Goal: Task Accomplishment & Management: Use online tool/utility

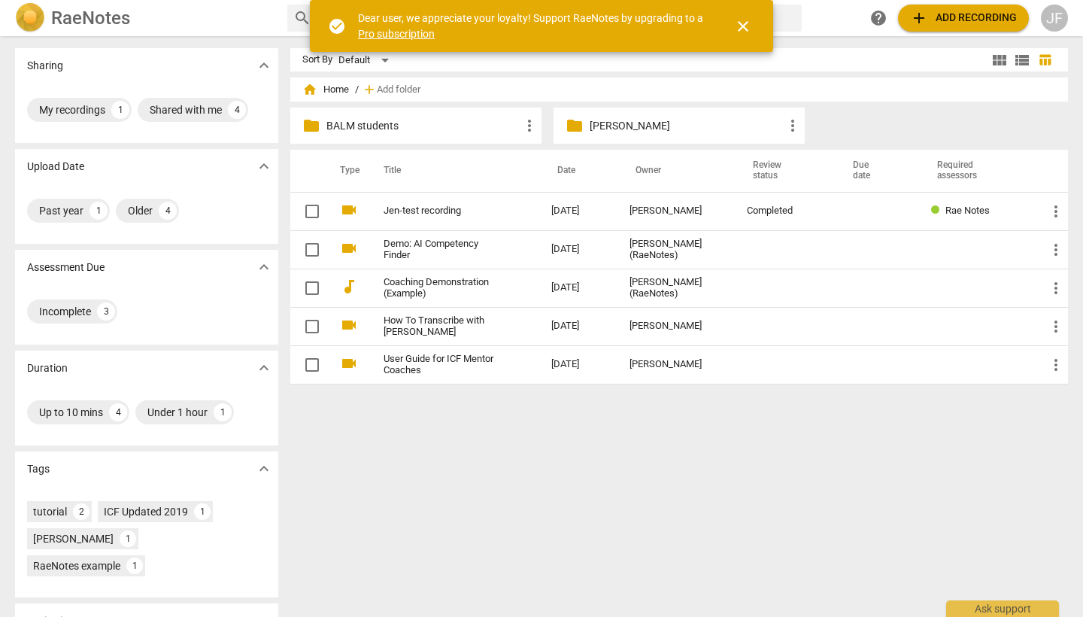
click at [487, 130] on p "BALM students" at bounding box center [423, 126] width 194 height 16
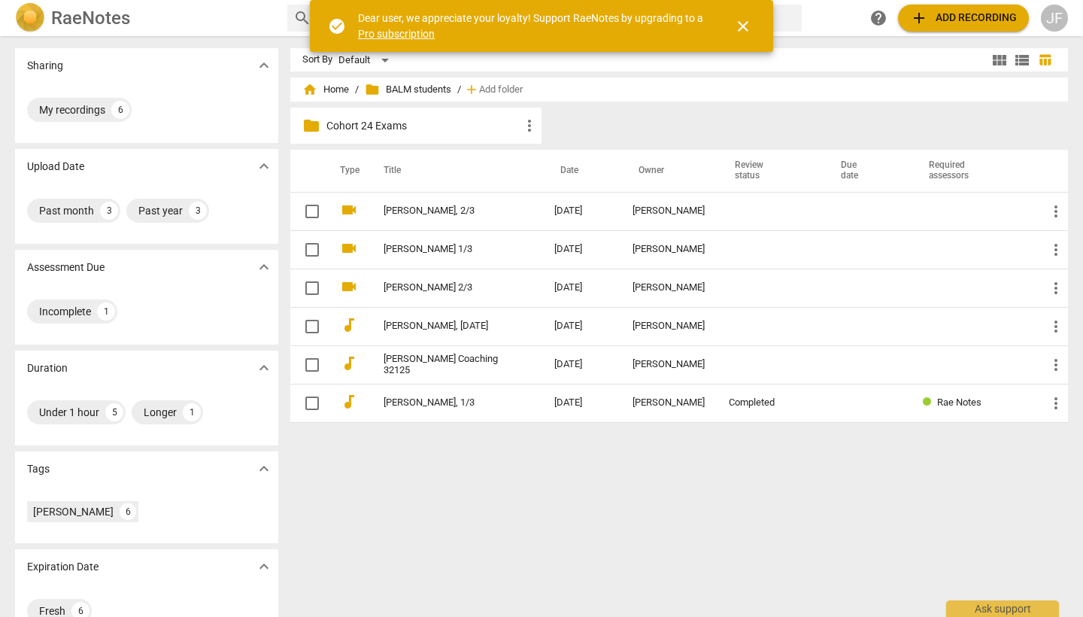
click at [487, 130] on p "Cohort 24 Exams" at bounding box center [423, 126] width 194 height 16
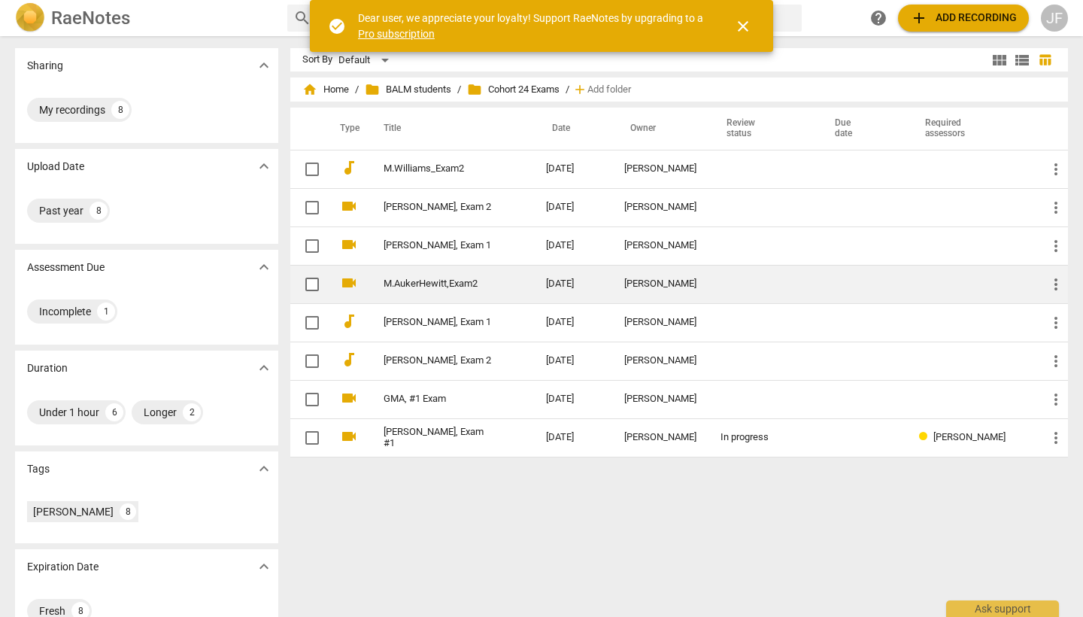
click at [472, 280] on link "M.AukerHewitt,Exam2" at bounding box center [438, 283] width 108 height 11
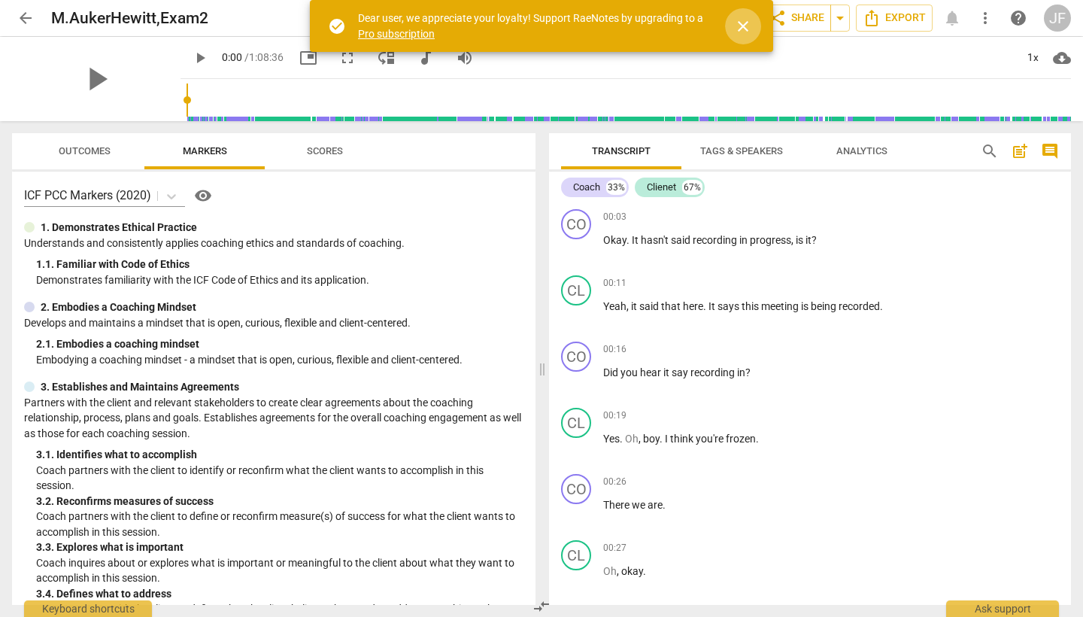
click at [749, 23] on span "close" at bounding box center [743, 26] width 18 height 18
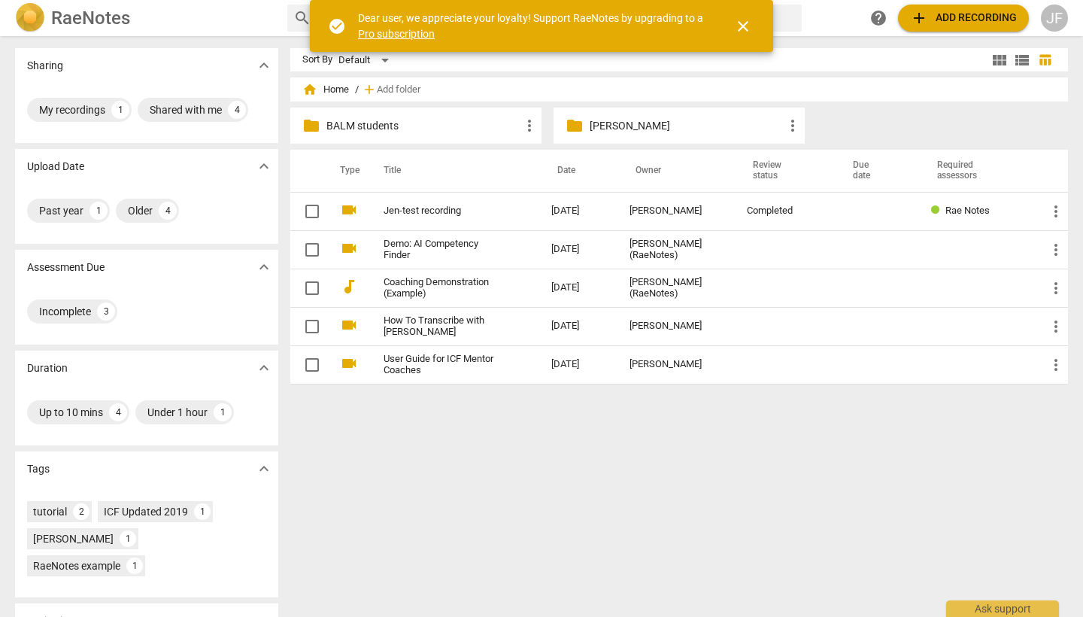
click at [448, 133] on div "folder BALM students more_vert" at bounding box center [415, 126] width 251 height 36
click at [511, 127] on p "BALM students" at bounding box center [423, 126] width 194 height 16
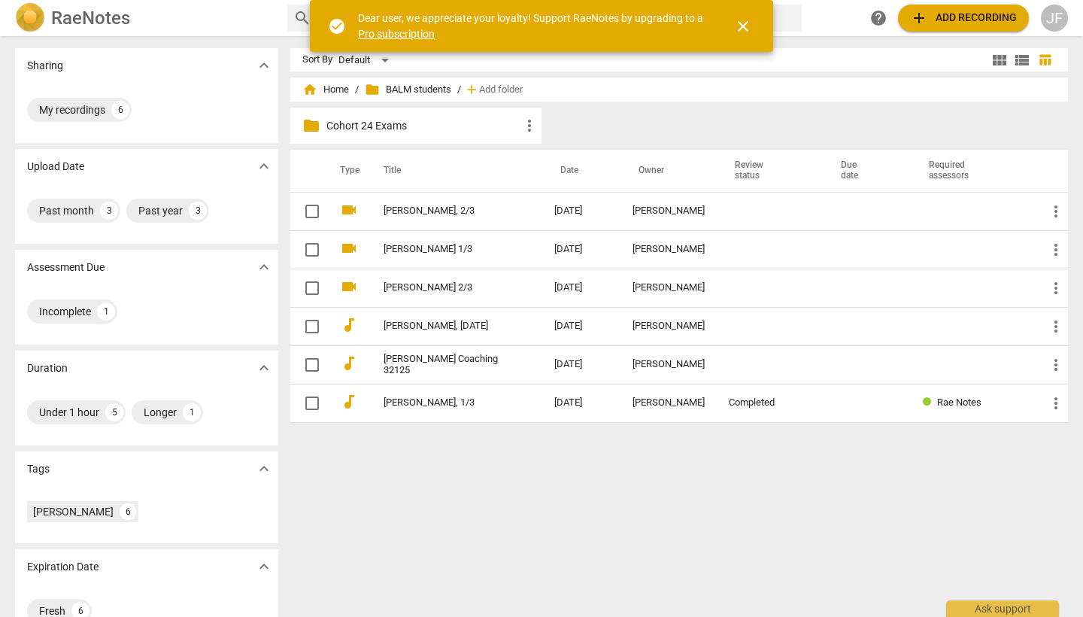
click at [511, 127] on p "Cohort 24 Exams" at bounding box center [423, 126] width 194 height 16
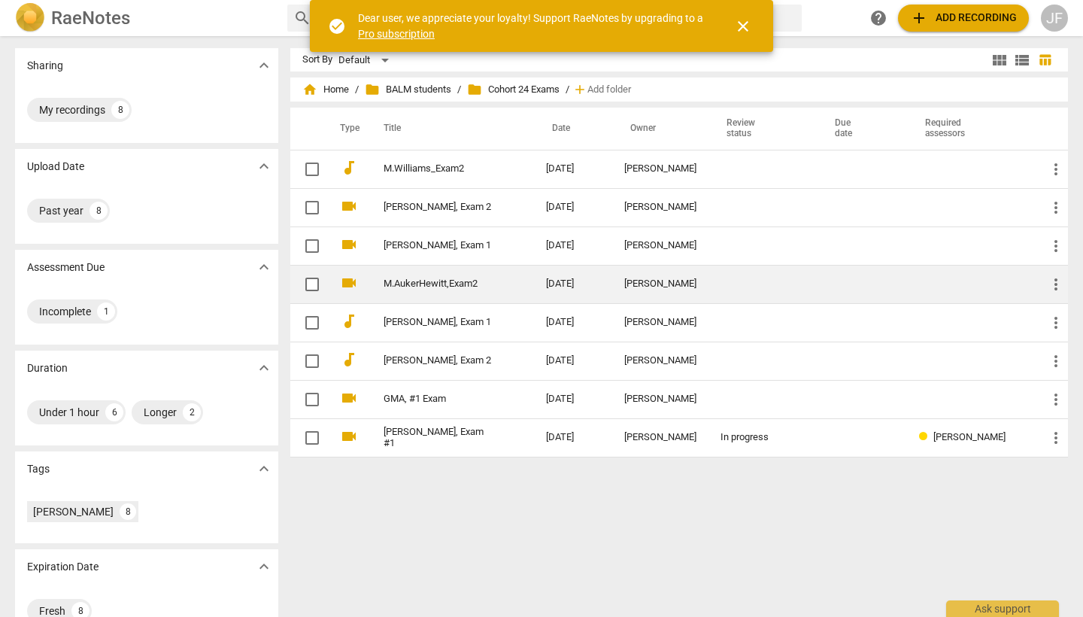
scroll to position [0, 1]
click at [311, 286] on input "checkbox" at bounding box center [312, 284] width 32 height 18
checkbox input "false"
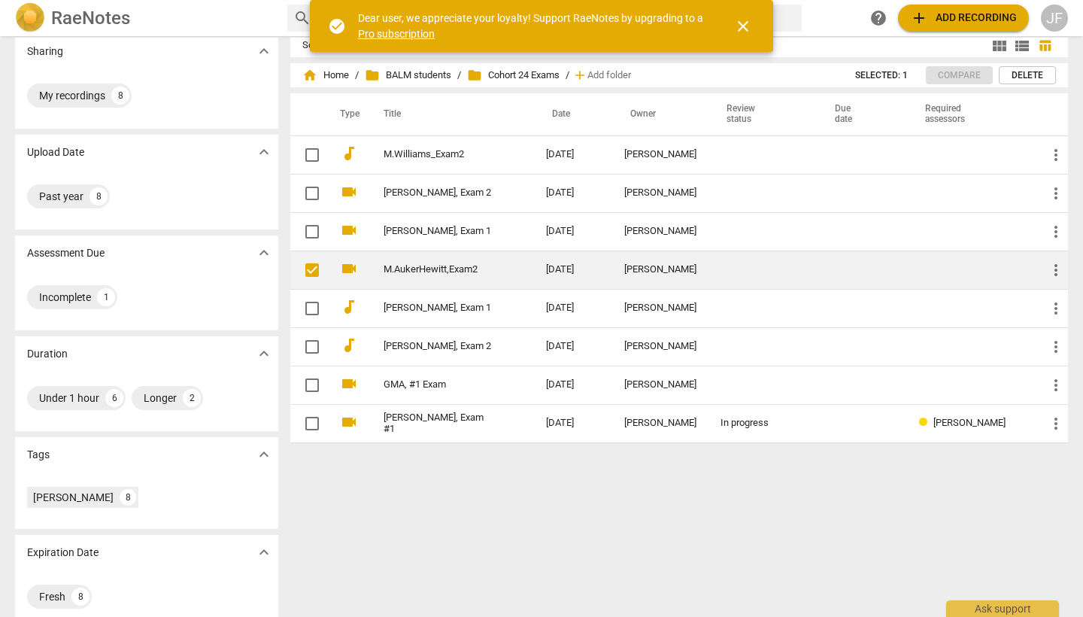
scroll to position [0, 0]
click at [1054, 269] on span "more_vert" at bounding box center [1056, 270] width 18 height 18
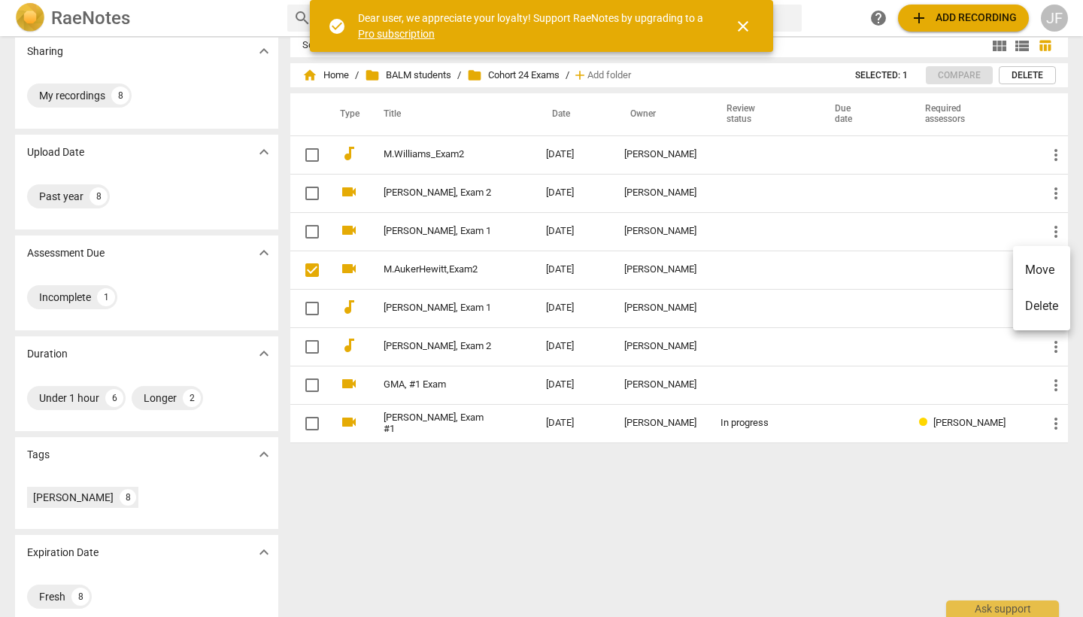
click at [1052, 305] on li "Delete" at bounding box center [1041, 306] width 57 height 36
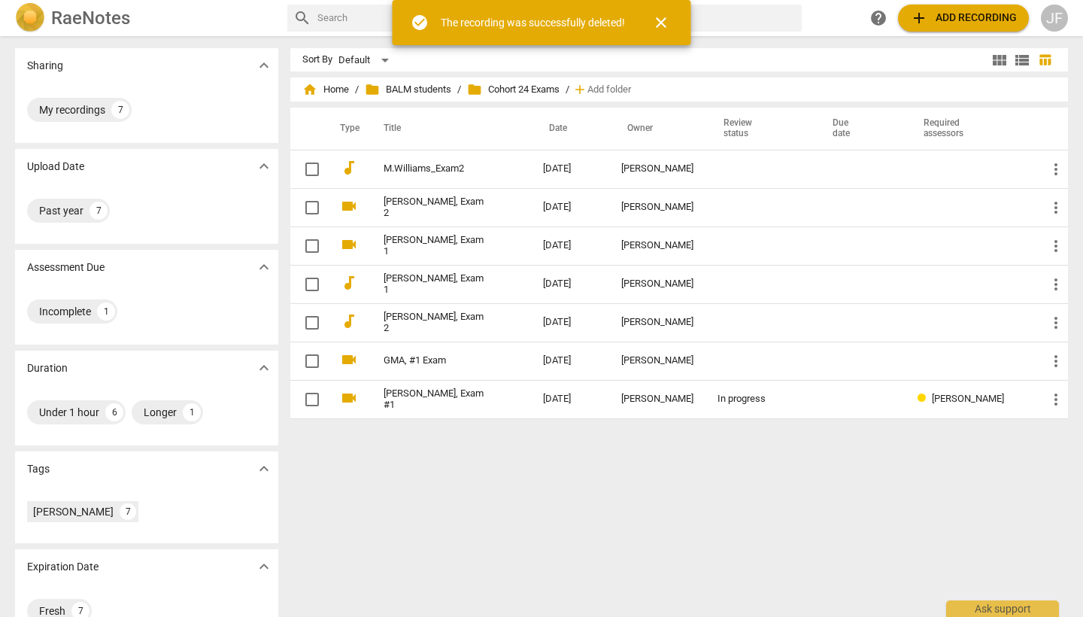
click at [923, 17] on span "add" at bounding box center [919, 18] width 18 height 18
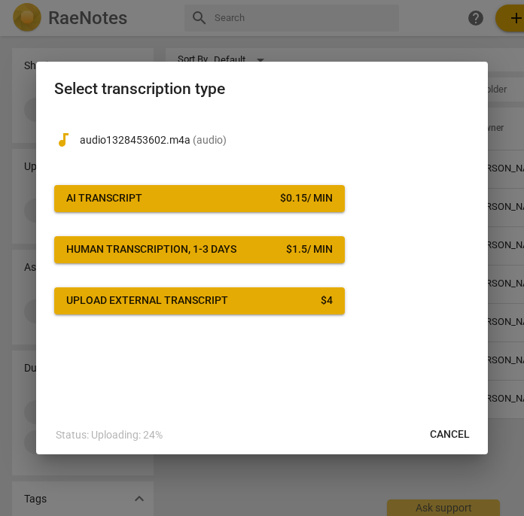
click at [255, 205] on span "AI Transcript $ 0.15 / min" at bounding box center [199, 198] width 266 height 15
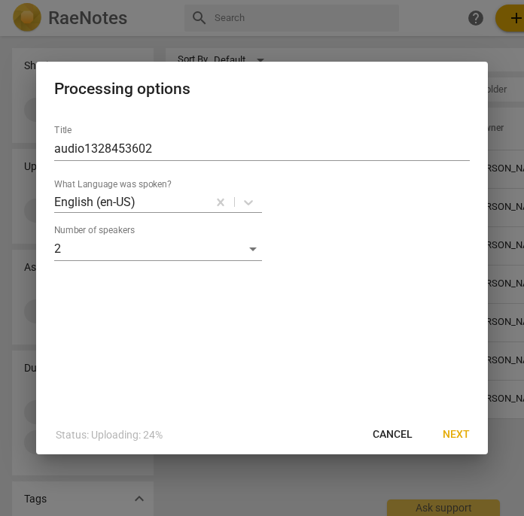
click at [462, 437] on span "Next" at bounding box center [455, 434] width 27 height 15
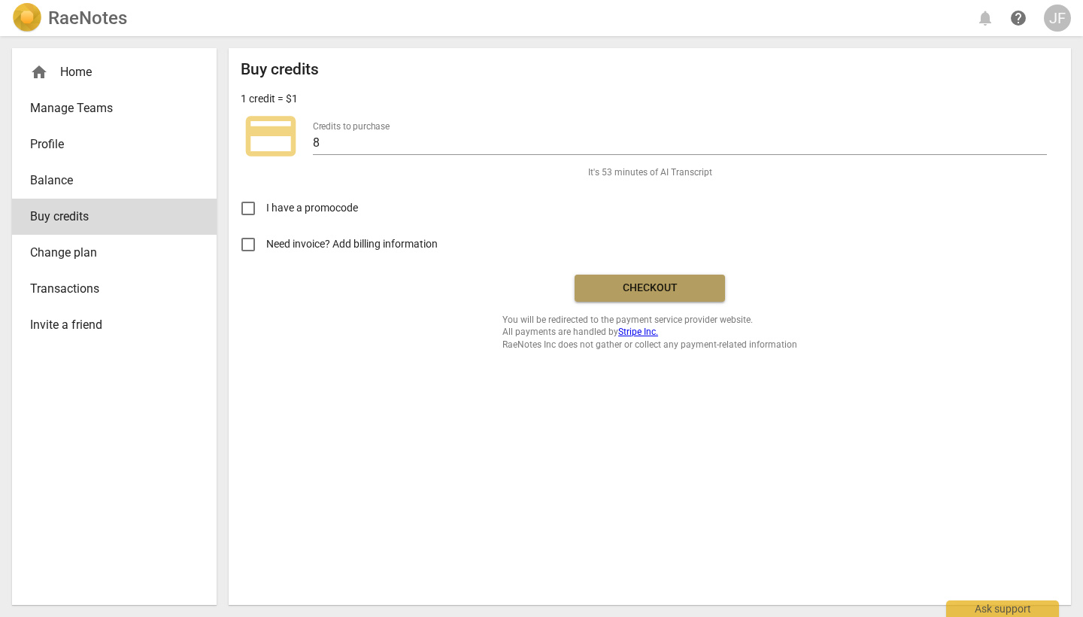
click at [676, 281] on span "Checkout" at bounding box center [650, 288] width 126 height 15
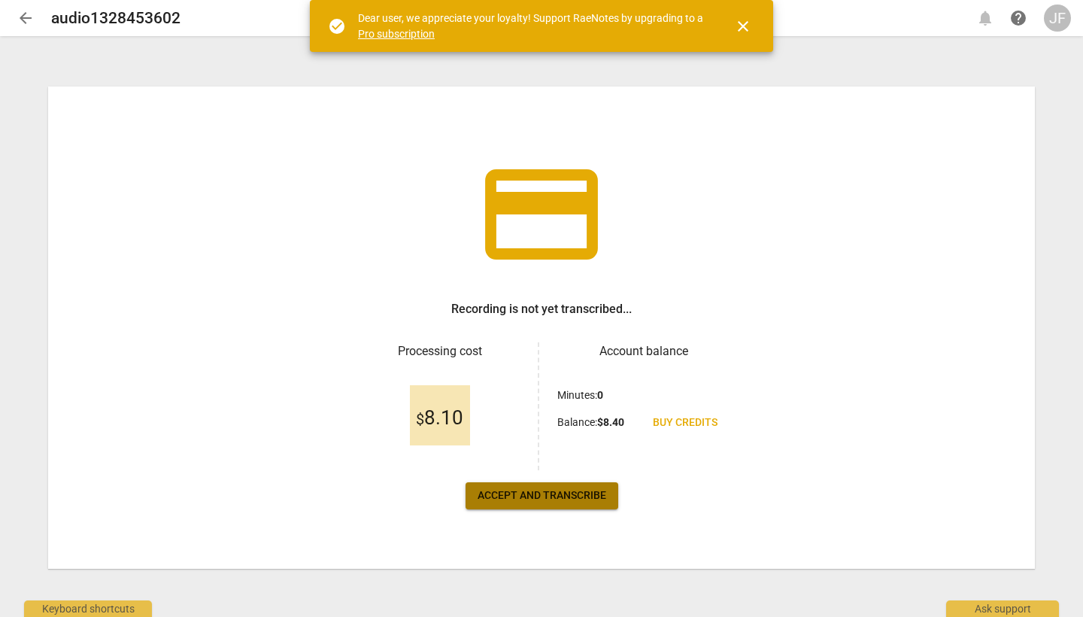
click at [591, 503] on button "Accept and transcribe" at bounding box center [542, 495] width 153 height 27
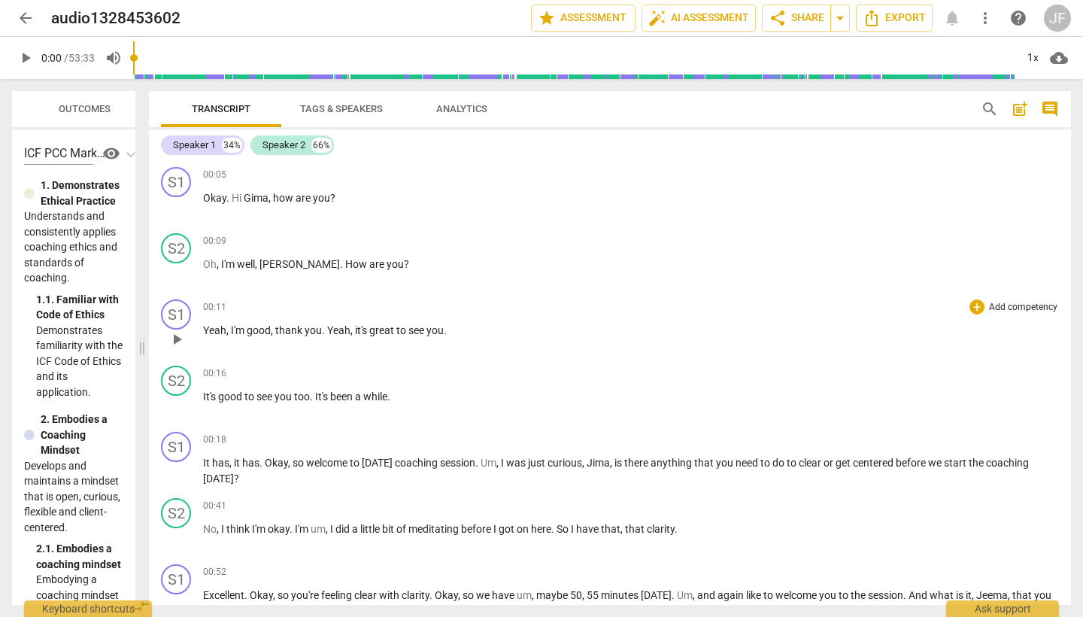
drag, startPoint x: 542, startPoint y: 351, endPoint x: 154, endPoint y: 354, distance: 387.4
click at [141, 357] on span at bounding box center [142, 348] width 9 height 538
click at [366, 108] on span "Tags & Speakers" at bounding box center [341, 108] width 83 height 11
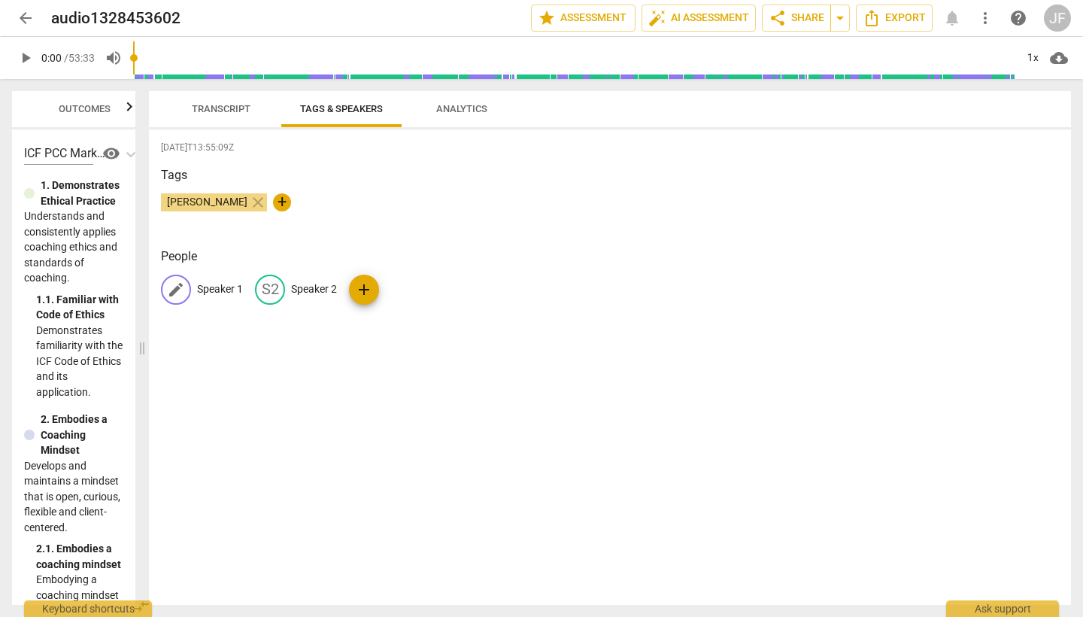
click at [228, 286] on p "Speaker 1" at bounding box center [220, 289] width 46 height 16
type input "Coach"
click at [411, 290] on p "Speaker 2" at bounding box center [412, 289] width 46 height 16
click at [411, 290] on div "edit Speaker 2 delete" at bounding box center [329, 290] width 180 height 30
click at [296, 295] on input "Speaker 2" at bounding box center [335, 290] width 120 height 24
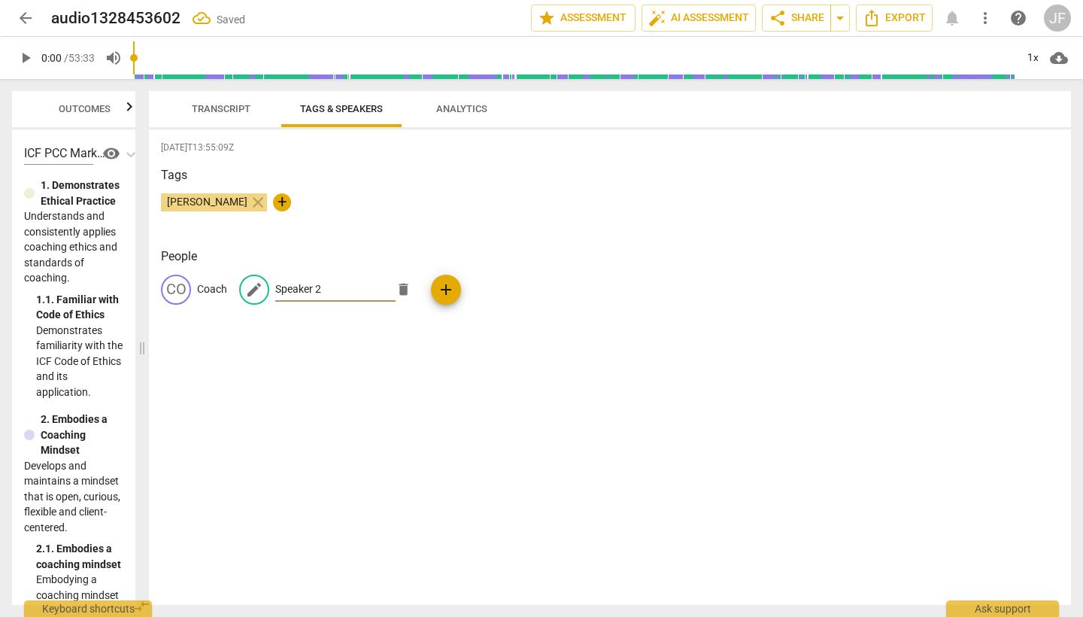
drag, startPoint x: 328, startPoint y: 290, endPoint x: 282, endPoint y: 290, distance: 45.9
click at [279, 289] on input "Speaker 2" at bounding box center [335, 290] width 120 height 24
type input "S"
drag, startPoint x: 279, startPoint y: 287, endPoint x: 296, endPoint y: 289, distance: 17.4
click at [279, 287] on input "client" at bounding box center [335, 290] width 120 height 24
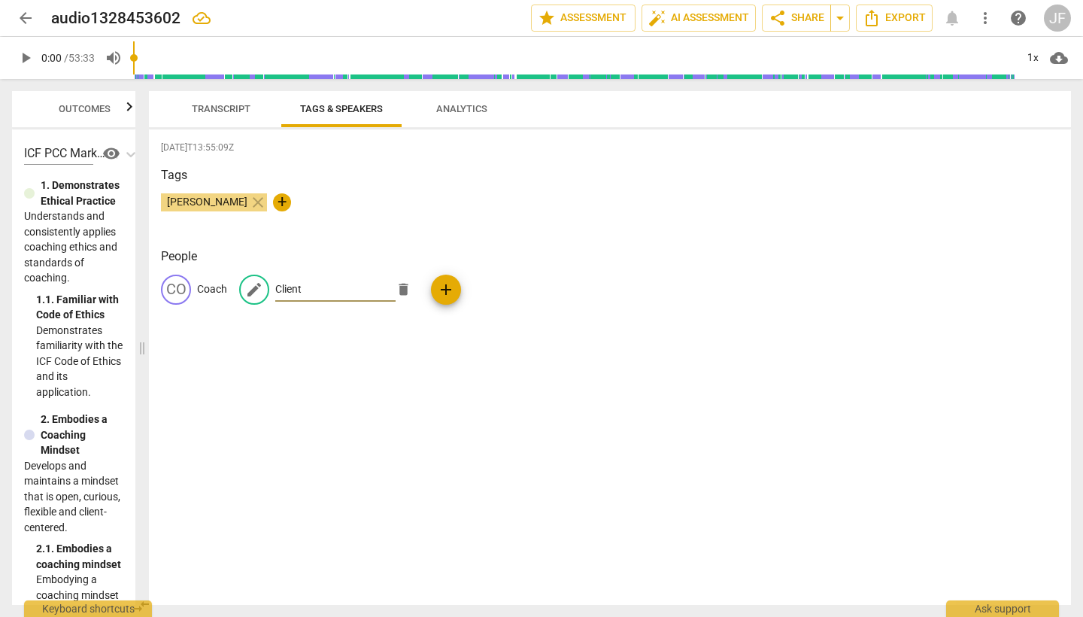
type input "Client"
click at [212, 108] on span "Transcript" at bounding box center [221, 108] width 59 height 11
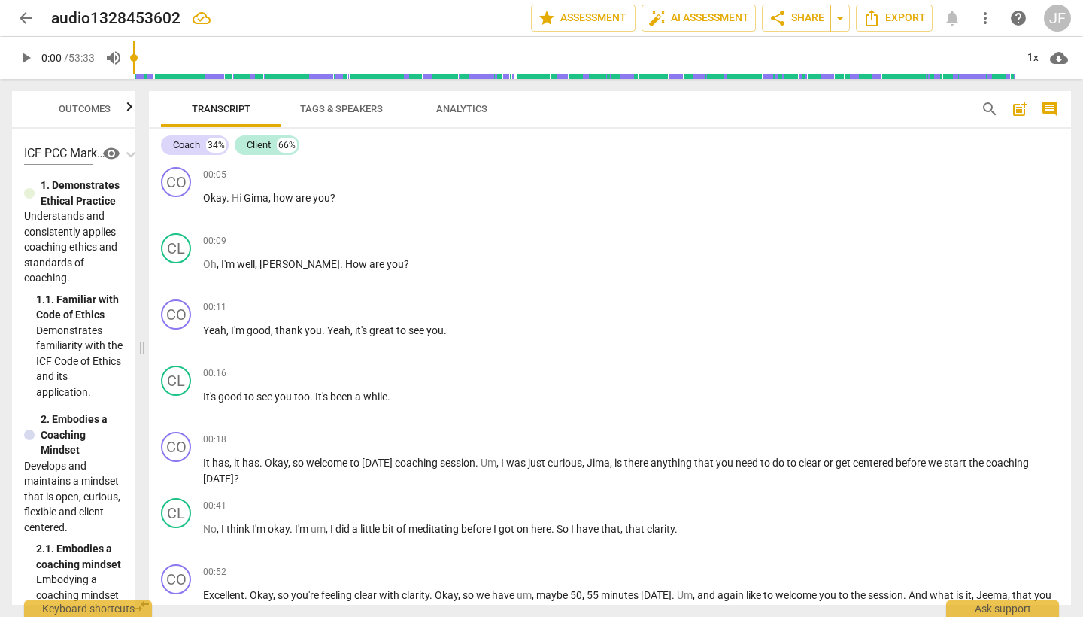
click at [26, 65] on span "play_arrow" at bounding box center [26, 58] width 18 height 18
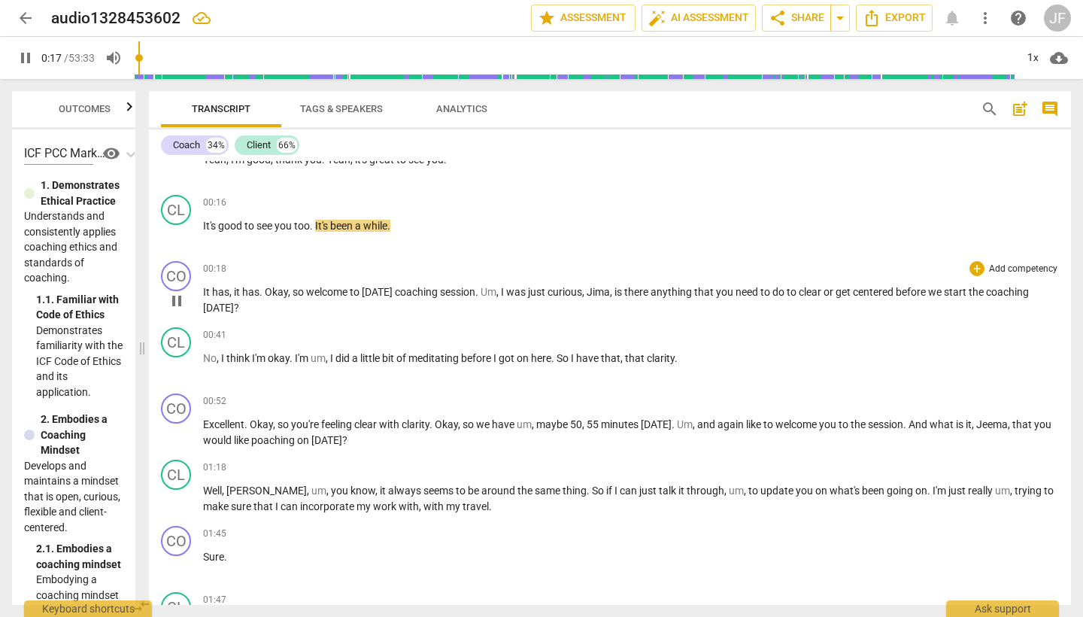
scroll to position [172, 0]
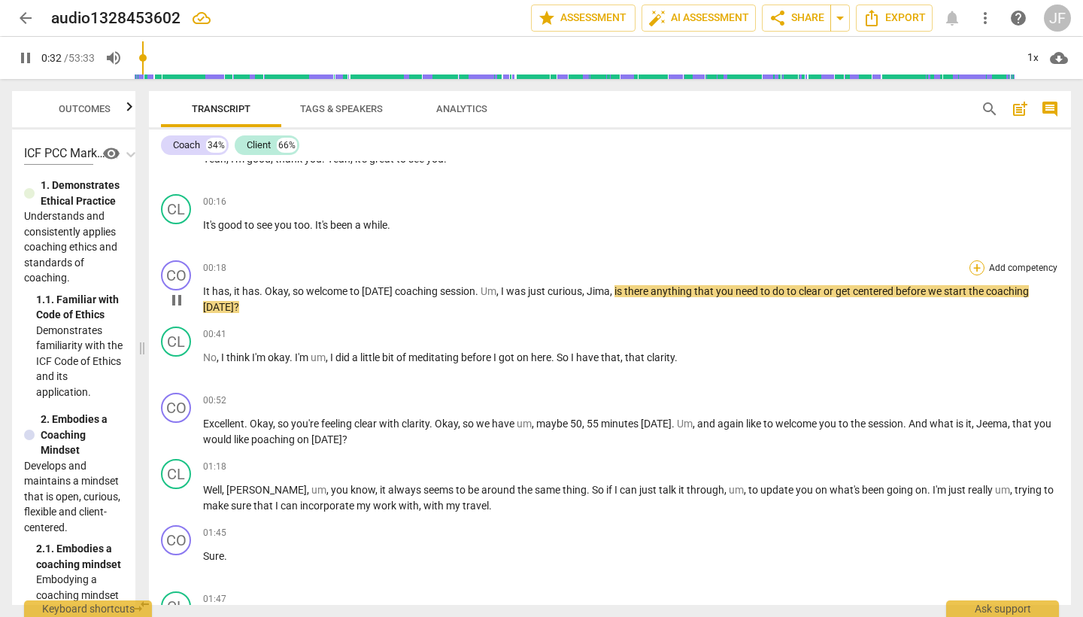
click at [970, 267] on div "+" at bounding box center [977, 267] width 15 height 15
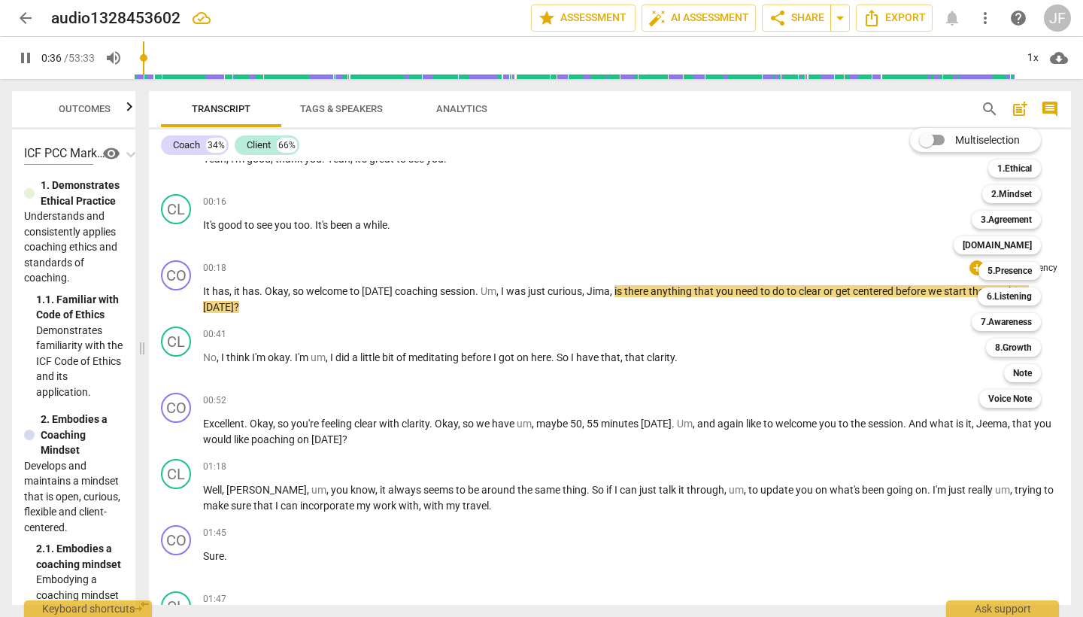
click at [175, 301] on div at bounding box center [541, 308] width 1083 height 617
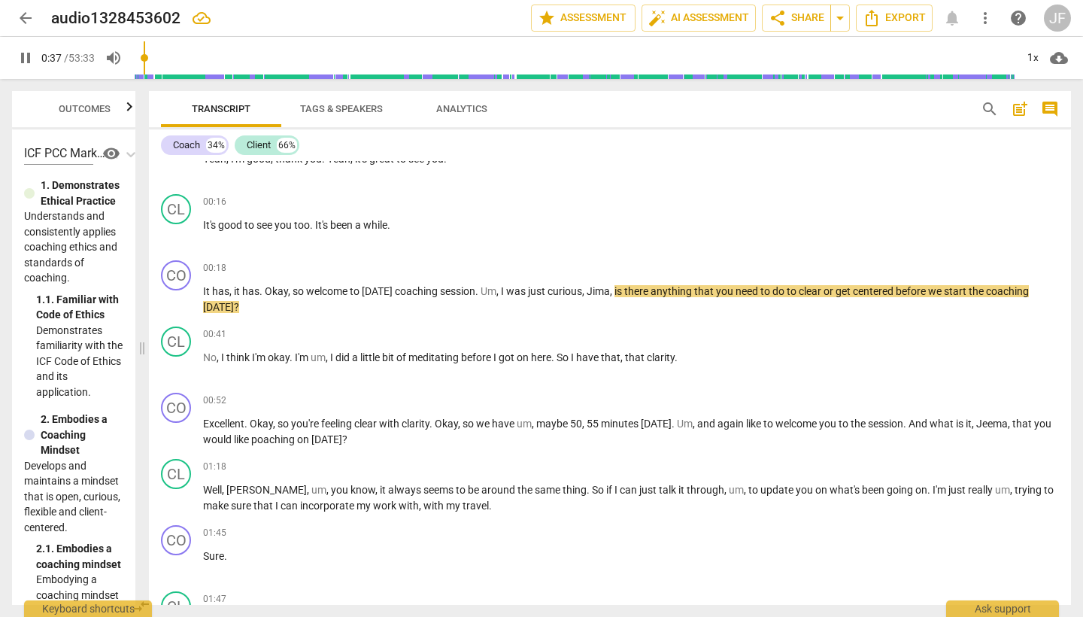
click at [175, 301] on span "pause" at bounding box center [177, 300] width 18 height 18
type input "38"
click at [978, 265] on div "+" at bounding box center [977, 267] width 15 height 15
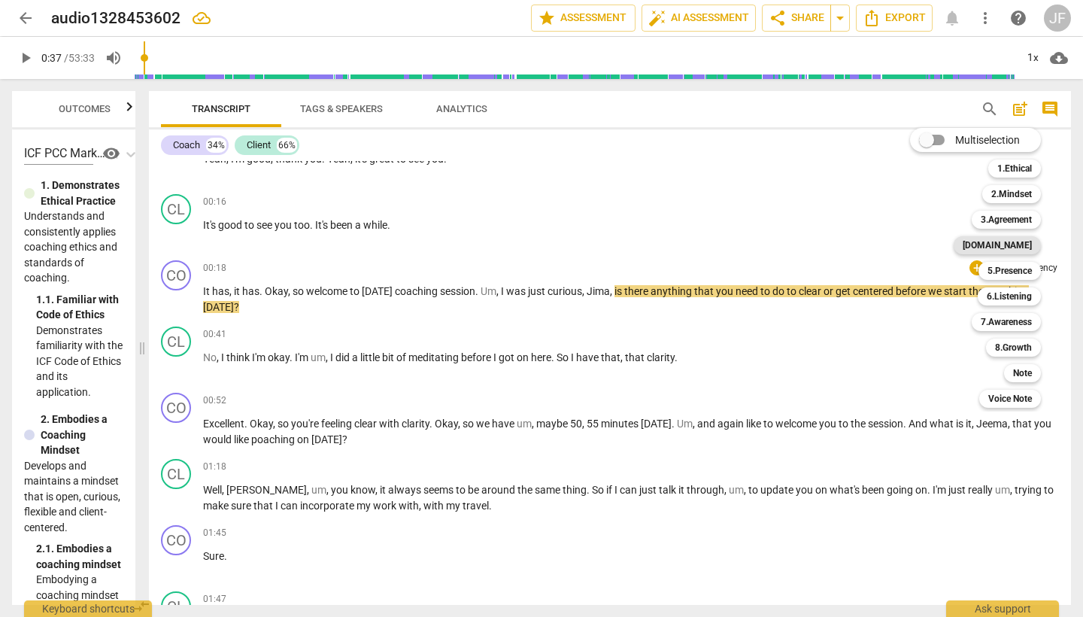
click at [1014, 248] on b "[DOMAIN_NAME]" at bounding box center [997, 245] width 69 height 18
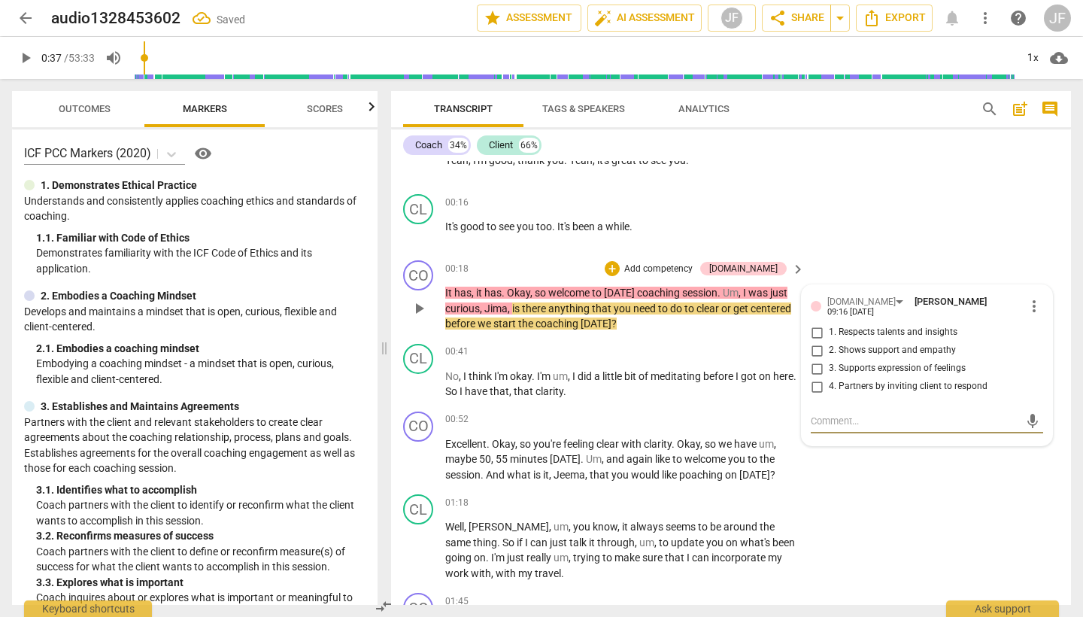
click at [815, 347] on input "2. Shows support and empathy" at bounding box center [817, 351] width 24 height 18
checkbox input "true"
click at [422, 384] on span "play_arrow" at bounding box center [419, 384] width 18 height 18
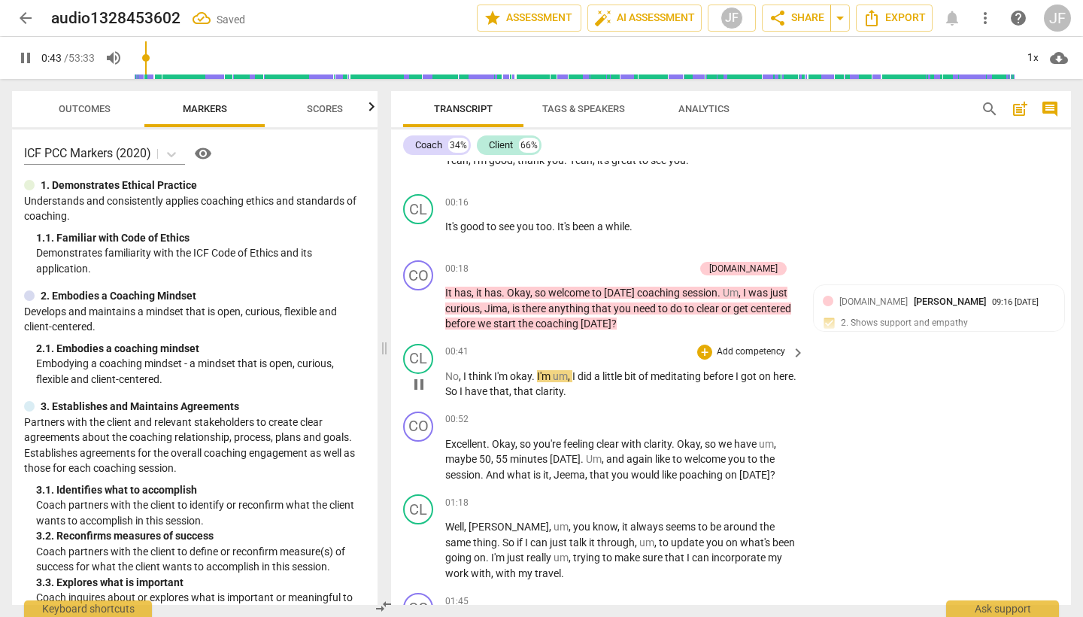
scroll to position [163, 0]
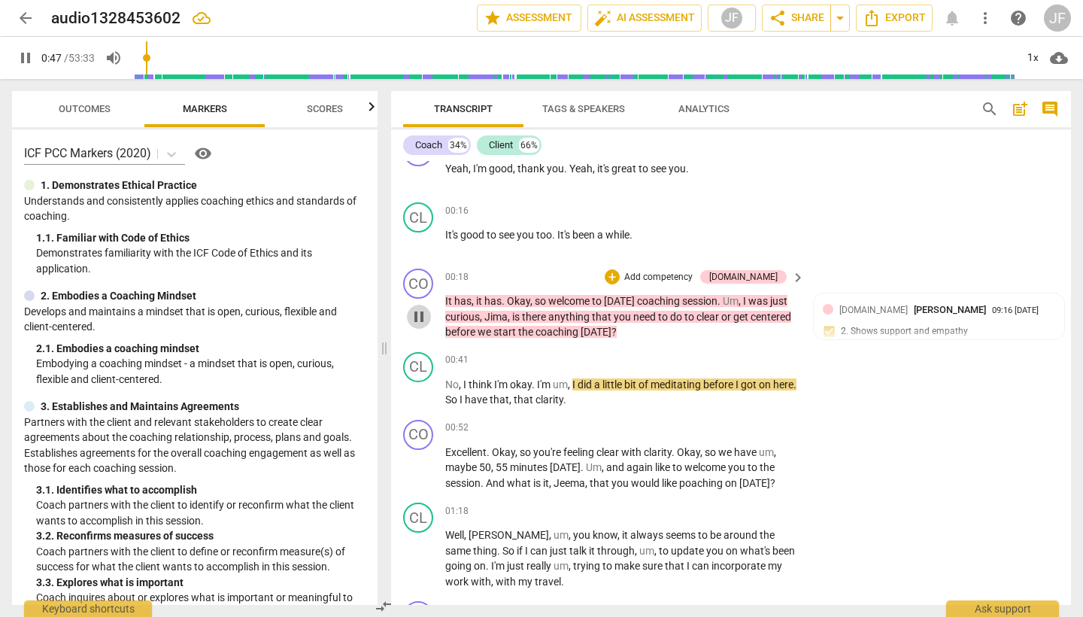
click at [418, 317] on span "pause" at bounding box center [419, 317] width 18 height 18
type input "47"
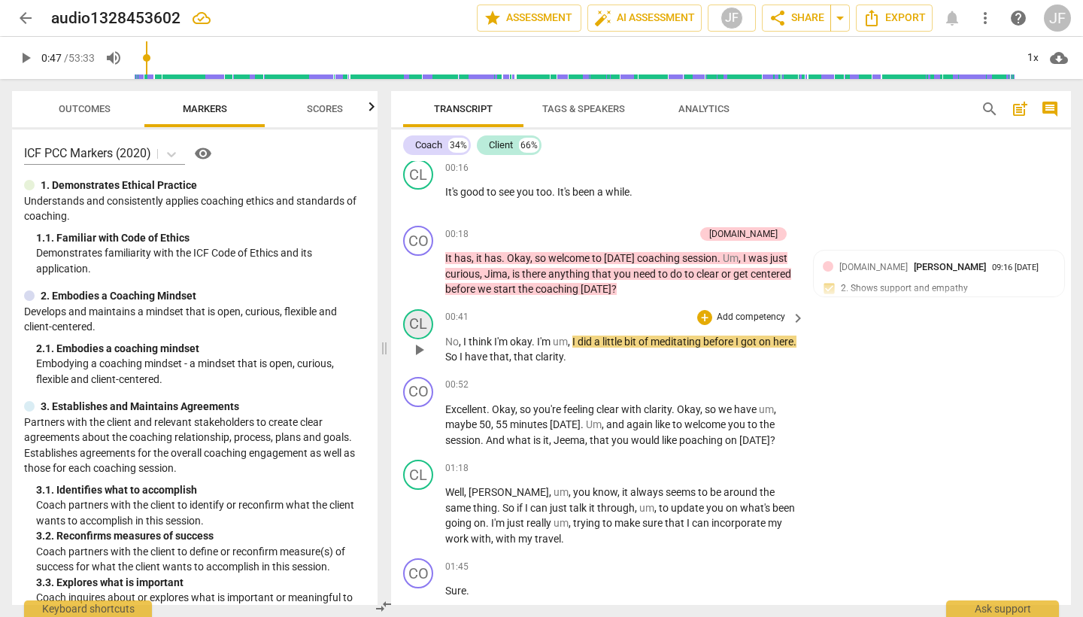
scroll to position [208, 0]
click at [700, 317] on div "+" at bounding box center [704, 315] width 15 height 15
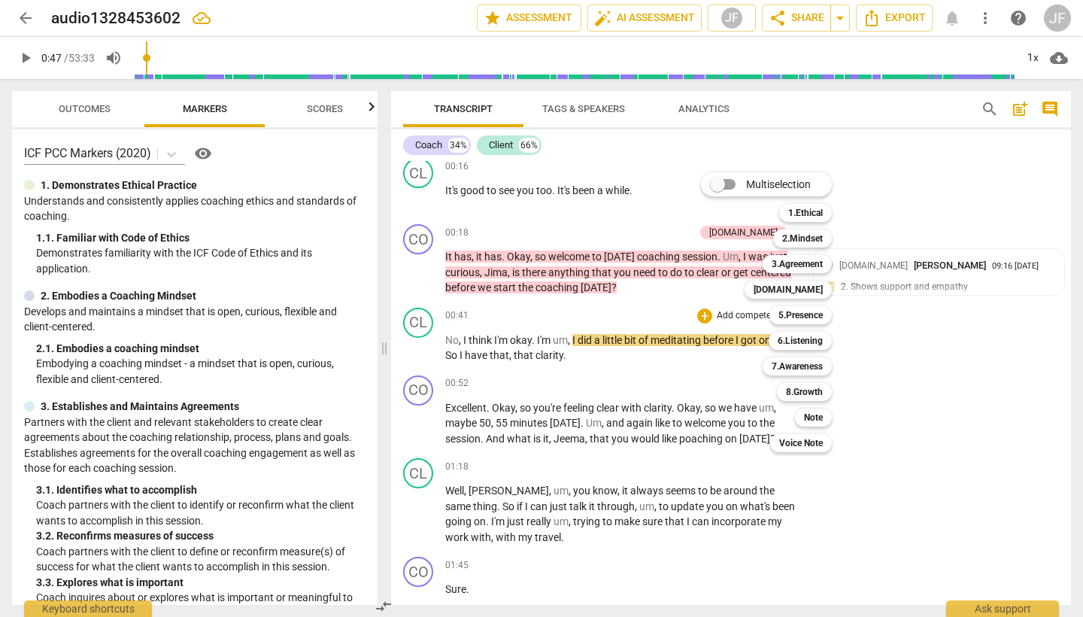
scroll to position [210, 0]
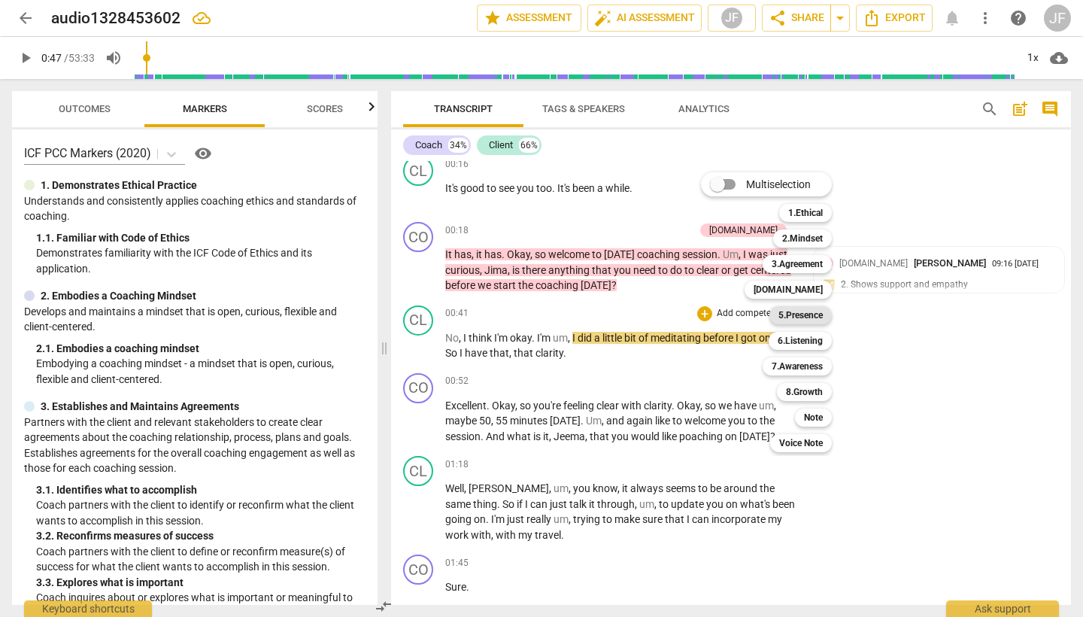
click at [814, 320] on b "5.Presence" at bounding box center [801, 315] width 44 height 18
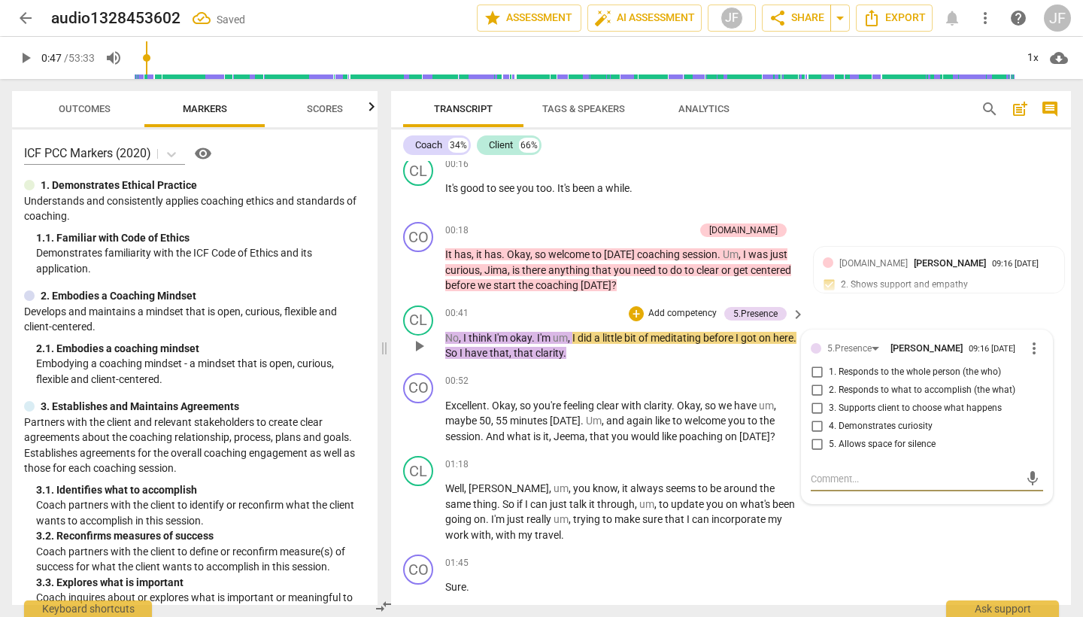
click at [816, 410] on input "3. Supports client to choose what happens" at bounding box center [817, 408] width 24 height 18
checkbox input "true"
click at [420, 347] on span "play_arrow" at bounding box center [419, 346] width 18 height 18
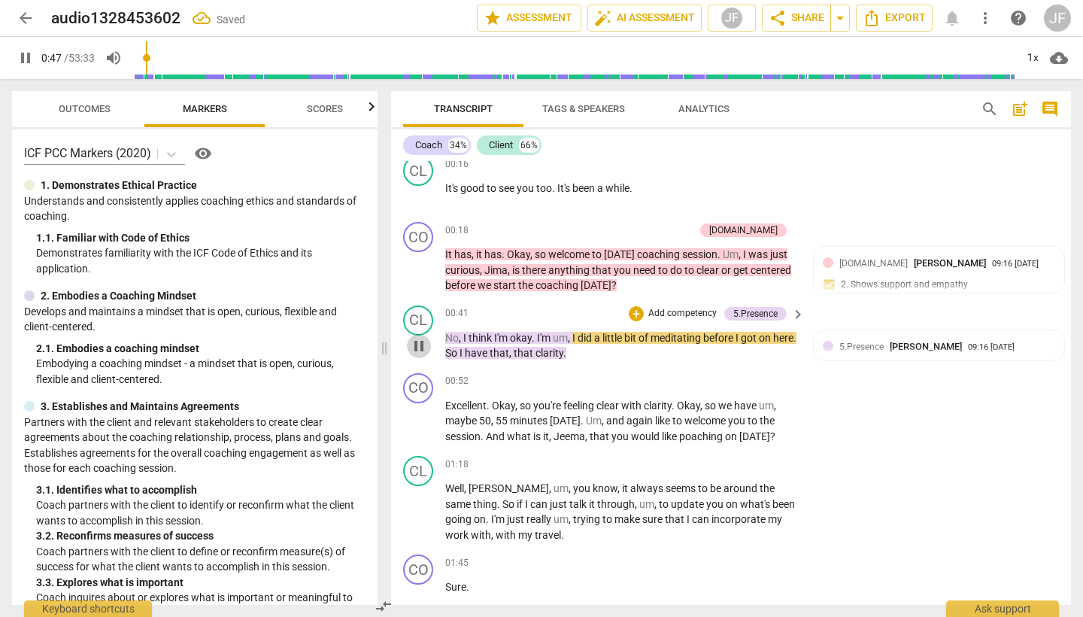
click at [421, 347] on span "pause" at bounding box center [419, 346] width 18 height 18
click at [421, 347] on span "play_arrow" at bounding box center [419, 346] width 18 height 18
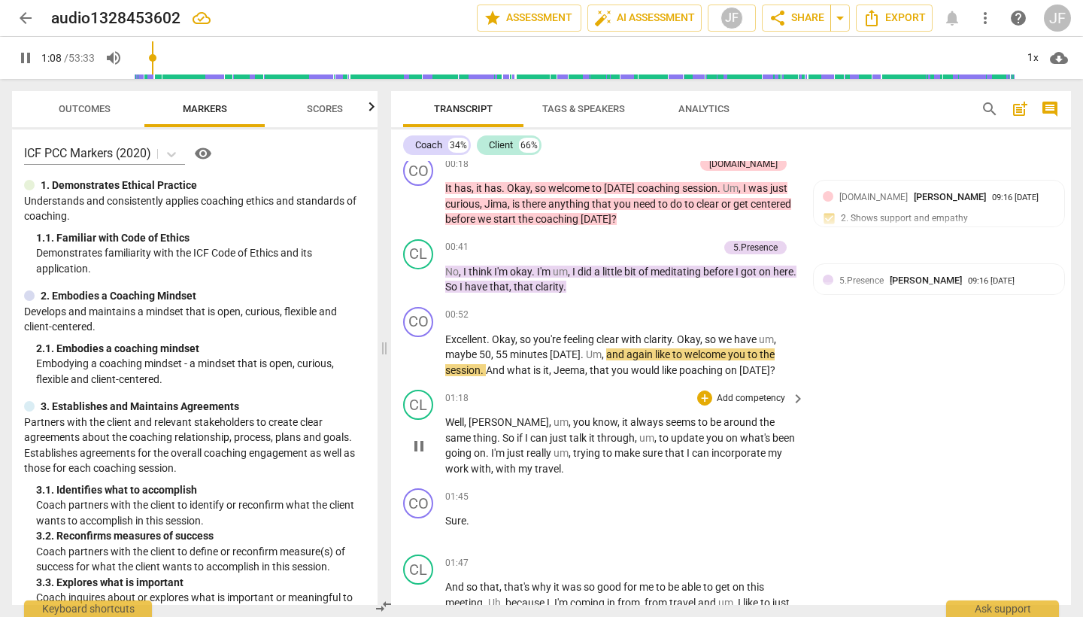
scroll to position [278, 0]
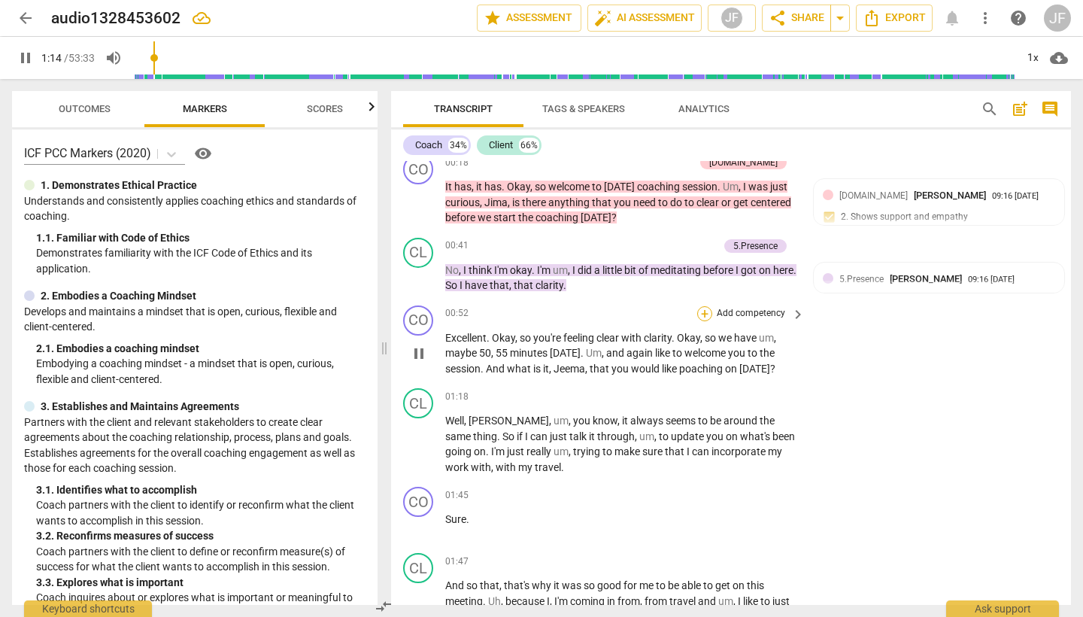
click at [702, 315] on div "+" at bounding box center [704, 313] width 15 height 15
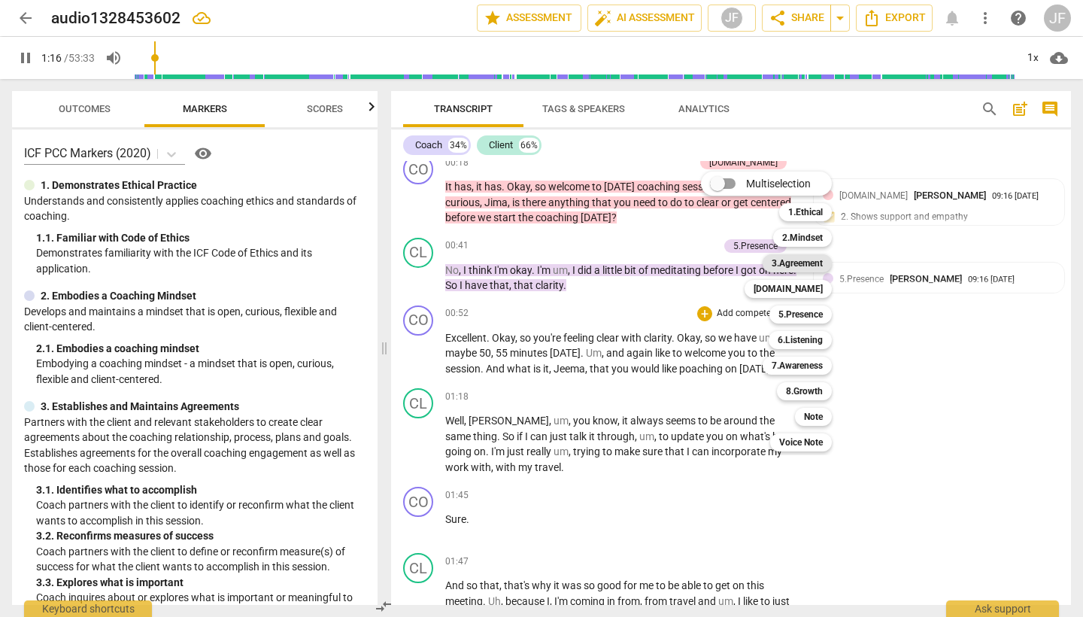
click at [811, 259] on b "3.Agreement" at bounding box center [797, 263] width 51 height 18
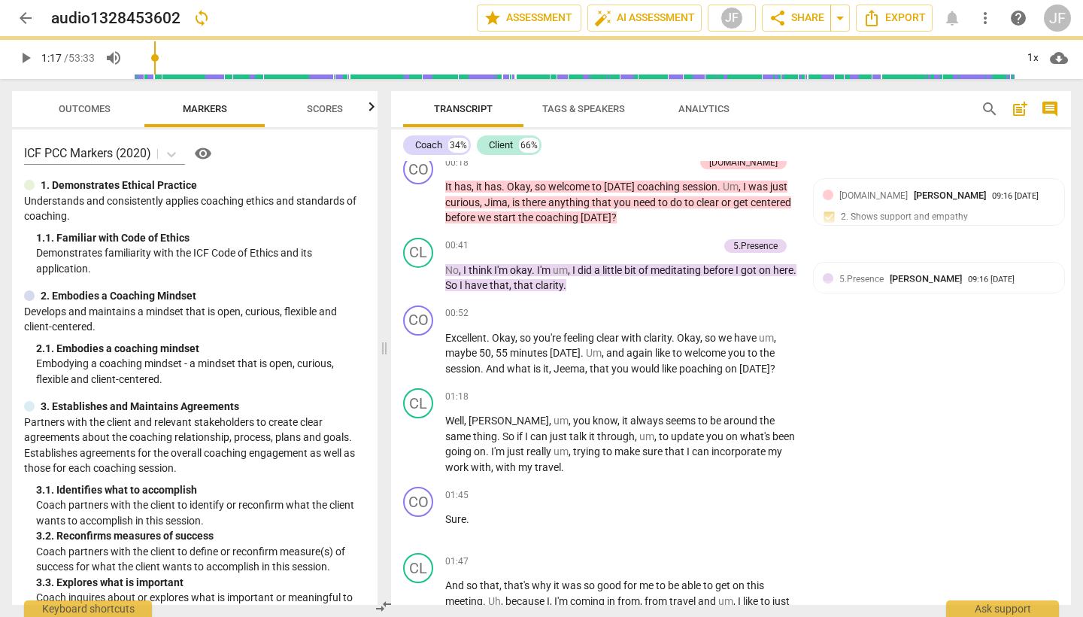
type input "77"
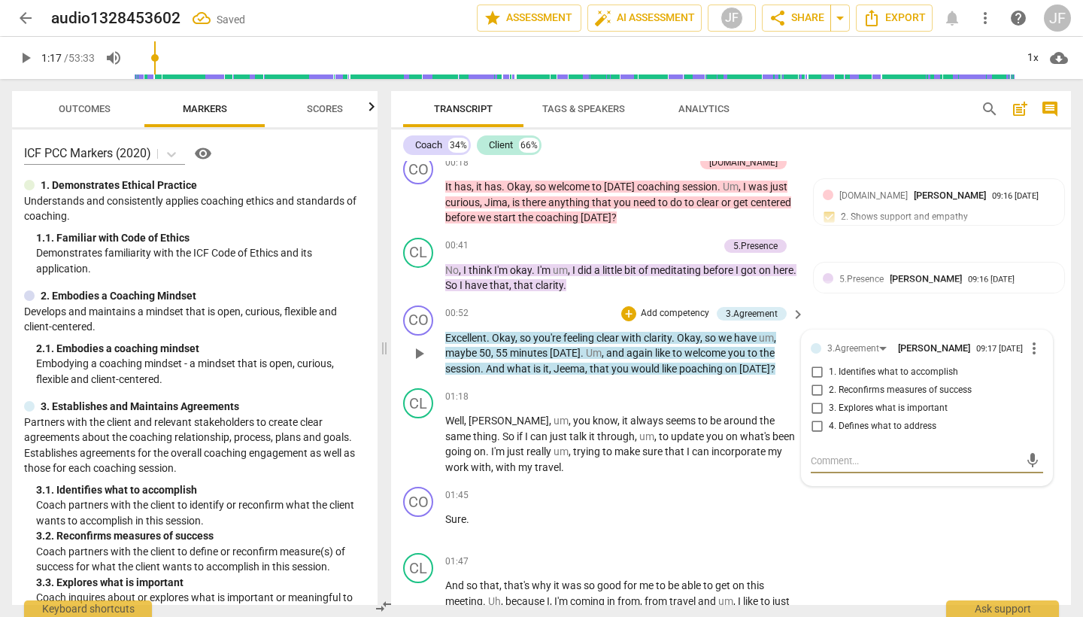
click at [812, 376] on input "1. Identifies what to accomplish" at bounding box center [817, 372] width 24 height 18
checkbox input "true"
click at [694, 370] on span "poaching" at bounding box center [702, 369] width 46 height 12
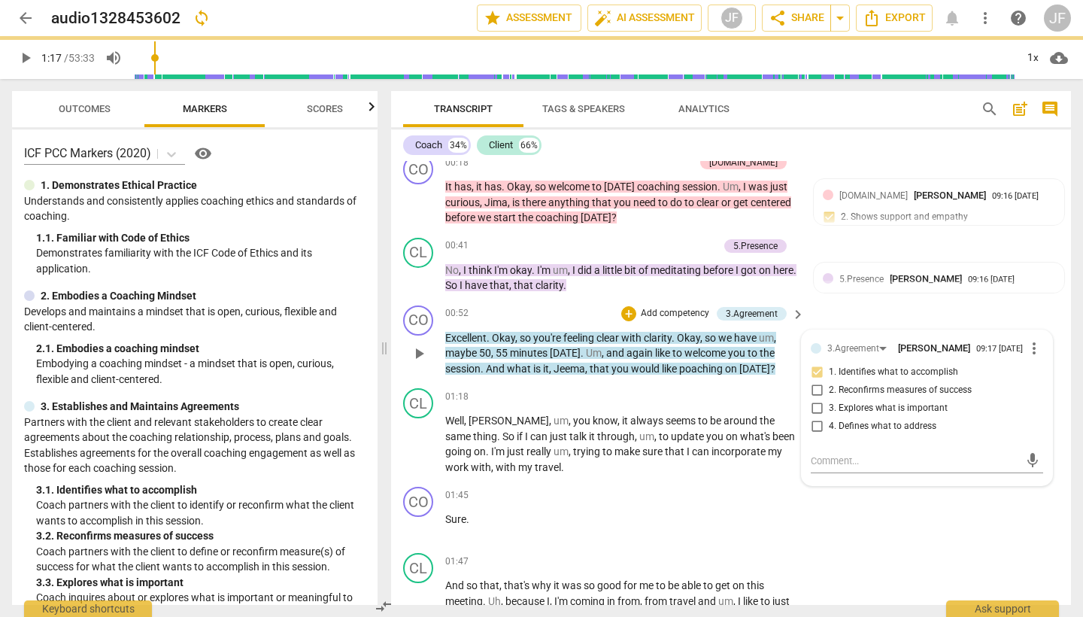
click at [694, 370] on span "poaching" at bounding box center [702, 369] width 46 height 12
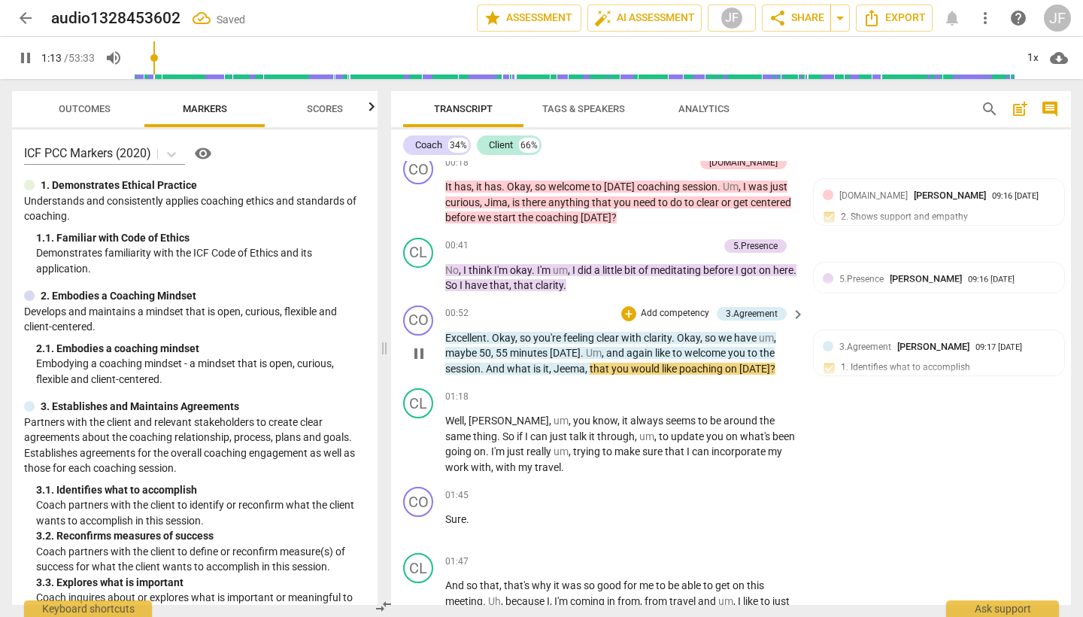
click at [695, 368] on span "poaching" at bounding box center [702, 369] width 46 height 12
click at [687, 368] on span "poaching" at bounding box center [702, 369] width 46 height 12
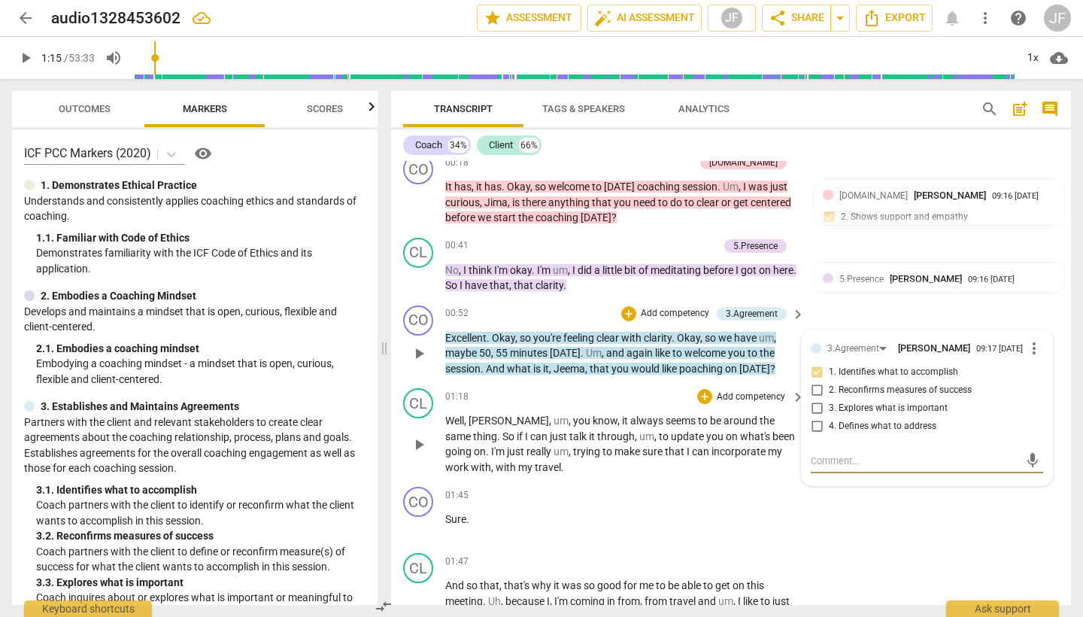
click at [499, 398] on div "01:18 + Add competency keyboard_arrow_right" at bounding box center [625, 396] width 361 height 17
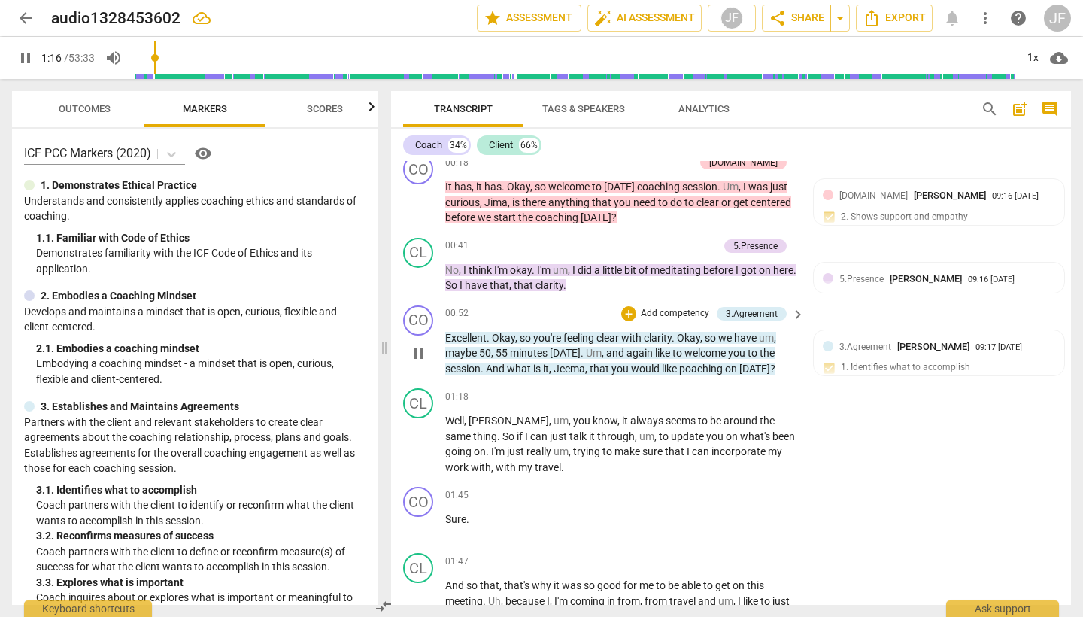
click at [685, 366] on span "poaching" at bounding box center [702, 369] width 46 height 12
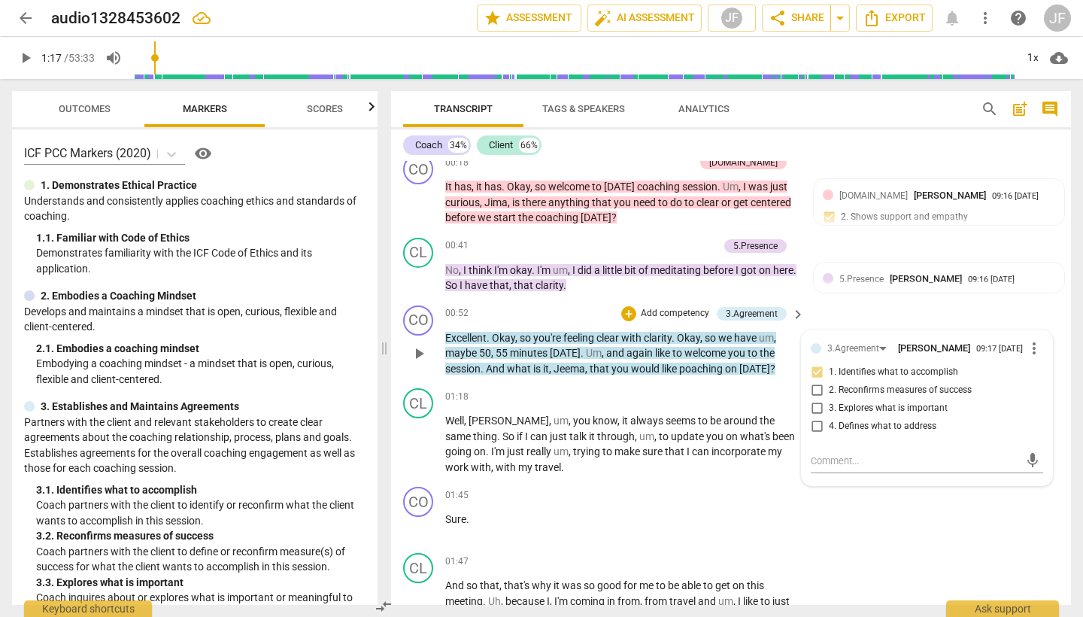
click at [685, 366] on span "poaching" at bounding box center [702, 369] width 46 height 12
click at [709, 382] on div "CL play_arrow pause 01:18 + Add competency keyboard_arrow_right Well , Melanie …" at bounding box center [731, 431] width 680 height 99
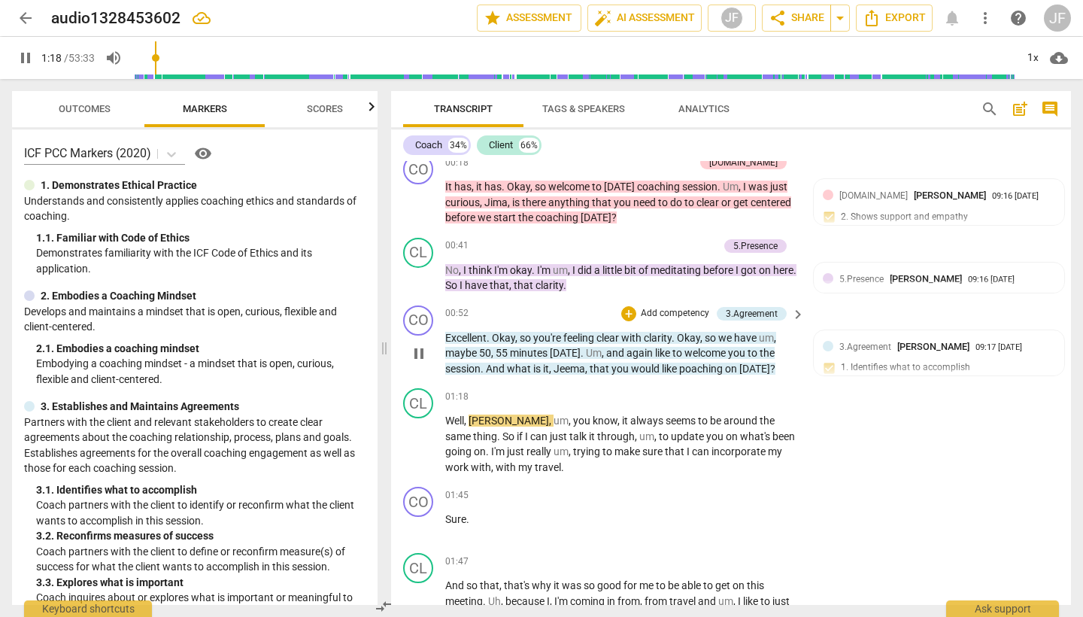
click at [685, 368] on span "poaching" at bounding box center [702, 369] width 46 height 12
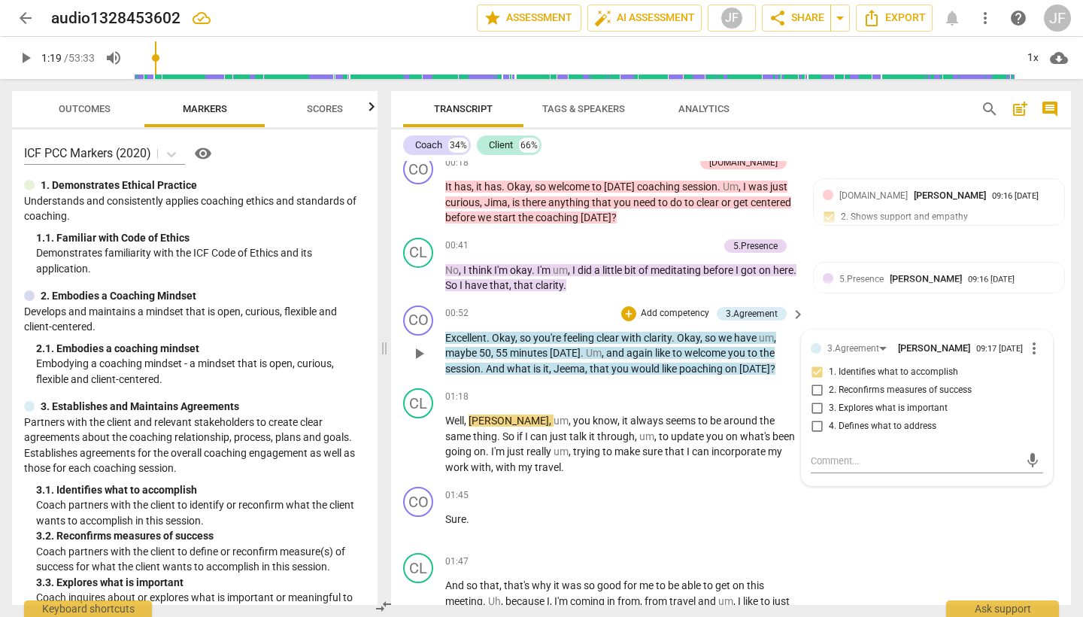
click at [687, 366] on span "poaching" at bounding box center [702, 369] width 46 height 12
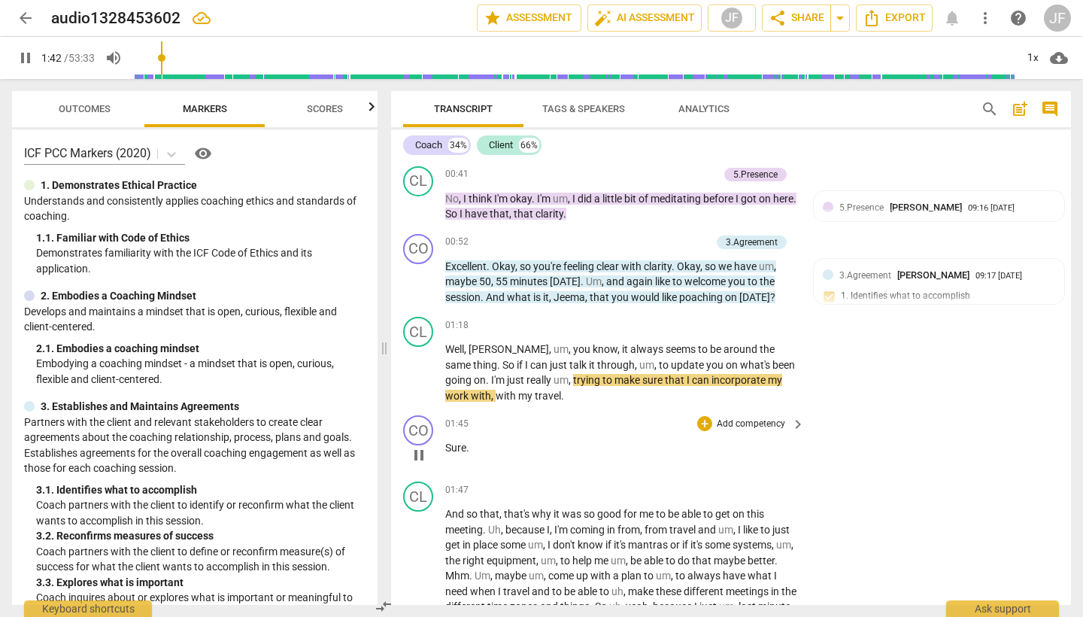
scroll to position [0, 0]
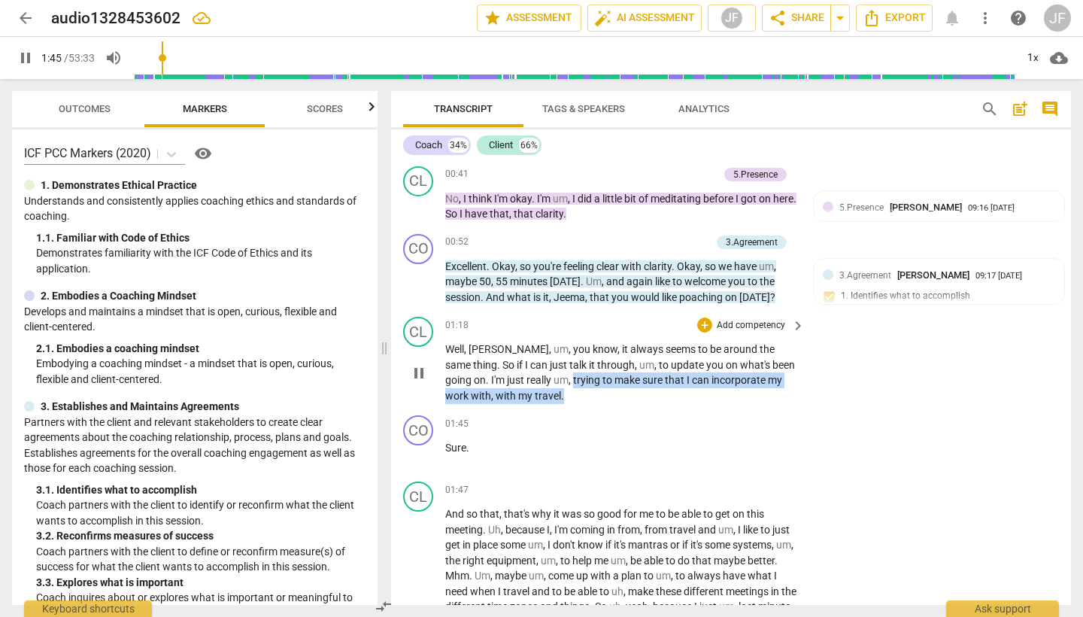
drag, startPoint x: 529, startPoint y: 378, endPoint x: 544, endPoint y: 401, distance: 27.8
click at [544, 401] on div "CL play_arrow pause 01:18 + Add competency keyboard_arrow_right Well , Melanie …" at bounding box center [731, 360] width 680 height 99
click at [541, 370] on icon "button" at bounding box center [547, 372] width 15 height 18
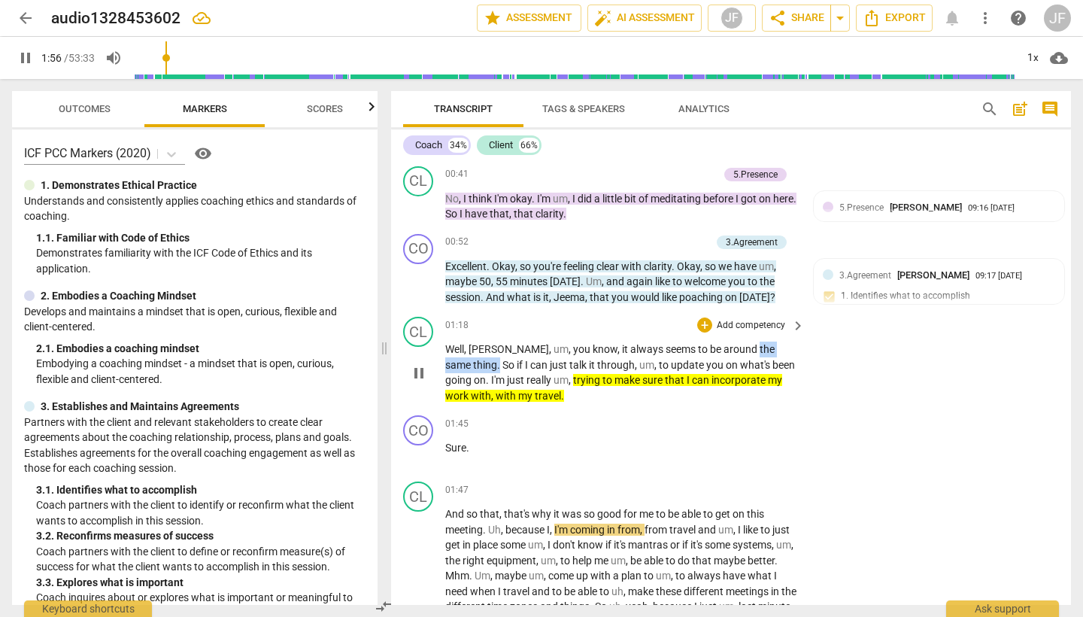
drag, startPoint x: 719, startPoint y: 348, endPoint x: 788, endPoint y: 348, distance: 68.5
click at [791, 347] on p "Well , Melanie , um , you know , it always seems to be around the same thing . …" at bounding box center [621, 373] width 352 height 62
click at [826, 324] on icon "button" at bounding box center [828, 324] width 9 height 11
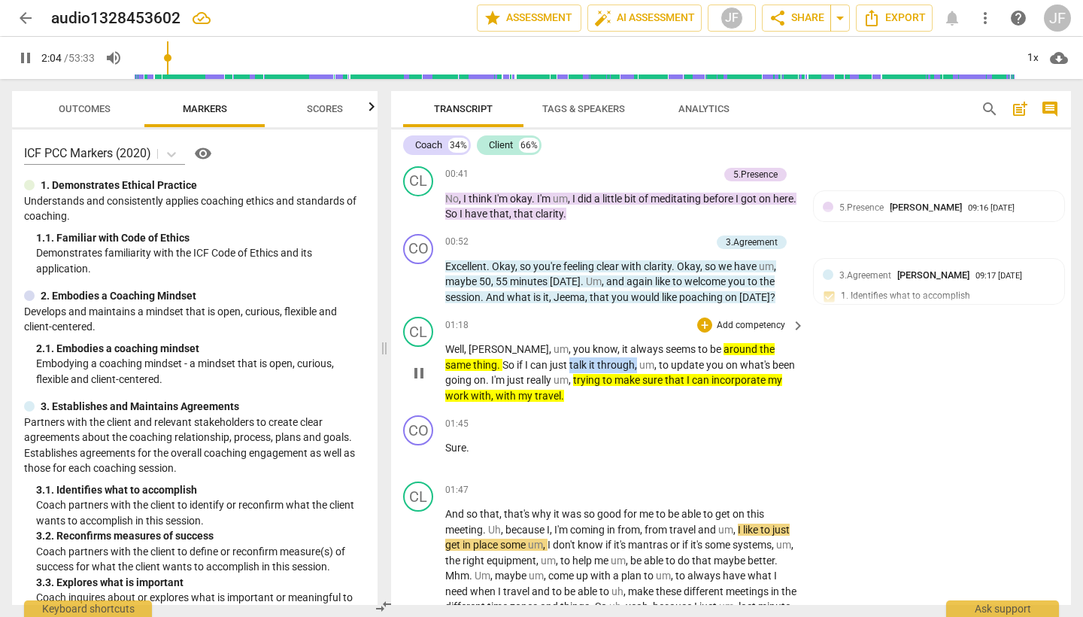
drag, startPoint x: 515, startPoint y: 360, endPoint x: 581, endPoint y: 361, distance: 65.5
click at [581, 361] on p "Well , Melanie , um , you know , it always seems to be around the same thing . …" at bounding box center [621, 373] width 352 height 62
click at [617, 342] on icon "button" at bounding box center [616, 339] width 9 height 11
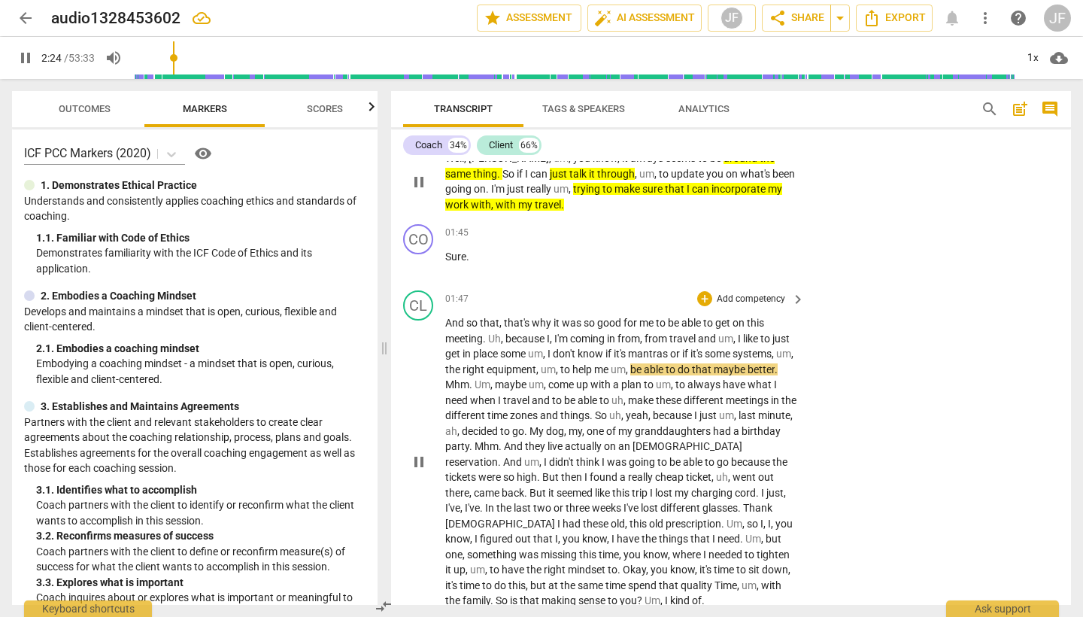
scroll to position [539, 0]
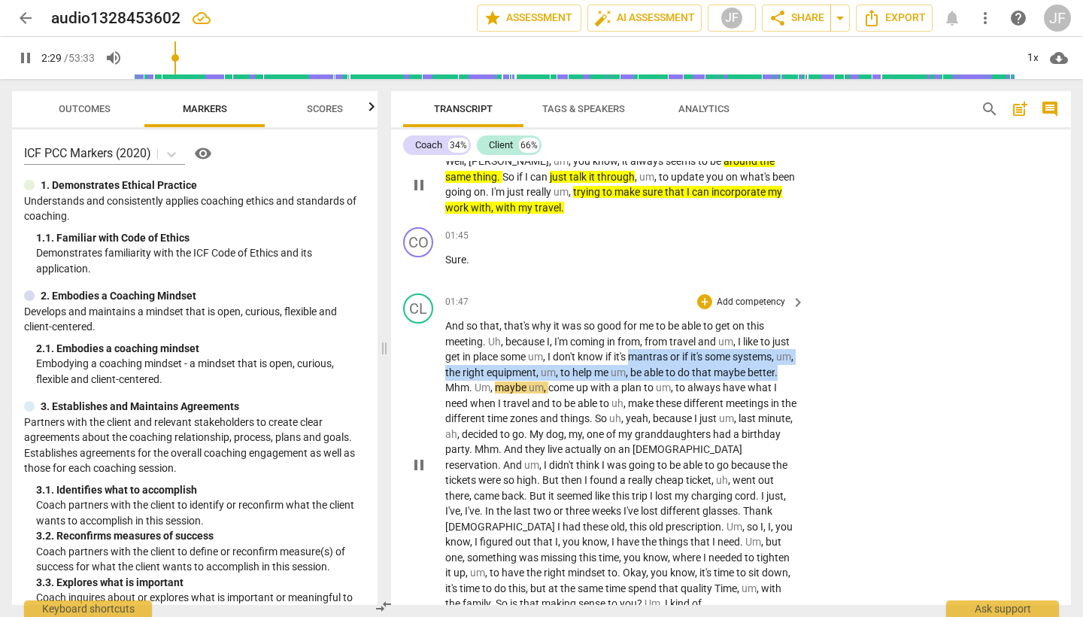
drag, startPoint x: 652, startPoint y: 351, endPoint x: 510, endPoint y: 383, distance: 145.6
click at [510, 383] on p "And so that , that's why it was so good for me to be able to get on this meetin…" at bounding box center [621, 464] width 352 height 293
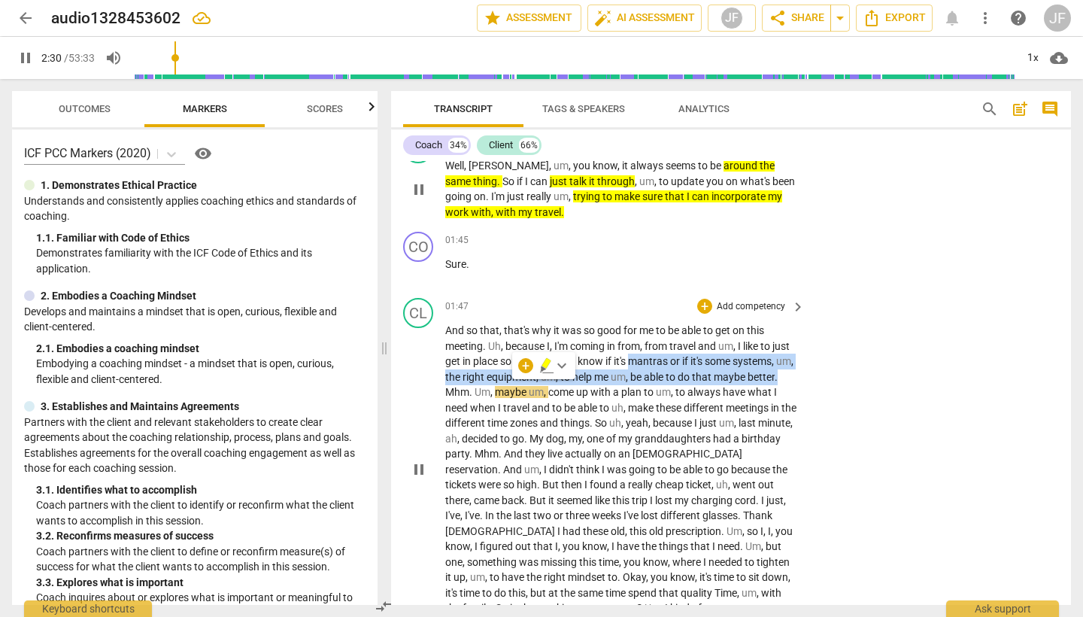
scroll to position [533, 0]
click at [543, 369] on icon "button" at bounding box center [543, 369] width 5 height 6
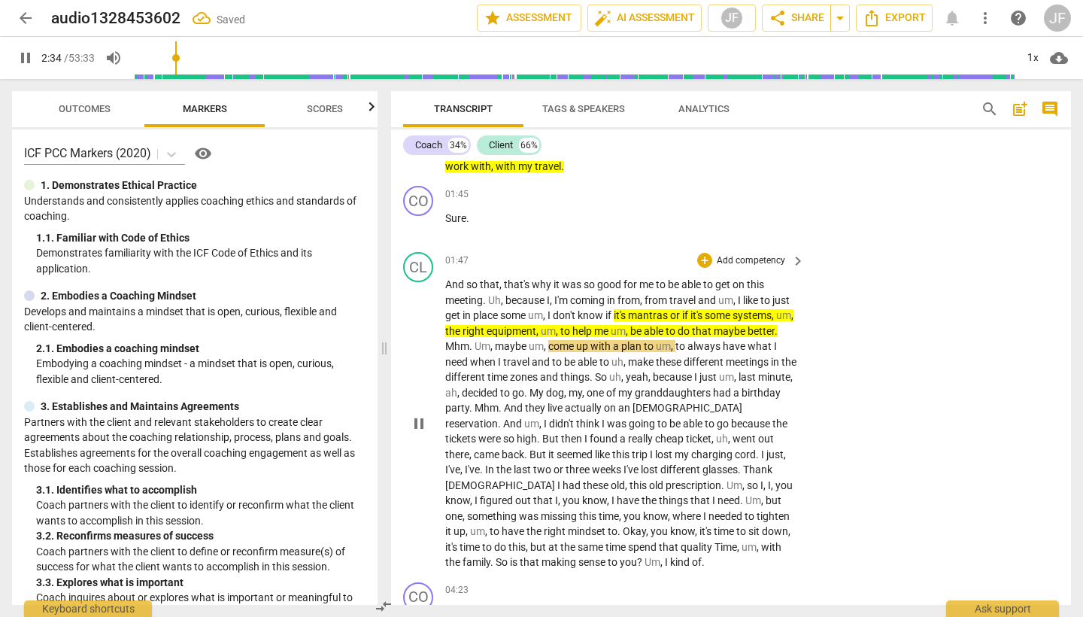
scroll to position [594, 0]
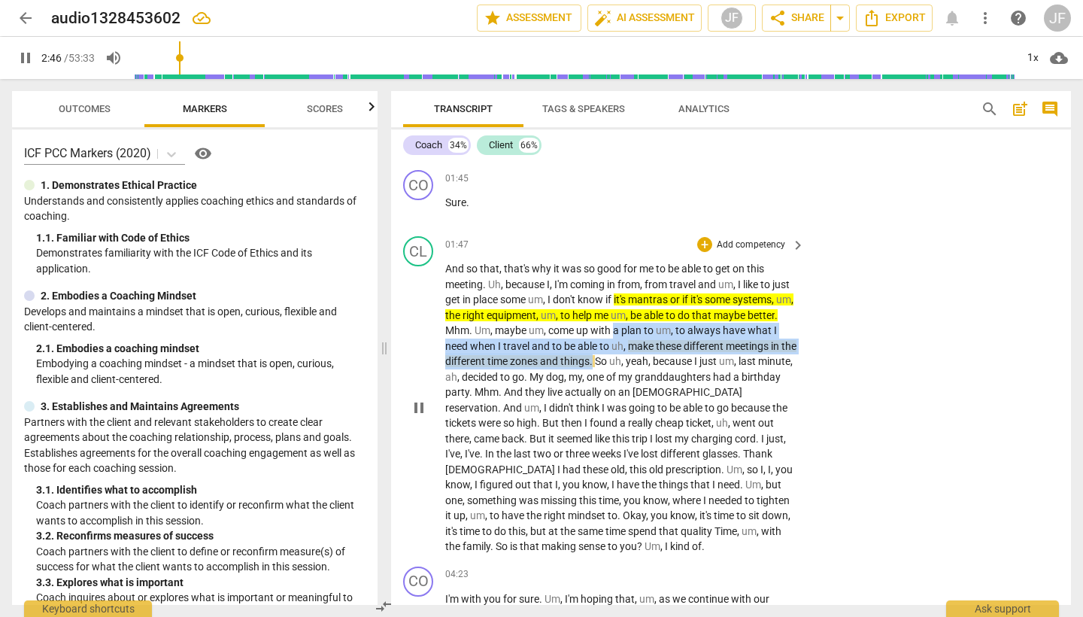
drag, startPoint x: 682, startPoint y: 325, endPoint x: 669, endPoint y: 353, distance: 30.6
click at [669, 353] on p "And so that , that's why it was so good for me to be able to get on this meetin…" at bounding box center [621, 407] width 352 height 293
click at [705, 339] on icon "button" at bounding box center [705, 335] width 15 height 18
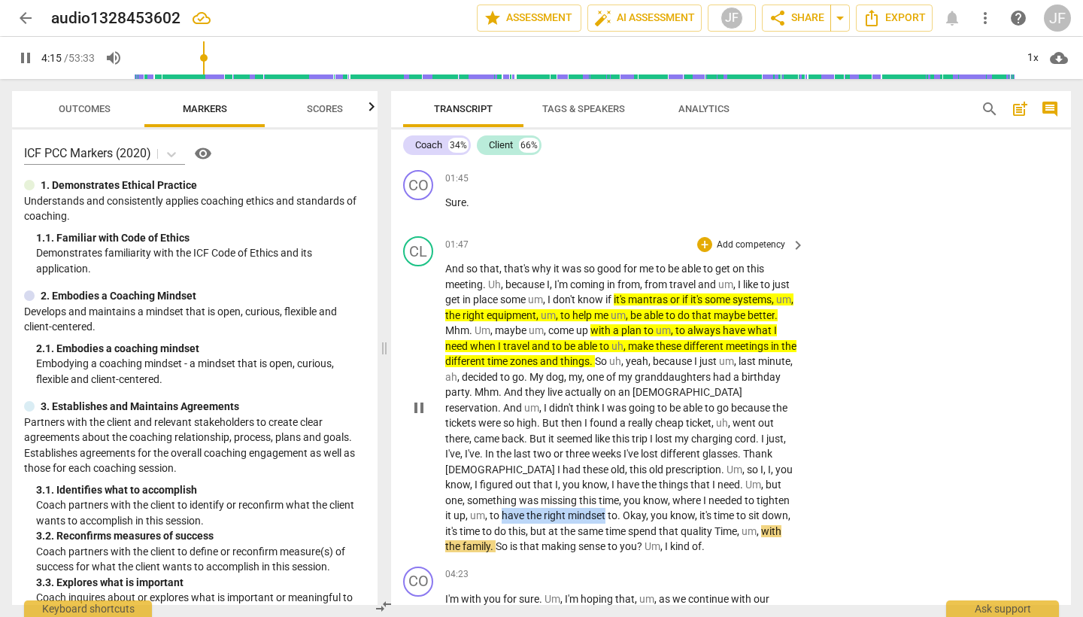
drag, startPoint x: 718, startPoint y: 490, endPoint x: 484, endPoint y: 509, distance: 234.7
click at [484, 509] on p "And so that , that's why it was so good for me to be able to get on this meetin…" at bounding box center [621, 407] width 352 height 293
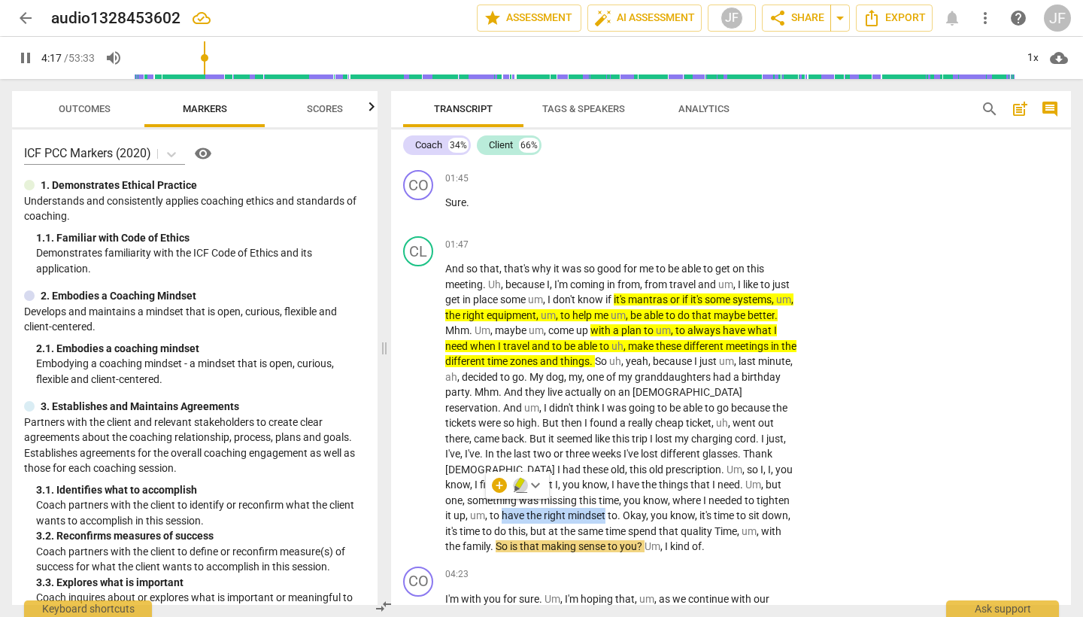
click at [521, 483] on icon "button" at bounding box center [519, 483] width 9 height 11
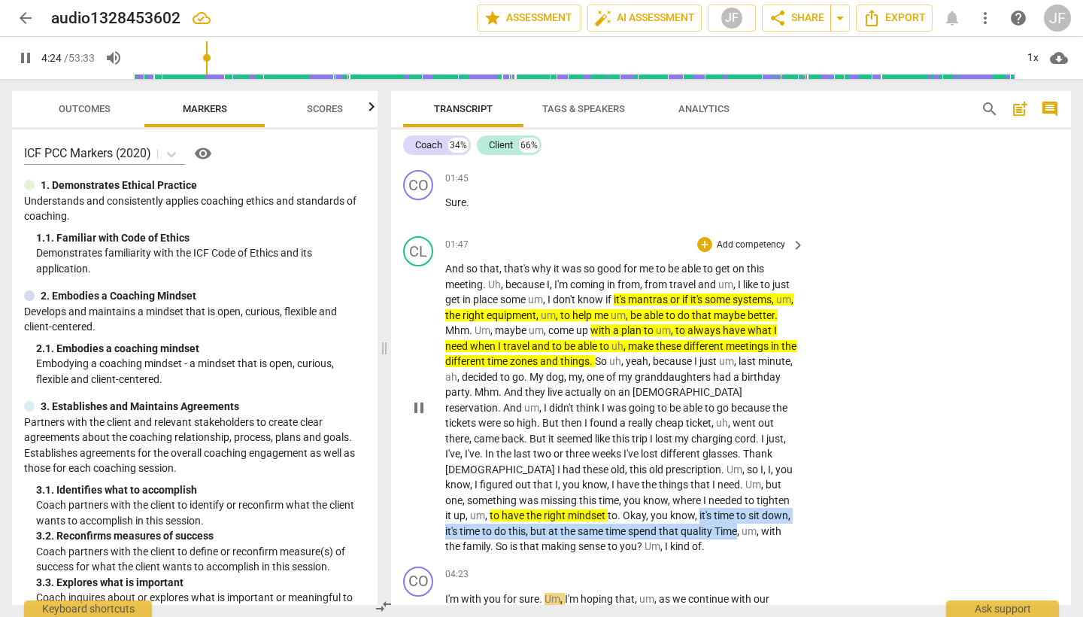
drag, startPoint x: 577, startPoint y: 506, endPoint x: 622, endPoint y: 518, distance: 46.7
click at [622, 518] on p "And so that , that's why it was so good for me to be able to get on this meetin…" at bounding box center [621, 407] width 352 height 293
click at [655, 504] on icon "button" at bounding box center [655, 504] width 5 height 6
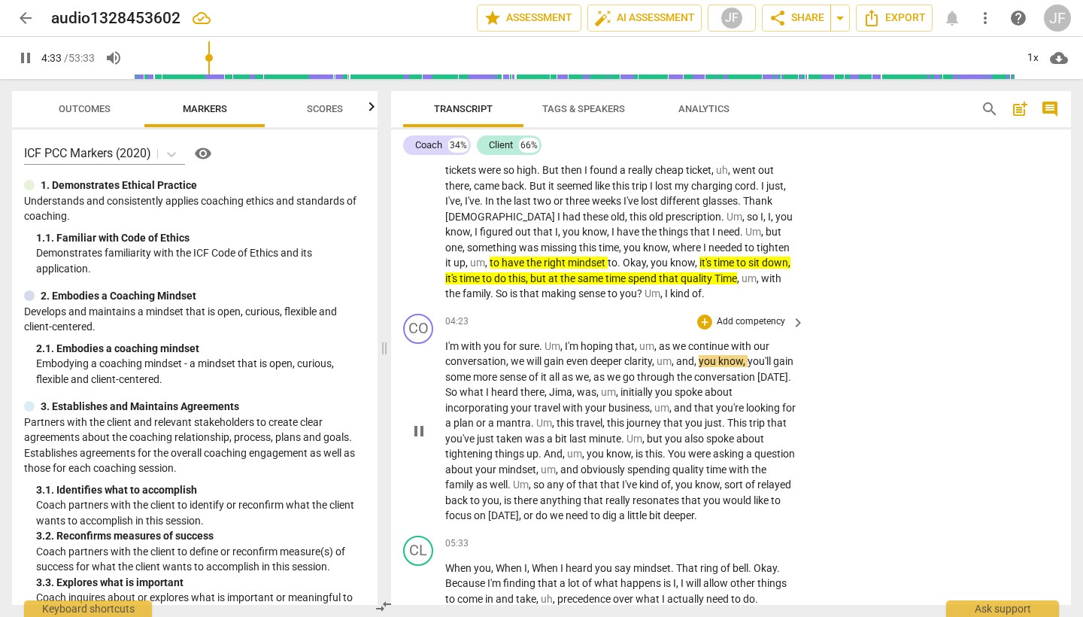
scroll to position [849, 0]
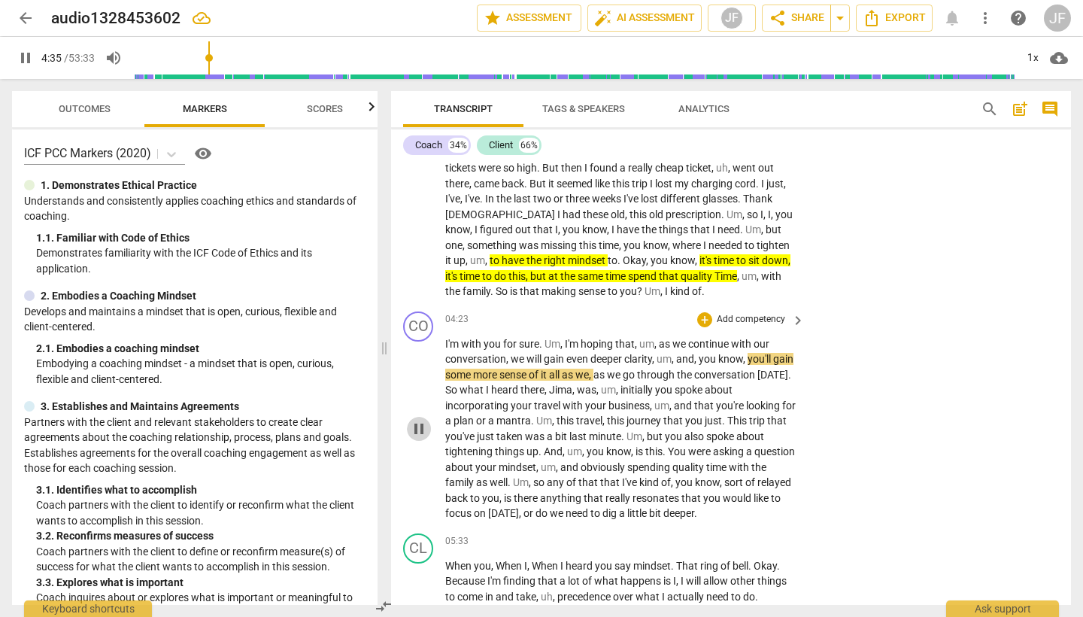
click at [417, 420] on span "pause" at bounding box center [419, 429] width 18 height 18
type input "275"
drag, startPoint x: 446, startPoint y: 332, endPoint x: 545, endPoint y: 337, distance: 98.7
click at [545, 337] on p "I'm with you for sure . Um , I'm hoping that , um , as we continue with our con…" at bounding box center [621, 429] width 352 height 185
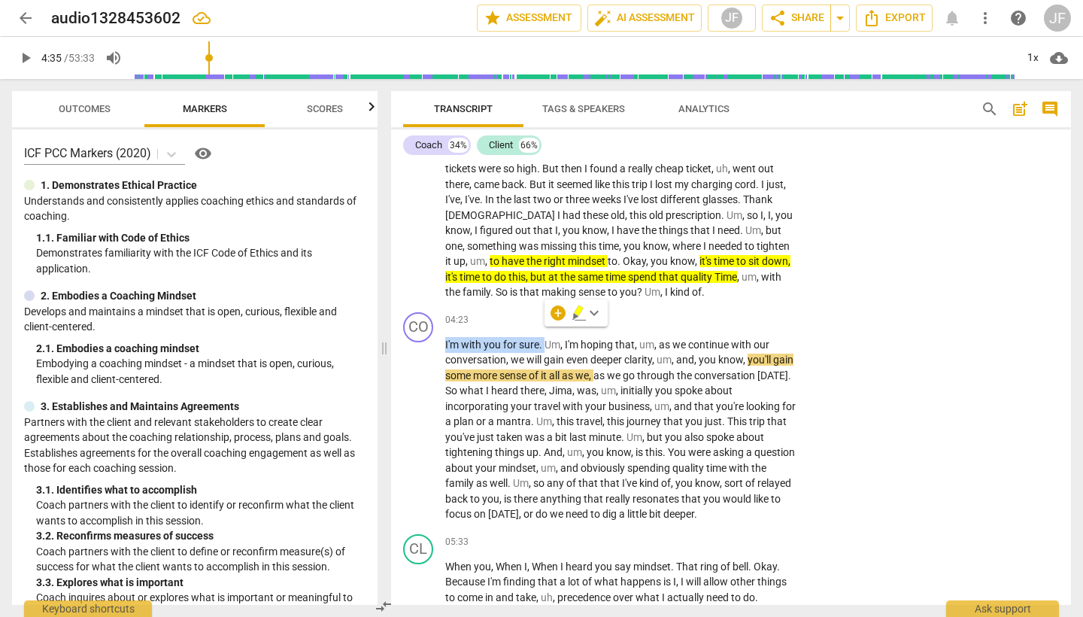
click at [581, 318] on icon "button" at bounding box center [579, 313] width 15 height 18
click at [706, 313] on div "+" at bounding box center [704, 320] width 15 height 15
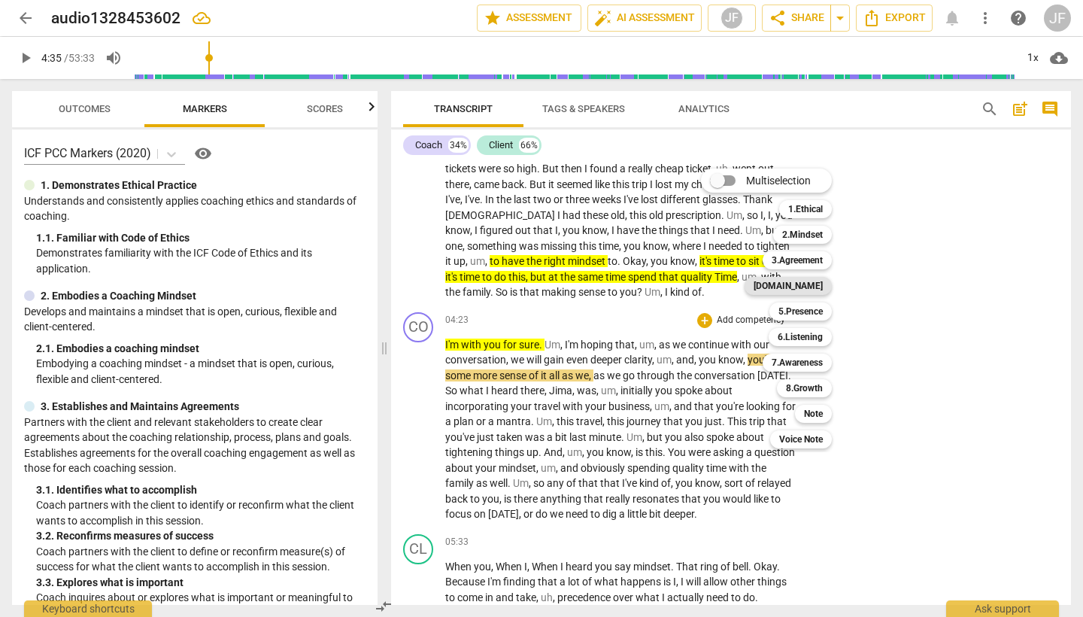
click at [809, 285] on b "[DOMAIN_NAME]" at bounding box center [788, 286] width 69 height 18
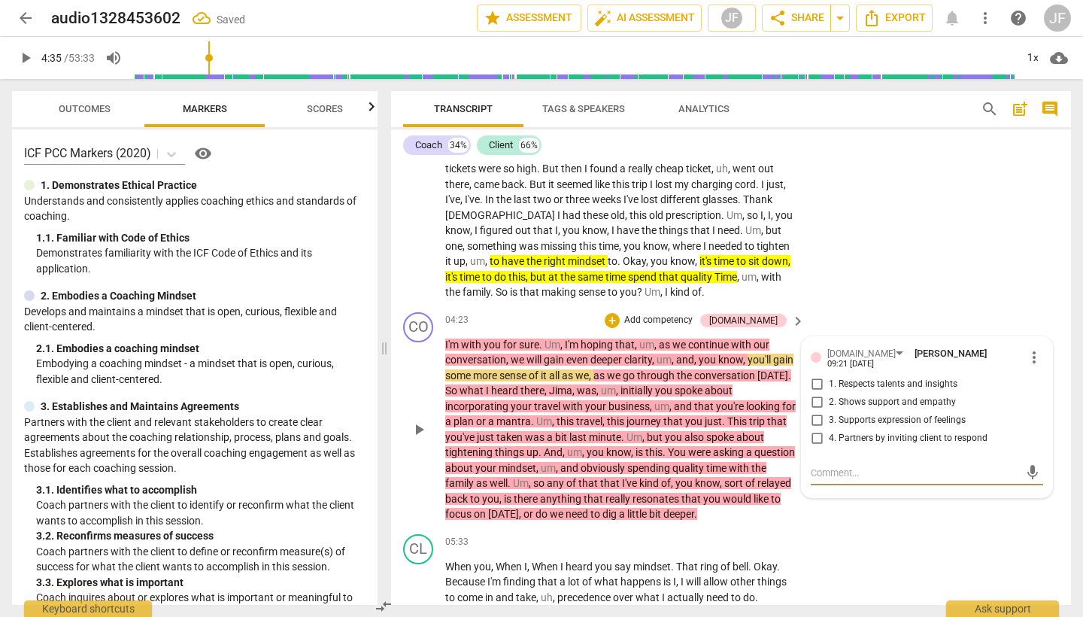
click at [814, 393] on input "2. Shows support and empathy" at bounding box center [817, 402] width 24 height 18
checkbox input "true"
click at [418, 421] on span "play_arrow" at bounding box center [419, 430] width 18 height 18
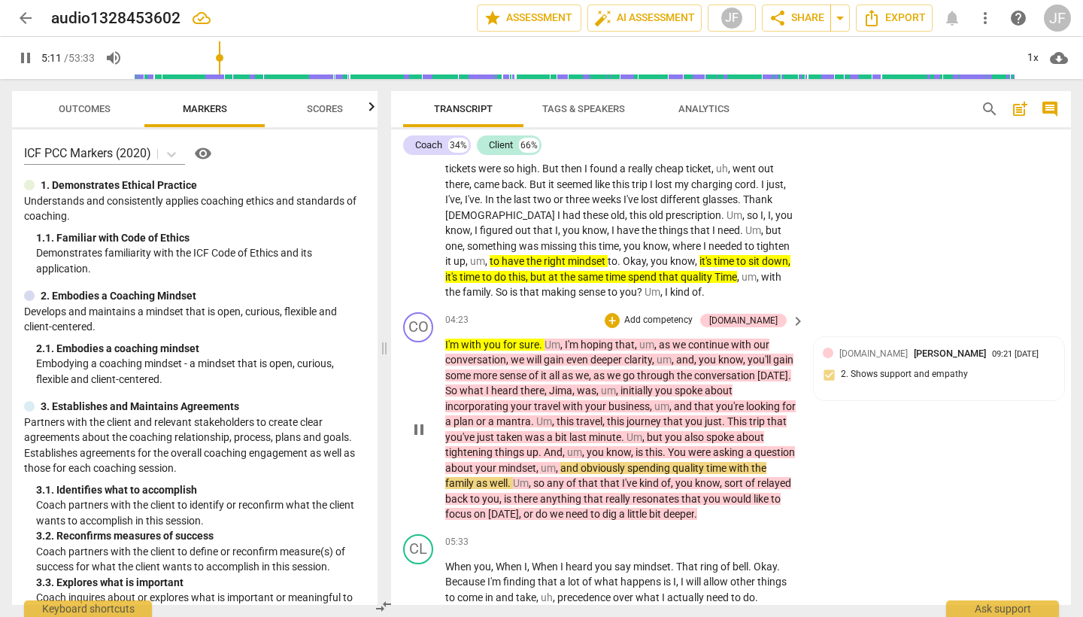
scroll to position [906, 0]
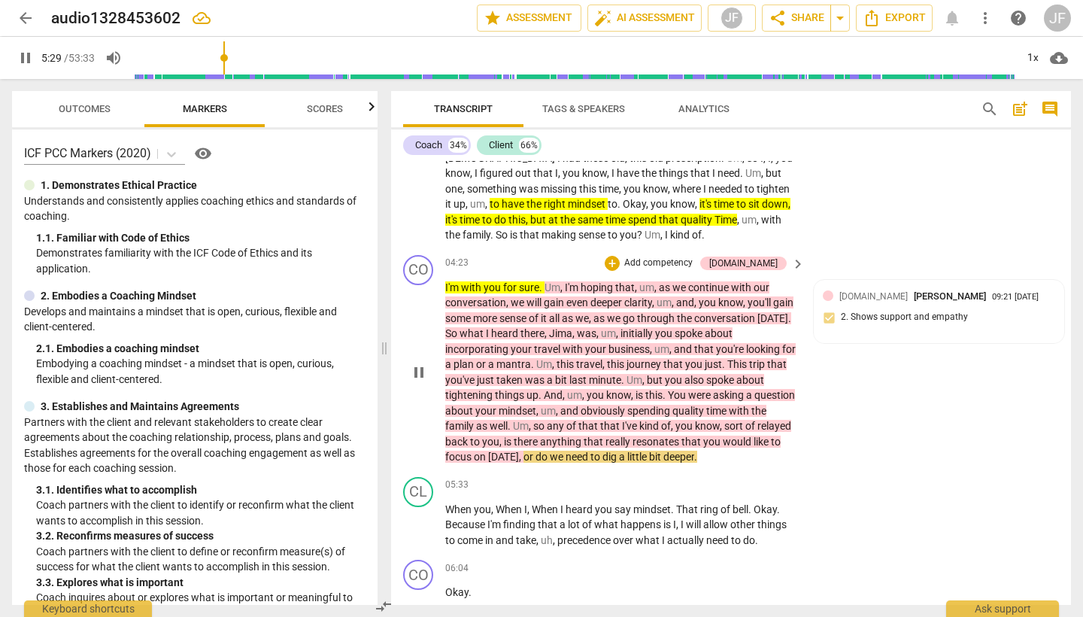
click at [420, 363] on span "pause" at bounding box center [419, 372] width 18 height 18
type input "330"
click at [620, 256] on div "+" at bounding box center [612, 263] width 15 height 15
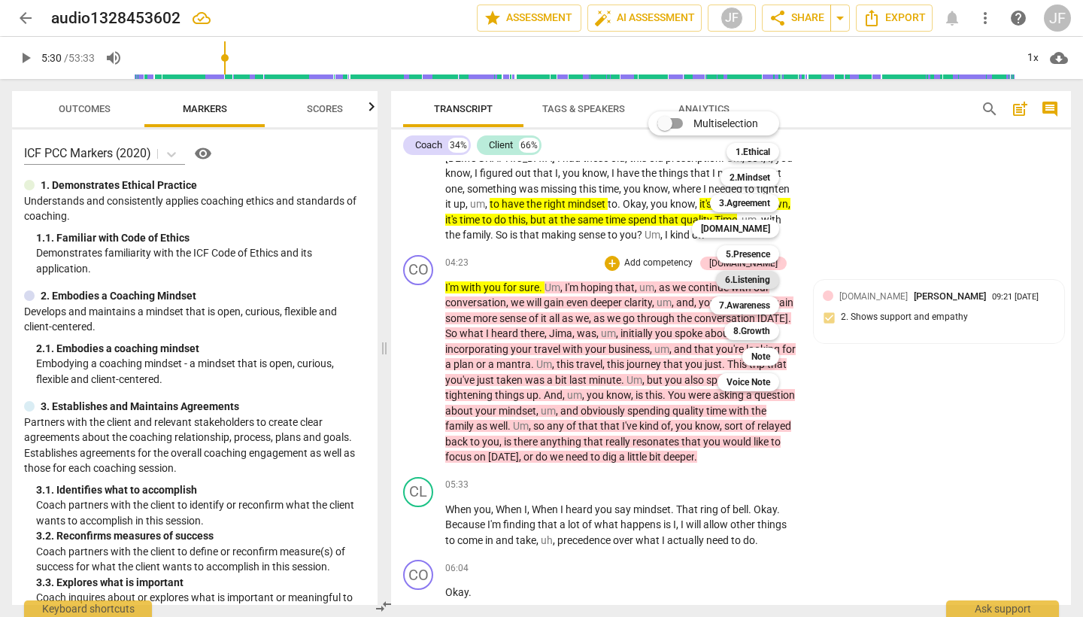
click at [767, 283] on b "6.Listening" at bounding box center [747, 280] width 45 height 18
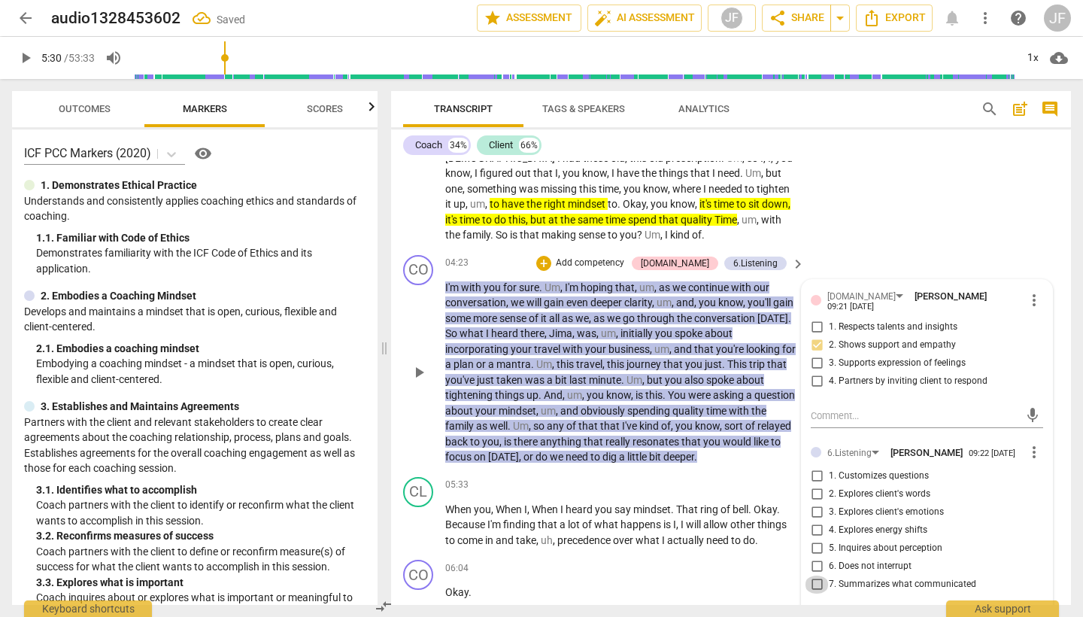
click at [815, 575] on input "7. Summarizes what communicated" at bounding box center [817, 584] width 24 height 18
checkbox input "true"
click at [551, 256] on div "+" at bounding box center [543, 263] width 15 height 15
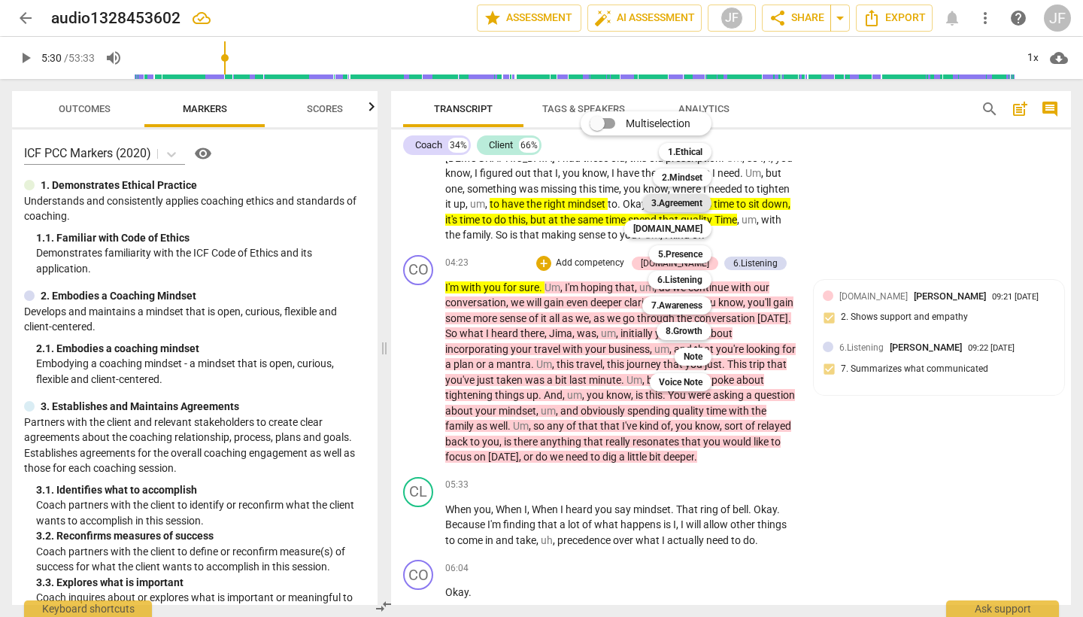
click at [697, 205] on b "3.Agreement" at bounding box center [676, 203] width 51 height 18
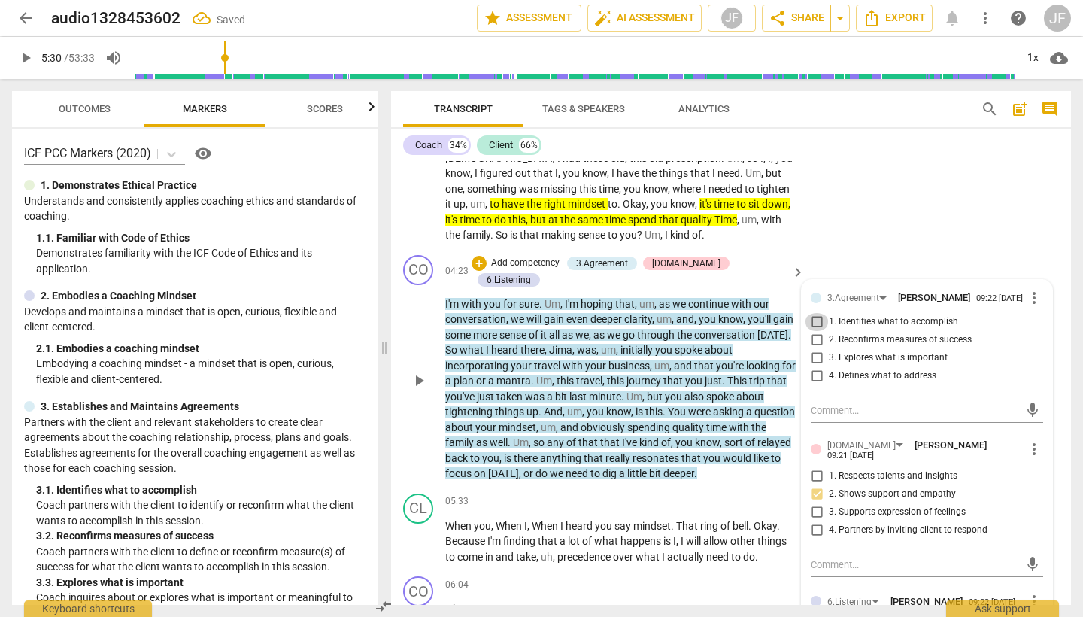
click at [813, 314] on input "1. Identifies what to accomplish" at bounding box center [817, 322] width 24 height 18
checkbox input "true"
click at [487, 256] on div "+" at bounding box center [479, 263] width 15 height 15
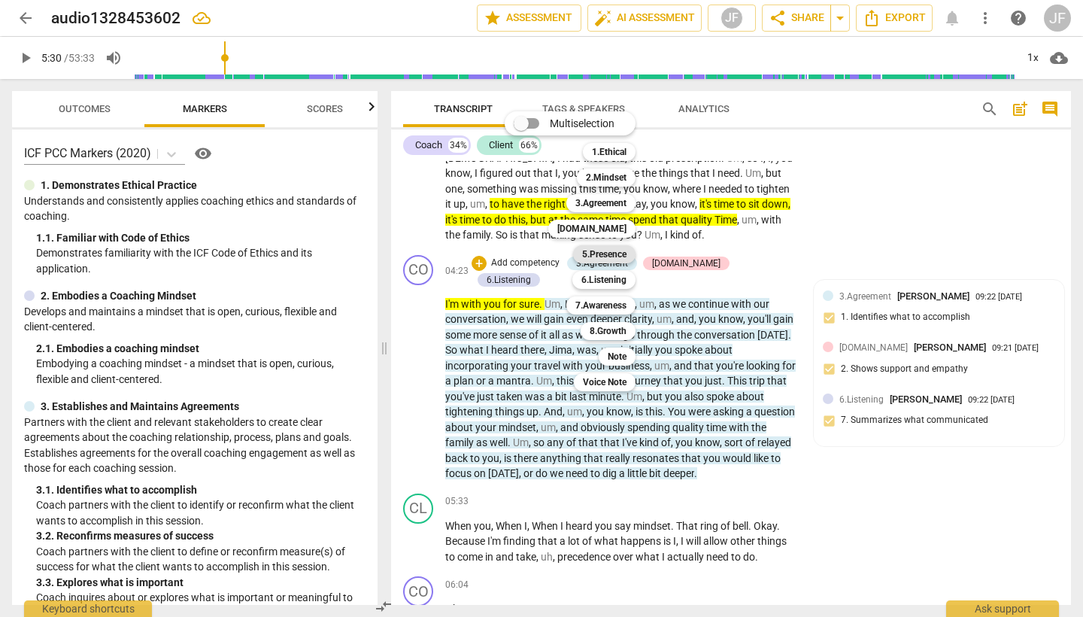
click at [617, 251] on b "5.Presence" at bounding box center [604, 254] width 44 height 18
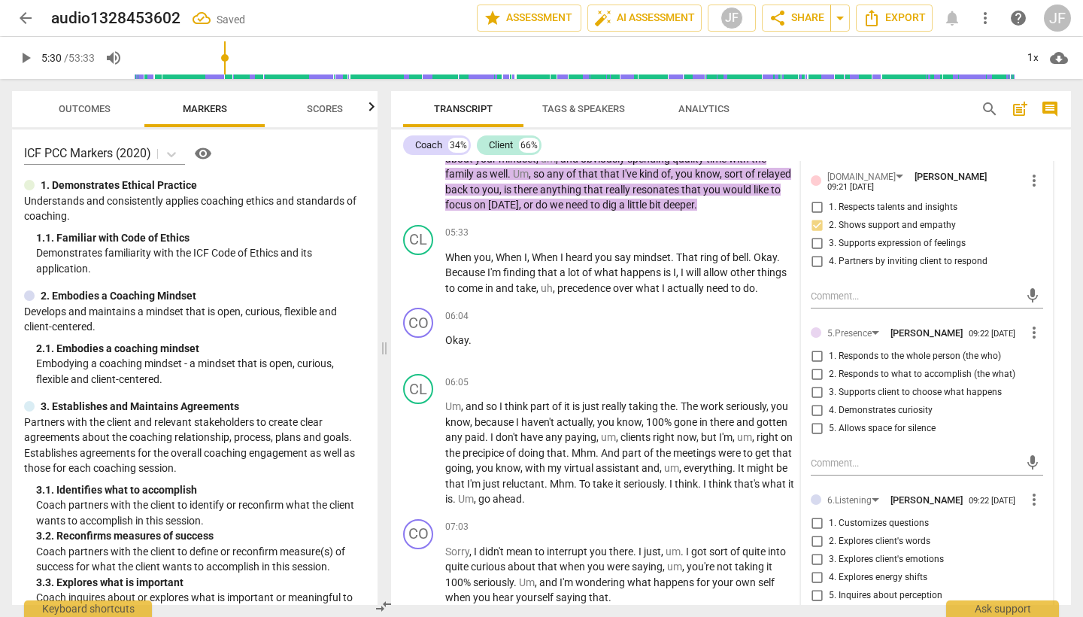
scroll to position [1194, 0]
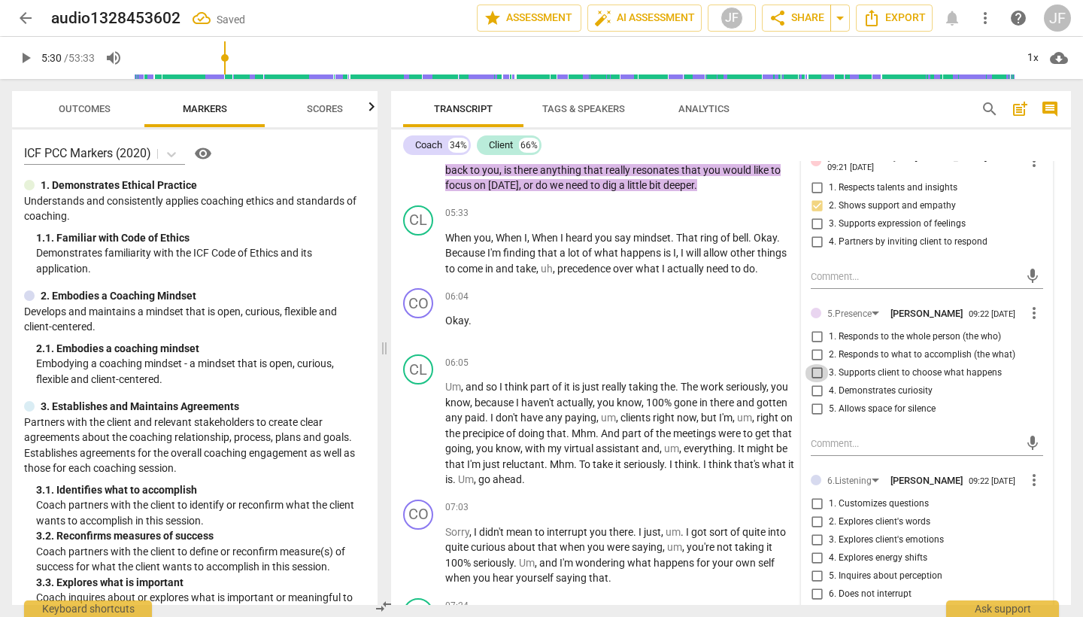
click at [815, 364] on input "3. Supports client to choose what happens" at bounding box center [817, 373] width 24 height 18
checkbox input "true"
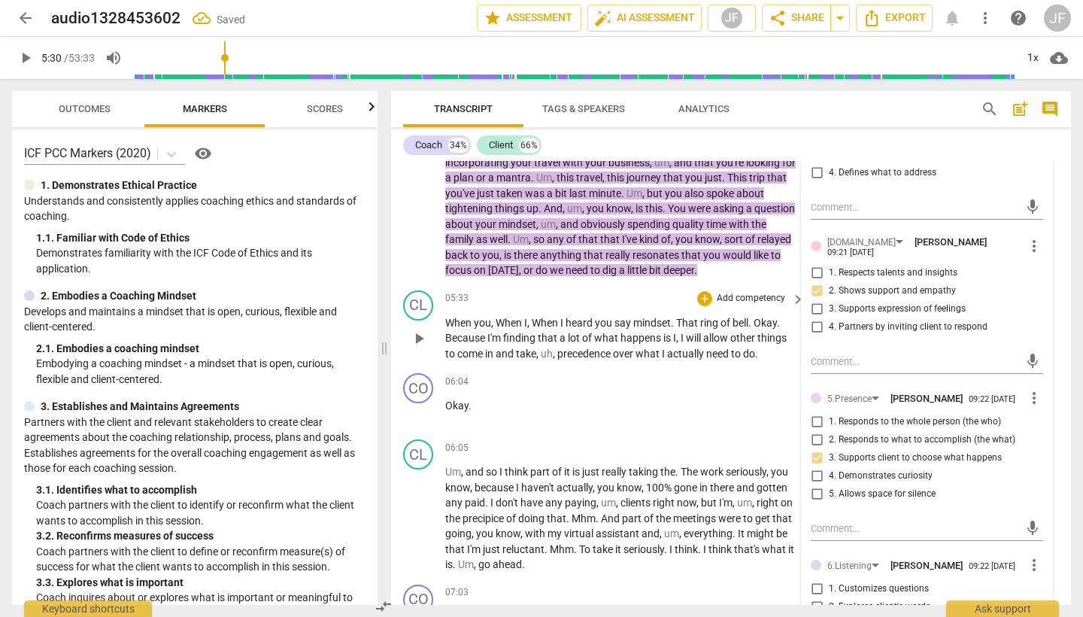
click at [417, 329] on span "play_arrow" at bounding box center [419, 338] width 18 height 18
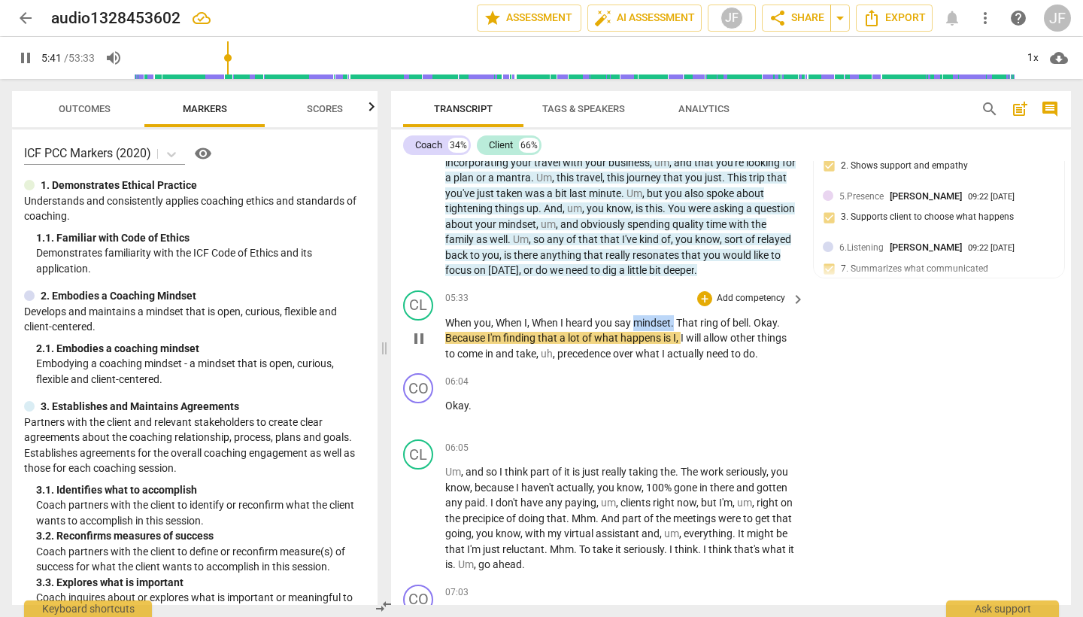
drag, startPoint x: 674, startPoint y: 306, endPoint x: 633, endPoint y: 307, distance: 40.6
click at [633, 315] on p "When you , When I , When I heard you say mindset . That ring of bell . Okay . B…" at bounding box center [621, 338] width 352 height 47
click at [714, 283] on icon "button" at bounding box center [711, 284] width 9 height 11
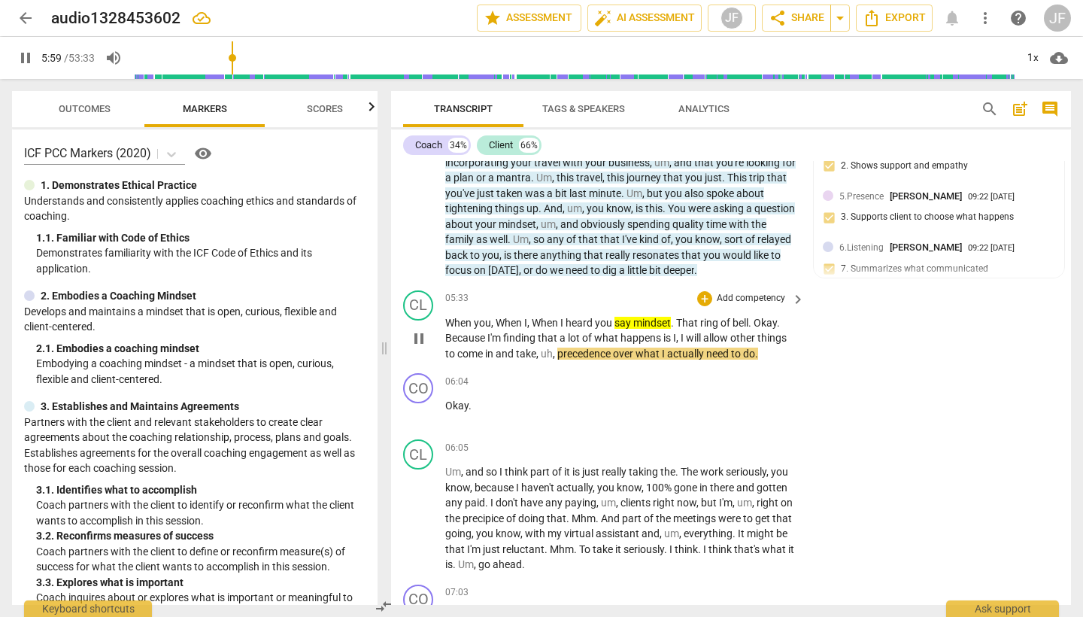
scroll to position [1111, 0]
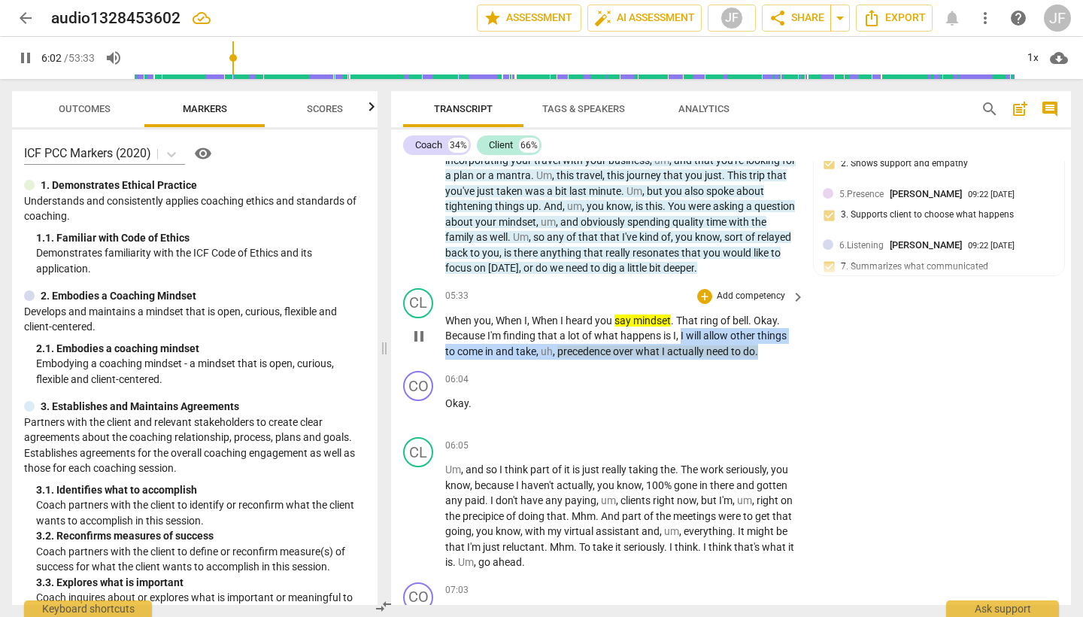
drag, startPoint x: 682, startPoint y: 316, endPoint x: 758, endPoint y: 329, distance: 76.4
click at [765, 332] on p "When you , When I , When I heard you say mindset . That ring of bell . Okay . B…" at bounding box center [621, 336] width 352 height 47
click at [791, 309] on icon "button" at bounding box center [795, 314] width 15 height 18
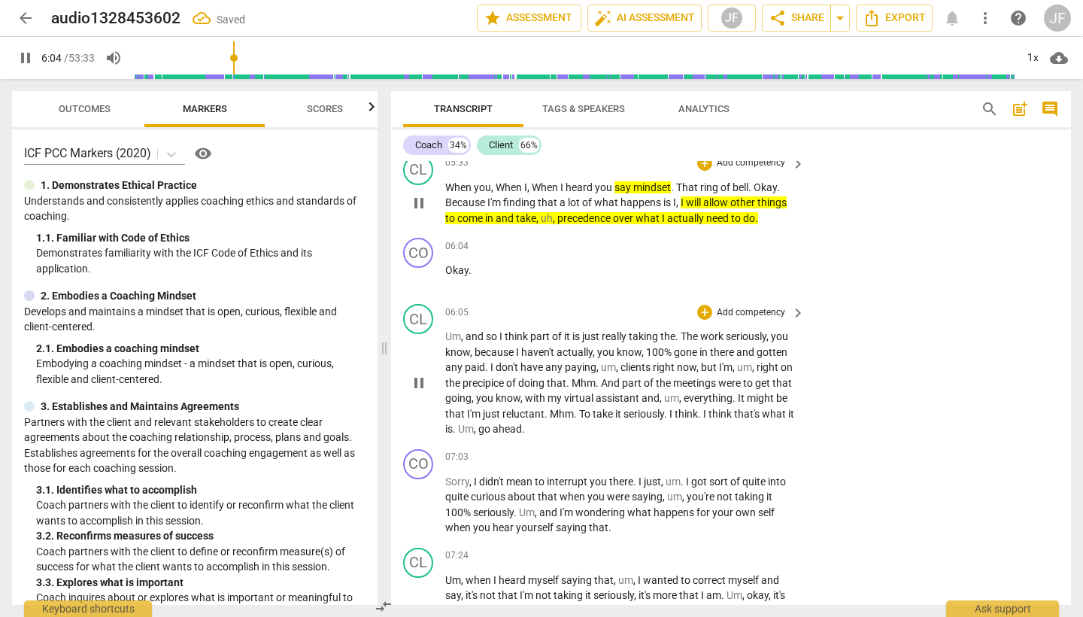
scroll to position [1250, 0]
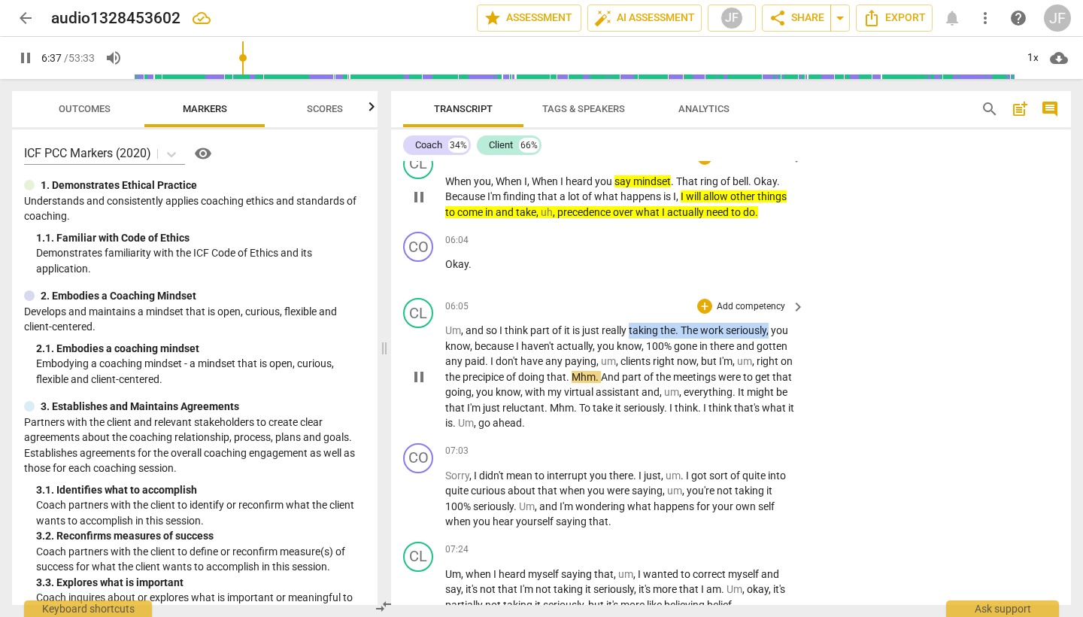
drag, startPoint x: 632, startPoint y: 314, endPoint x: 773, endPoint y: 312, distance: 140.7
click at [773, 323] on p "Um , and so I think part of it is just really taking the . The work seriously ,…" at bounding box center [621, 377] width 352 height 108
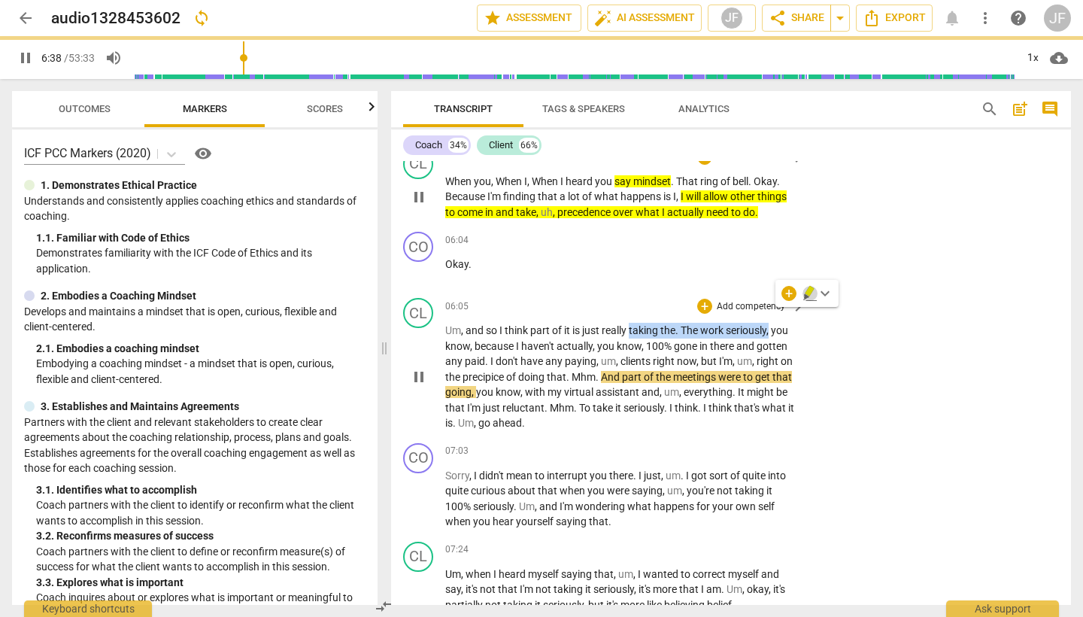
drag, startPoint x: 807, startPoint y: 295, endPoint x: 847, endPoint y: 387, distance: 100.1
click at [807, 295] on icon "button" at bounding box center [810, 293] width 15 height 18
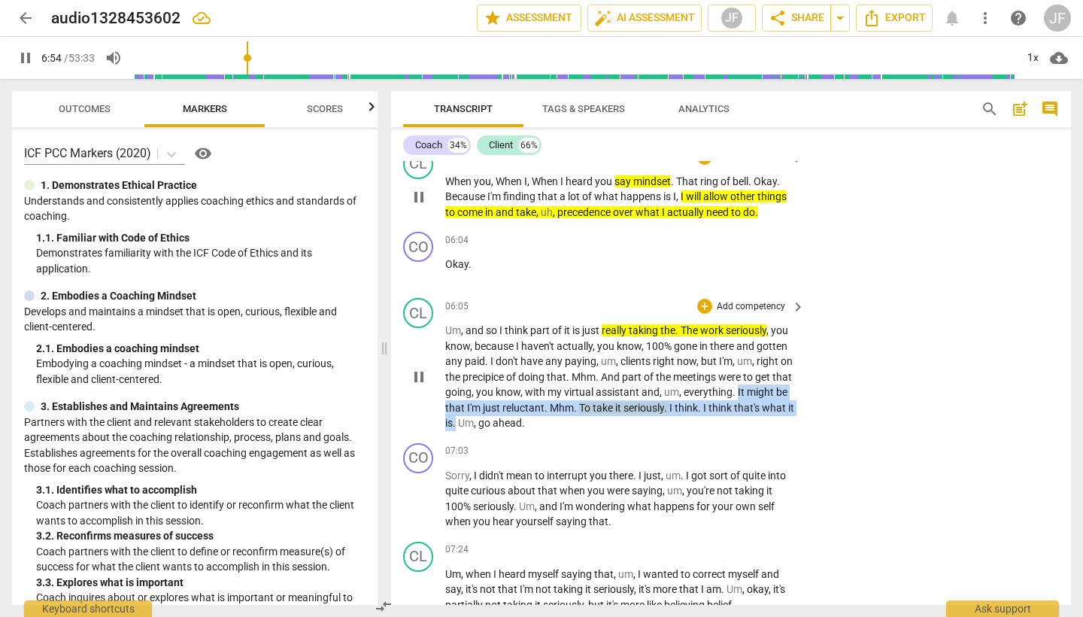
drag, startPoint x: 760, startPoint y: 373, endPoint x: 517, endPoint y: 406, distance: 245.2
click at [517, 406] on p "Um , and so I think part of it is just really taking the . The work seriously ,…" at bounding box center [621, 377] width 352 height 108
click at [554, 390] on icon "button" at bounding box center [555, 384] width 15 height 18
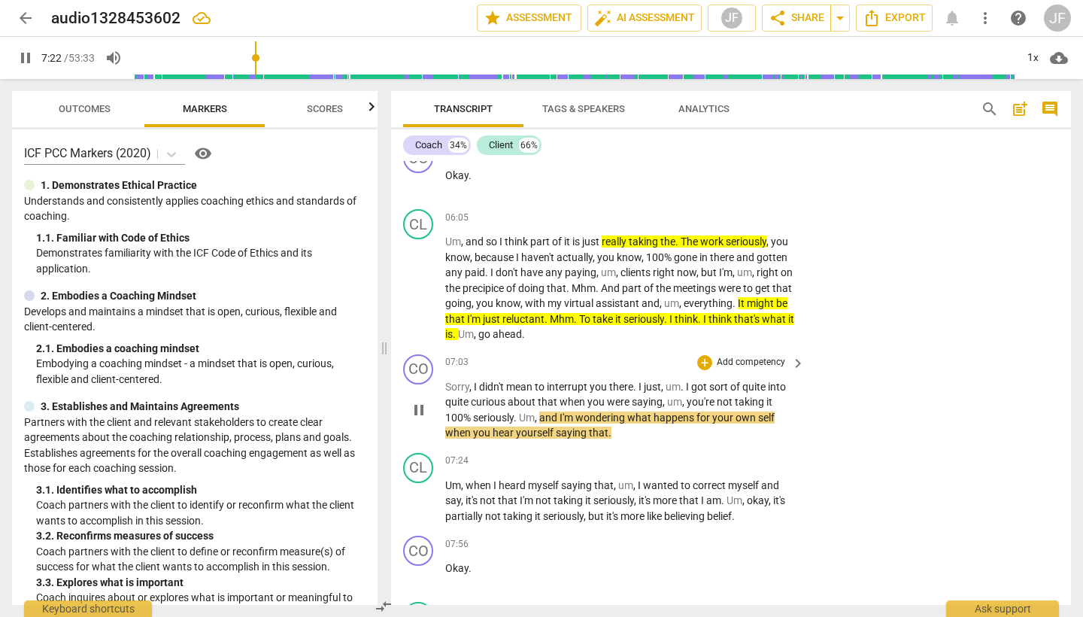
scroll to position [0, 0]
click at [421, 401] on span "pause" at bounding box center [419, 410] width 18 height 18
type input "444"
click at [705, 355] on div "+" at bounding box center [704, 362] width 15 height 15
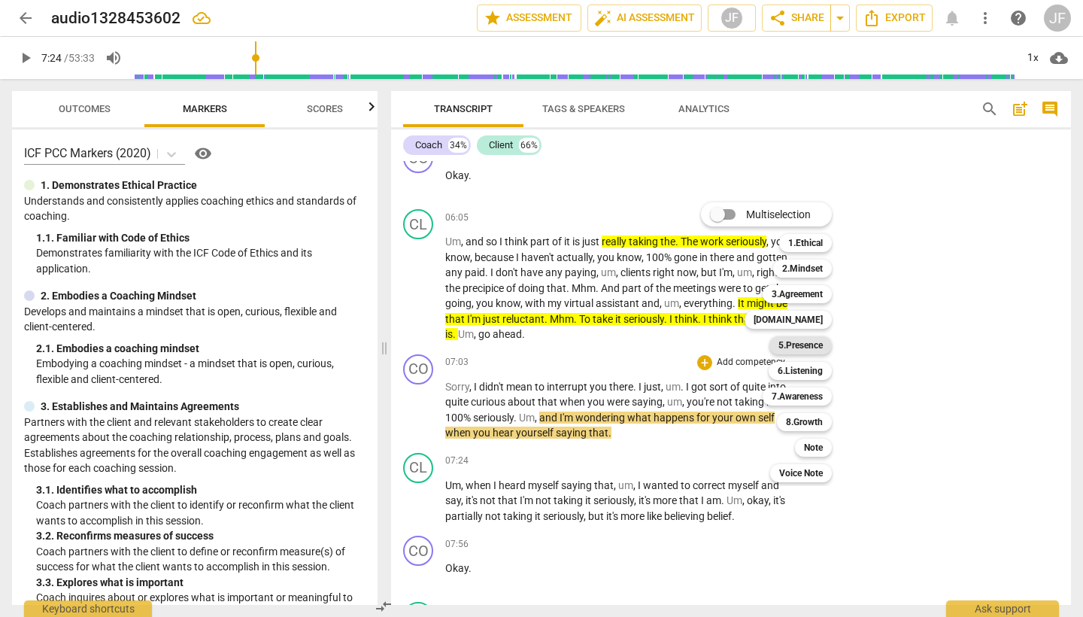
click at [788, 344] on b "5.Presence" at bounding box center [801, 345] width 44 height 18
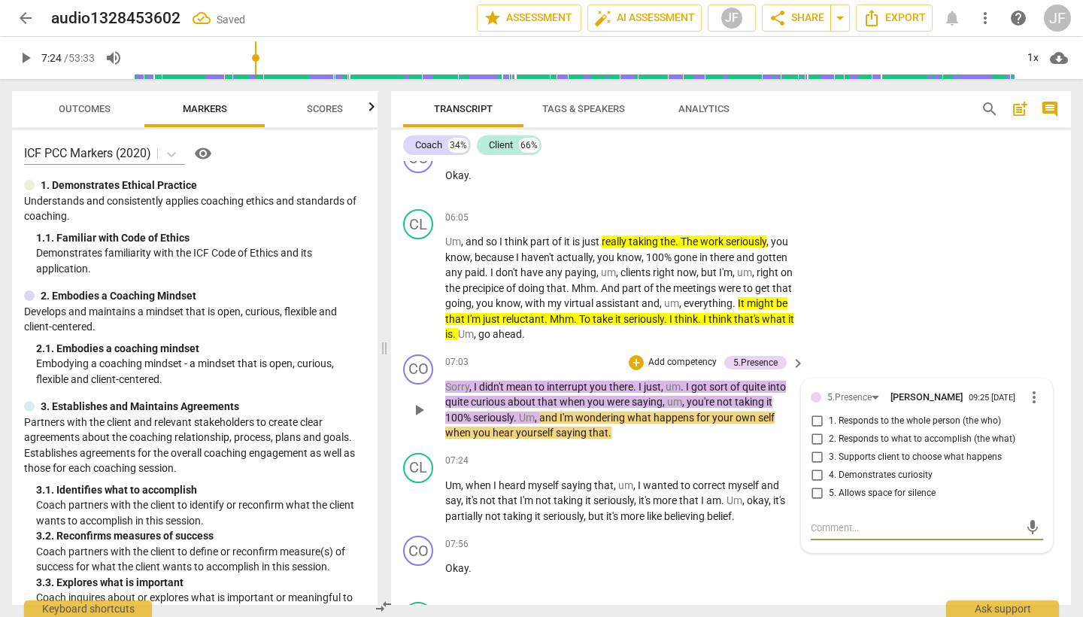
click at [814, 466] on input "4. Demonstrates curiosity" at bounding box center [817, 475] width 24 height 18
checkbox input "true"
click at [629, 355] on div "+" at bounding box center [636, 362] width 15 height 15
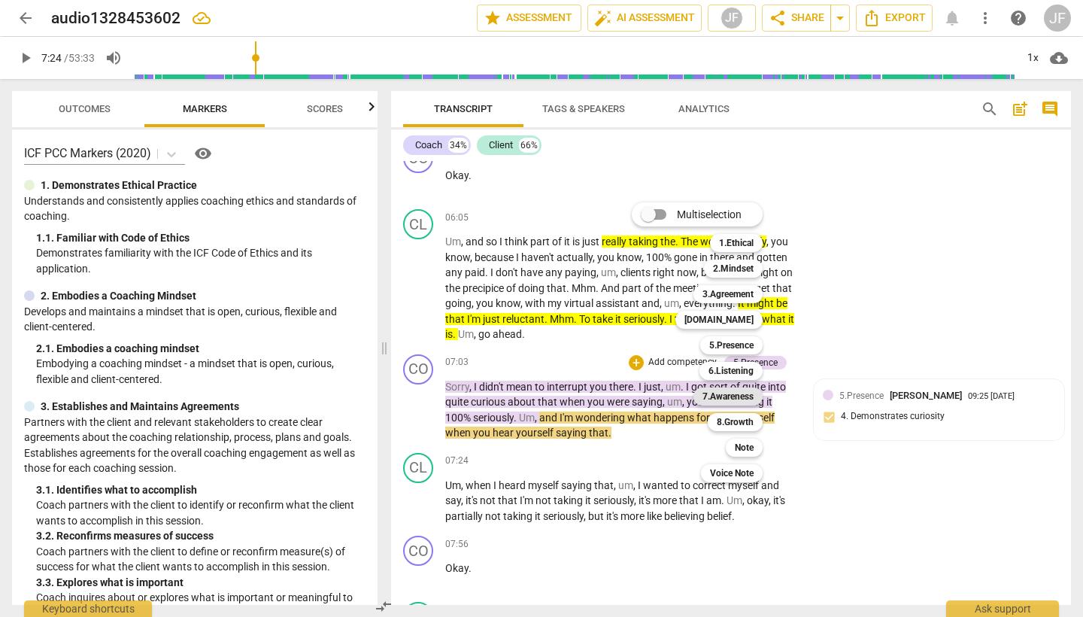
click at [739, 395] on b "7.Awareness" at bounding box center [728, 396] width 51 height 18
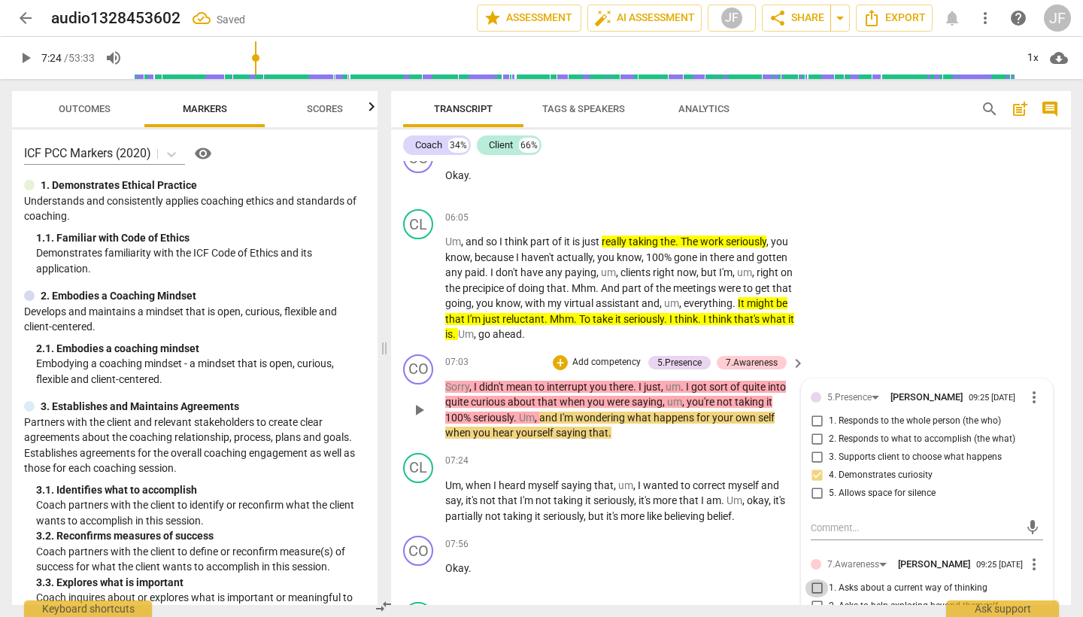
click at [817, 579] on input "1. Asks about a current way of thinking" at bounding box center [817, 588] width 24 height 18
checkbox input "true"
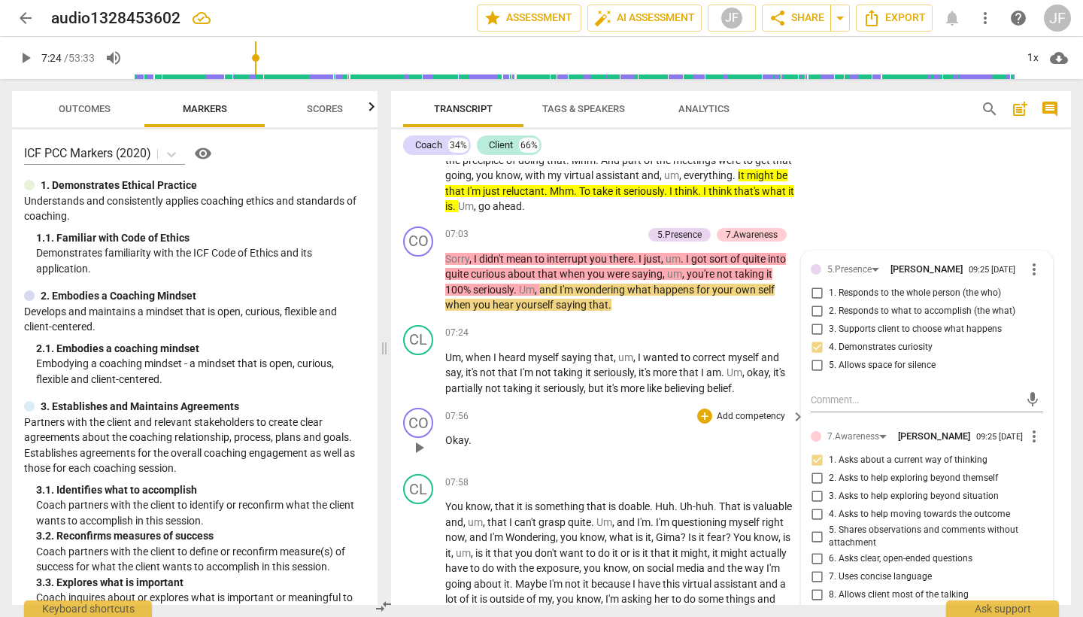
scroll to position [1470, 0]
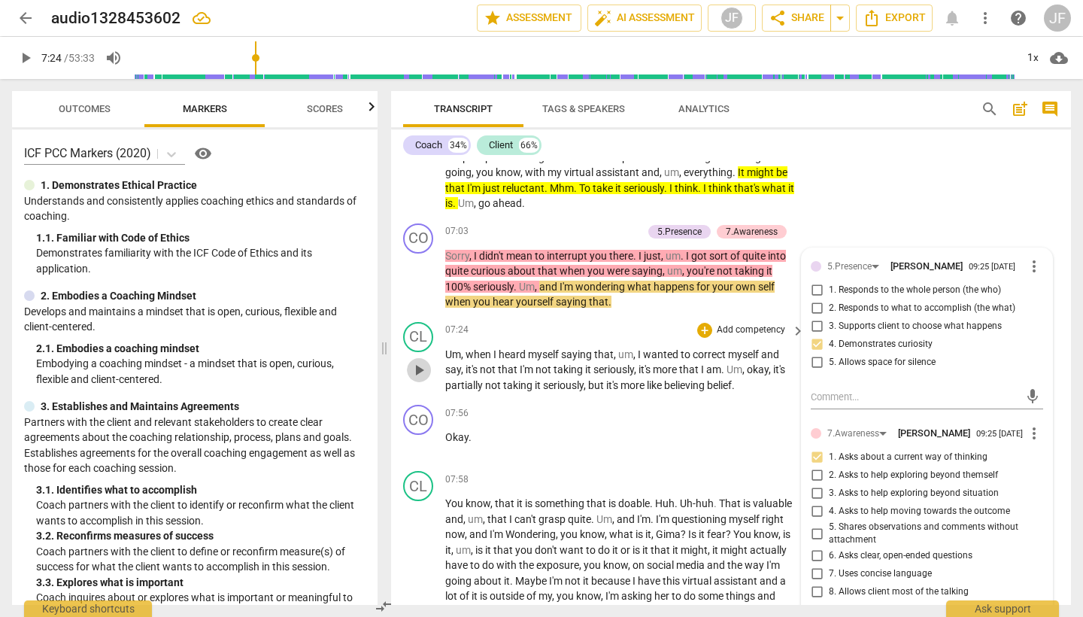
click at [419, 361] on span "play_arrow" at bounding box center [419, 370] width 18 height 18
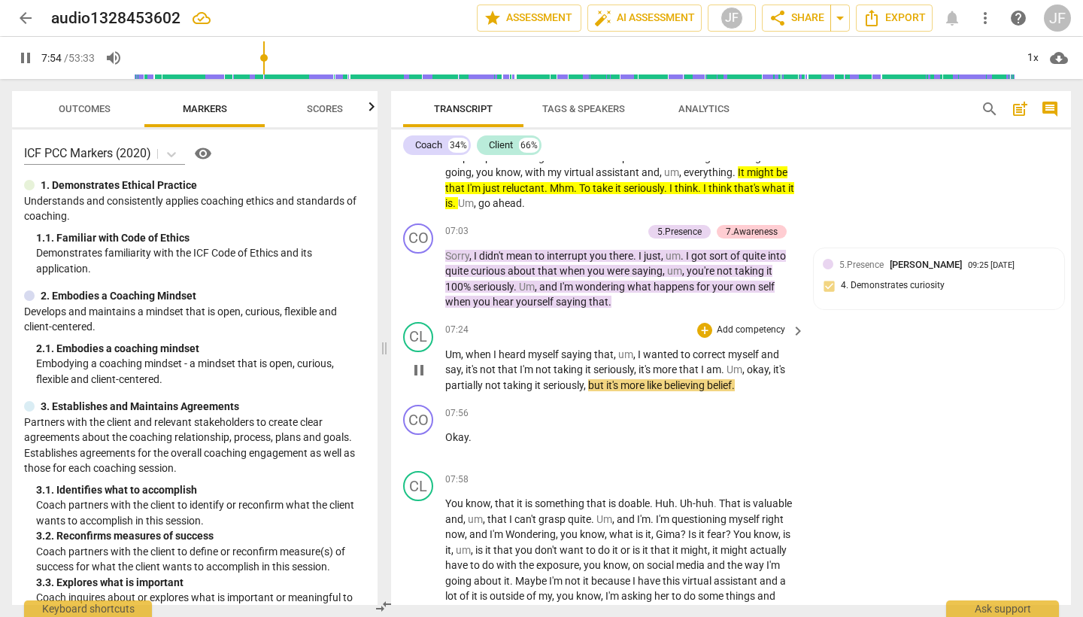
click at [415, 361] on span "pause" at bounding box center [419, 370] width 18 height 18
type input "475"
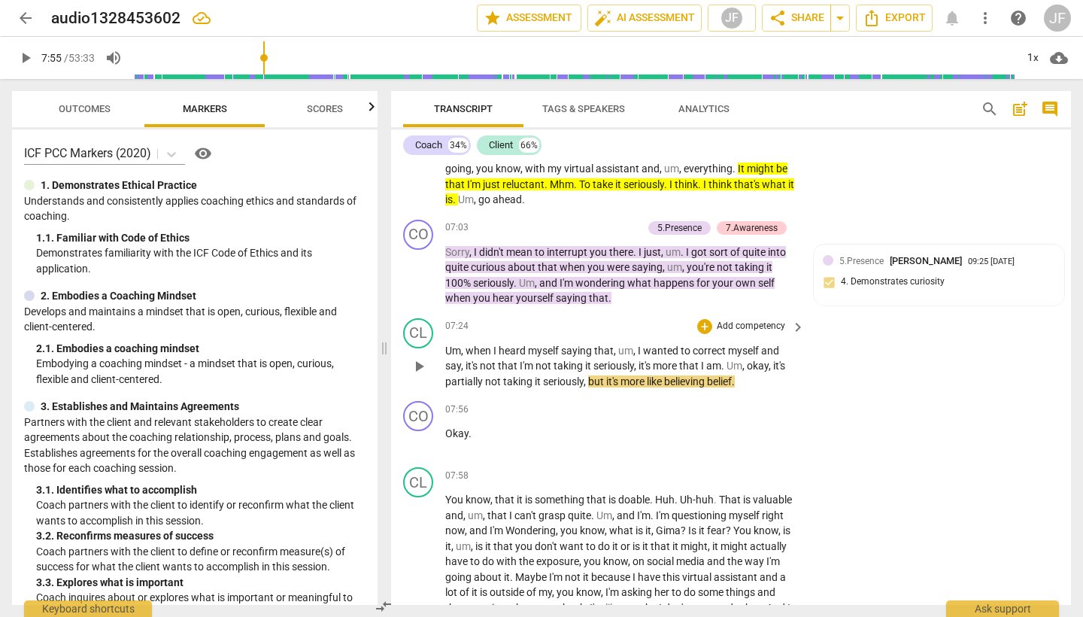
scroll to position [1477, 0]
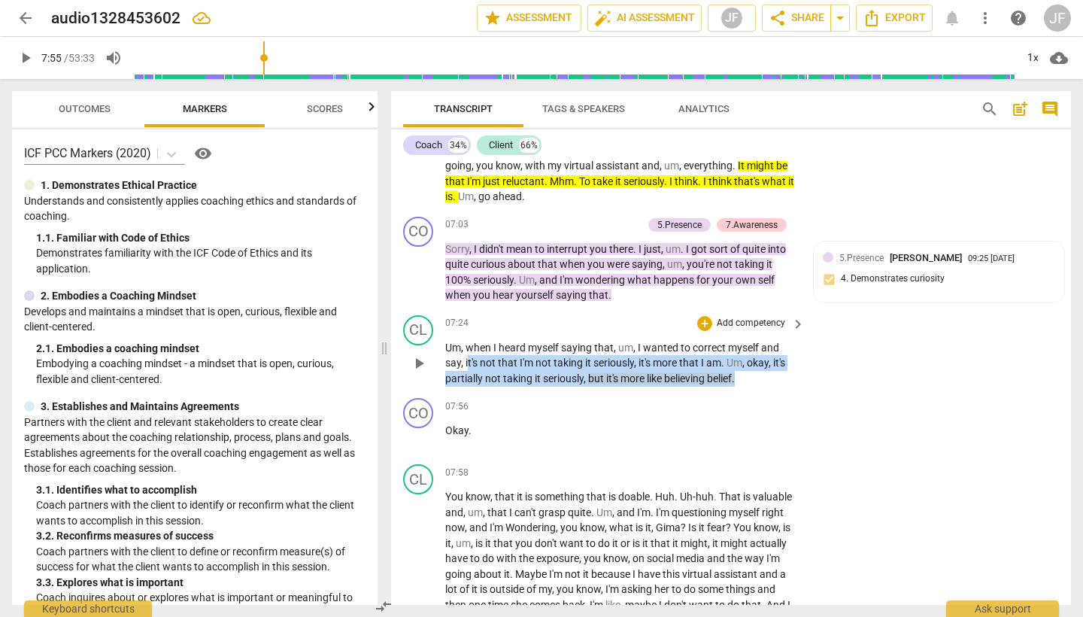
drag, startPoint x: 468, startPoint y: 345, endPoint x: 715, endPoint y: 363, distance: 248.2
click at [715, 363] on div "CL play_arrow pause 07:24 + Add competency keyboard_arrow_right Um , when I hea…" at bounding box center [731, 351] width 680 height 84
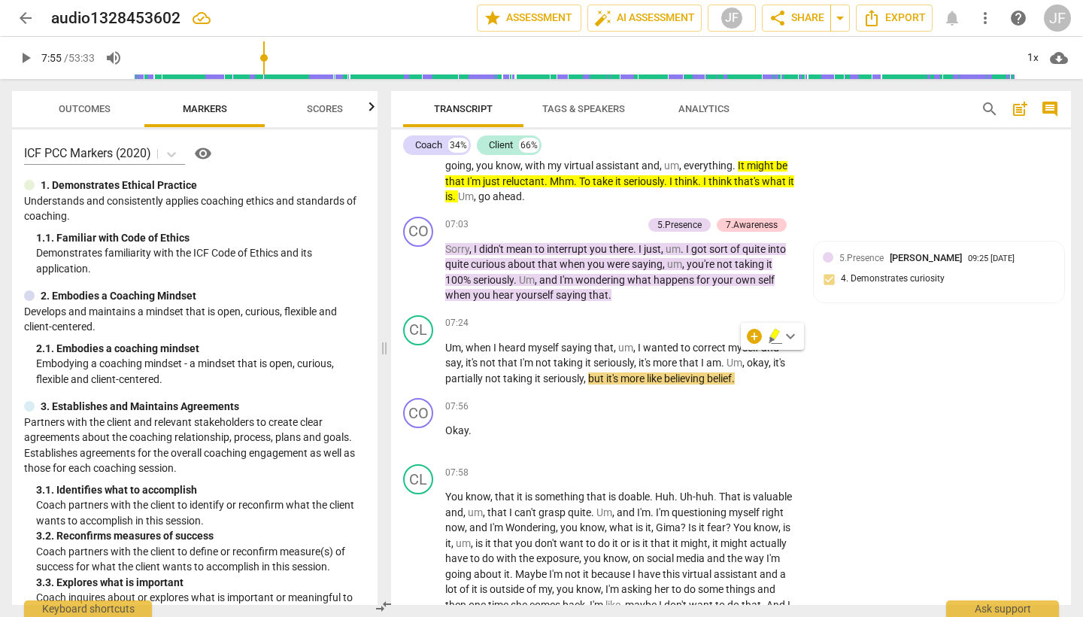
click at [767, 336] on div "+ keyboard_arrow_down" at bounding box center [772, 336] width 63 height 27
click at [700, 316] on div "+" at bounding box center [704, 323] width 15 height 15
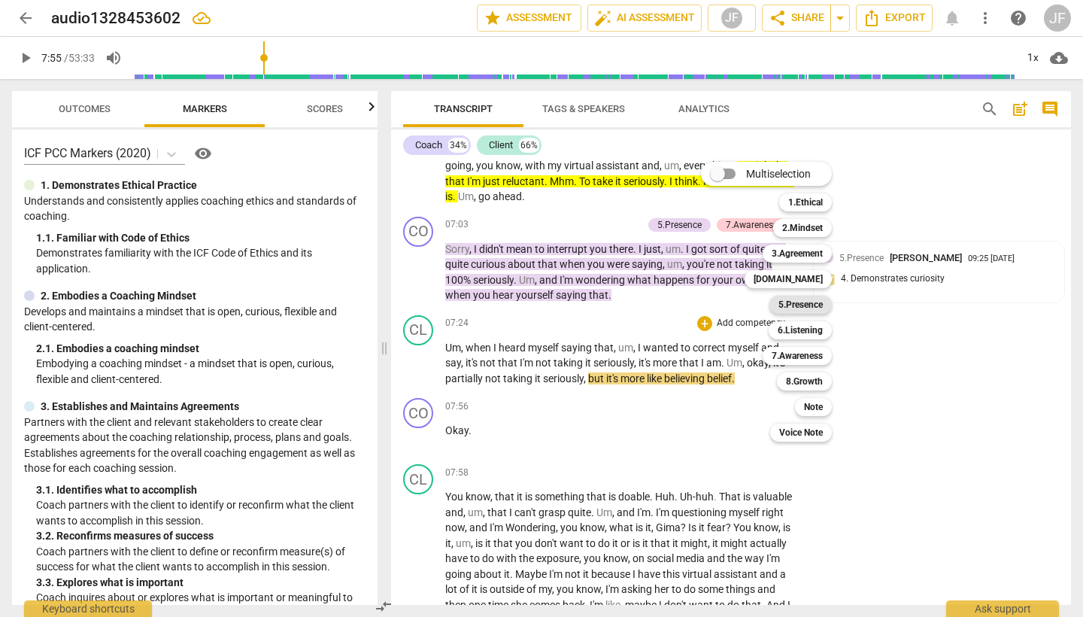
click at [803, 308] on b "5.Presence" at bounding box center [801, 305] width 44 height 18
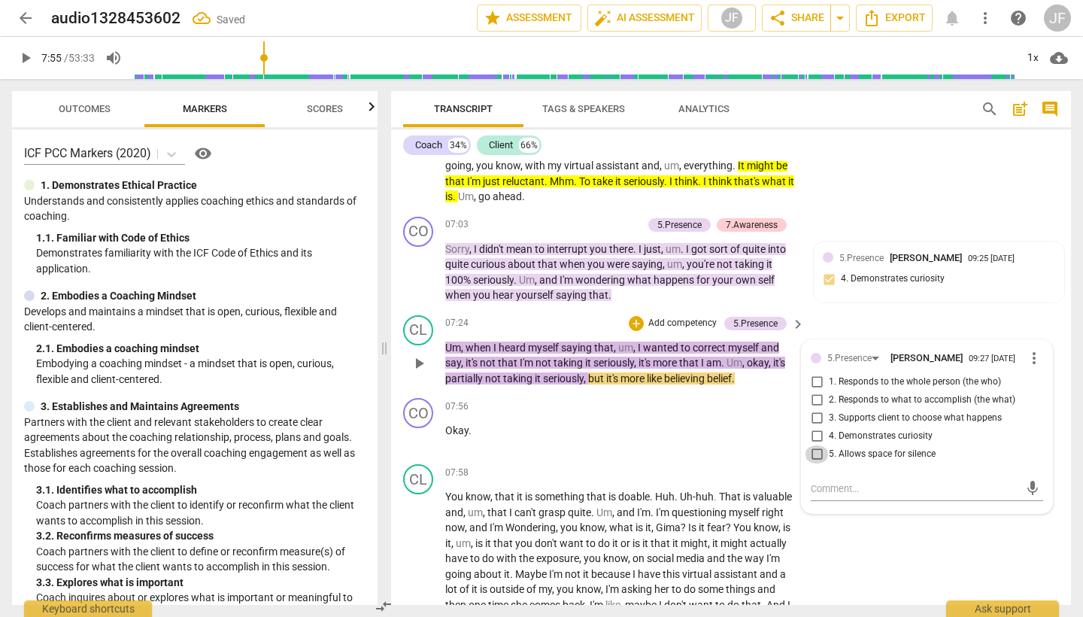
click at [815, 445] on input "5. Allows space for silence" at bounding box center [817, 454] width 24 height 18
checkbox input "true"
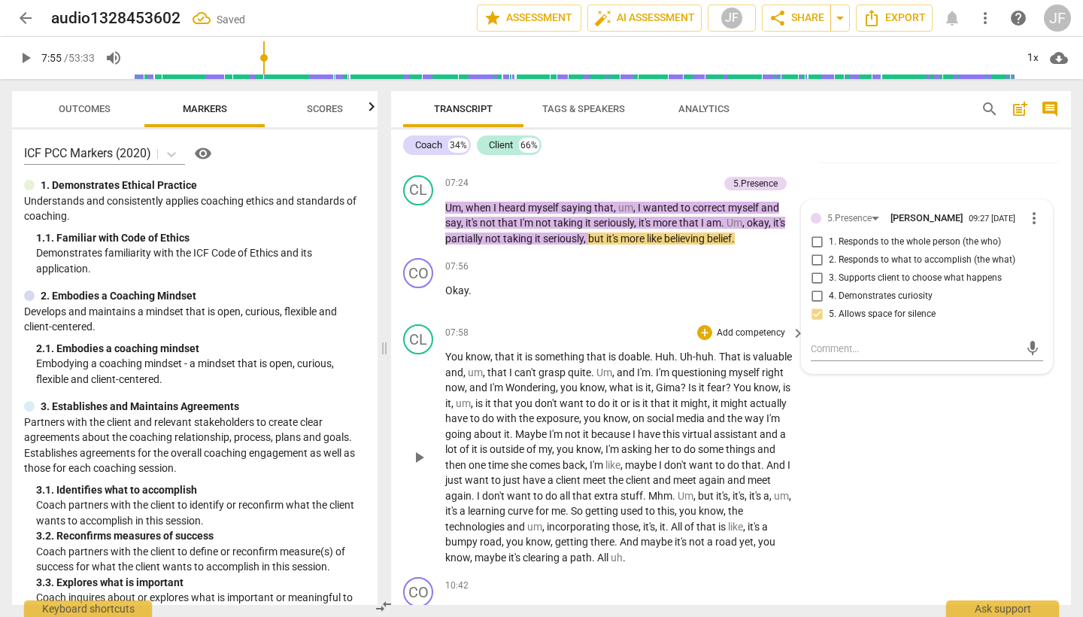
click at [421, 448] on span "play_arrow" at bounding box center [419, 457] width 18 height 18
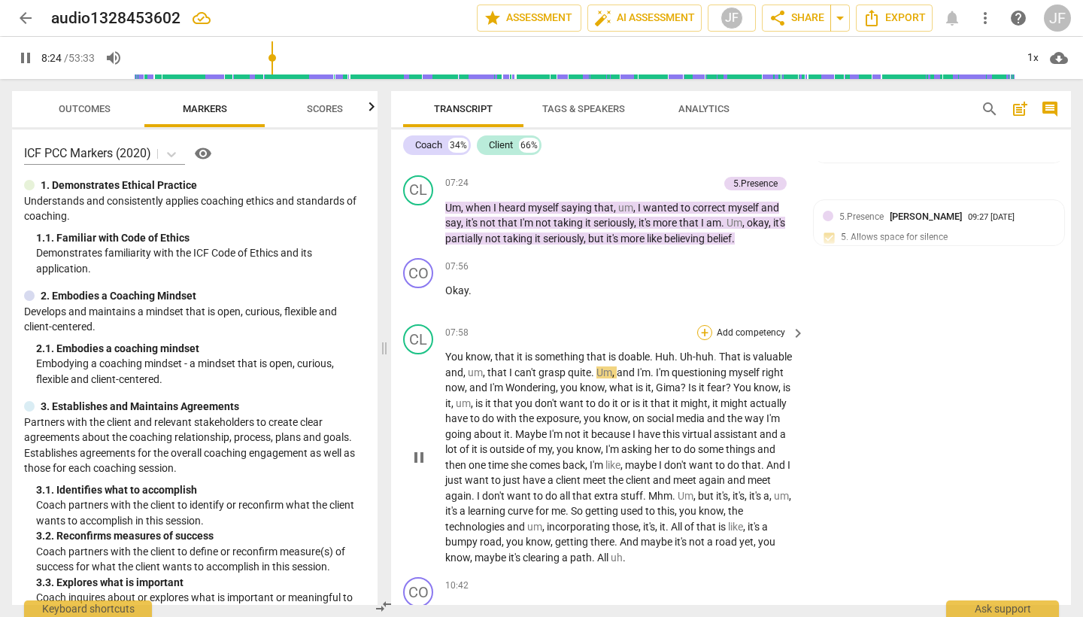
click at [705, 325] on div "+" at bounding box center [704, 332] width 15 height 15
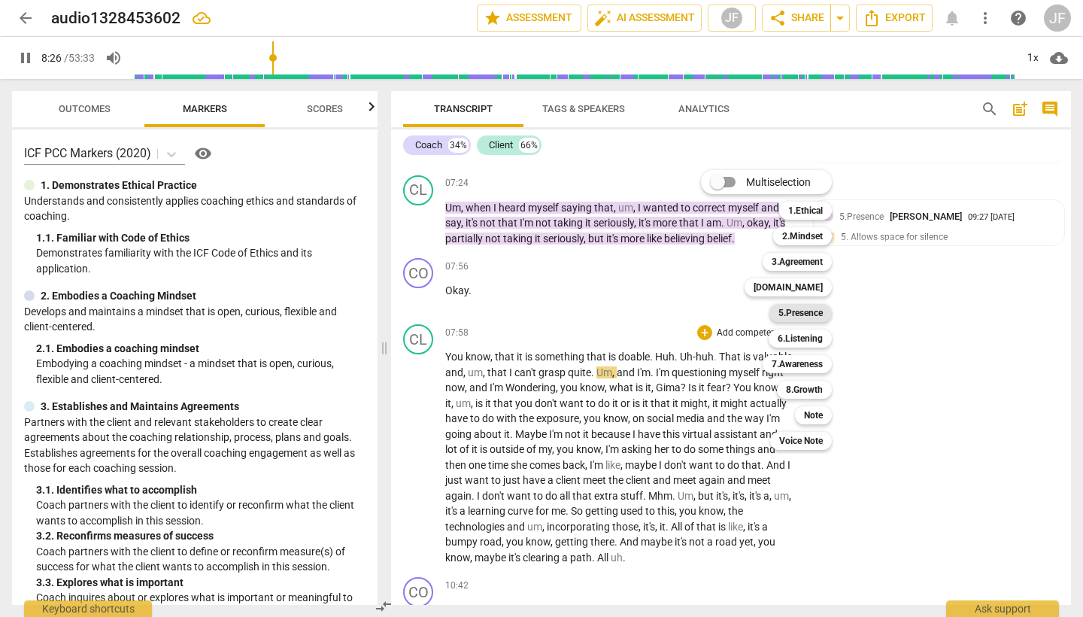
click at [818, 318] on b "5.Presence" at bounding box center [801, 313] width 44 height 18
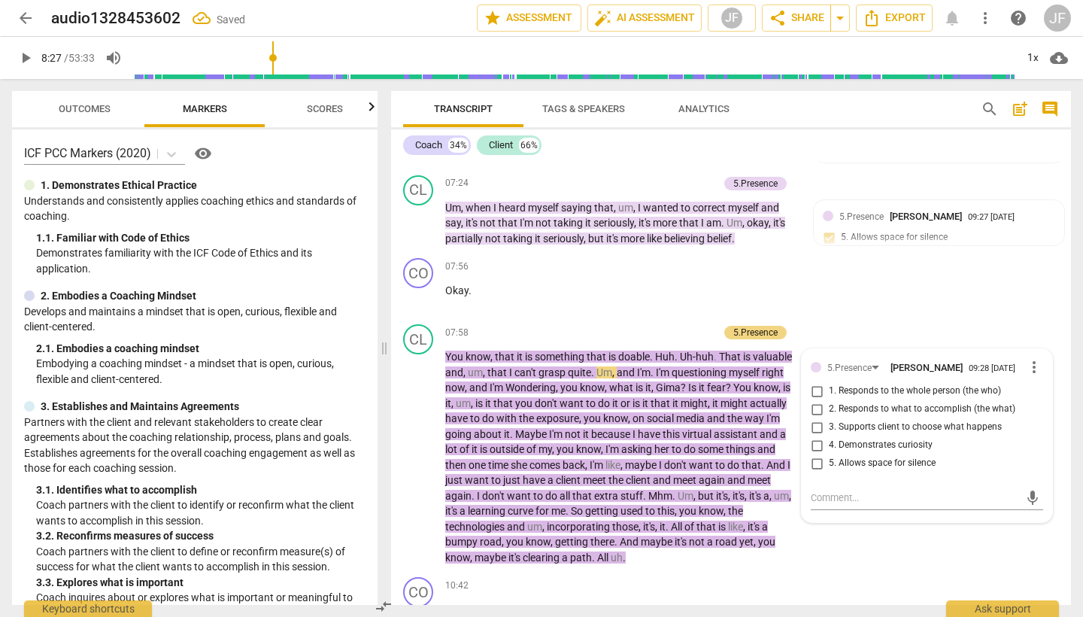
type input "507"
click at [817, 454] on input "5. Allows space for silence" at bounding box center [817, 463] width 24 height 18
checkbox input "true"
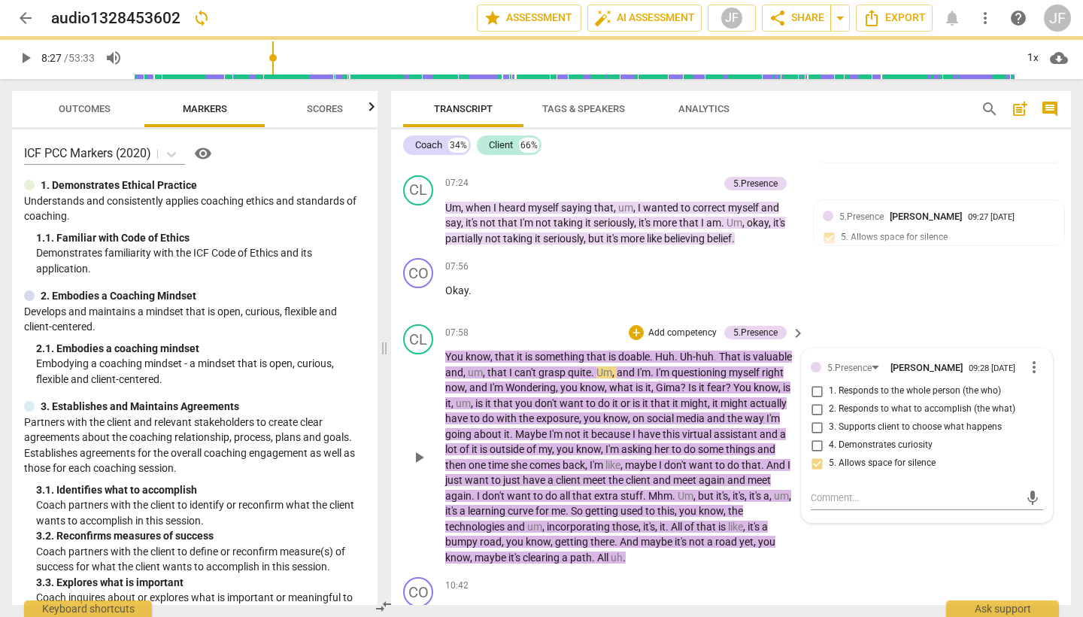
click at [420, 448] on span "play_arrow" at bounding box center [419, 457] width 18 height 18
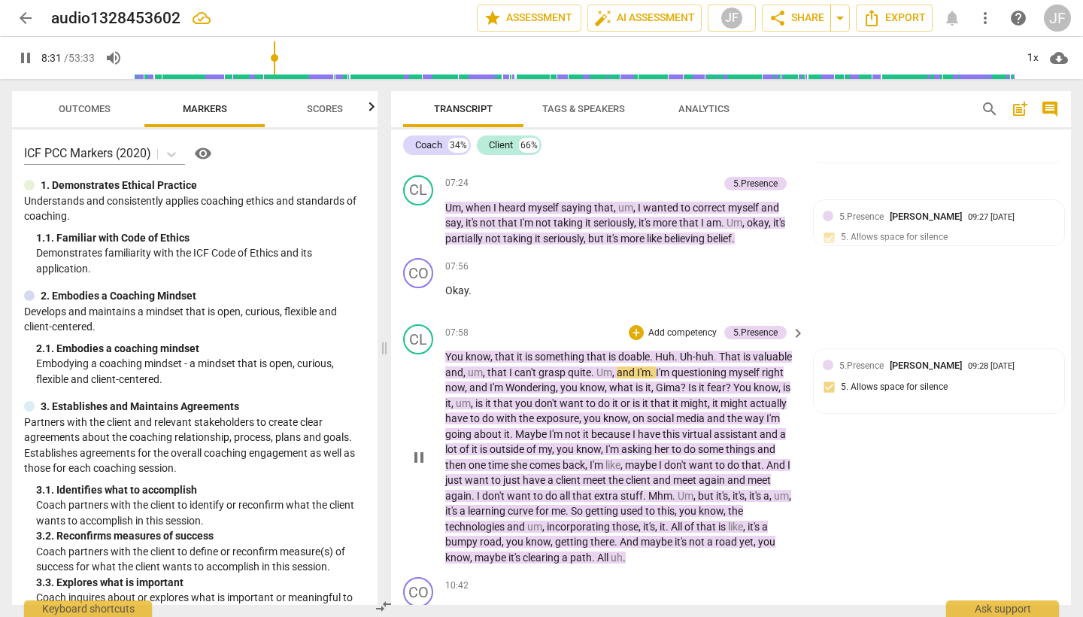
scroll to position [1660, 0]
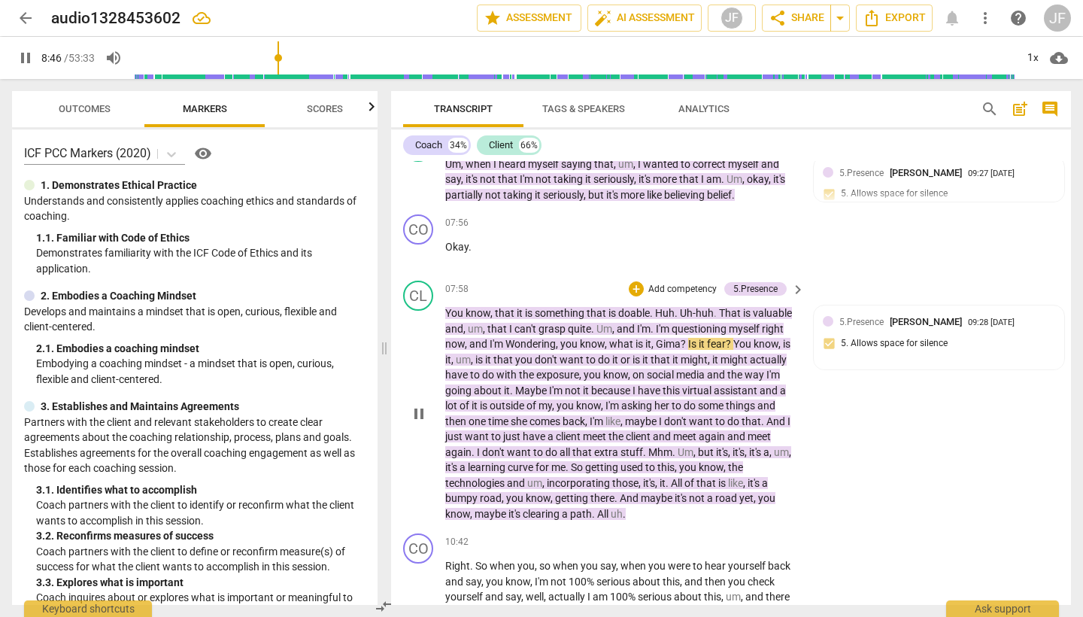
click at [656, 323] on span "I'm" at bounding box center [664, 329] width 16 height 12
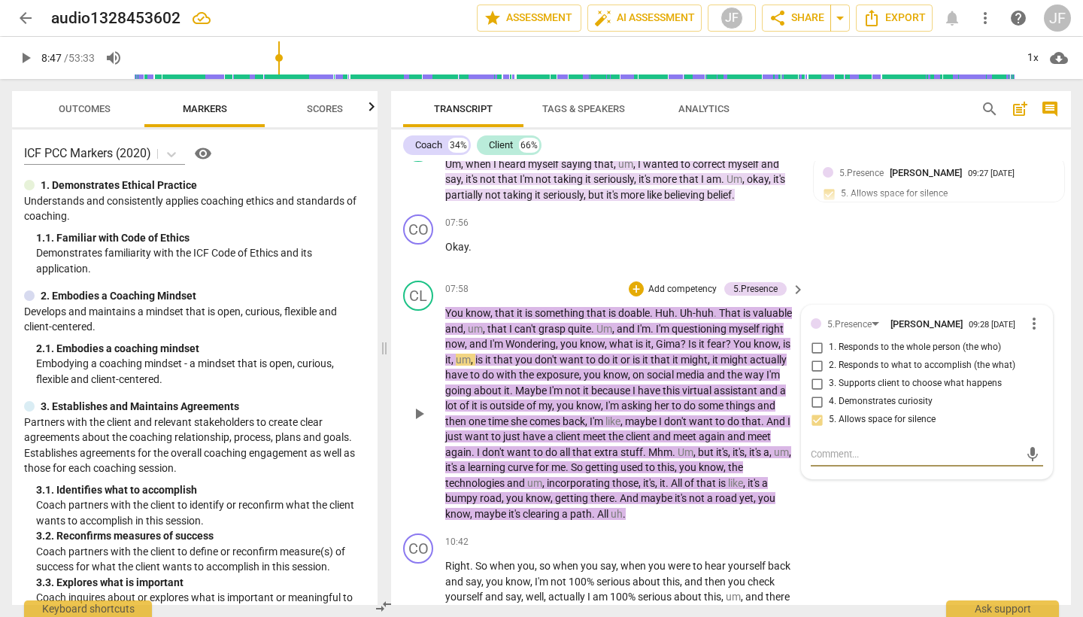
drag, startPoint x: 656, startPoint y: 305, endPoint x: 730, endPoint y: 317, distance: 75.3
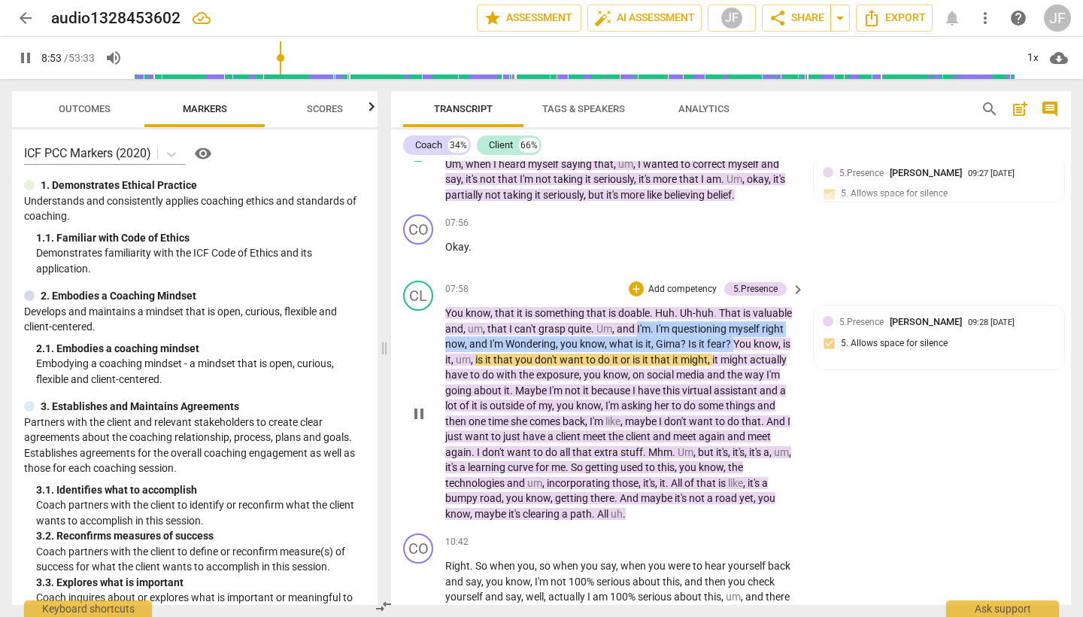
drag, startPoint x: 637, startPoint y: 304, endPoint x: 734, endPoint y: 320, distance: 98.4
click at [734, 320] on p "You know , that it is something that is doable . Huh . Uh-huh . That is valuabl…" at bounding box center [621, 413] width 352 height 216
click at [767, 299] on icon "button" at bounding box center [768, 298] width 9 height 11
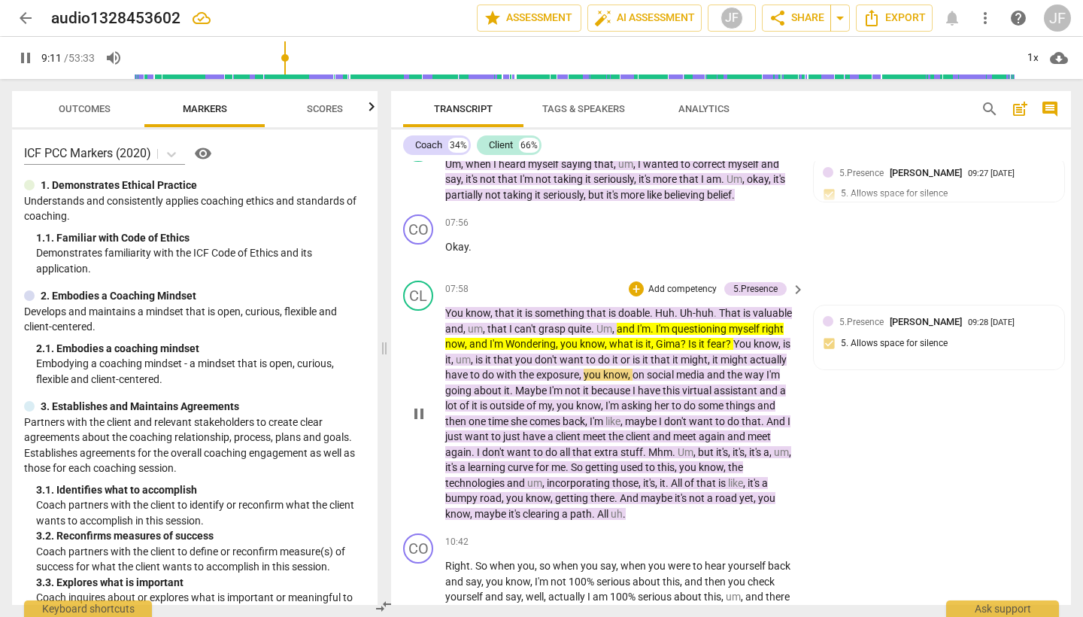
click at [521, 369] on span "the" at bounding box center [527, 375] width 17 height 12
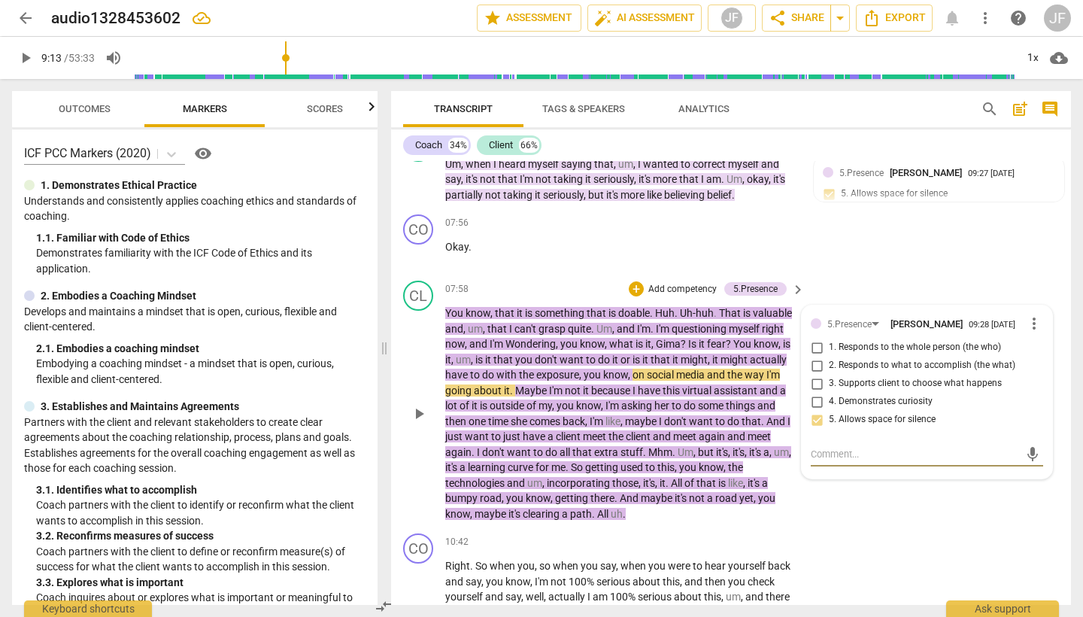
drag, startPoint x: 519, startPoint y: 351, endPoint x: 574, endPoint y: 350, distance: 54.9
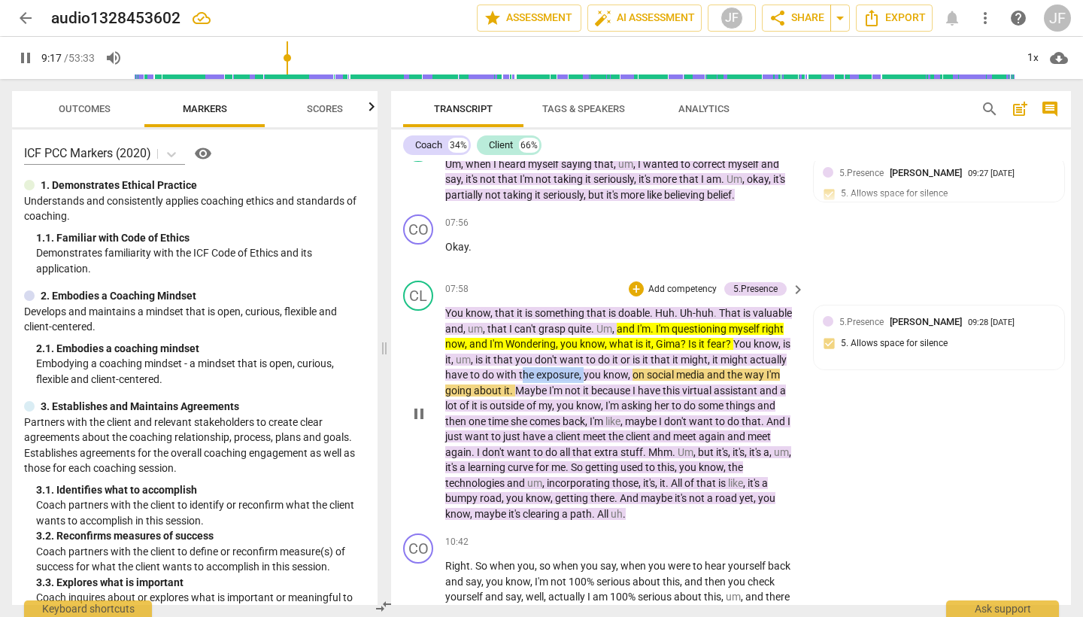
drag, startPoint x: 521, startPoint y: 351, endPoint x: 583, endPoint y: 350, distance: 61.7
click at [583, 350] on p "You know , that it is something that is doable . Huh . Uh-huh . That is valuabl…" at bounding box center [621, 413] width 352 height 216
click at [612, 329] on icon "button" at bounding box center [618, 331] width 15 height 18
click at [421, 405] on span "pause" at bounding box center [419, 414] width 18 height 18
click at [421, 405] on span "play_arrow" at bounding box center [419, 414] width 18 height 18
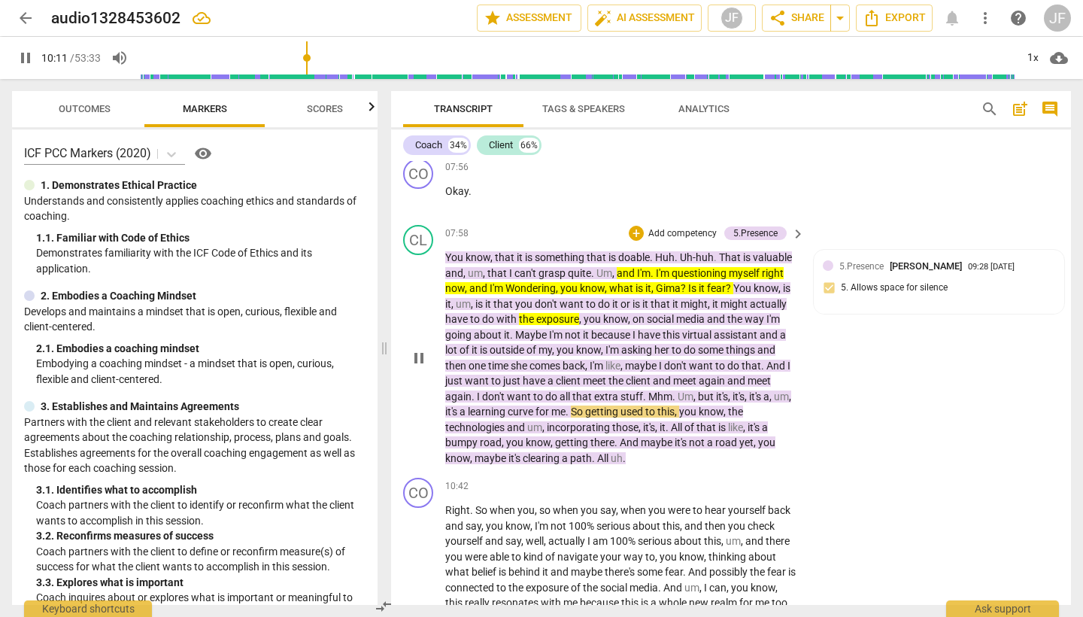
scroll to position [1717, 0]
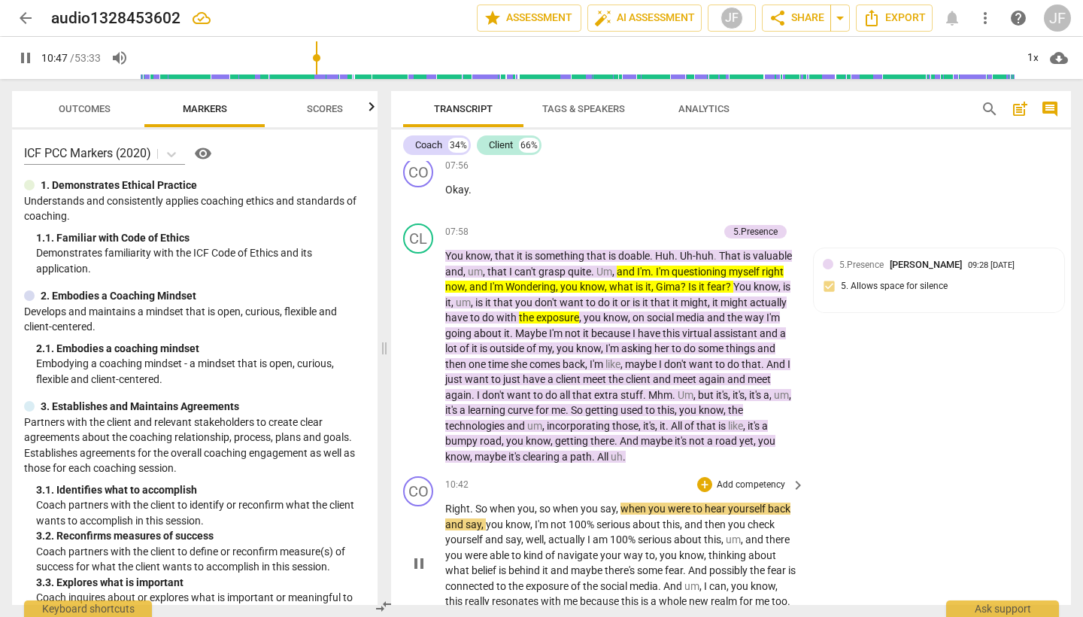
click at [415, 554] on span "pause" at bounding box center [419, 563] width 18 height 18
type input "648"
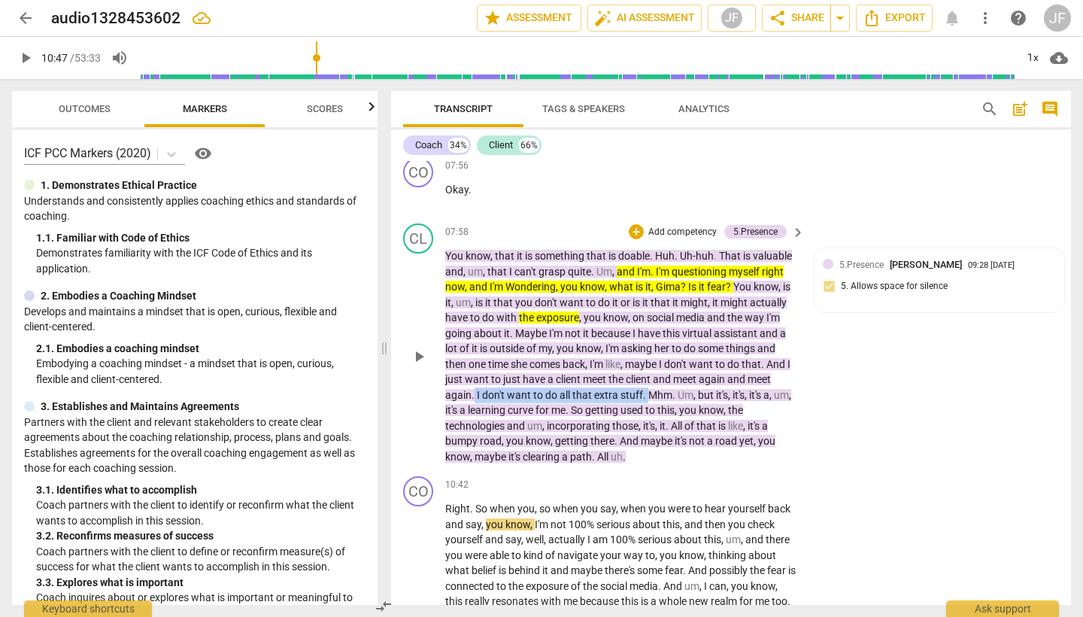
drag, startPoint x: 475, startPoint y: 366, endPoint x: 646, endPoint y: 370, distance: 171.6
click at [646, 370] on p "You know , that it is something that is doable . Huh . Uh-huh . That is valuabl…" at bounding box center [621, 356] width 352 height 216
click at [677, 351] on icon "button" at bounding box center [678, 353] width 5 height 6
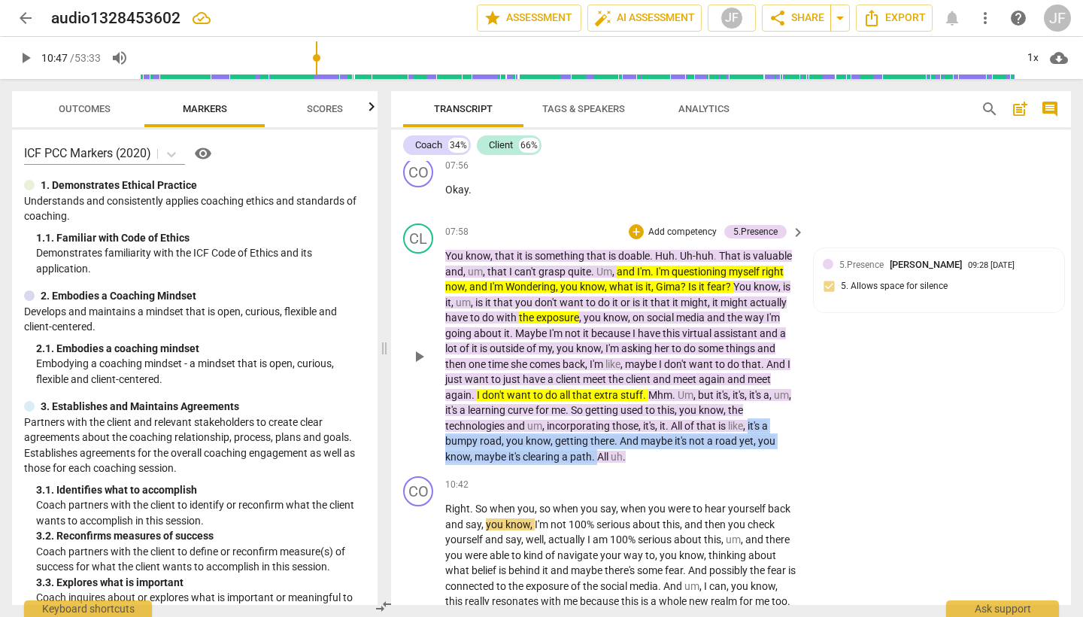
drag, startPoint x: 752, startPoint y: 397, endPoint x: 601, endPoint y: 430, distance: 154.8
click at [601, 430] on p "You know , that it is something that is doable . Huh . Uh-huh . That is valuabl…" at bounding box center [621, 356] width 352 height 216
click at [636, 409] on icon "button" at bounding box center [633, 409] width 15 height 18
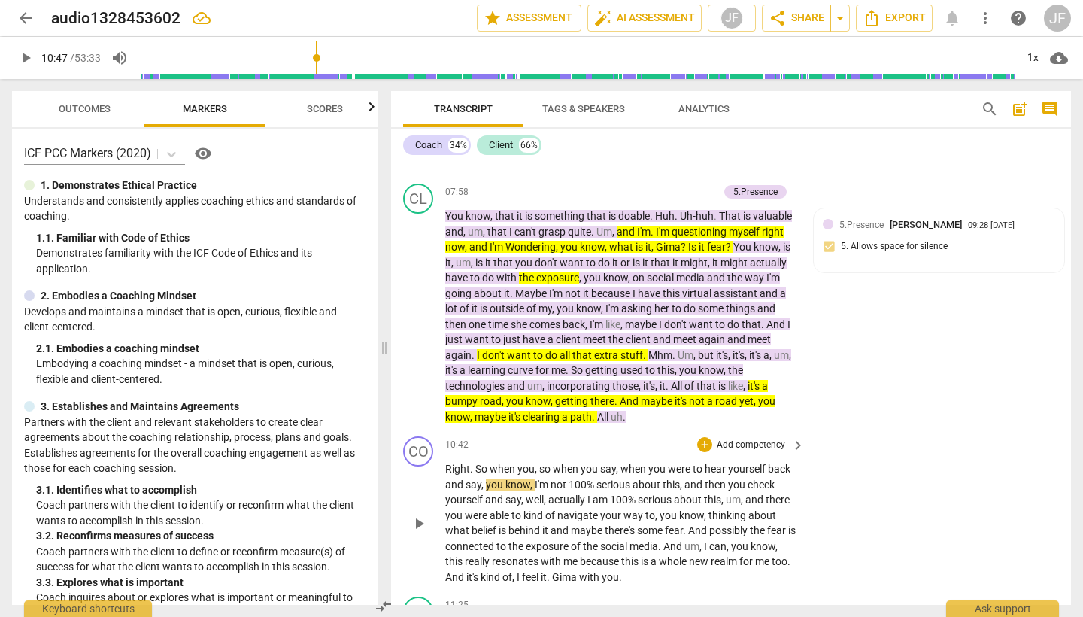
scroll to position [1745, 0]
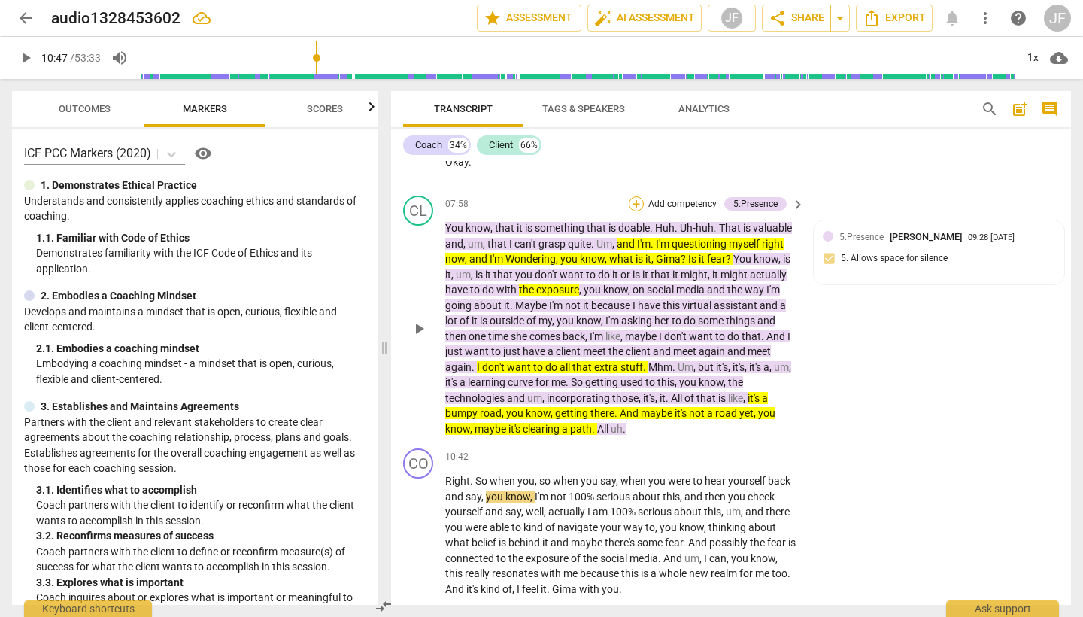
click at [638, 196] on div "+" at bounding box center [636, 203] width 15 height 15
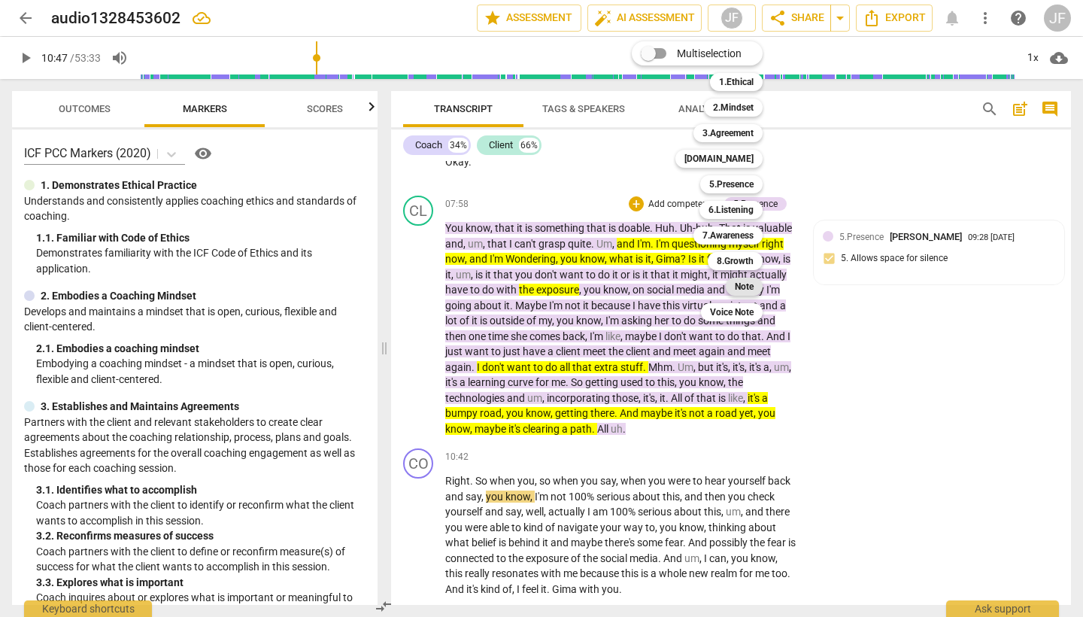
click at [749, 289] on b "Note" at bounding box center [744, 287] width 19 height 18
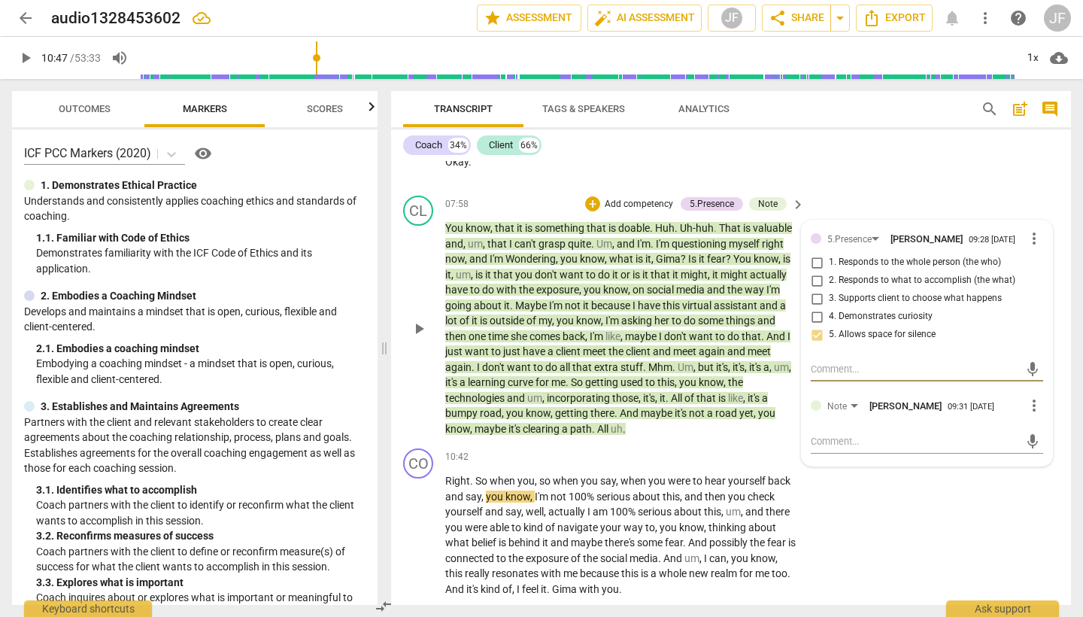
click at [823, 362] on textarea at bounding box center [915, 369] width 208 height 14
type textarea "C"
type textarea "Cl"
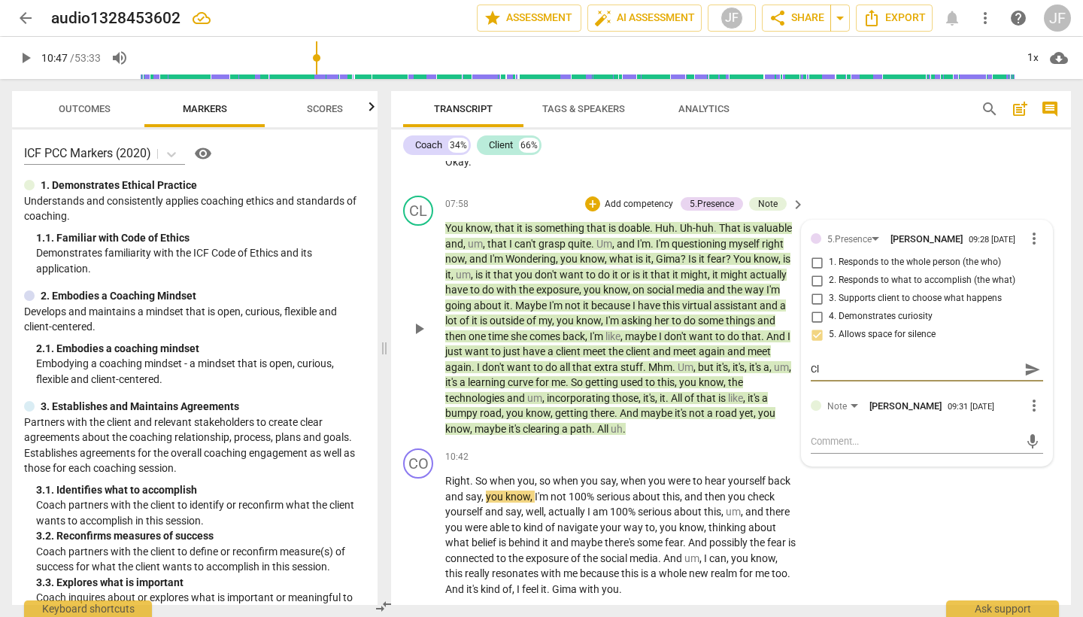
type textarea "Cli"
type textarea "Clie"
type textarea "Clien"
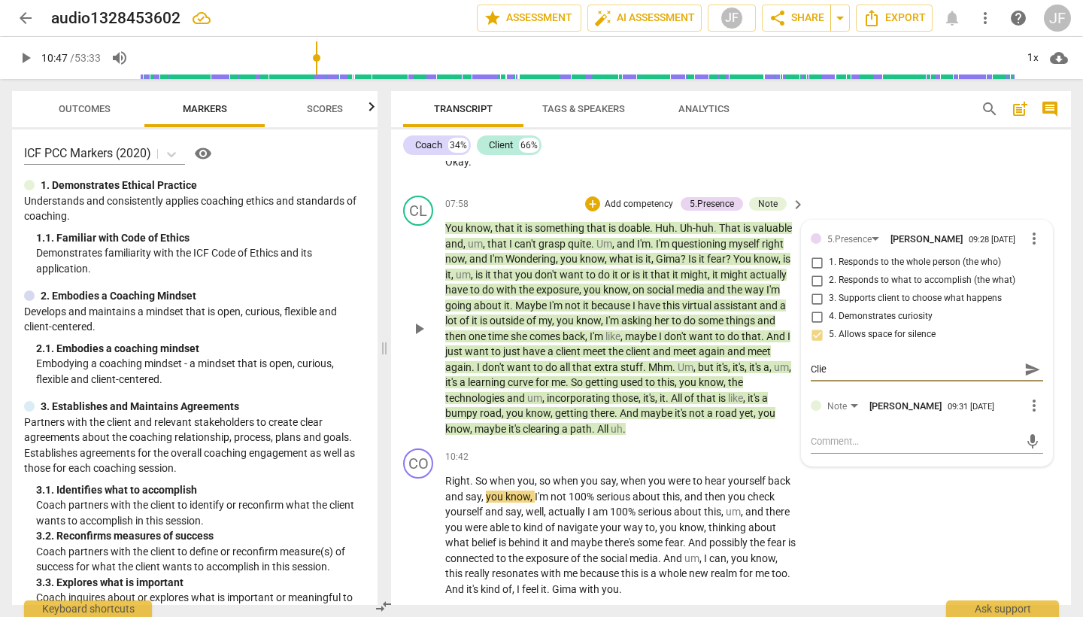
type textarea "Clien"
type textarea "Client"
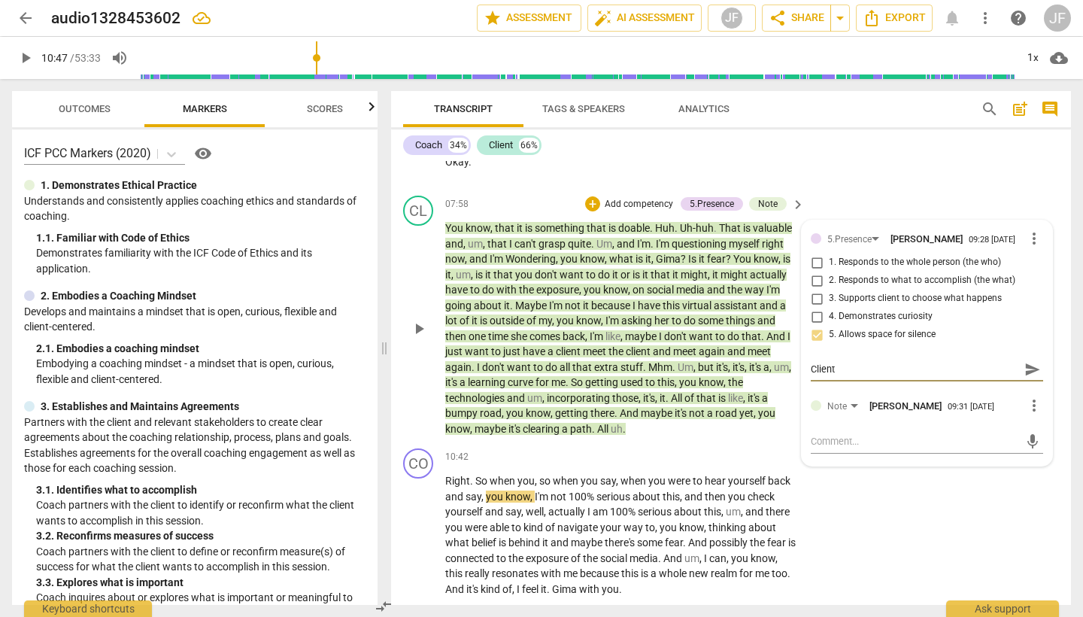
type textarea "Client i"
type textarea "Client is"
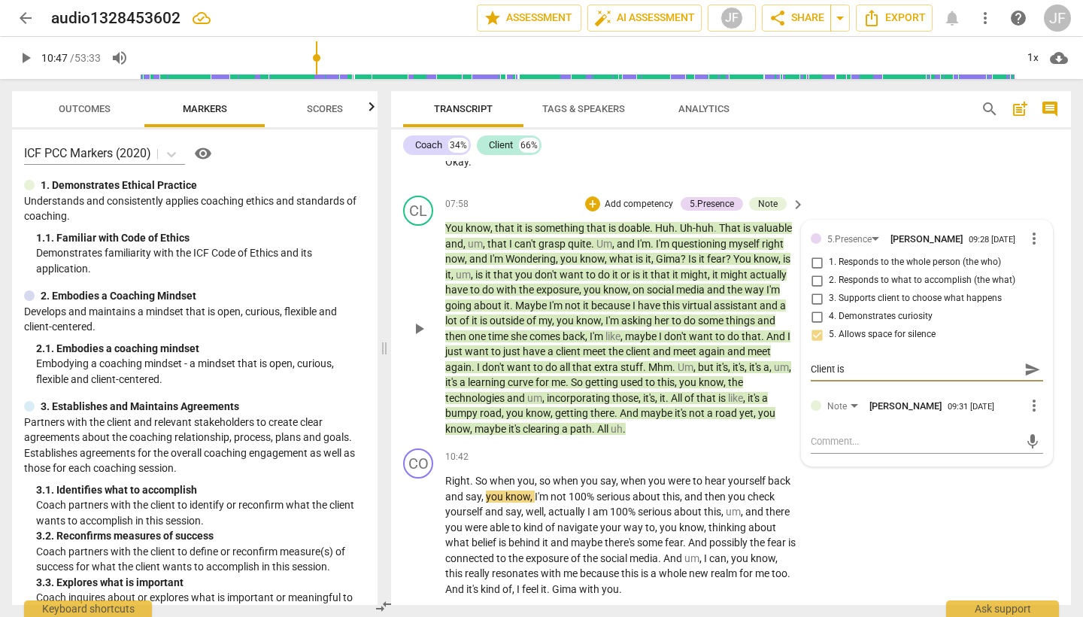
type textarea "Client is"
type textarea "Client is s"
type textarea "Client is sp"
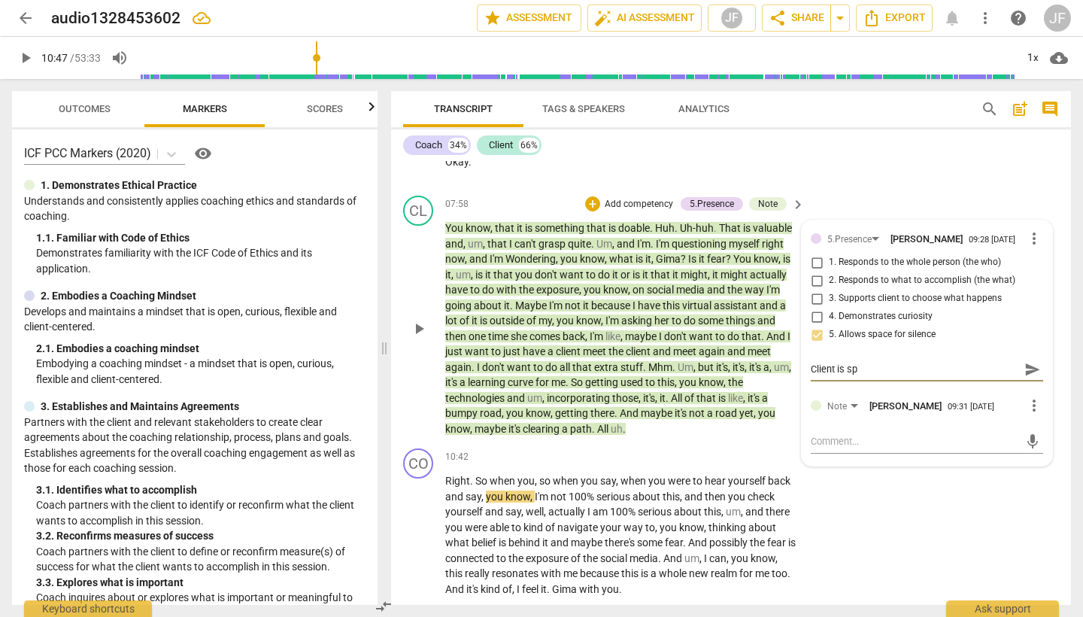
type textarea "Client is spe"
type textarea "Client is spea"
type textarea "Client is speac"
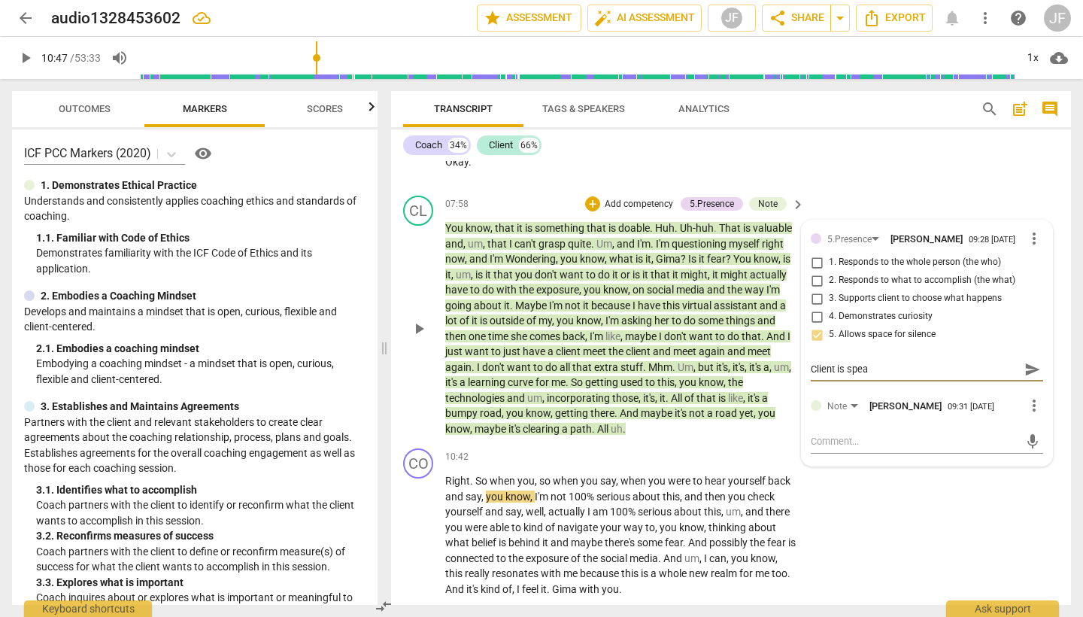
type textarea "Client is speac"
type textarea "Client is spea"
type textarea "Client is speak"
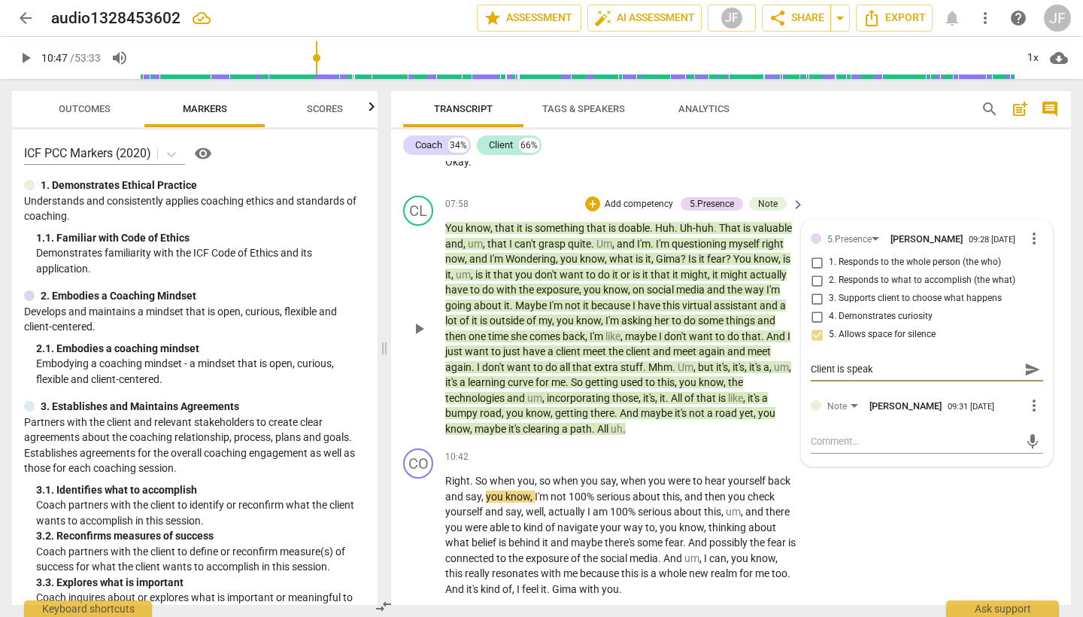
type textarea "Client is speaki"
type textarea "Client is speakin"
type textarea "Client is speaking"
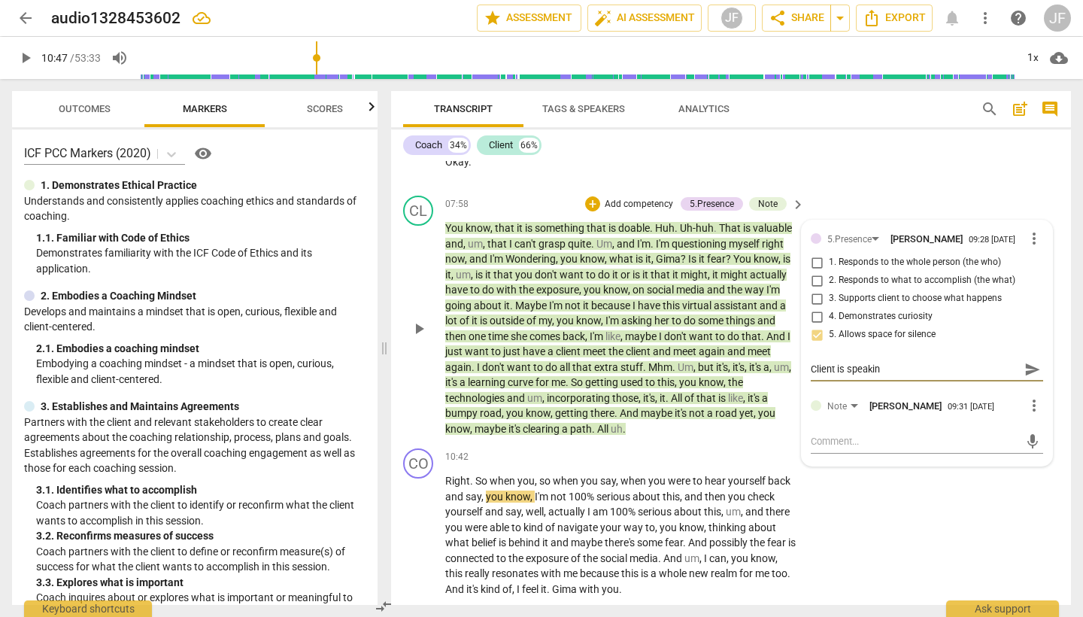
type textarea "Client is speaking"
type textarea "Client is speaking i"
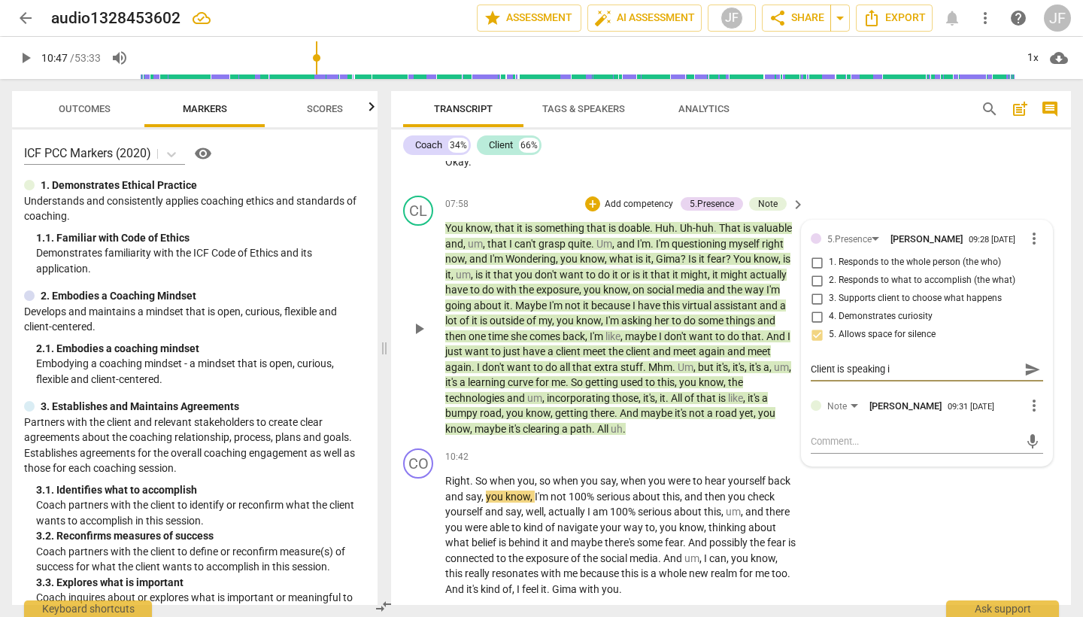
type textarea "Client is speaking in"
type textarea "Client is speaking in m"
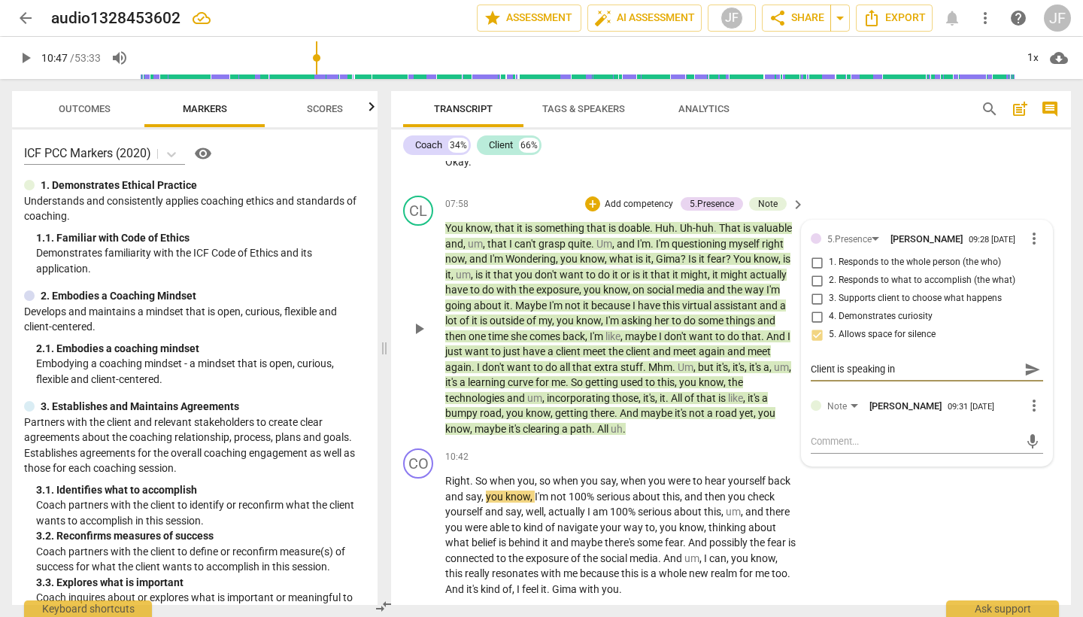
type textarea "Client is speaking in m"
type textarea "Client is speaking in me"
type textarea "Client is speaking in met"
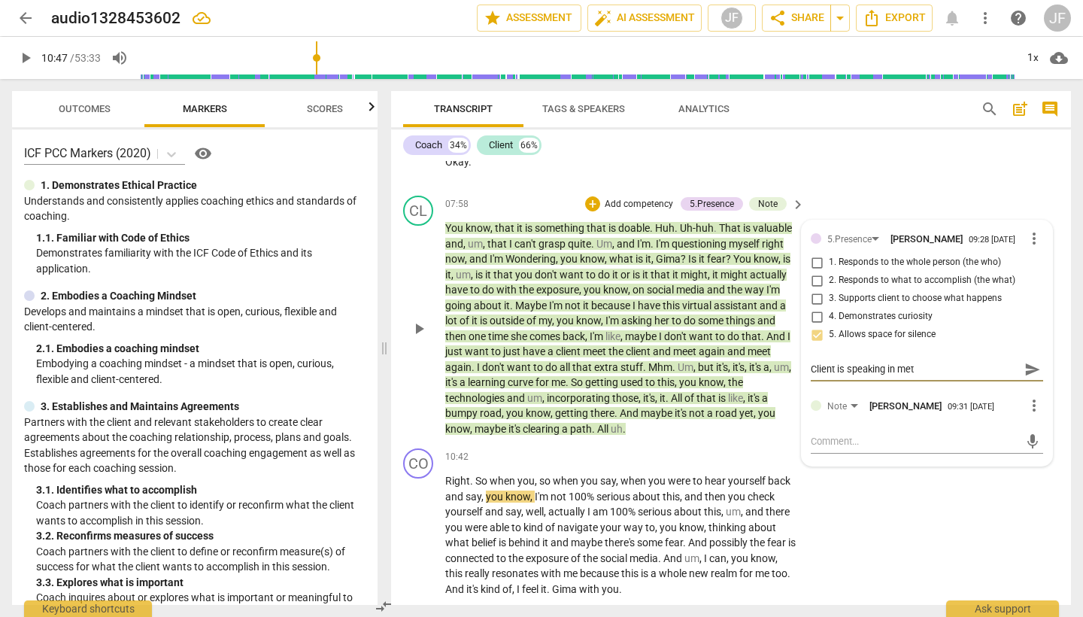
type textarea "Client is speaking in meta"
type textarea "Client is speaking in metap"
type textarea "Client is speaking in metaph"
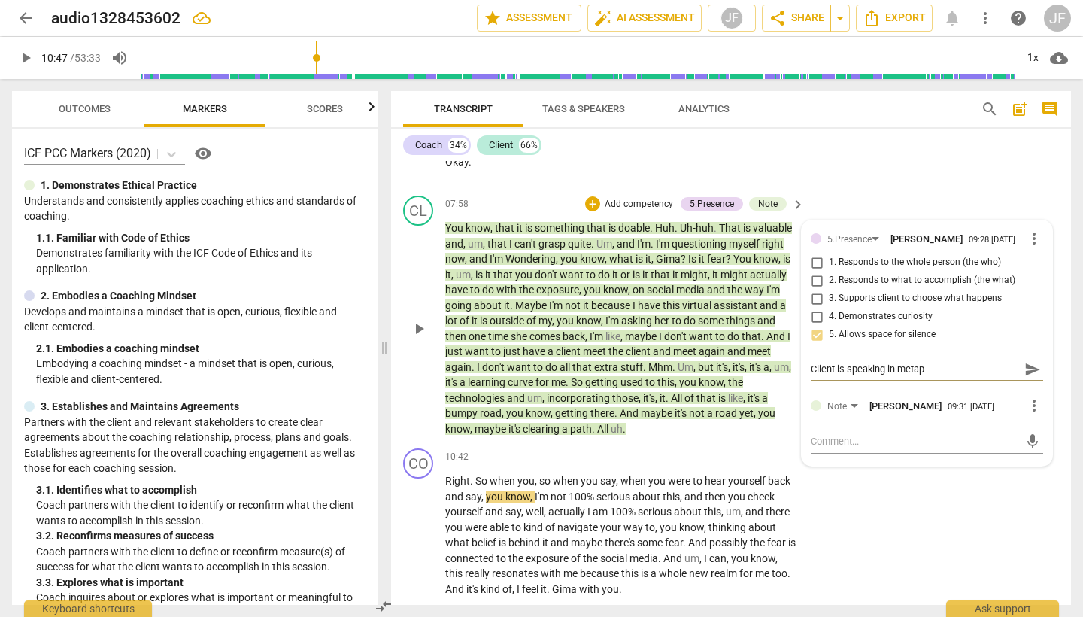
type textarea "Client is speaking in metaph"
type textarea "Client is speaking in metapho"
type textarea "Client is speaking in metaphor"
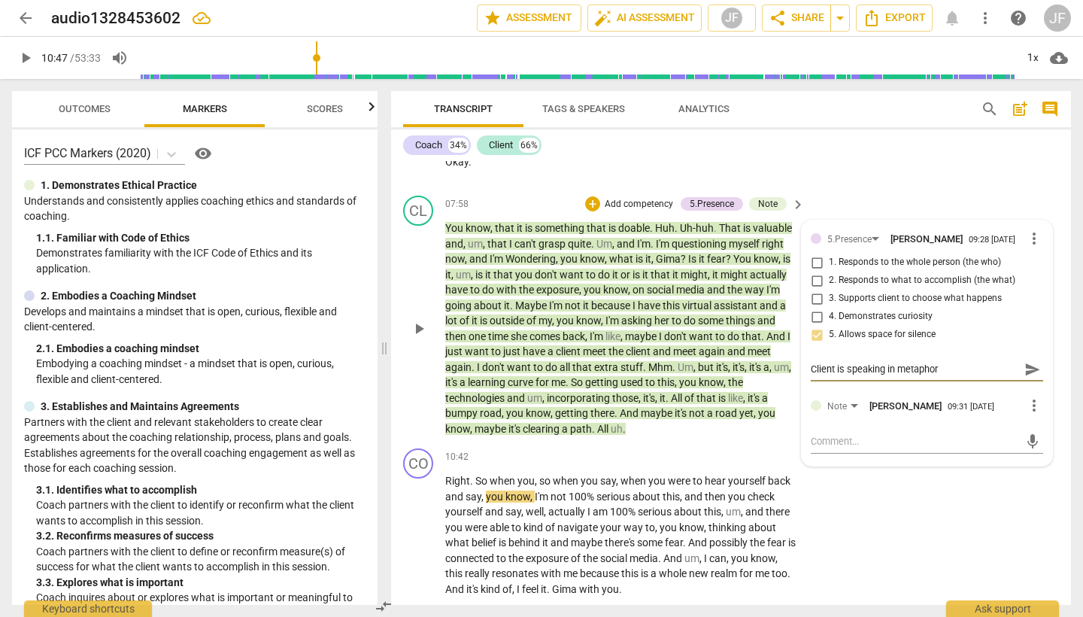
type textarea "Client is speaking in metaphor-"
type textarea "Client is speaking in metaphor-%"
type textarea "Client is speaking in metaphor-%."
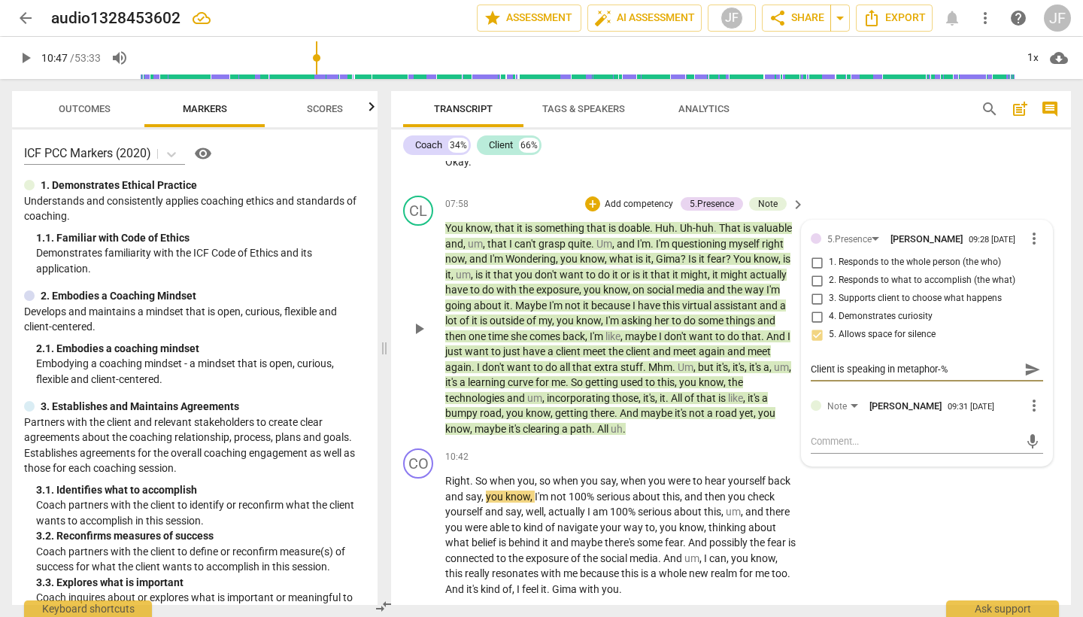
type textarea "Client is speaking in metaphor-%."
type textarea "Client is speaking in metaphor-%.1"
type textarea "Client is speaking in metaphor-%."
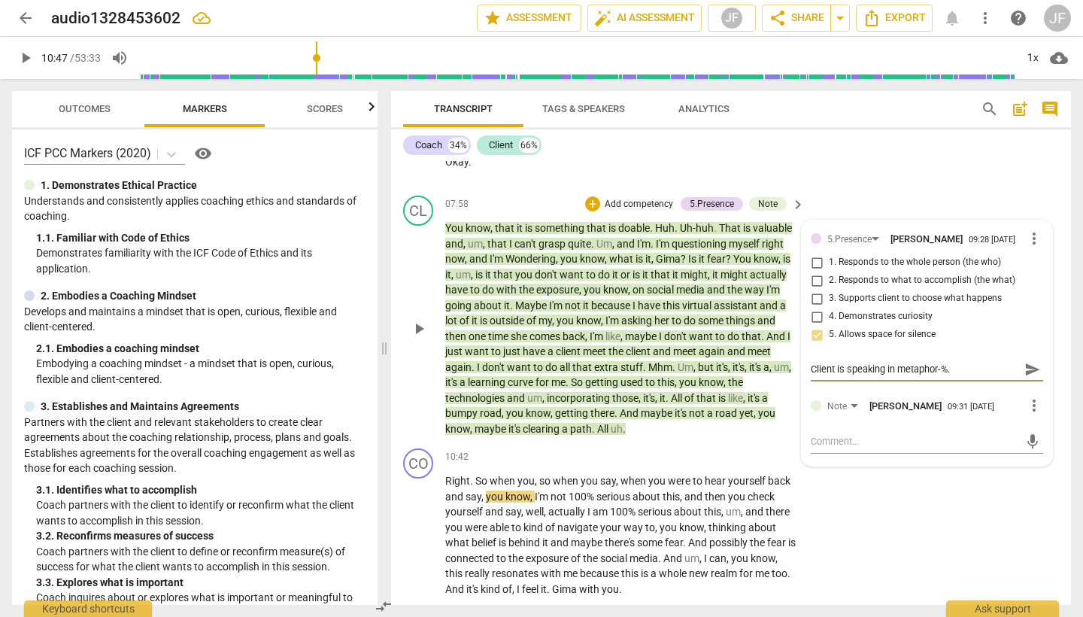
type textarea "Client is speaking in metaphor-%"
type textarea "Client is speaking in metaphor-"
type textarea "Client is speaking in metaphor-5"
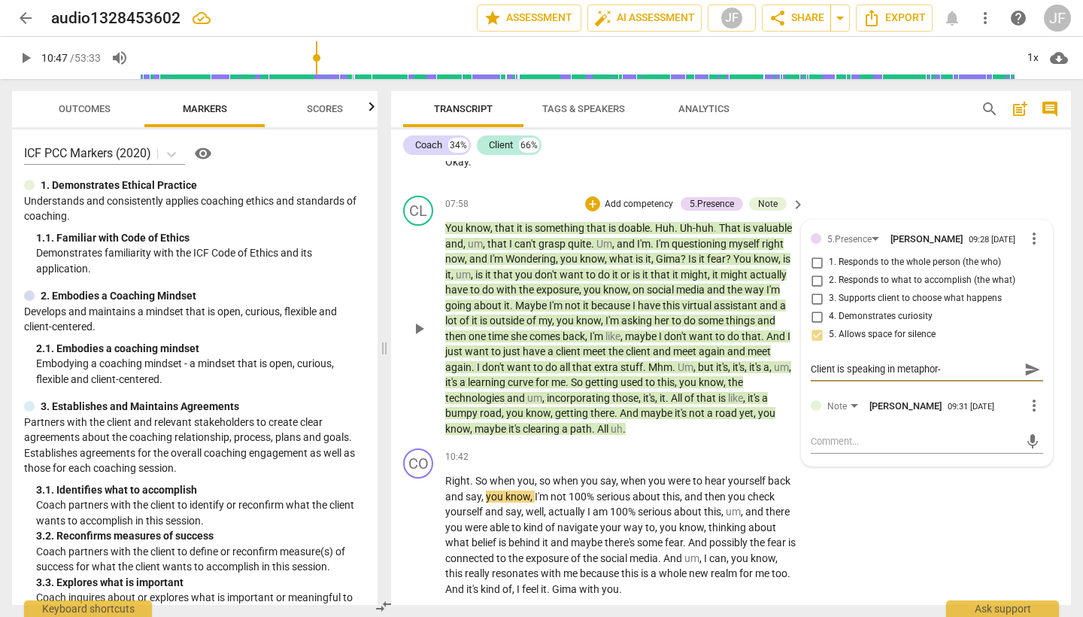
type textarea "Client is speaking in metaphor-5"
type textarea "Client is speaking in metaphor-5."
type textarea "Client is speaking in metaphor-5.1"
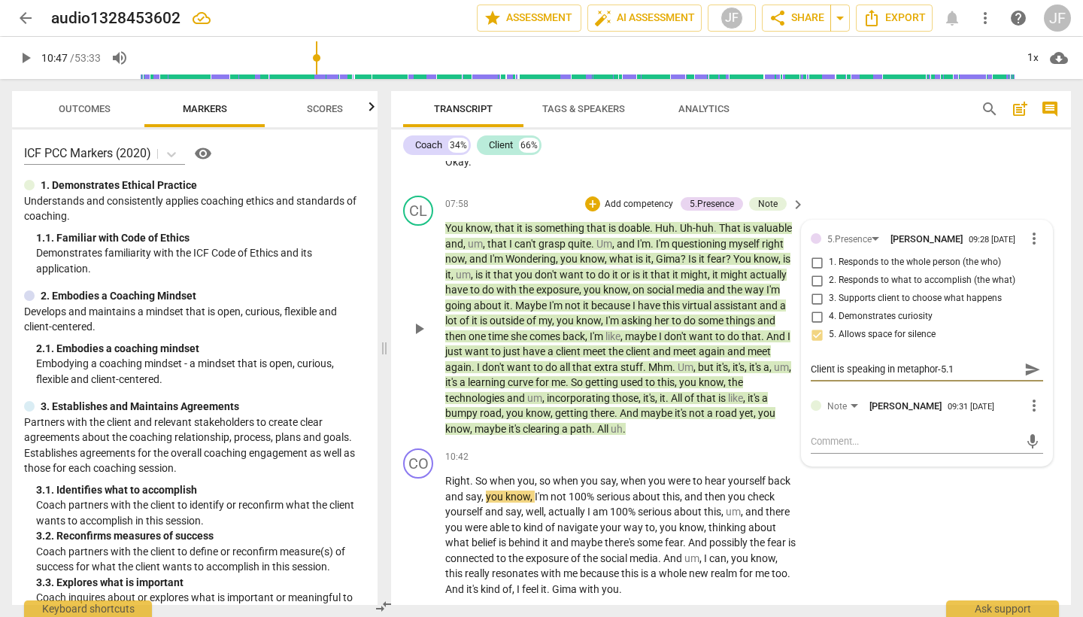
type textarea "Client is speaking in metaphor-5.1:"
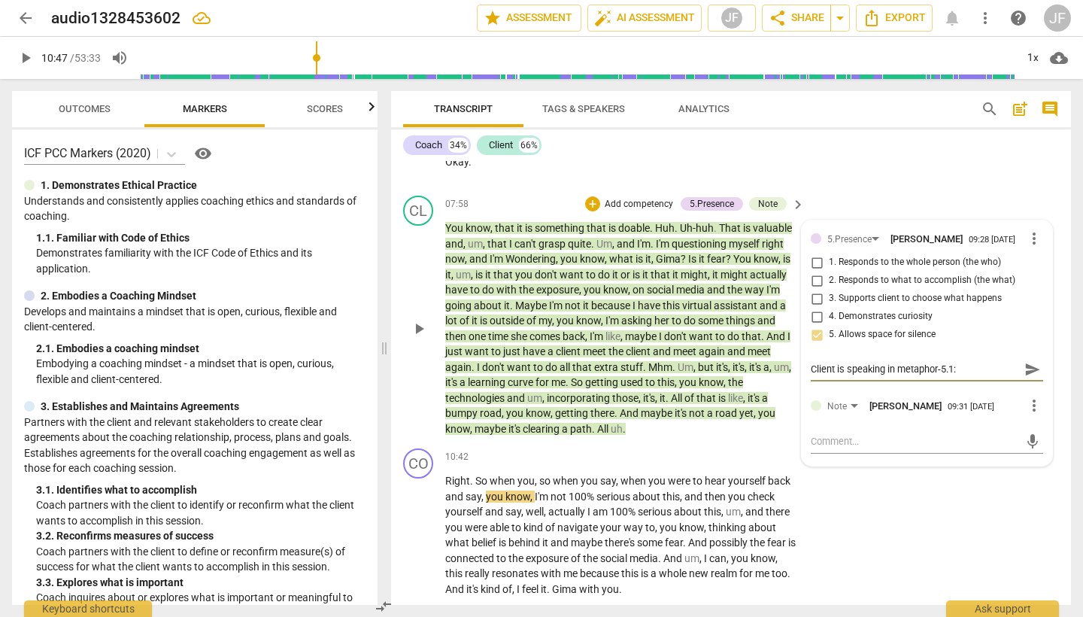
type textarea "Client is speaking in metaphor-5.1:"
type textarea "Client is speaking in metaphor-5.1: p"
type textarea "Client is speaking in metaphor-5.1: pi"
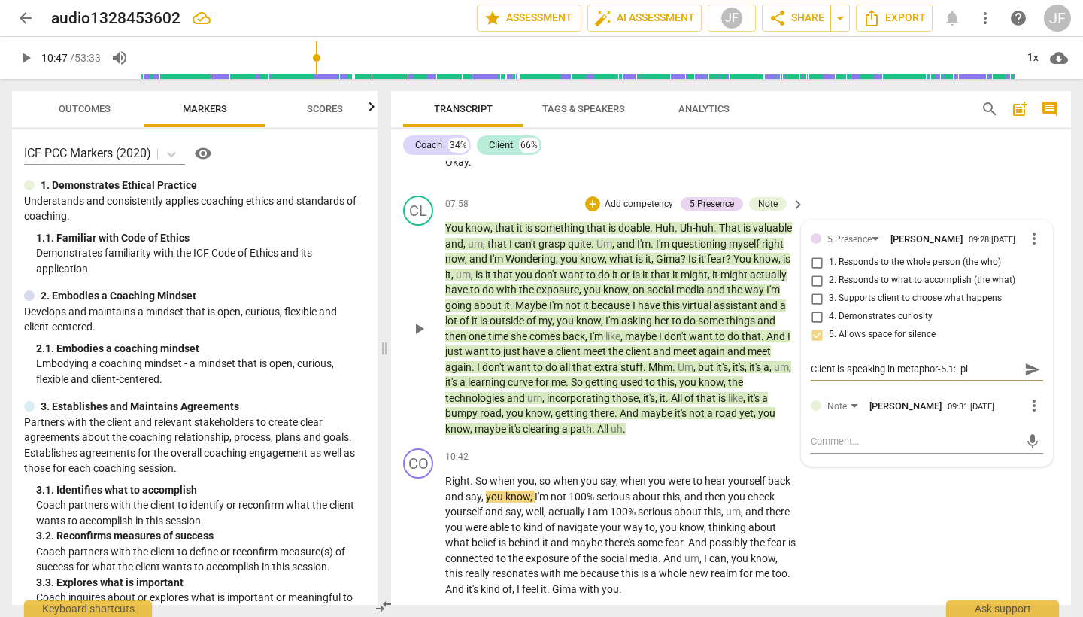
type textarea "Client is speaking in metaphor-5.1: pic"
type textarea "Client is speaking in metaphor-5.1: pick"
type textarea "Client is speaking in metaphor-5.1: picki"
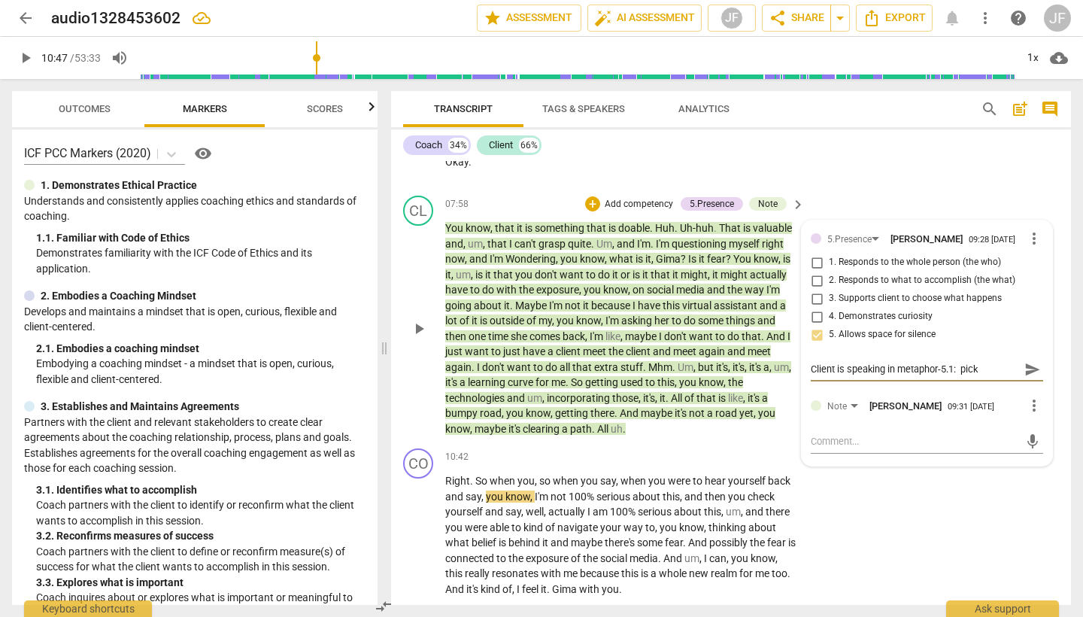
type textarea "Client is speaking in metaphor-5.1: picki"
type textarea "Client is speaking in metaphor-5.1: pickin"
type textarea "Client is speaking in metaphor-5.1: picking"
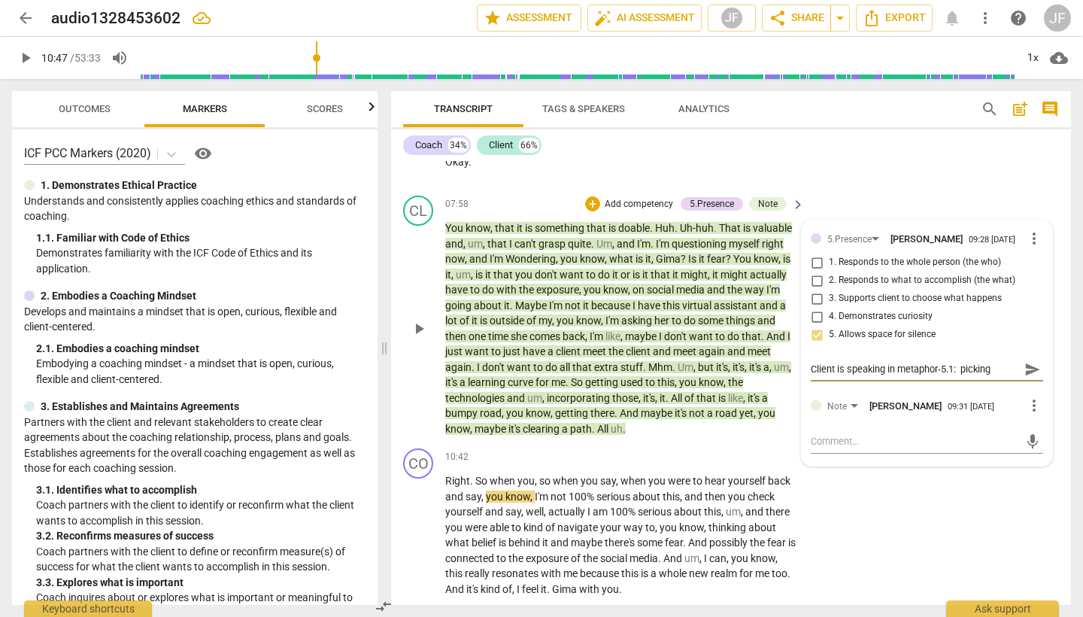
type textarea "Client is speaking in metaphor-5.1: picking"
type textarea "Client is speaking in metaphor-5.1: picking u"
type textarea "Client is speaking in metaphor-5.1: picking up"
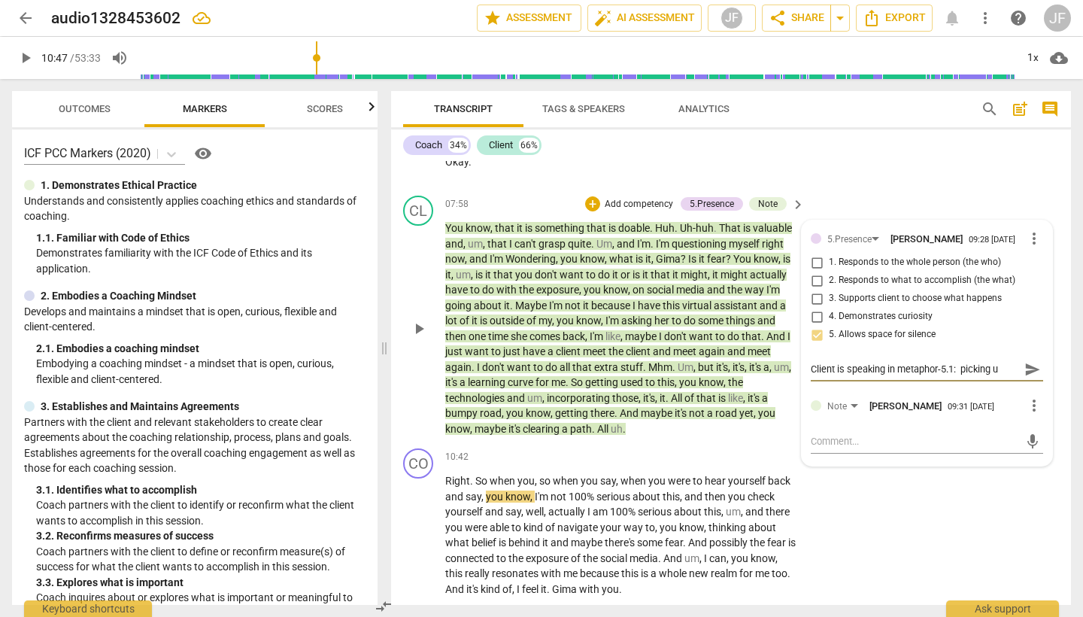
type textarea "Client is speaking in metaphor-5.1: picking up"
type textarea "Client is speaking in metaphor-5.1: picking up t"
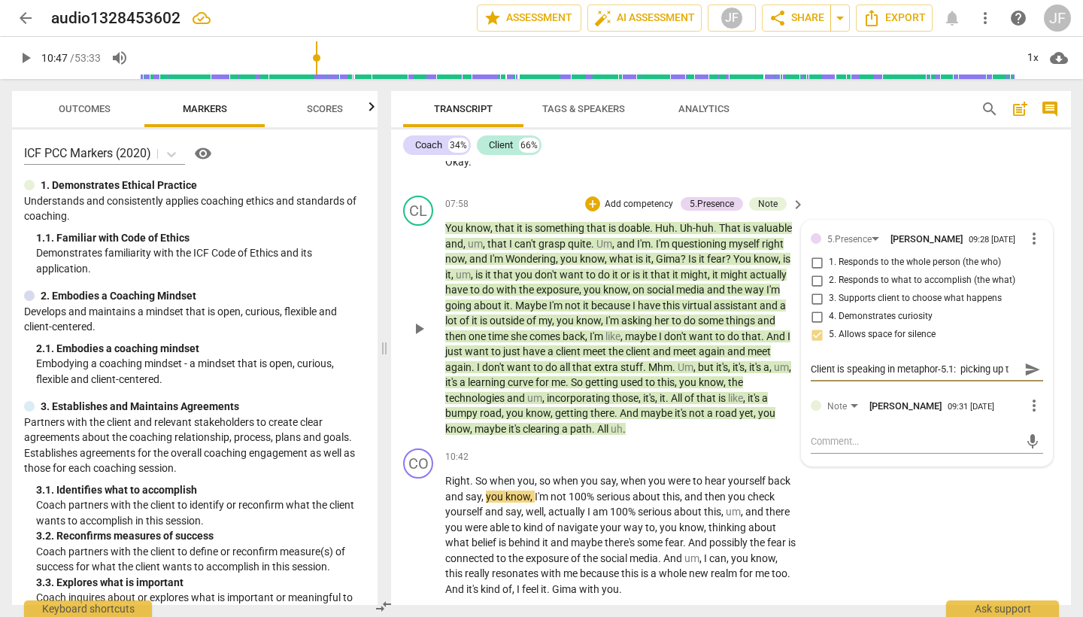
type textarea "Client is speaking in metaphor-5.1: picking up th"
type textarea "Client is speaking in metaphor-5.1: picking up the"
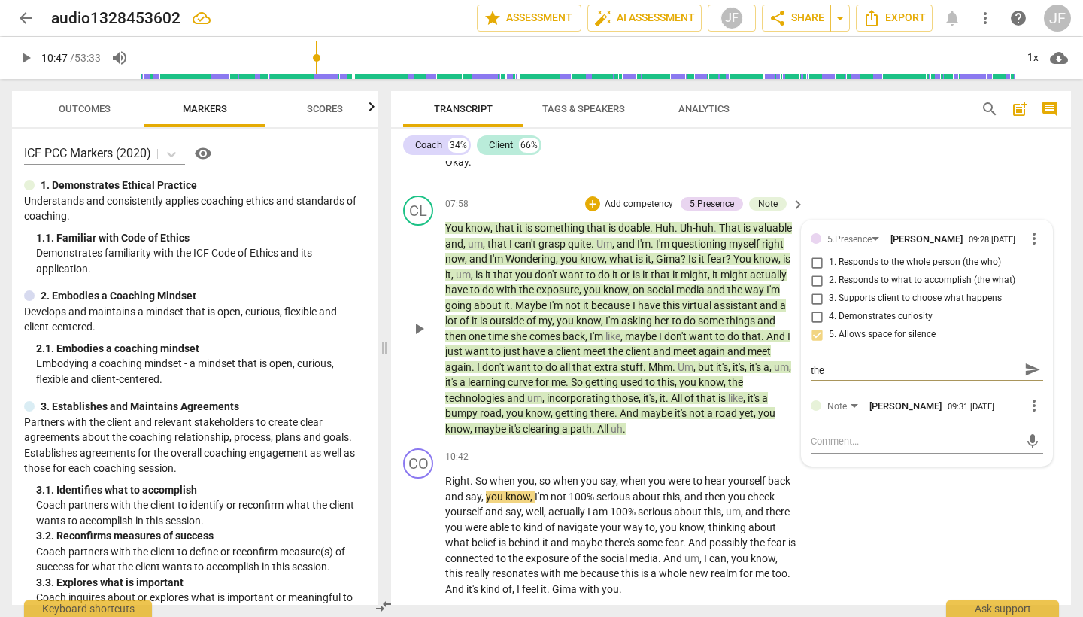
type textarea "Client is speaking in metaphor-5.1: picking up the"
type textarea "Client is speaking in metaphor-5.1: picking up the m"
type textarea "Client is speaking in metaphor-5.1: picking up the me"
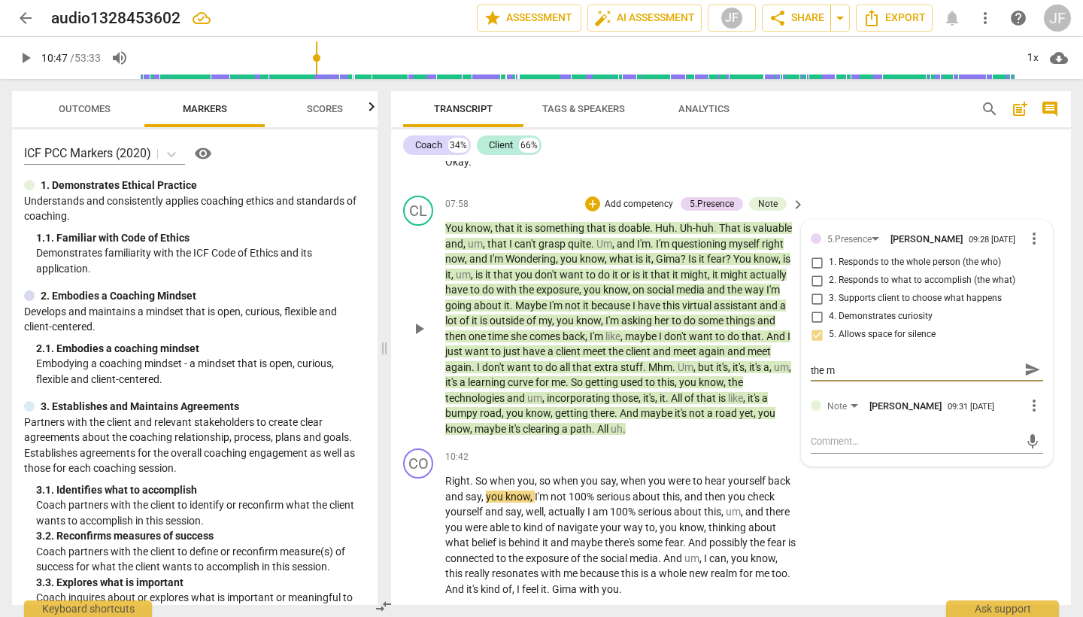
type textarea "Client is speaking in metaphor-5.1: picking up the me"
type textarea "Client is speaking in metaphor-5.1: picking up the met"
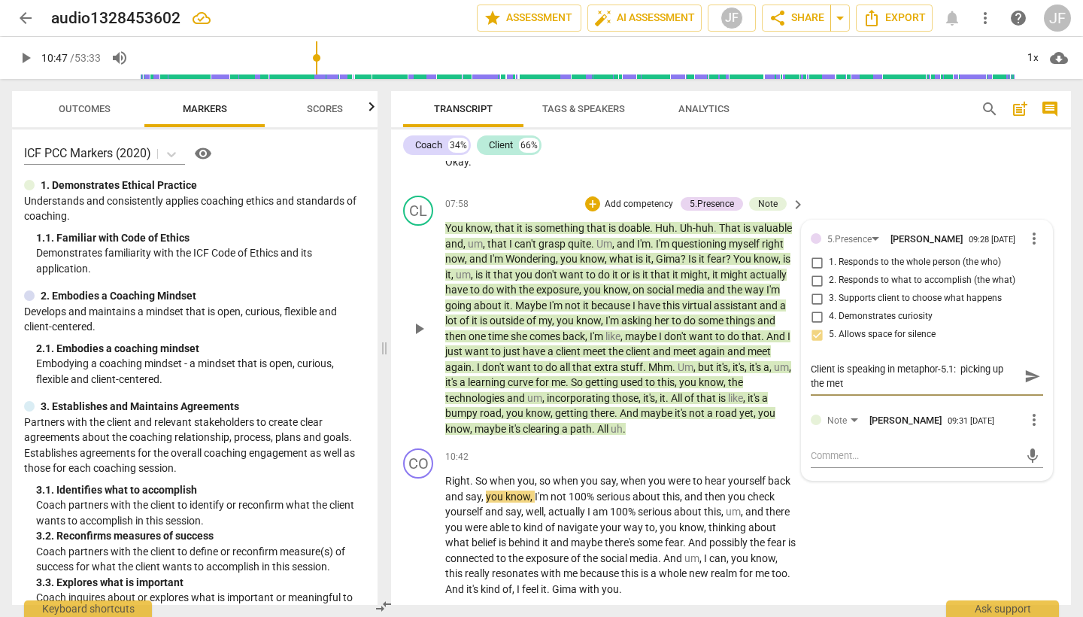
type textarea "Client is speaking in metaphor-5.1: picking up the meta"
type textarea "Client is speaking in metaphor-5.1: picking up the metap"
type textarea "Client is speaking in metaphor-5.1: picking up the metaph"
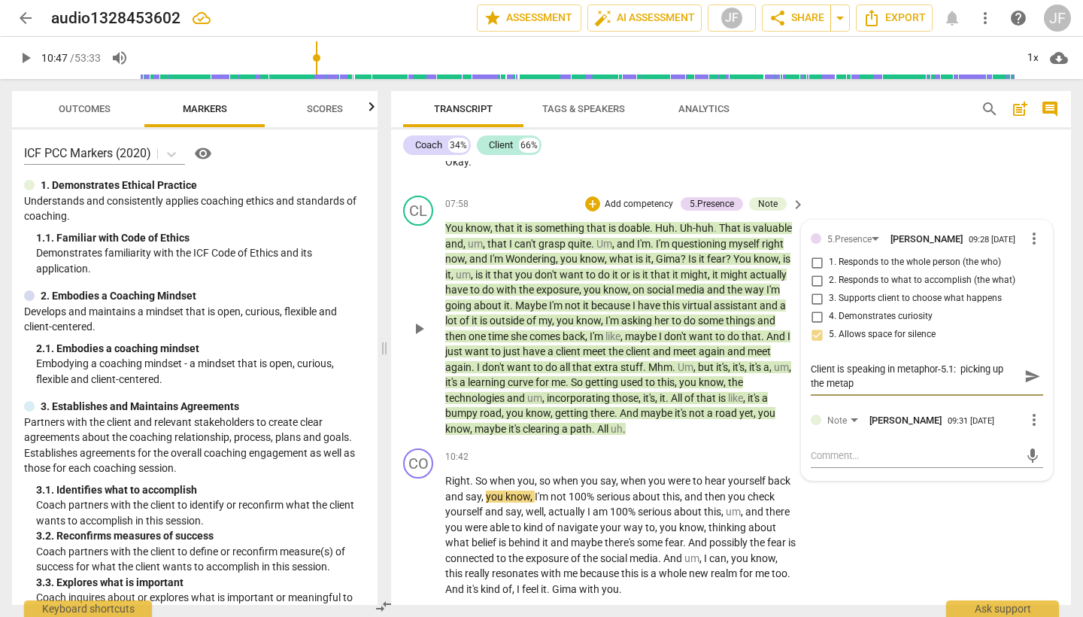
type textarea "Client is speaking in metaphor-5.1: picking up the metaph"
type textarea "Client is speaking in metaphor-5.1: picking up the metapho"
type textarea "Client is speaking in metaphor-5.1: picking up the metaphor"
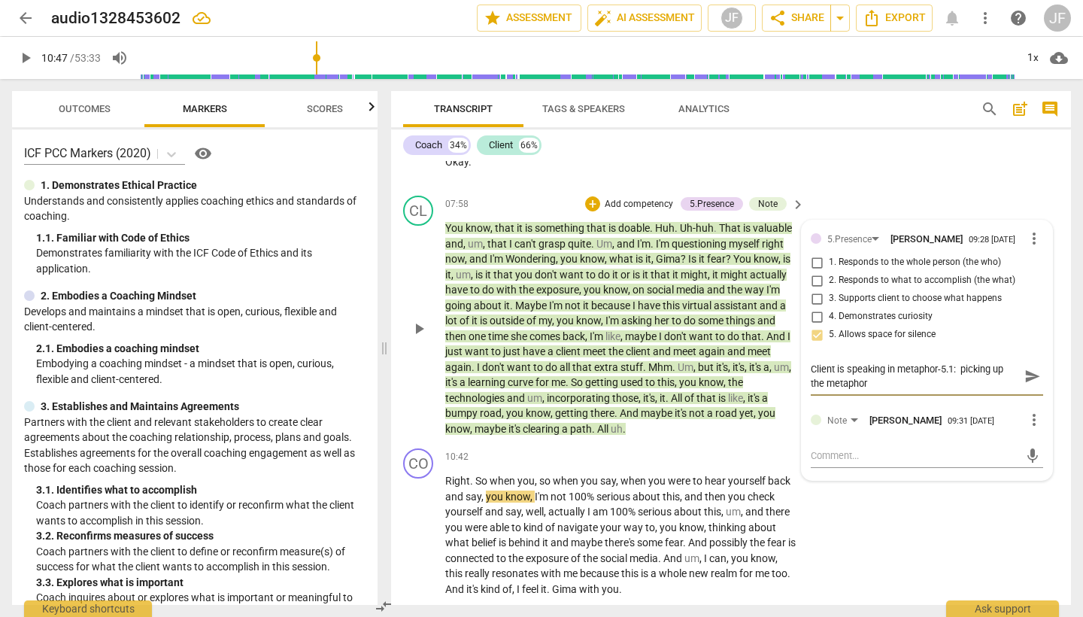
type textarea "Client is speaking in metaphor-5.1: picking up the metaphors"
click at [416, 527] on span "play_arrow" at bounding box center [419, 536] width 18 height 18
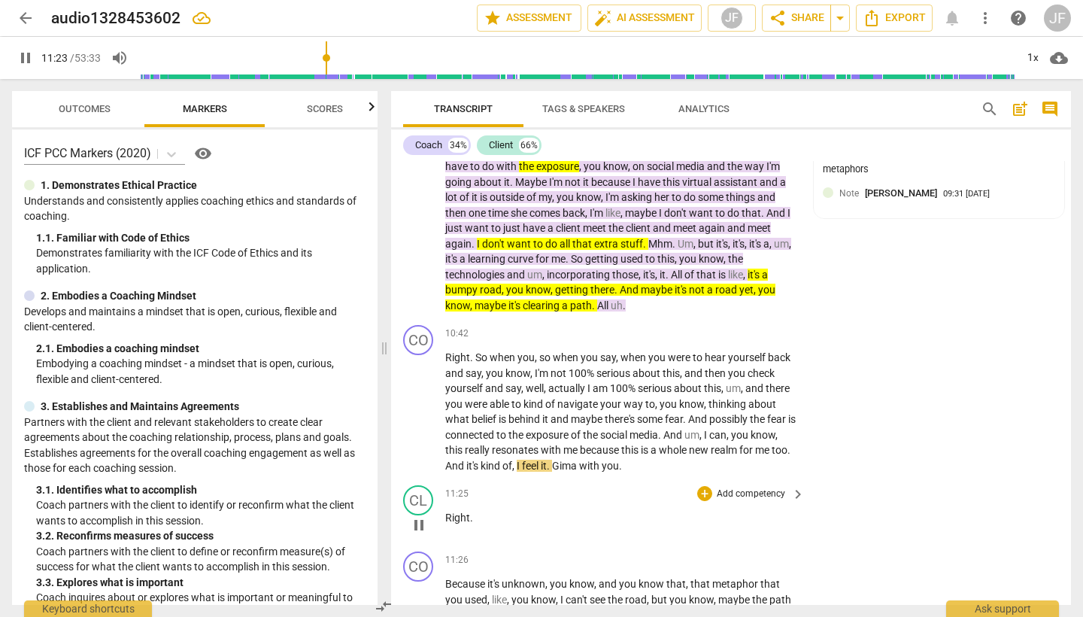
scroll to position [1873, 0]
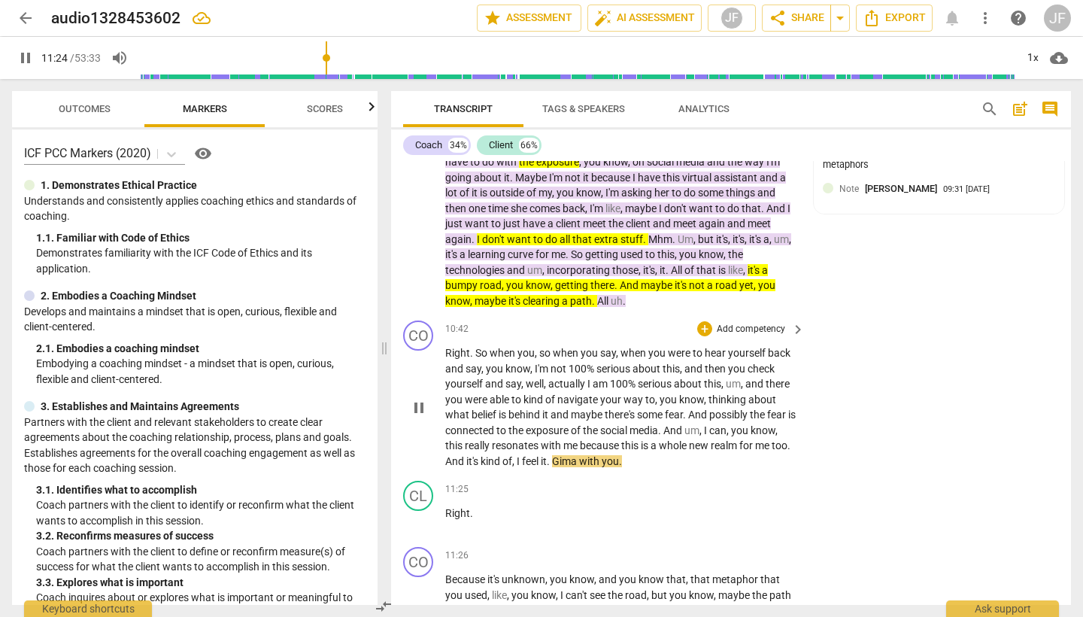
click at [415, 399] on span "pause" at bounding box center [419, 408] width 18 height 18
type input "685"
click at [706, 321] on div "+" at bounding box center [704, 328] width 15 height 15
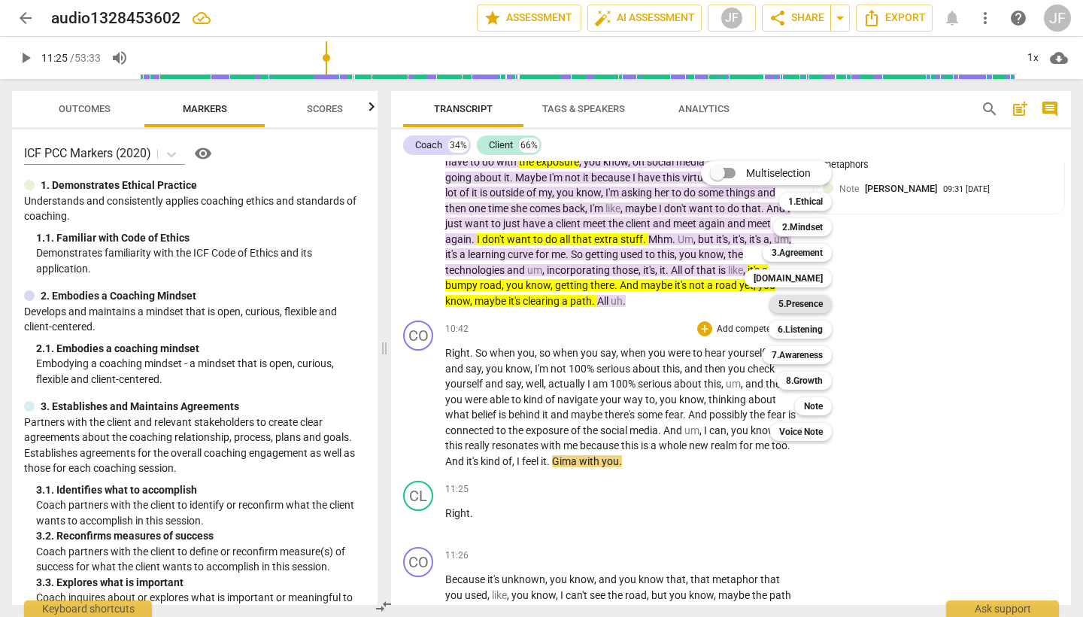
click at [820, 303] on b "5.Presence" at bounding box center [801, 304] width 44 height 18
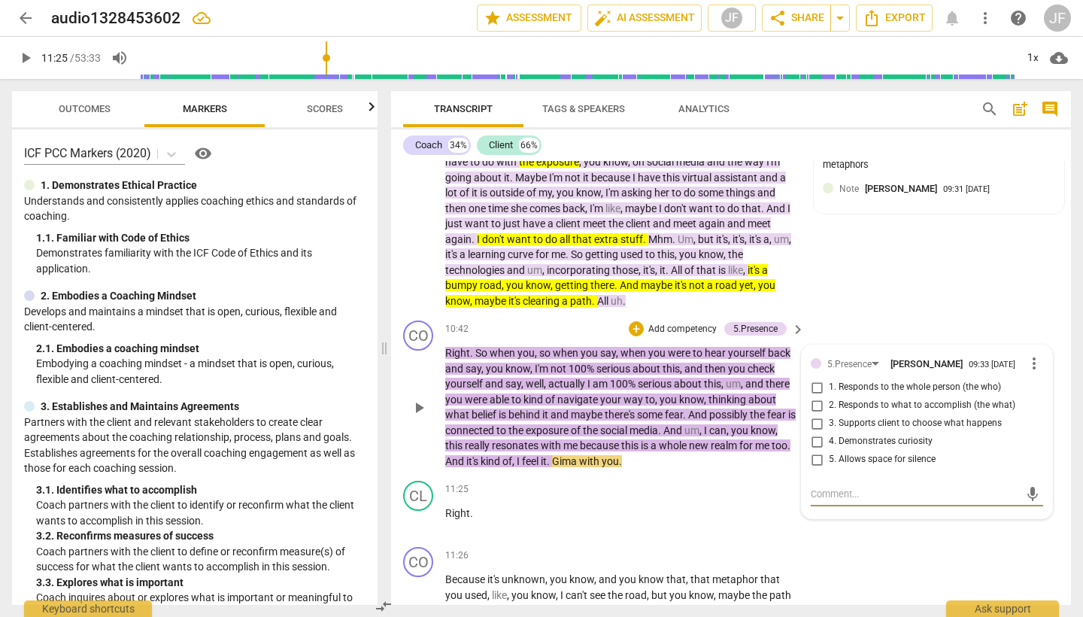
click at [1032, 354] on span "more_vert" at bounding box center [1034, 363] width 18 height 18
click at [1044, 366] on li "Delete" at bounding box center [1045, 366] width 52 height 29
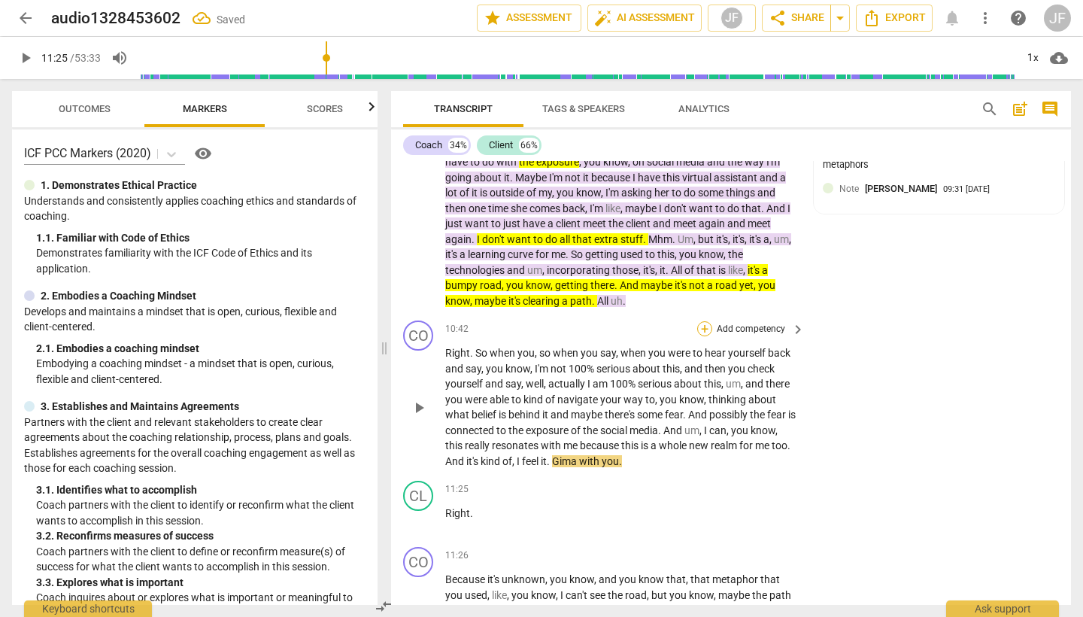
click at [705, 321] on div "+" at bounding box center [704, 328] width 15 height 15
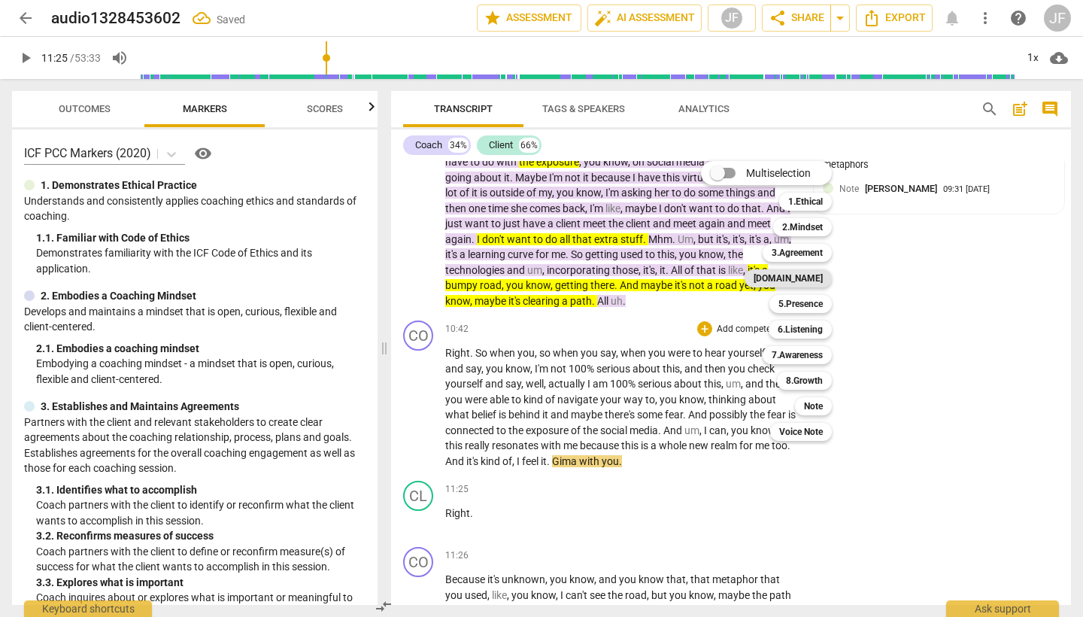
click at [812, 280] on b "[DOMAIN_NAME]" at bounding box center [788, 278] width 69 height 18
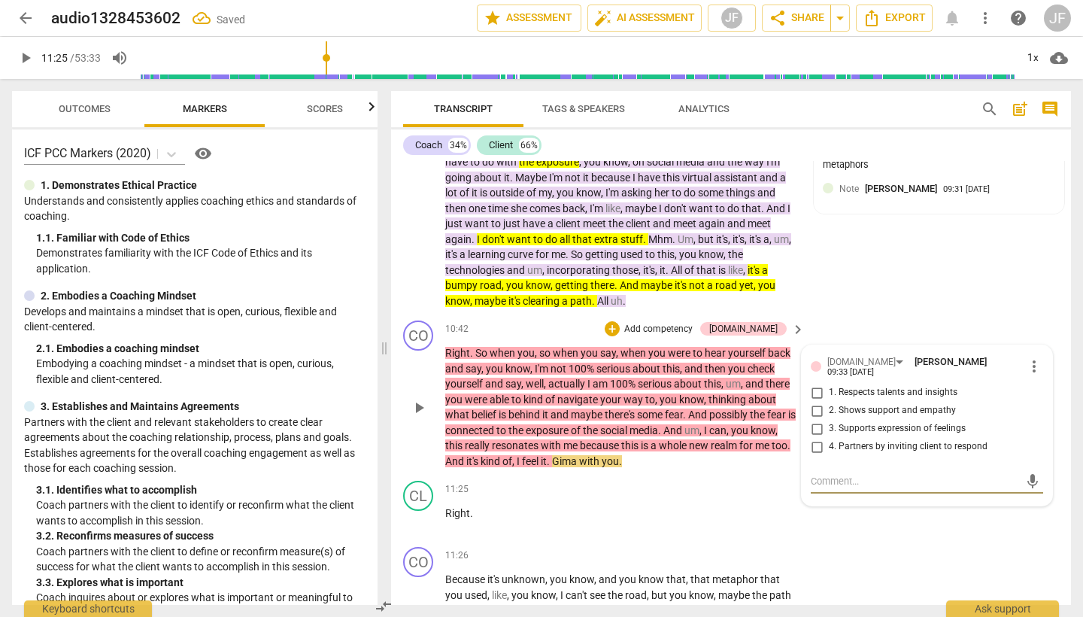
click at [814, 402] on input "2. Shows support and empathy" at bounding box center [817, 411] width 24 height 18
checkbox input "true"
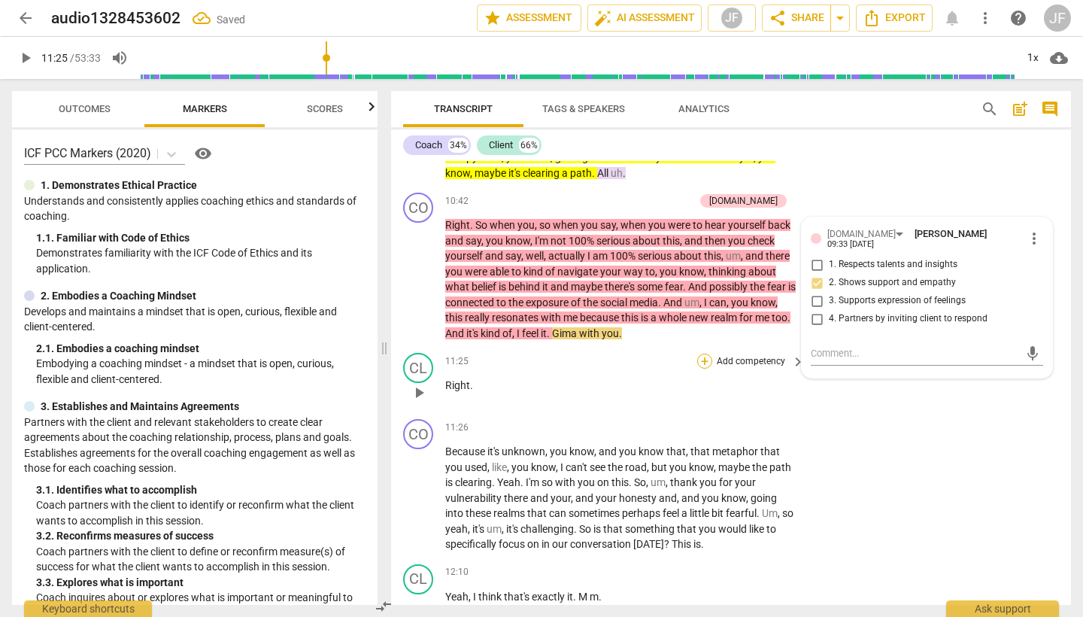
scroll to position [2072, 0]
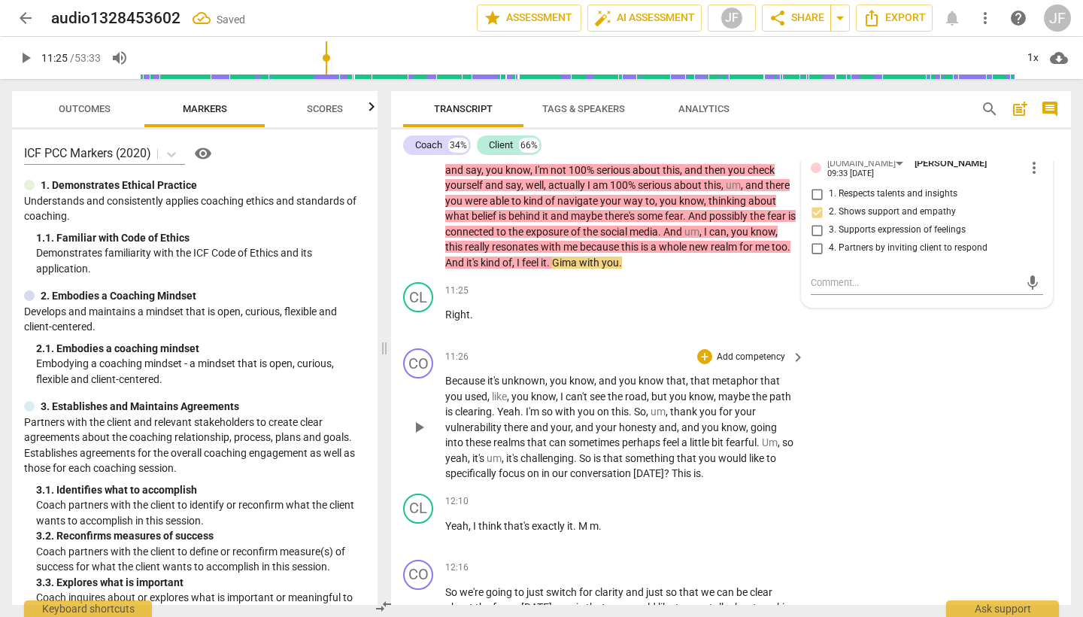
click at [420, 418] on span "play_arrow" at bounding box center [419, 427] width 18 height 18
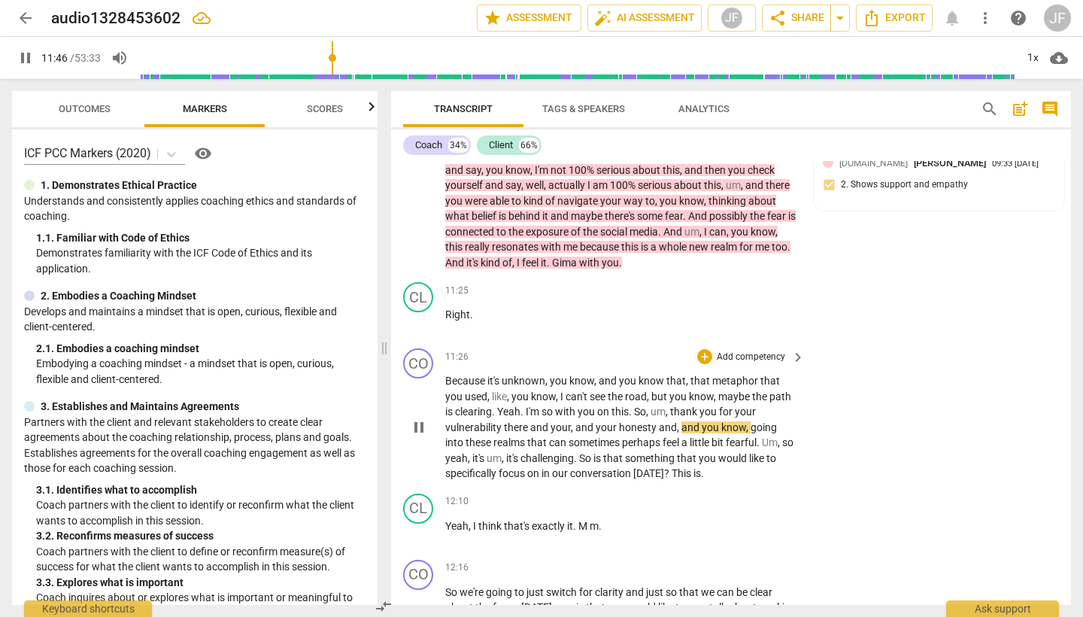
click at [418, 418] on span "pause" at bounding box center [419, 427] width 18 height 18
type input "707"
click at [703, 349] on div "+" at bounding box center [704, 356] width 15 height 15
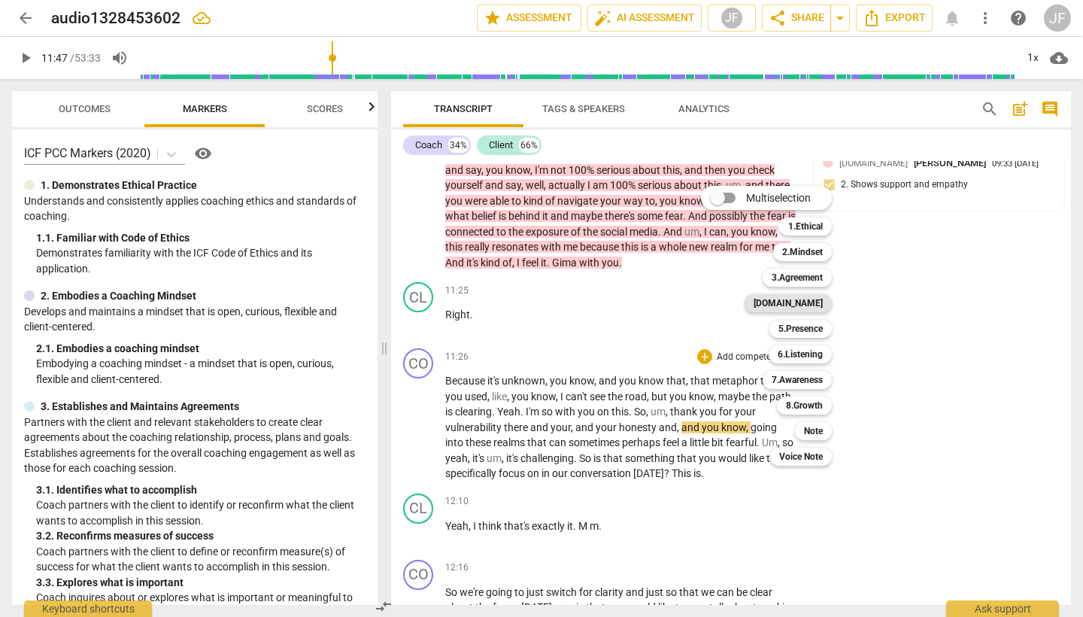
click at [810, 308] on b "[DOMAIN_NAME]" at bounding box center [788, 303] width 69 height 18
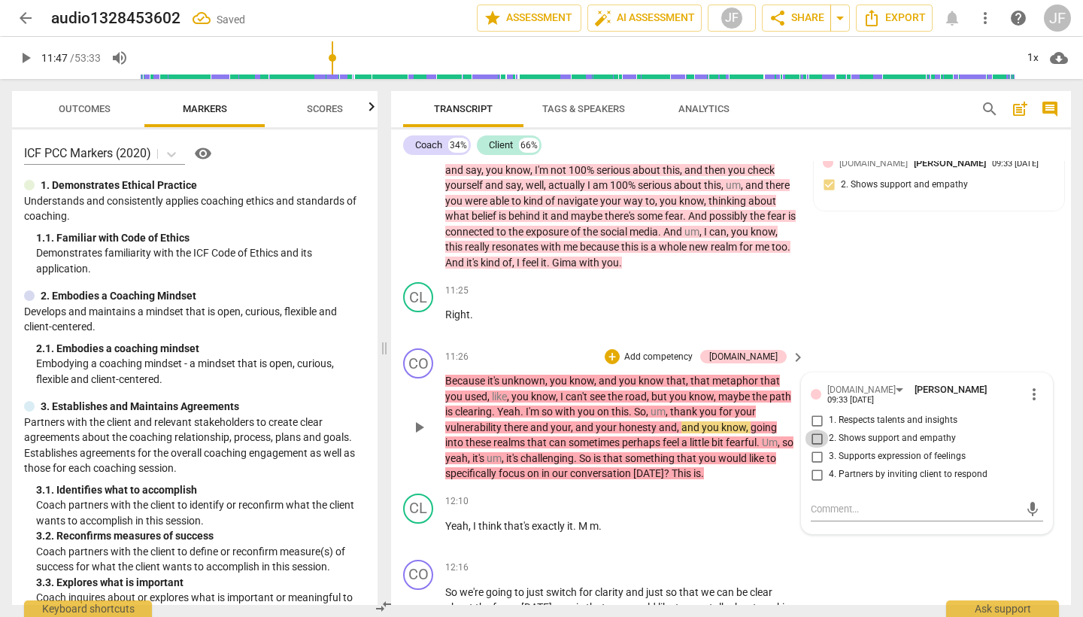
click at [813, 430] on input "2. Shows support and empathy" at bounding box center [817, 439] width 24 height 18
checkbox input "true"
click at [818, 411] on input "1. Respects talents and insights" at bounding box center [817, 420] width 24 height 18
checkbox input "true"
click at [620, 349] on div "+" at bounding box center [612, 356] width 15 height 15
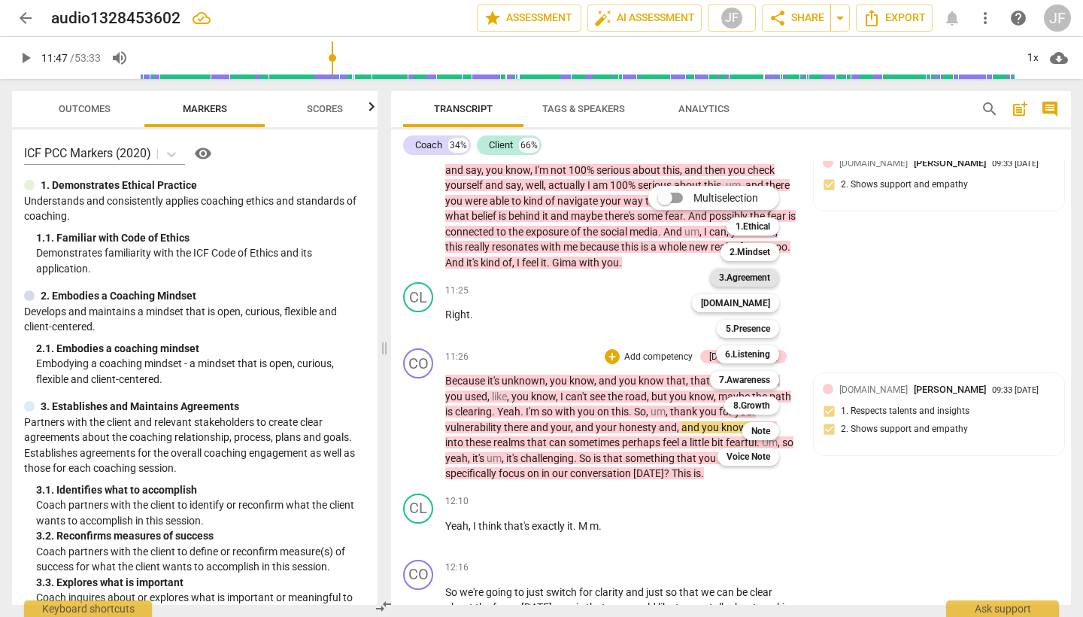
click at [761, 274] on b "3.Agreement" at bounding box center [744, 278] width 51 height 18
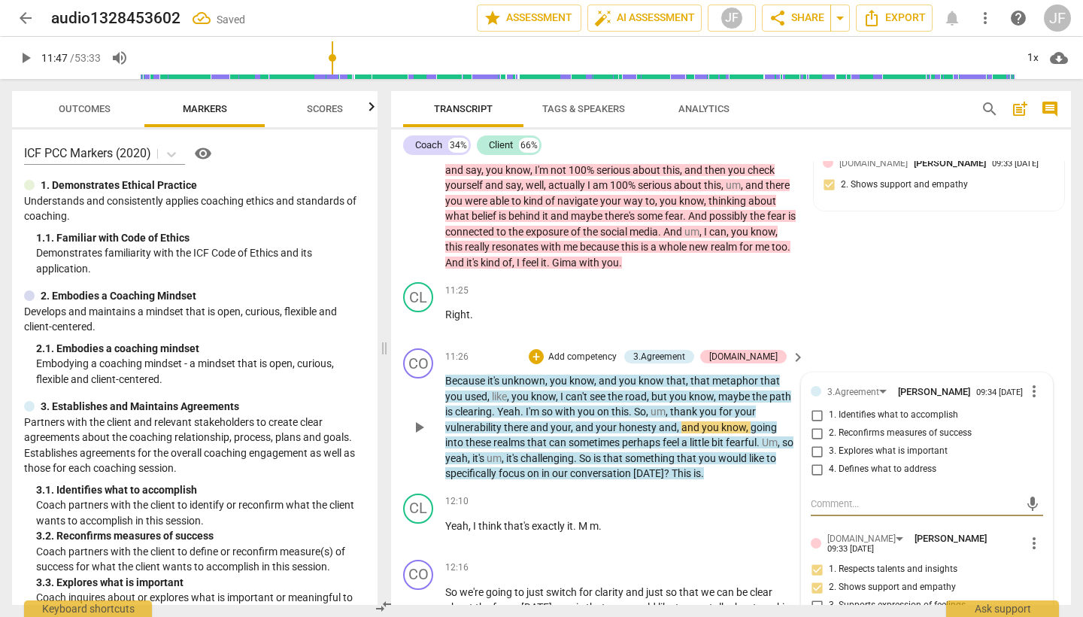
click at [816, 406] on input "1. Identifies what to accomplish" at bounding box center [817, 415] width 24 height 18
checkbox input "true"
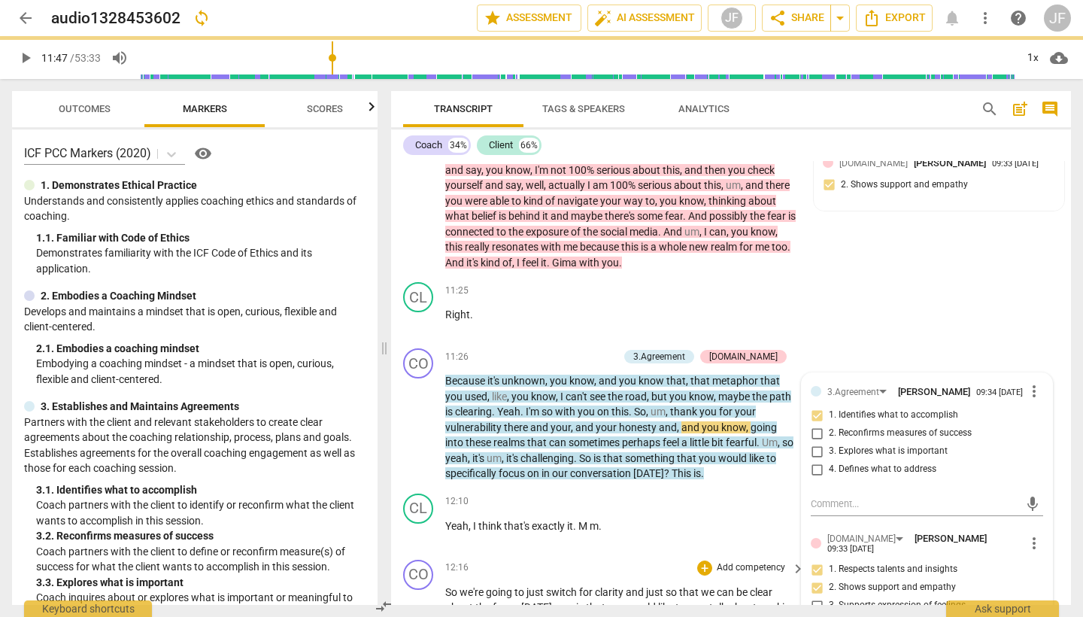
scroll to position [2237, 0]
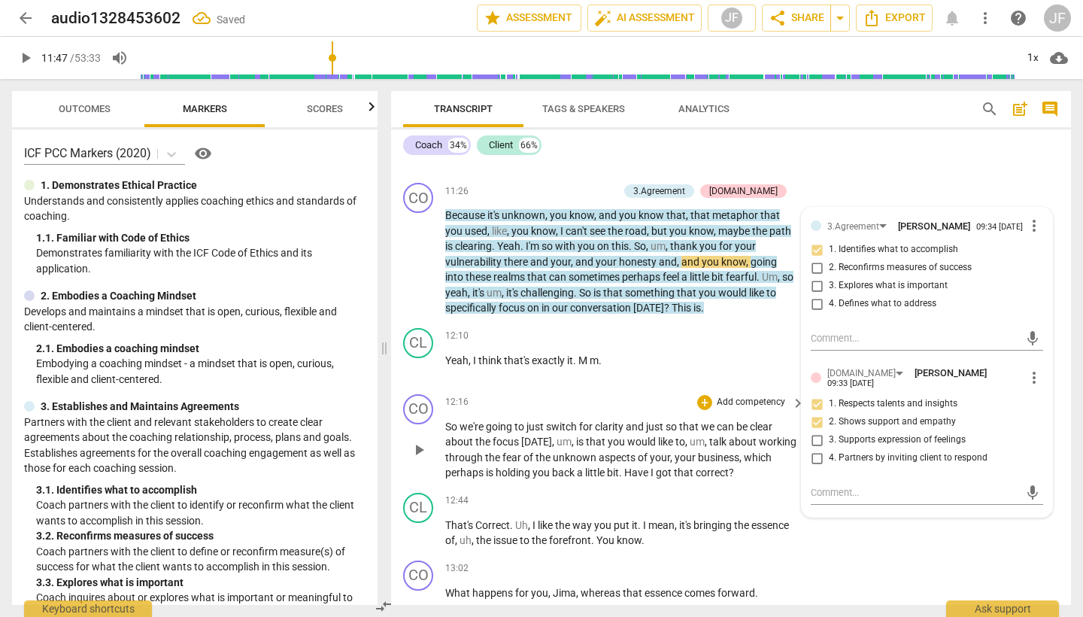
click at [420, 441] on span "play_arrow" at bounding box center [419, 450] width 18 height 18
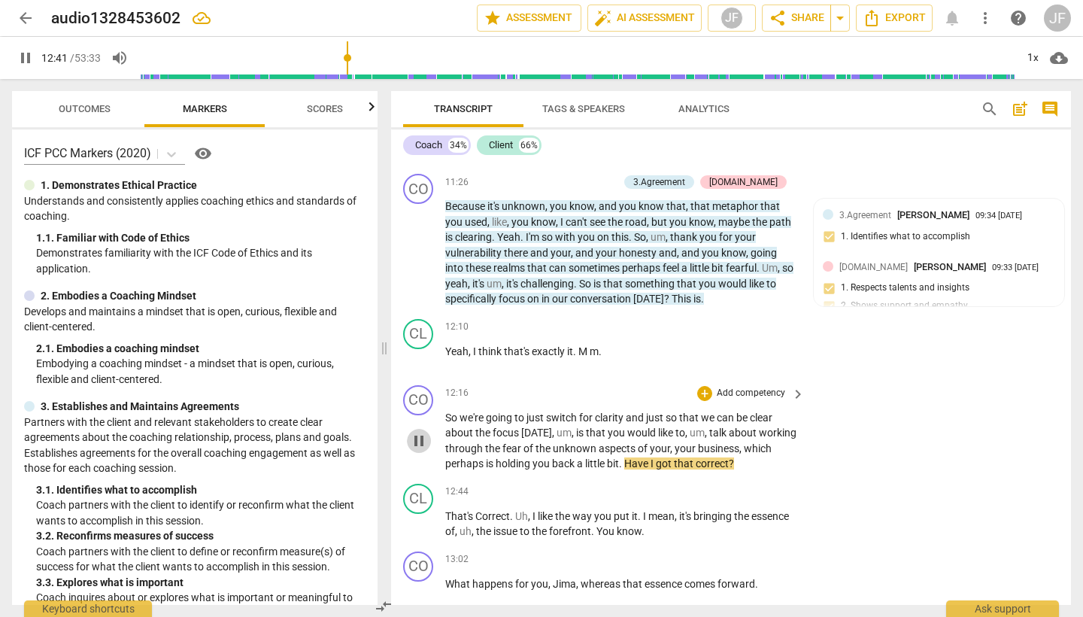
scroll to position [2248, 0]
click at [421, 430] on span "pause" at bounding box center [419, 439] width 18 height 18
type input "762"
click at [705, 384] on div "+" at bounding box center [704, 391] width 15 height 15
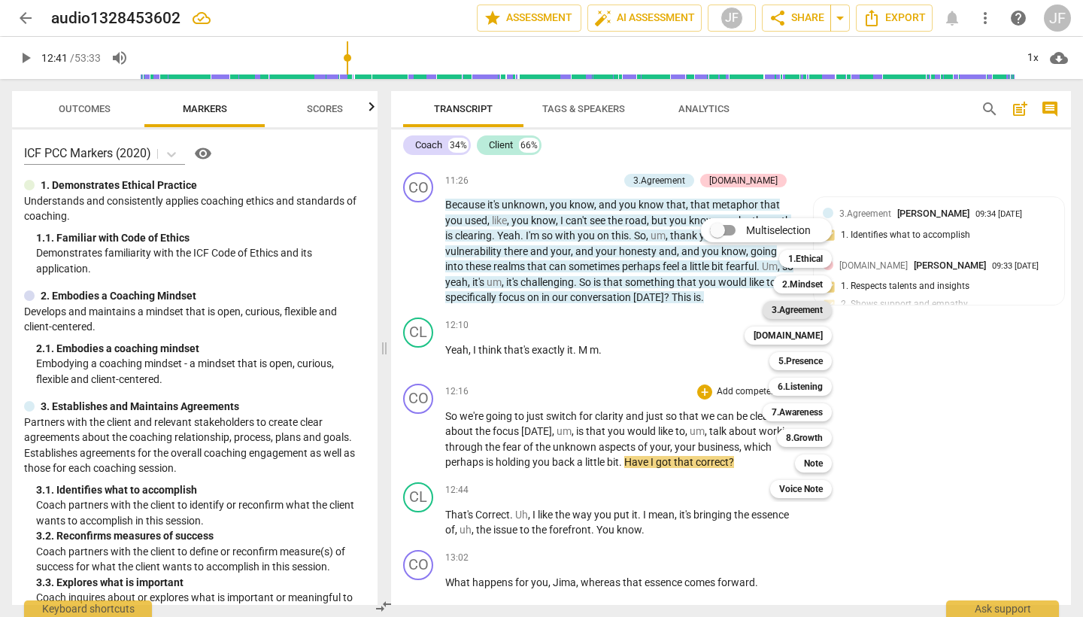
click at [806, 315] on b "3.Agreement" at bounding box center [797, 310] width 51 height 18
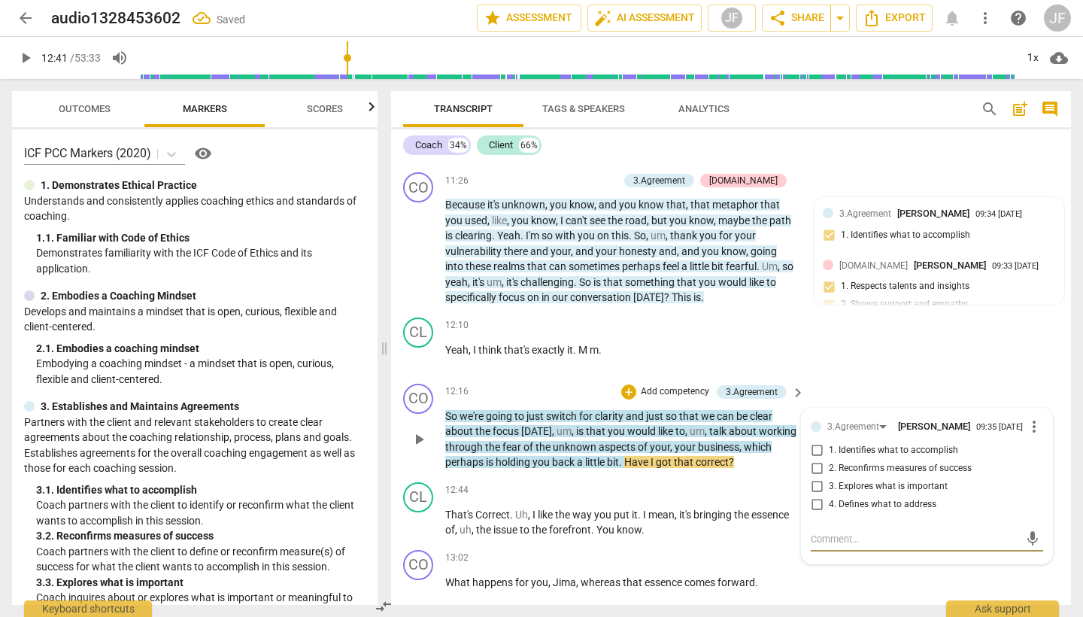
click at [813, 442] on input "1. Identifies what to accomplish" at bounding box center [817, 451] width 24 height 18
checkbox input "true"
click at [625, 384] on div "+" at bounding box center [628, 391] width 15 height 15
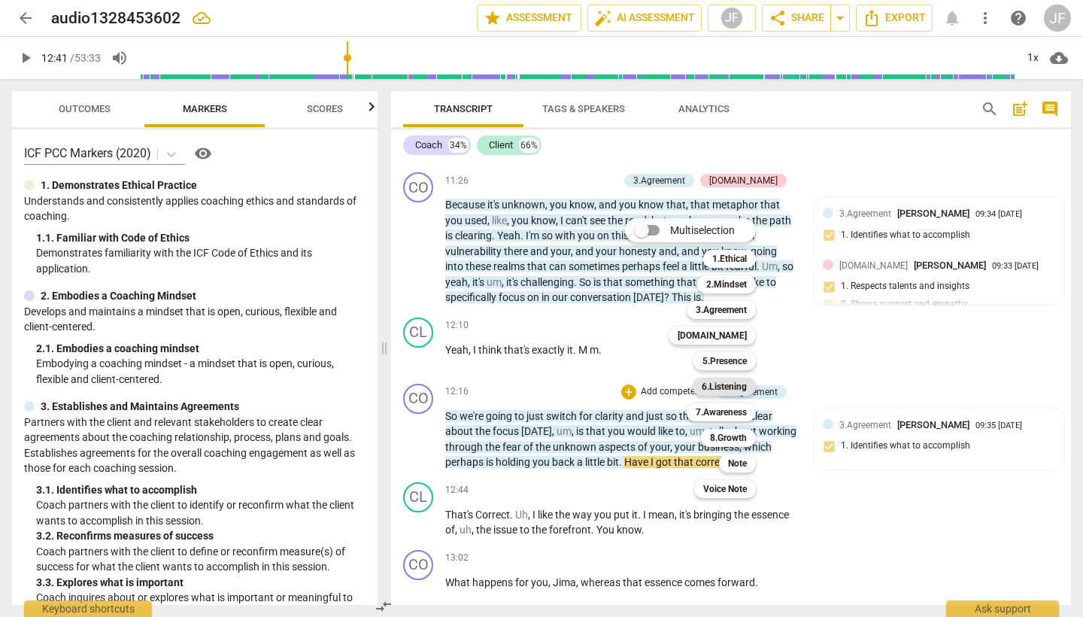
click at [728, 389] on b "6.Listening" at bounding box center [724, 387] width 45 height 18
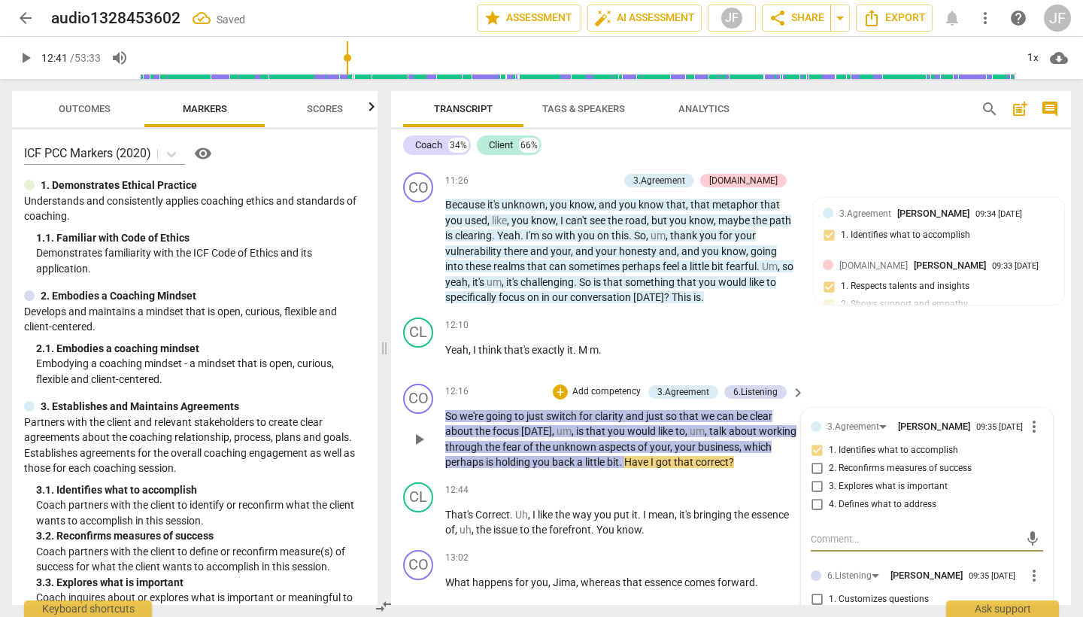
scroll to position [2369, 0]
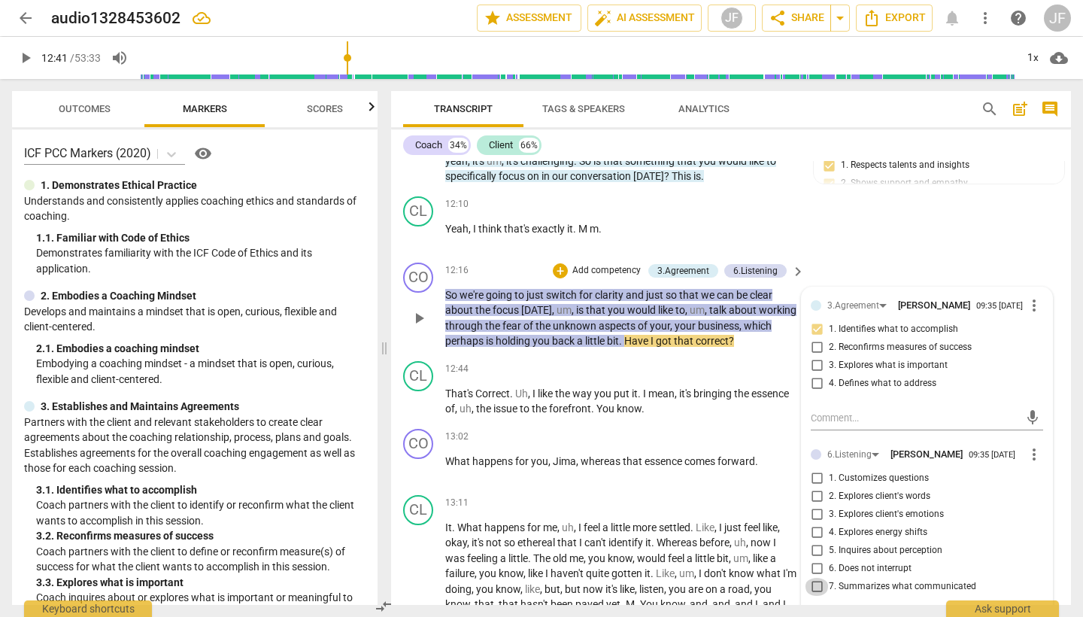
click at [815, 578] on input "7. Summarizes what communicated" at bounding box center [817, 587] width 24 height 18
checkbox input "true"
click at [558, 263] on div "+" at bounding box center [560, 270] width 15 height 15
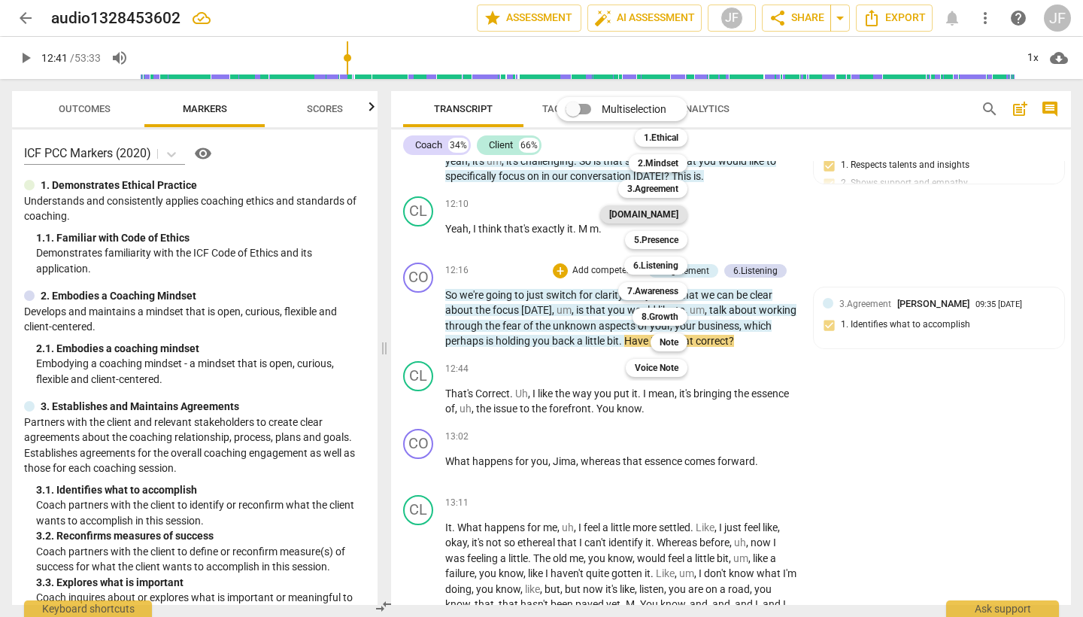
click at [667, 215] on b "[DOMAIN_NAME]" at bounding box center [643, 214] width 69 height 18
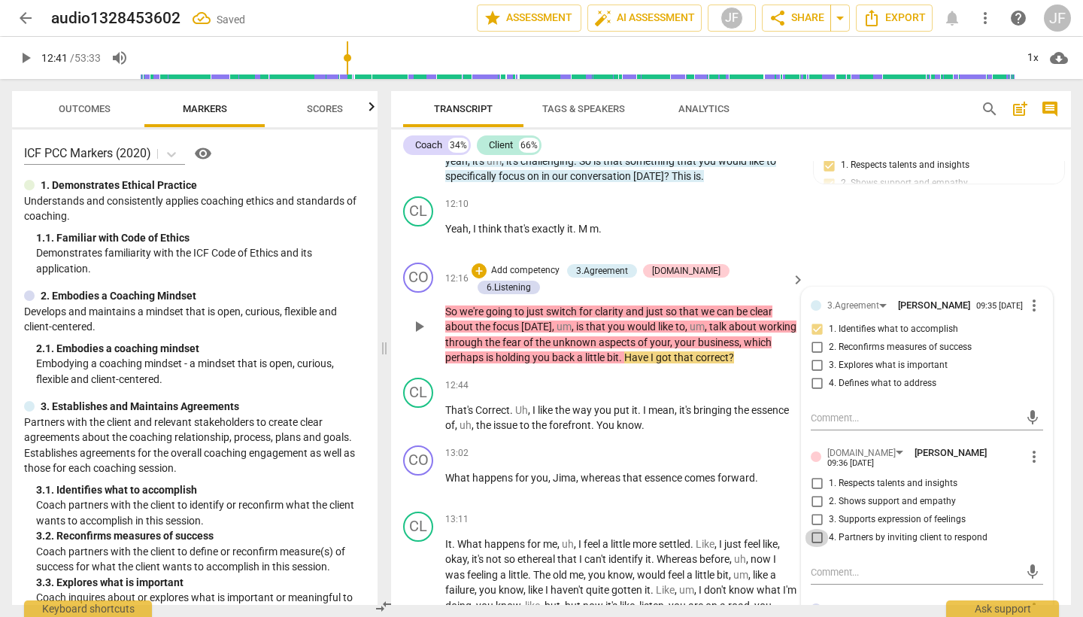
click at [818, 529] on input "4. Partners by inviting client to respond" at bounding box center [817, 538] width 24 height 18
checkbox input "true"
click at [683, 221] on p "Yeah , I think that's exactly it . M m ." at bounding box center [621, 229] width 352 height 16
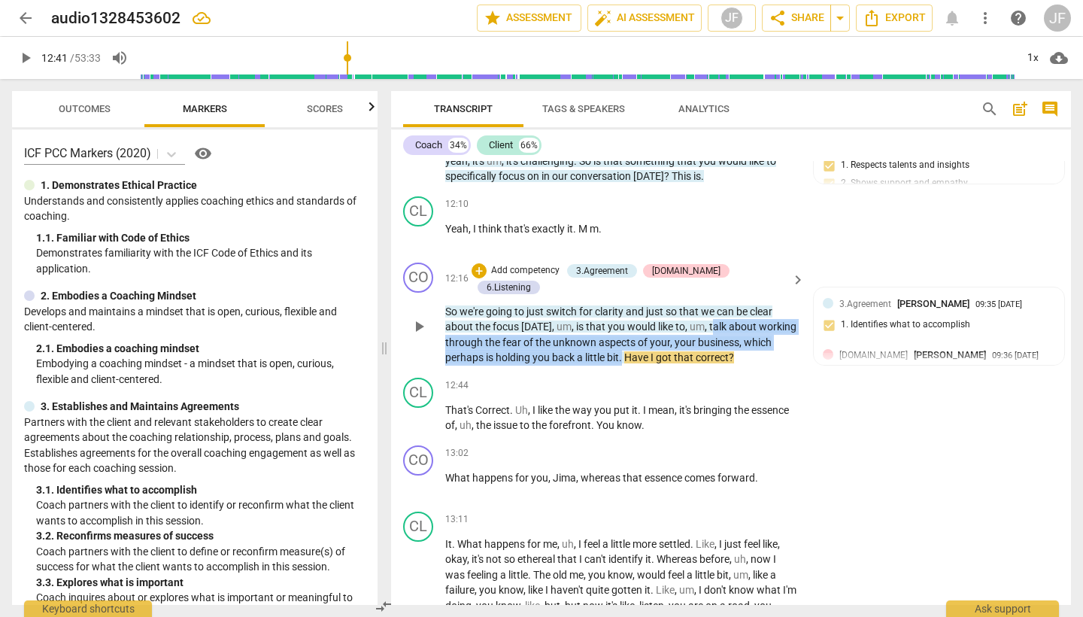
drag, startPoint x: 709, startPoint y: 274, endPoint x: 624, endPoint y: 302, distance: 89.7
click at [624, 304] on p "So we're going to just switch for clarity and just so that we can be clear abou…" at bounding box center [621, 335] width 352 height 62
click at [660, 287] on icon "button" at bounding box center [660, 284] width 9 height 11
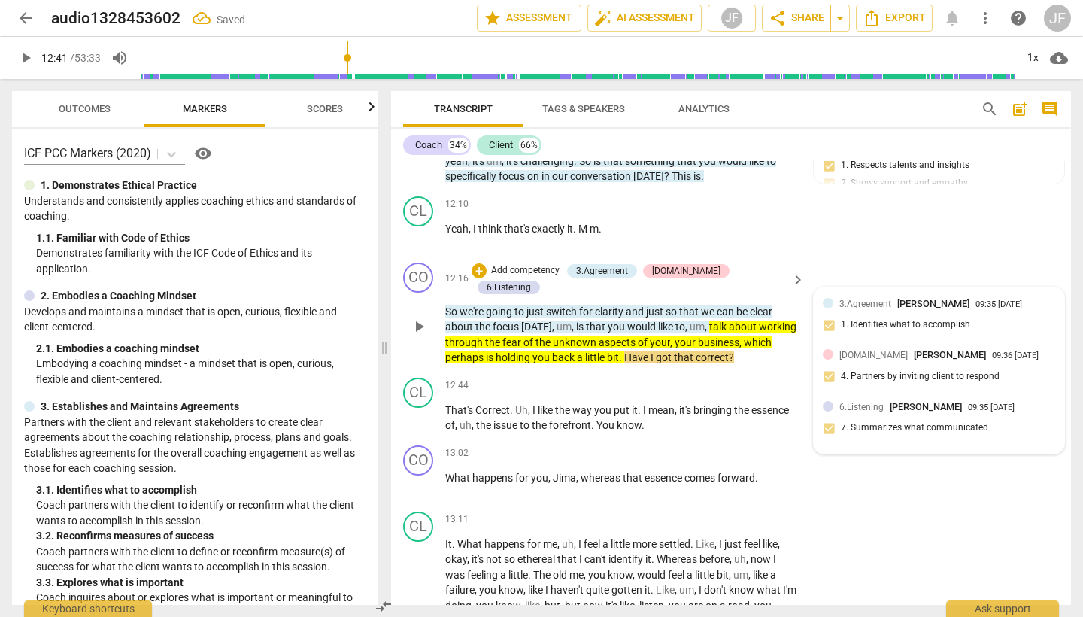
click at [868, 299] on span "3.Agreement" at bounding box center [866, 304] width 52 height 11
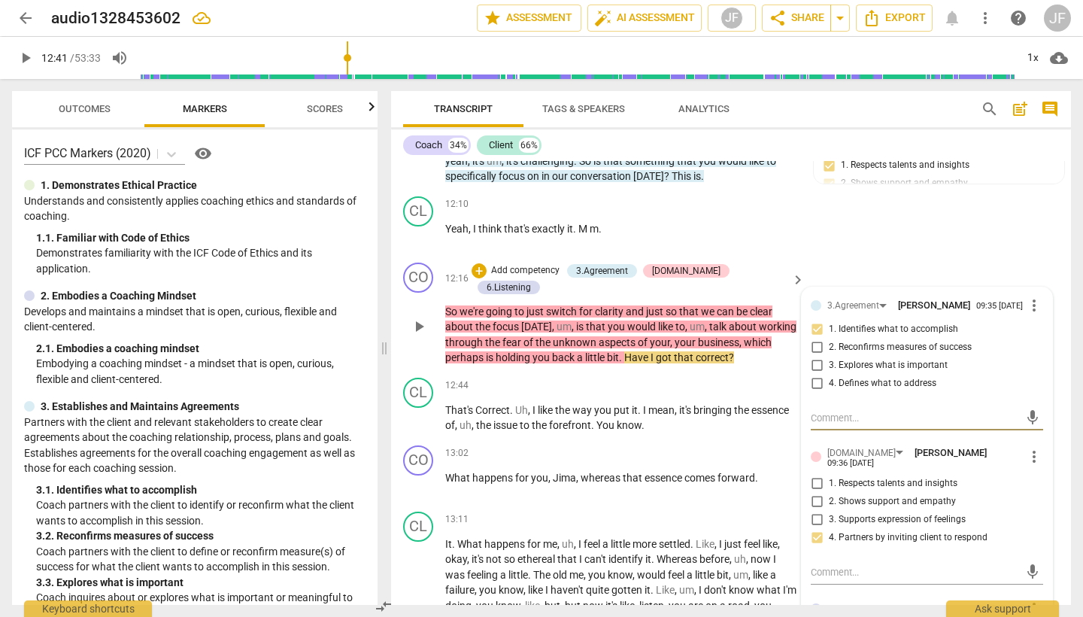
click at [843, 411] on textarea at bounding box center [915, 418] width 208 height 14
type textarea "T"
type textarea "To"
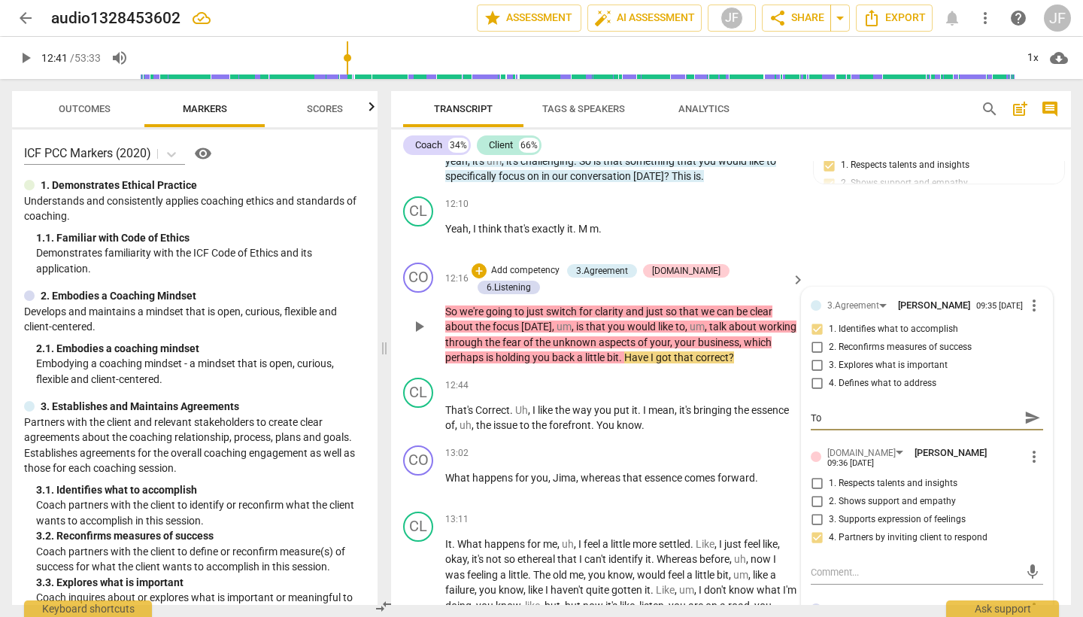
type textarea "Top"
type textarea "Topi"
type textarea "Topic"
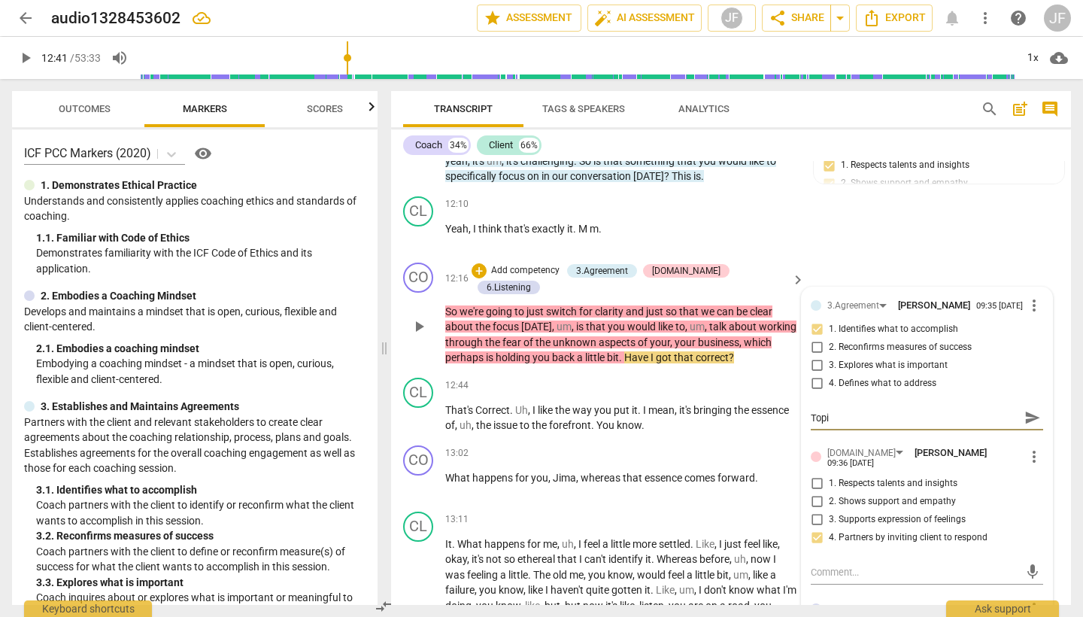
type textarea "Topic"
type textarea "Topic:"
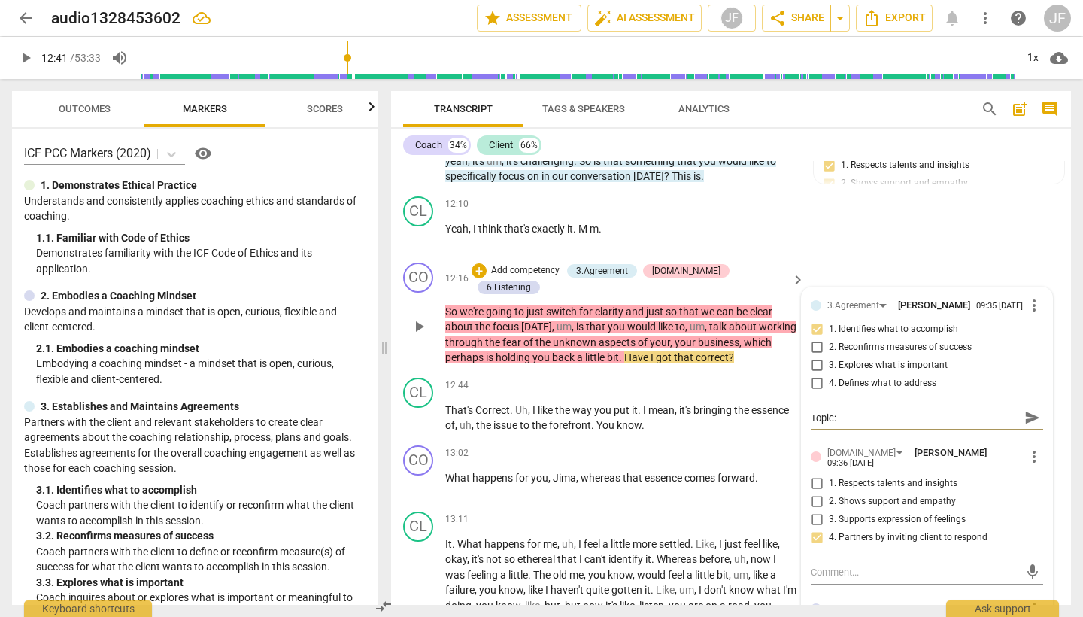
type textarea "Topic:"
type textarea "Topic: F"
type textarea "Topic: Fe"
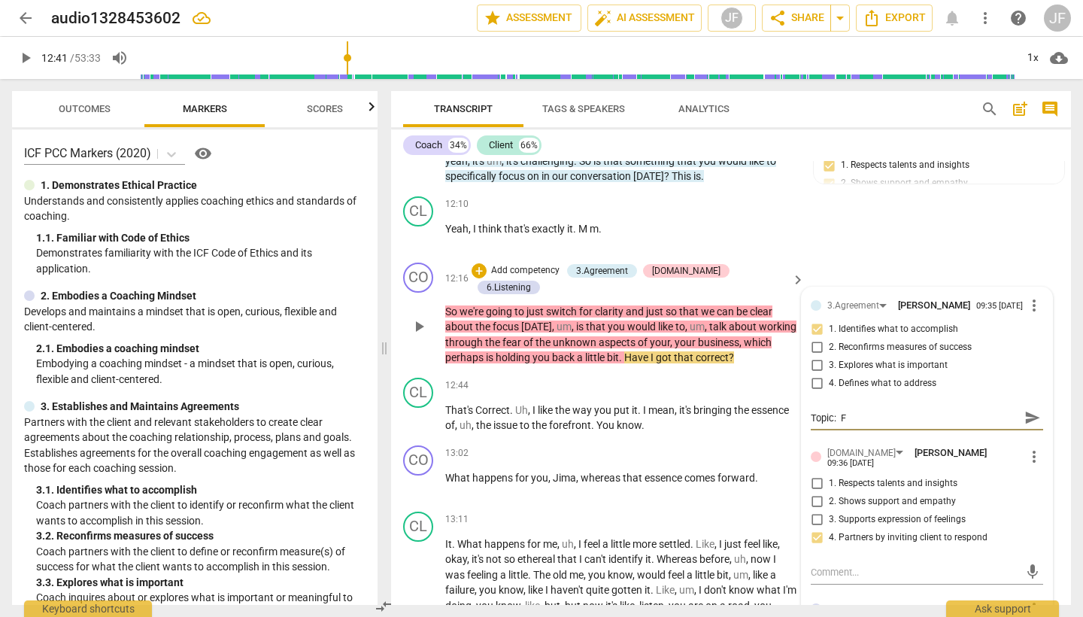
type textarea "Topic: Fe"
type textarea "Topic: Fea"
type textarea "Topic: Fear"
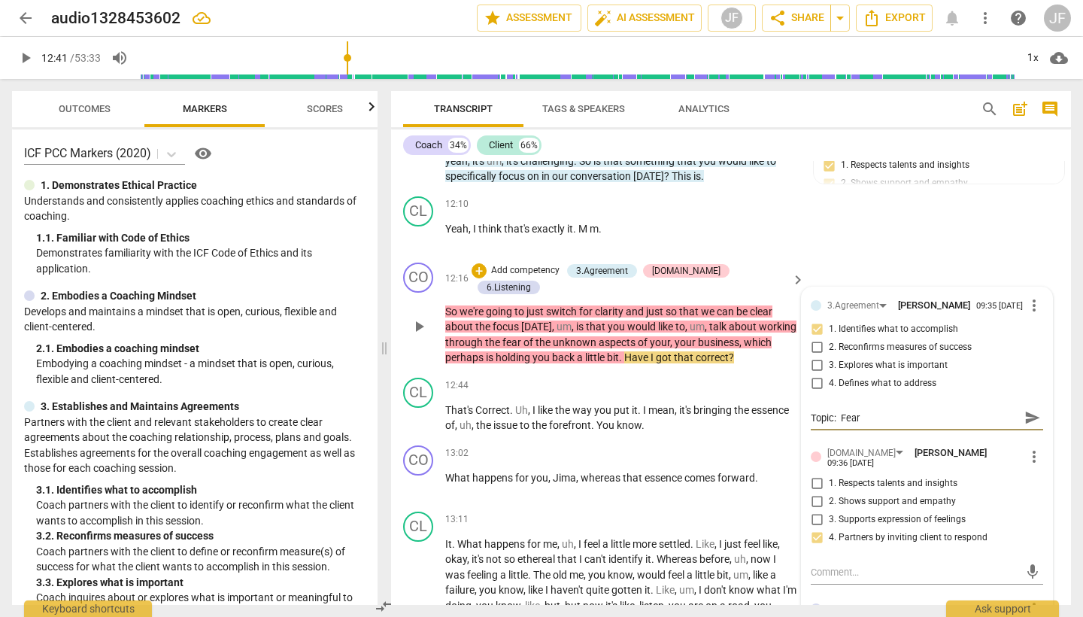
type textarea "Topic: Fear"
type textarea "Topic: Fear o"
type textarea "Topic: Fear of"
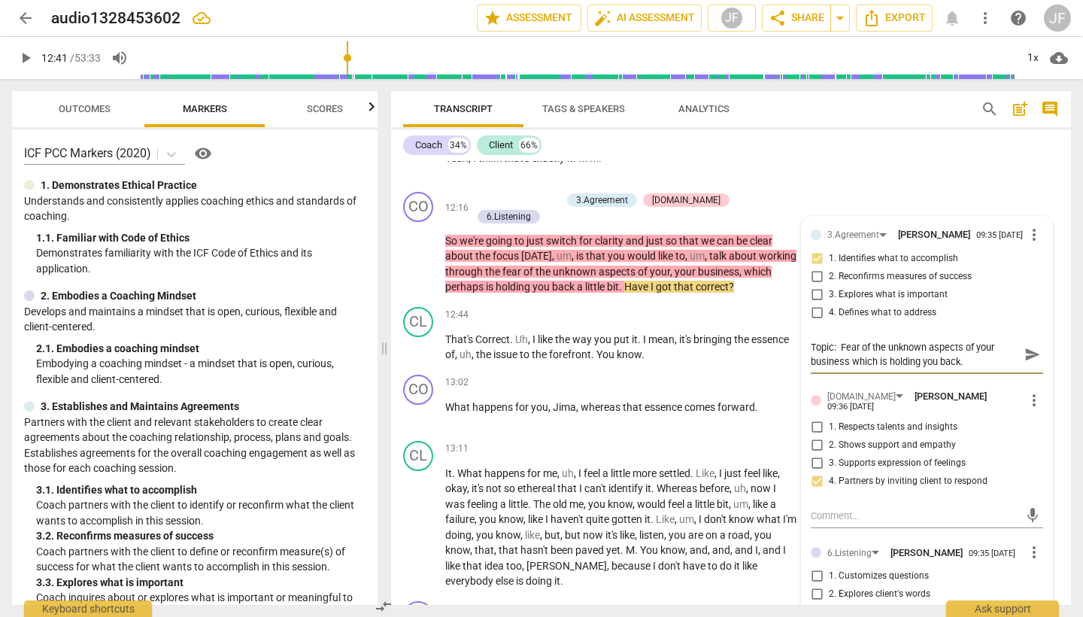
scroll to position [2464, 0]
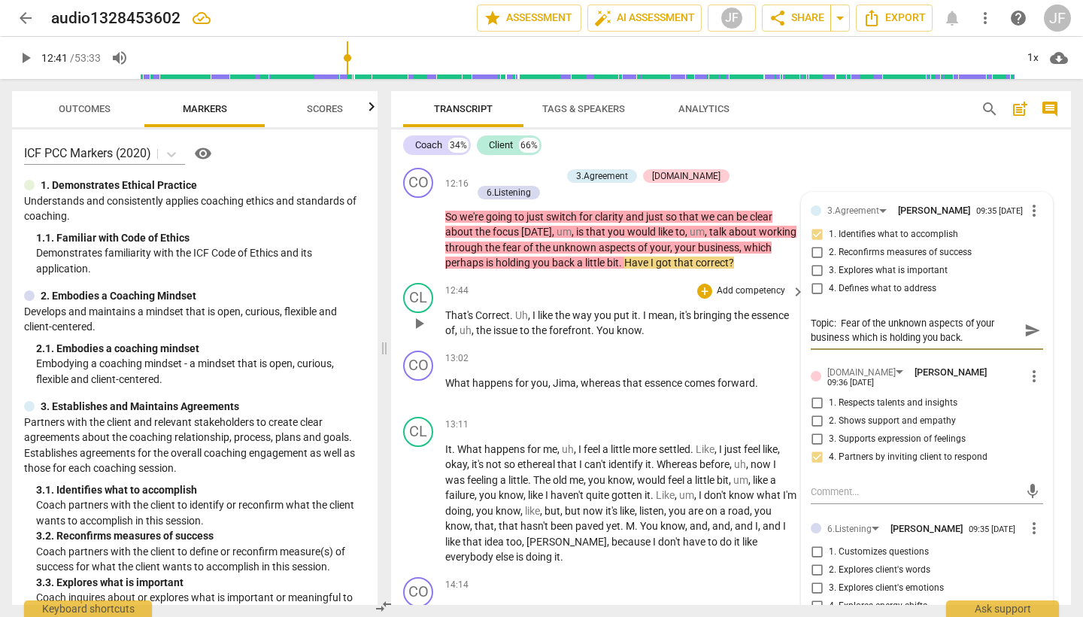
drag, startPoint x: 423, startPoint y: 267, endPoint x: 481, endPoint y: 284, distance: 61.0
click at [424, 314] on span "play_arrow" at bounding box center [419, 323] width 18 height 18
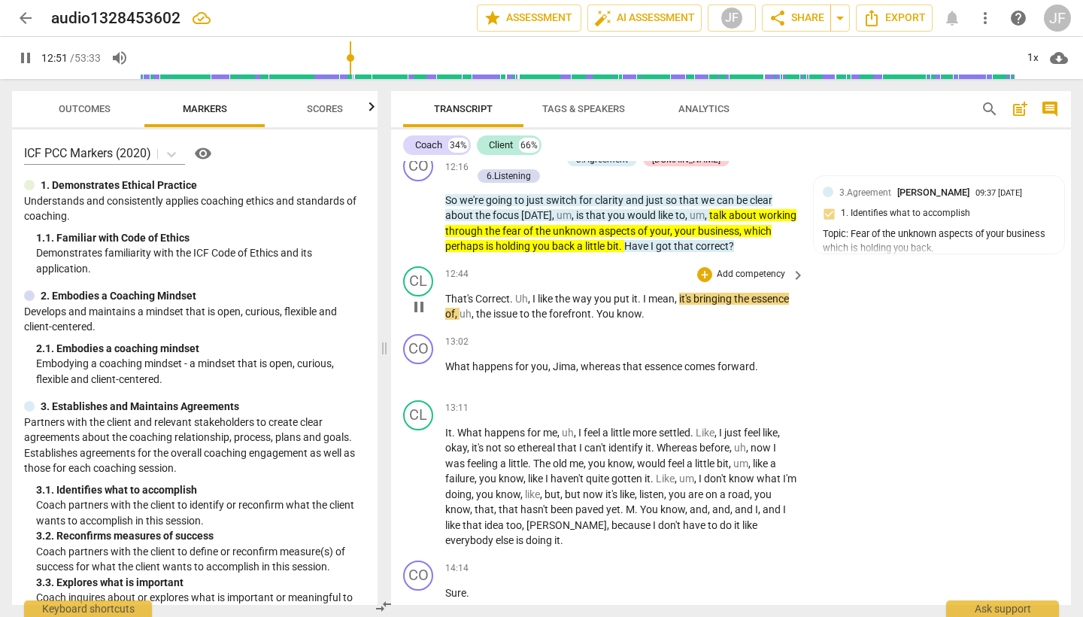
scroll to position [2481, 0]
click at [418, 297] on span "pause" at bounding box center [419, 306] width 18 height 18
click at [422, 297] on span "play_arrow" at bounding box center [419, 306] width 18 height 18
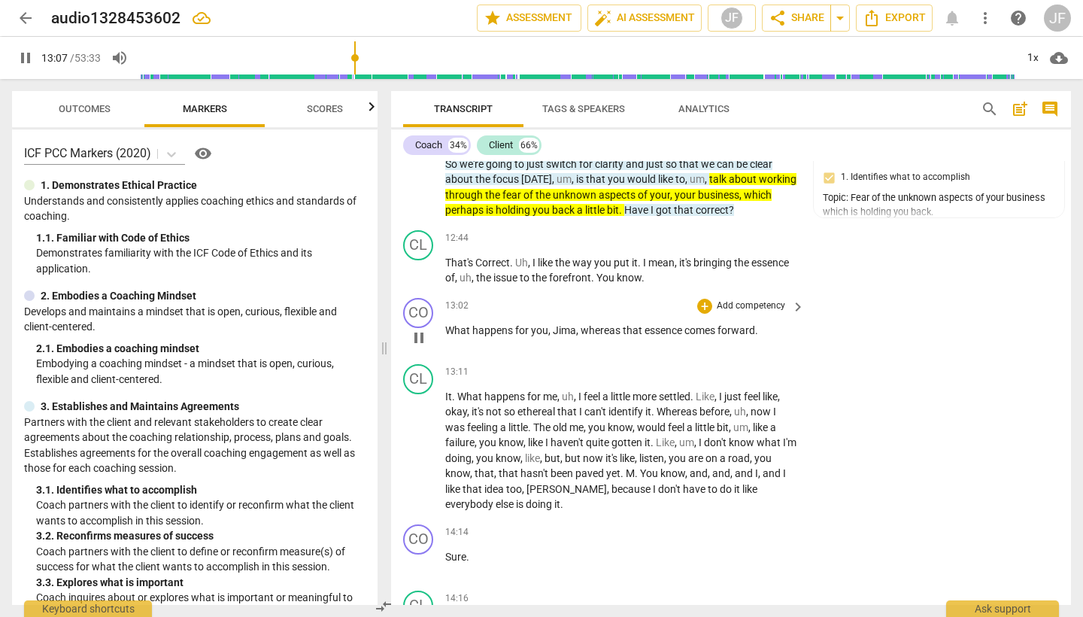
scroll to position [2518, 0]
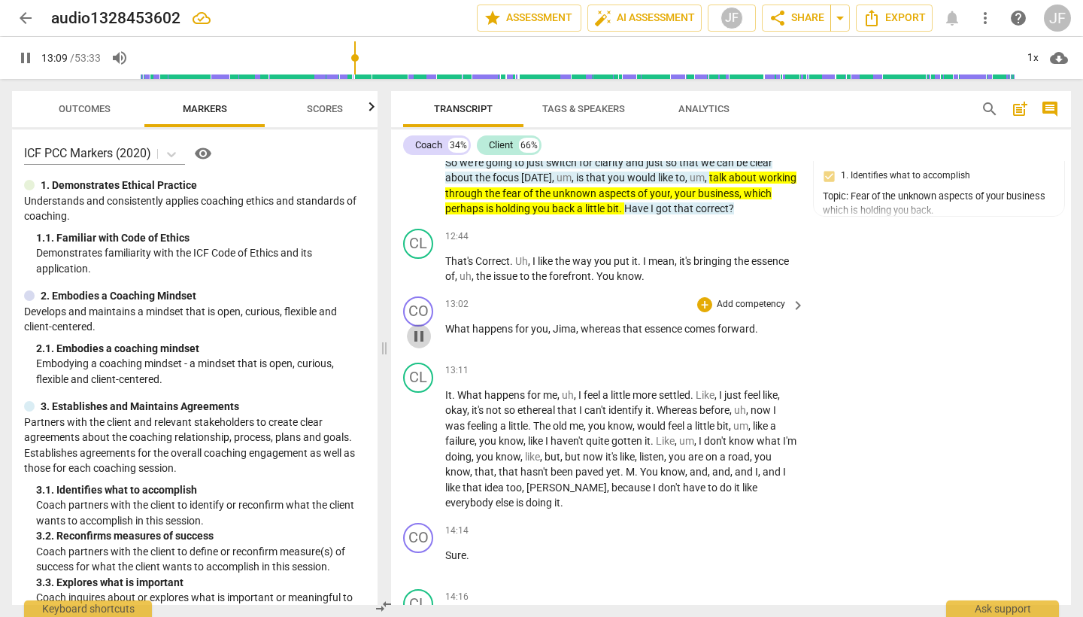
click at [421, 327] on span "pause" at bounding box center [419, 336] width 18 height 18
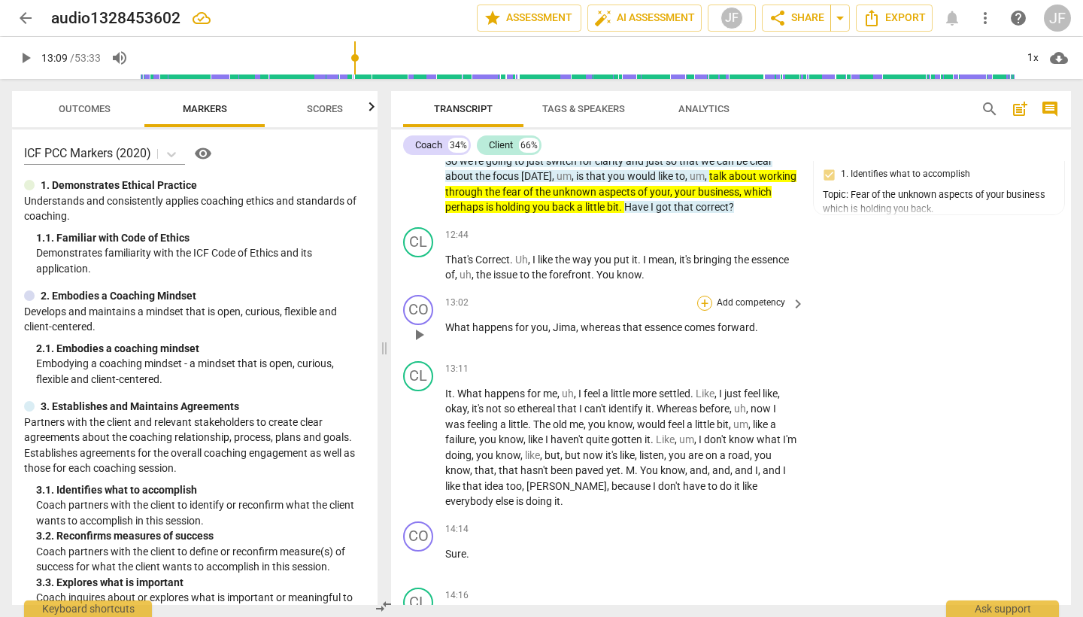
click at [700, 296] on div "+" at bounding box center [704, 303] width 15 height 15
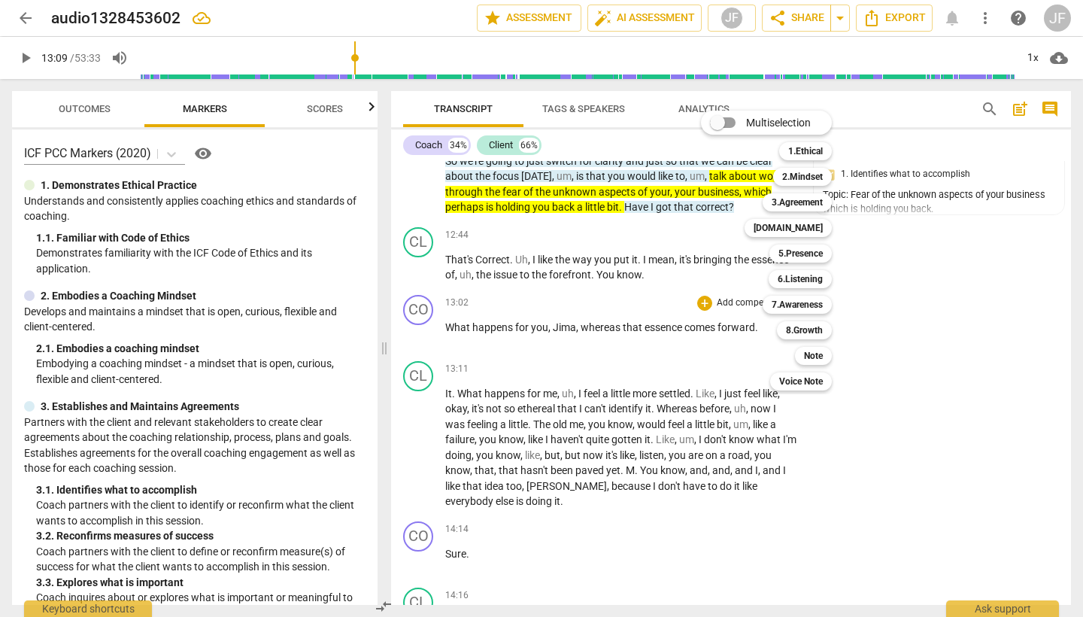
click at [630, 303] on div at bounding box center [541, 308] width 1083 height 617
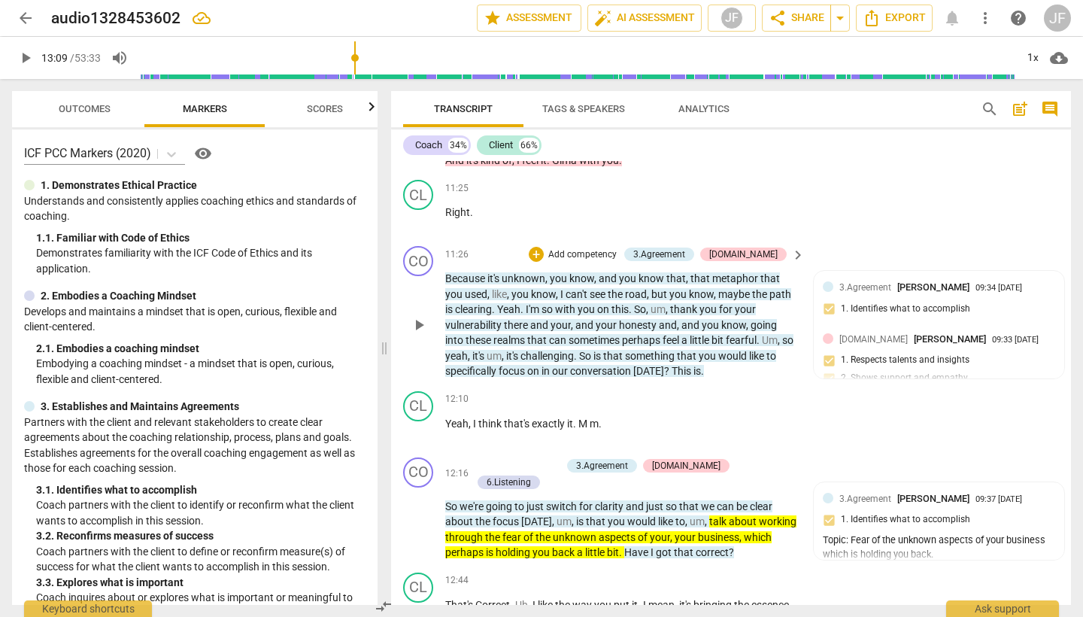
scroll to position [2171, 0]
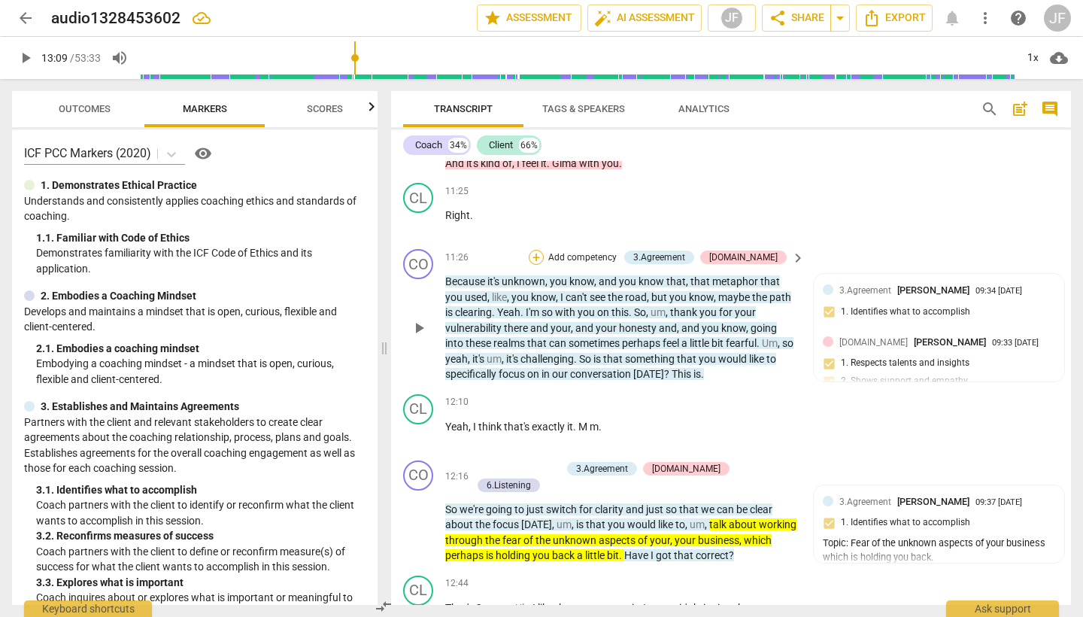
click at [544, 250] on div "+" at bounding box center [536, 257] width 15 height 15
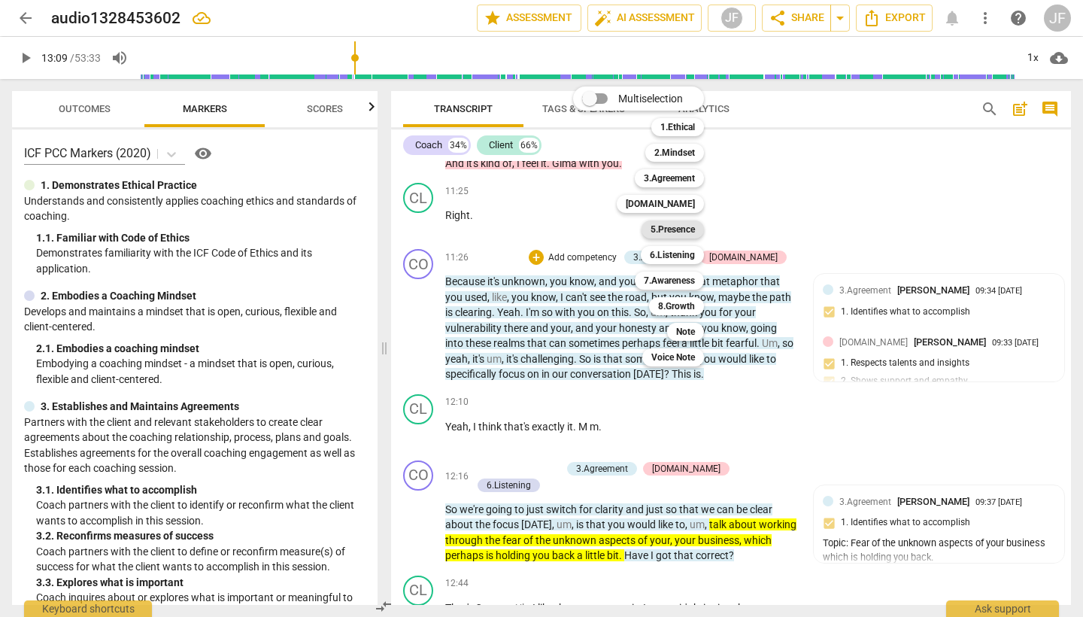
click at [685, 230] on b "5.Presence" at bounding box center [673, 229] width 44 height 18
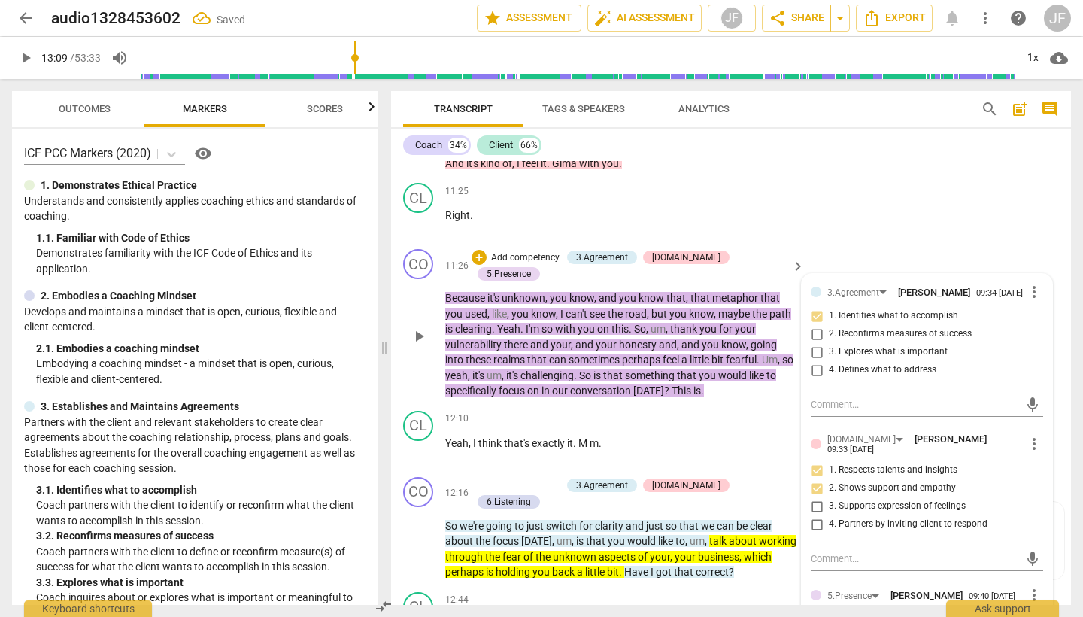
click at [815, 610] on input "1. Responds to the whole person (the who)" at bounding box center [817, 619] width 24 height 18
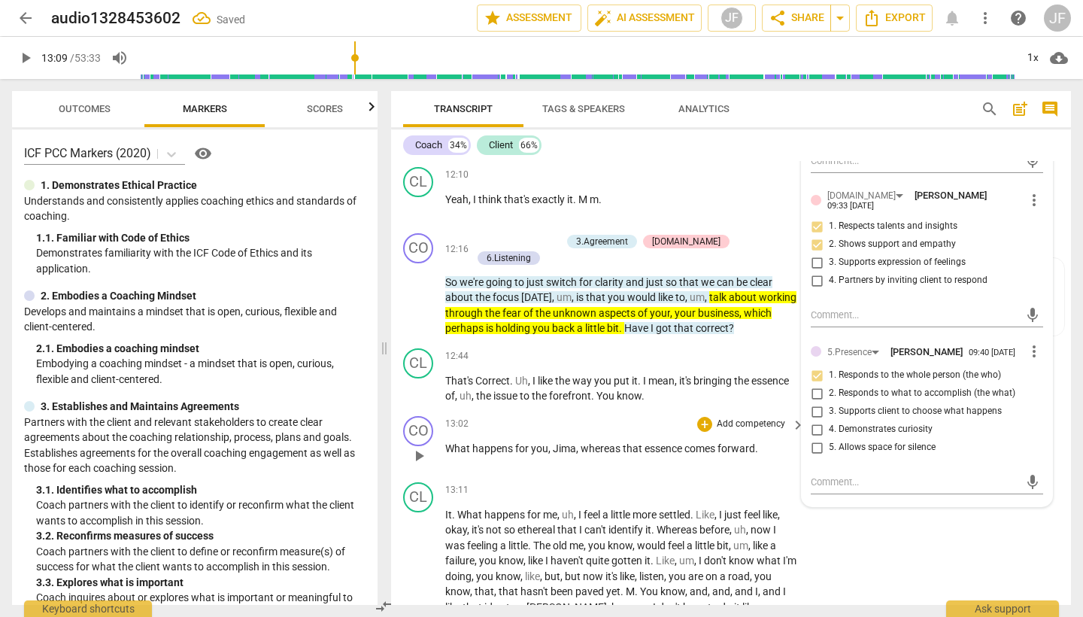
scroll to position [2416, 0]
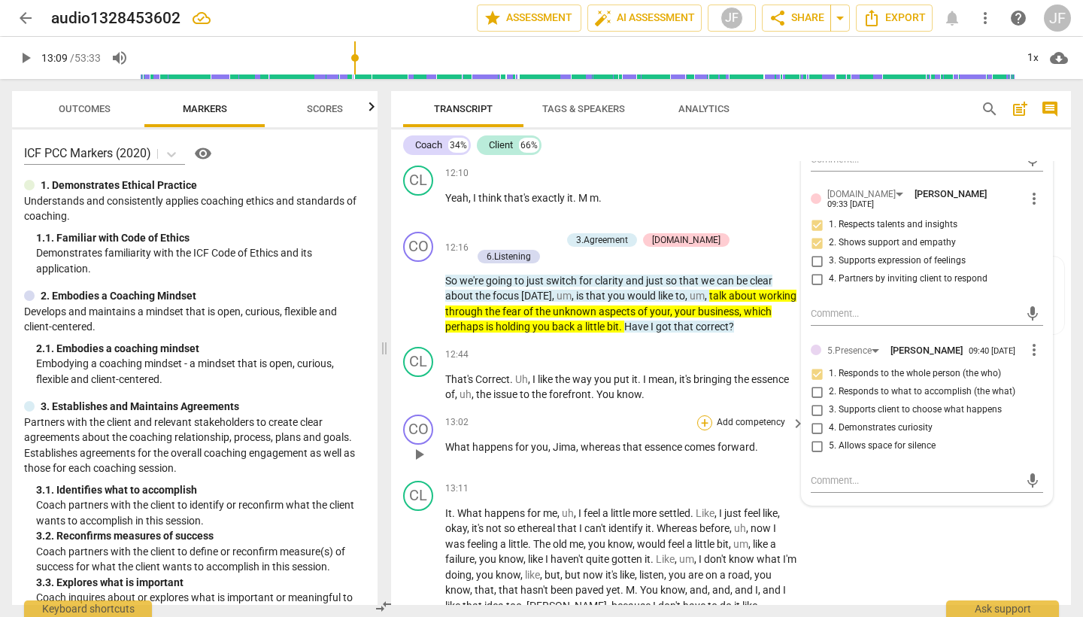
click at [705, 415] on div "+" at bounding box center [704, 422] width 15 height 15
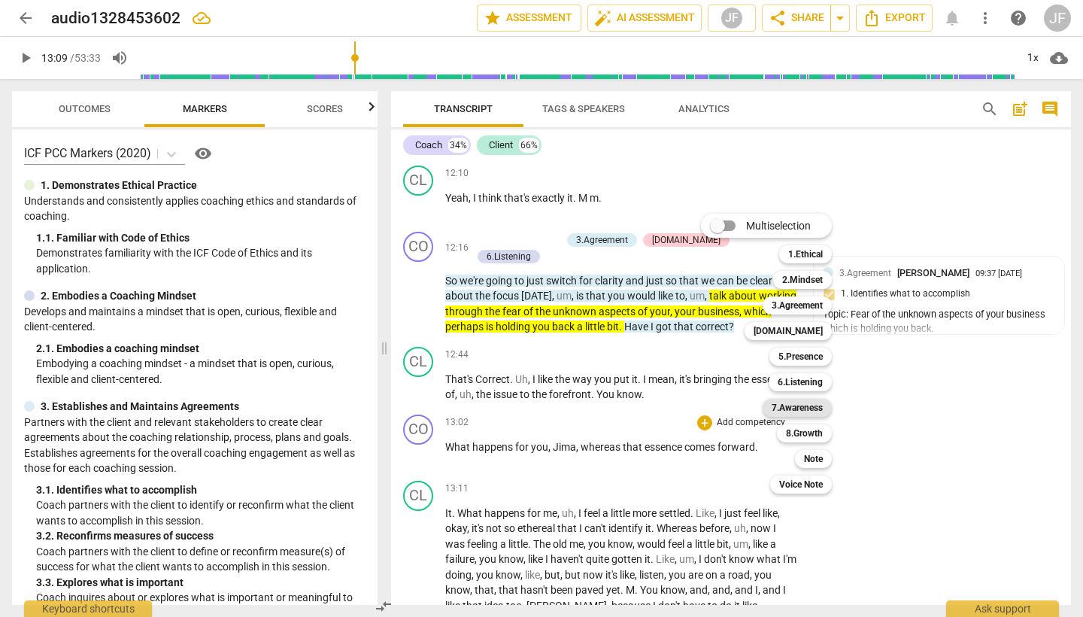
click at [812, 405] on b "7.Awareness" at bounding box center [797, 408] width 51 height 18
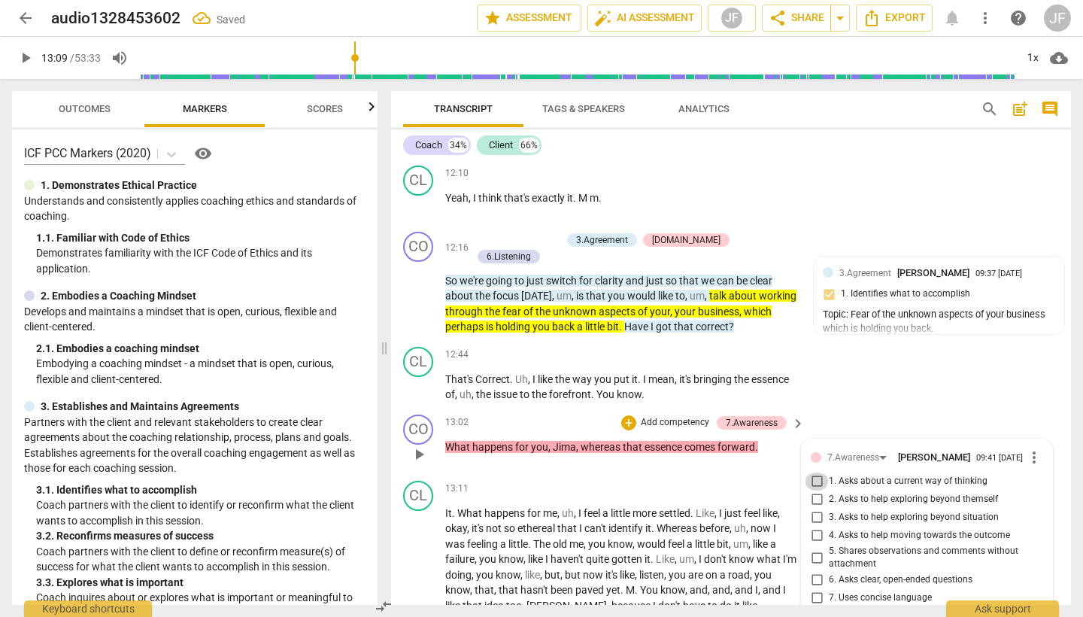
click at [815, 472] on input "1. Asks about a current way of thinking" at bounding box center [817, 481] width 24 height 18
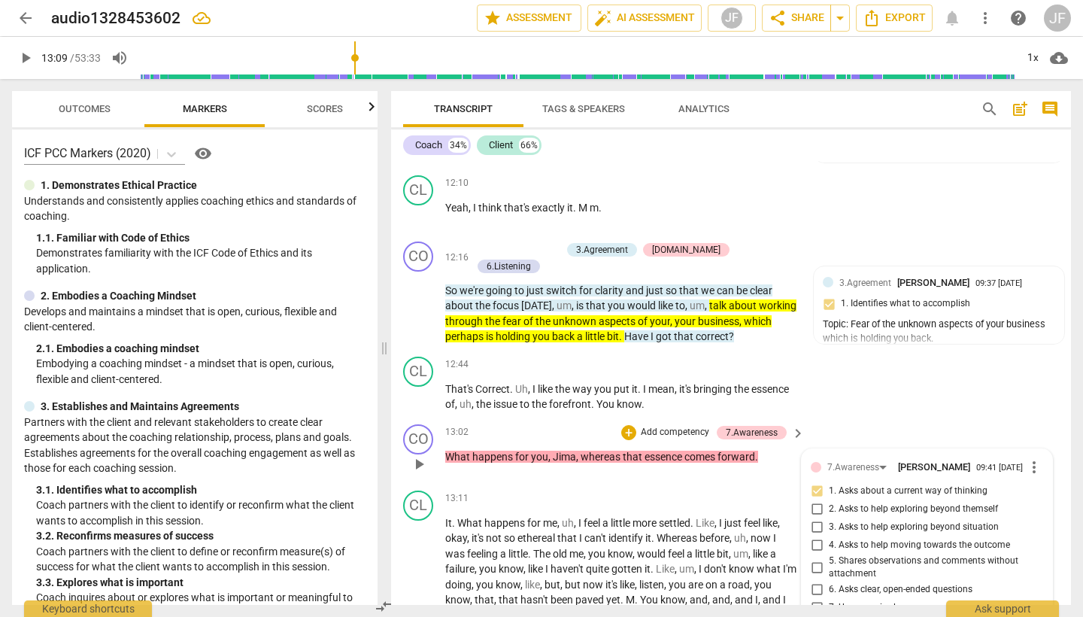
scroll to position [2406, 0]
click at [815, 582] on input "6. Asks clear, open-ended questions" at bounding box center [817, 591] width 24 height 18
click at [818, 598] on input "7. Uses concise language" at bounding box center [817, 607] width 24 height 18
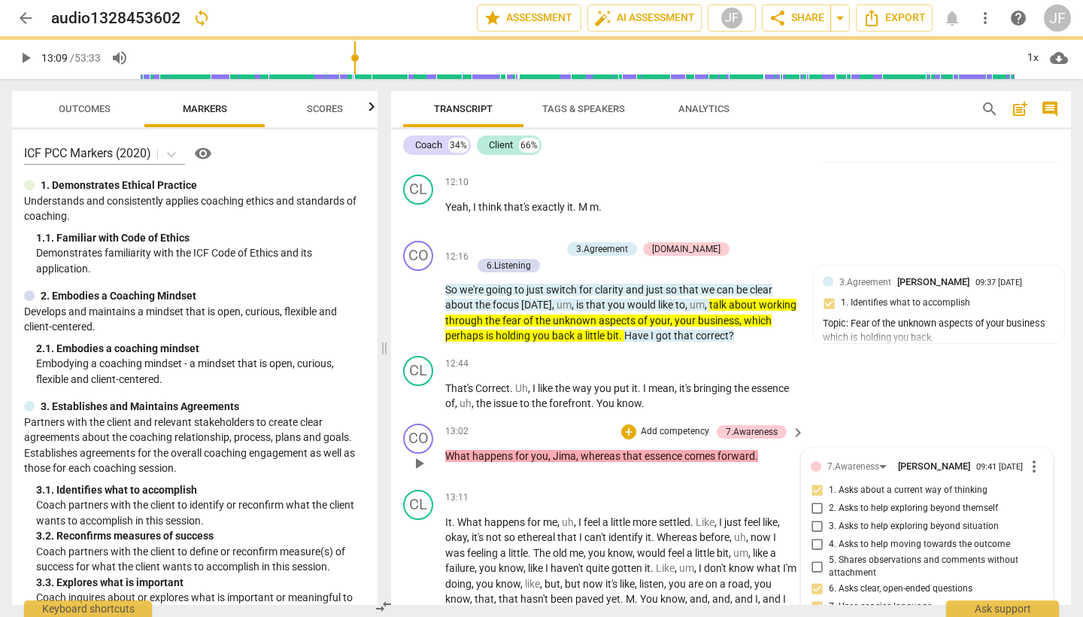
click at [816, 616] on input "8. Allows client most of the talking" at bounding box center [817, 625] width 24 height 18
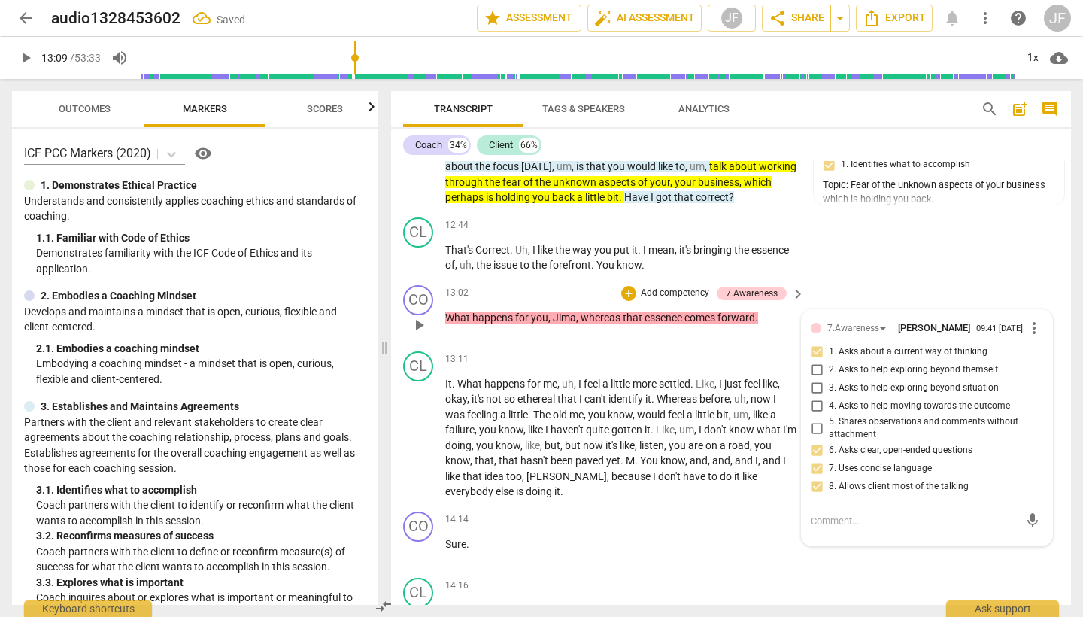
scroll to position [2546, 0]
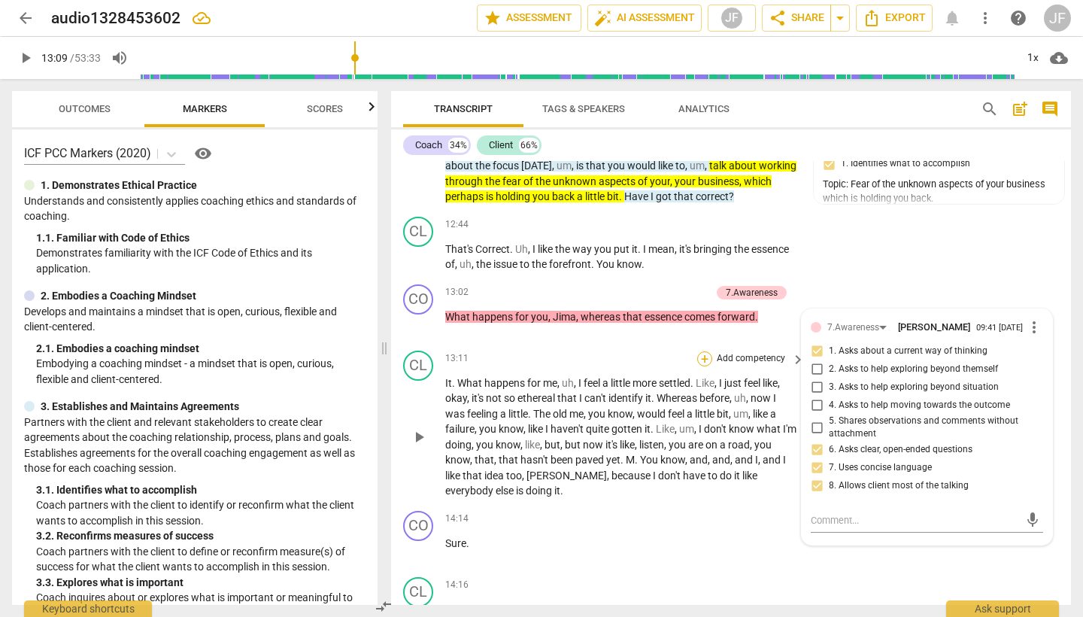
click at [703, 351] on div "+" at bounding box center [704, 358] width 15 height 15
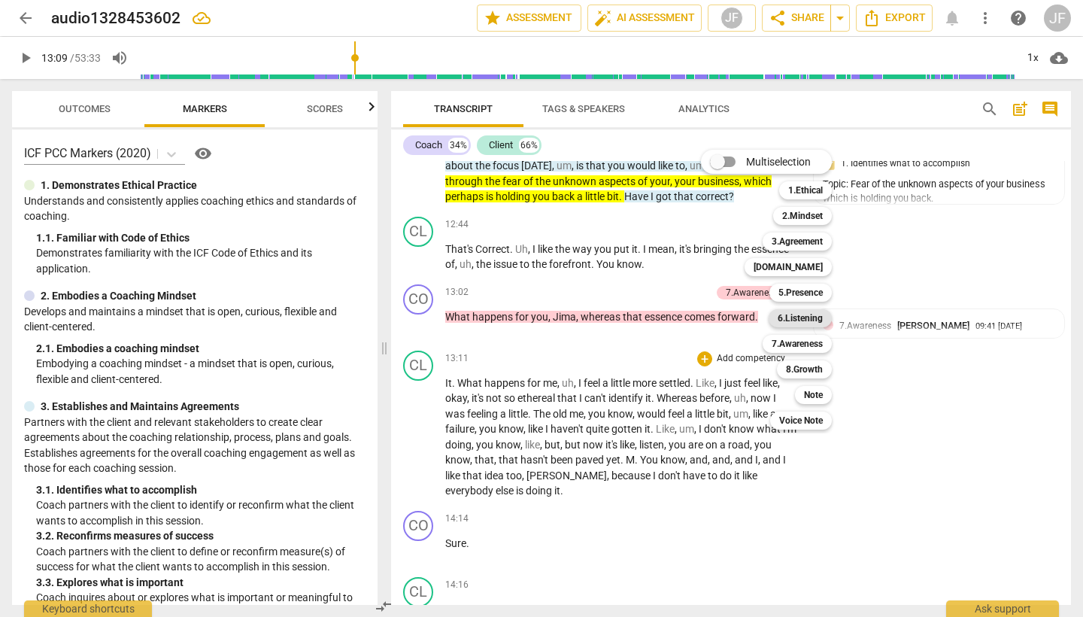
click at [819, 319] on b "6.Listening" at bounding box center [800, 318] width 45 height 18
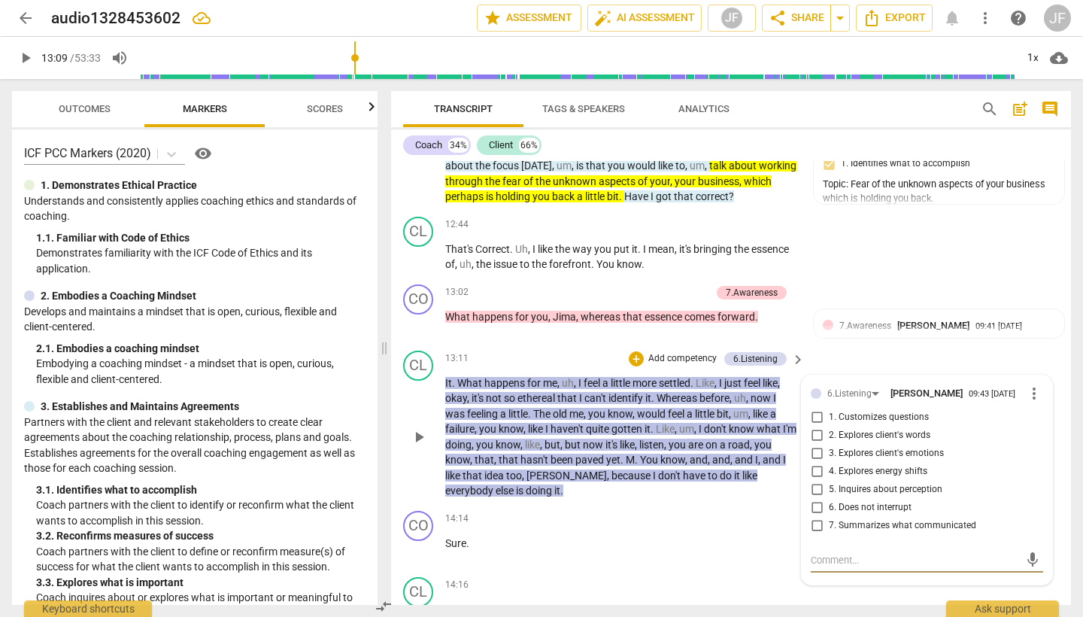
click at [815, 408] on input "1. Customizes questions" at bounding box center [817, 417] width 24 height 18
click at [1030, 384] on span "more_vert" at bounding box center [1034, 393] width 18 height 18
drag, startPoint x: 1042, startPoint y: 351, endPoint x: 691, endPoint y: 280, distance: 357.8
click at [1042, 351] on li "Delete" at bounding box center [1045, 355] width 52 height 29
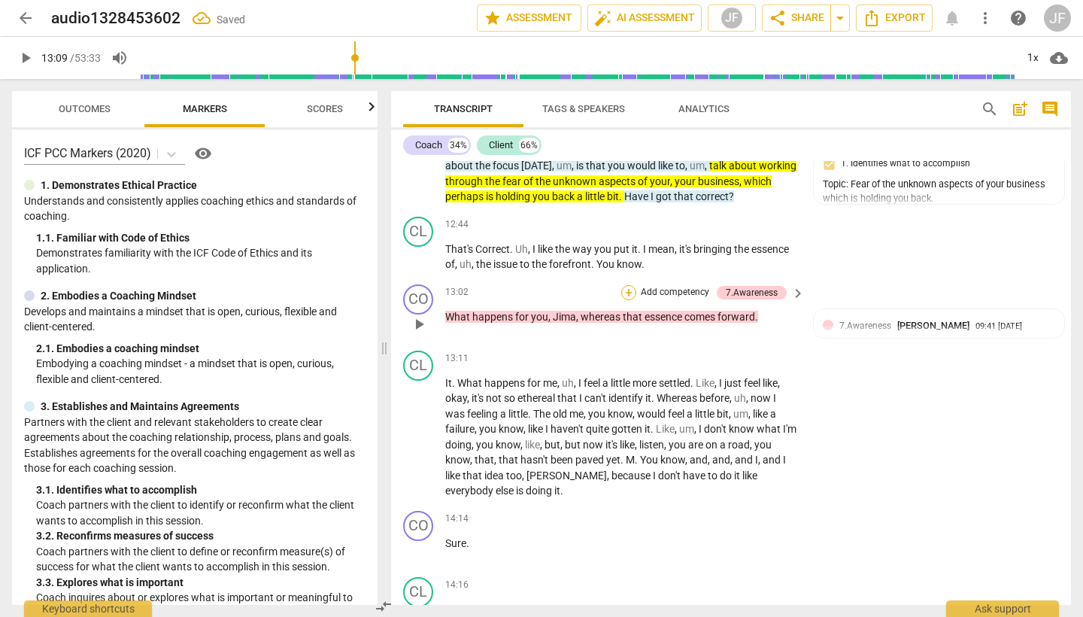
click at [627, 285] on div "+" at bounding box center [628, 292] width 15 height 15
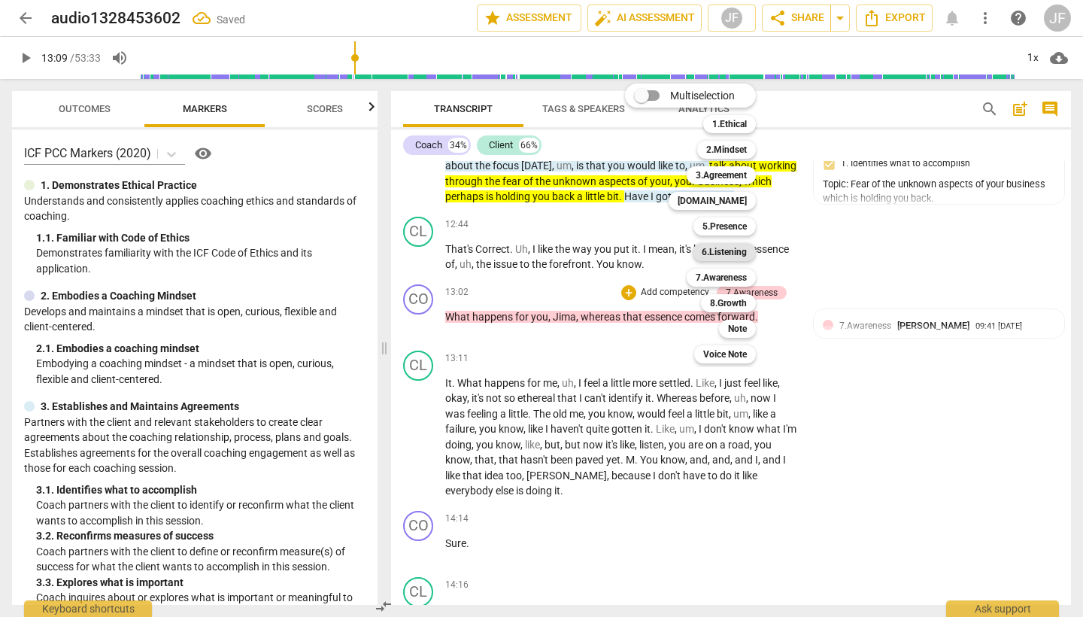
click at [726, 249] on b "6.Listening" at bounding box center [724, 252] width 45 height 18
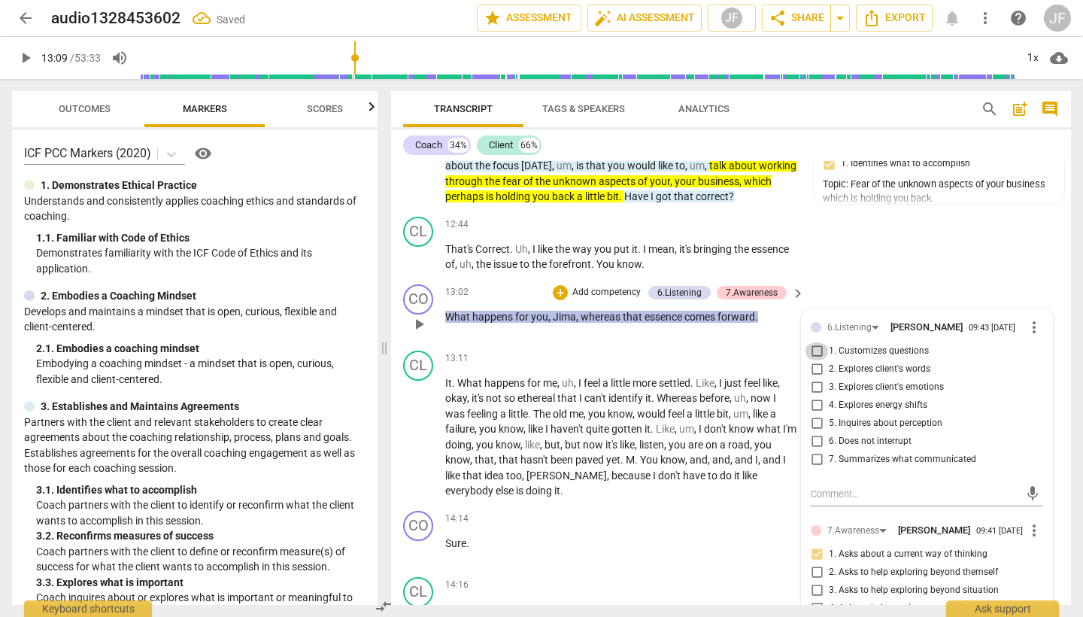
click at [814, 342] on input "1. Customizes questions" at bounding box center [817, 351] width 24 height 18
click at [557, 285] on div "+" at bounding box center [560, 292] width 15 height 15
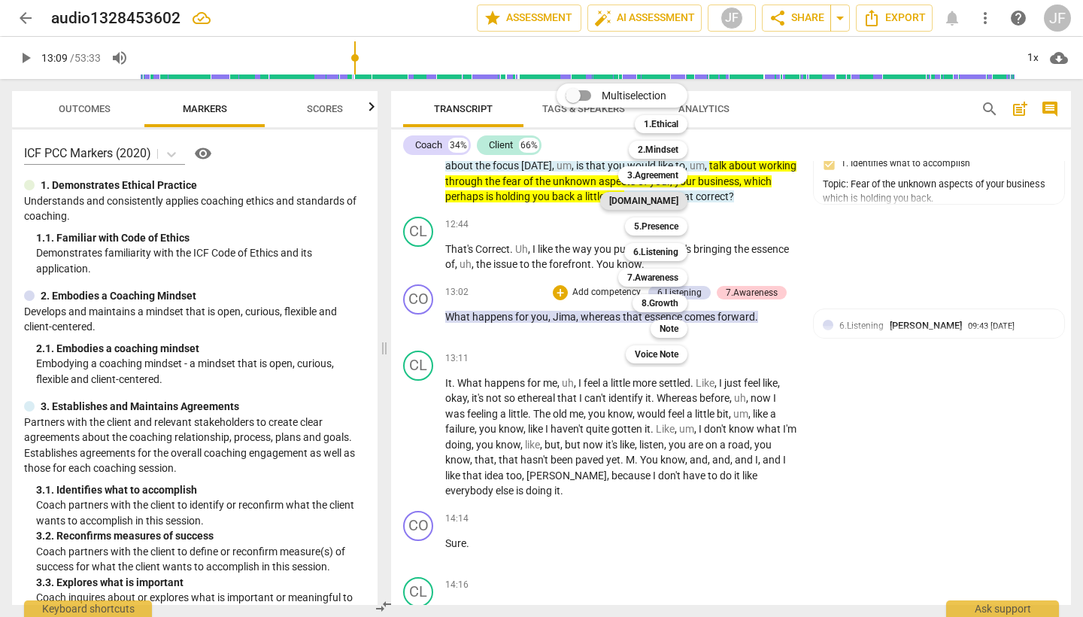
click at [659, 205] on b "[DOMAIN_NAME]" at bounding box center [643, 201] width 69 height 18
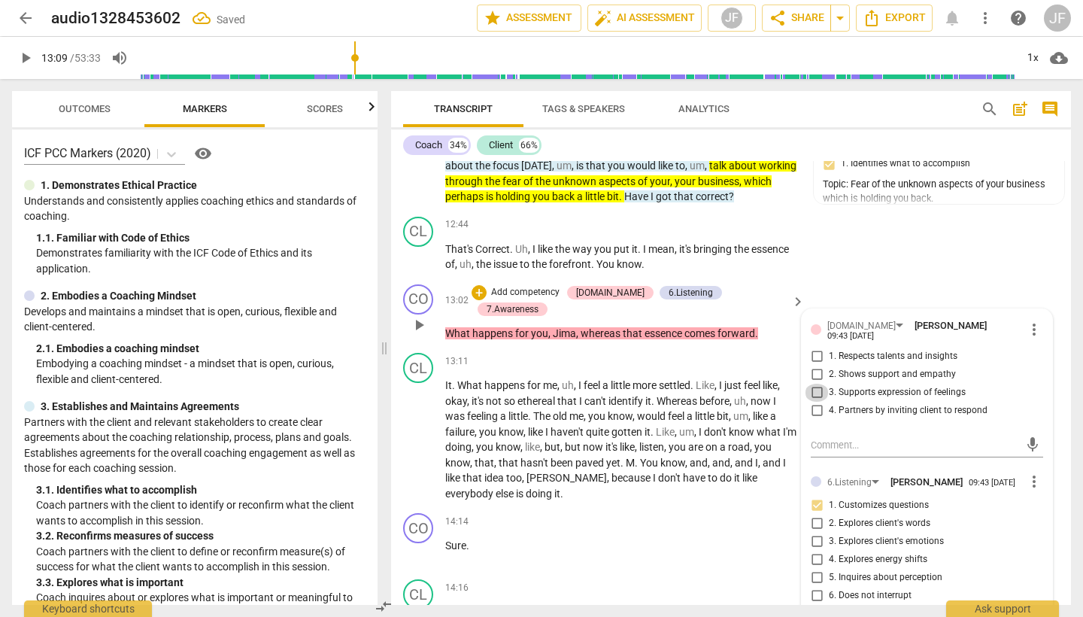
click at [816, 384] on input "3. Supports expression of feelings" at bounding box center [817, 393] width 24 height 18
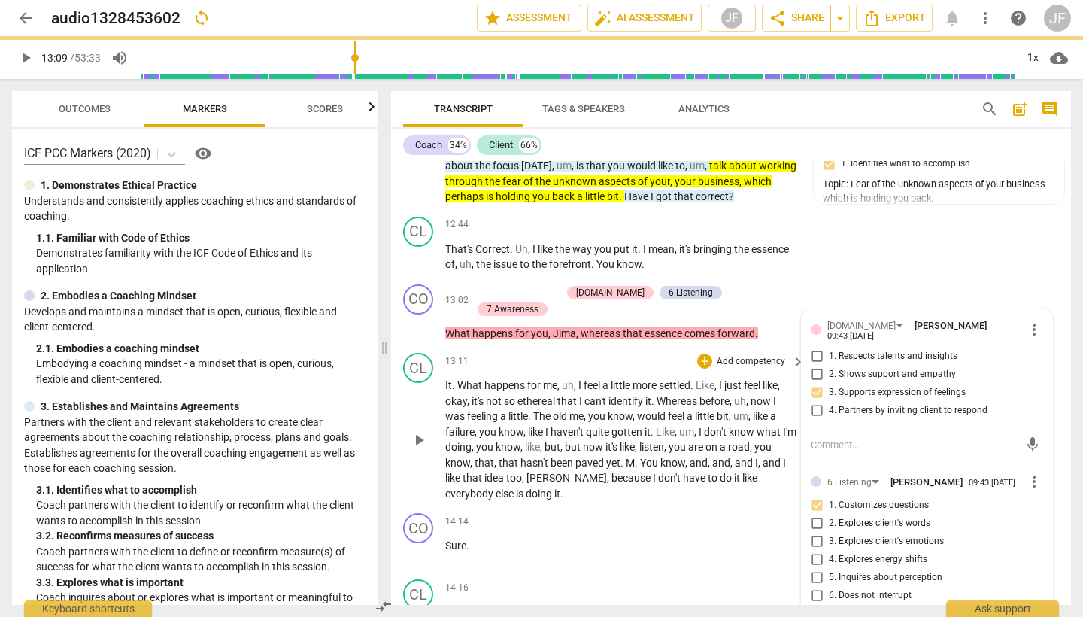
click at [416, 431] on span "play_arrow" at bounding box center [419, 440] width 18 height 18
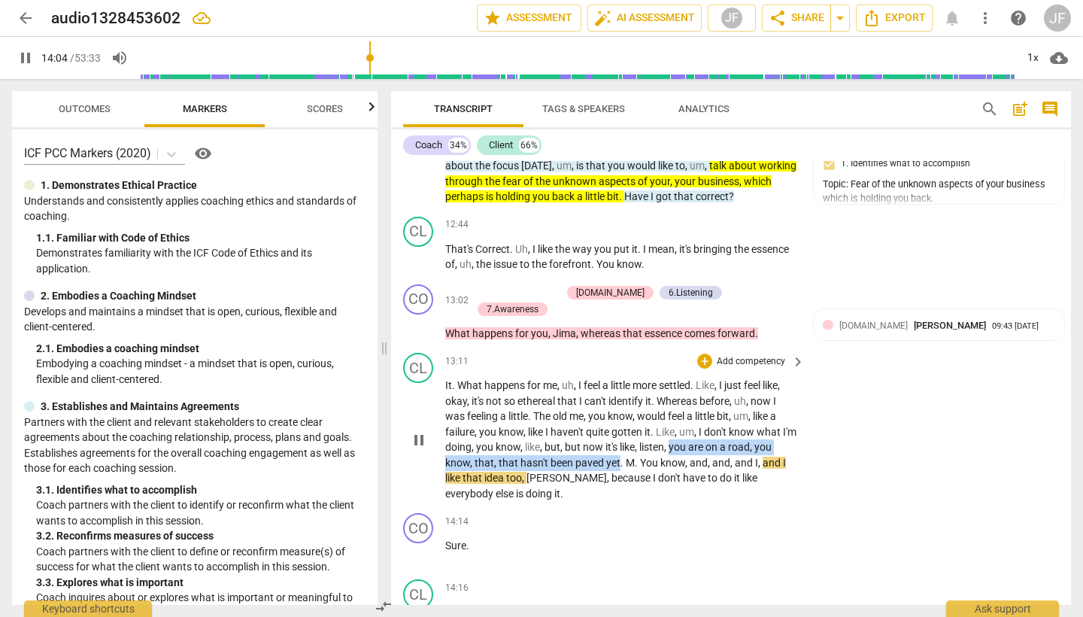
drag, startPoint x: 689, startPoint y: 374, endPoint x: 621, endPoint y: 390, distance: 70.3
click at [621, 390] on p "It . What happens for me , uh , I feel a little more settled . Like , I just fe…" at bounding box center [621, 439] width 352 height 123
click at [648, 373] on icon "button" at bounding box center [654, 369] width 15 height 18
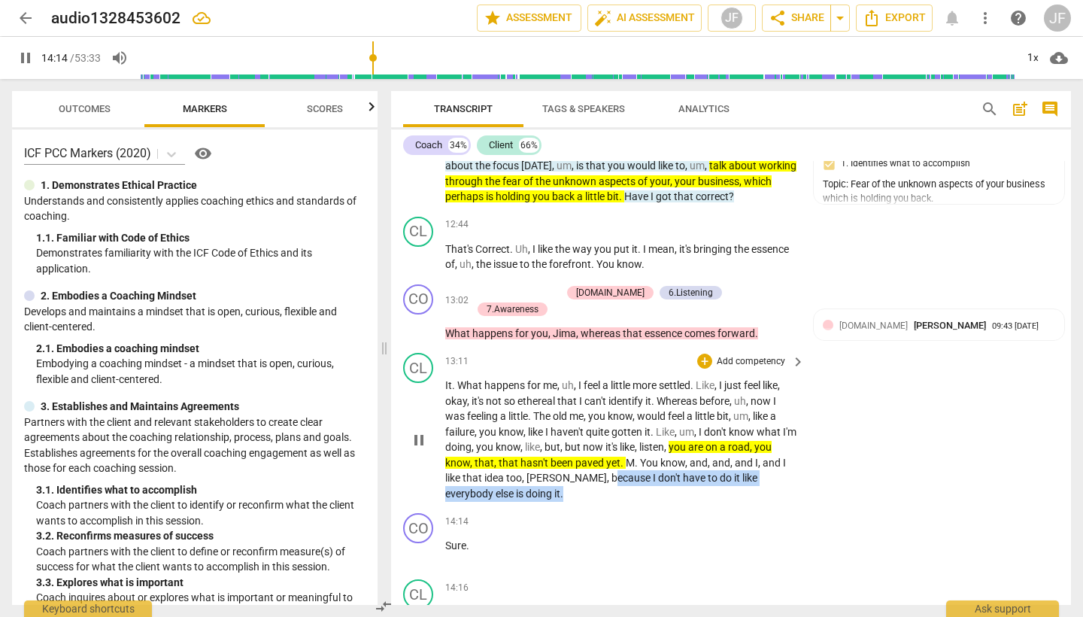
drag, startPoint x: 572, startPoint y: 408, endPoint x: 581, endPoint y: 420, distance: 14.6
click at [581, 420] on p "It . What happens for me , uh , I feel a little more settled . Like , I just fe…" at bounding box center [621, 439] width 352 height 123
drag, startPoint x: 531, startPoint y: 404, endPoint x: 543, endPoint y: 411, distance: 13.8
click at [531, 404] on icon "button" at bounding box center [528, 399] width 15 height 18
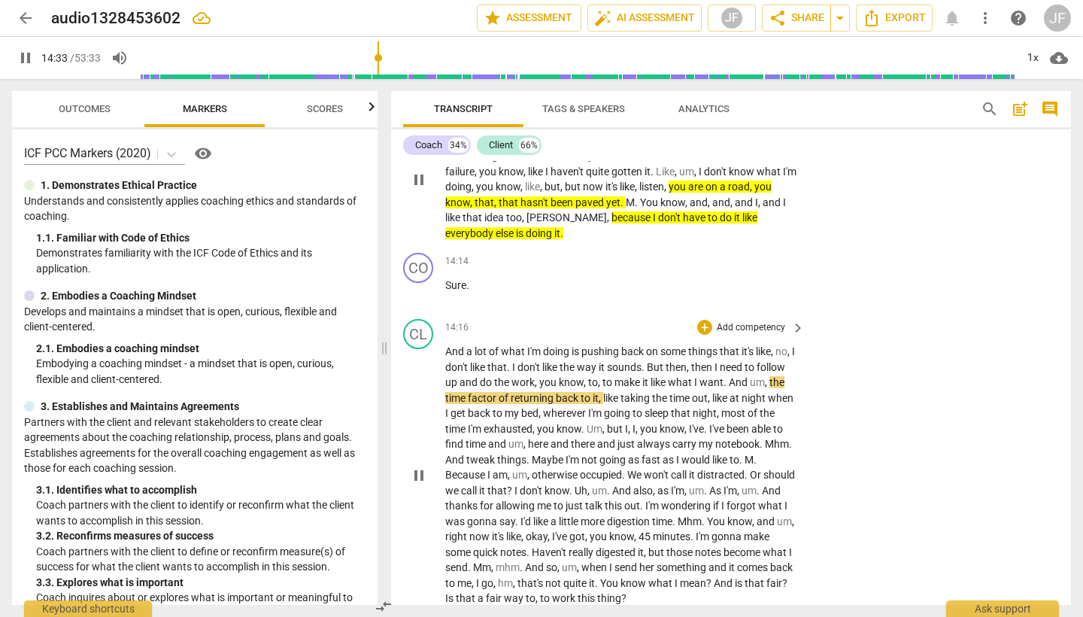
scroll to position [2809, 0]
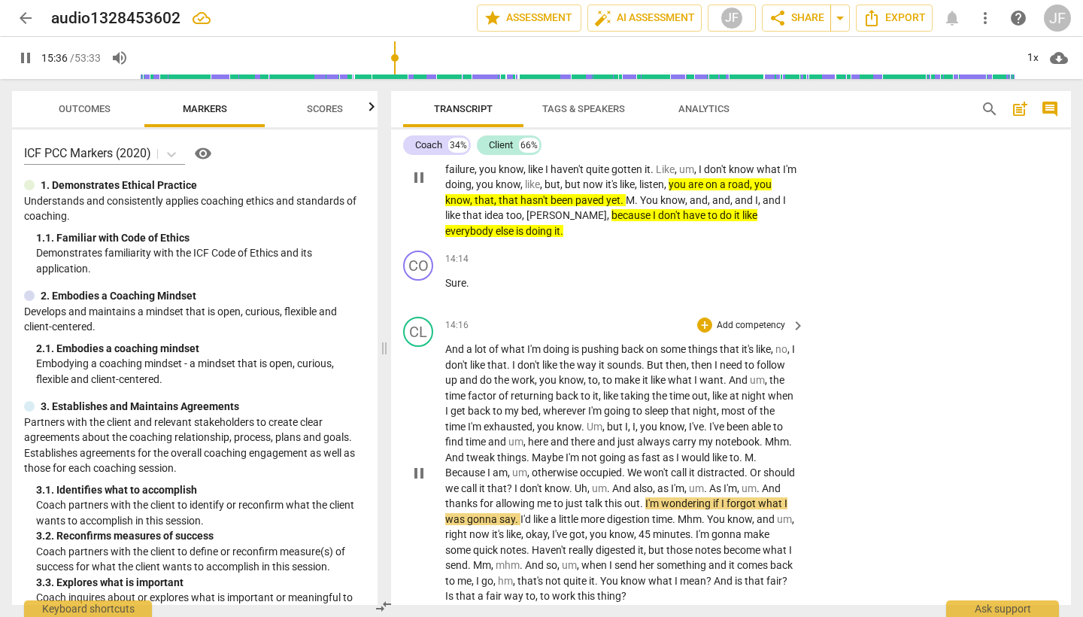
click at [420, 464] on span "pause" at bounding box center [419, 473] width 18 height 18
click at [706, 317] on div "+" at bounding box center [704, 324] width 15 height 15
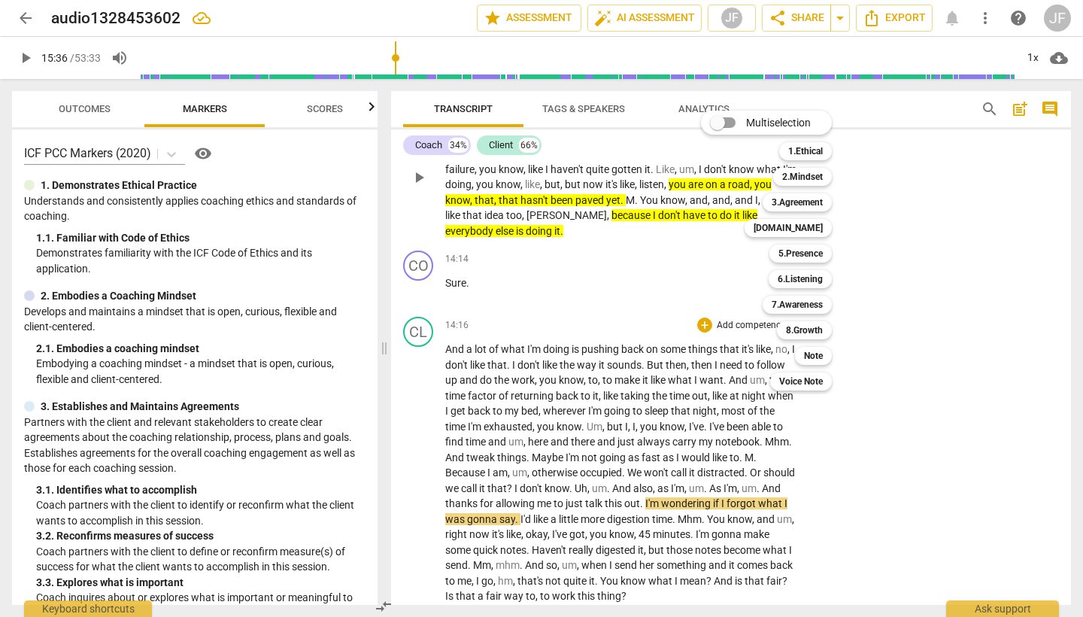
click at [669, 244] on div at bounding box center [541, 308] width 1083 height 617
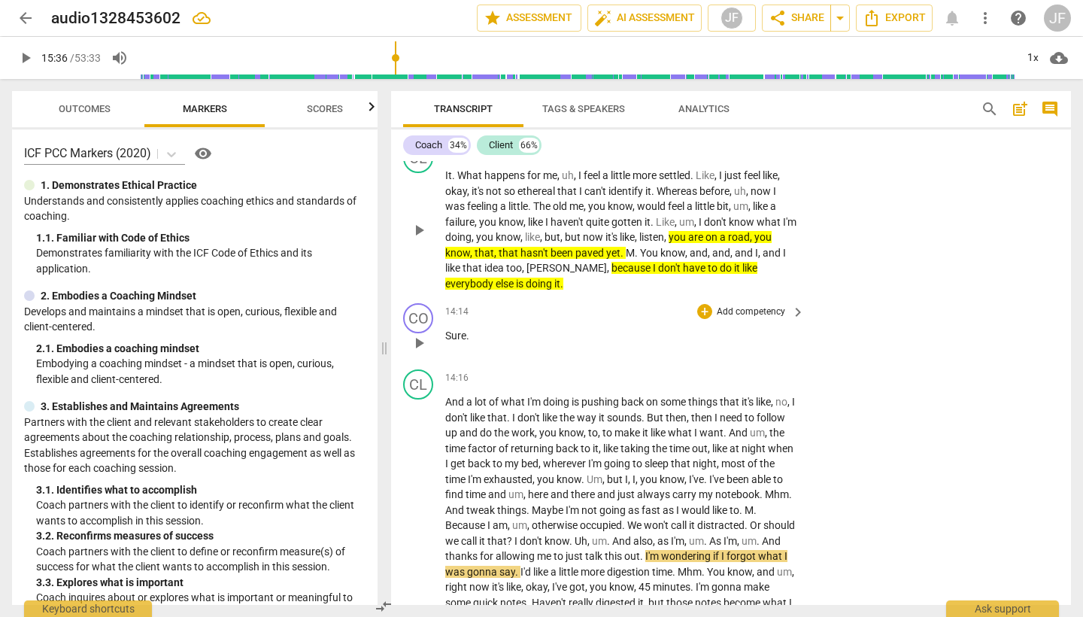
scroll to position [2759, 0]
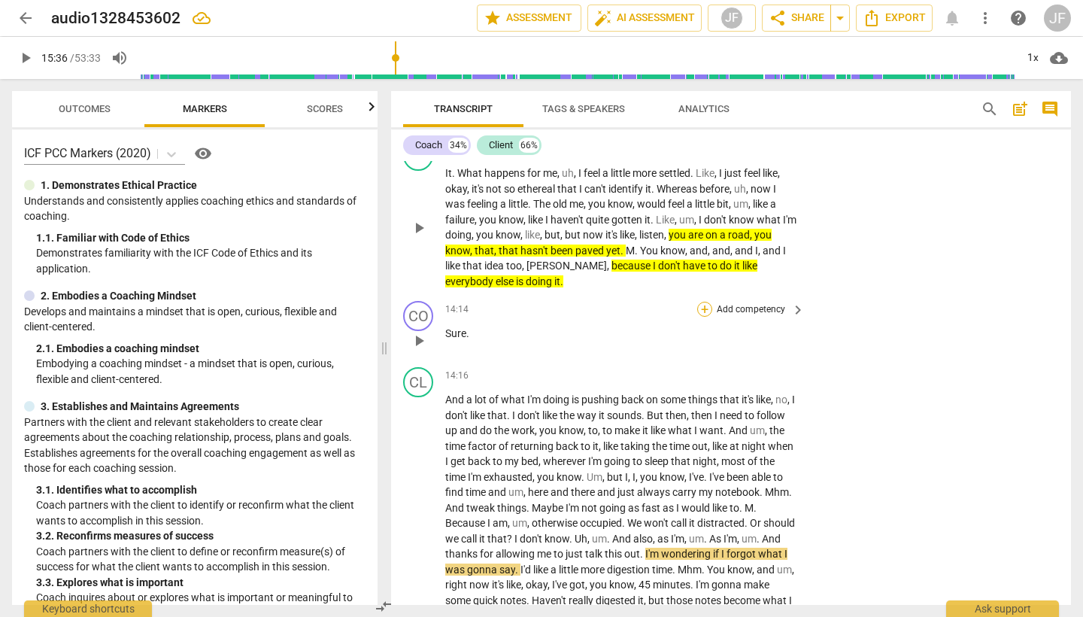
click at [700, 302] on div "+" at bounding box center [704, 309] width 15 height 15
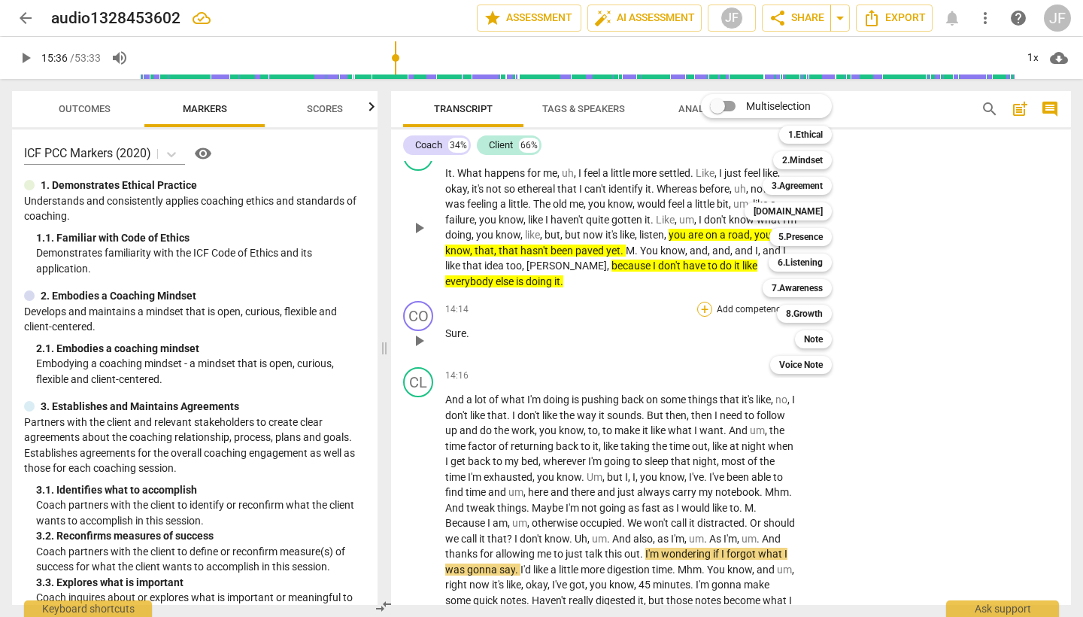
scroll to position [2759, 0]
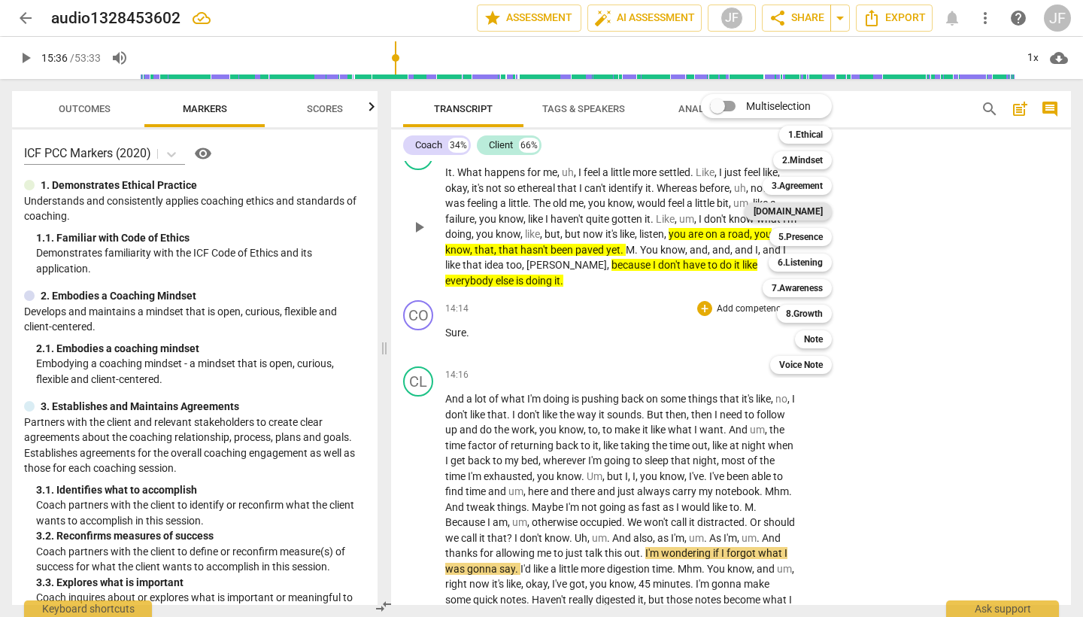
click at [823, 210] on b "[DOMAIN_NAME]" at bounding box center [788, 211] width 69 height 18
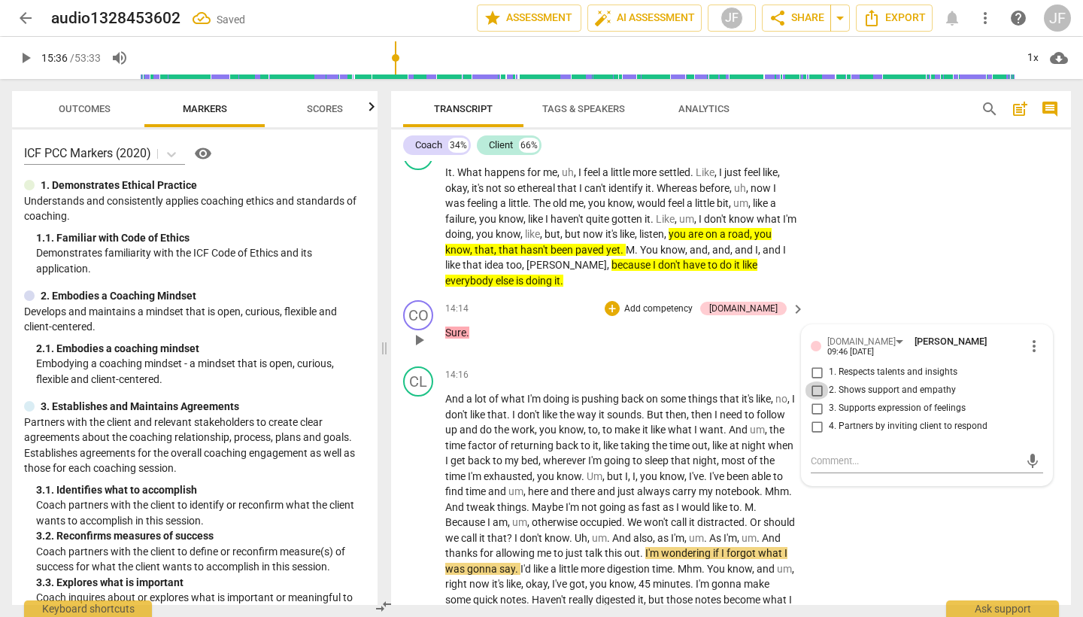
click at [814, 381] on input "2. Shows support and empathy" at bounding box center [817, 390] width 24 height 18
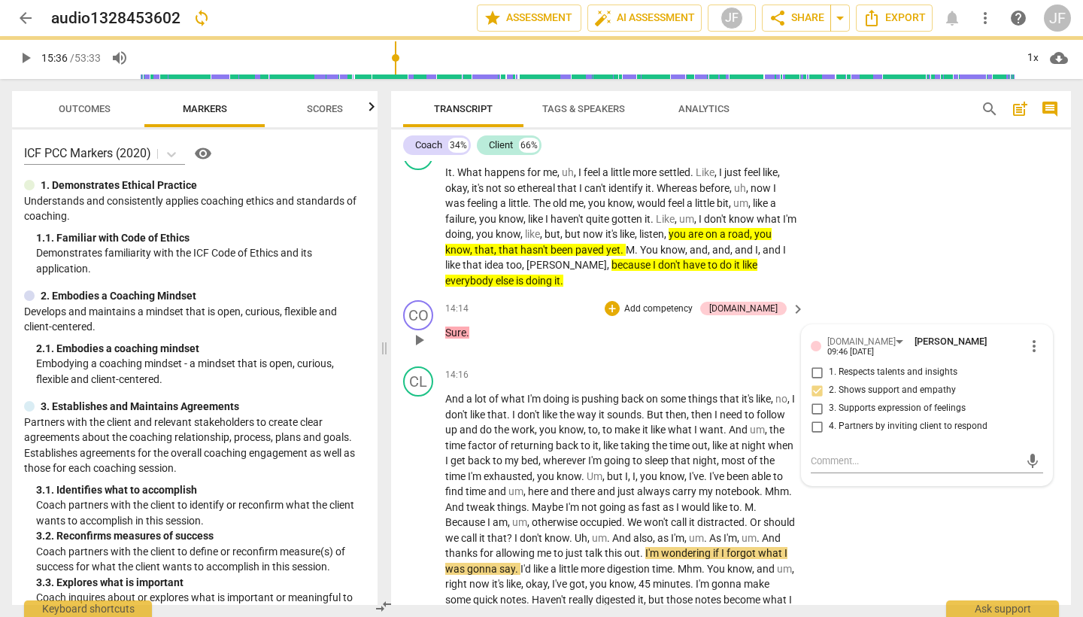
click at [814, 399] on input "3. Supports expression of feelings" at bounding box center [817, 408] width 24 height 18
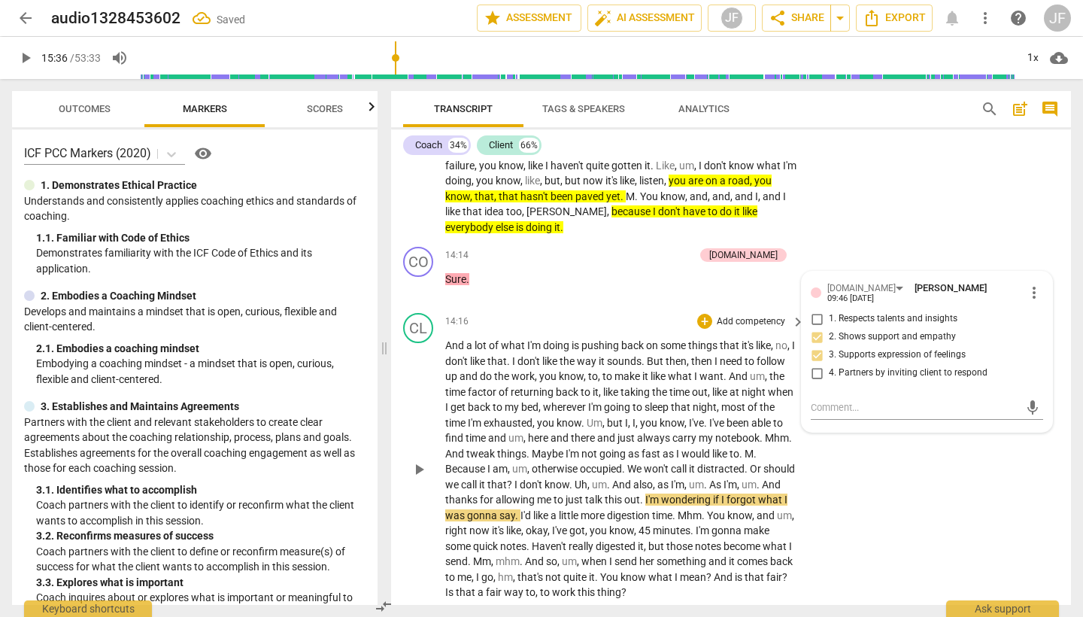
scroll to position [2814, 0]
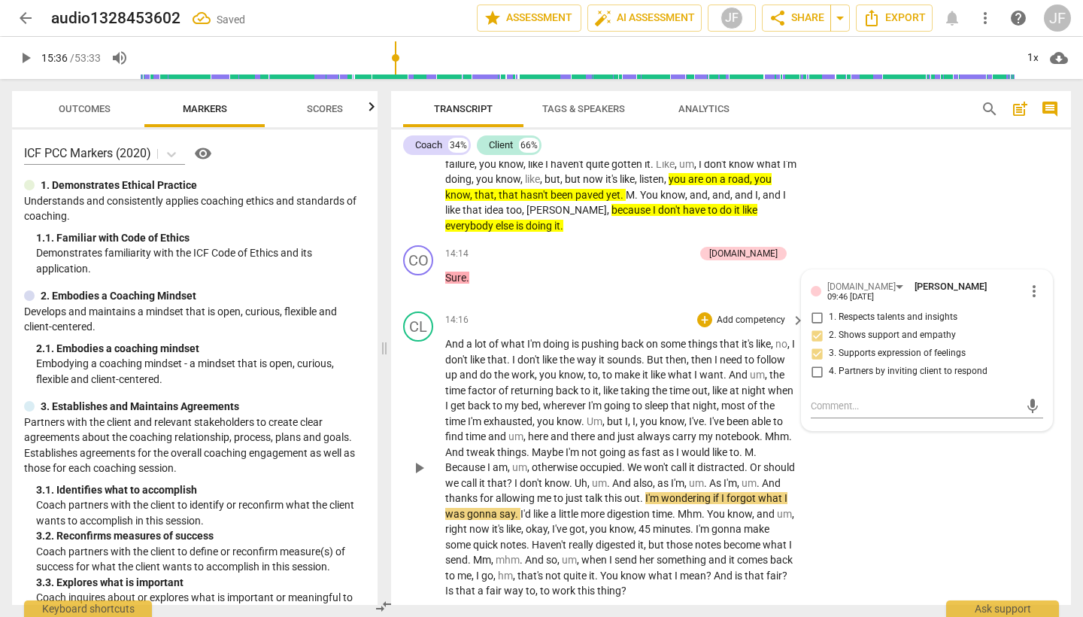
click at [669, 311] on div "14:16 + Add competency keyboard_arrow_right" at bounding box center [625, 319] width 361 height 17
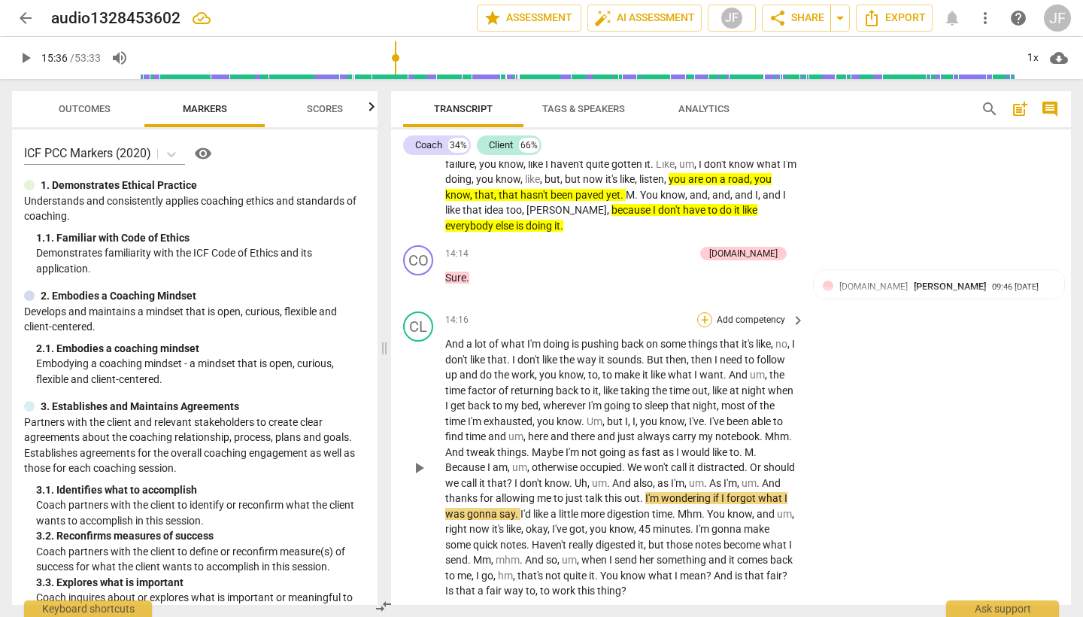
click at [704, 312] on div "+" at bounding box center [704, 319] width 15 height 15
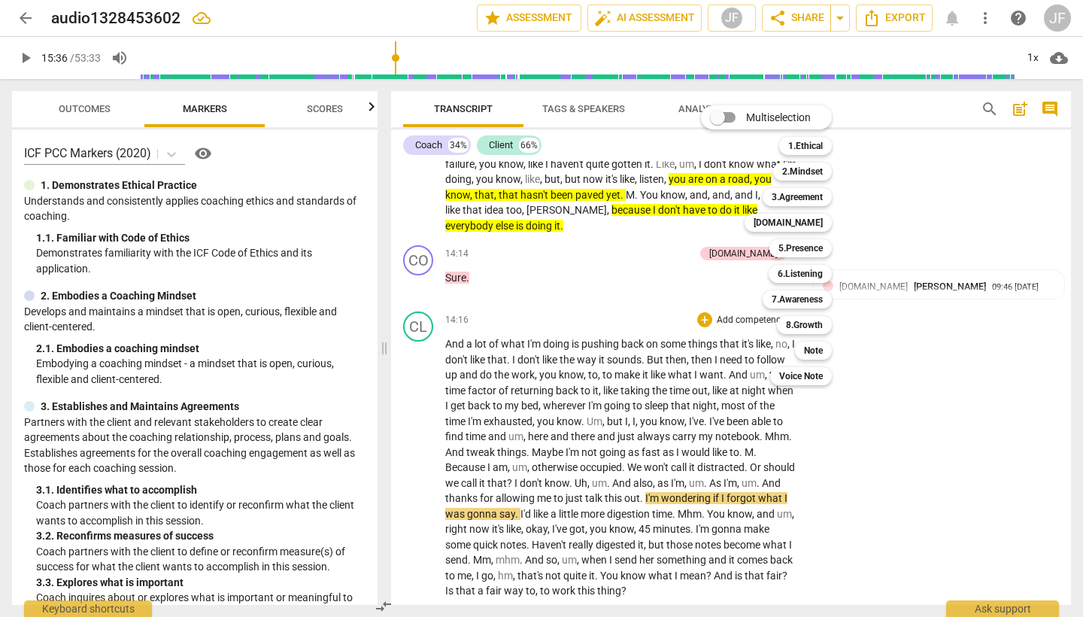
click at [569, 244] on div at bounding box center [541, 308] width 1083 height 617
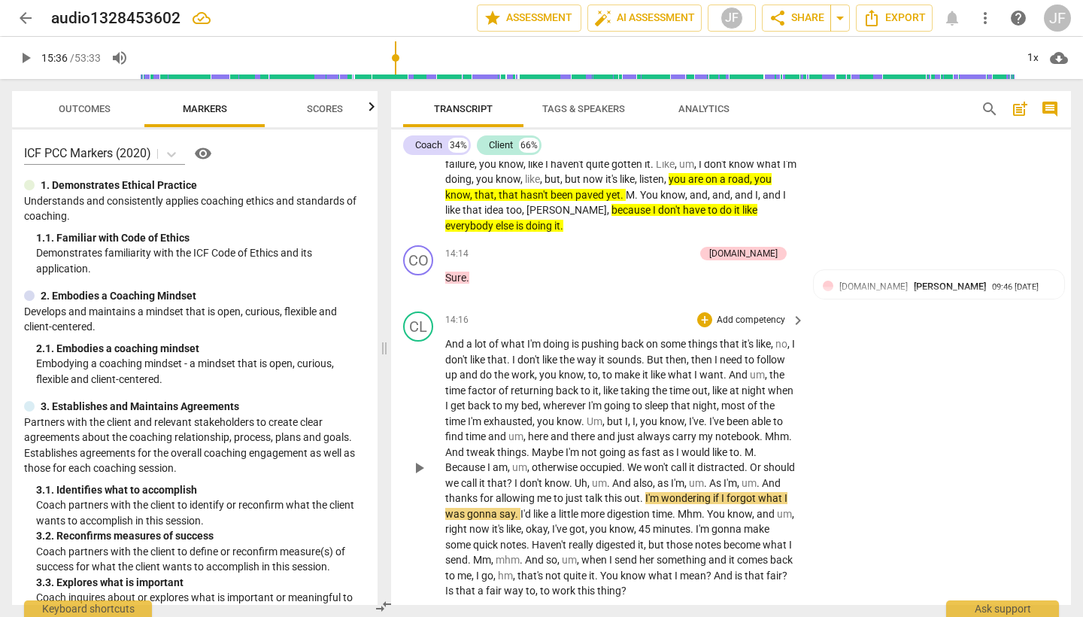
click at [418, 459] on span "play_arrow" at bounding box center [419, 468] width 18 height 18
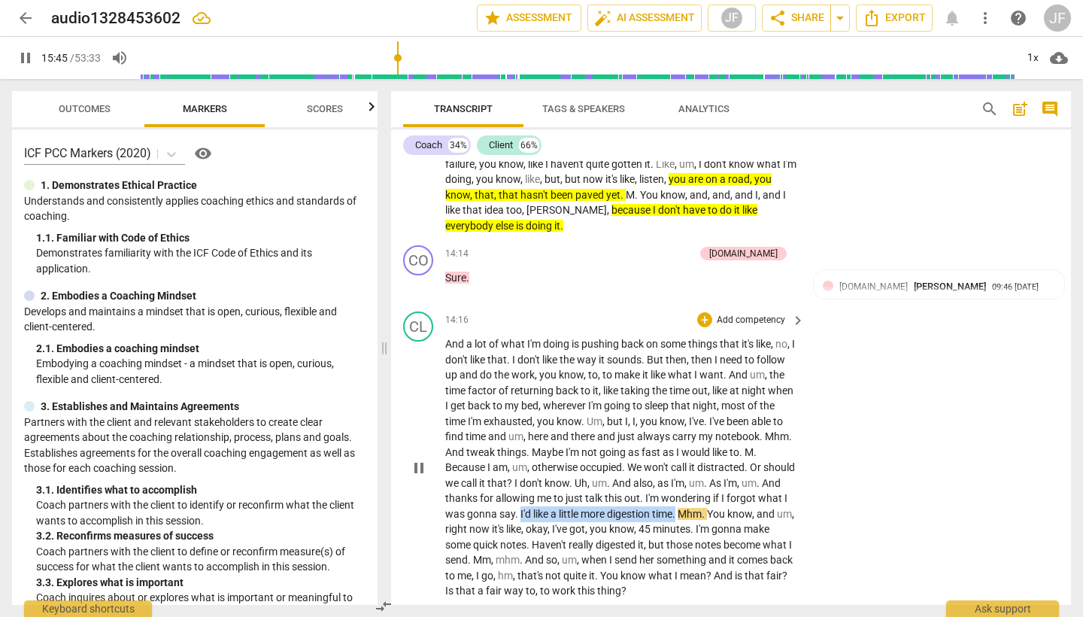
drag, startPoint x: 583, startPoint y: 436, endPoint x: 740, endPoint y: 434, distance: 157.2
click at [740, 434] on p "And a lot of what I'm doing is pushing back on some things that it's like , no …" at bounding box center [621, 467] width 352 height 263
click at [777, 418] on icon "button" at bounding box center [775, 419] width 5 height 6
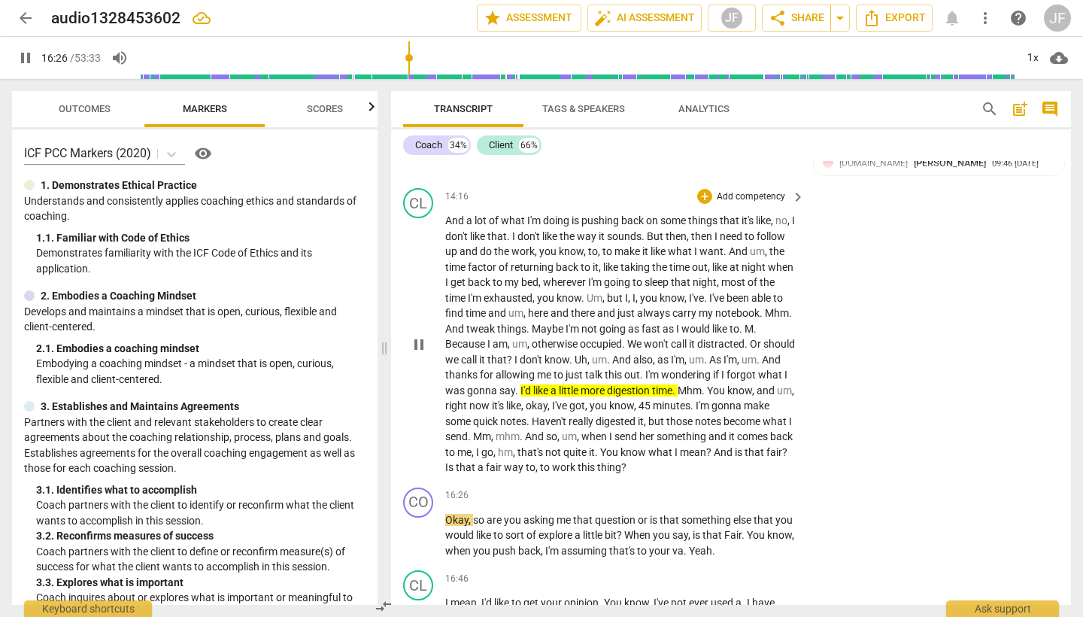
scroll to position [2960, 0]
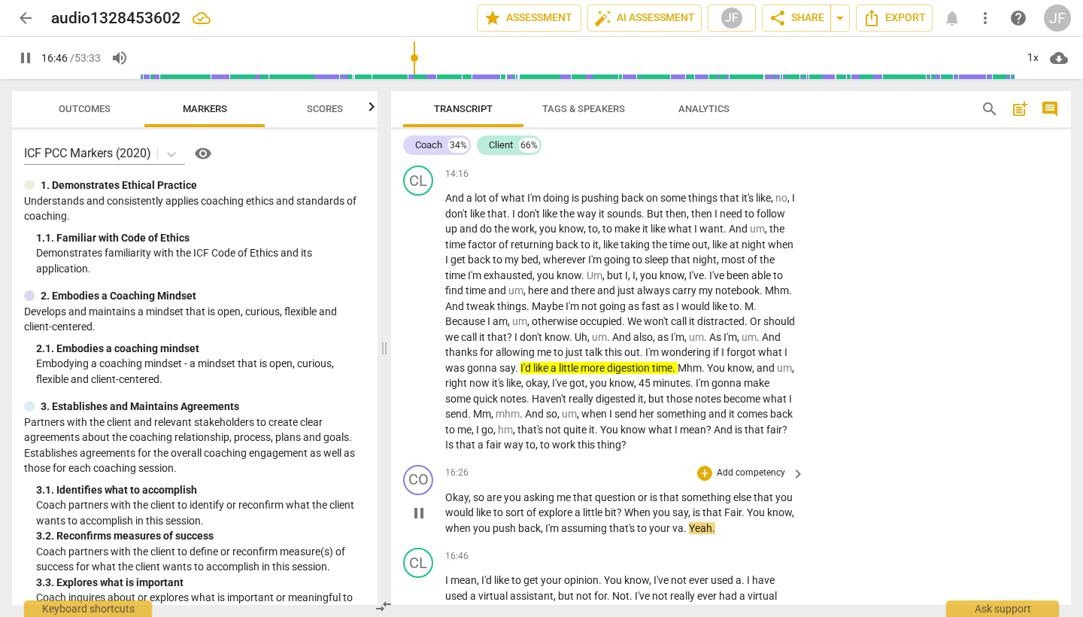
click at [419, 504] on span "pause" at bounding box center [419, 513] width 18 height 18
click at [705, 466] on div "+" at bounding box center [704, 473] width 15 height 15
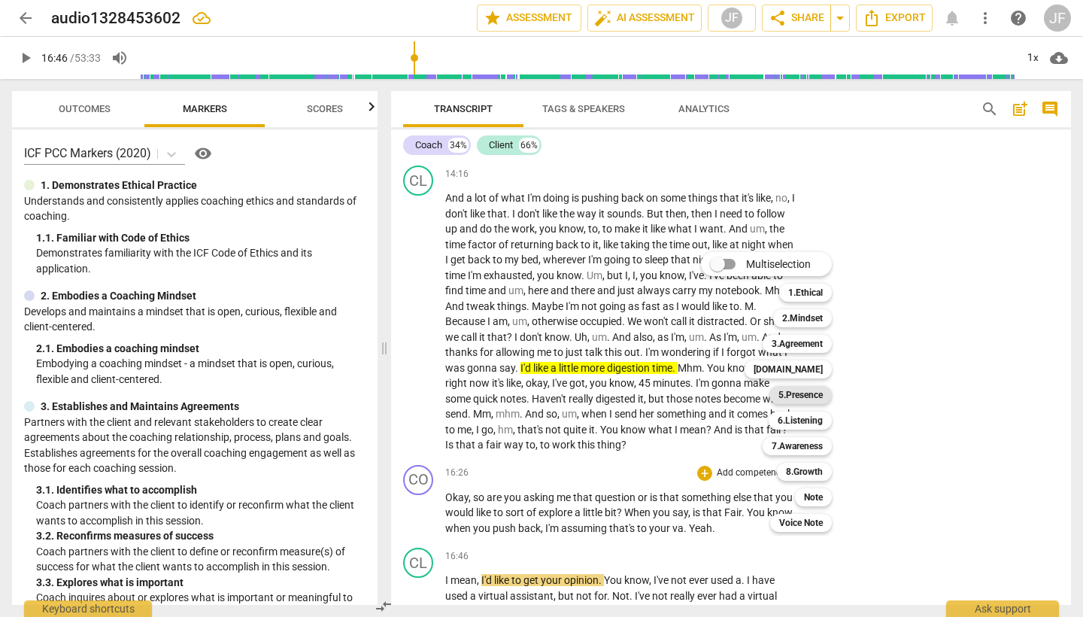
click at [805, 399] on b "5.Presence" at bounding box center [801, 395] width 44 height 18
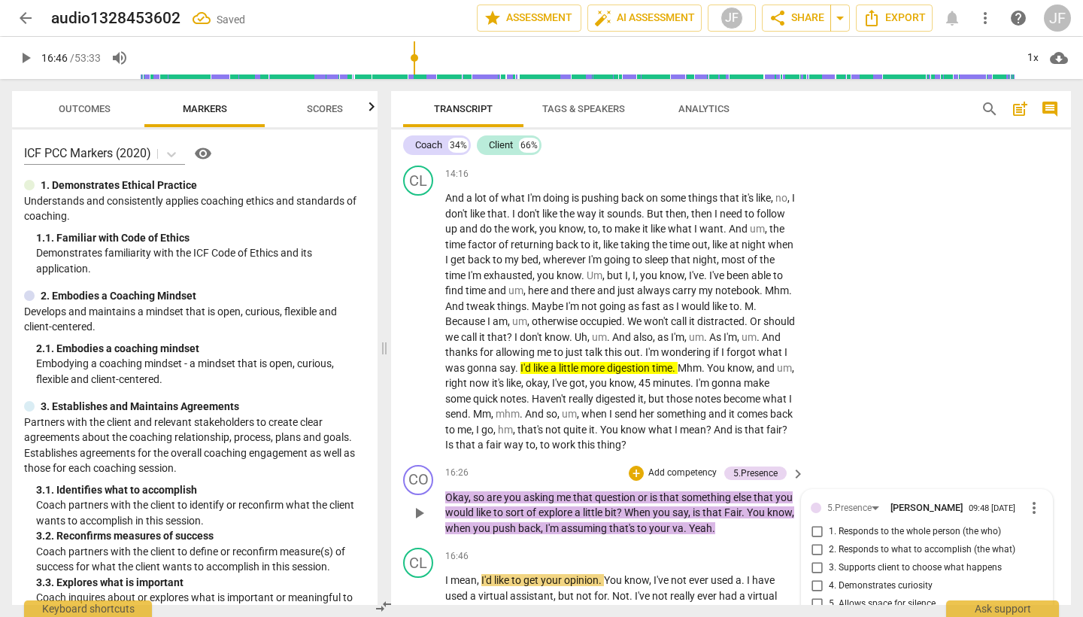
click at [814, 559] on input "3. Supports client to choose what happens" at bounding box center [817, 568] width 24 height 18
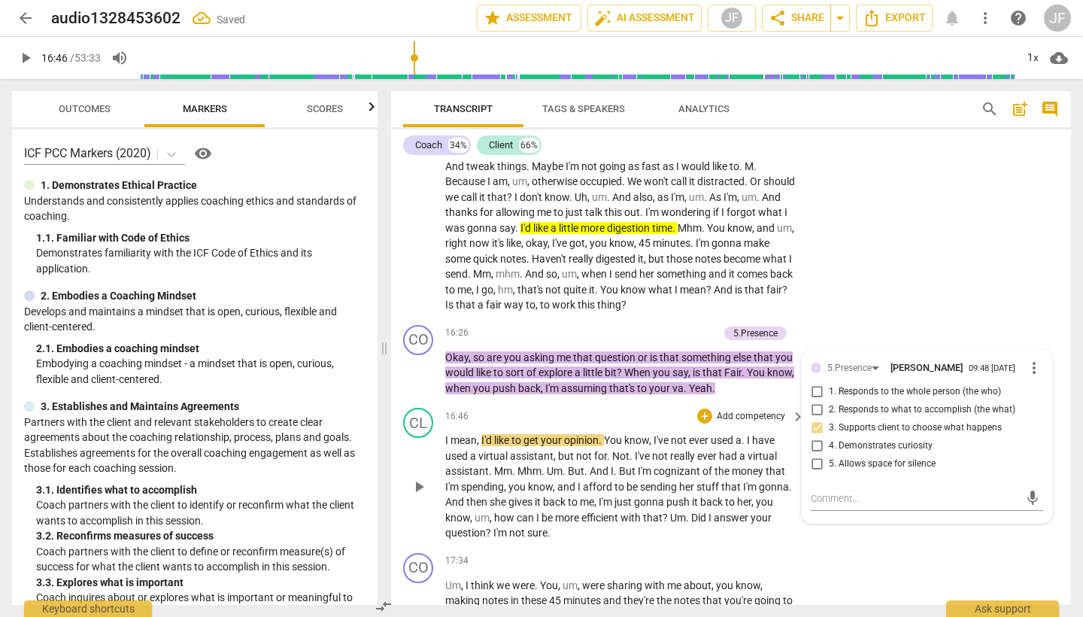
scroll to position [3108, 0]
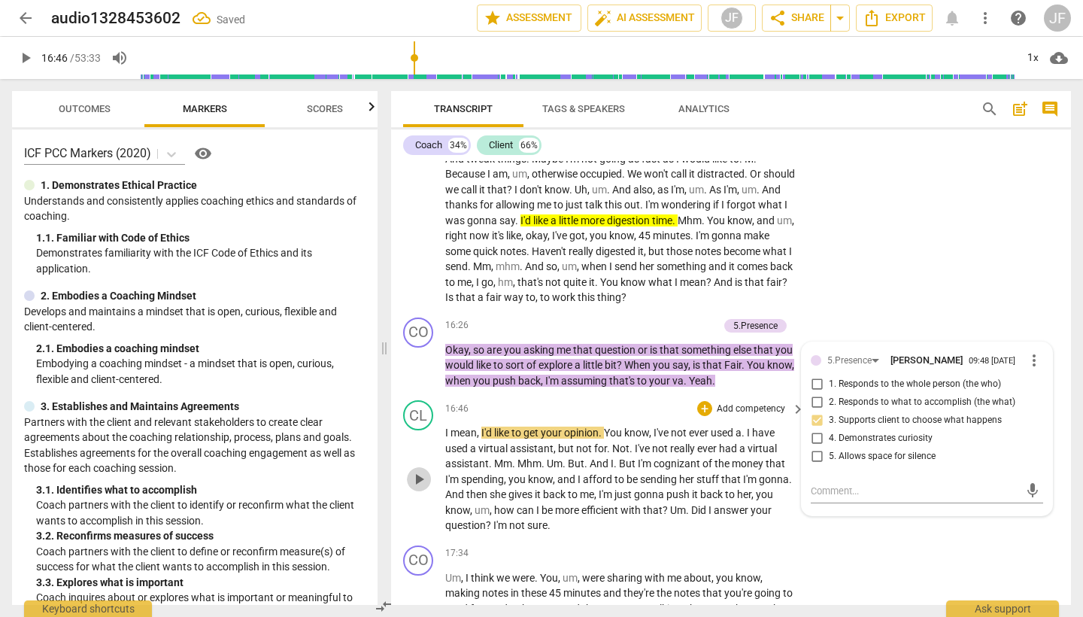
click at [418, 470] on span "play_arrow" at bounding box center [419, 479] width 18 height 18
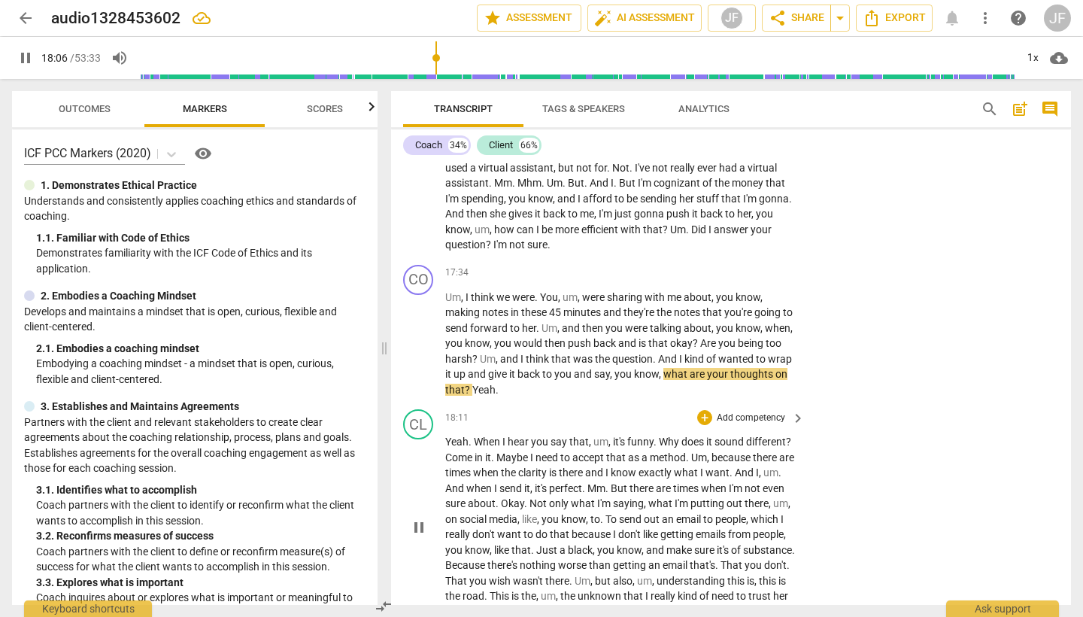
scroll to position [3391, 0]
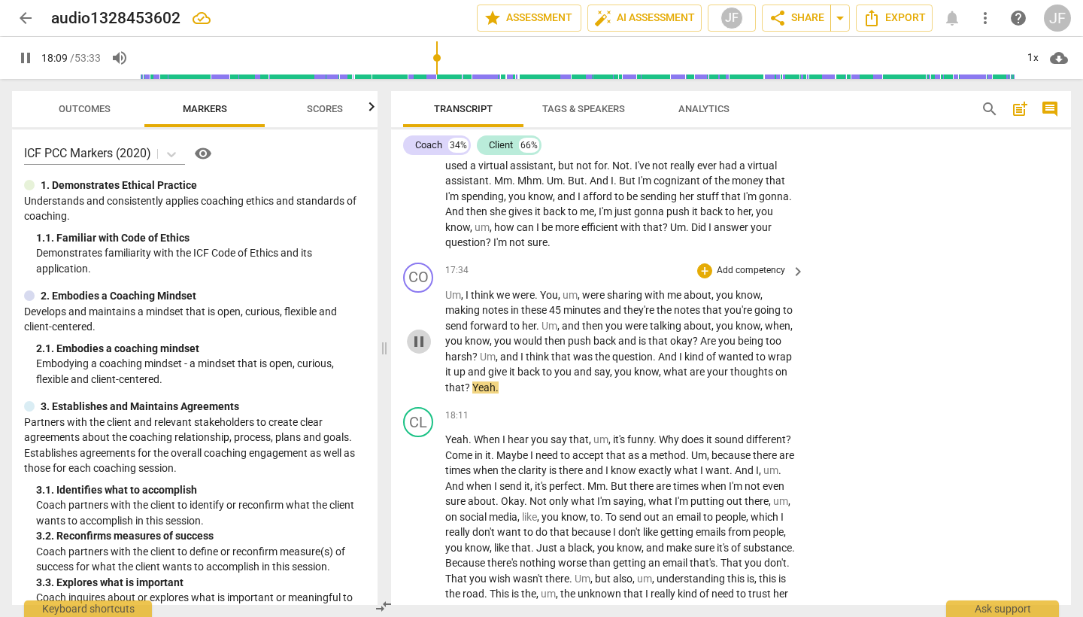
click at [420, 333] on span "pause" at bounding box center [419, 342] width 18 height 18
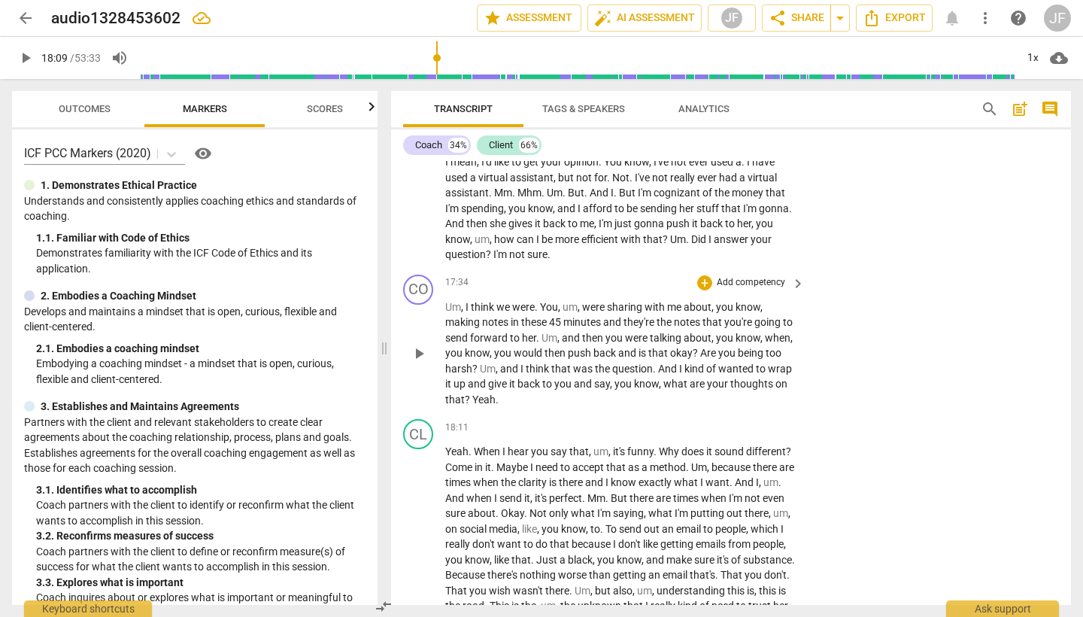
scroll to position [0, 0]
click at [704, 275] on div "+" at bounding box center [704, 282] width 15 height 15
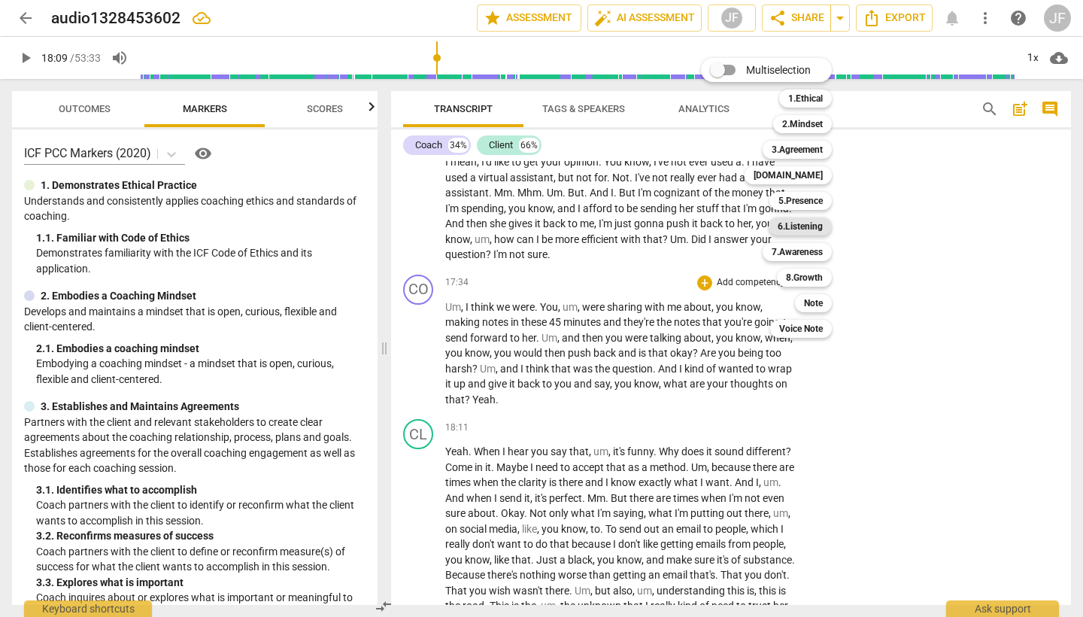
click at [807, 227] on b "6.Listening" at bounding box center [800, 226] width 45 height 18
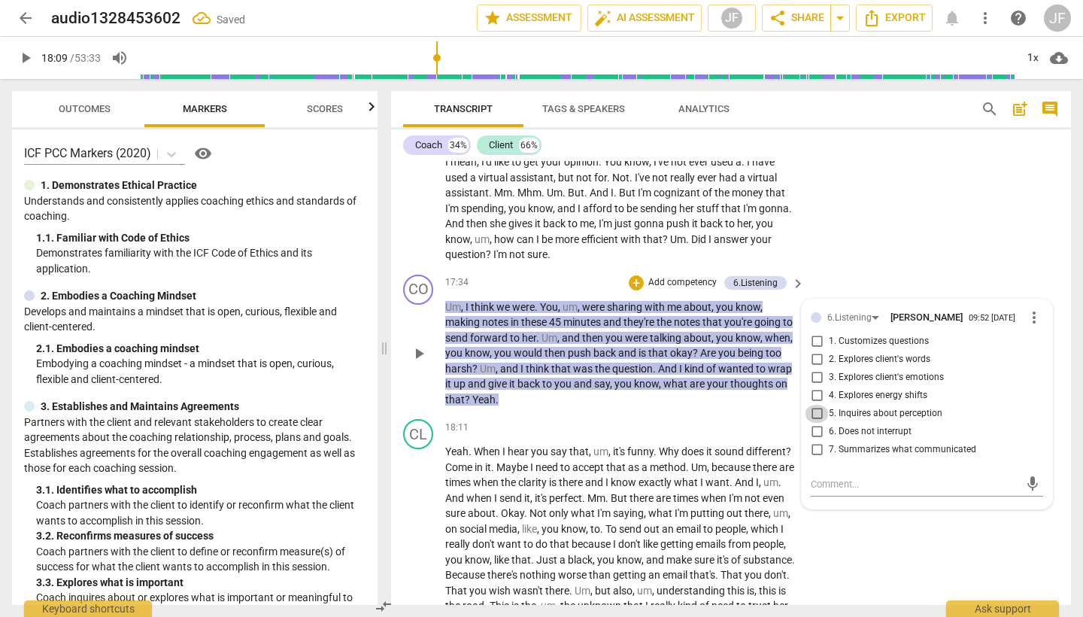
click at [812, 405] on input "5. Inquires about perception" at bounding box center [817, 414] width 24 height 18
click at [421, 528] on span "play_arrow" at bounding box center [419, 537] width 18 height 18
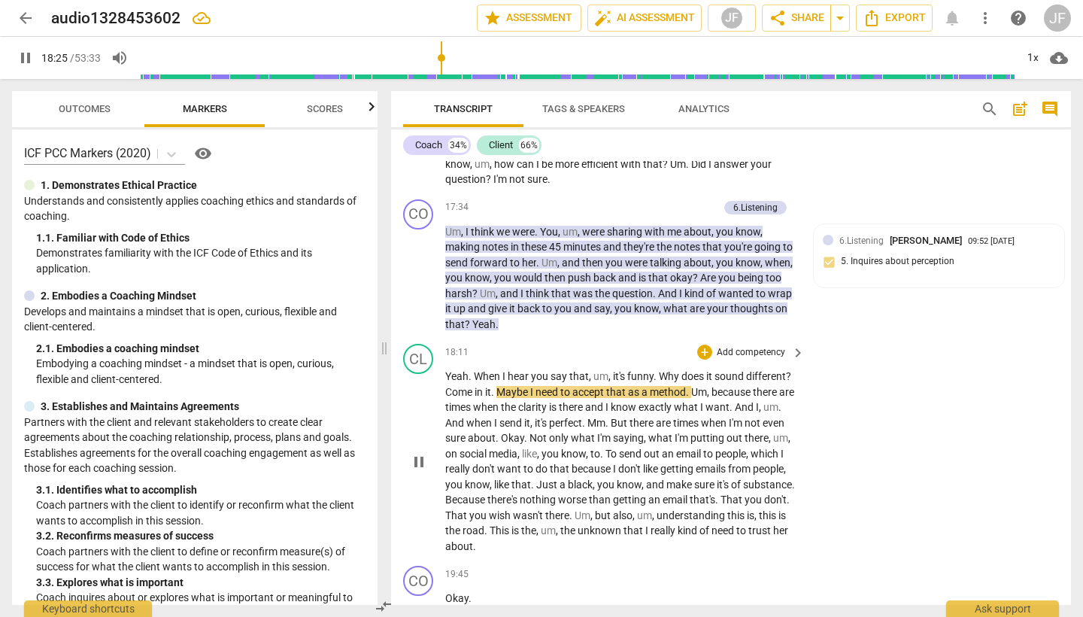
scroll to position [3454, 0]
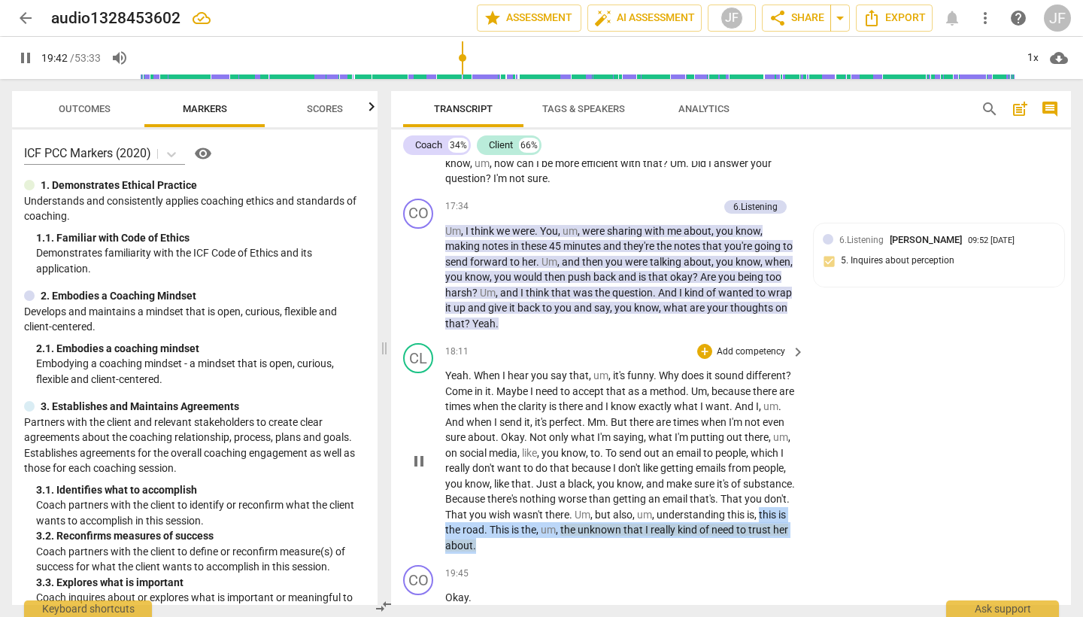
drag, startPoint x: 548, startPoint y: 440, endPoint x: 622, endPoint y: 455, distance: 76.0
click at [622, 455] on p "Yeah . When I hear you say that , um , it's funny . Why does it sound different…" at bounding box center [621, 460] width 352 height 185
click at [646, 435] on icon "button" at bounding box center [650, 434] width 15 height 18
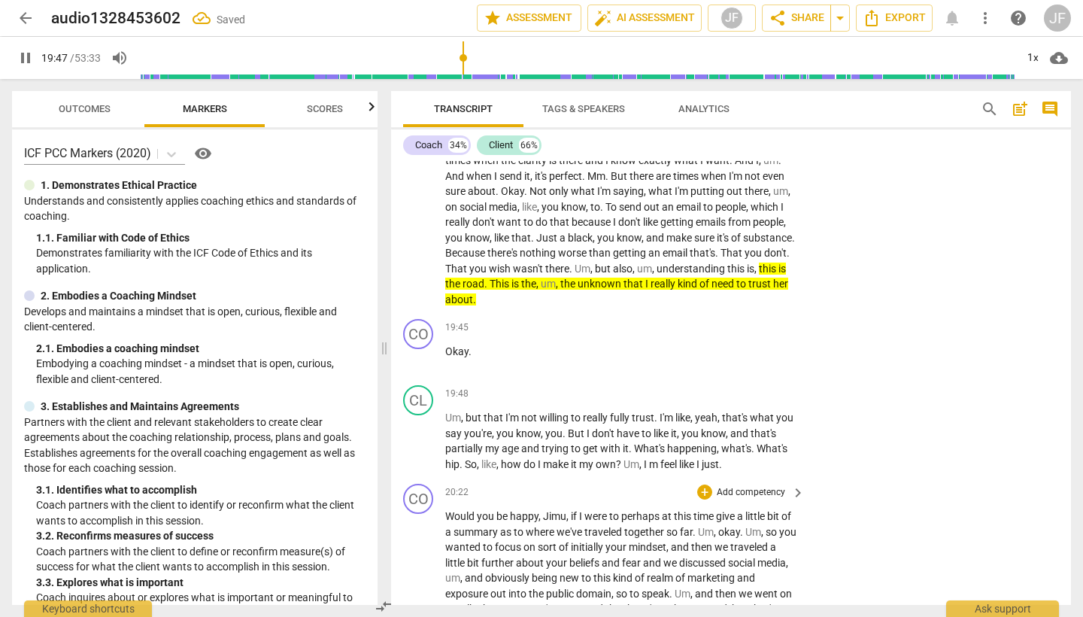
scroll to position [3712, 0]
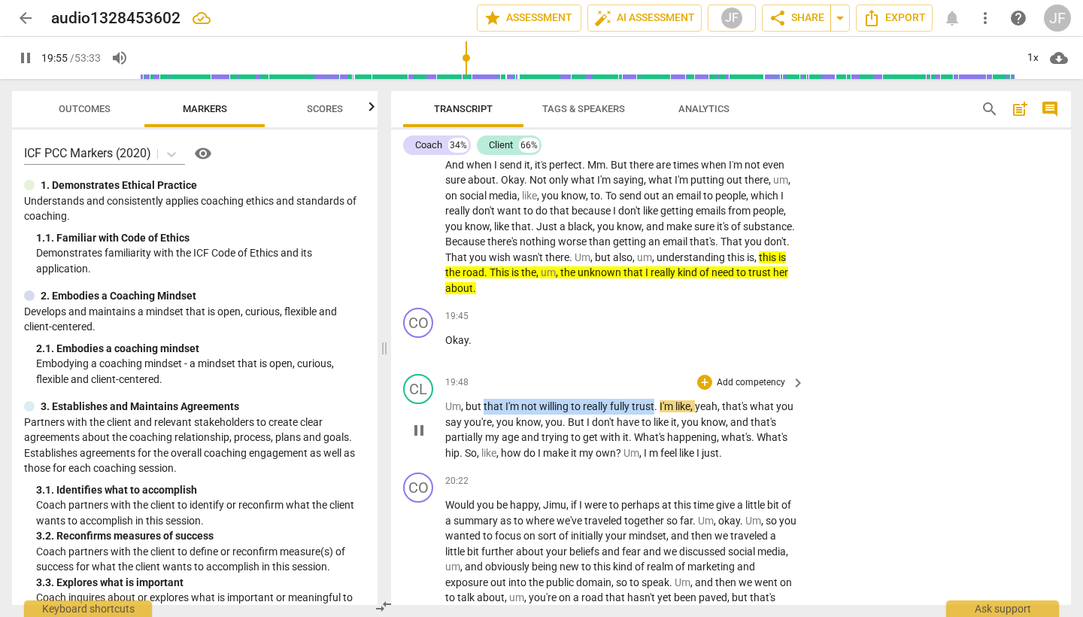
drag, startPoint x: 485, startPoint y: 314, endPoint x: 656, endPoint y: 316, distance: 170.8
click at [656, 399] on p "Um , but that I'm not willing to really fully trust . I'm like , yeah , that's …" at bounding box center [621, 430] width 352 height 62
click at [686, 302] on icon "button" at bounding box center [690, 302] width 11 height 1
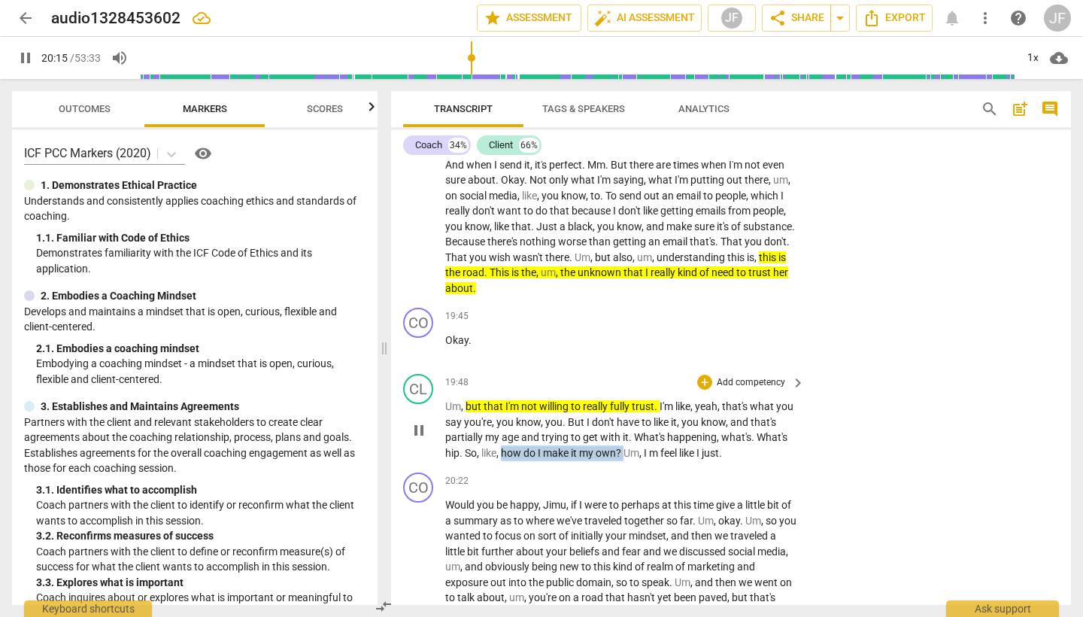
drag, startPoint x: 538, startPoint y: 359, endPoint x: 660, endPoint y: 360, distance: 121.9
click at [660, 399] on p "Um , but that I'm not willing to really fully trust . I'm like , yeah , that's …" at bounding box center [621, 430] width 352 height 62
click at [692, 342] on icon "button" at bounding box center [694, 340] width 15 height 18
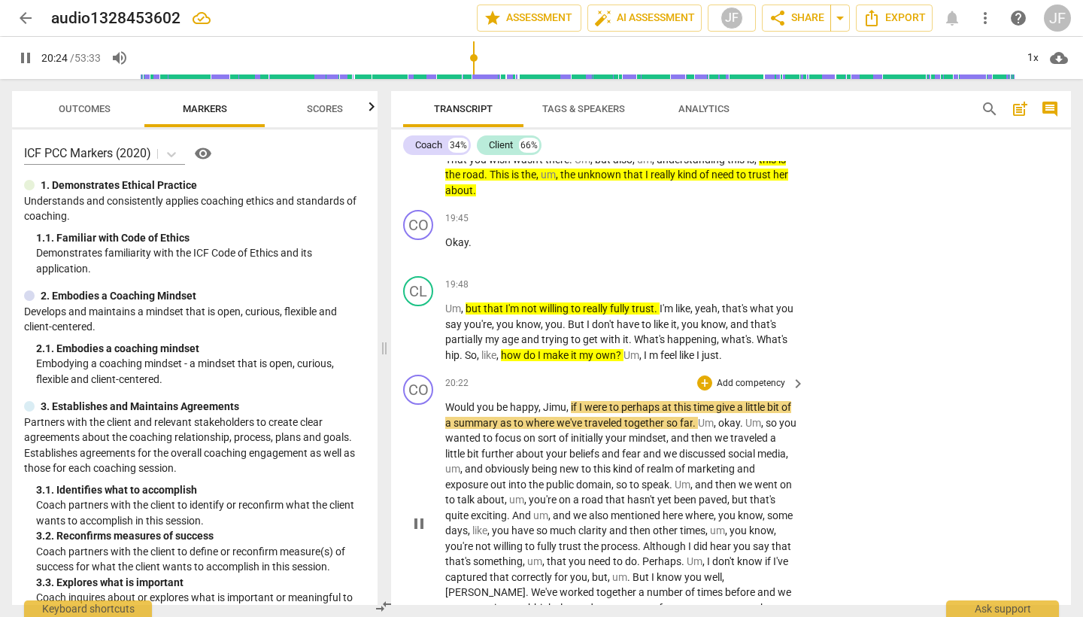
scroll to position [3813, 0]
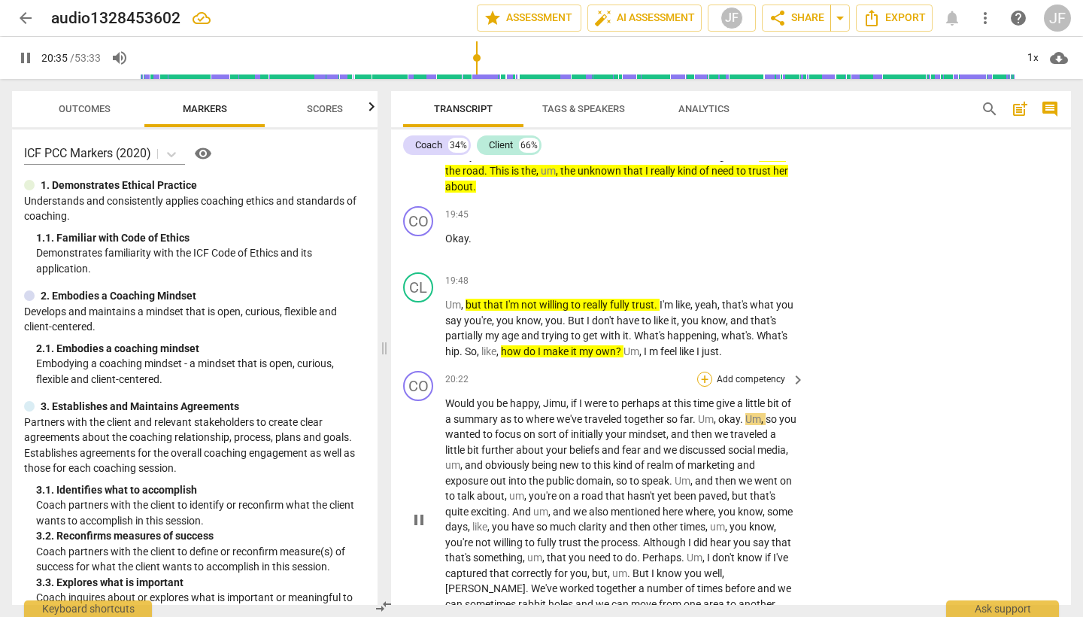
click at [704, 372] on div "+" at bounding box center [704, 379] width 15 height 15
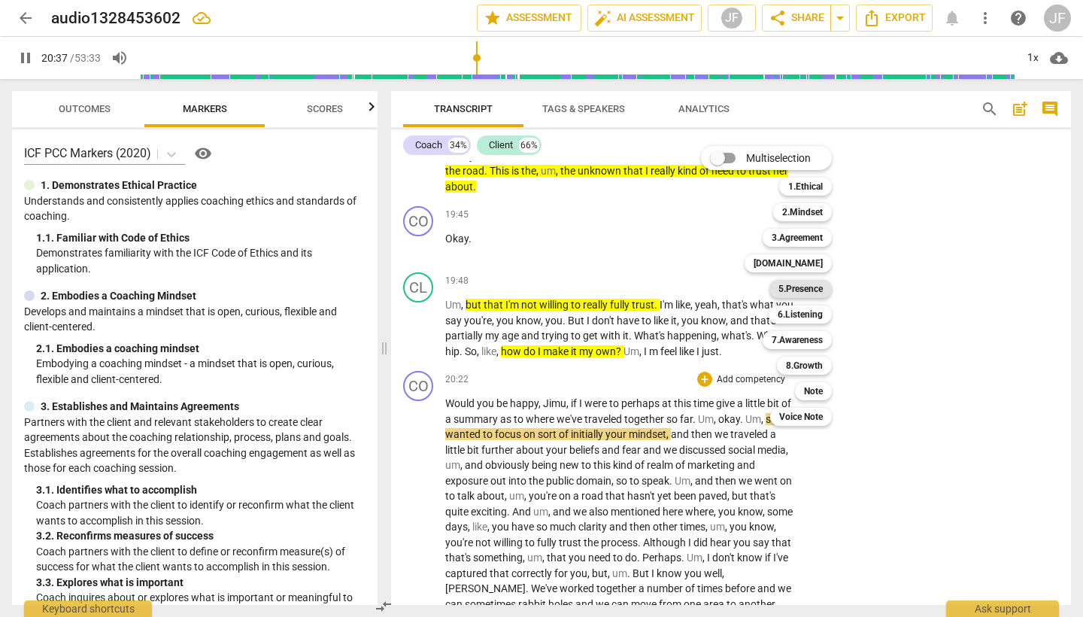
click at [807, 290] on b "5.Presence" at bounding box center [801, 289] width 44 height 18
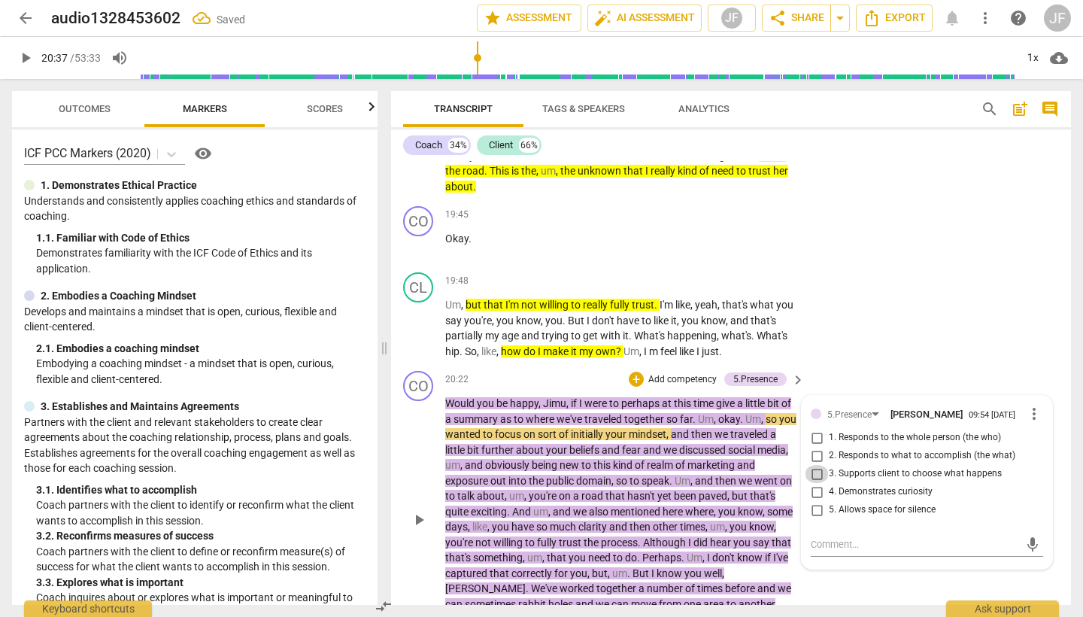
click at [813, 465] on input "3. Supports client to choose what happens" at bounding box center [817, 474] width 24 height 18
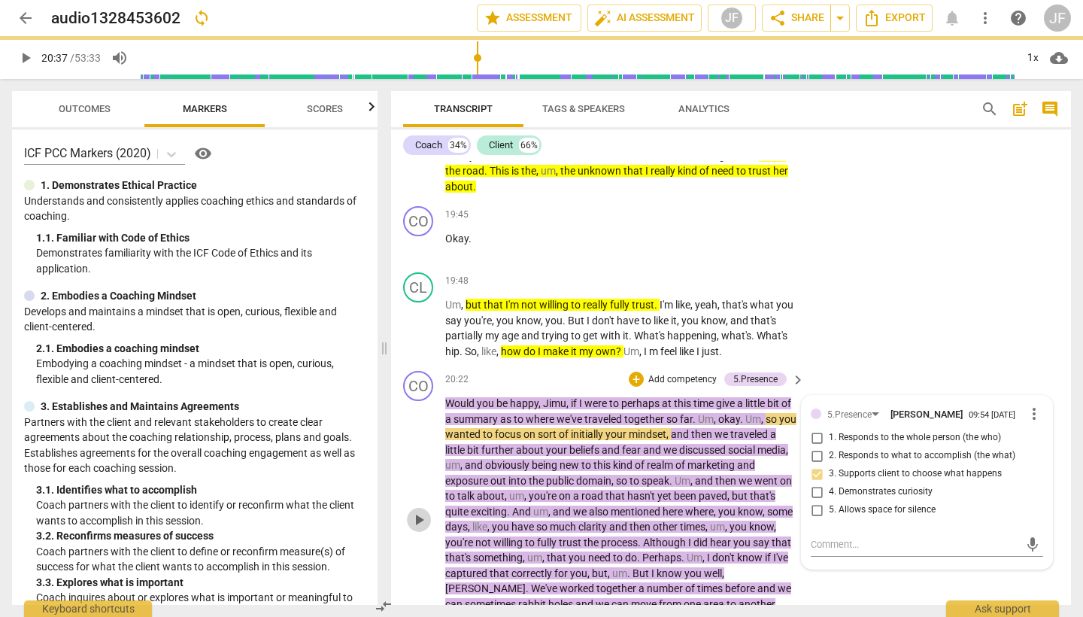
click at [421, 511] on span "play_arrow" at bounding box center [419, 520] width 18 height 18
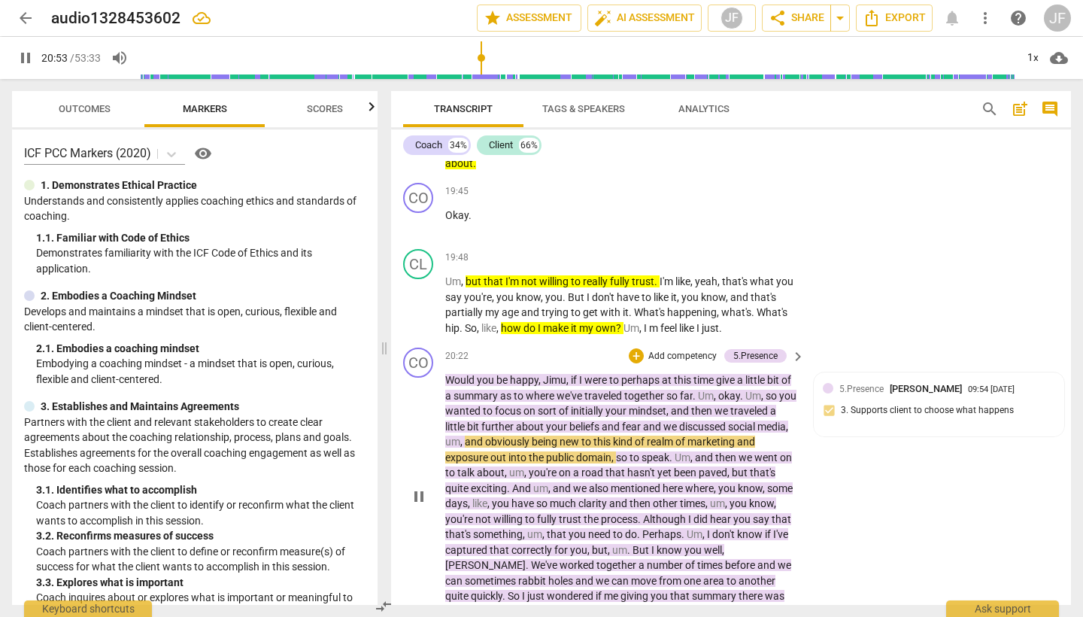
scroll to position [3843, 0]
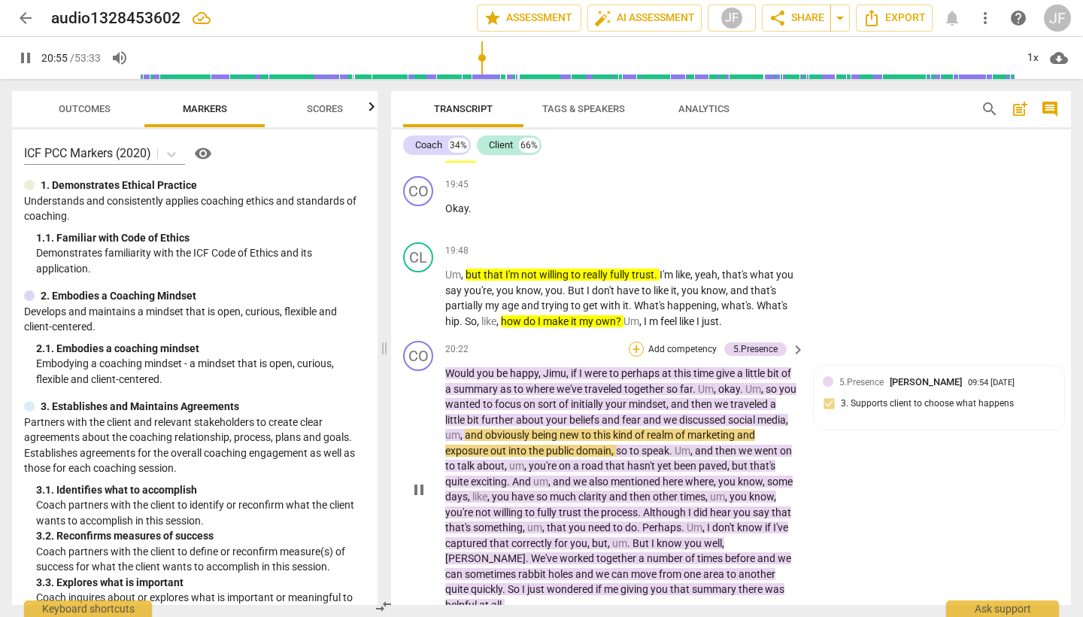
click at [631, 342] on div "+" at bounding box center [636, 349] width 15 height 15
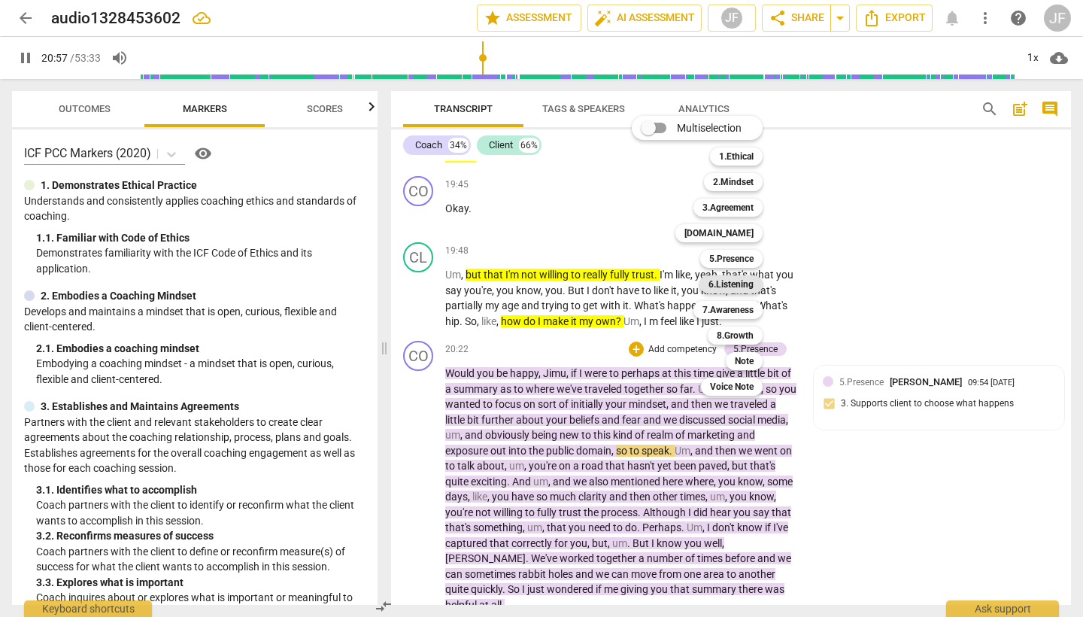
click at [744, 283] on b "6.Listening" at bounding box center [731, 284] width 45 height 18
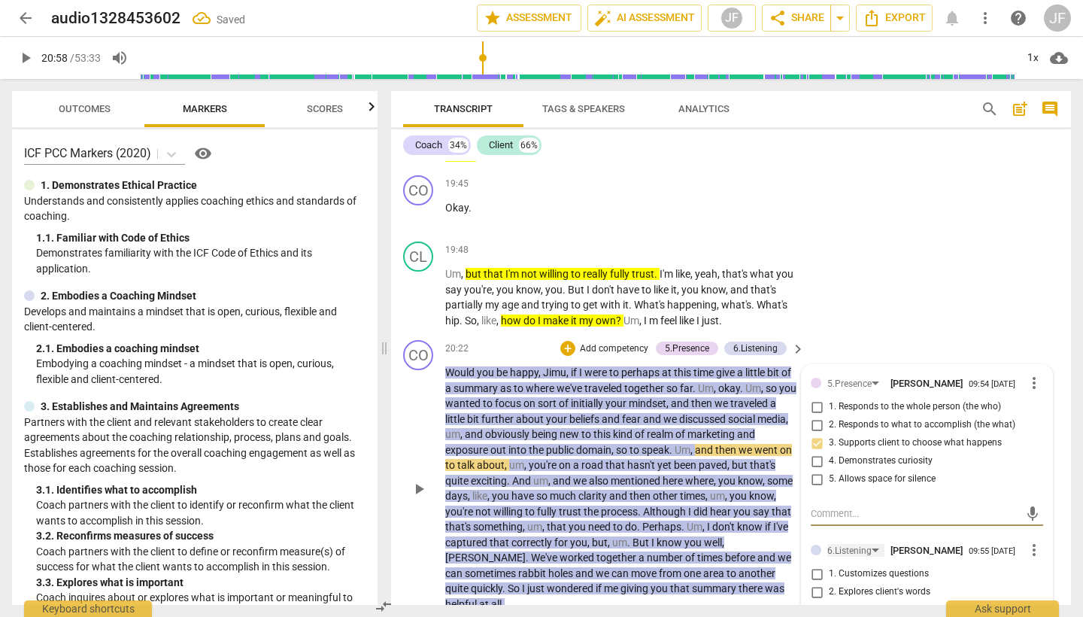
scroll to position [3852, 0]
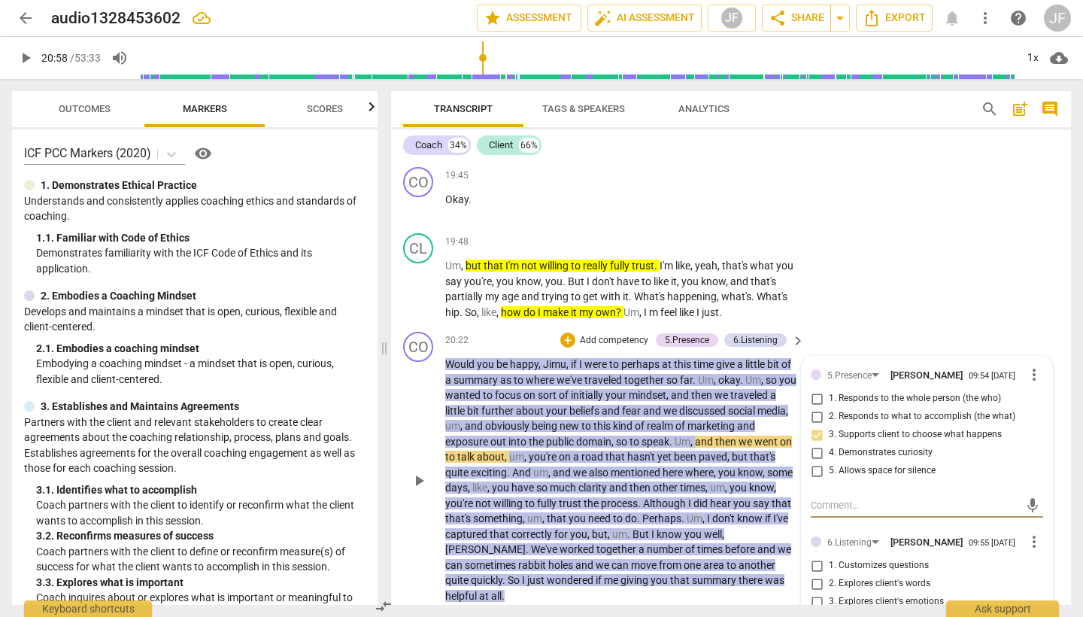
click at [418, 472] on span "play_arrow" at bounding box center [419, 481] width 18 height 18
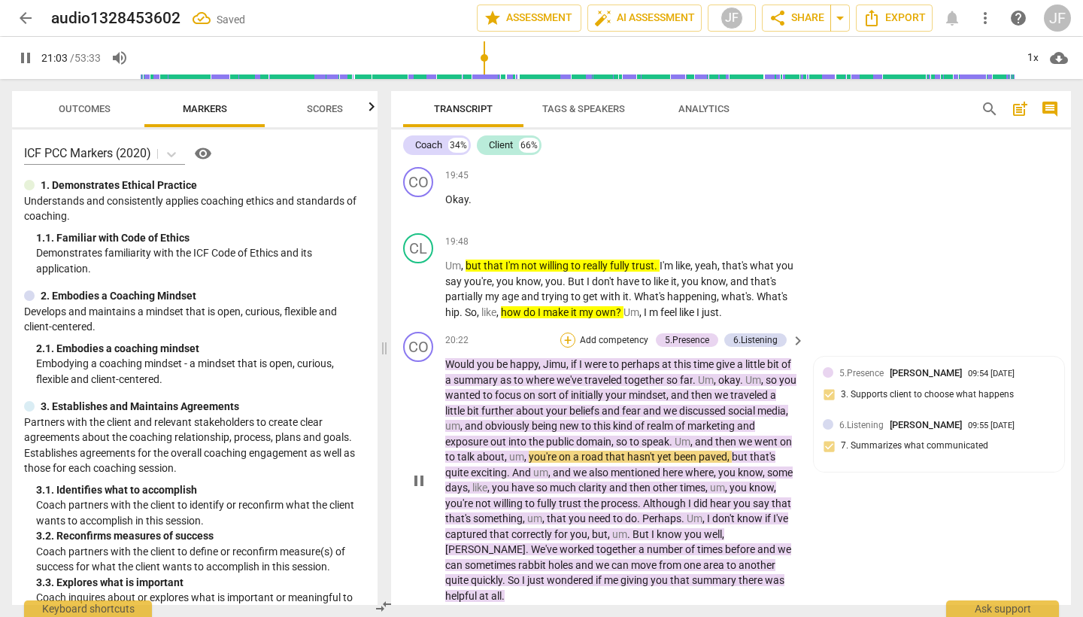
click at [564, 326] on div "CO play_arrow pause 20:22 + Add competency 5.Presence 6.Listening keyboard_arro…" at bounding box center [731, 468] width 680 height 284
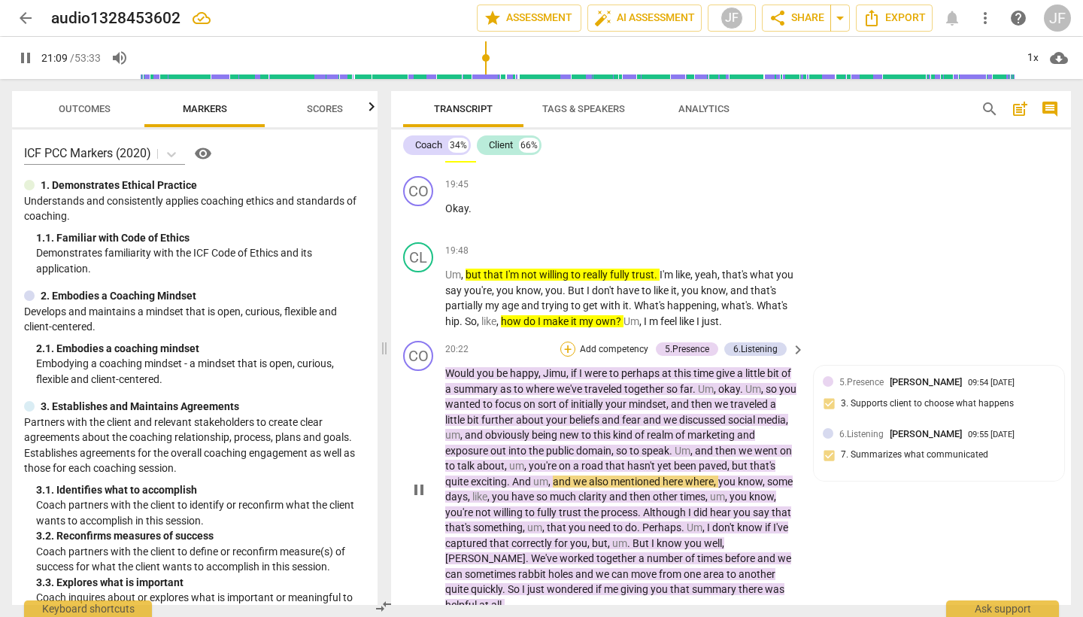
click at [566, 342] on div "+" at bounding box center [567, 349] width 15 height 15
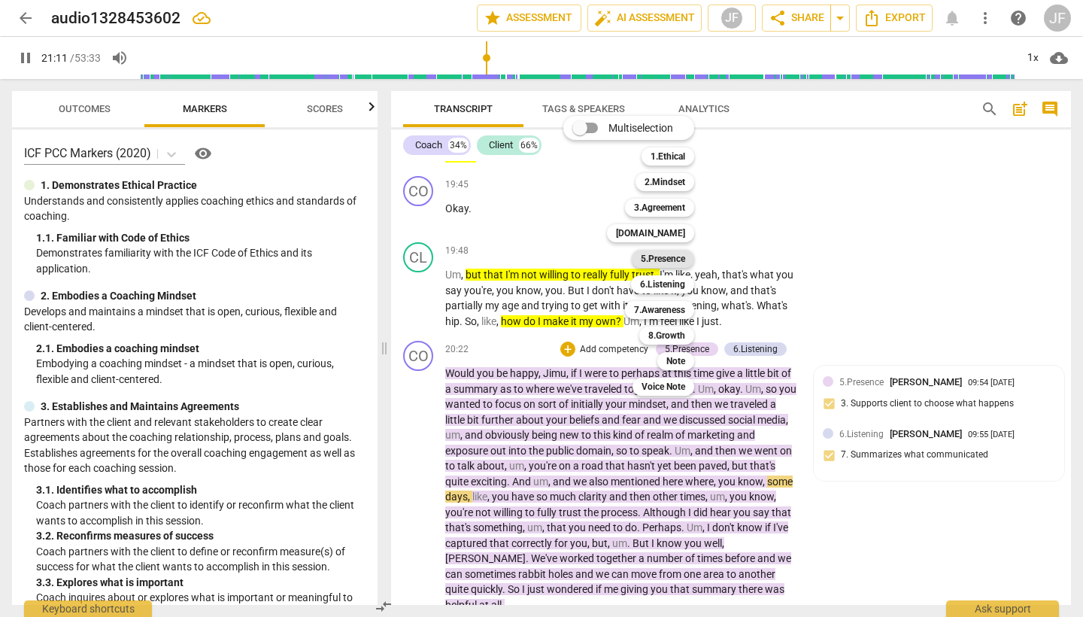
click at [660, 256] on b "5.Presence" at bounding box center [663, 259] width 44 height 18
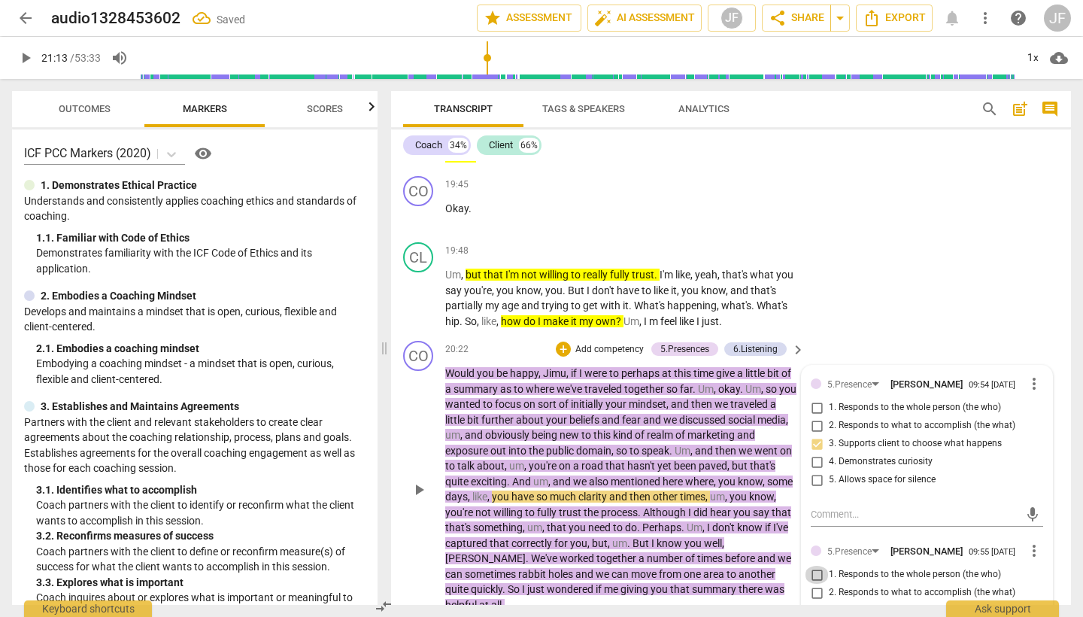
click at [812, 566] on input "1. Responds to the whole person (the who)" at bounding box center [817, 575] width 24 height 18
click at [419, 481] on span "play_arrow" at bounding box center [419, 490] width 18 height 18
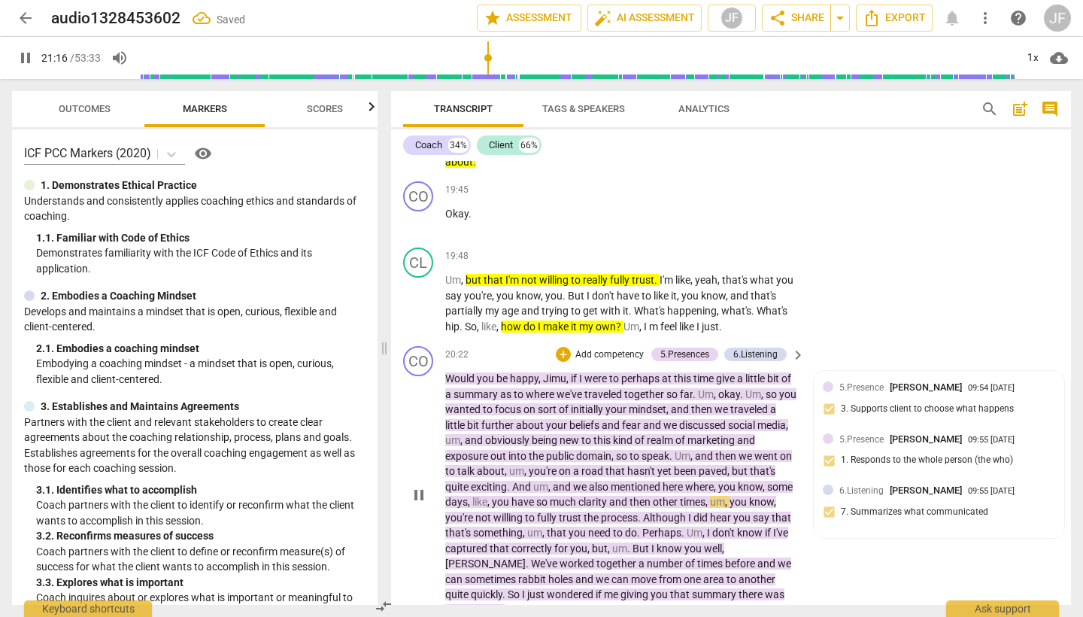
scroll to position [3912, 0]
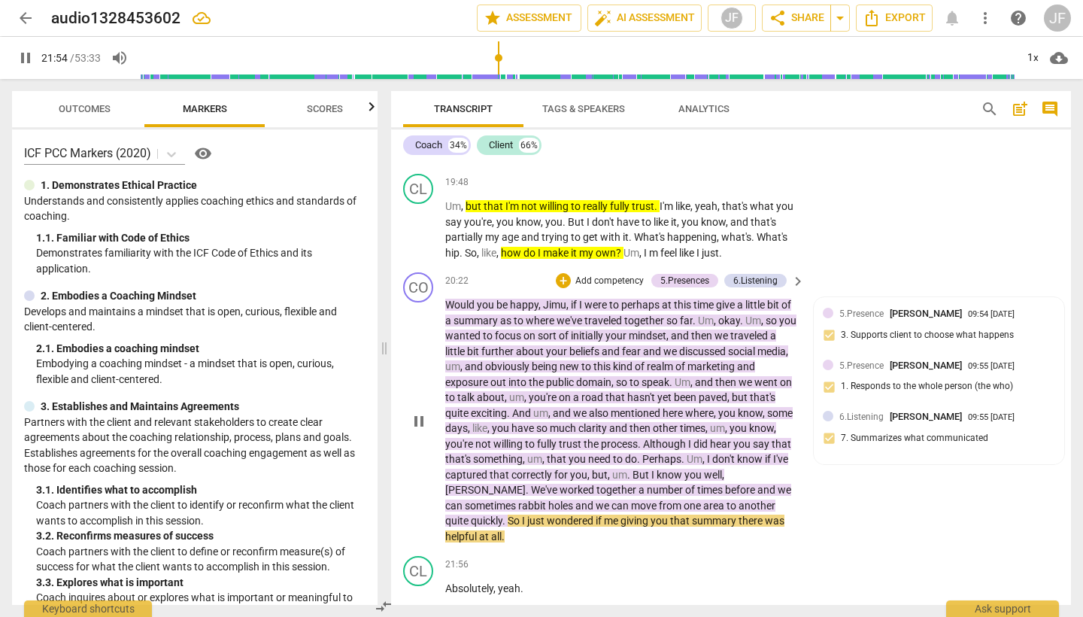
click at [416, 412] on span "pause" at bounding box center [419, 421] width 18 height 18
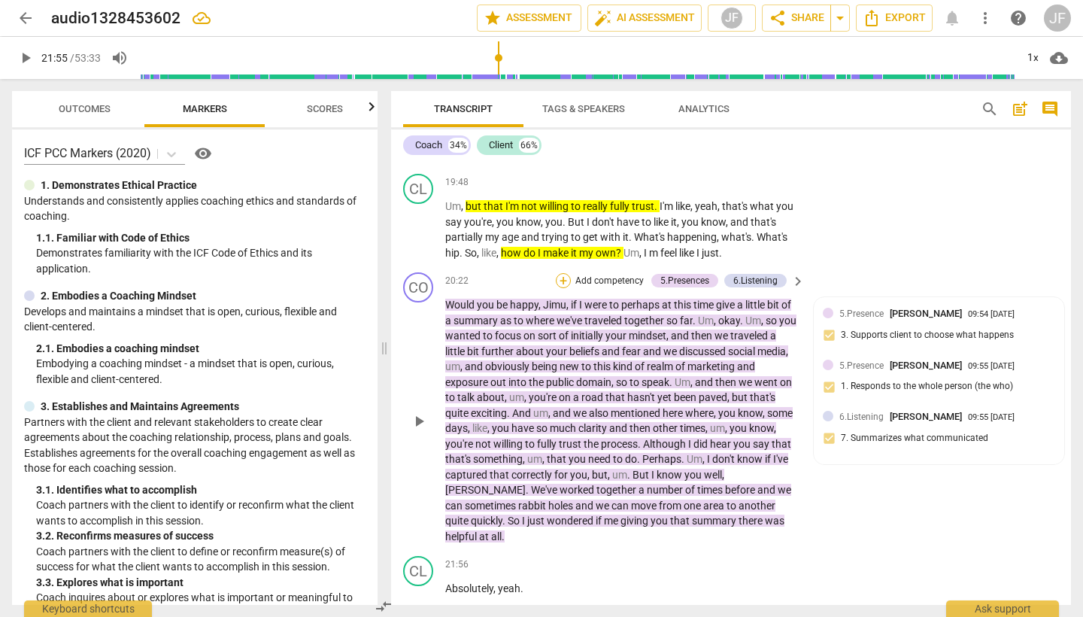
click at [560, 273] on div "+" at bounding box center [563, 280] width 15 height 15
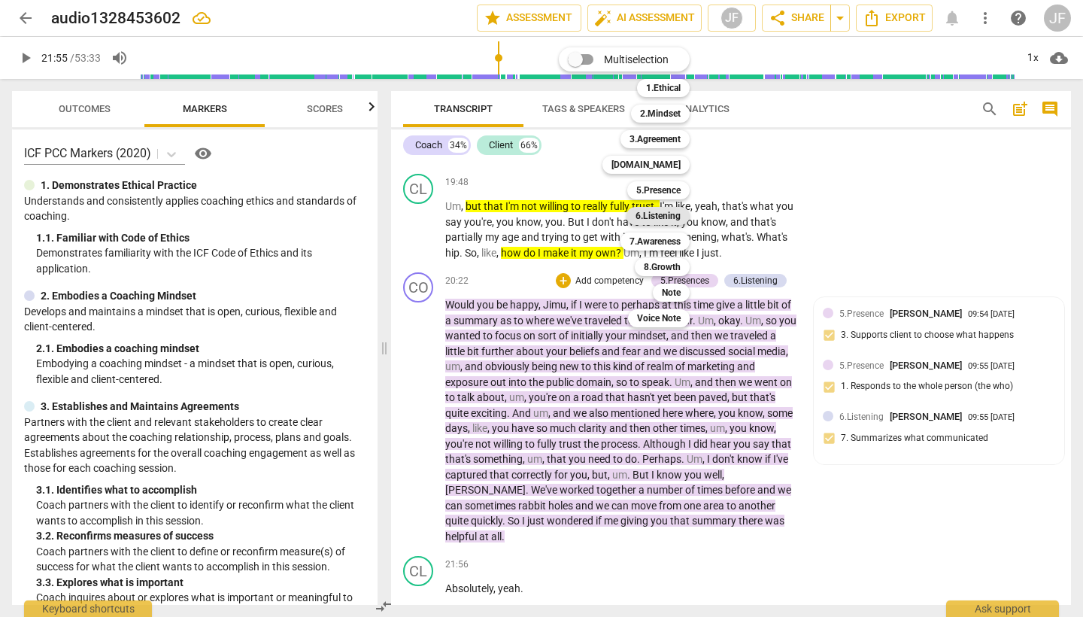
click at [664, 220] on b "6.Listening" at bounding box center [658, 216] width 45 height 18
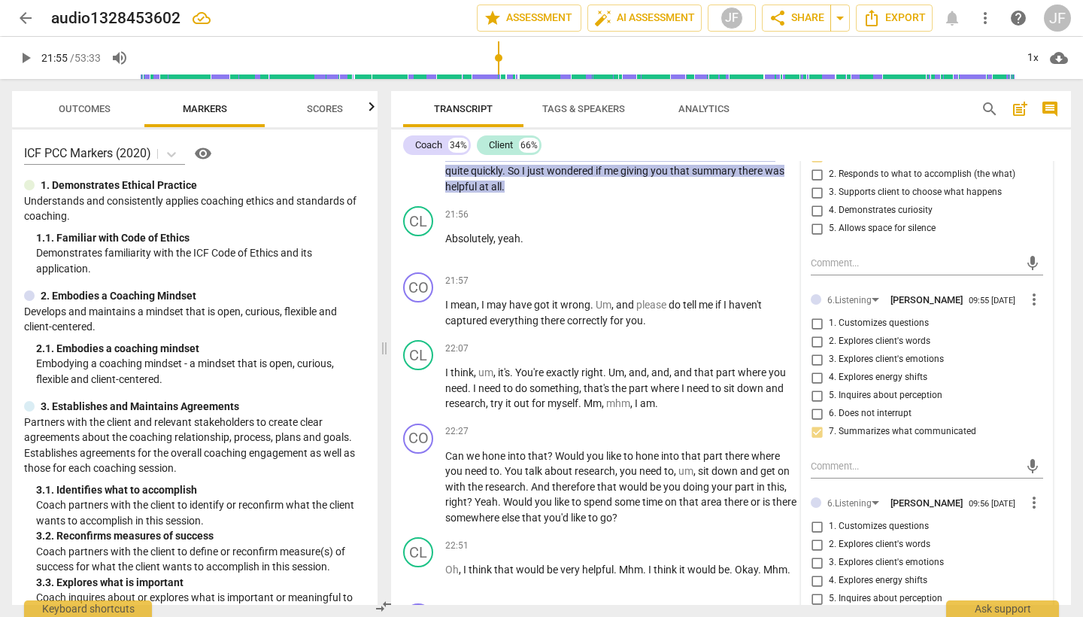
scroll to position [4265, 0]
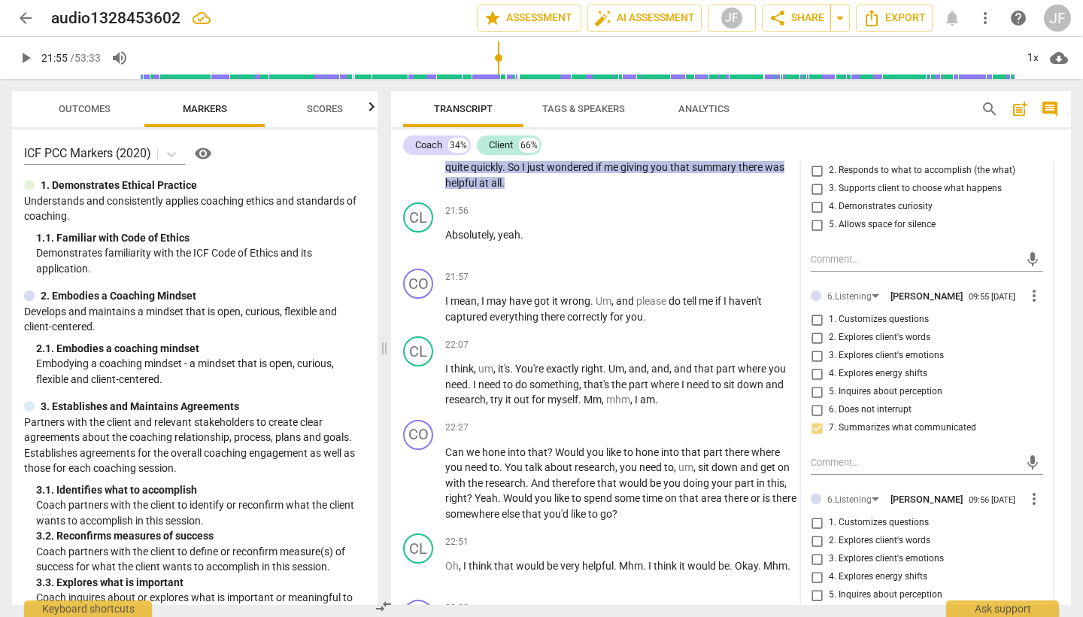
click at [1033, 490] on span "more_vert" at bounding box center [1034, 499] width 18 height 18
click at [1045, 451] on li "Delete" at bounding box center [1045, 450] width 52 height 29
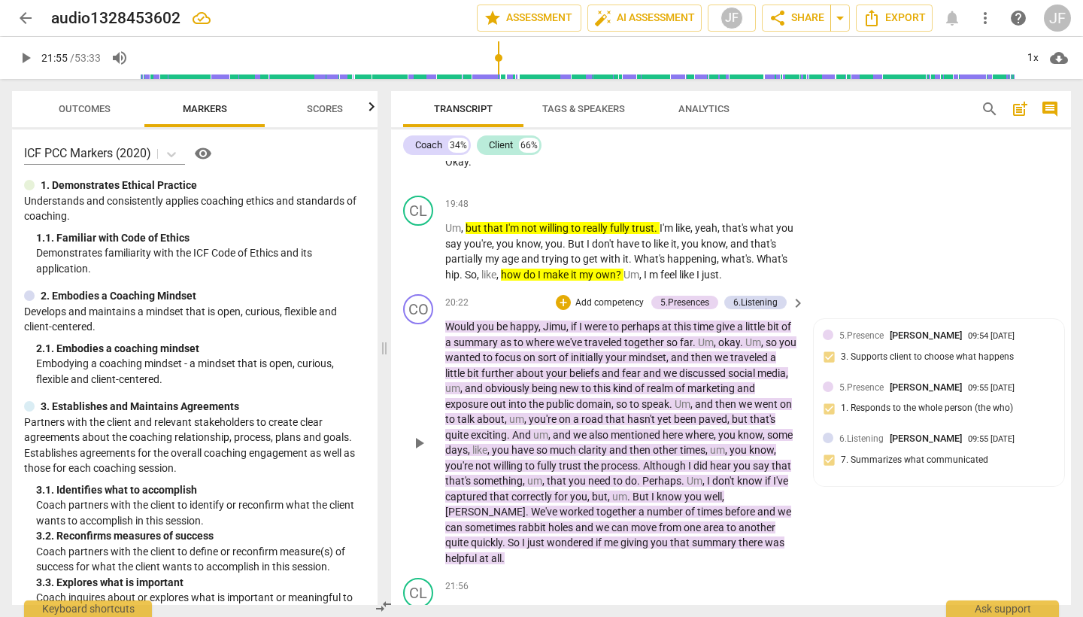
scroll to position [3864, 0]
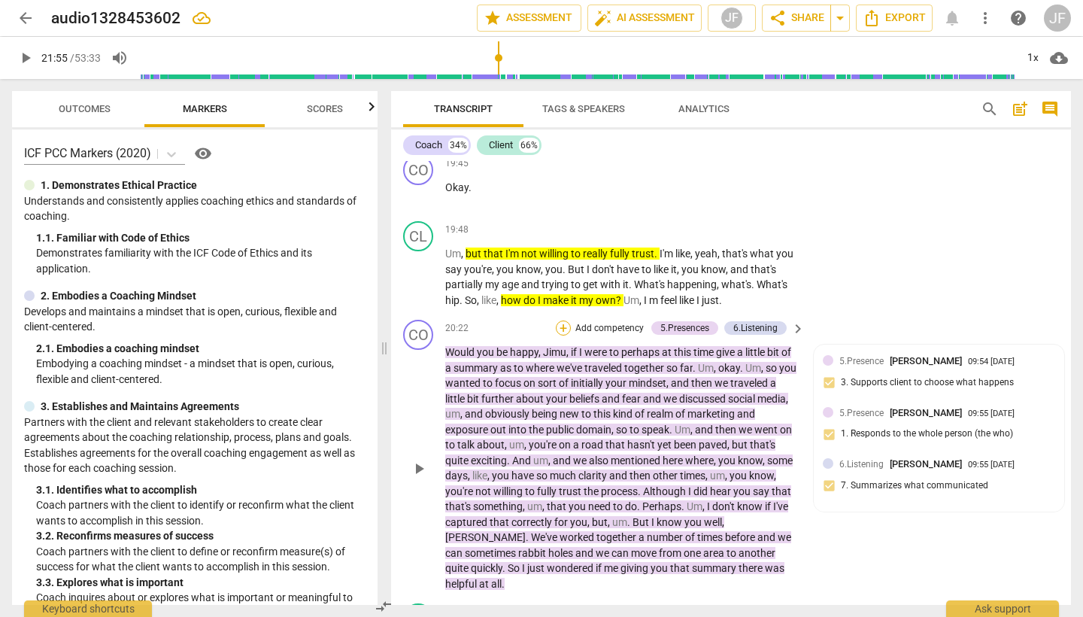
click at [559, 320] on div "+" at bounding box center [563, 327] width 15 height 15
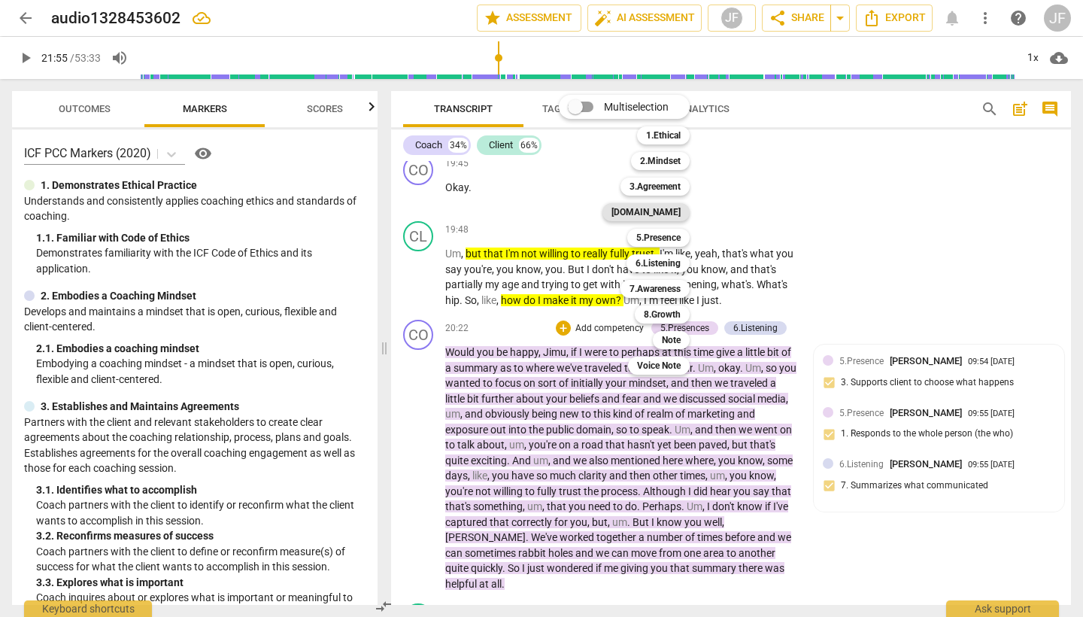
click at [662, 211] on b "[DOMAIN_NAME]" at bounding box center [646, 212] width 69 height 18
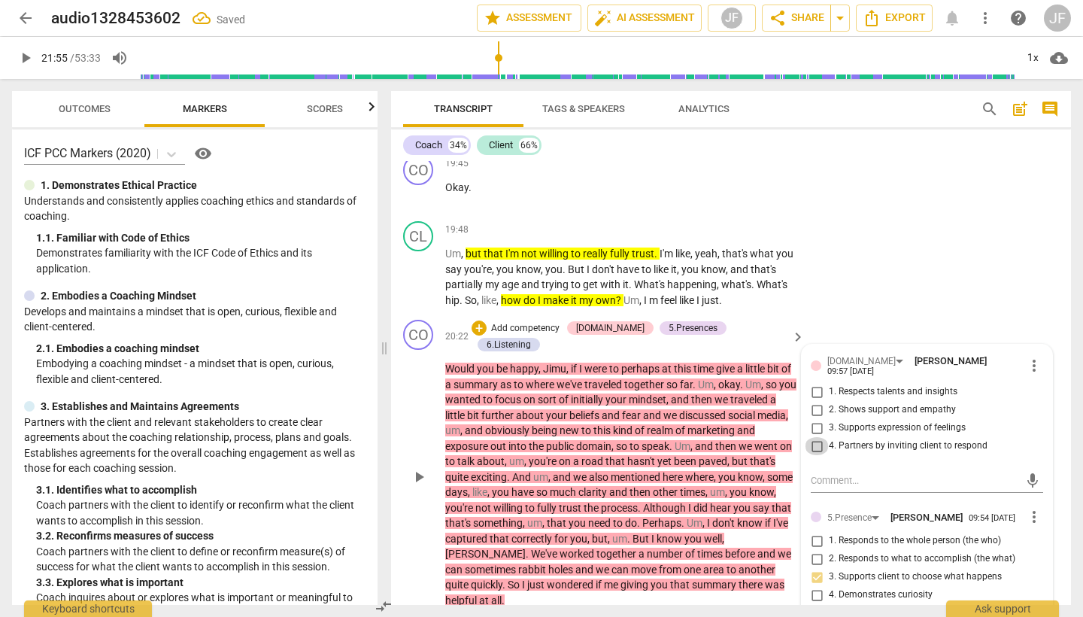
click at [816, 437] on input "4. Partners by inviting client to respond" at bounding box center [817, 446] width 24 height 18
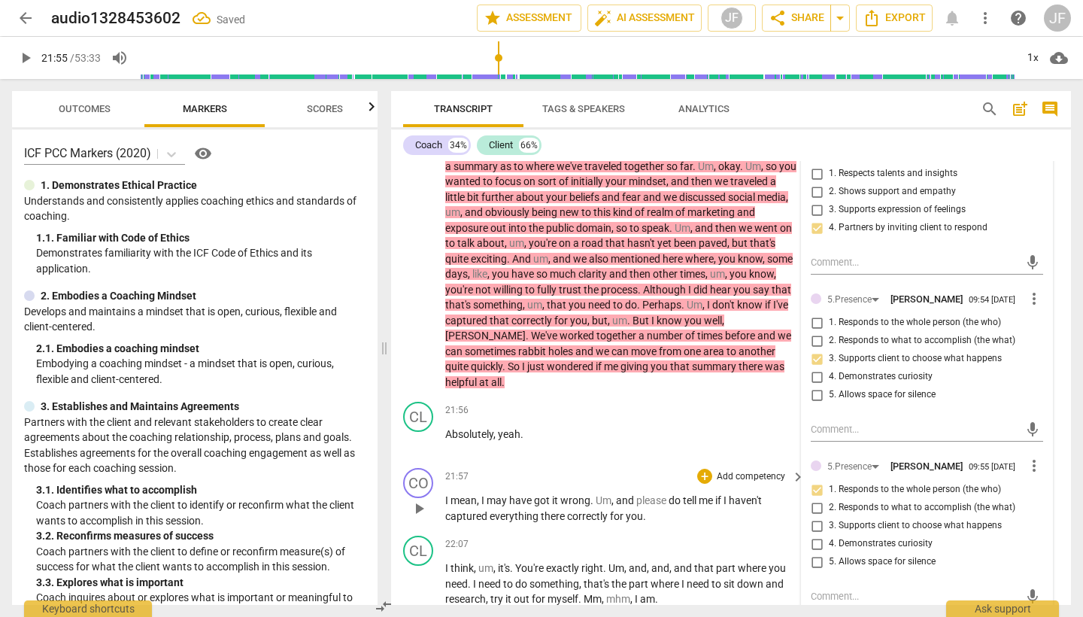
scroll to position [4085, 0]
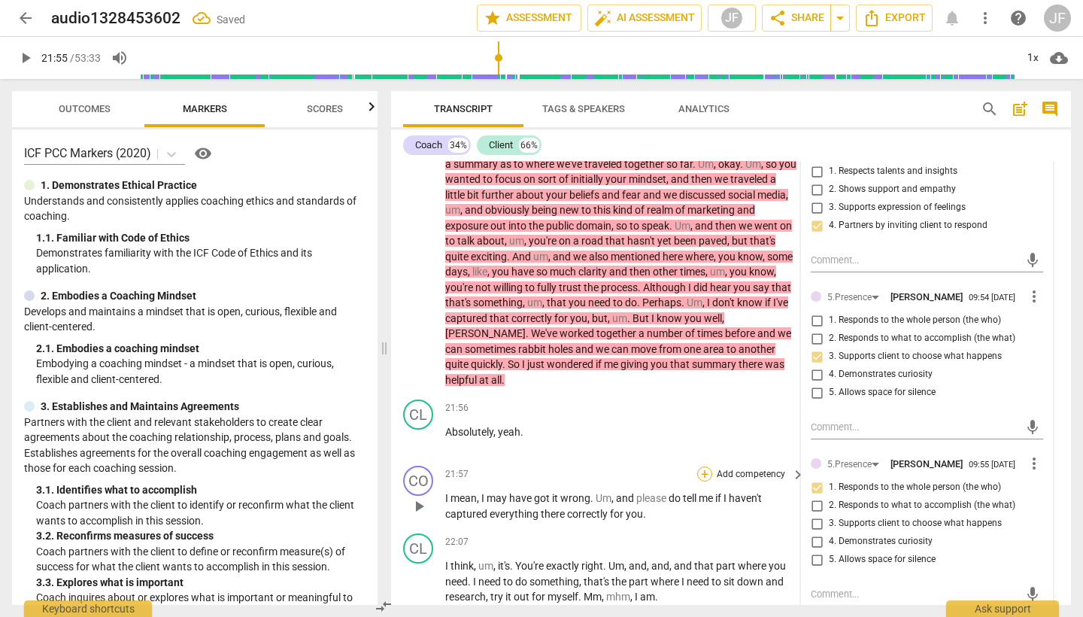
click at [702, 466] on div "+" at bounding box center [704, 473] width 15 height 15
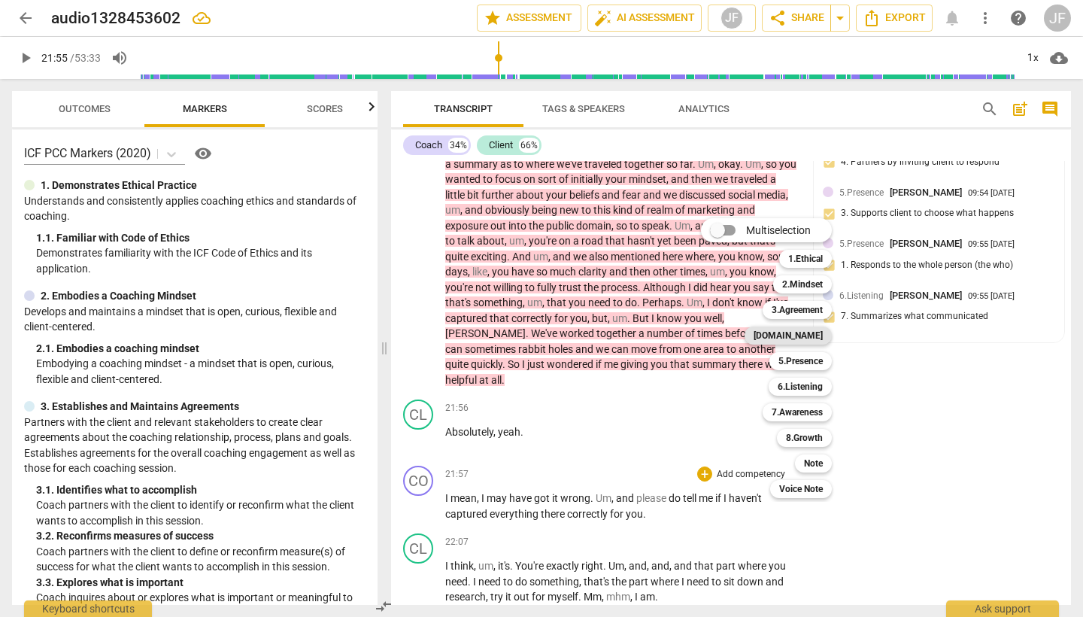
click at [806, 339] on b "[DOMAIN_NAME]" at bounding box center [788, 335] width 69 height 18
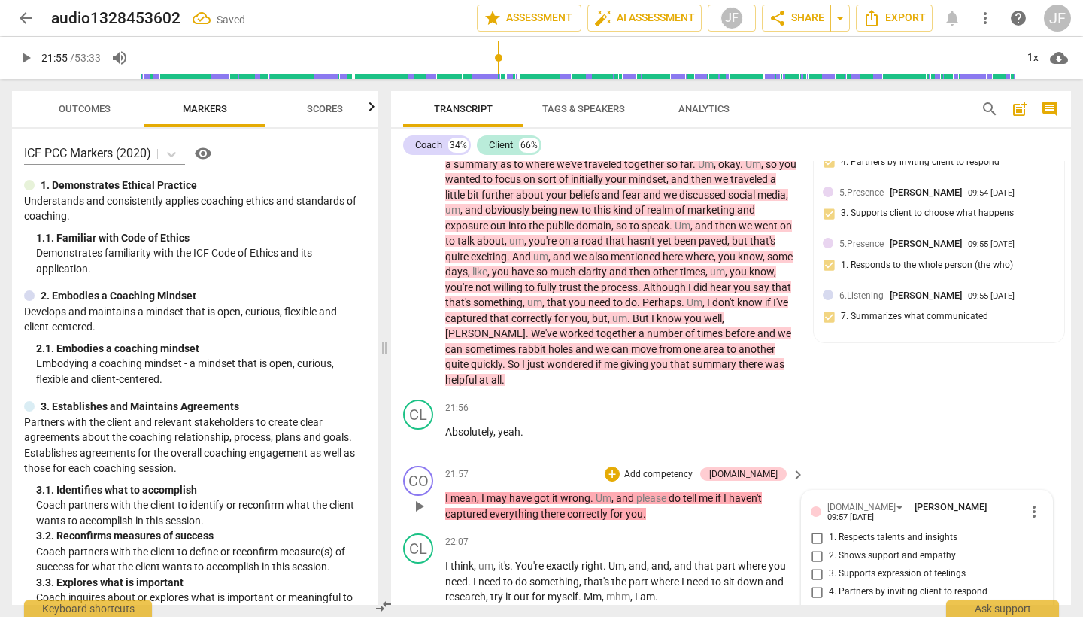
click at [814, 583] on input "4. Partners by inviting client to respond" at bounding box center [817, 592] width 24 height 18
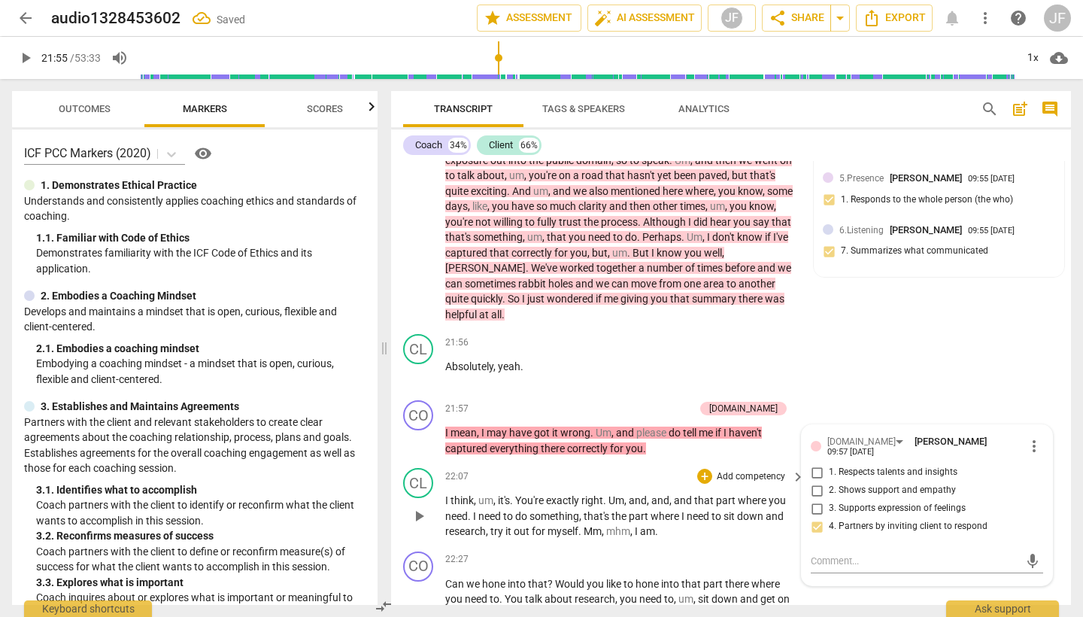
scroll to position [4193, 0]
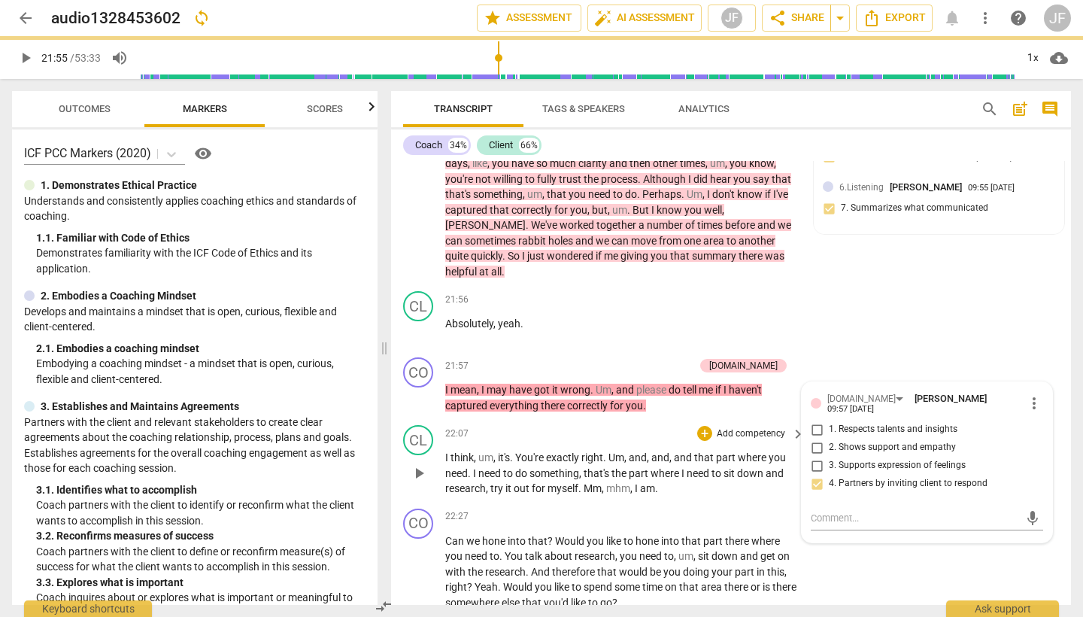
click at [419, 464] on span "play_arrow" at bounding box center [419, 473] width 18 height 18
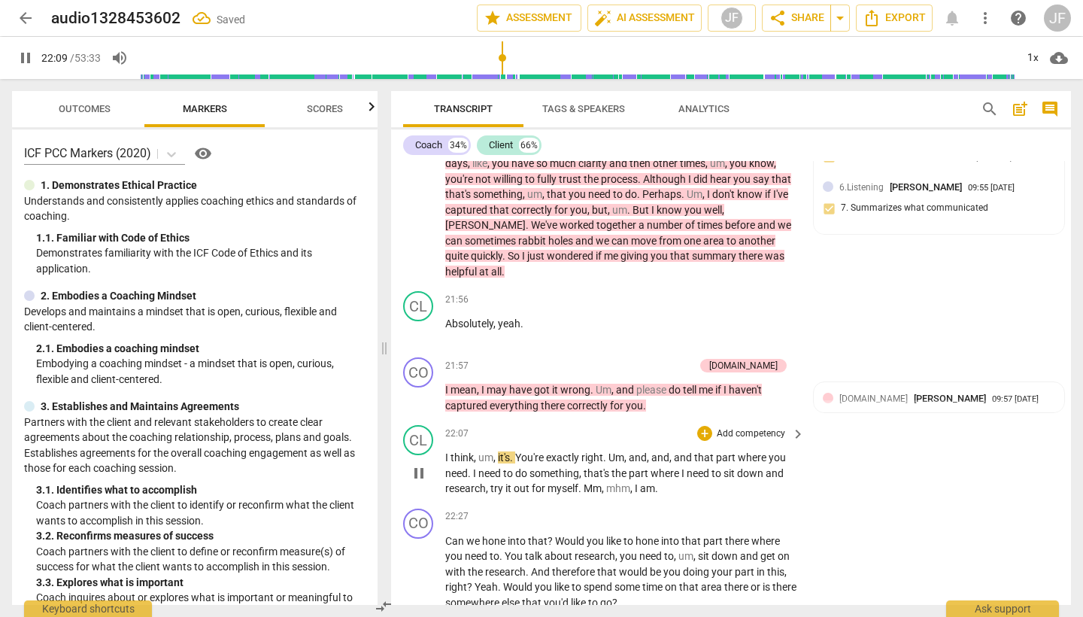
click at [418, 464] on span "pause" at bounding box center [419, 473] width 18 height 18
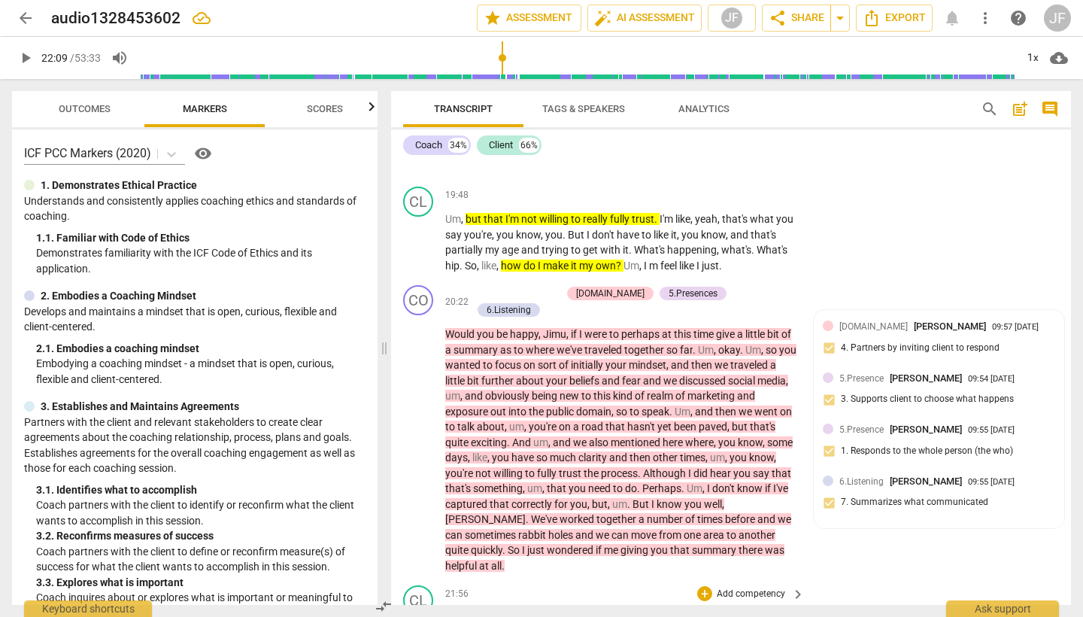
scroll to position [3896, 0]
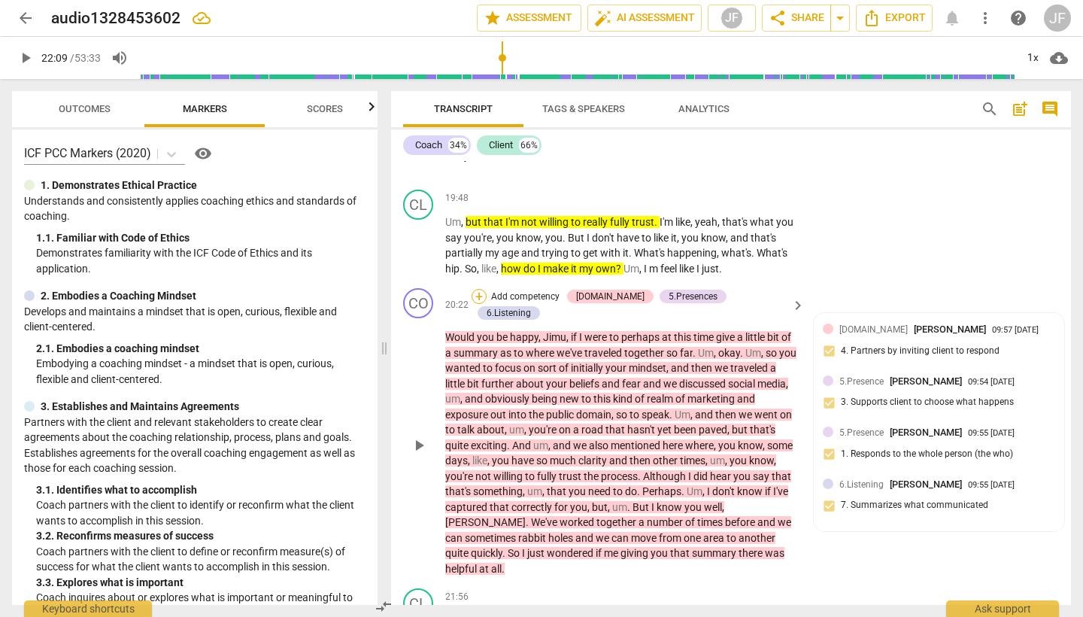
click at [487, 289] on div "+" at bounding box center [479, 296] width 15 height 15
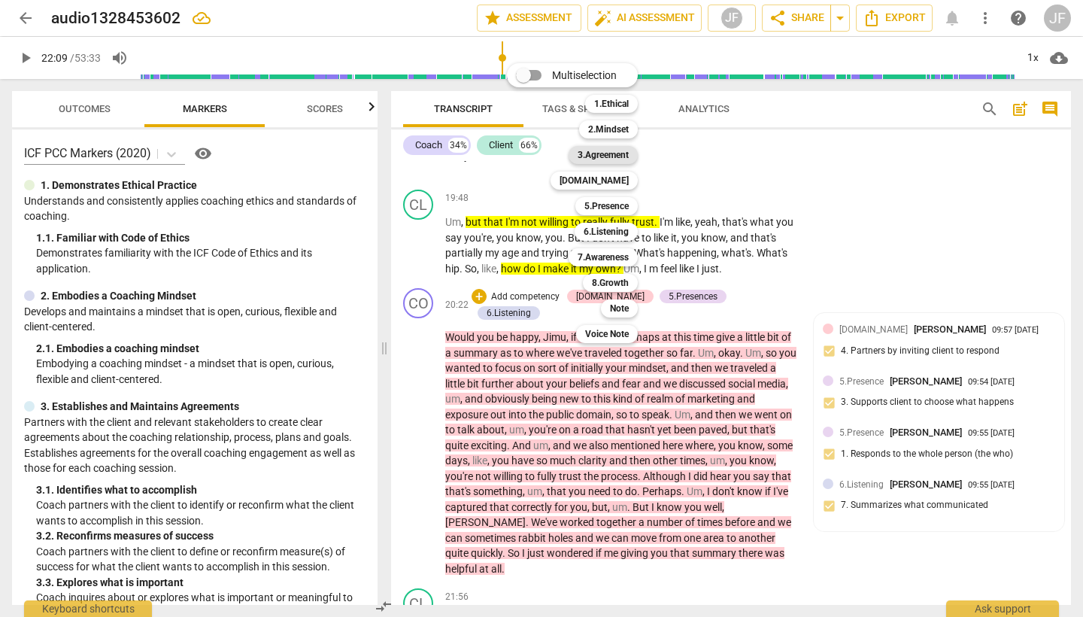
click at [620, 156] on b "3.Agreement" at bounding box center [603, 155] width 51 height 18
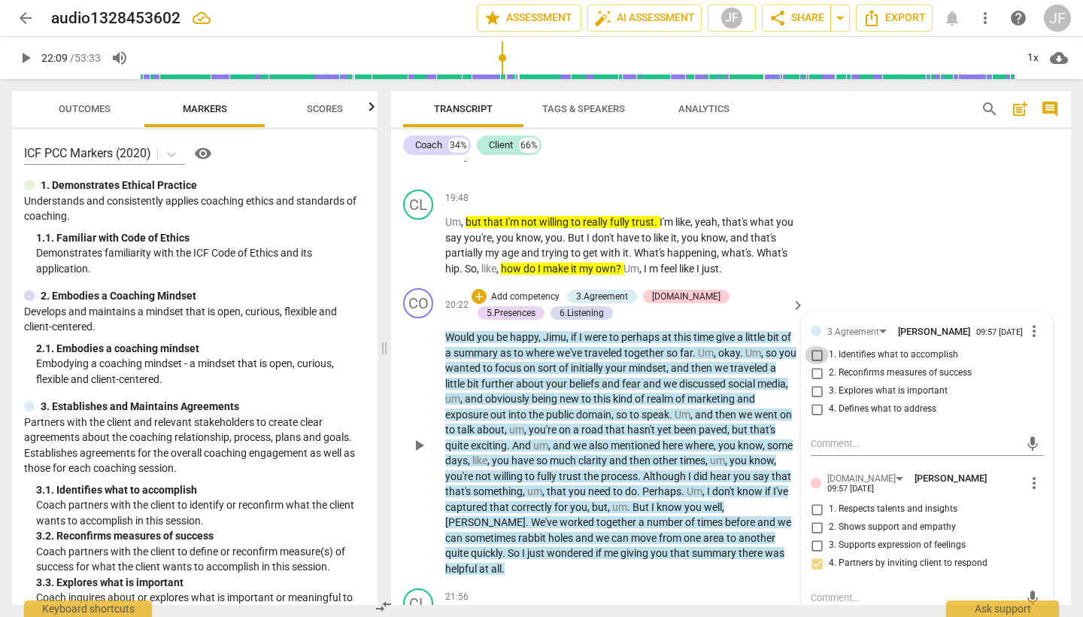
click at [818, 346] on input "1. Identifies what to accomplish" at bounding box center [817, 355] width 24 height 18
click at [844, 436] on textarea at bounding box center [915, 443] width 208 height 14
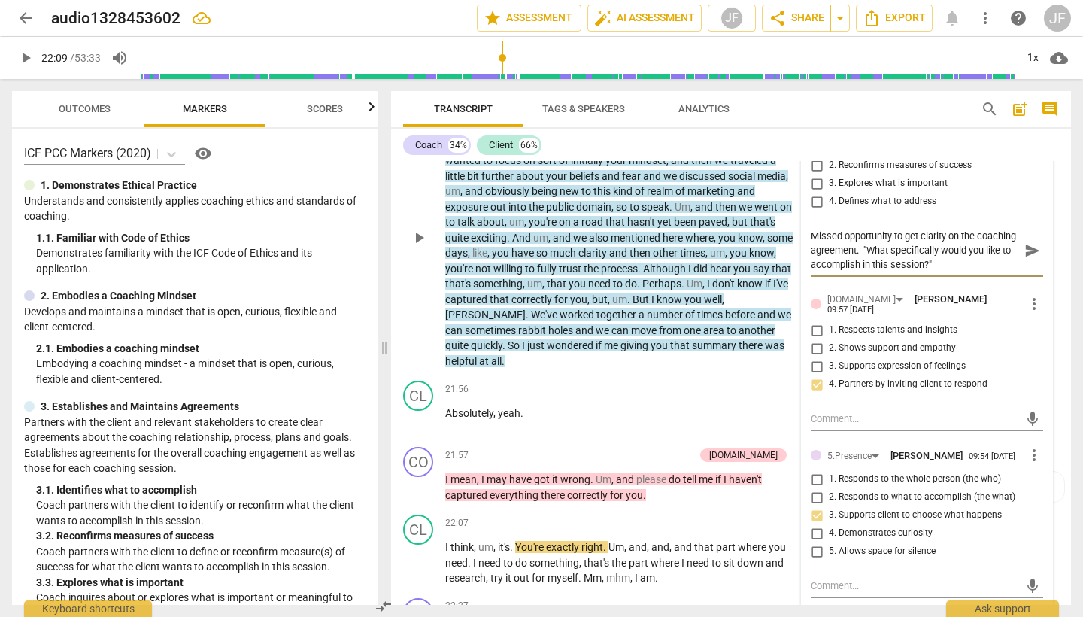
scroll to position [4113, 0]
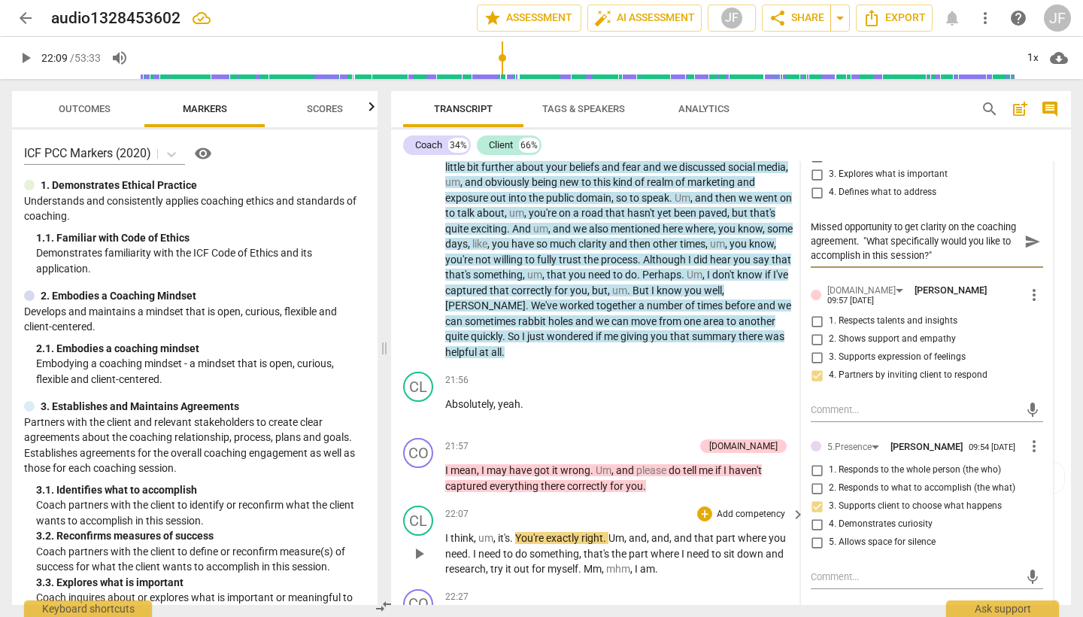
click at [420, 545] on span "play_arrow" at bounding box center [419, 554] width 18 height 18
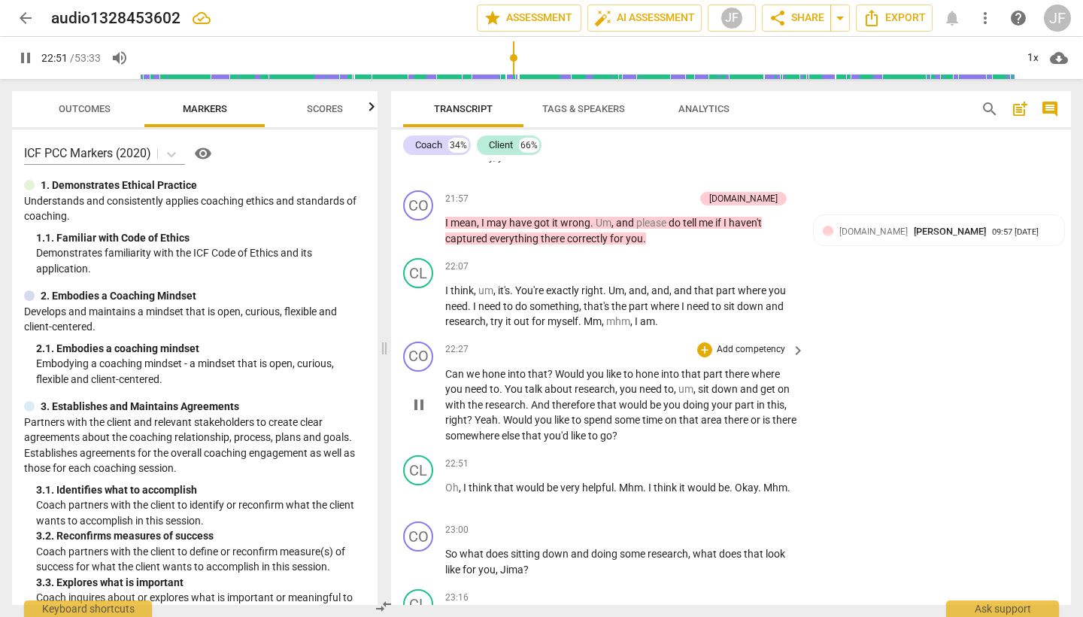
scroll to position [4358, 0]
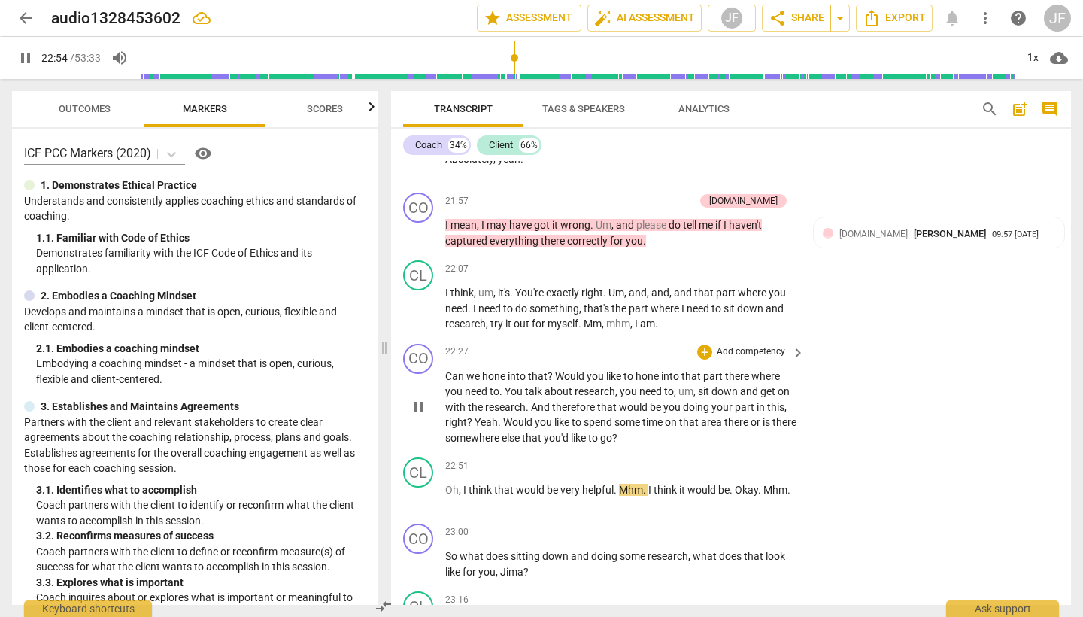
click at [415, 398] on span "pause" at bounding box center [419, 407] width 18 height 18
click at [703, 345] on div "+" at bounding box center [704, 352] width 15 height 15
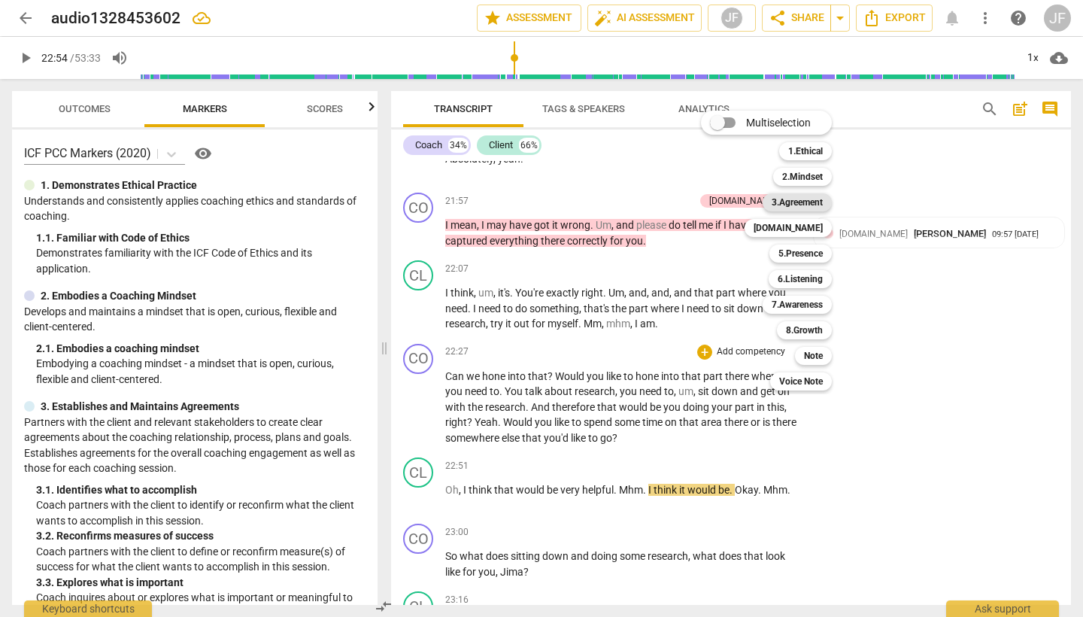
click at [818, 199] on b "3.Agreement" at bounding box center [797, 202] width 51 height 18
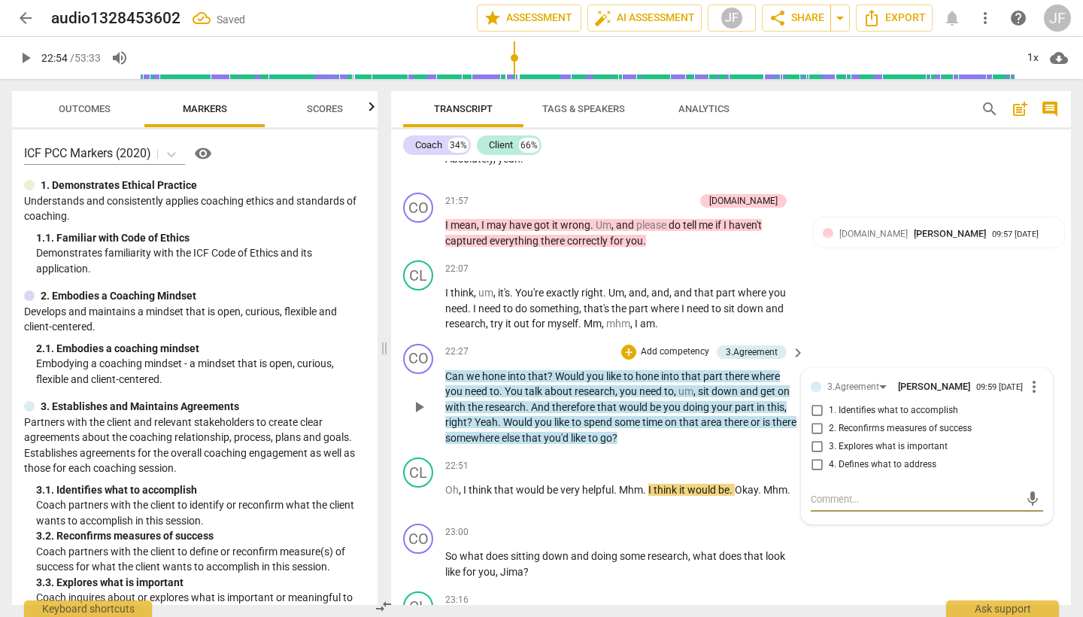
click at [818, 402] on input "1. Identifies what to accomplish" at bounding box center [817, 411] width 24 height 18
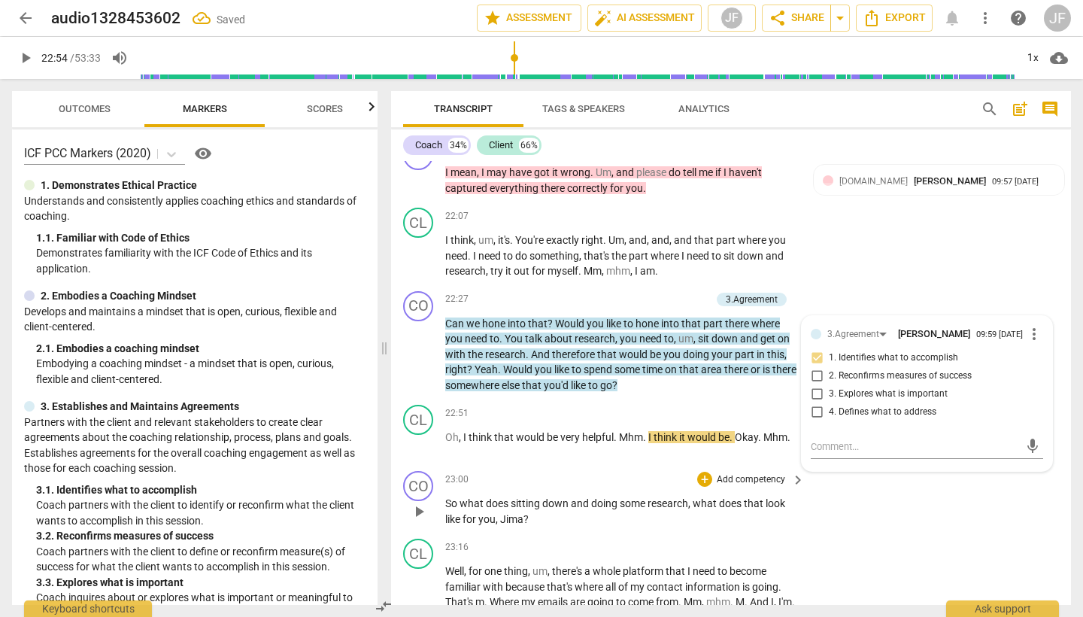
scroll to position [4408, 0]
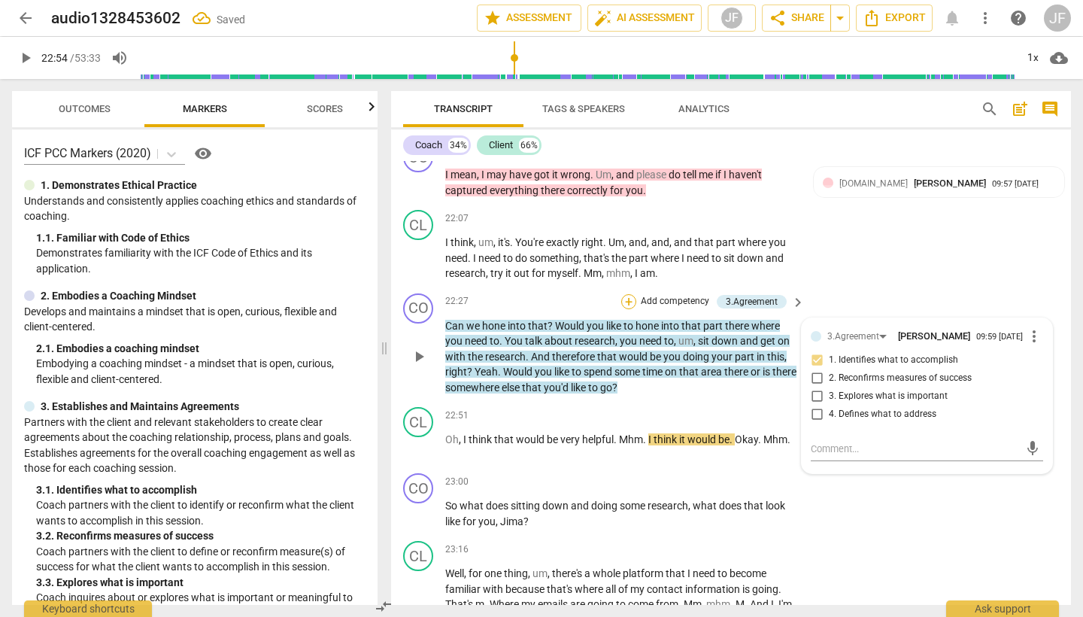
click at [627, 294] on div "+" at bounding box center [628, 301] width 15 height 15
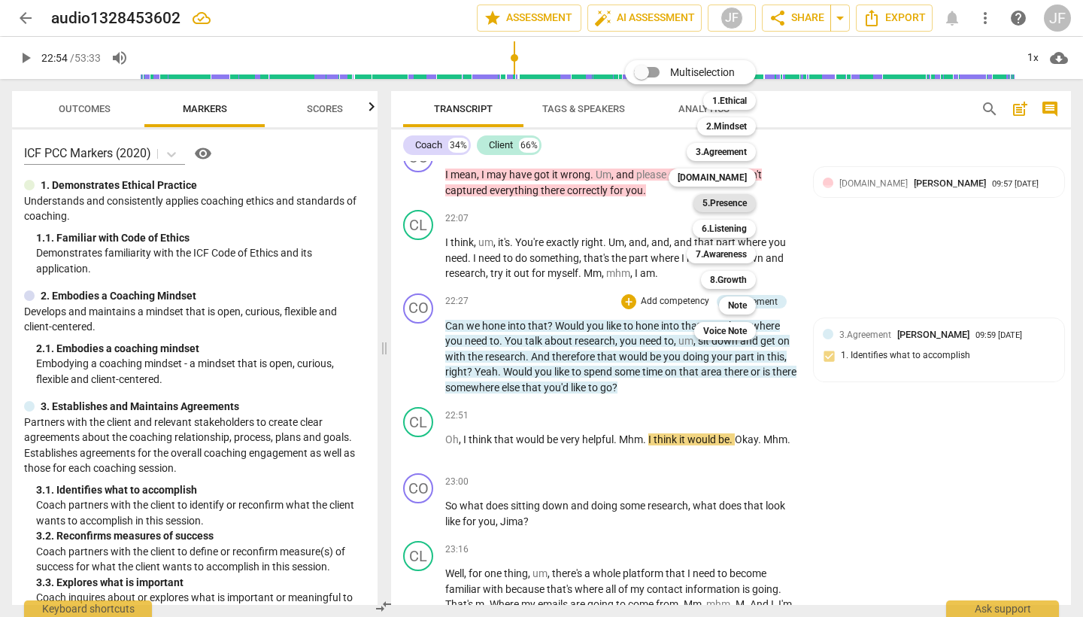
click at [735, 201] on b "5.Presence" at bounding box center [725, 203] width 44 height 18
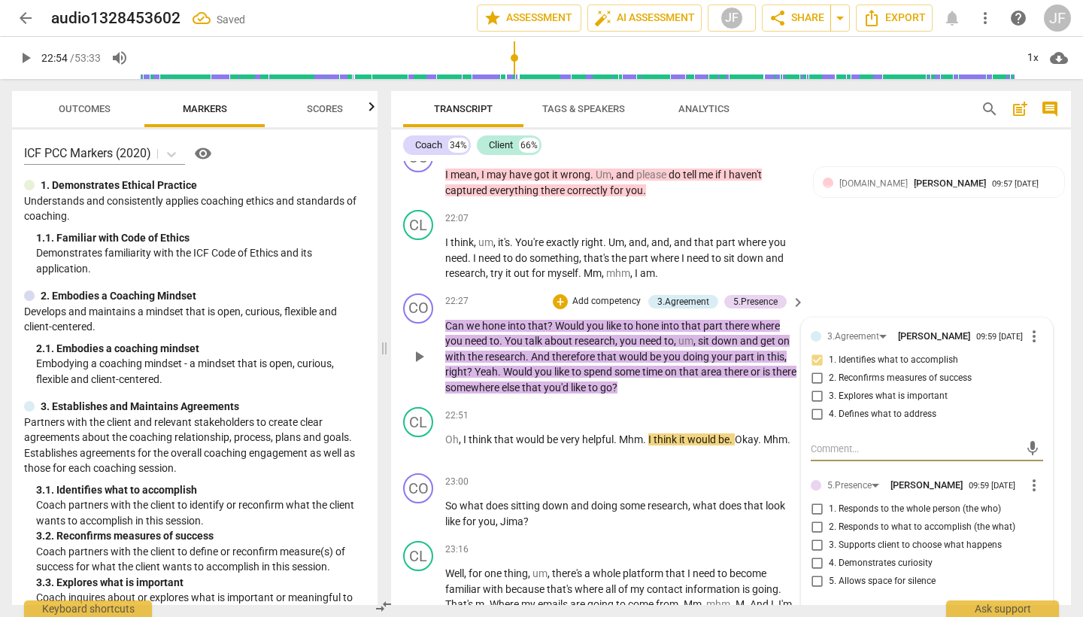
click at [814, 536] on input "3. Supports client to choose what happens" at bounding box center [817, 545] width 24 height 18
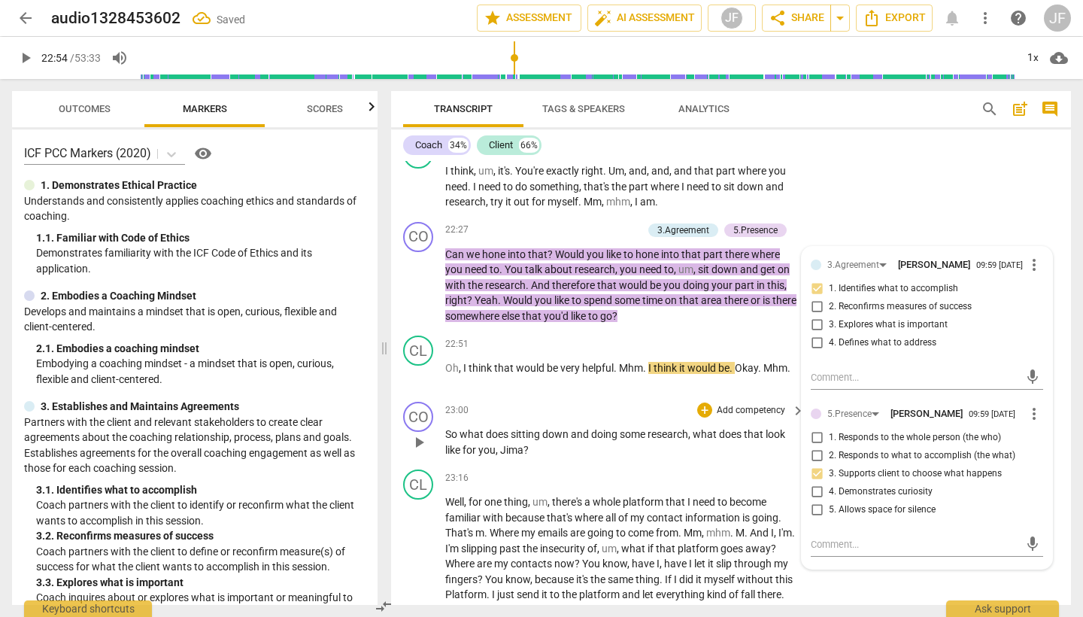
scroll to position [4484, 0]
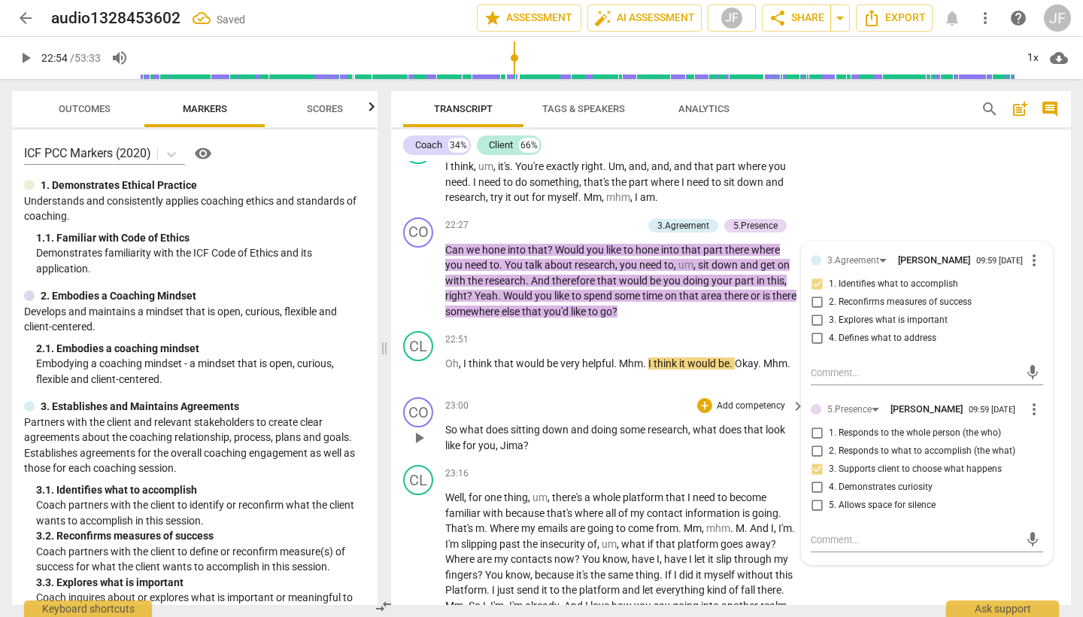
click at [421, 429] on span "play_arrow" at bounding box center [419, 438] width 18 height 18
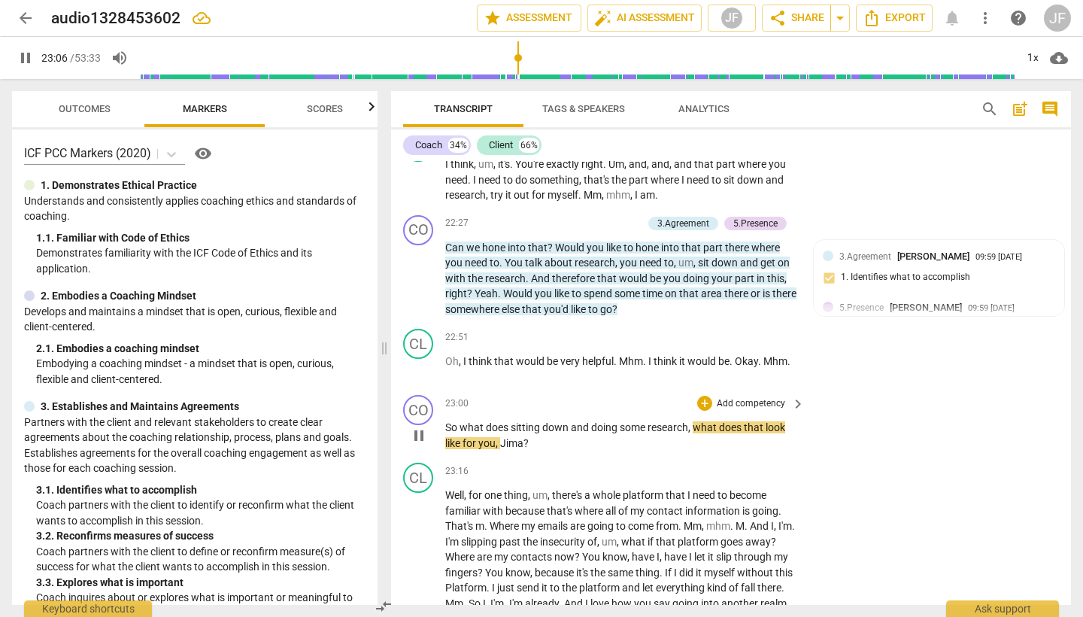
scroll to position [4487, 0]
click at [421, 426] on span "pause" at bounding box center [419, 435] width 18 height 18
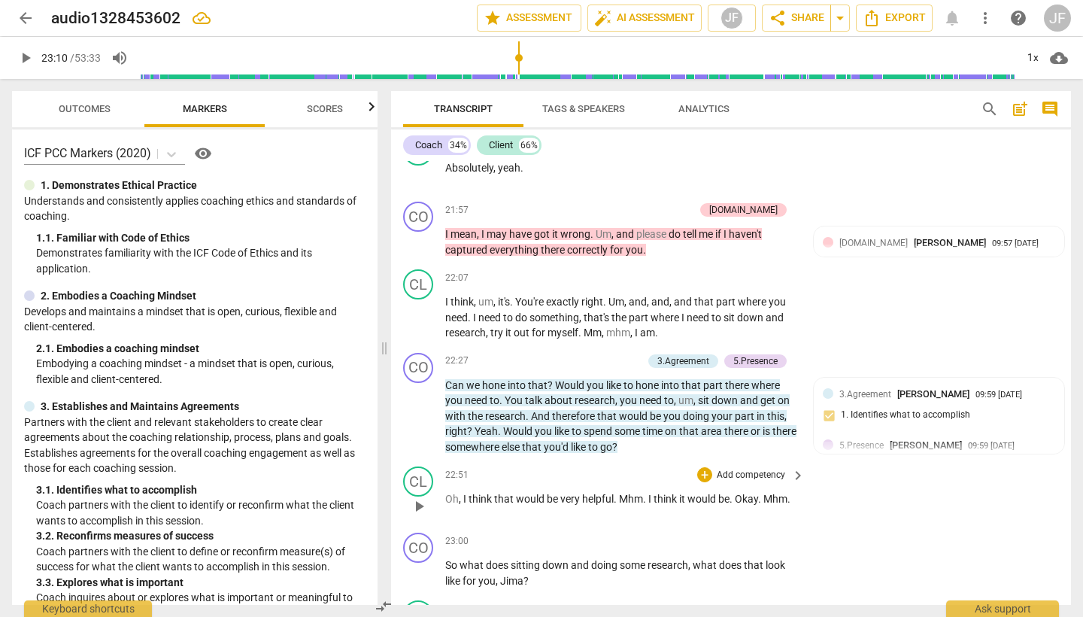
scroll to position [0, 0]
click at [703, 533] on div "+" at bounding box center [704, 540] width 15 height 15
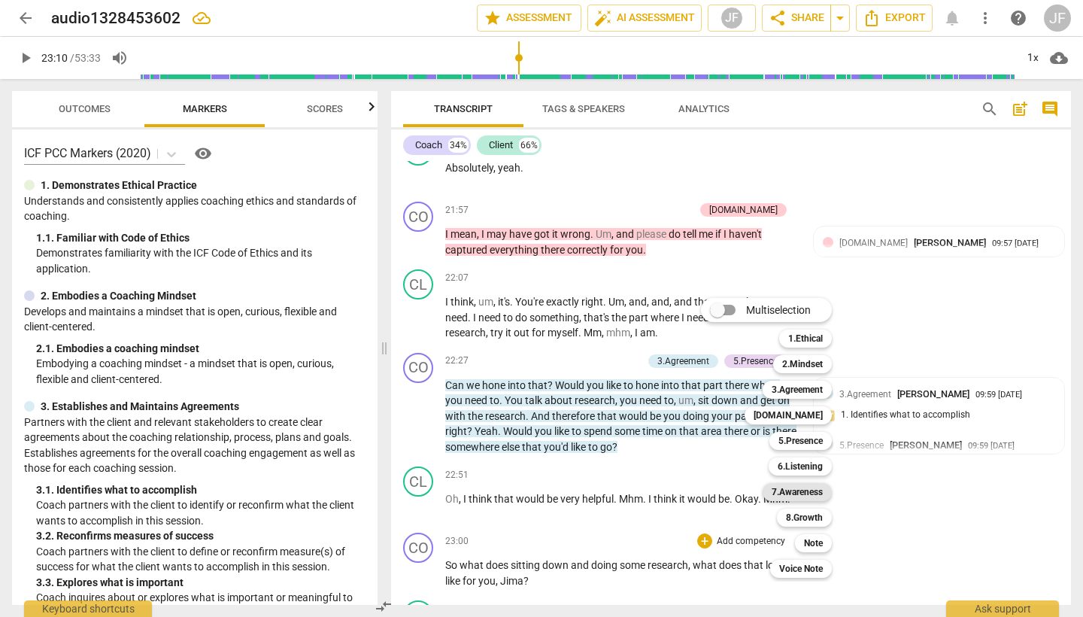
click at [813, 491] on b "7.Awareness" at bounding box center [797, 492] width 51 height 18
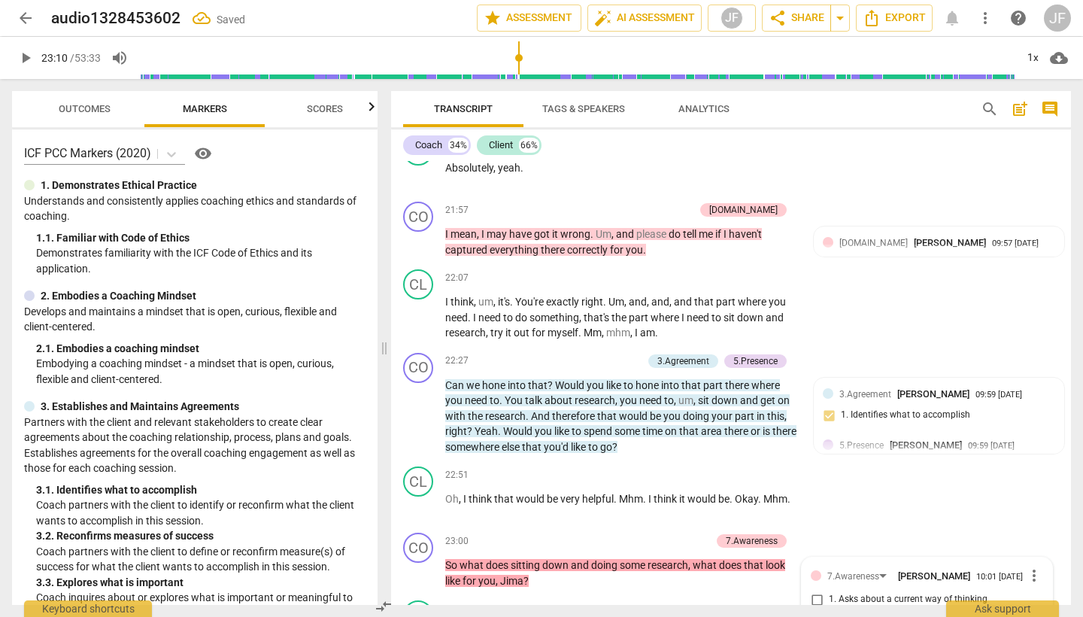
scroll to position [4636, 0]
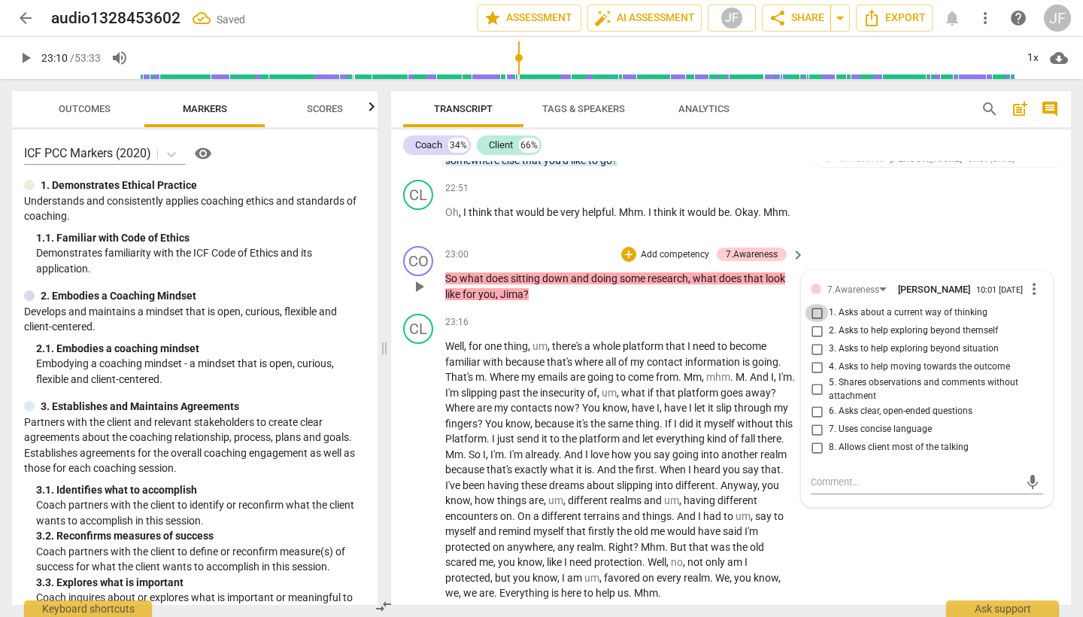
click at [816, 304] on input "1. Asks about a current way of thinking" at bounding box center [817, 313] width 24 height 18
drag, startPoint x: 817, startPoint y: 314, endPoint x: 812, endPoint y: 330, distance: 16.4
click at [817, 402] on input "6. Asks clear, open-ended questions" at bounding box center [817, 411] width 24 height 18
click at [812, 421] on input "7. Uses concise language" at bounding box center [817, 430] width 24 height 18
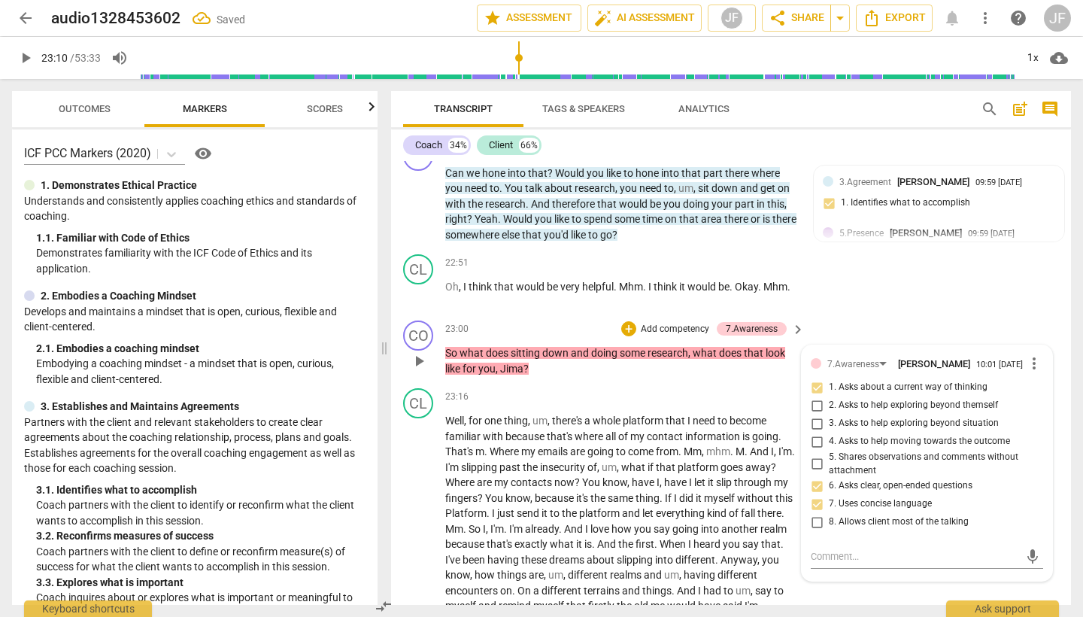
scroll to position [4556, 0]
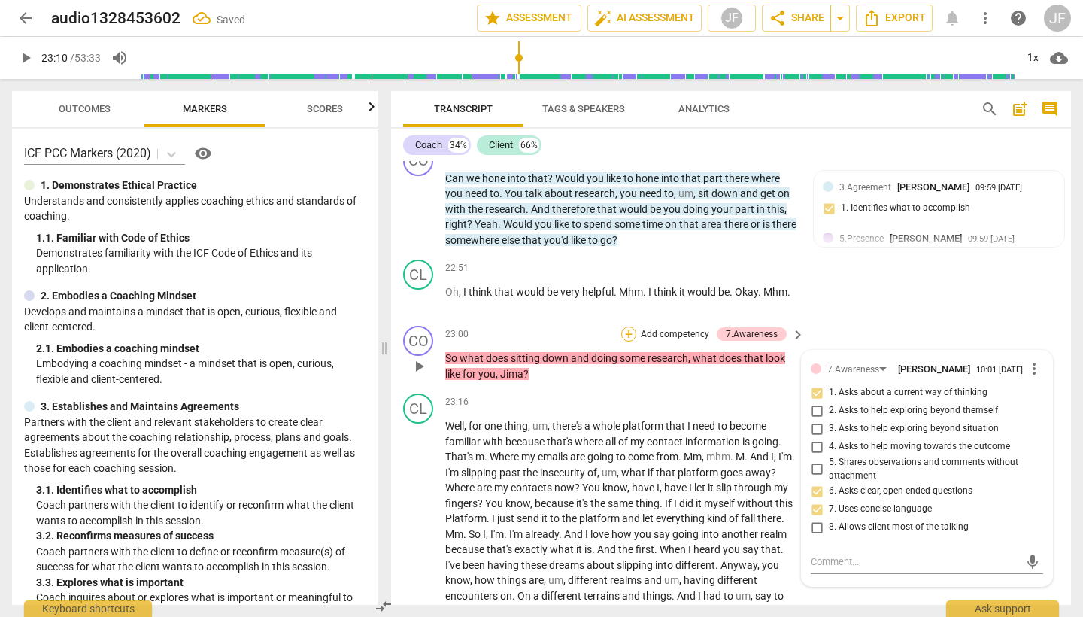
click at [625, 326] on div "+" at bounding box center [628, 333] width 15 height 15
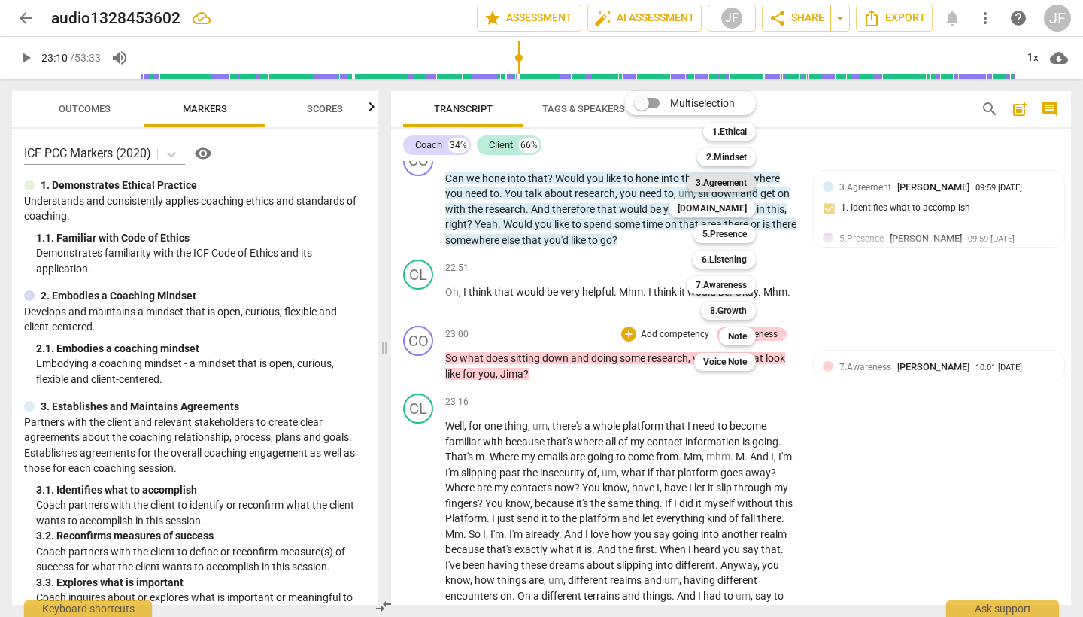
click at [749, 177] on div "3.Agreement" at bounding box center [721, 183] width 69 height 18
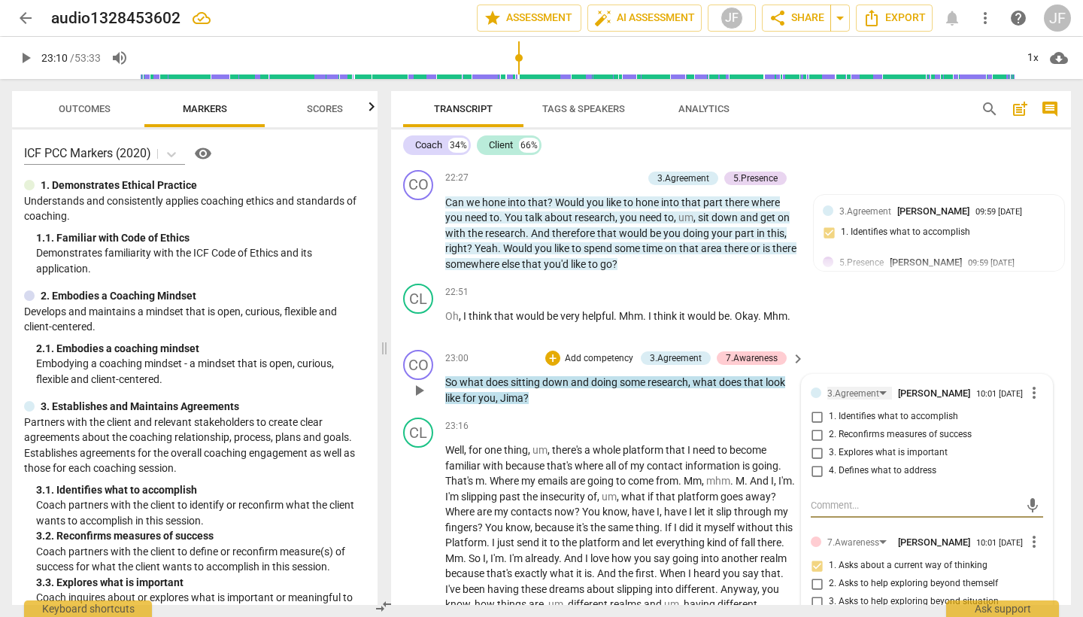
scroll to position [4529, 0]
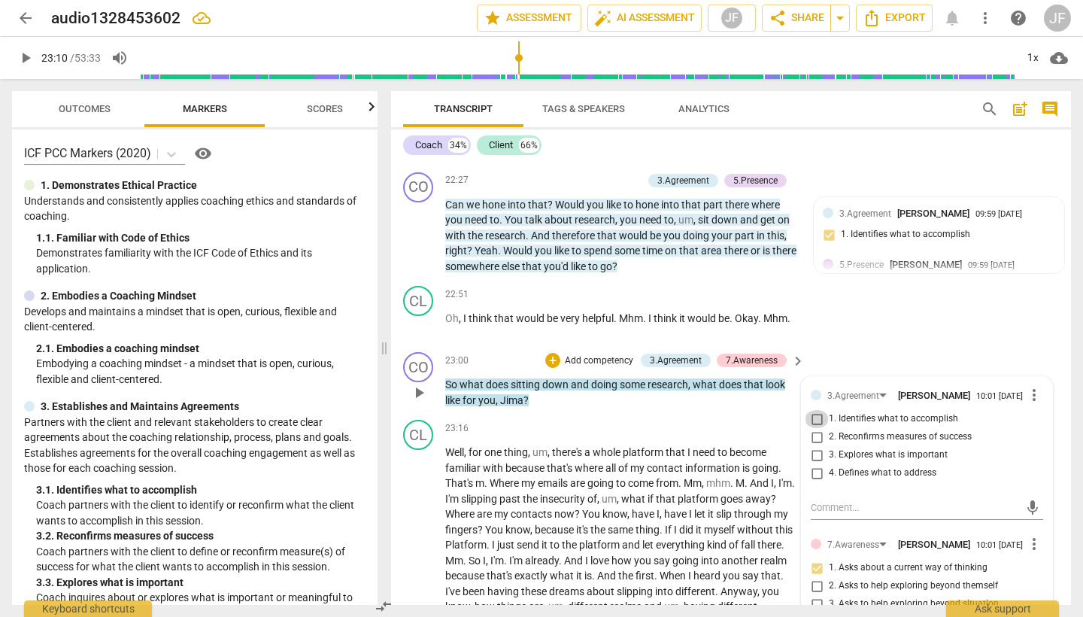
click at [814, 410] on input "1. Identifies what to accomplish" at bounding box center [817, 419] width 24 height 18
click at [830, 500] on textarea at bounding box center [915, 507] width 208 height 14
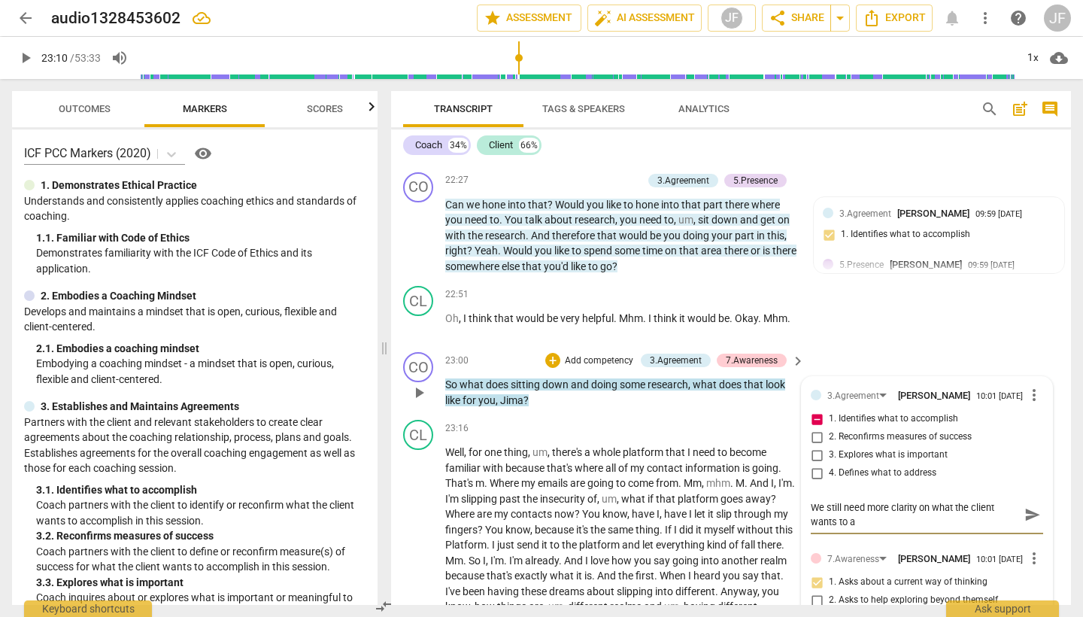
scroll to position [0, 0]
click at [815, 410] on input "1. Identifies what to accomplish" at bounding box center [817, 419] width 24 height 18
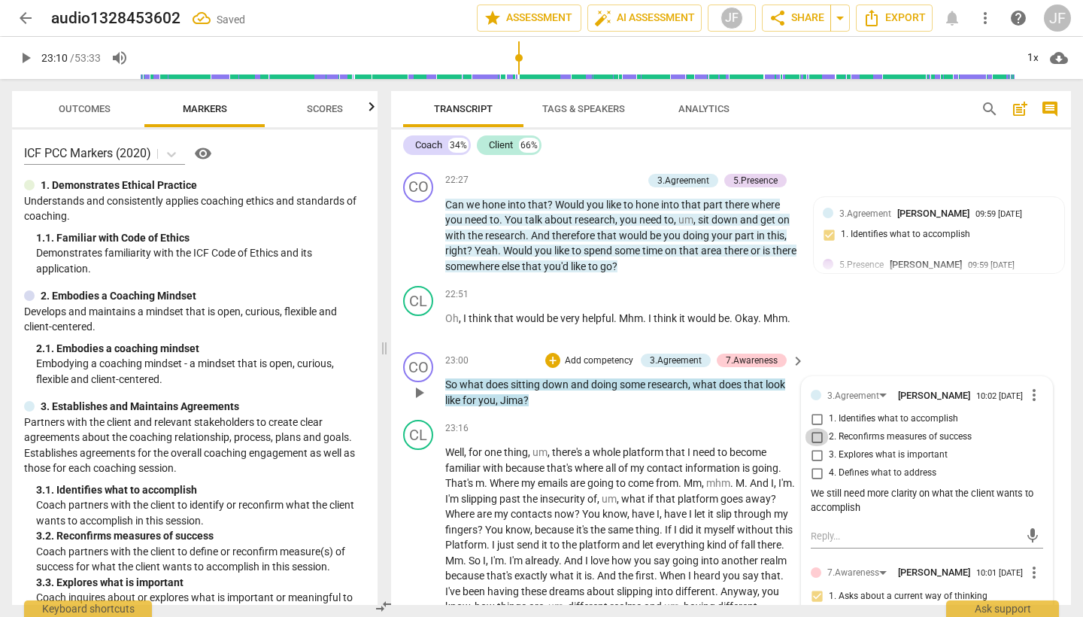
click at [815, 428] on input "2. Reconfirms measures of success" at bounding box center [817, 437] width 24 height 18
drag, startPoint x: 861, startPoint y: 410, endPoint x: 870, endPoint y: 410, distance: 9.0
click at [861, 487] on div "We still need more clarity on what the client wants to accomplish" at bounding box center [927, 501] width 232 height 29
drag, startPoint x: 859, startPoint y: 408, endPoint x: 886, endPoint y: 411, distance: 27.2
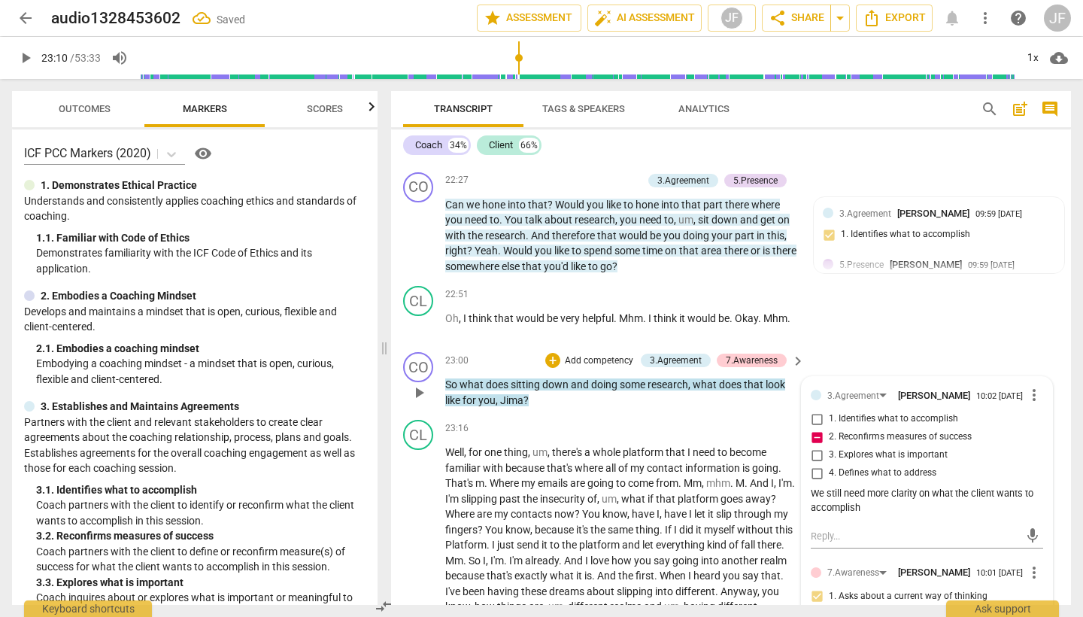
click at [859, 487] on div "We still need more clarity on what the client wants to accomplish" at bounding box center [927, 501] width 232 height 29
click at [836, 529] on textarea at bounding box center [915, 536] width 208 height 14
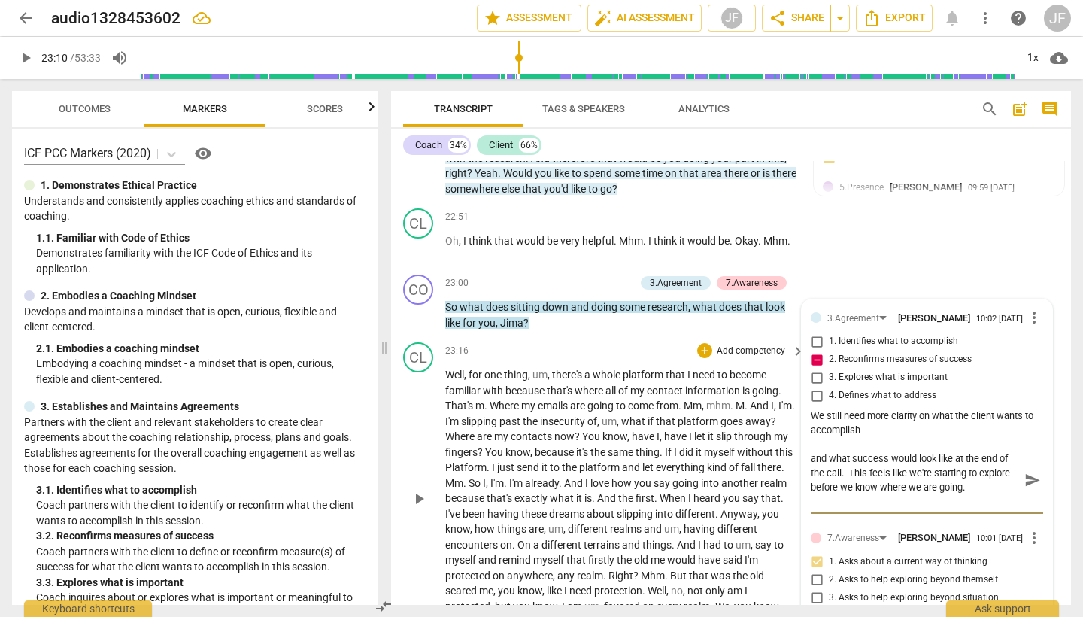
scroll to position [4608, 0]
click at [422, 488] on span "play_arrow" at bounding box center [419, 497] width 18 height 18
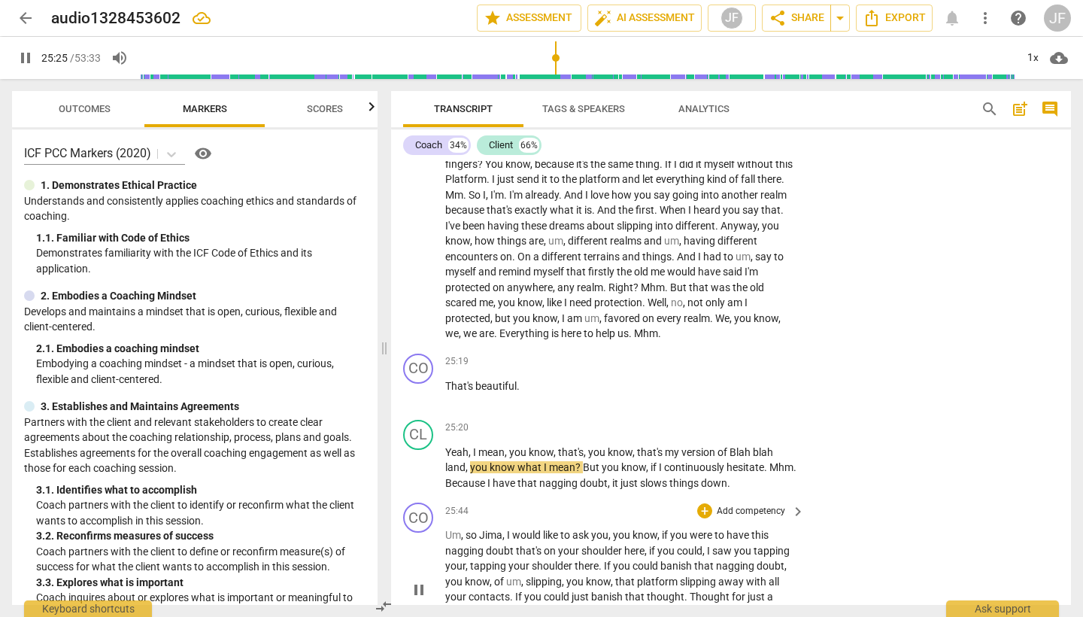
scroll to position [4892, 0]
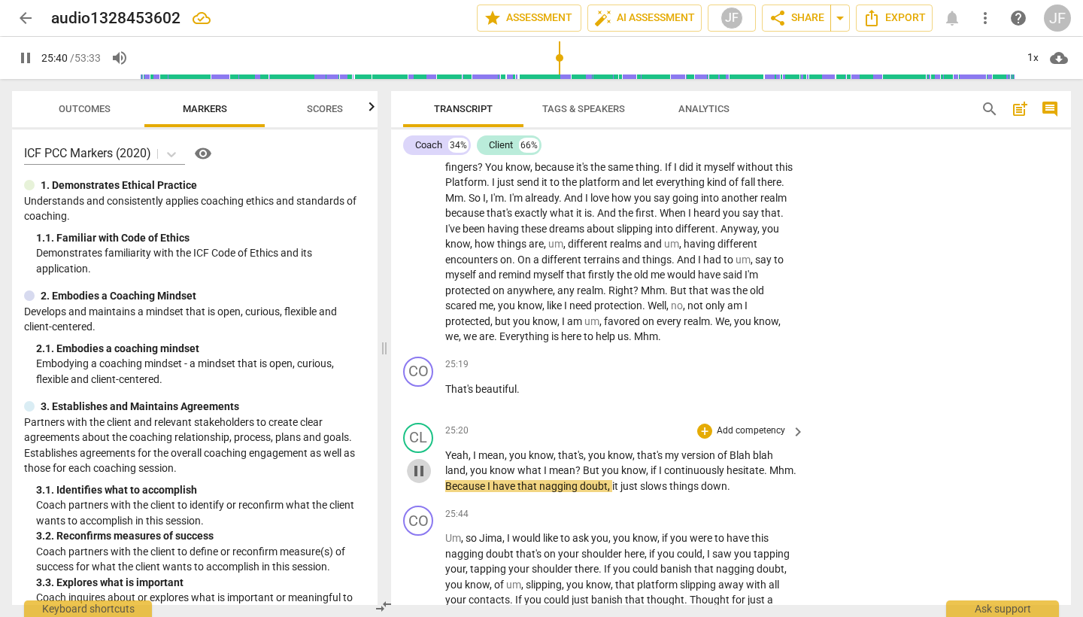
click at [414, 462] on span "pause" at bounding box center [419, 471] width 18 height 18
click at [701, 357] on div "+" at bounding box center [704, 364] width 15 height 15
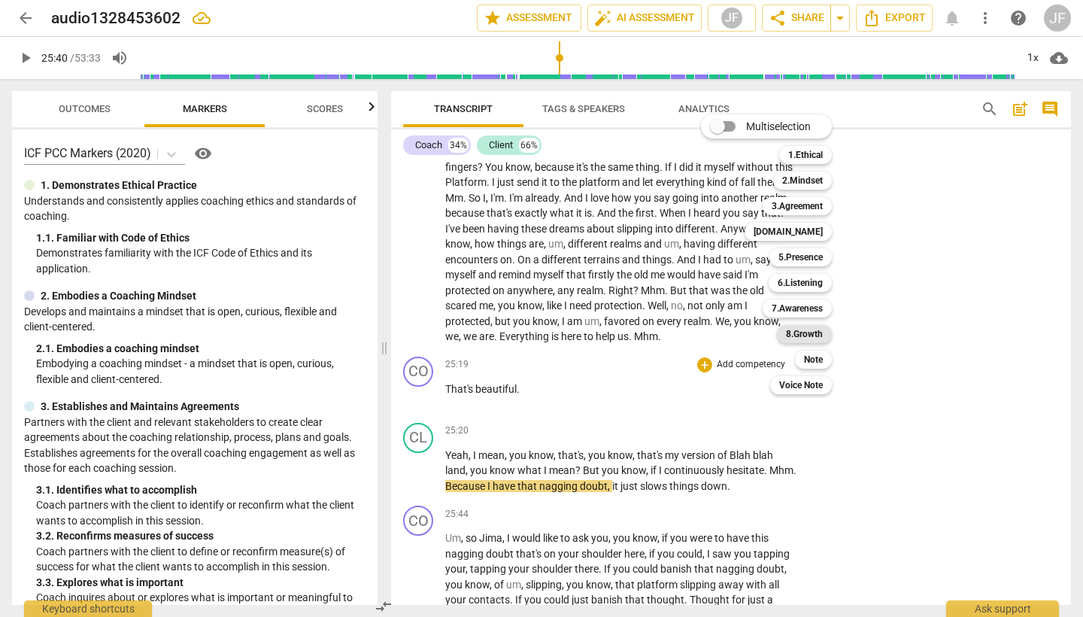
click at [811, 332] on b "8.Growth" at bounding box center [804, 334] width 37 height 18
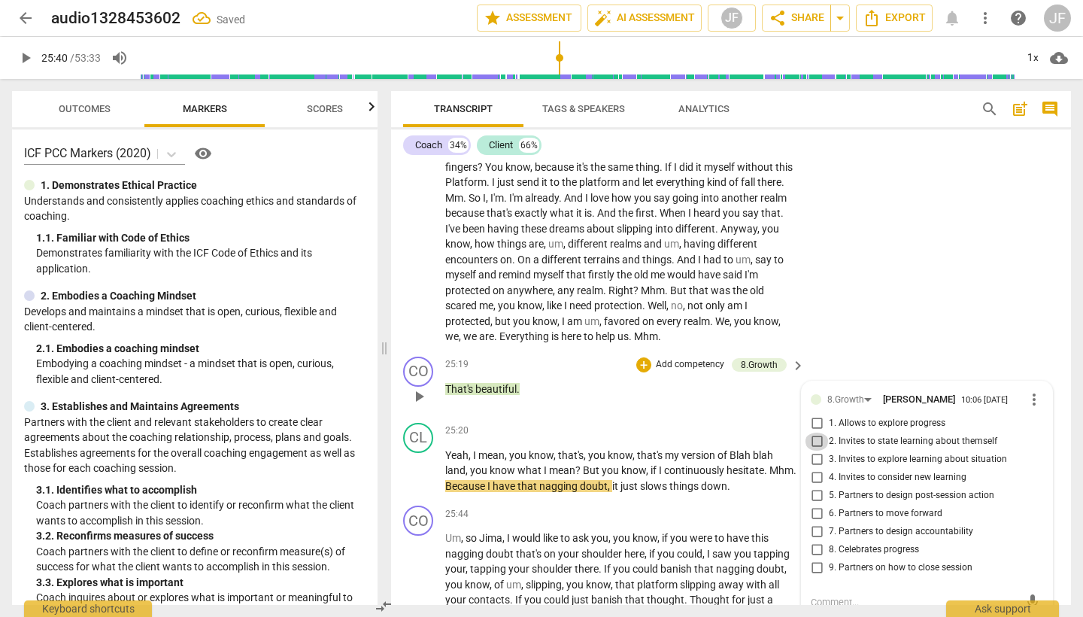
click at [812, 433] on input "2. Invites to state learning about themself" at bounding box center [817, 442] width 24 height 18
click at [813, 433] on input "2. Invites to state learning about themself" at bounding box center [817, 442] width 24 height 18
click at [849, 595] on textarea at bounding box center [915, 602] width 208 height 14
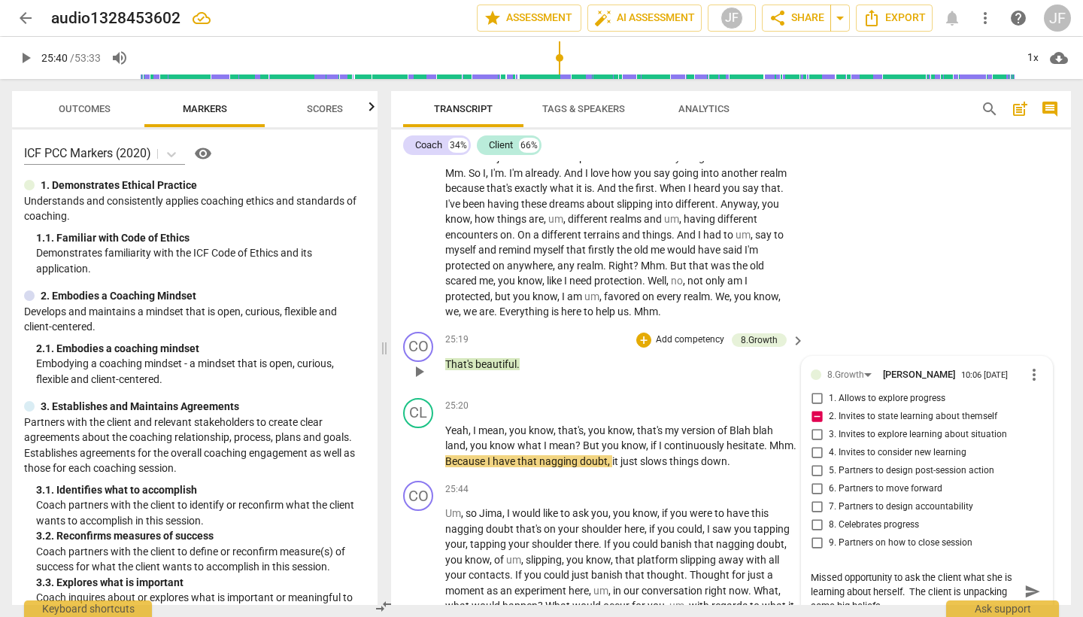
click at [902, 570] on textarea "Missed opportunity to ask the client what she is learning about herself. The cl…" at bounding box center [915, 591] width 208 height 43
click at [421, 436] on span "play_arrow" at bounding box center [419, 445] width 18 height 18
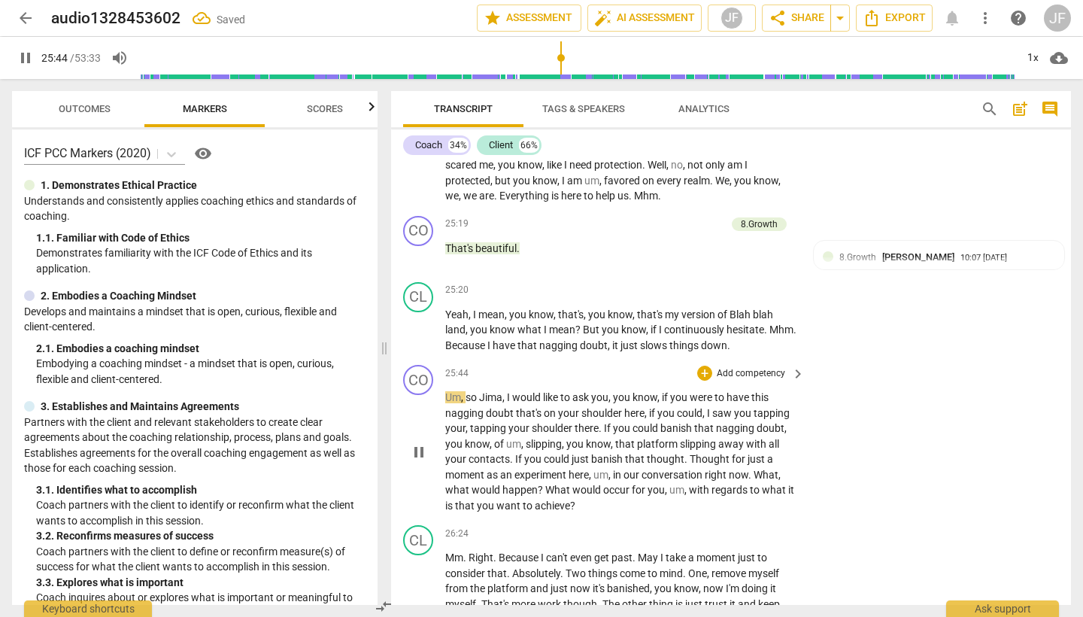
scroll to position [5036, 0]
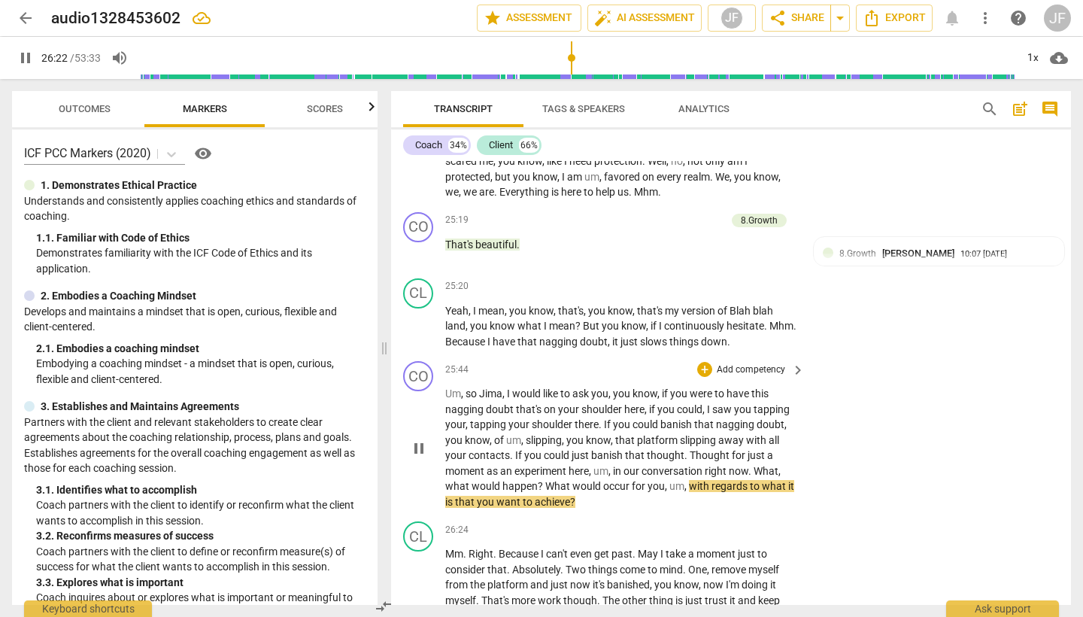
click at [414, 439] on span "pause" at bounding box center [419, 448] width 18 height 18
click at [706, 362] on div "+" at bounding box center [704, 369] width 15 height 15
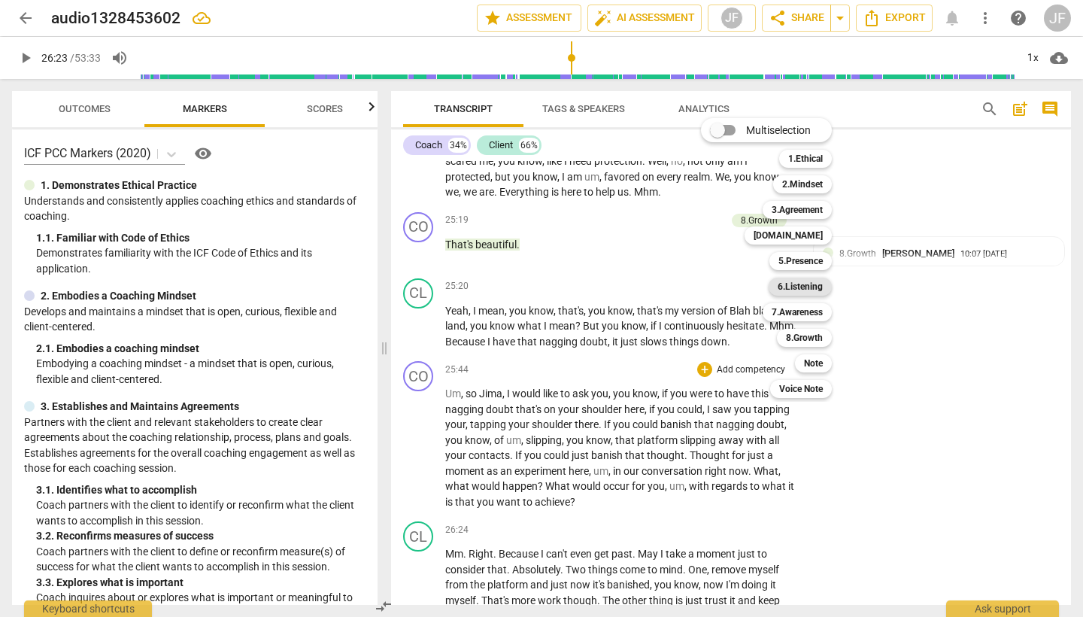
click at [821, 286] on b "6.Listening" at bounding box center [800, 287] width 45 height 18
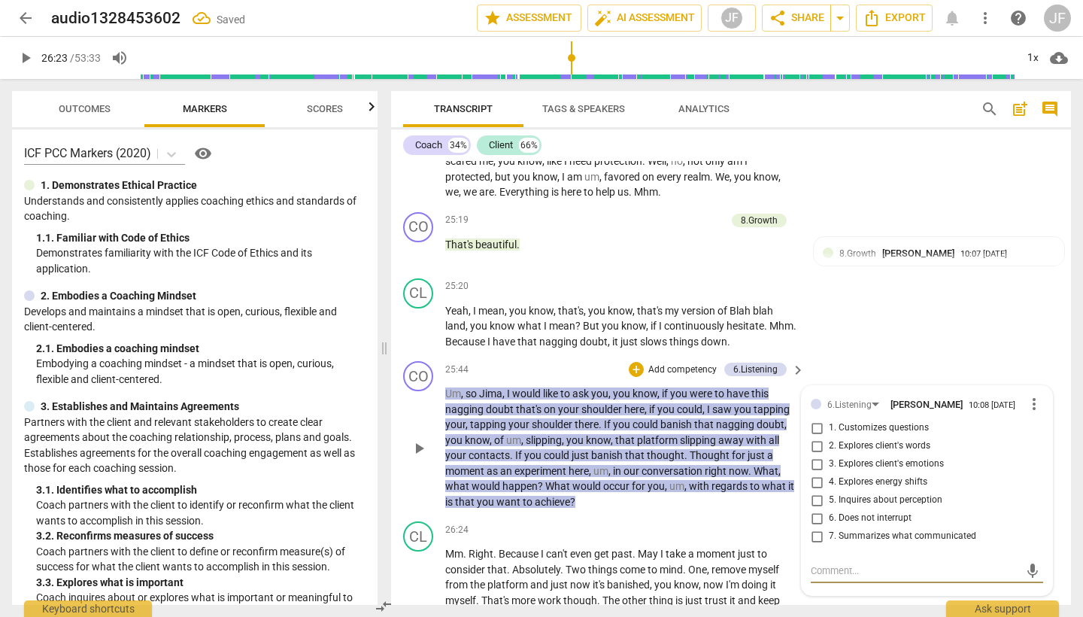
click at [815, 473] on input "4. Explores energy shifts" at bounding box center [817, 482] width 24 height 18
click at [634, 362] on div "+" at bounding box center [636, 369] width 15 height 15
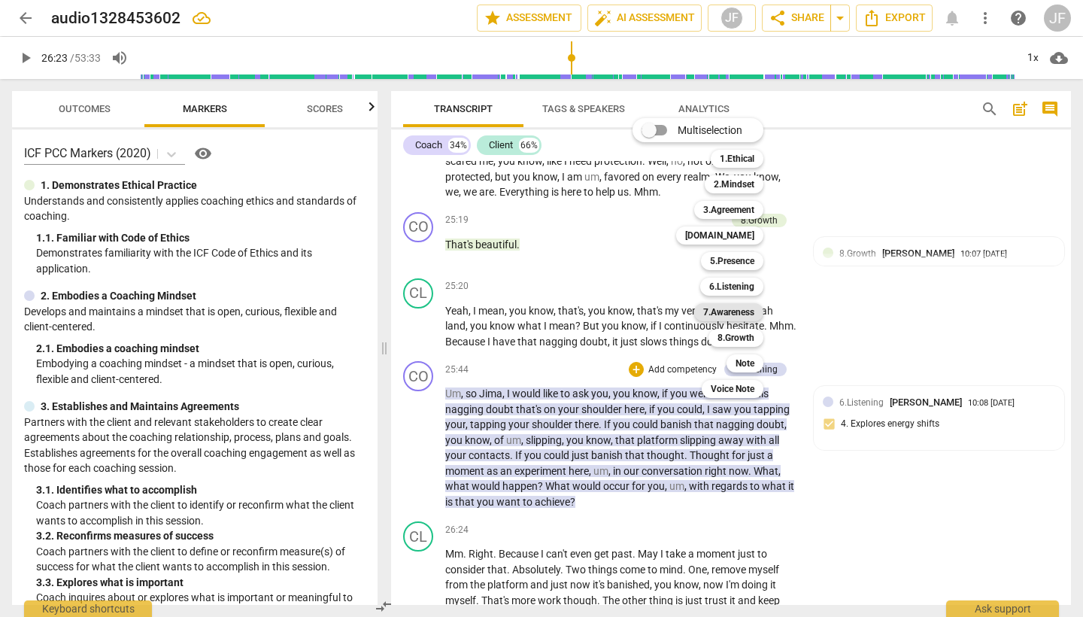
click at [732, 312] on b "7.Awareness" at bounding box center [728, 312] width 51 height 18
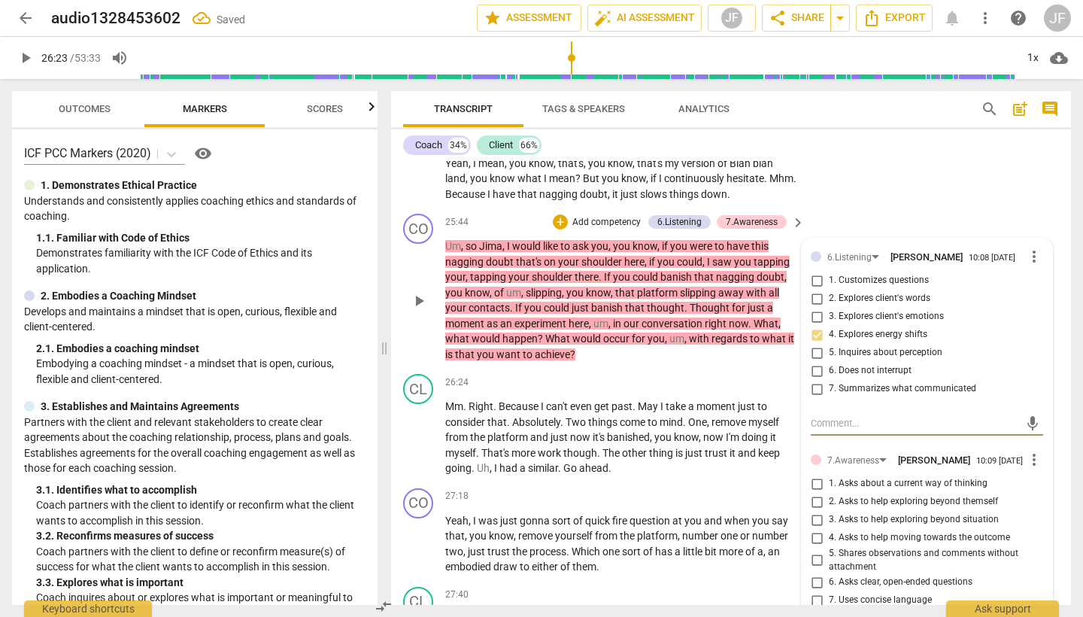
scroll to position [5182, 0]
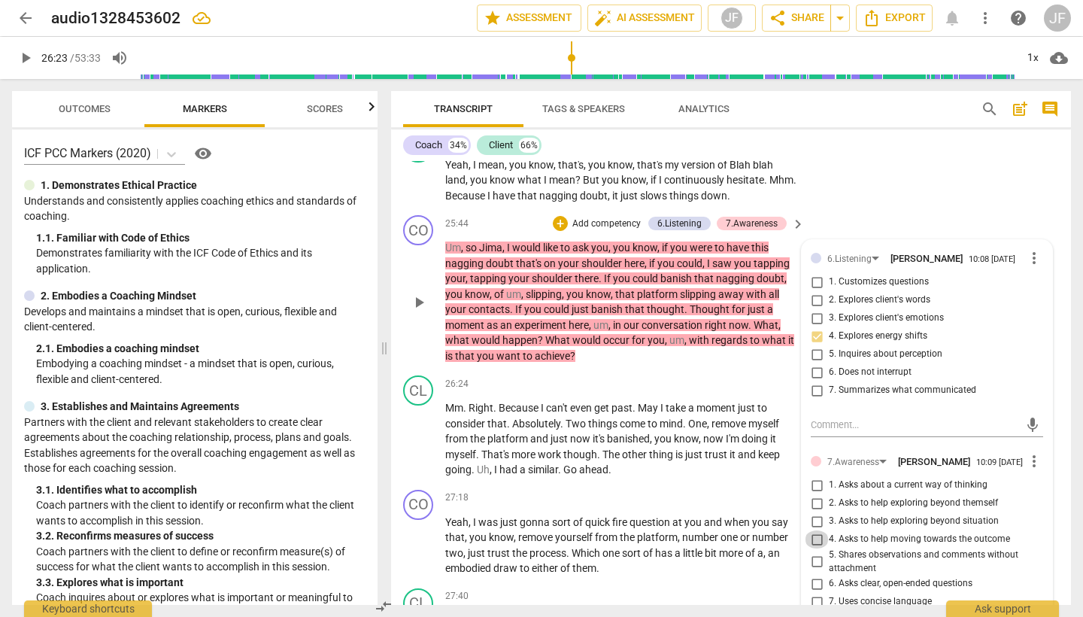
click at [818, 530] on input "4. Asks to help moving towards the outcome" at bounding box center [817, 539] width 24 height 18
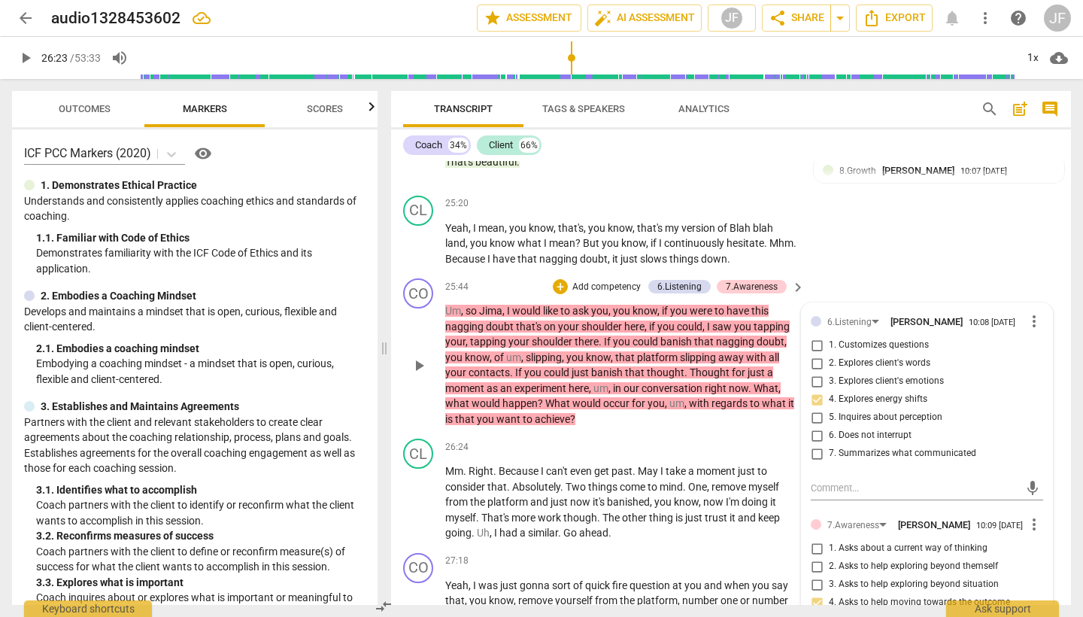
scroll to position [0, 0]
click at [421, 493] on span "play_arrow" at bounding box center [419, 502] width 18 height 18
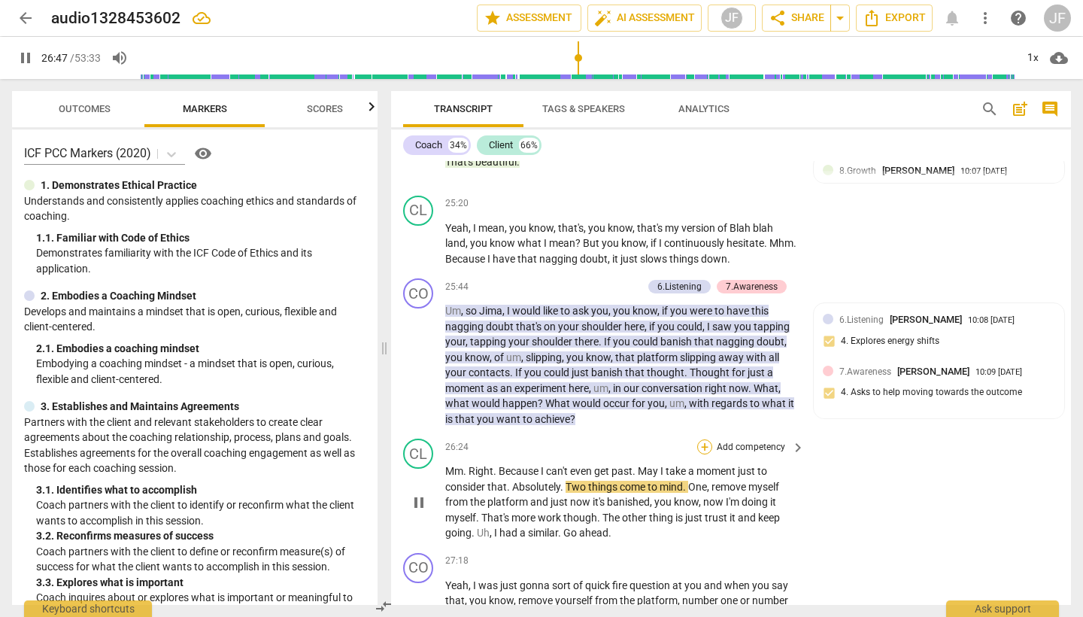
click at [706, 439] on div "+" at bounding box center [704, 446] width 15 height 15
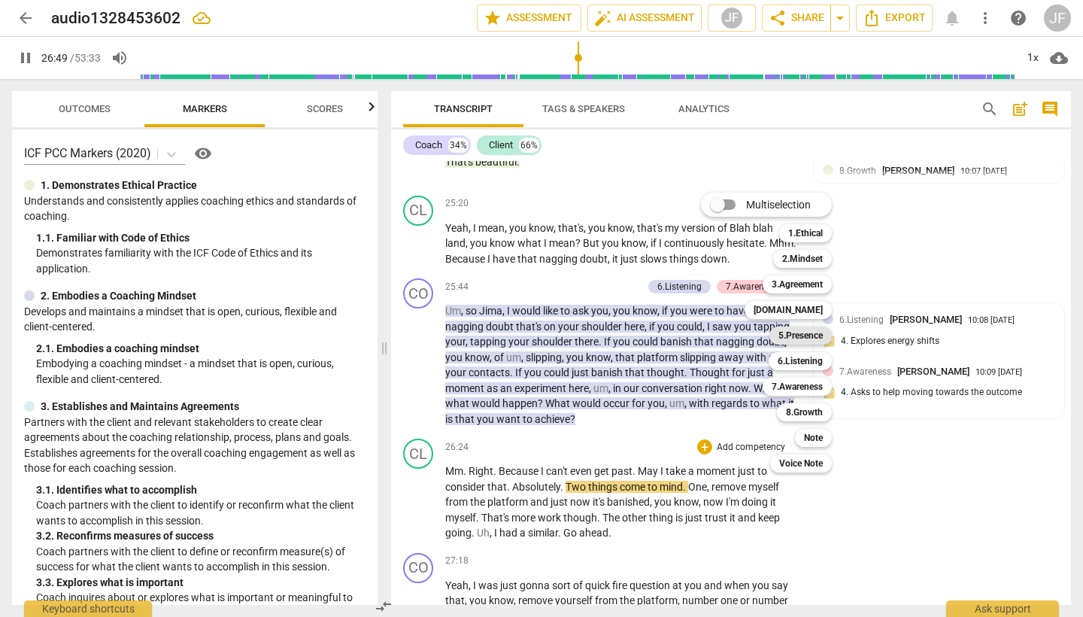
click at [831, 334] on div "5.Presence" at bounding box center [801, 335] width 62 height 18
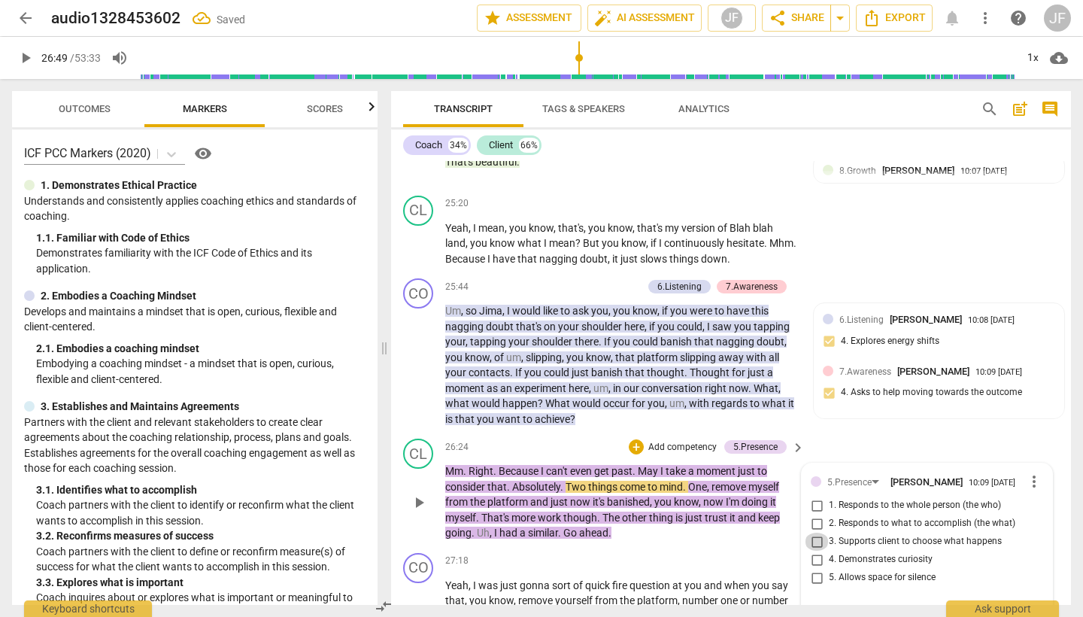
click at [815, 533] on input "3. Supports client to choose what happens" at bounding box center [817, 542] width 24 height 18
click at [418, 493] on span "play_arrow" at bounding box center [419, 502] width 18 height 18
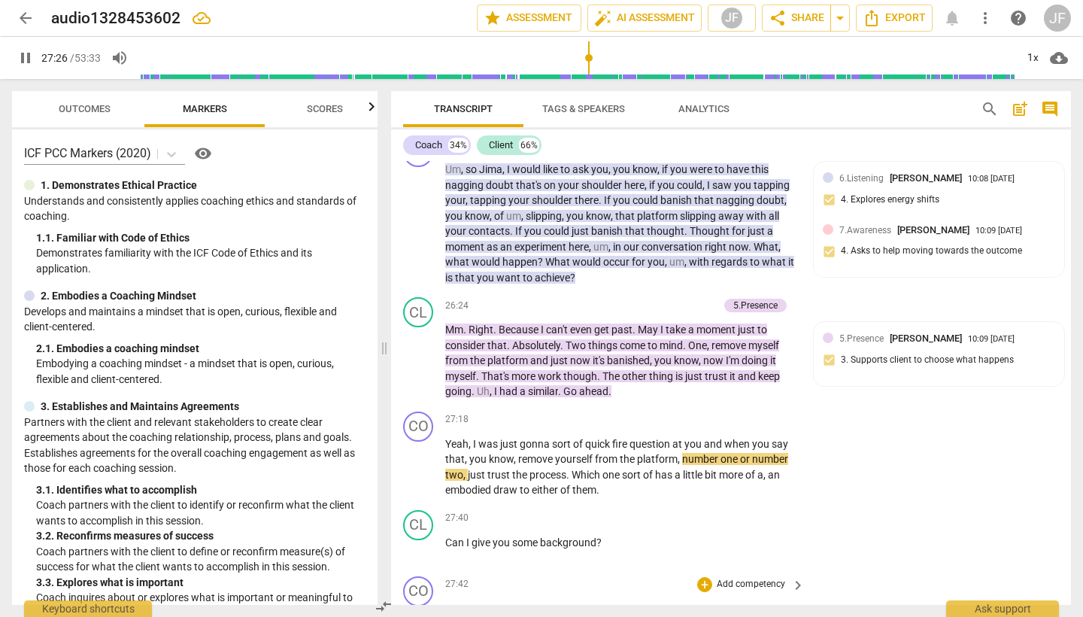
scroll to position [5267, 0]
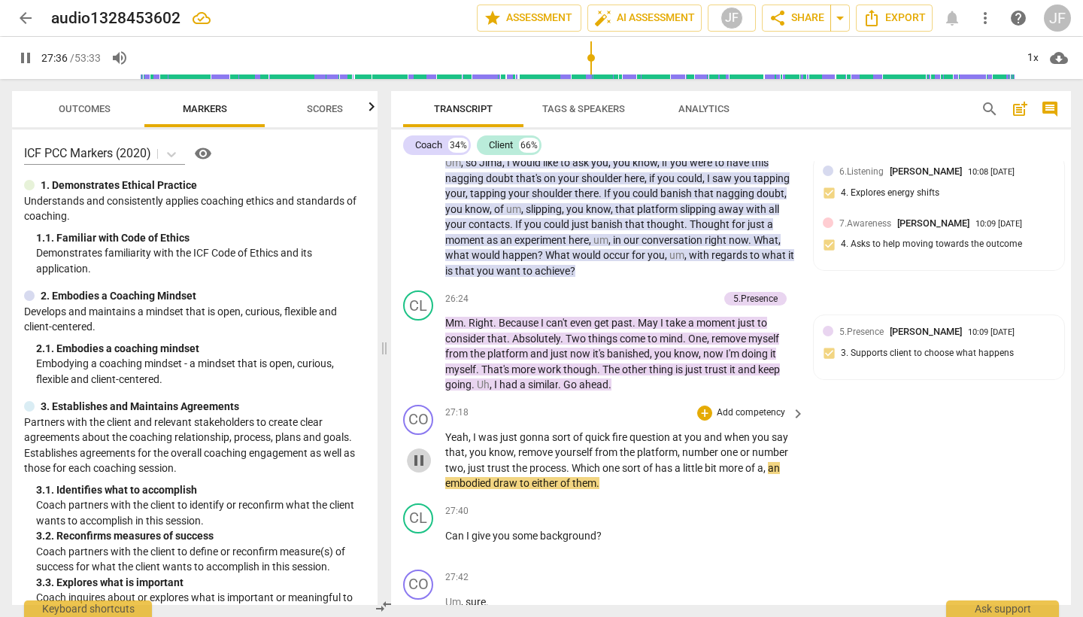
click at [417, 451] on span "pause" at bounding box center [419, 460] width 18 height 18
click at [697, 405] on div "+" at bounding box center [704, 412] width 15 height 15
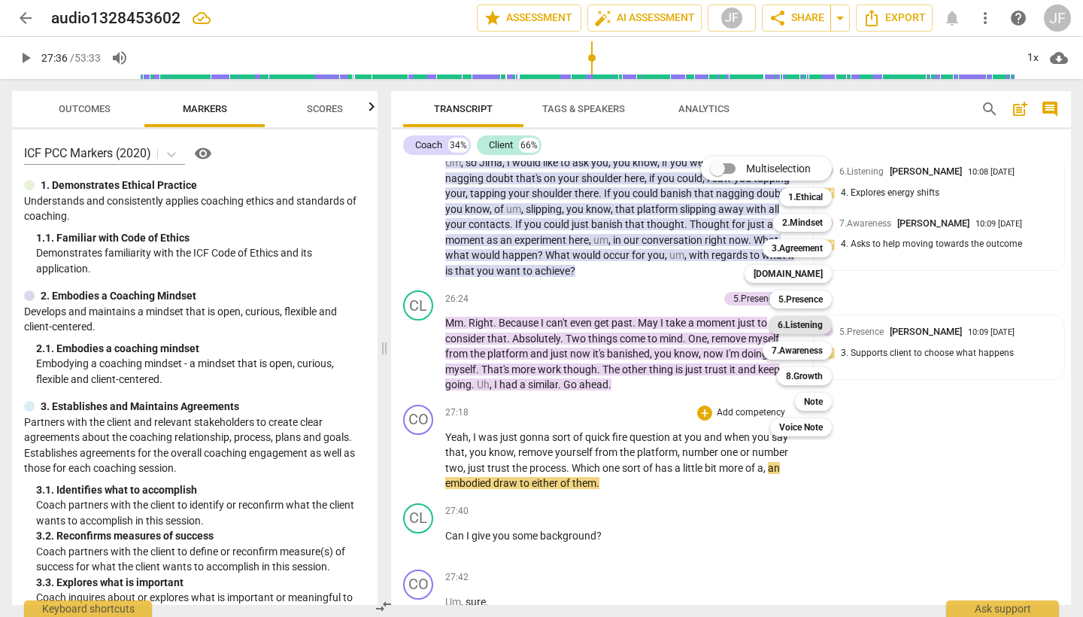
click at [815, 323] on b "6.Listening" at bounding box center [800, 325] width 45 height 18
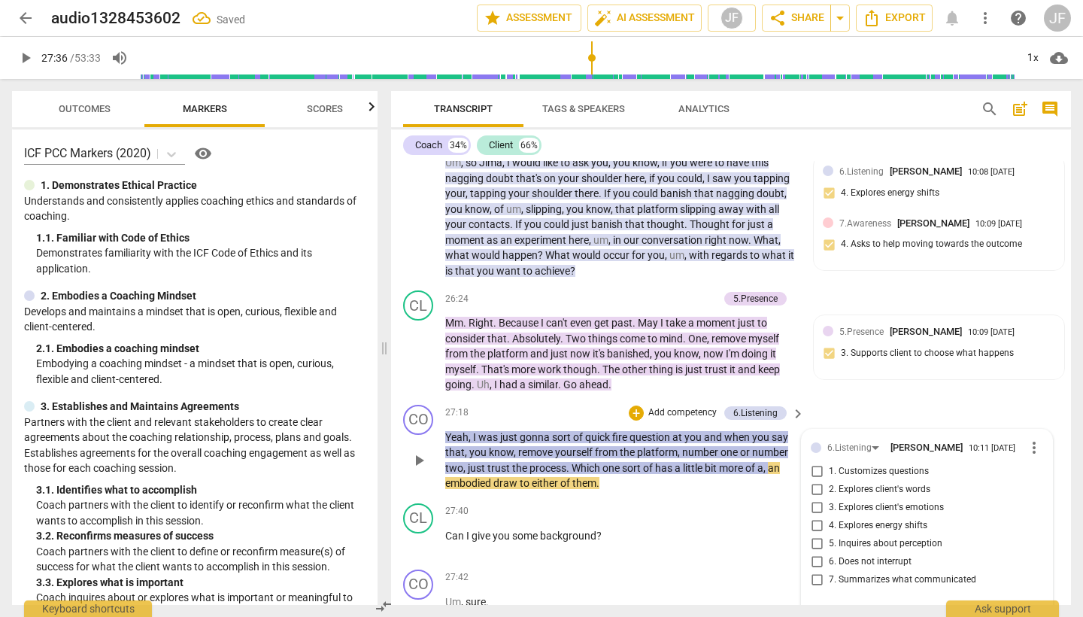
click at [809, 463] on input "1. Customizes questions" at bounding box center [817, 472] width 24 height 18
click at [636, 405] on div "+" at bounding box center [636, 412] width 15 height 15
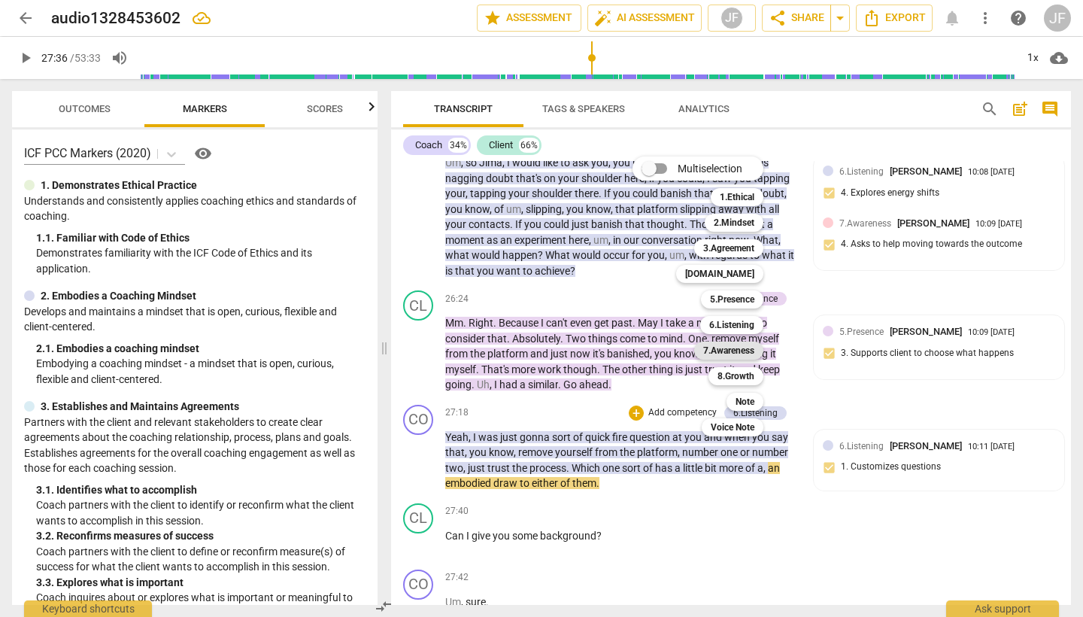
click at [746, 349] on b "7.Awareness" at bounding box center [728, 351] width 51 height 18
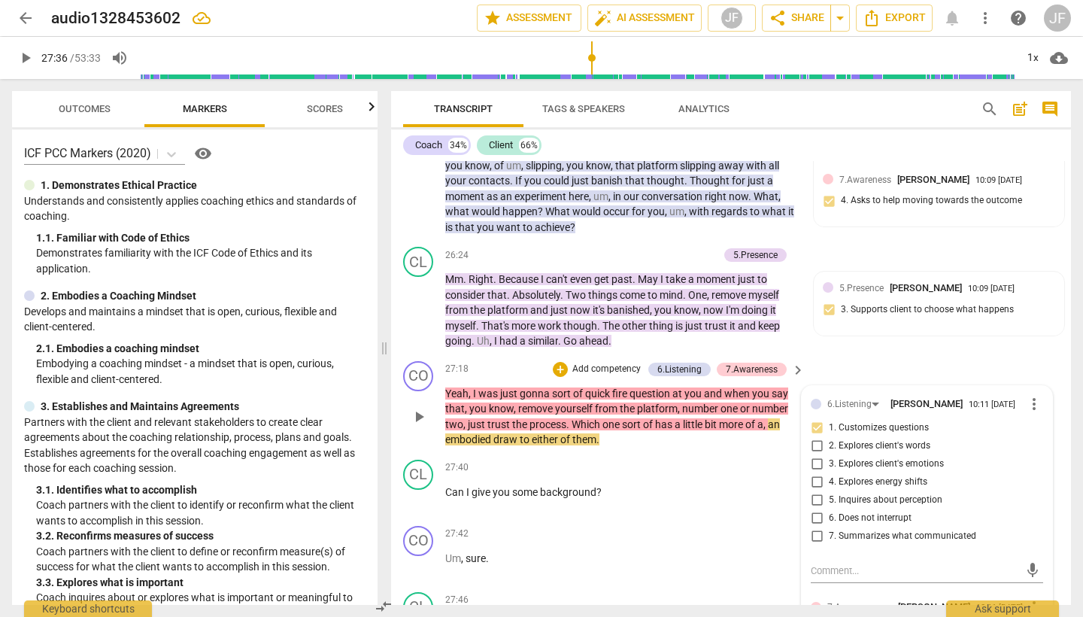
scroll to position [5310, 0]
click at [423, 491] on span "play_arrow" at bounding box center [419, 500] width 18 height 18
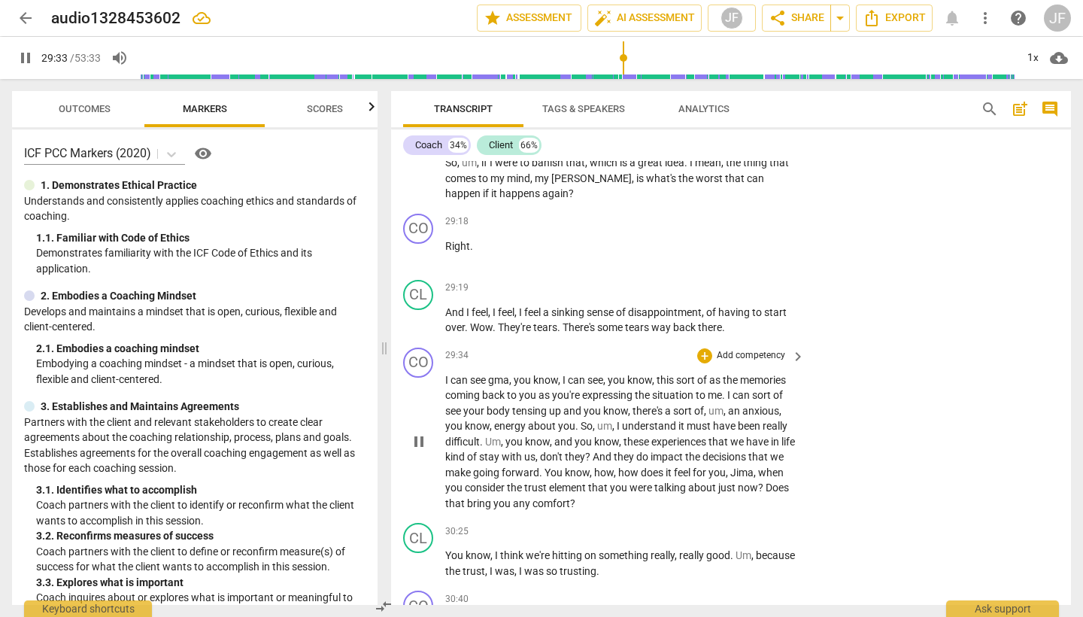
scroll to position [6090, 0]
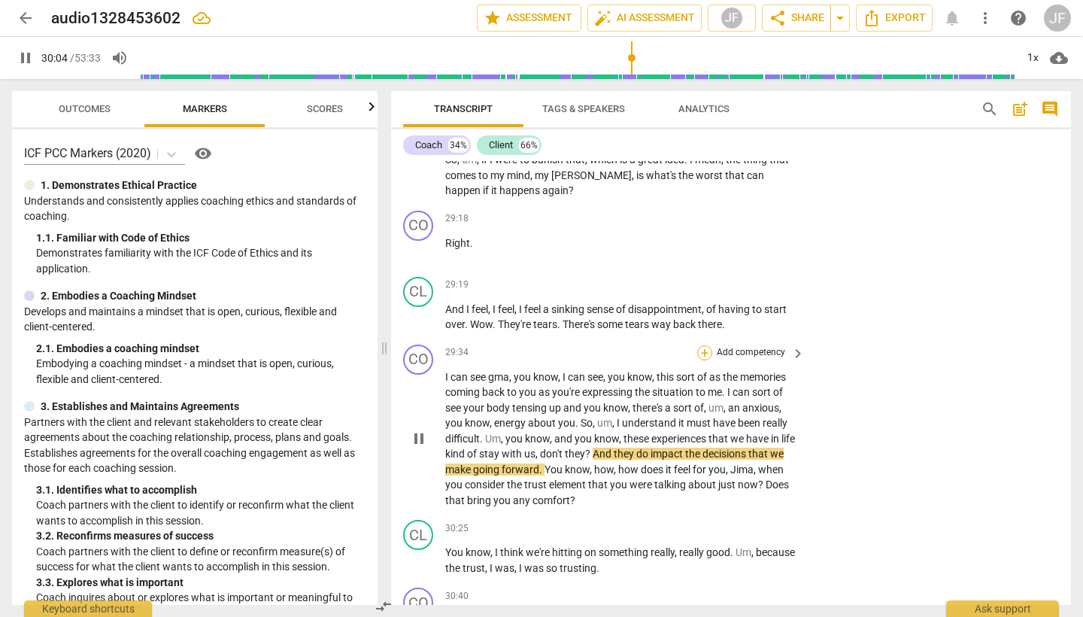
click at [706, 345] on div "+" at bounding box center [704, 352] width 15 height 15
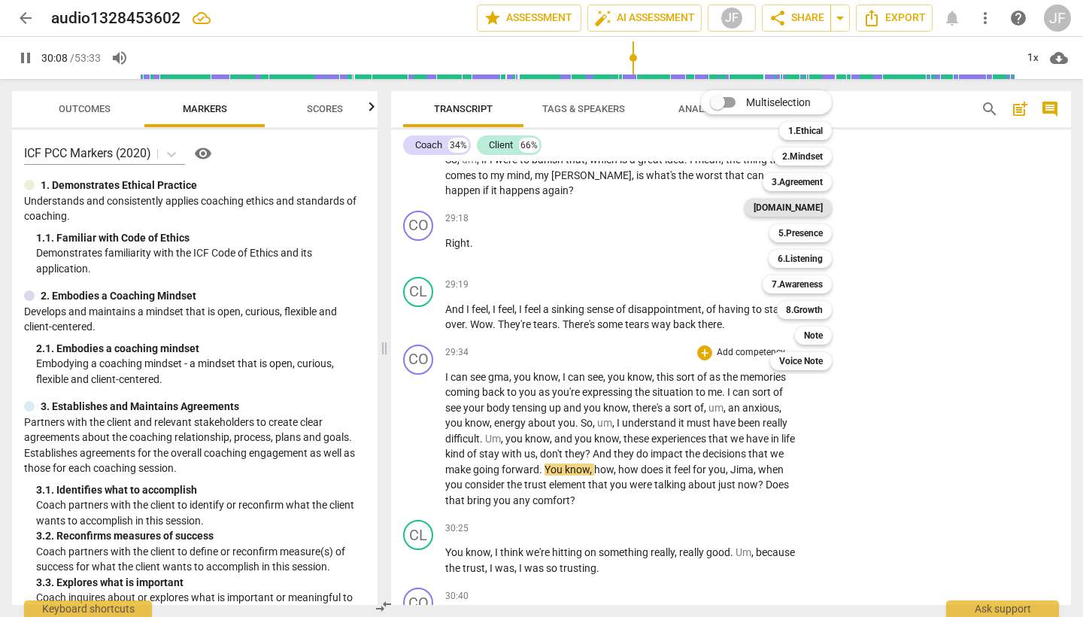
click at [804, 206] on b "[DOMAIN_NAME]" at bounding box center [788, 208] width 69 height 18
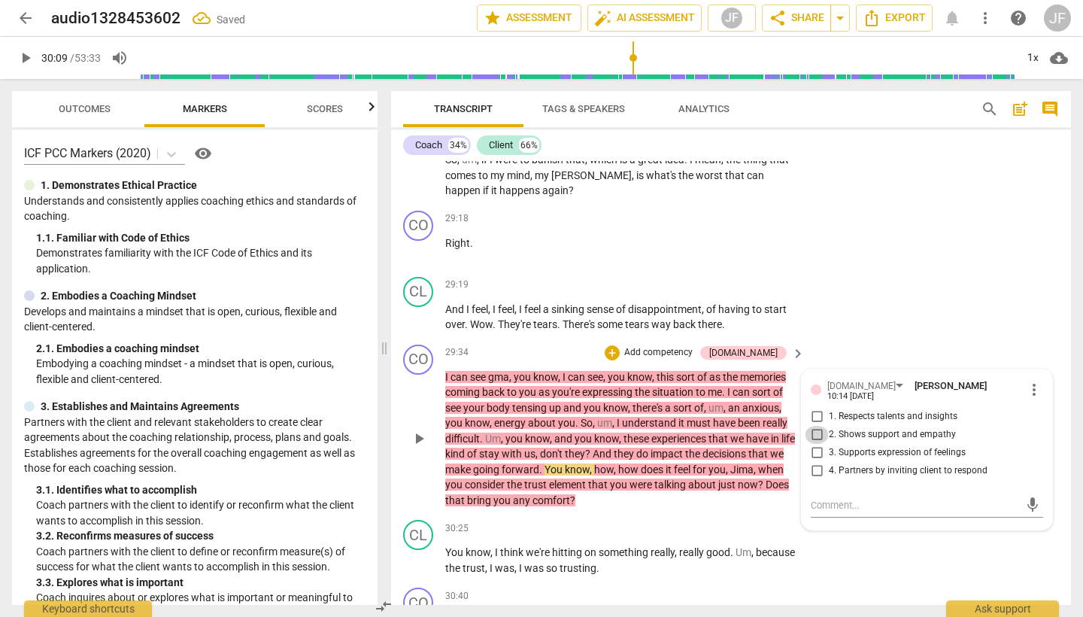
click at [817, 426] on input "2. Shows support and empathy" at bounding box center [817, 435] width 24 height 18
click at [620, 345] on div "+" at bounding box center [612, 352] width 15 height 15
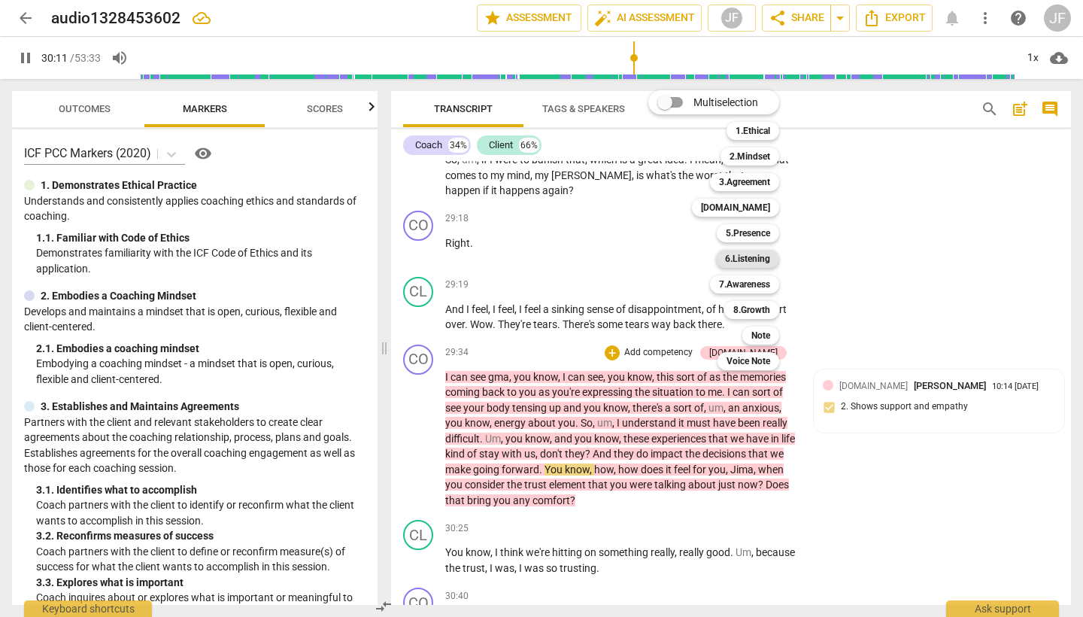
click at [746, 258] on b "6.Listening" at bounding box center [747, 259] width 45 height 18
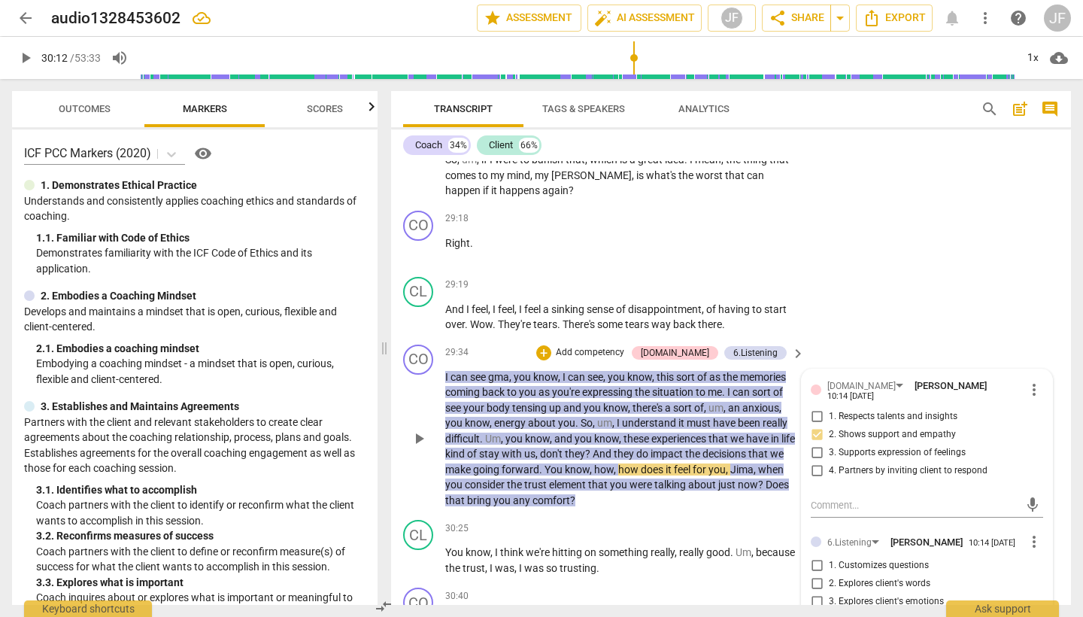
click at [814, 611] on input "4. Explores energy shifts" at bounding box center [817, 620] width 24 height 18
drag, startPoint x: 816, startPoint y: 480, endPoint x: 826, endPoint y: 482, distance: 10.0
click at [816, 593] on input "3. Explores client's emotions" at bounding box center [817, 602] width 24 height 18
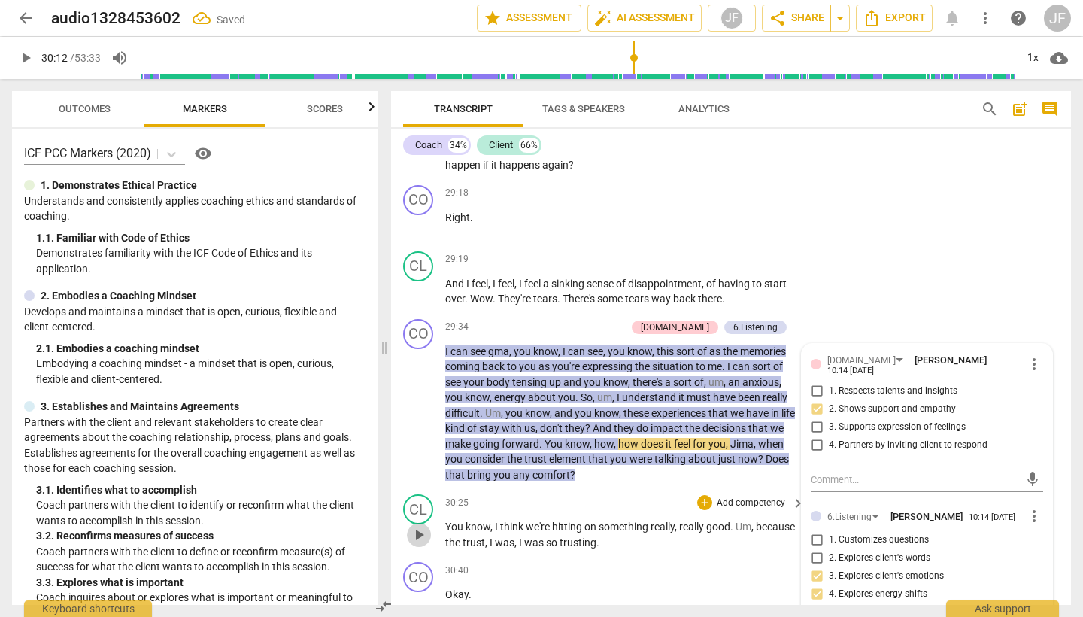
click at [416, 526] on span "play_arrow" at bounding box center [419, 535] width 18 height 18
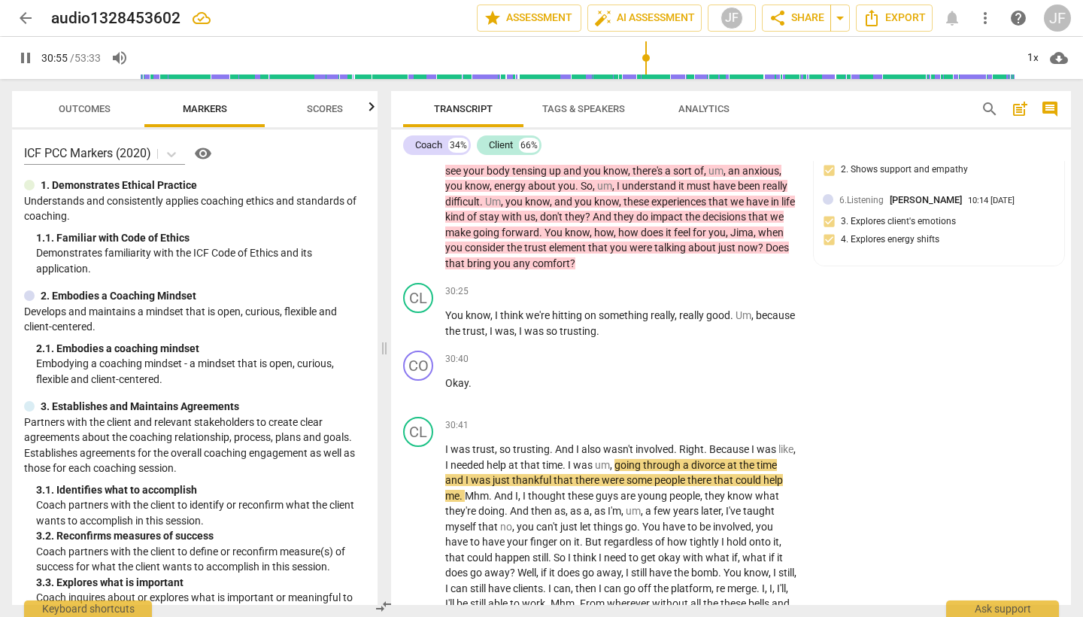
scroll to position [6335, 0]
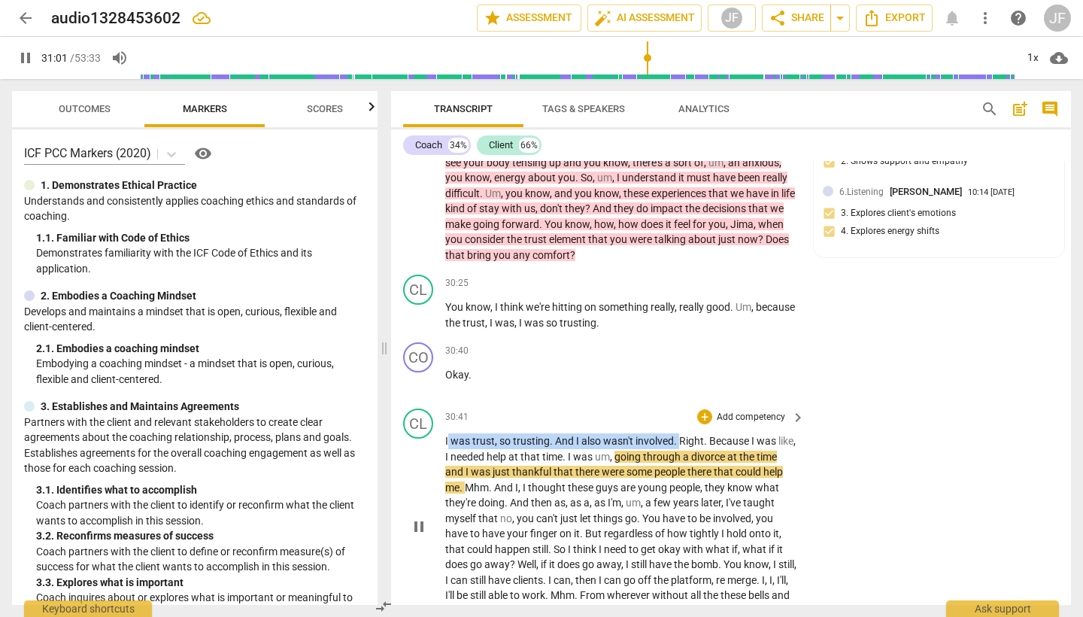
drag, startPoint x: 448, startPoint y: 314, endPoint x: 679, endPoint y: 317, distance: 231.7
click at [679, 433] on p "I was trust , so trusting . And I also wasn't involved . Right . Because I was …" at bounding box center [621, 525] width 352 height 185
click at [714, 293] on icon "button" at bounding box center [713, 292] width 9 height 11
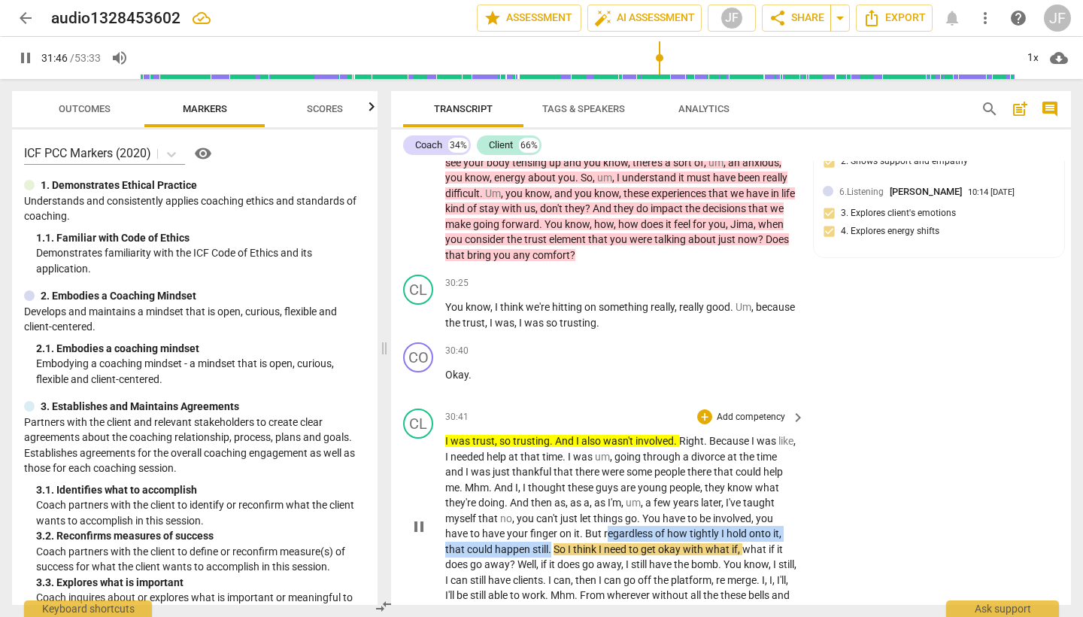
drag, startPoint x: 624, startPoint y: 402, endPoint x: 570, endPoint y: 419, distance: 56.6
click at [562, 433] on p "I was trust , so trusting . And I also wasn't involved . Right . Because I was …" at bounding box center [621, 525] width 352 height 185
click at [603, 403] on icon "button" at bounding box center [599, 400] width 15 height 18
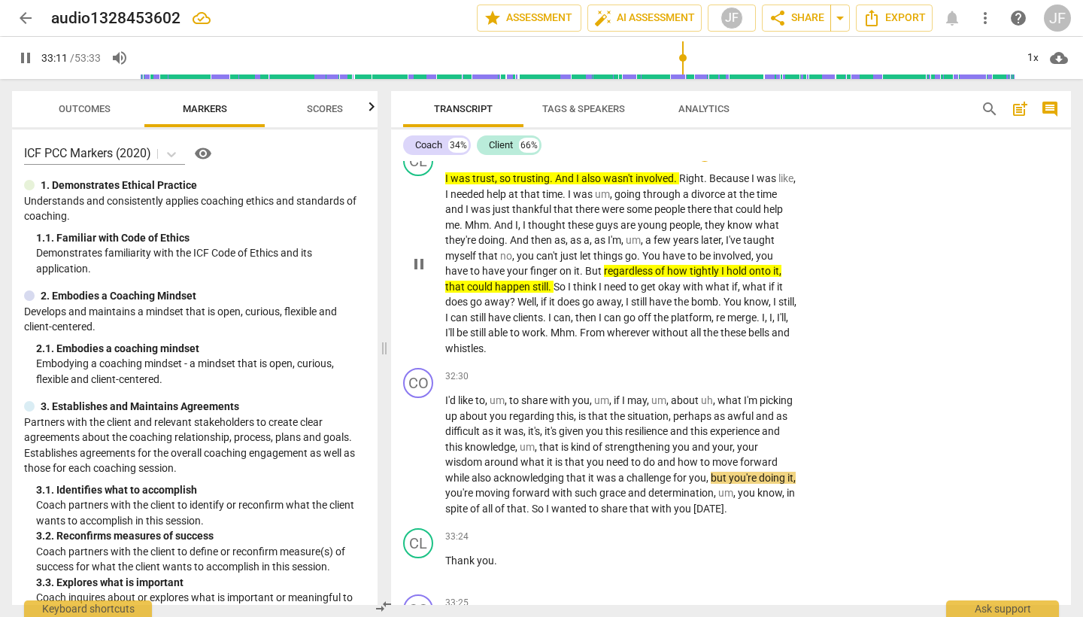
scroll to position [6602, 0]
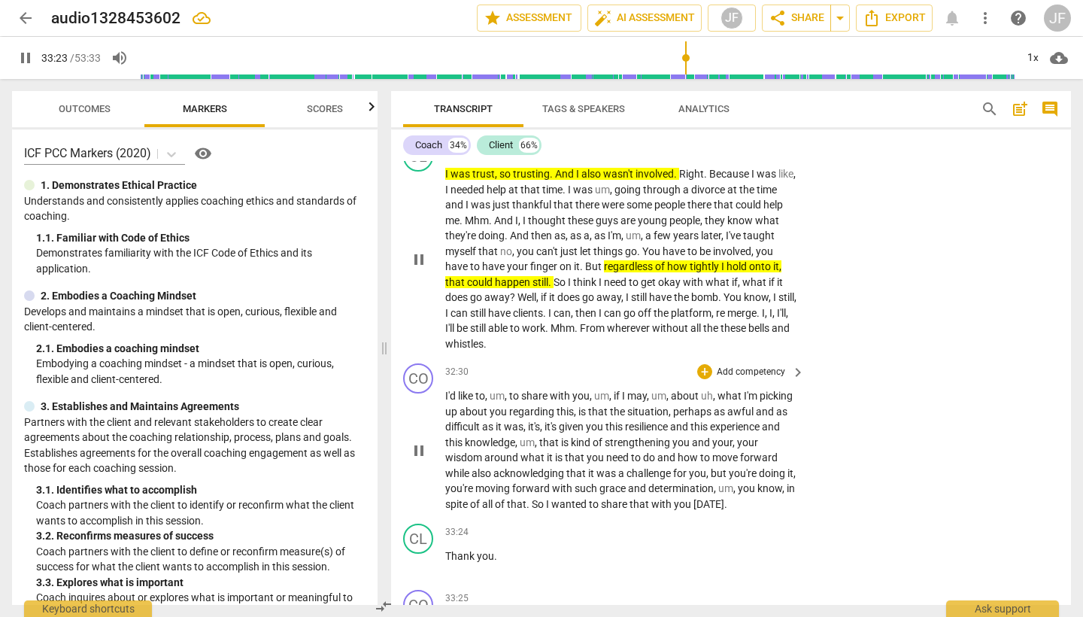
click at [418, 442] on span "pause" at bounding box center [419, 451] width 18 height 18
click at [709, 364] on div "+" at bounding box center [704, 371] width 15 height 15
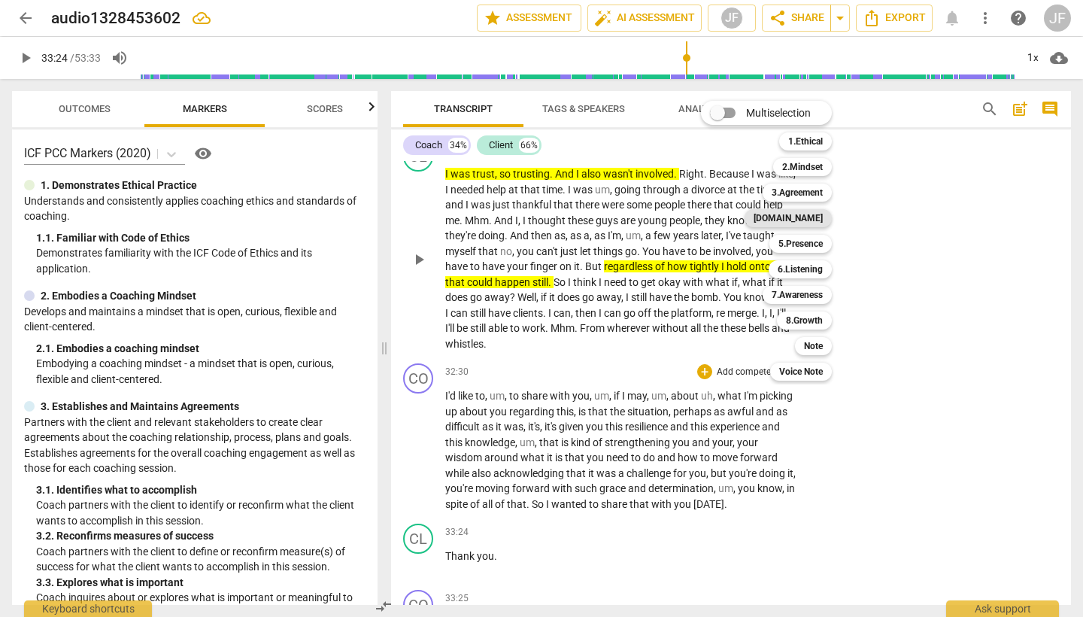
click at [808, 218] on b "[DOMAIN_NAME]" at bounding box center [788, 218] width 69 height 18
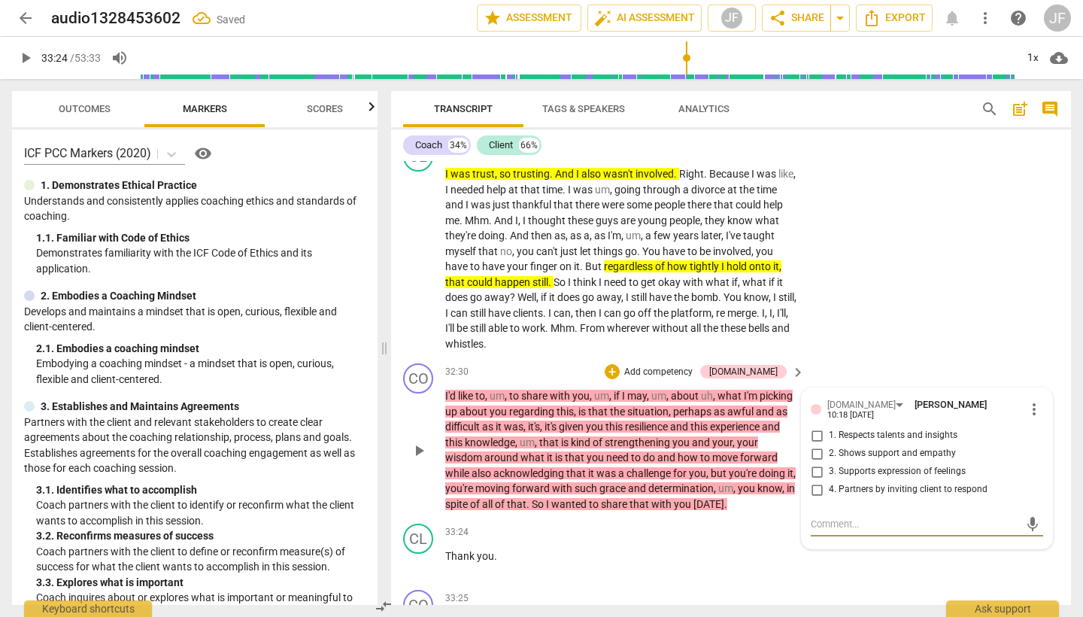
click at [815, 427] on input "1. Respects talents and insights" at bounding box center [817, 436] width 24 height 18
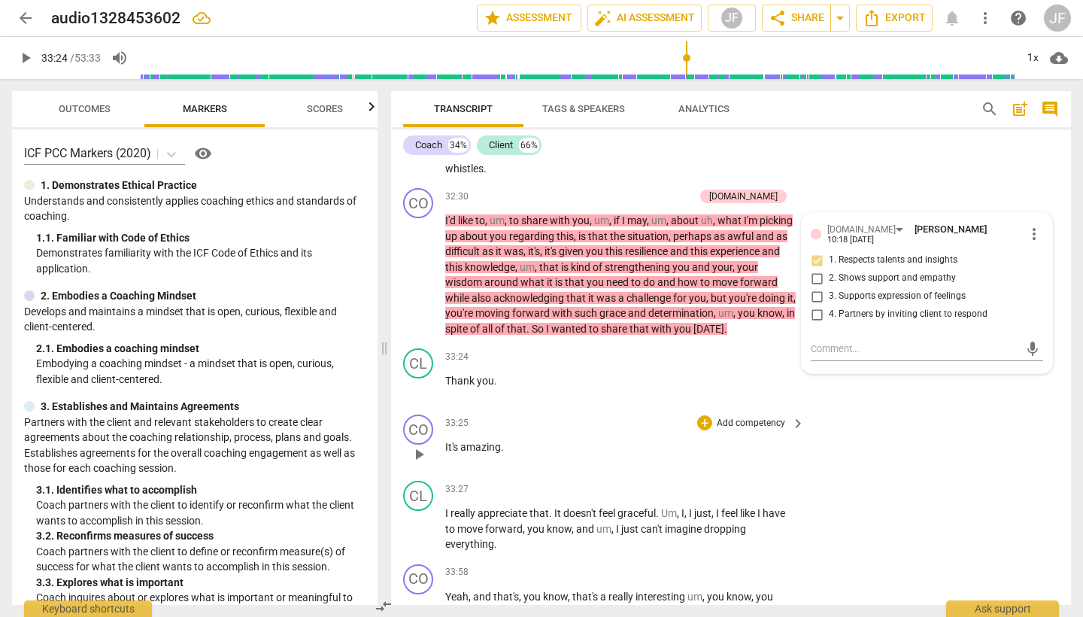
scroll to position [6779, 0]
click at [421, 518] on span "play_arrow" at bounding box center [419, 527] width 18 height 18
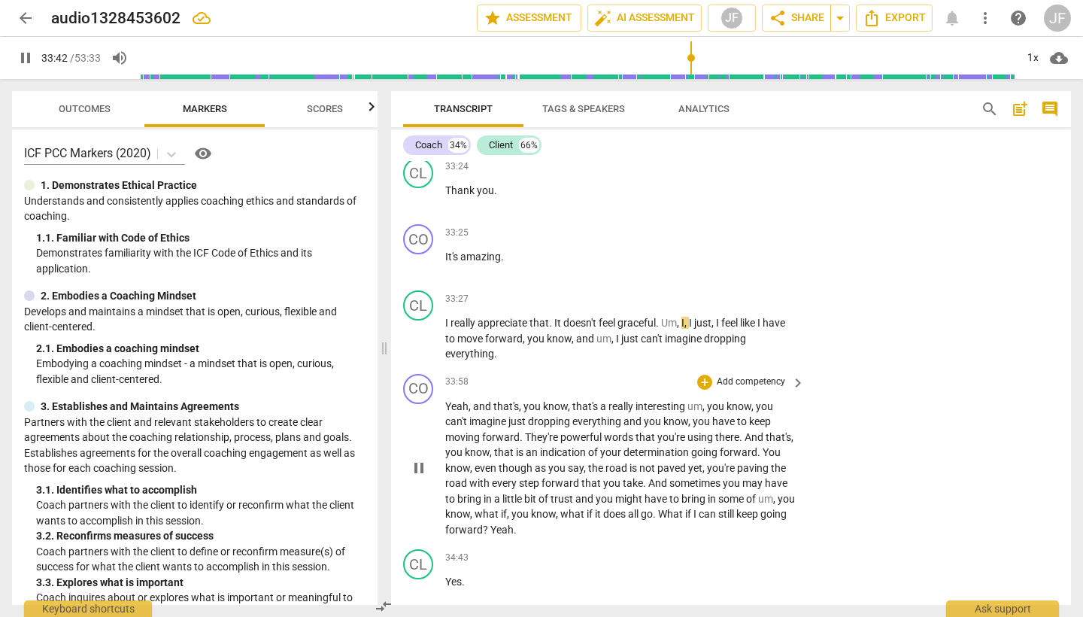
scroll to position [6977, 0]
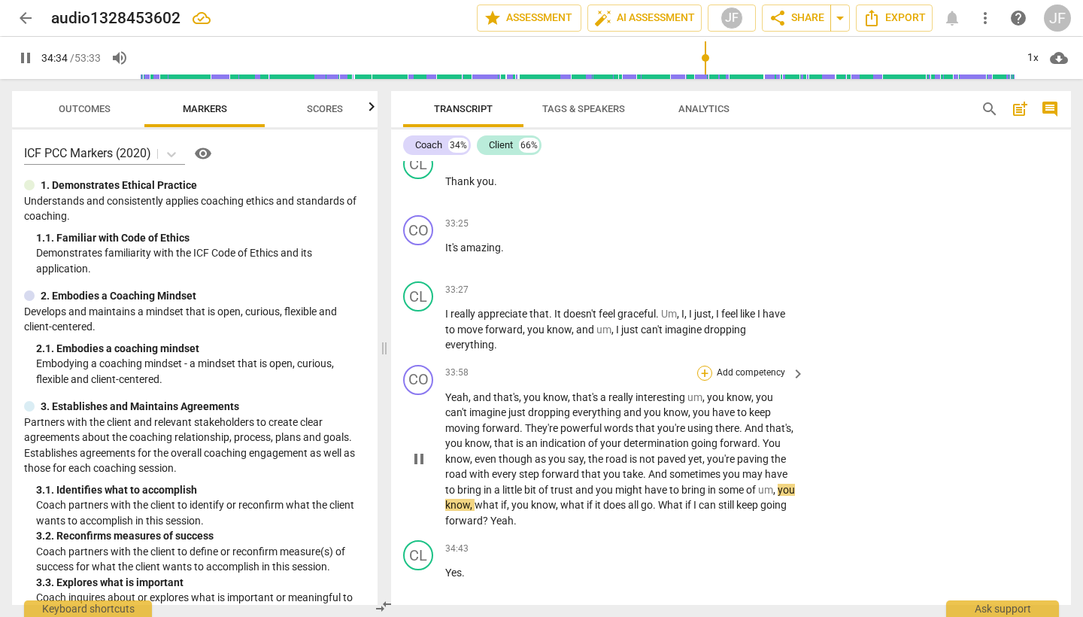
click at [699, 366] on div "+" at bounding box center [704, 373] width 15 height 15
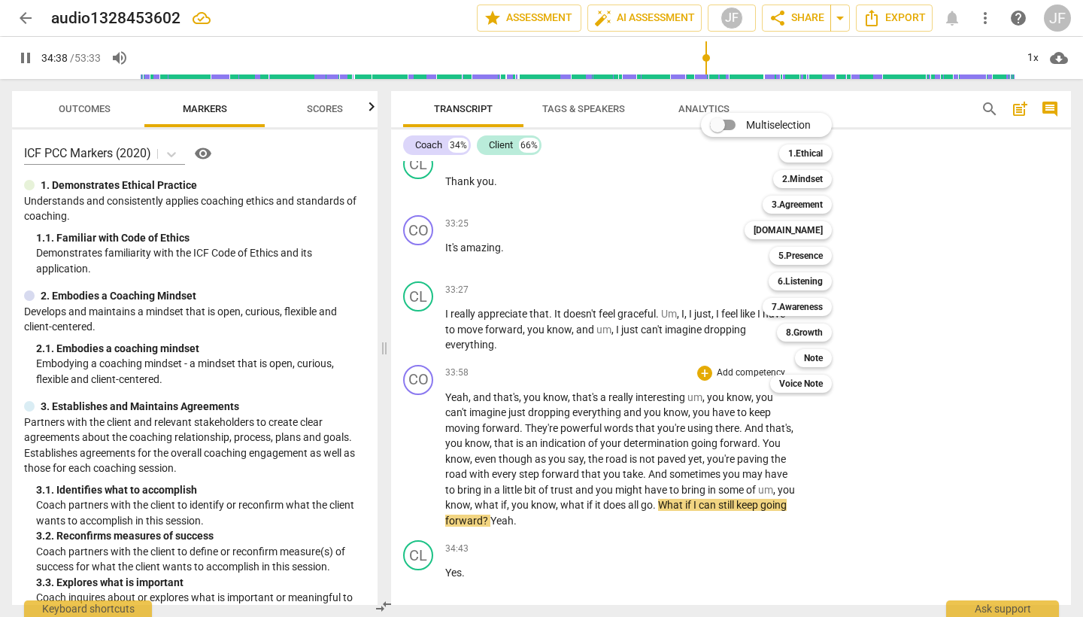
click at [424, 334] on div at bounding box center [541, 308] width 1083 height 617
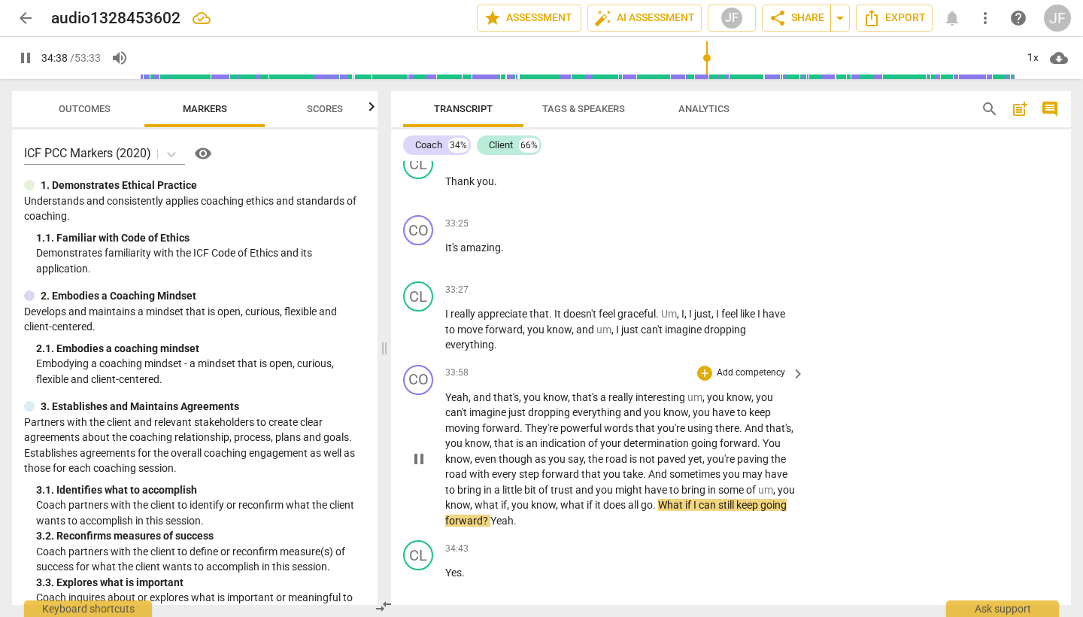
click at [424, 450] on span "pause" at bounding box center [419, 459] width 18 height 18
click at [702, 366] on div "+" at bounding box center [704, 373] width 15 height 15
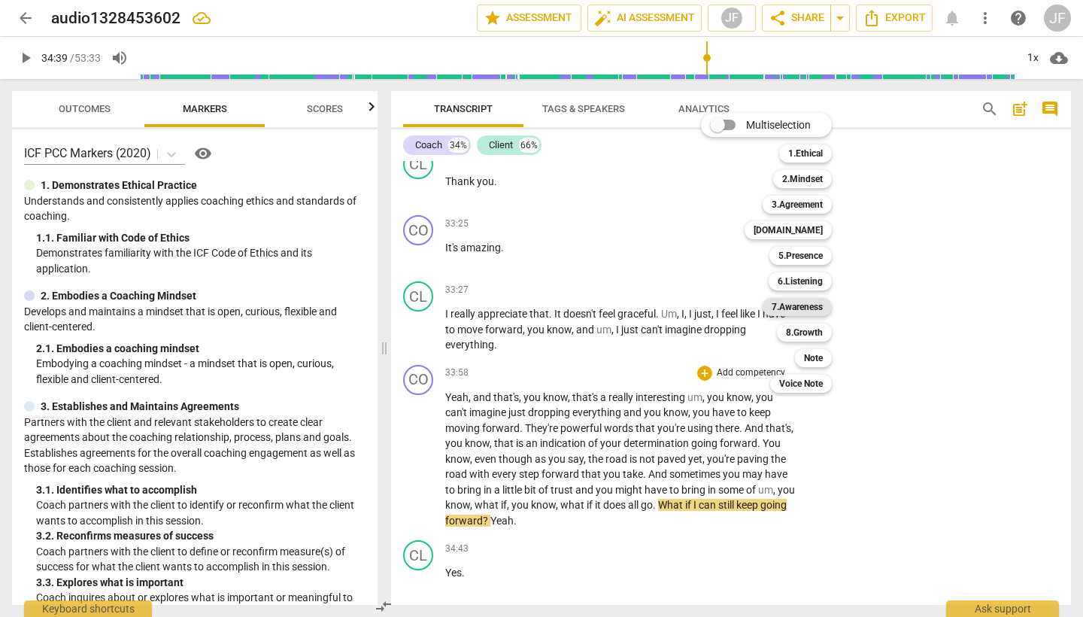
click at [815, 305] on b "7.Awareness" at bounding box center [797, 307] width 51 height 18
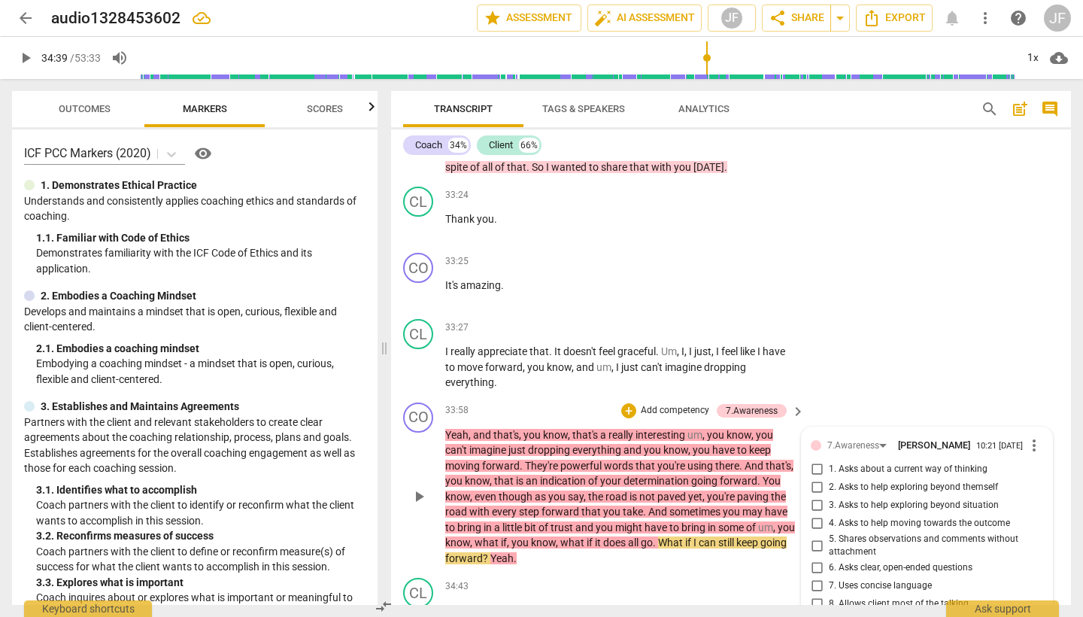
scroll to position [6941, 0]
click at [815, 513] on input "4. Asks to help moving towards the outcome" at bounding box center [817, 522] width 24 height 18
drag, startPoint x: 860, startPoint y: 523, endPoint x: 875, endPoint y: 512, distance: 18.4
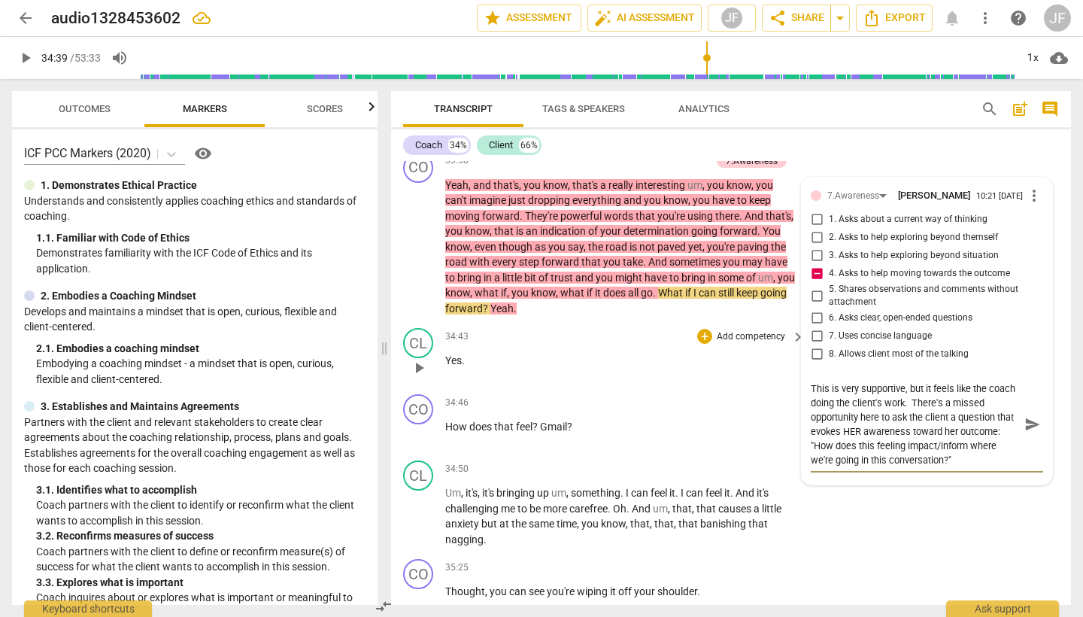
scroll to position [7192, 0]
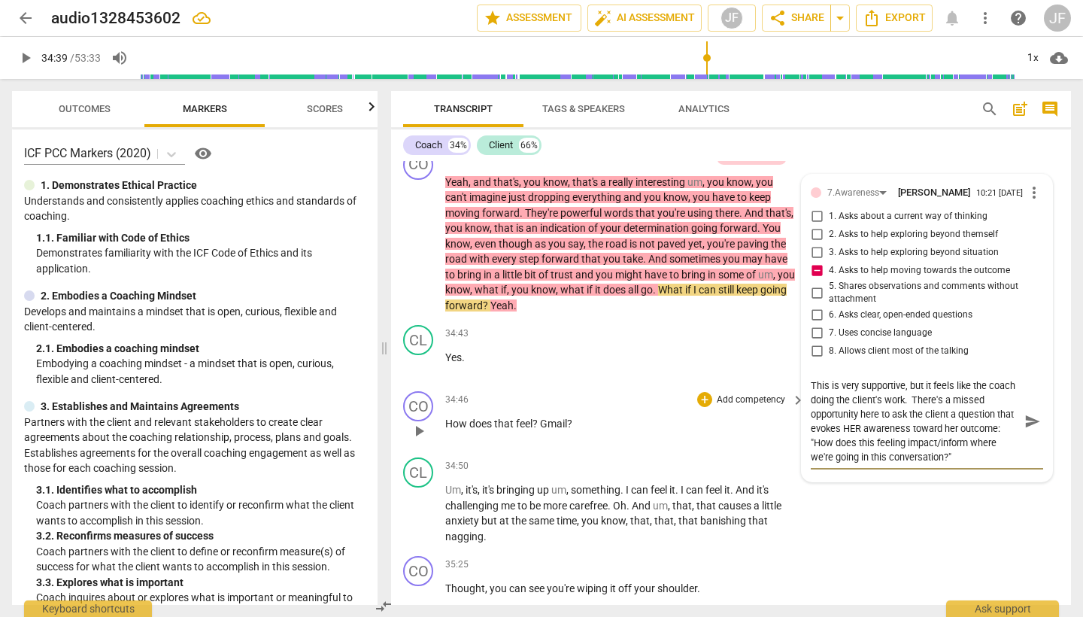
drag, startPoint x: 420, startPoint y: 309, endPoint x: 463, endPoint y: 308, distance: 42.9
click at [420, 422] on span "play_arrow" at bounding box center [419, 431] width 18 height 18
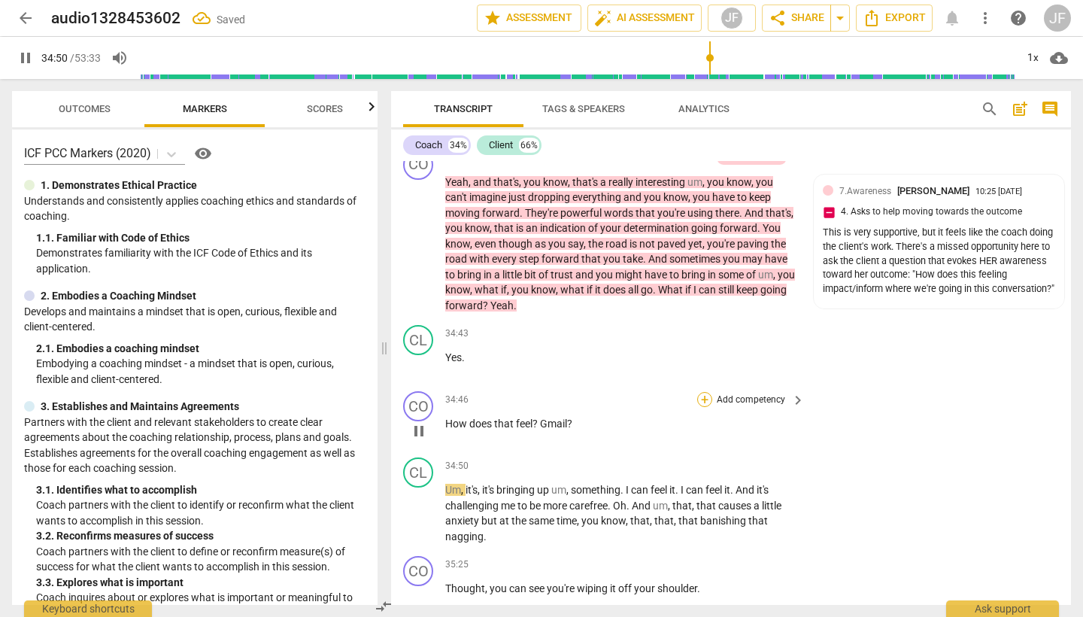
click at [705, 392] on div "+" at bounding box center [704, 399] width 15 height 15
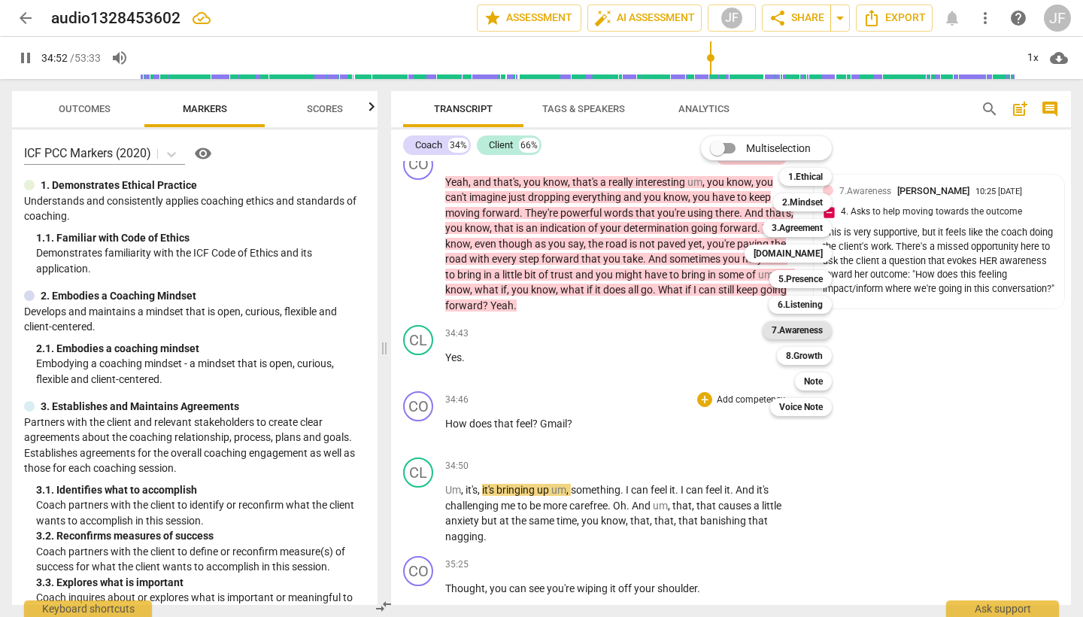
click at [812, 330] on b "7.Awareness" at bounding box center [797, 330] width 51 height 18
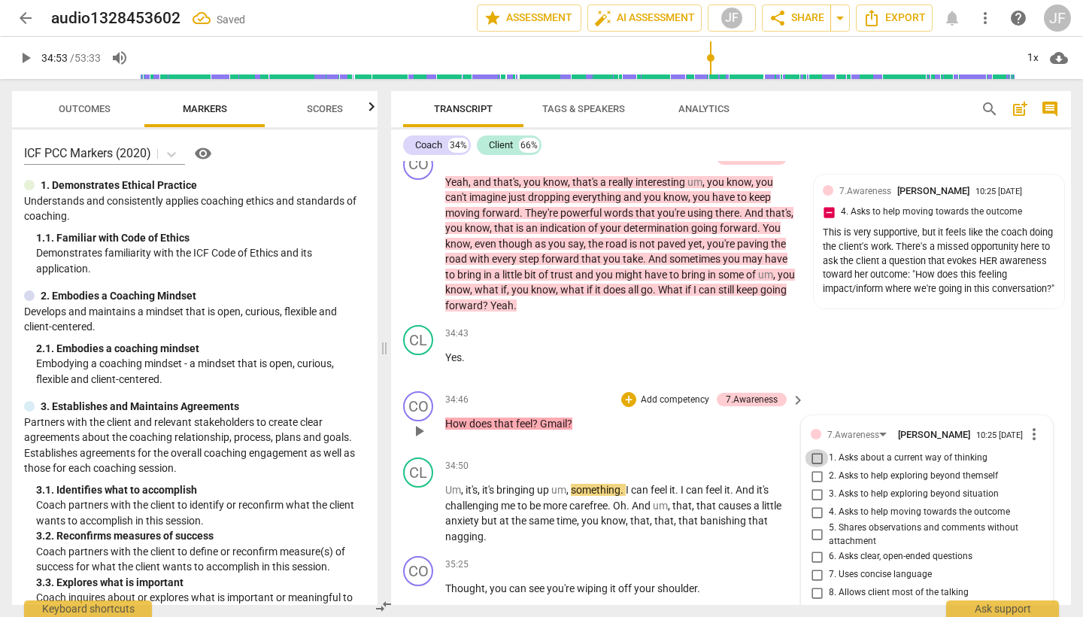
click at [817, 449] on input "1. Asks about a current way of thinking" at bounding box center [817, 458] width 24 height 18
drag, startPoint x: 419, startPoint y: 387, endPoint x: 581, endPoint y: 408, distance: 163.1
click at [419, 505] on span "play_arrow" at bounding box center [419, 514] width 18 height 18
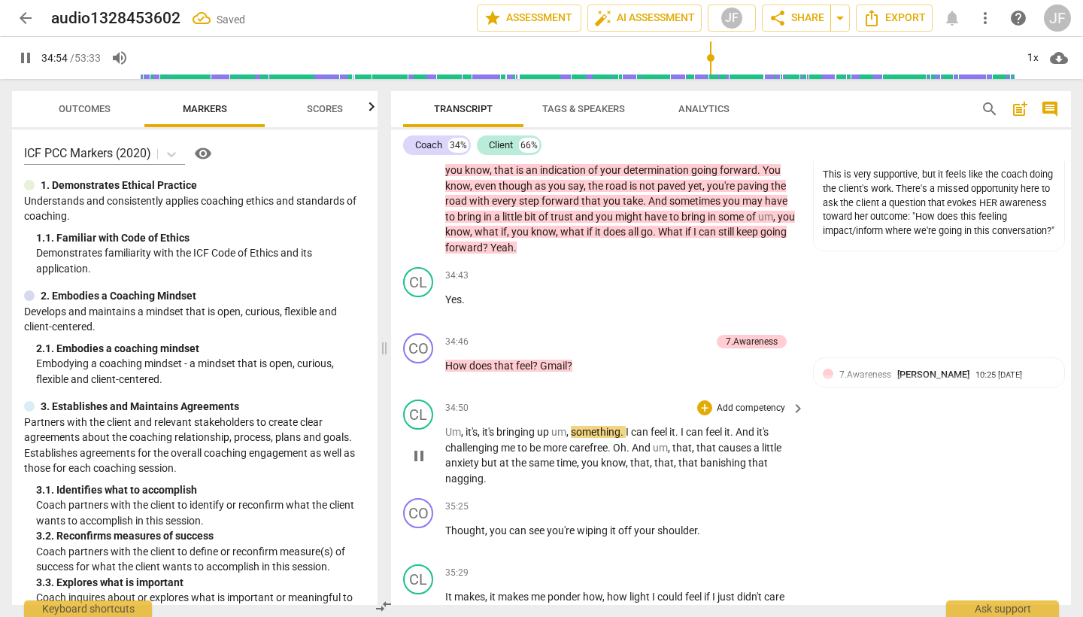
scroll to position [7251, 0]
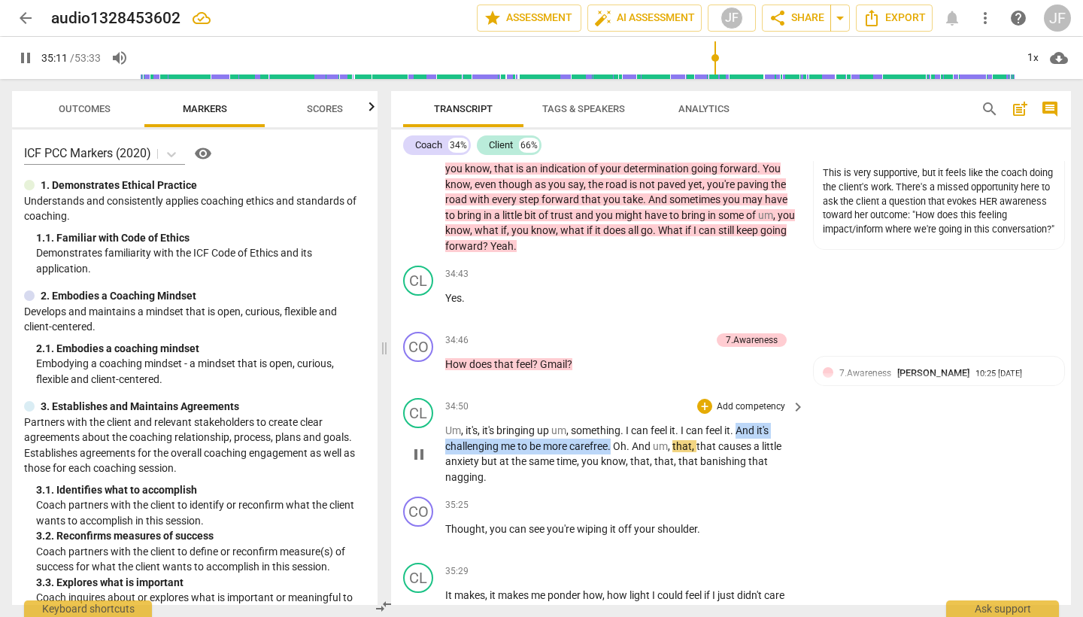
drag, startPoint x: 742, startPoint y: 303, endPoint x: 614, endPoint y: 327, distance: 130.9
click at [614, 423] on p "Um , it's , it's bringing up um , something . I can feel it . I can feel it . A…" at bounding box center [621, 454] width 352 height 62
click at [654, 301] on icon "button" at bounding box center [650, 302] width 15 height 18
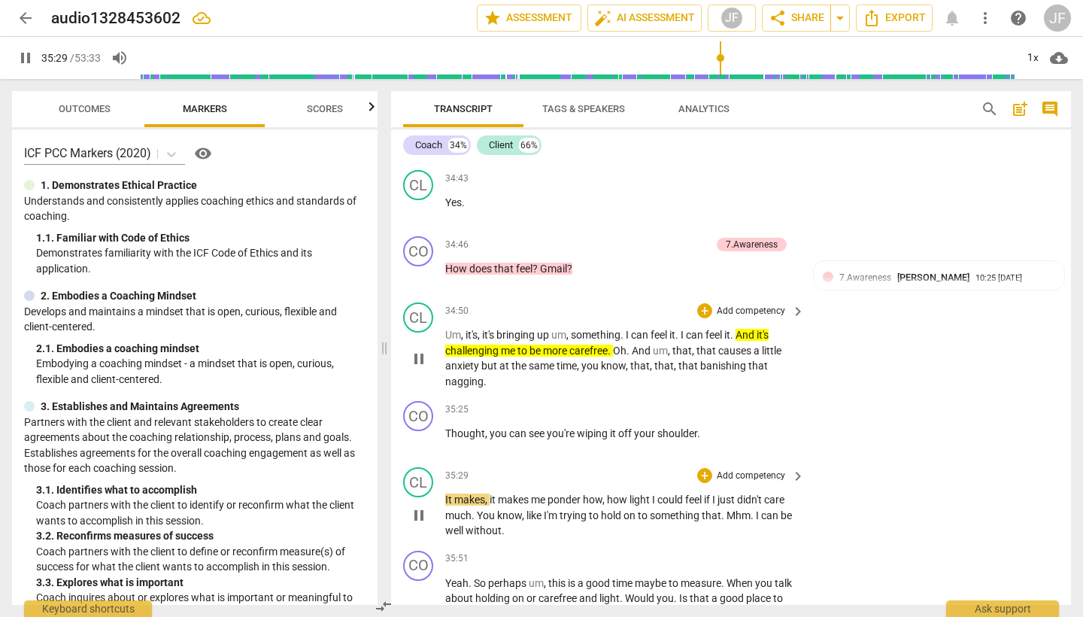
scroll to position [7349, 0]
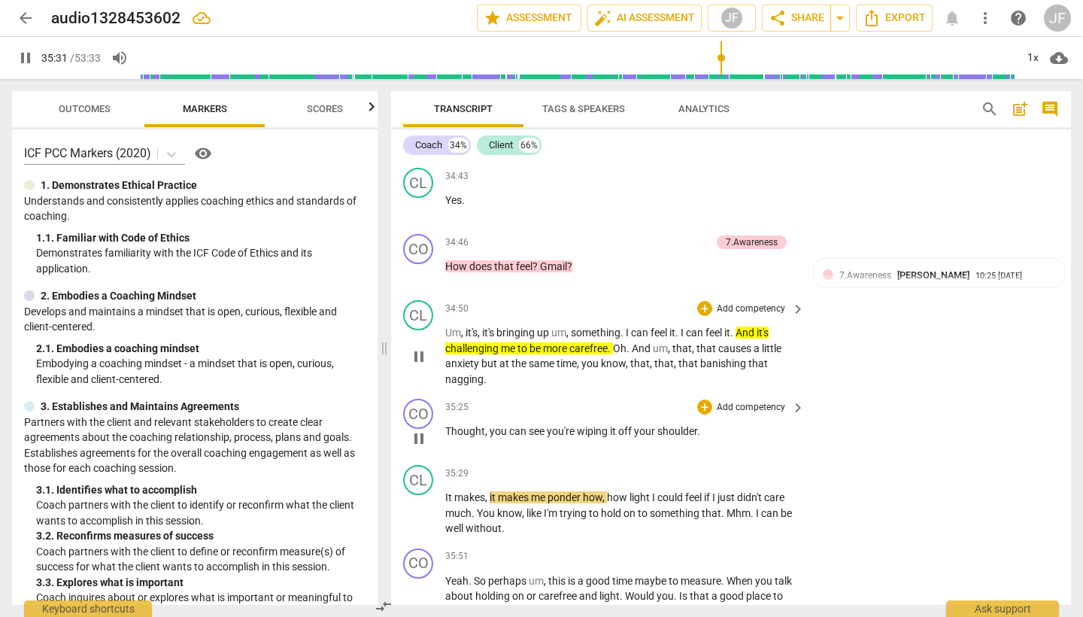
click at [415, 430] on span "pause" at bounding box center [419, 439] width 18 height 18
click at [703, 399] on div "+" at bounding box center [704, 406] width 15 height 15
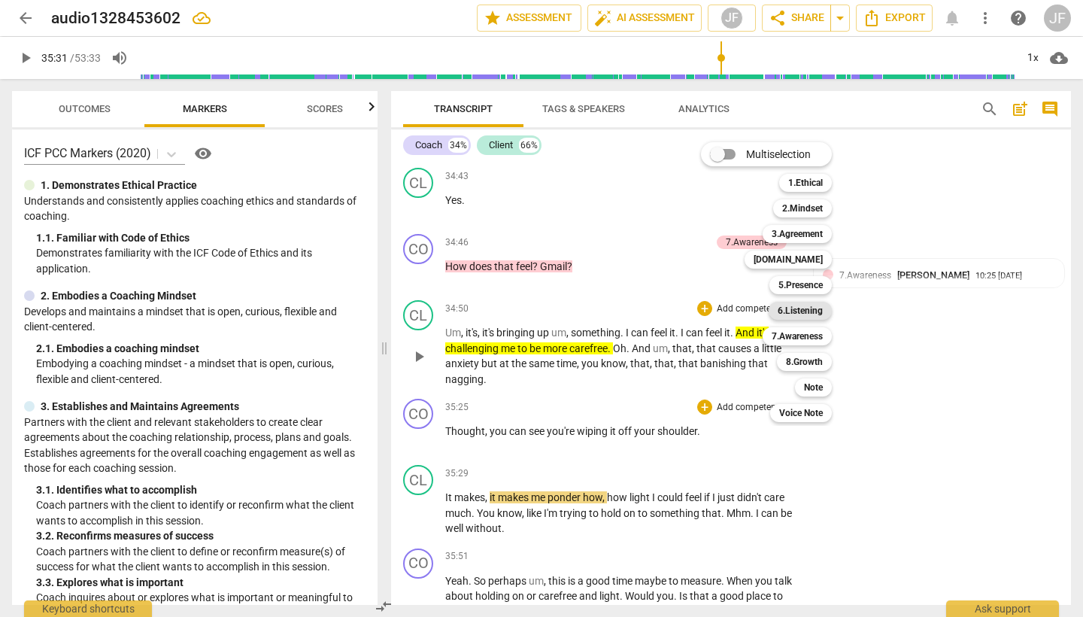
click at [812, 317] on b "6.Listening" at bounding box center [800, 311] width 45 height 18
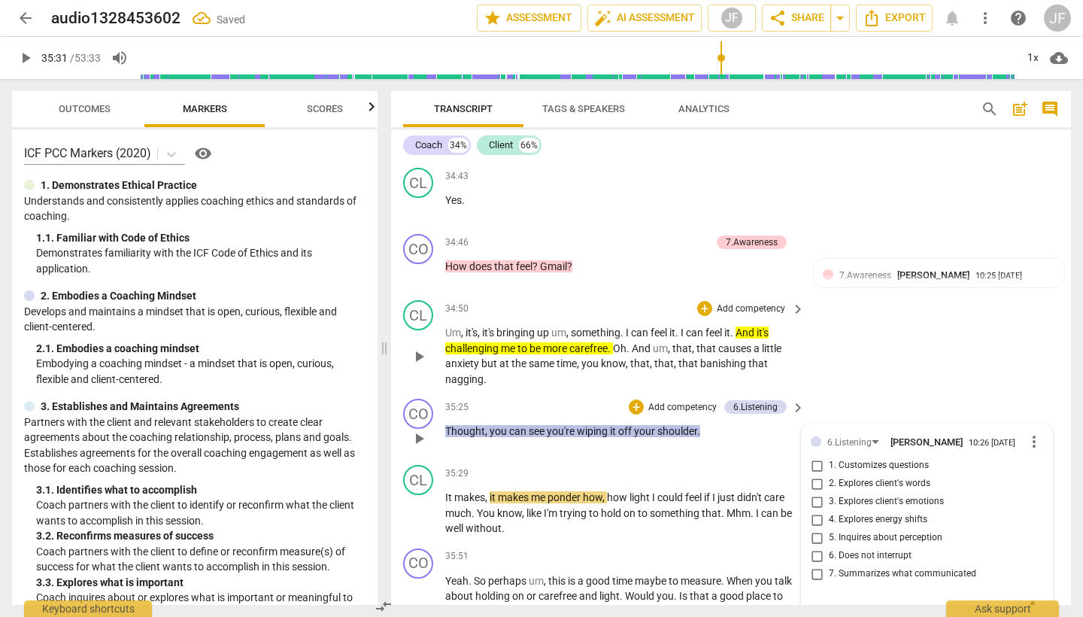
click at [814, 511] on input "4. Explores energy shifts" at bounding box center [817, 520] width 24 height 18
click at [417, 504] on span "play_arrow" at bounding box center [419, 513] width 18 height 18
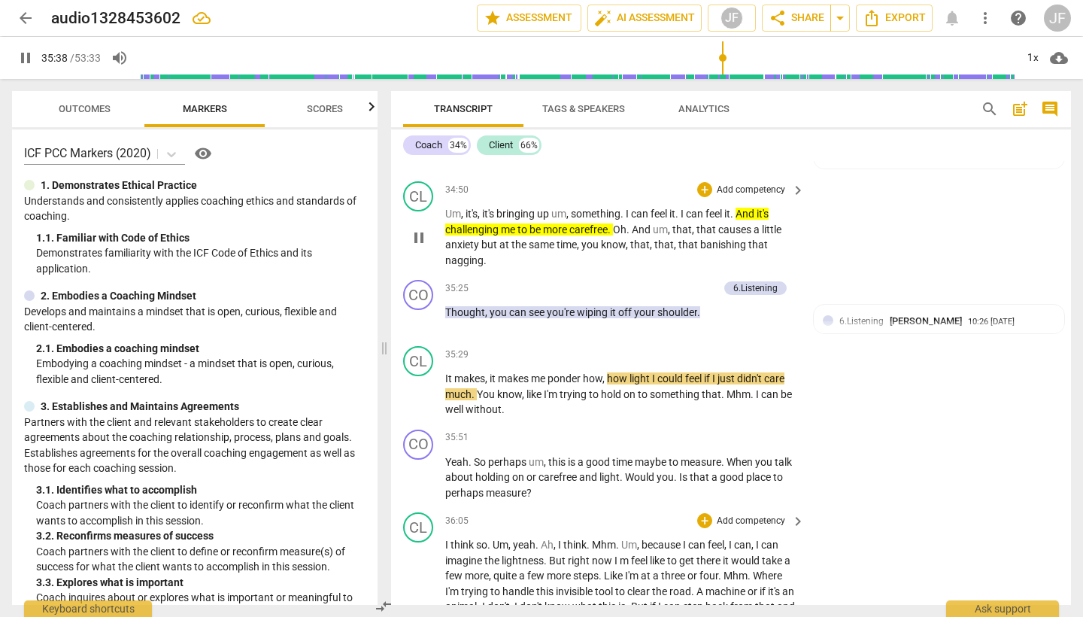
scroll to position [7469, 0]
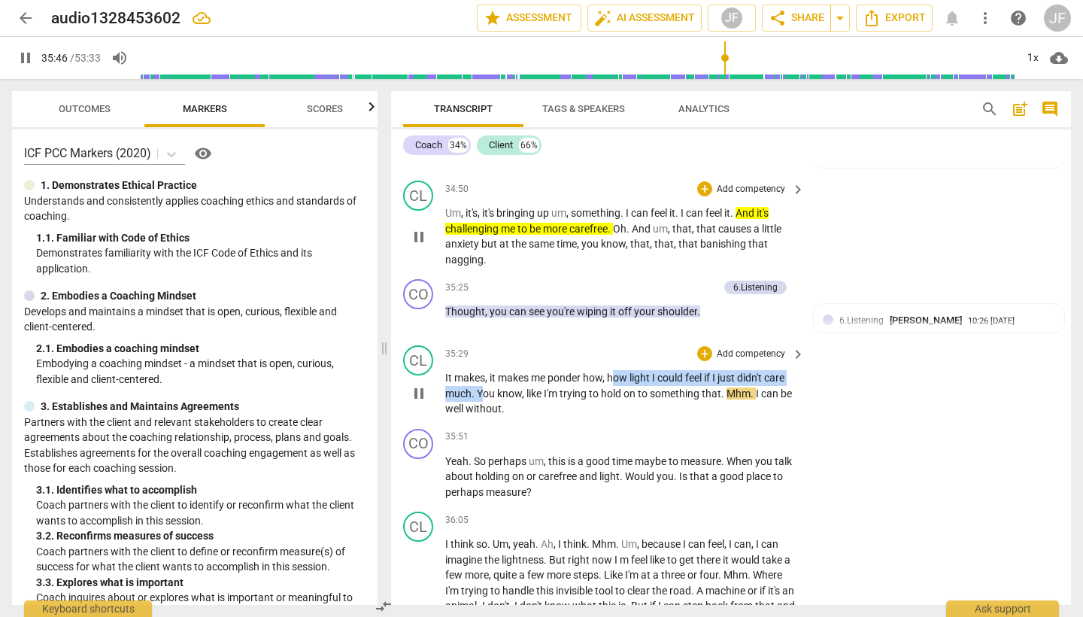
drag, startPoint x: 613, startPoint y: 253, endPoint x: 481, endPoint y: 271, distance: 132.9
click at [481, 370] on p "It makes , it makes me ponder how , how light I could feel if I just didn't car…" at bounding box center [621, 393] width 352 height 47
click at [529, 256] on icon "button" at bounding box center [531, 248] width 15 height 18
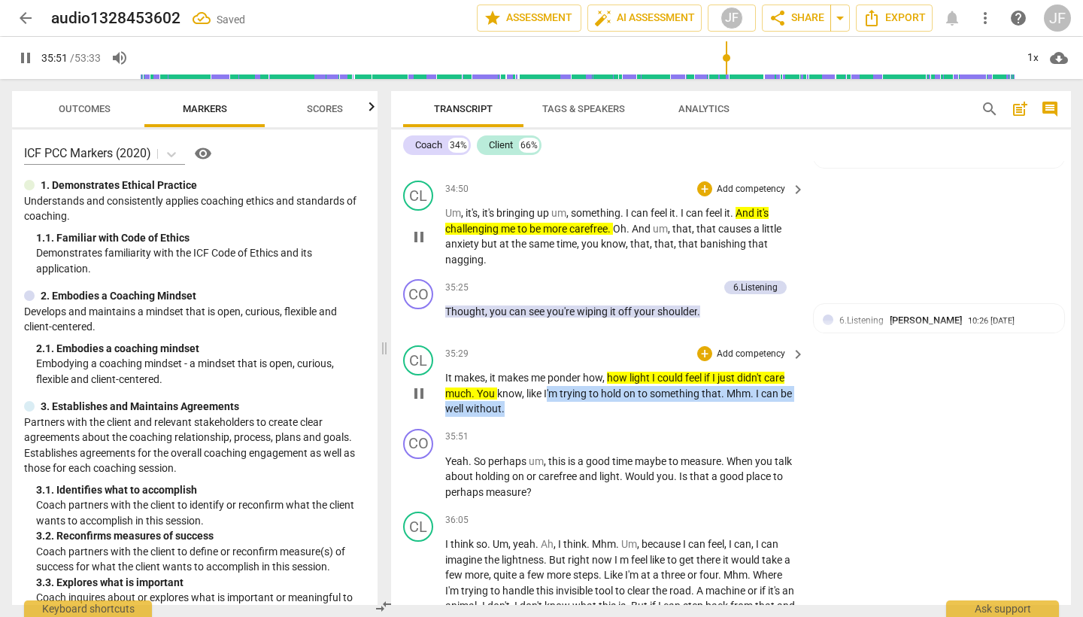
drag, startPoint x: 548, startPoint y: 269, endPoint x: 563, endPoint y: 278, distance: 17.2
click at [550, 370] on p "It makes , it makes me ponder how , how light I could feel if I just didn't car…" at bounding box center [621, 393] width 352 height 47
click at [549, 265] on icon "button" at bounding box center [549, 267] width 5 height 6
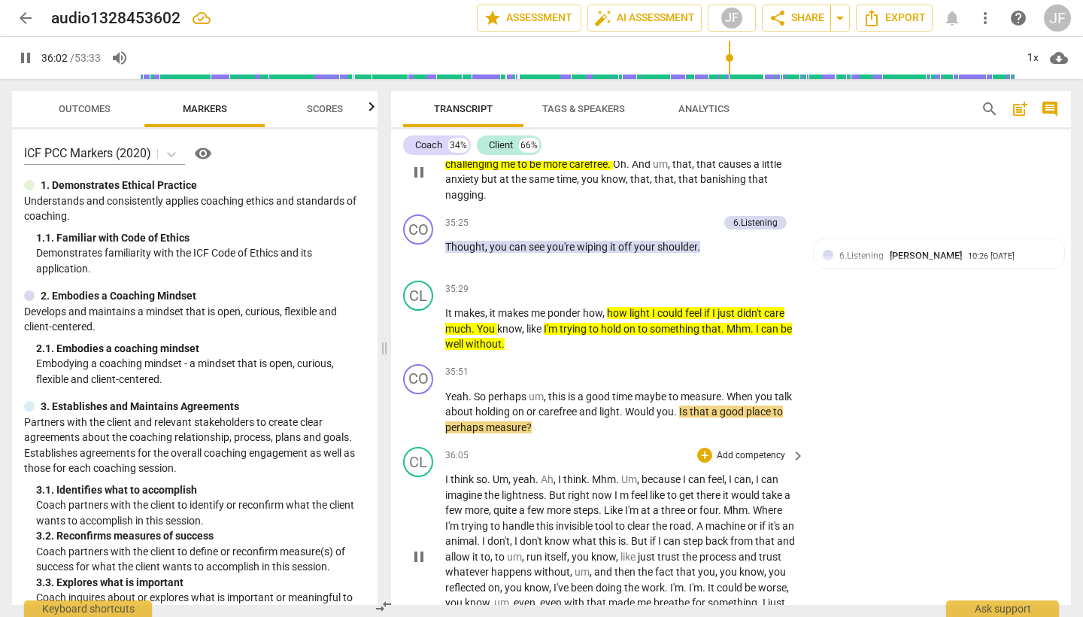
scroll to position [7539, 0]
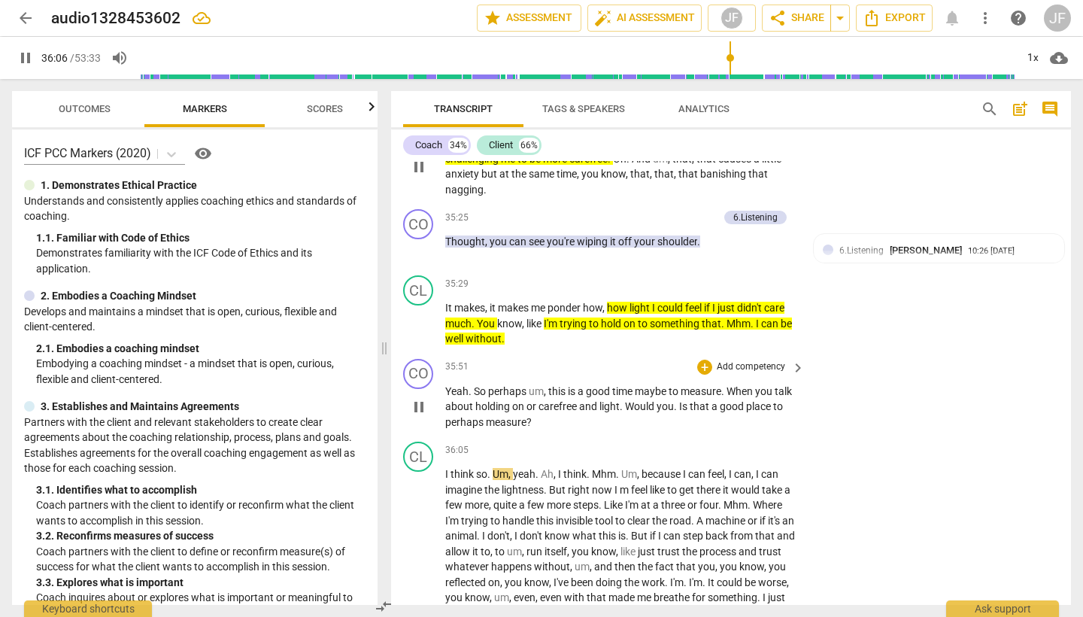
drag, startPoint x: 419, startPoint y: 282, endPoint x: 430, endPoint y: 281, distance: 11.4
click at [419, 398] on span "pause" at bounding box center [419, 407] width 18 height 18
click at [703, 360] on div "+" at bounding box center [704, 367] width 15 height 15
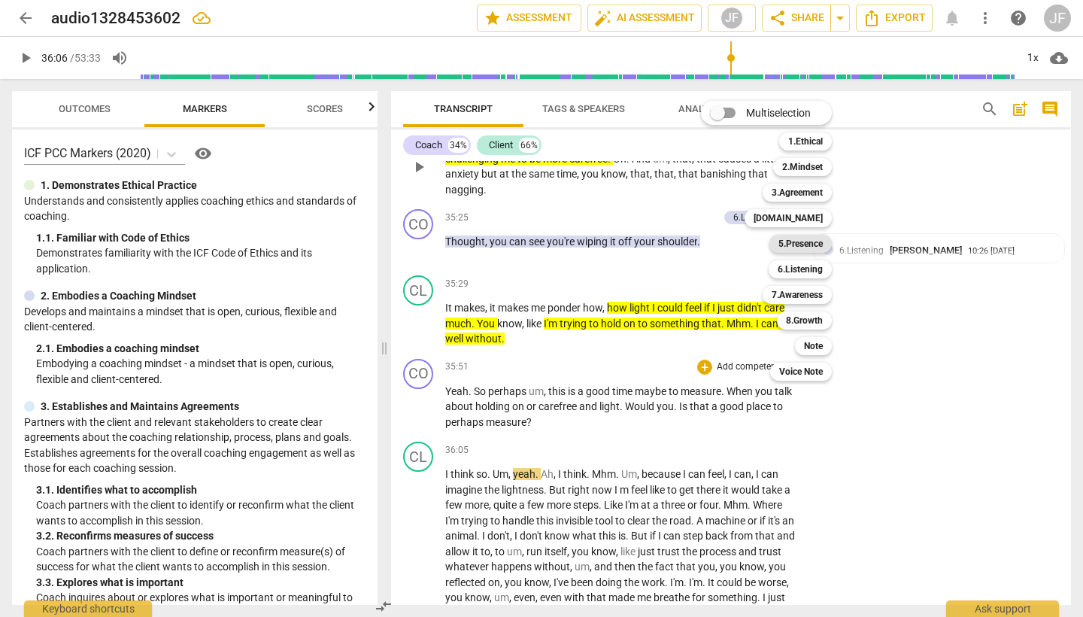
click at [811, 247] on b "5.Presence" at bounding box center [801, 244] width 44 height 18
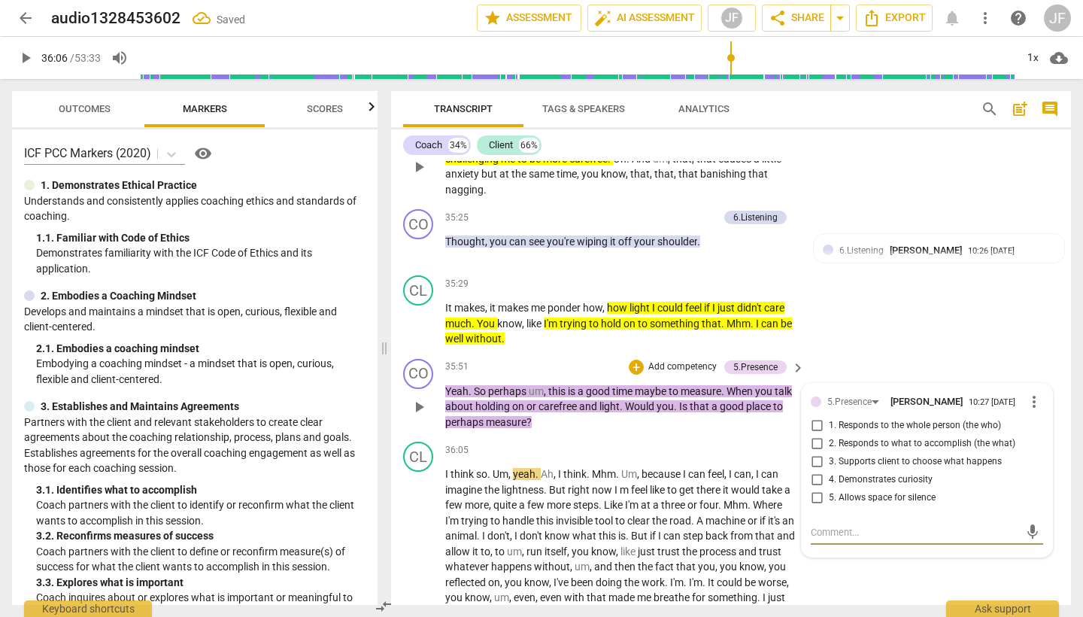
click at [817, 453] on input "3. Supports client to choose what happens" at bounding box center [817, 462] width 24 height 18
click at [419, 542] on span "play_arrow" at bounding box center [419, 551] width 18 height 18
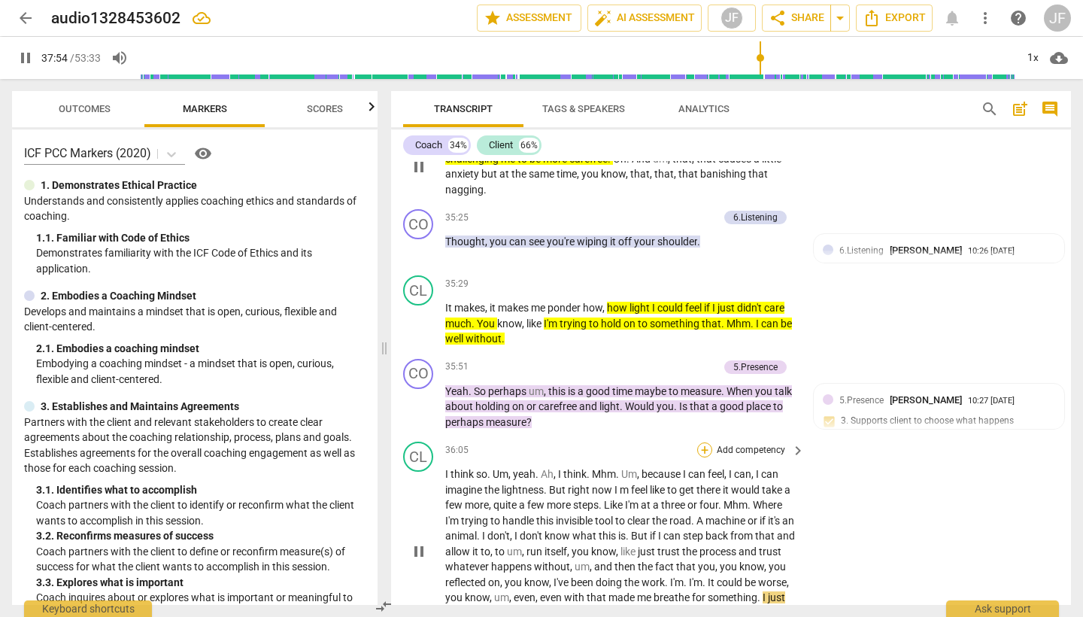
click at [697, 442] on div "+" at bounding box center [704, 449] width 15 height 15
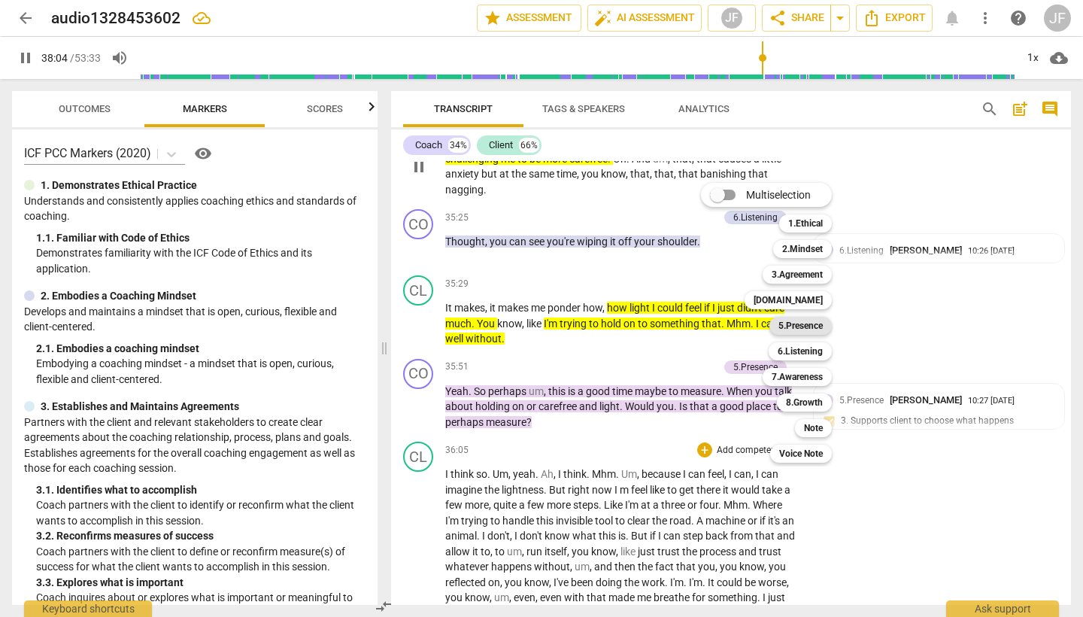
click at [814, 329] on b "5.Presence" at bounding box center [801, 326] width 44 height 18
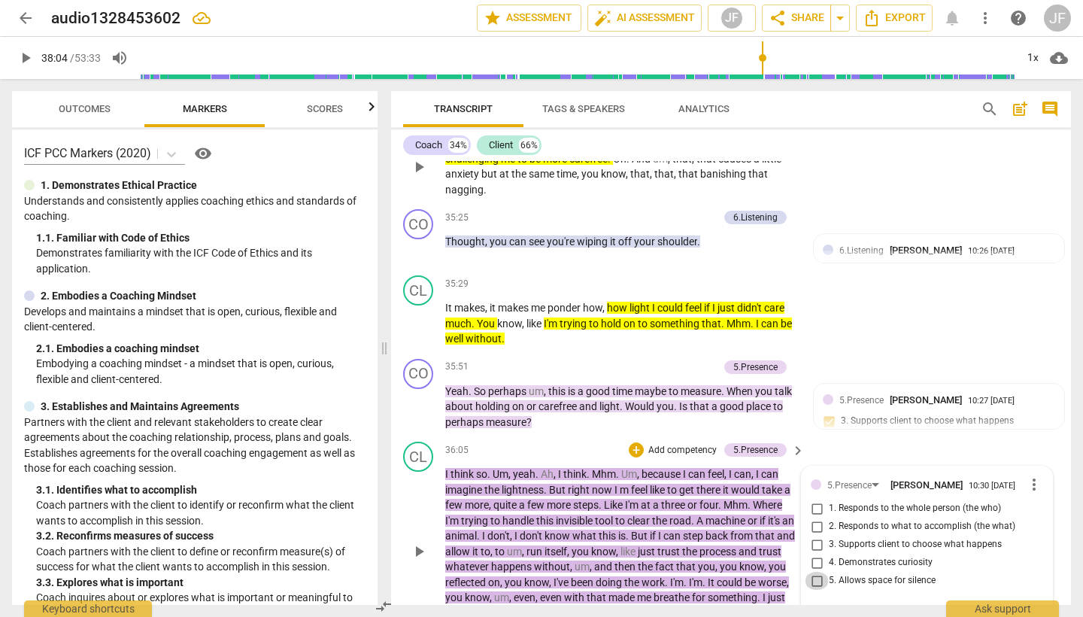
click at [817, 572] on input "5. Allows space for silence" at bounding box center [817, 581] width 24 height 18
click at [636, 442] on div "+" at bounding box center [636, 449] width 15 height 15
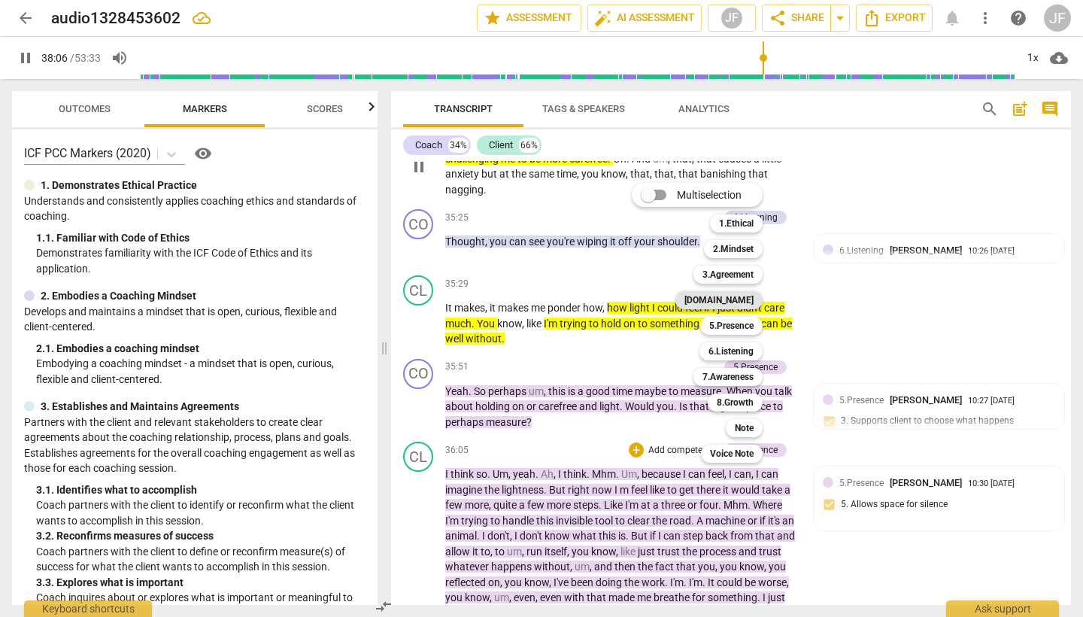
click at [741, 299] on b "[DOMAIN_NAME]" at bounding box center [719, 300] width 69 height 18
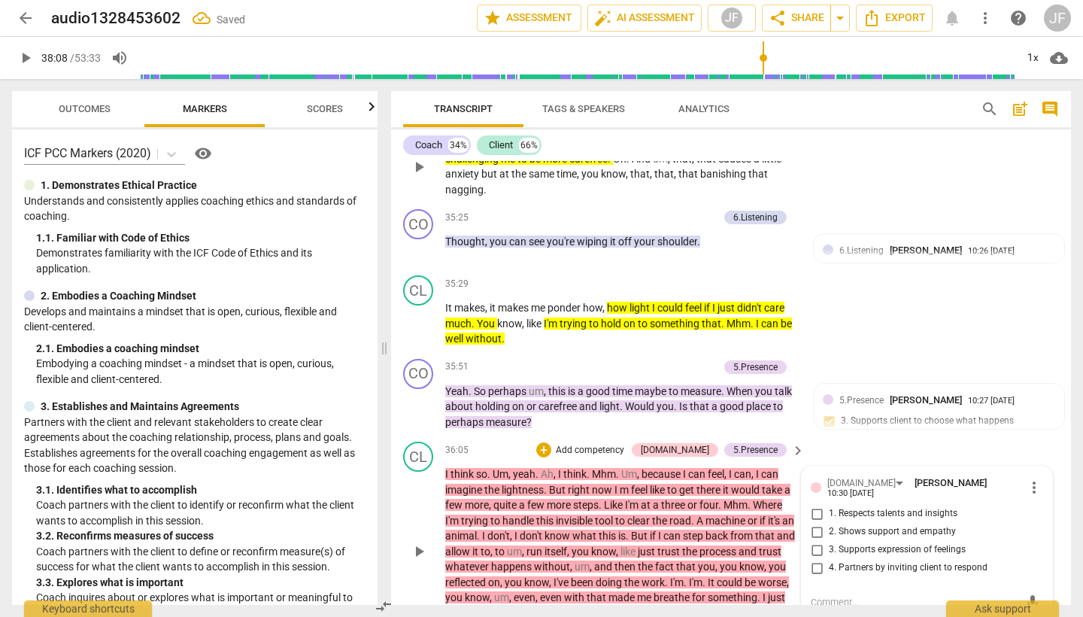
click at [815, 541] on input "3. Supports expression of feelings" at bounding box center [817, 550] width 24 height 18
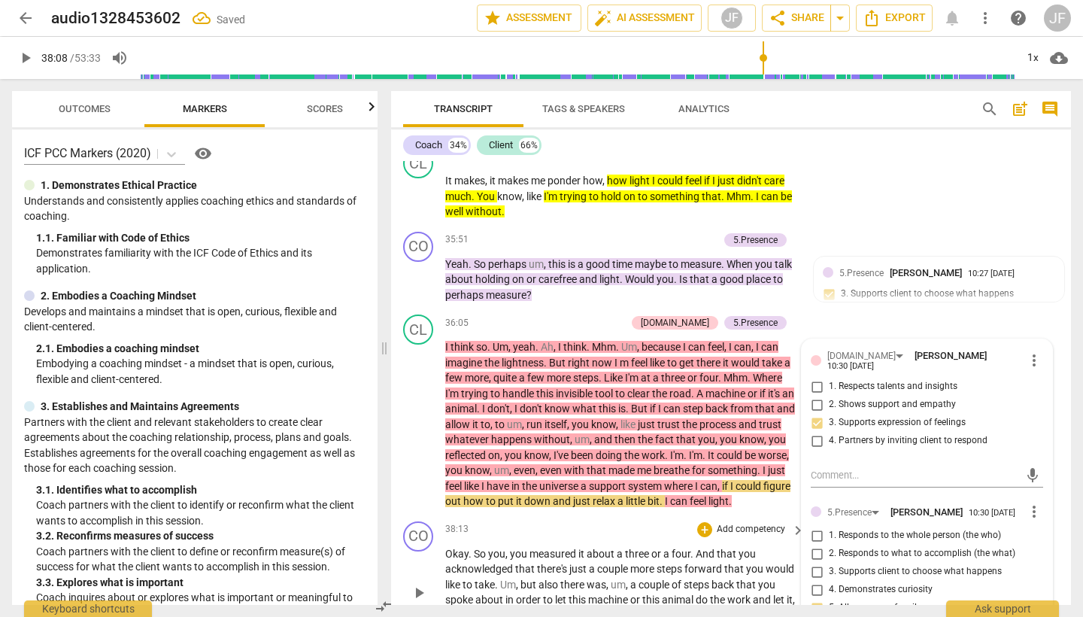
click at [419, 584] on span "play_arrow" at bounding box center [419, 593] width 18 height 18
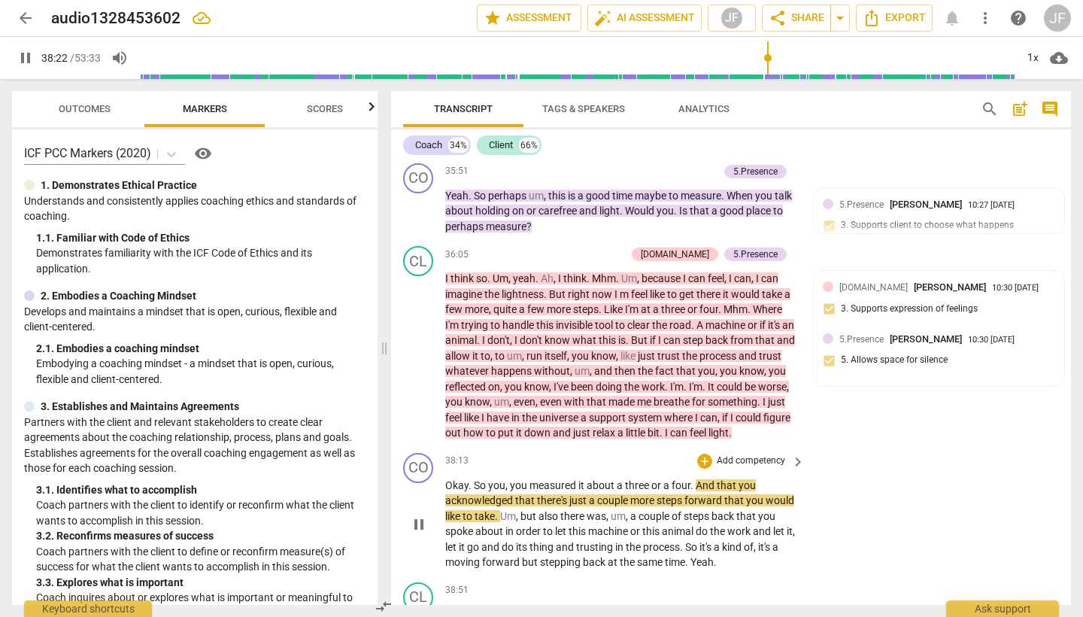
scroll to position [7727, 0]
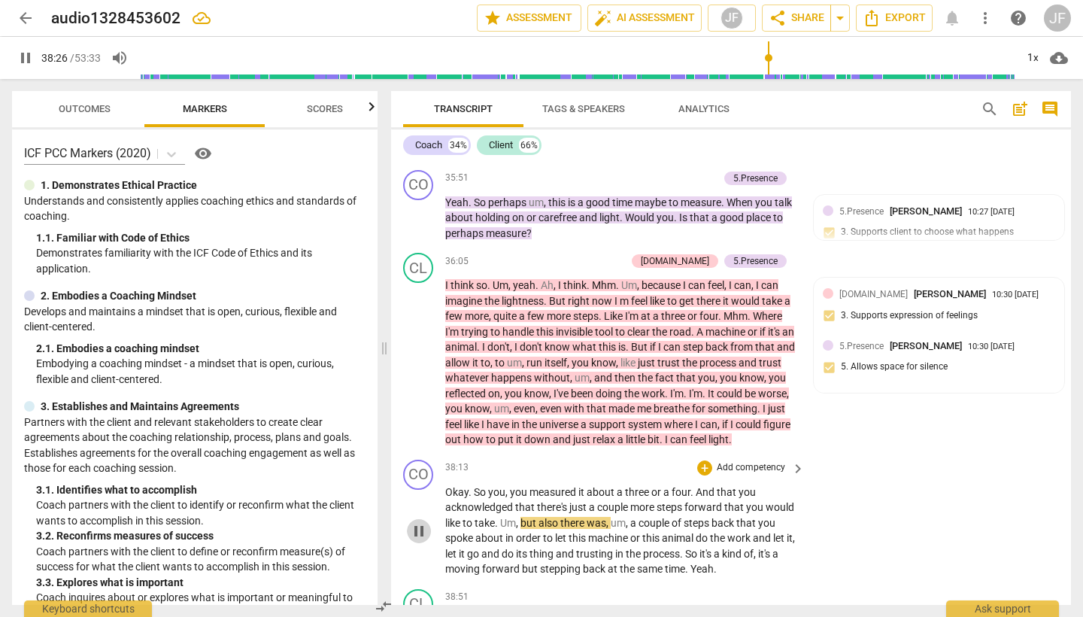
click at [421, 522] on span "pause" at bounding box center [419, 531] width 18 height 18
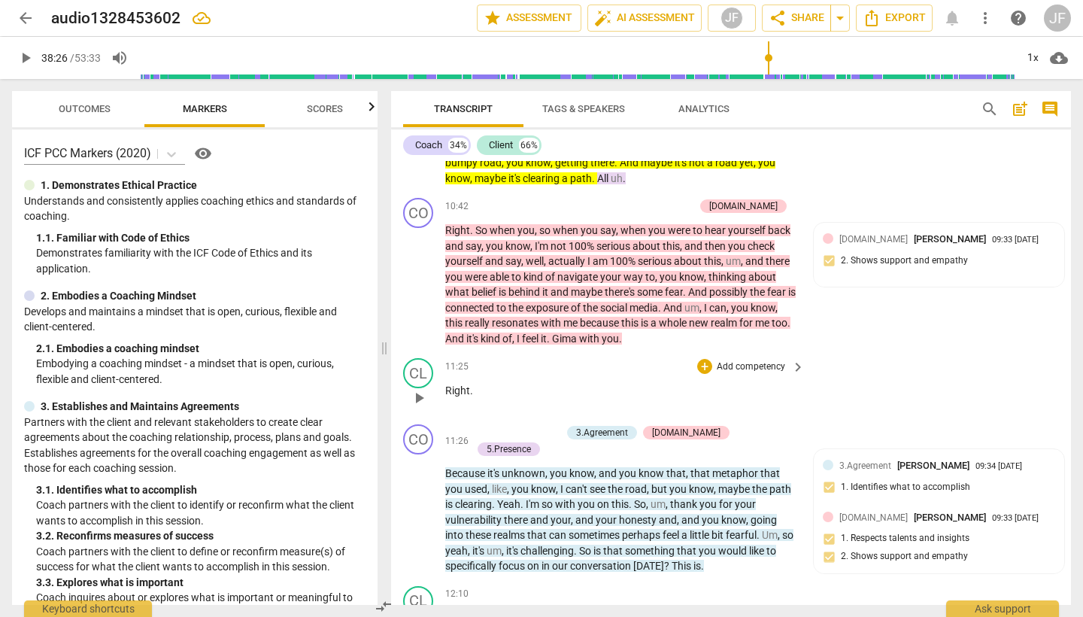
scroll to position [2003, 0]
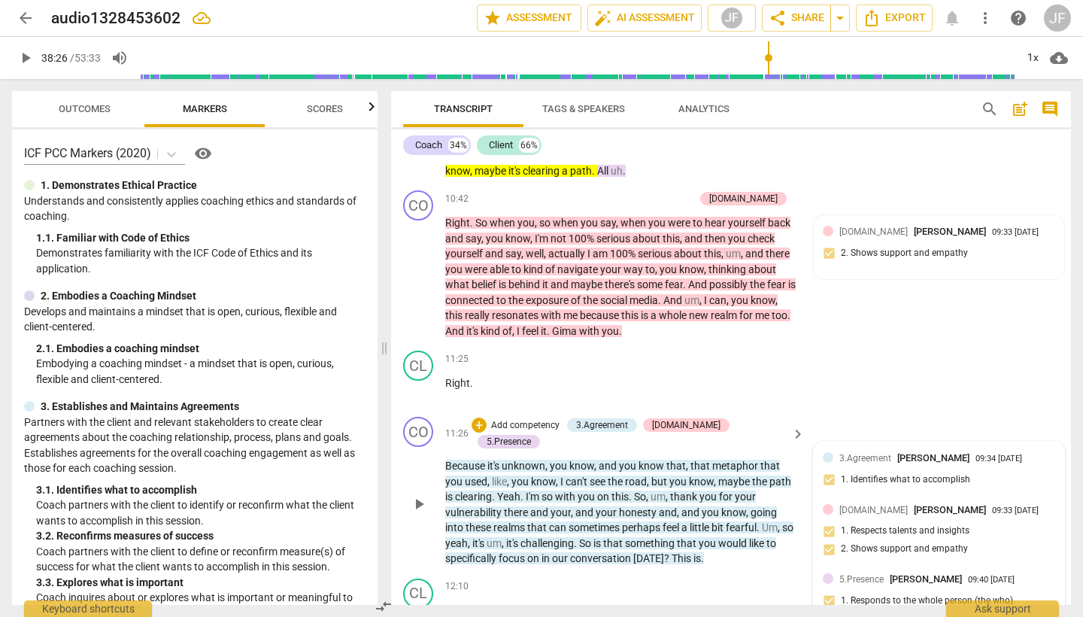
click at [843, 453] on span "3.Agreement" at bounding box center [866, 458] width 52 height 11
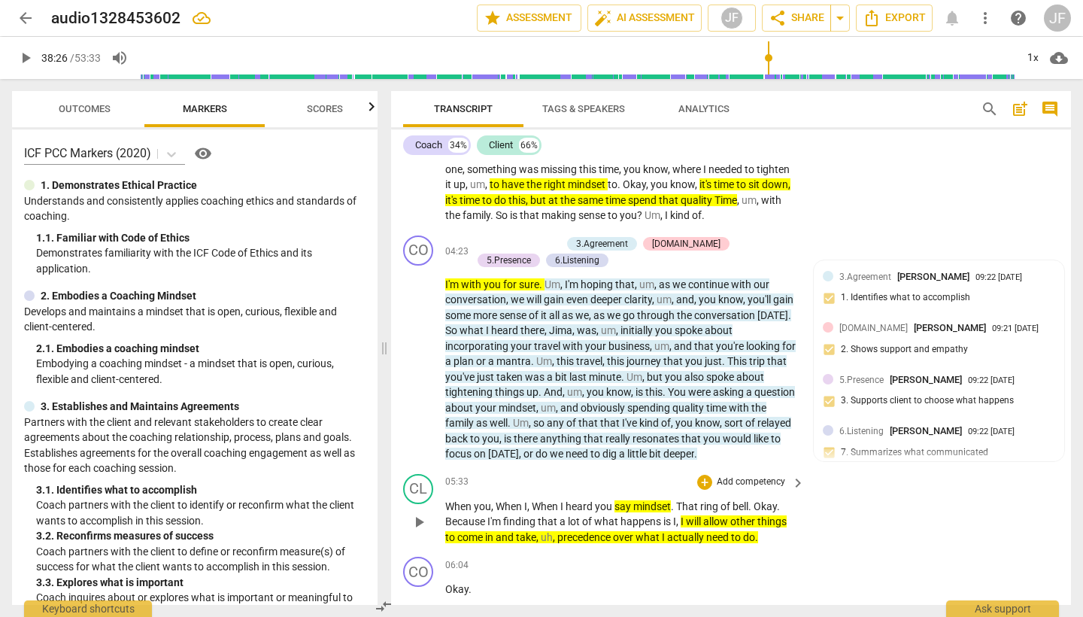
scroll to position [920, 0]
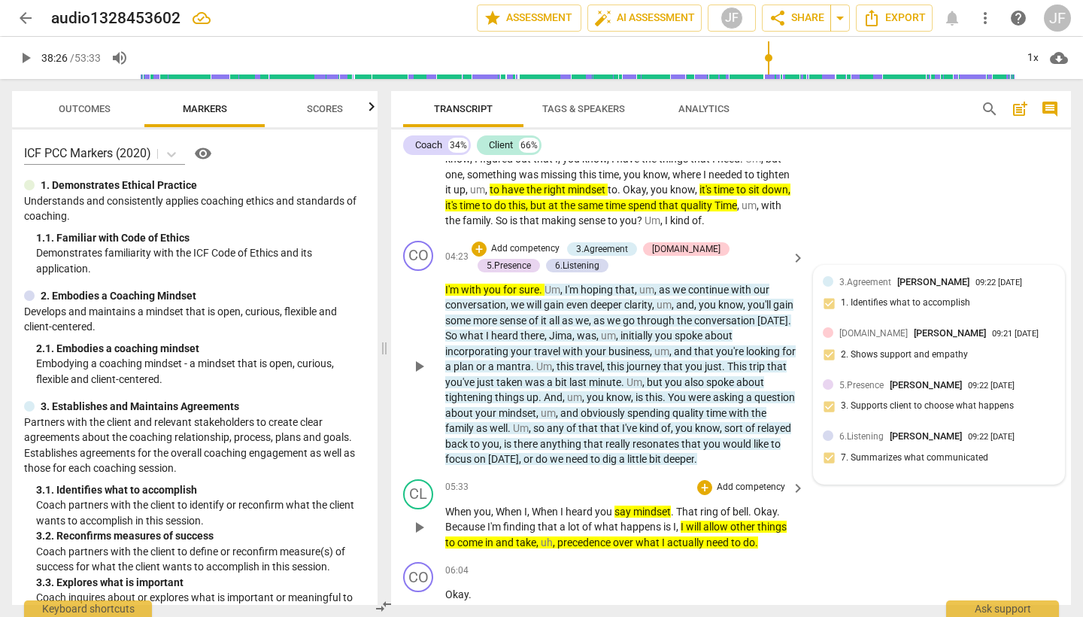
click at [842, 277] on span "3.Agreement" at bounding box center [866, 282] width 52 height 11
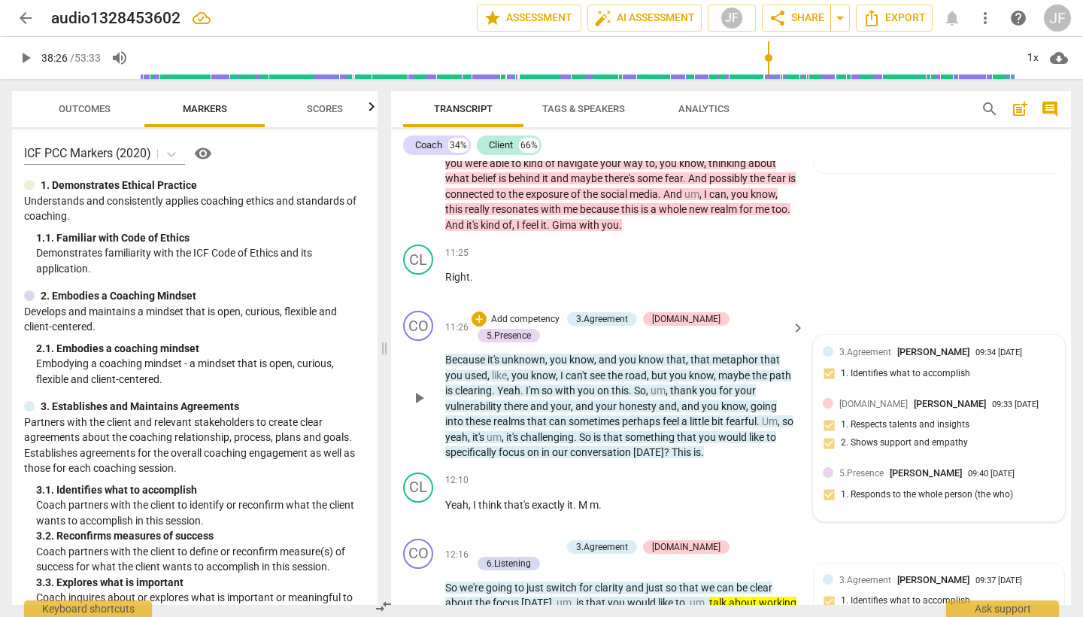
scroll to position [2132, 0]
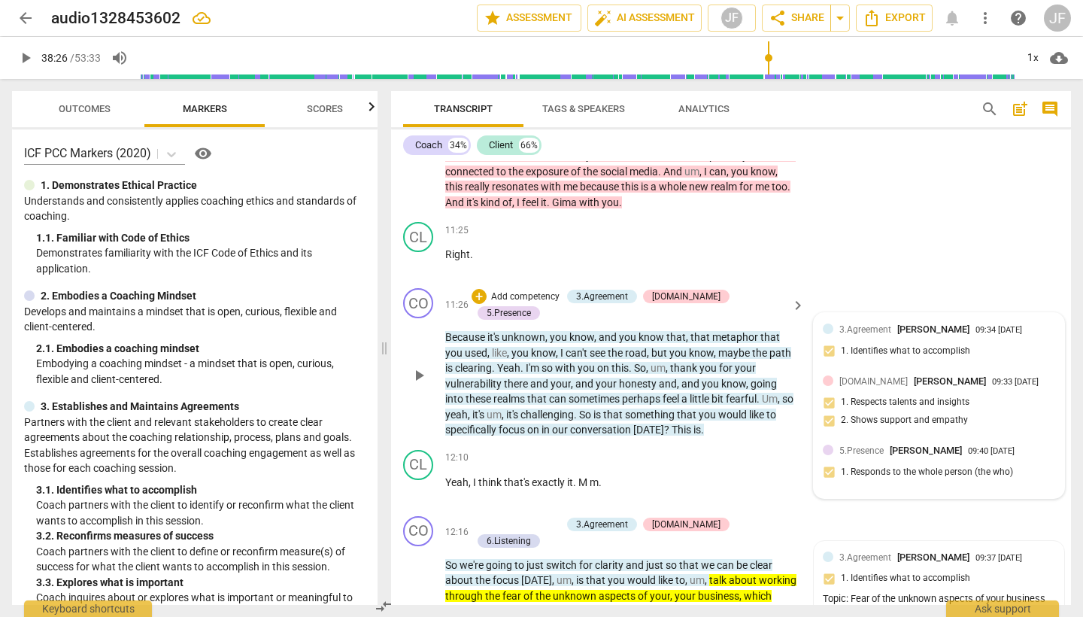
click at [865, 324] on span "3.Agreement" at bounding box center [866, 329] width 52 height 11
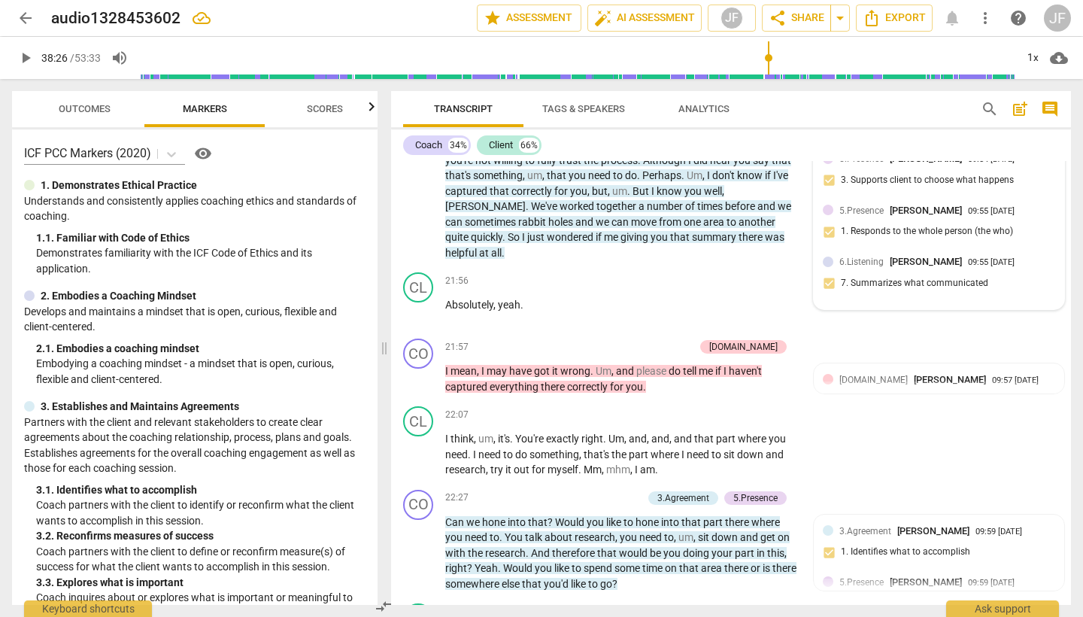
scroll to position [4214, 0]
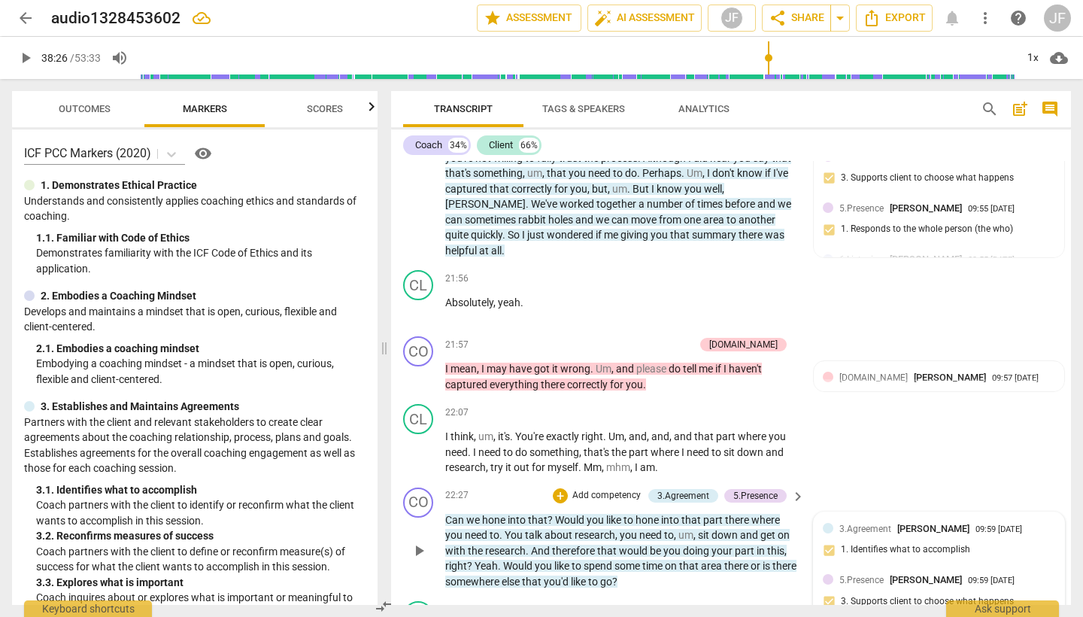
click at [871, 524] on span "3.Agreement" at bounding box center [866, 529] width 52 height 11
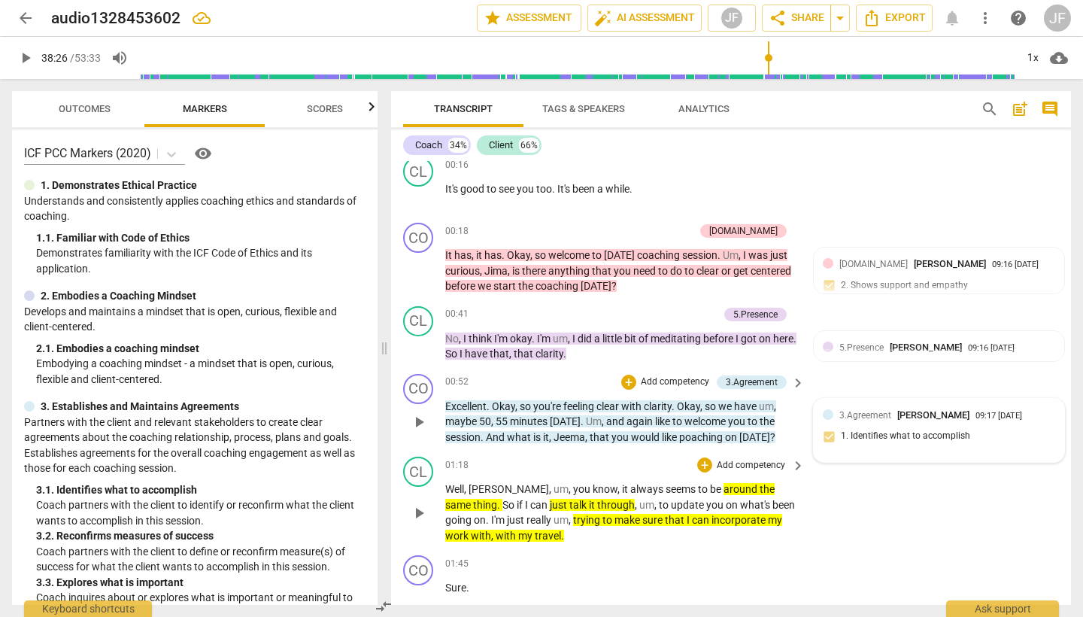
scroll to position [212, 0]
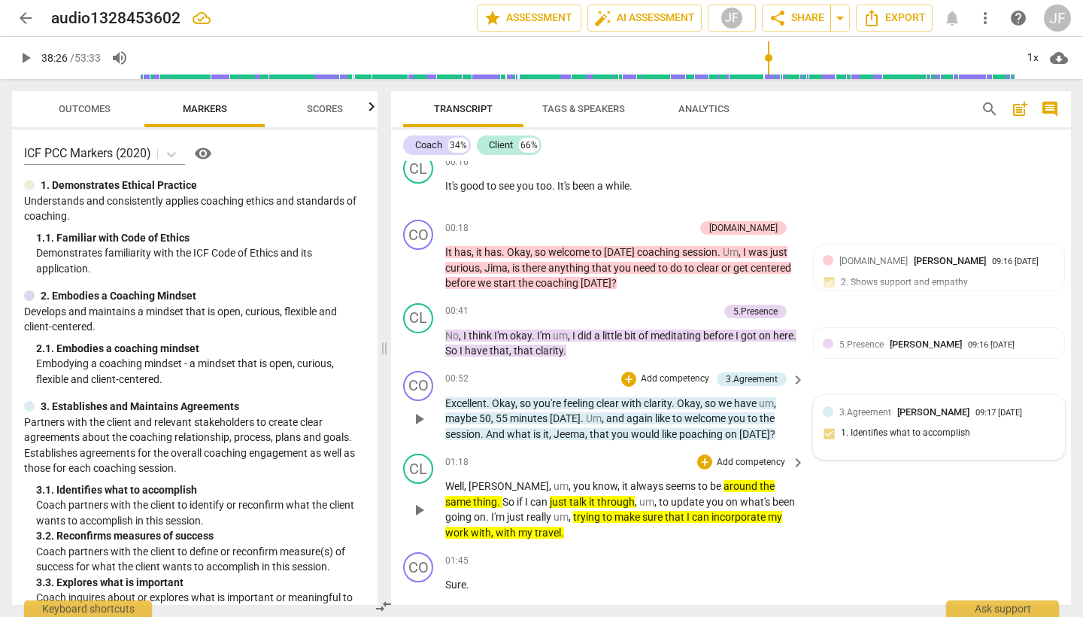
click at [858, 414] on span "3.Agreement" at bounding box center [866, 412] width 52 height 11
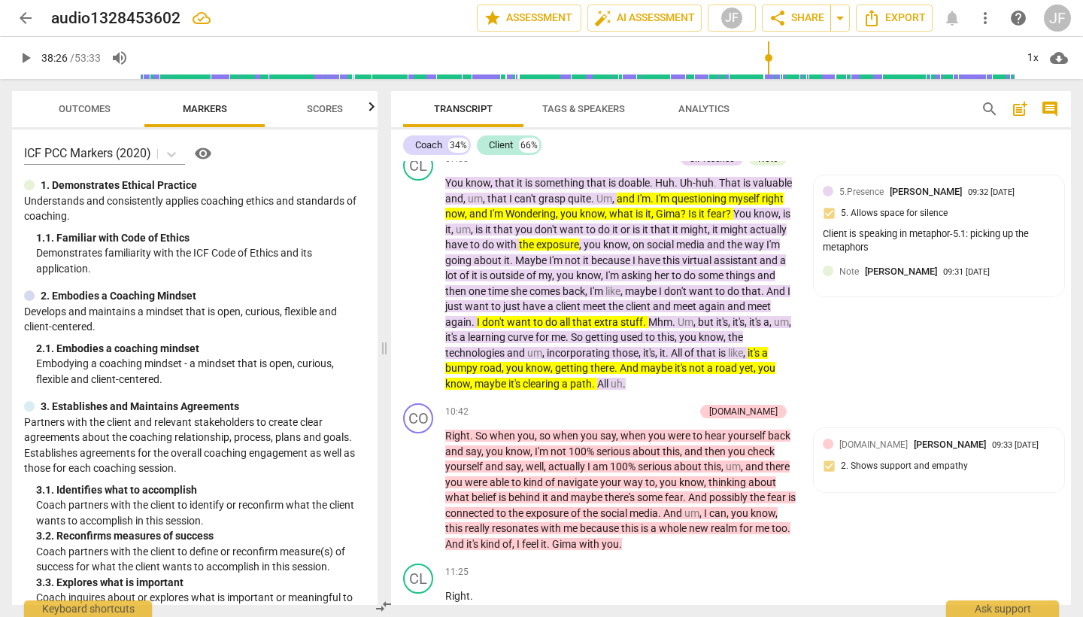
scroll to position [1791, 0]
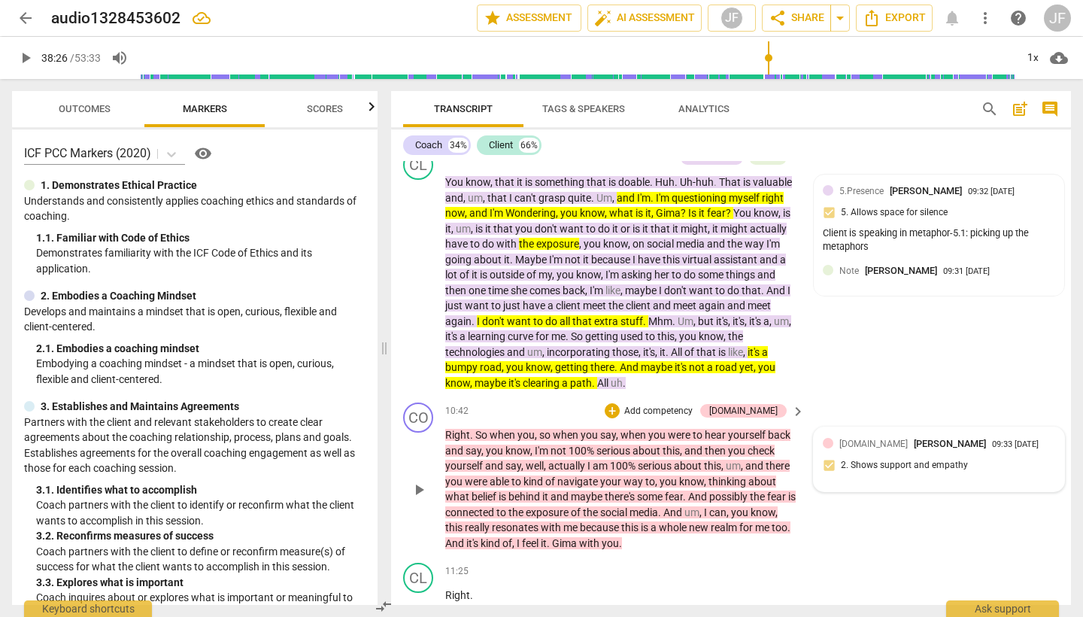
click at [858, 439] on span "[DOMAIN_NAME]" at bounding box center [874, 444] width 68 height 11
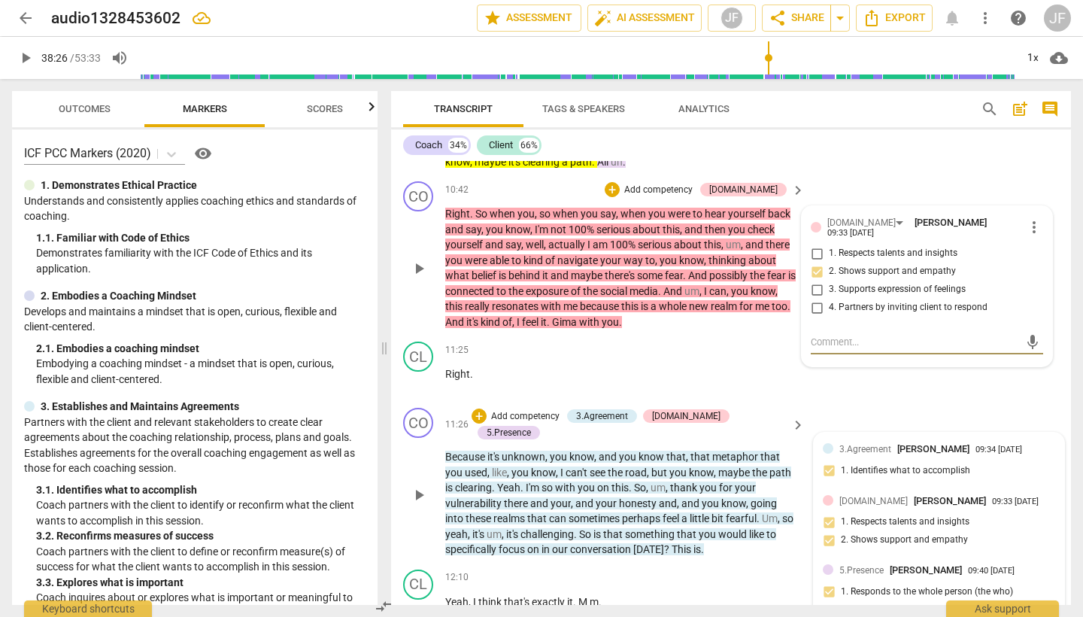
scroll to position [2023, 0]
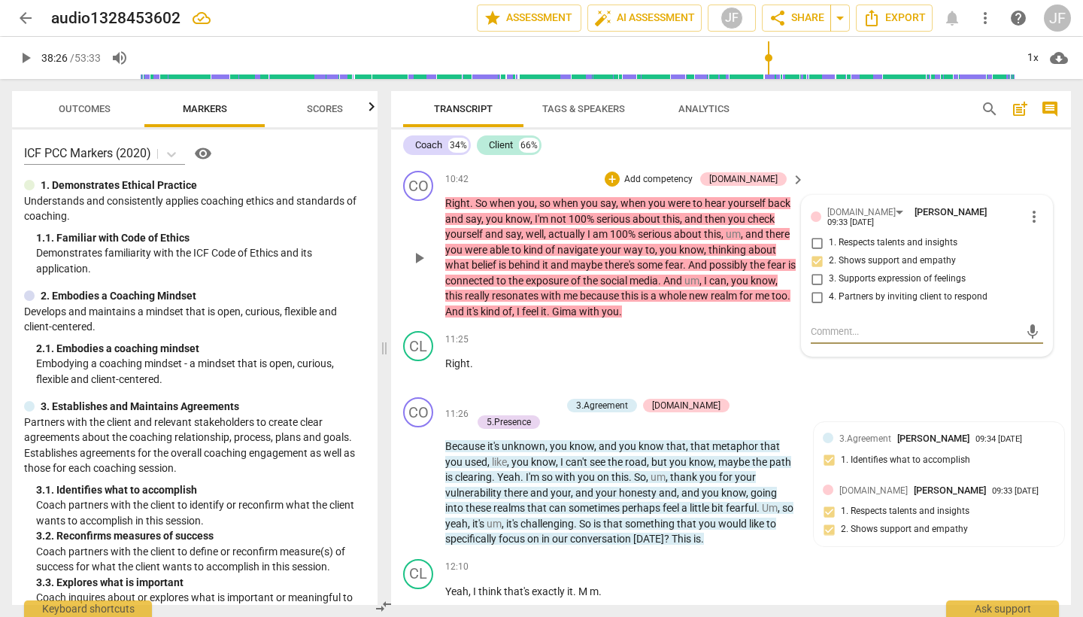
click at [833, 431] on div "3.Agreement Jennifer Fisher 09:34 09-24-2025" at bounding box center [939, 438] width 232 height 14
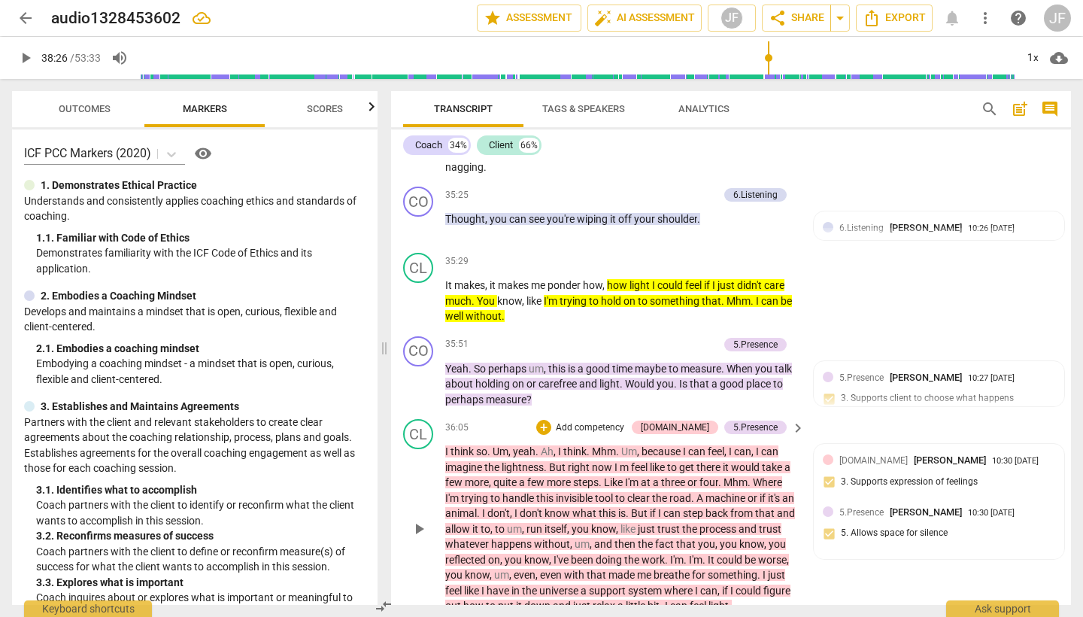
scroll to position [7565, 0]
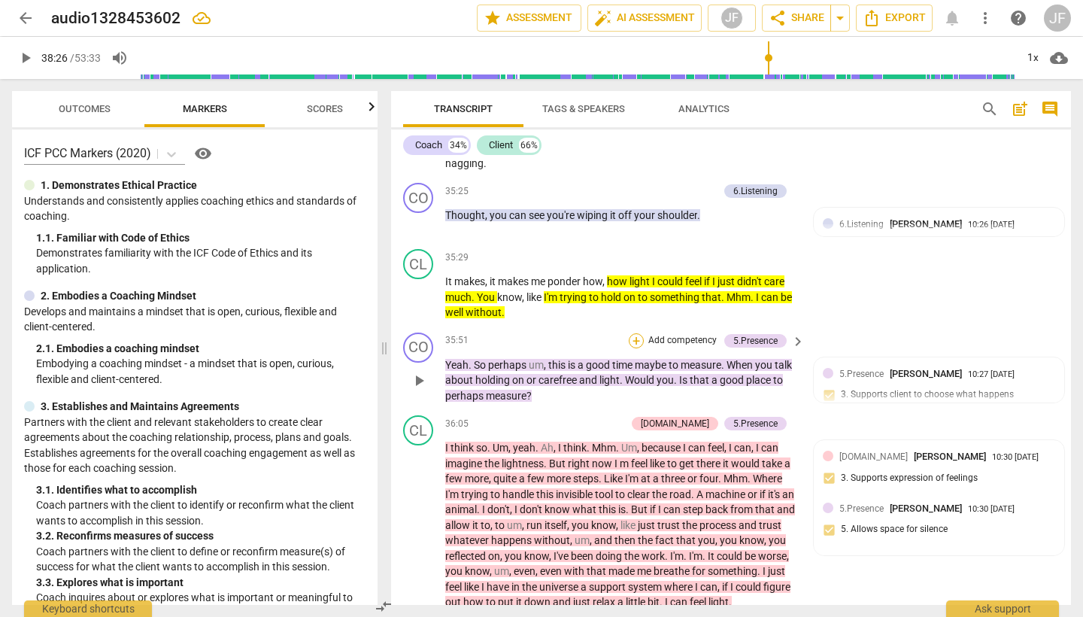
click at [634, 333] on div "+" at bounding box center [636, 340] width 15 height 15
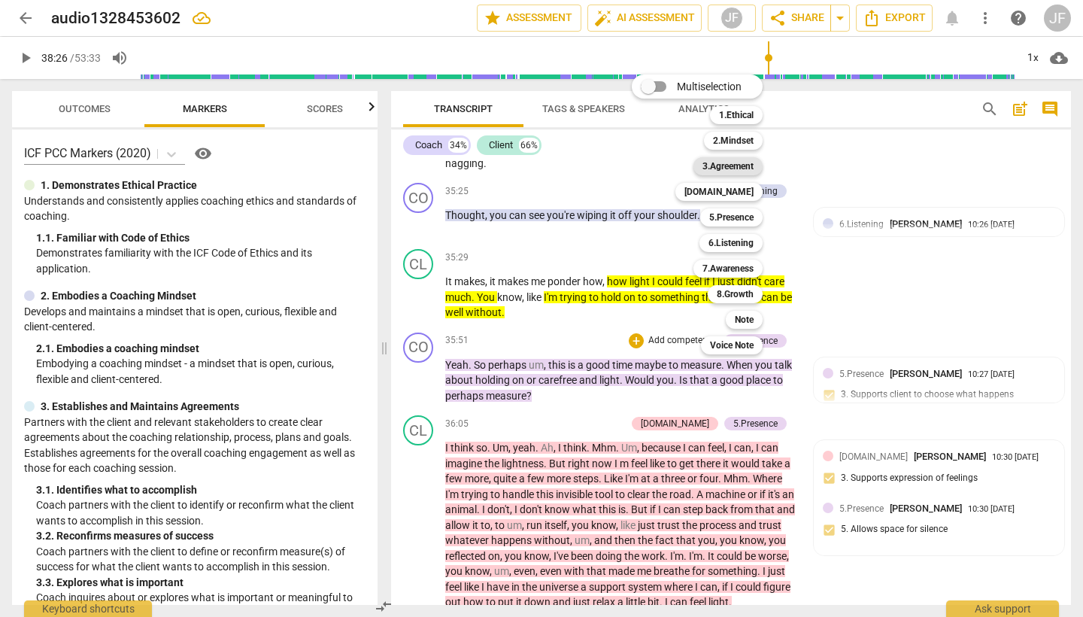
click at [739, 171] on b "3.Agreement" at bounding box center [728, 166] width 51 height 18
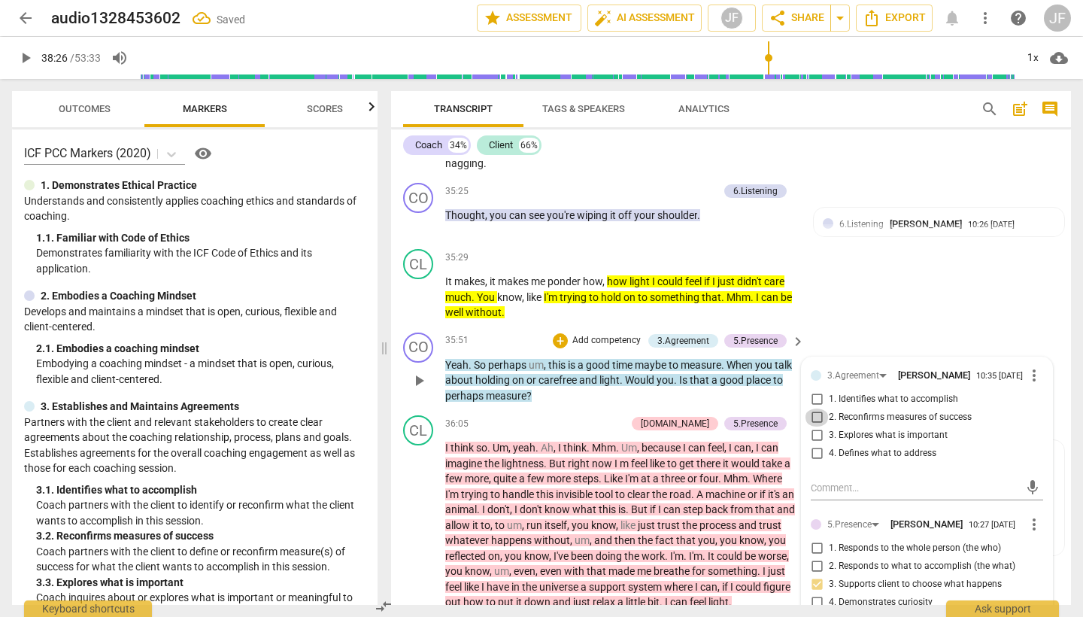
click at [814, 408] on input "2. Reconfirms measures of success" at bounding box center [817, 417] width 24 height 18
click at [828, 481] on textarea at bounding box center [915, 488] width 208 height 14
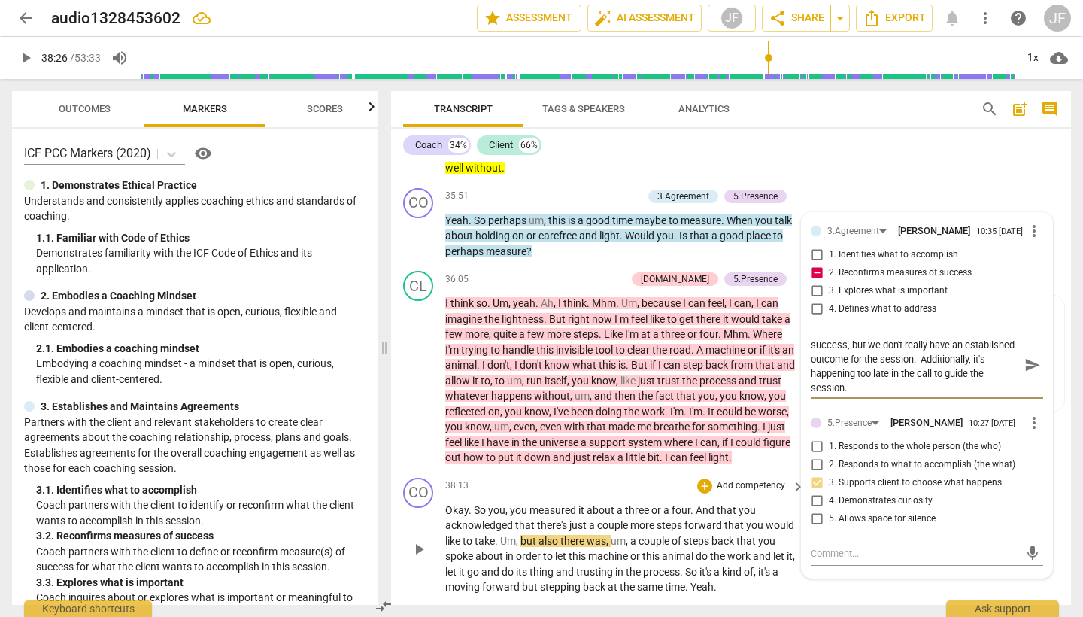
scroll to position [7706, 0]
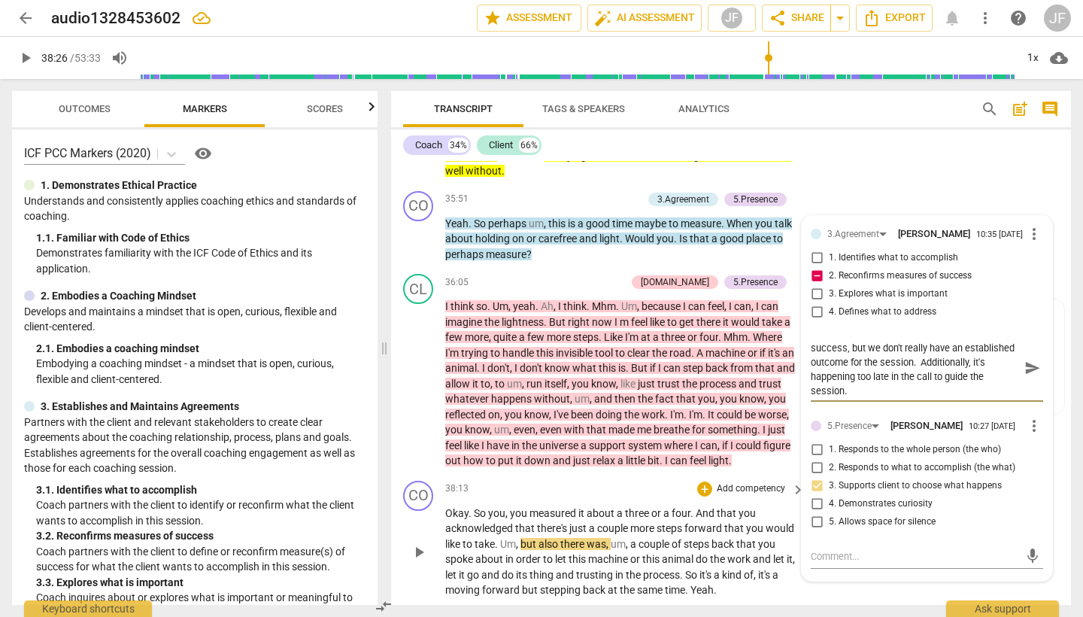
click at [421, 543] on span "play_arrow" at bounding box center [419, 552] width 18 height 18
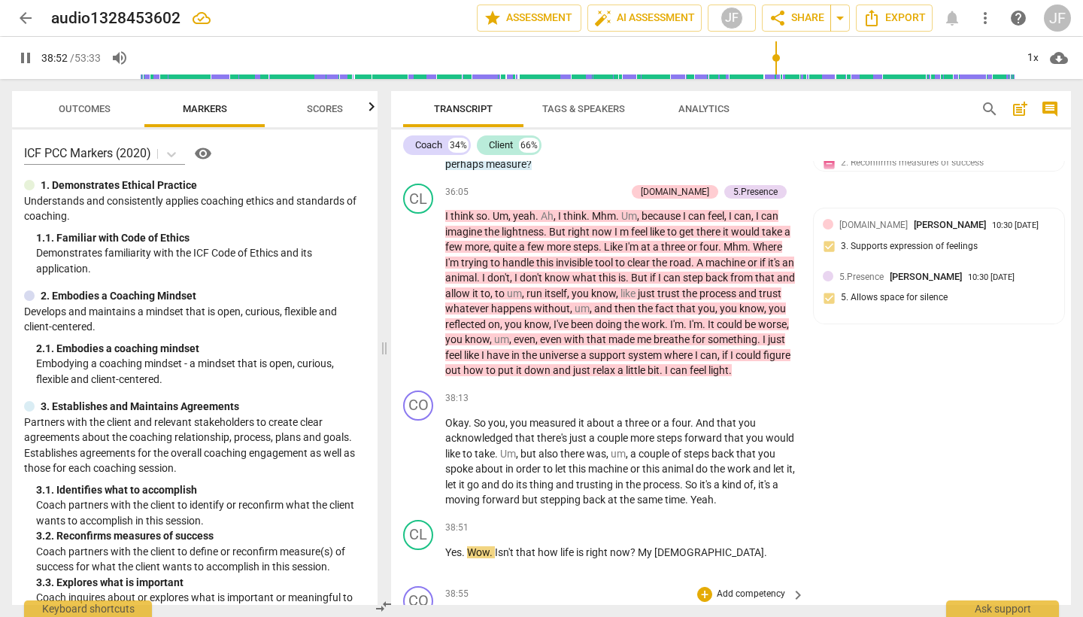
scroll to position [7796, 0]
click at [703, 392] on div "+" at bounding box center [704, 399] width 15 height 15
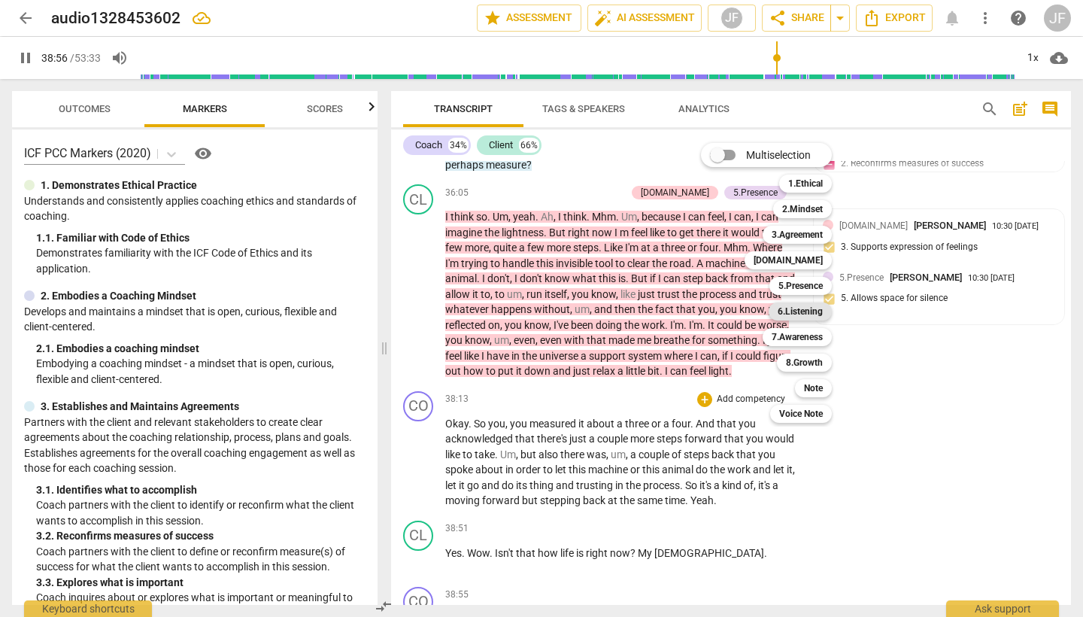
click at [813, 317] on b "6.Listening" at bounding box center [800, 311] width 45 height 18
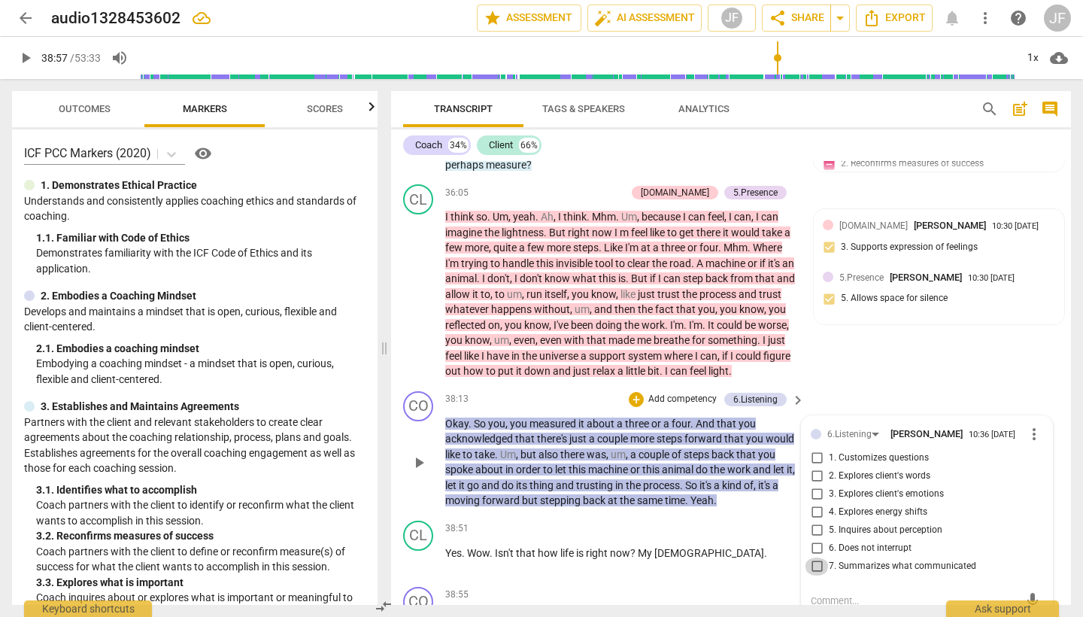
click at [812, 557] on input "7. Summarizes what communicated" at bounding box center [817, 566] width 24 height 18
click at [637, 392] on div "+" at bounding box center [636, 399] width 15 height 15
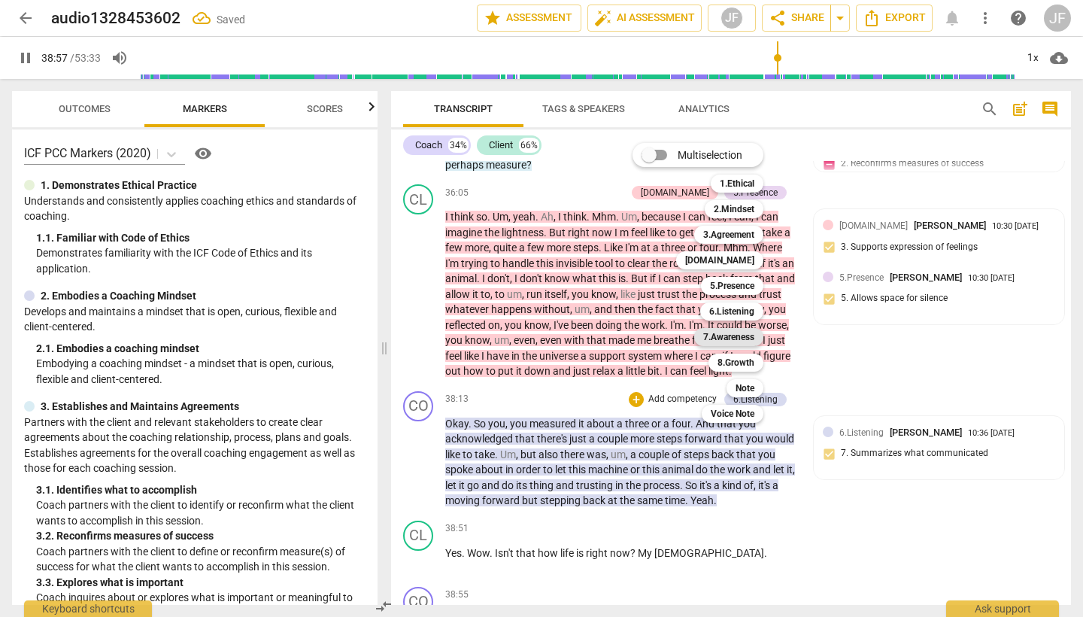
click at [753, 339] on b "7.Awareness" at bounding box center [728, 337] width 51 height 18
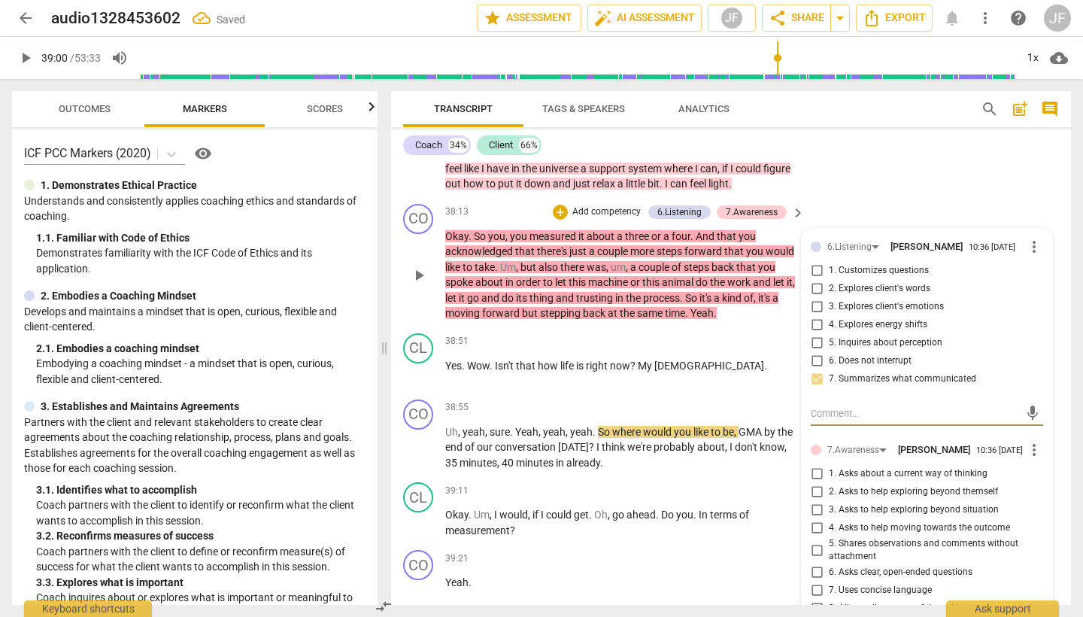
scroll to position [7984, 0]
click at [815, 540] on input "5. Shares observations and comments without attachment" at bounding box center [817, 549] width 24 height 18
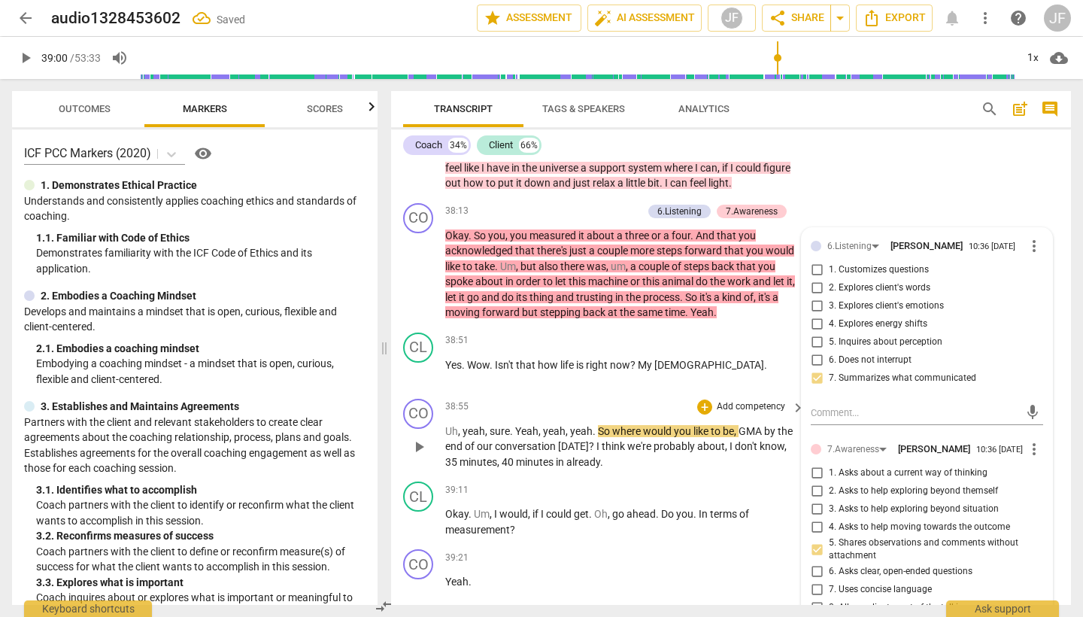
click at [421, 438] on span "play_arrow" at bounding box center [419, 447] width 18 height 18
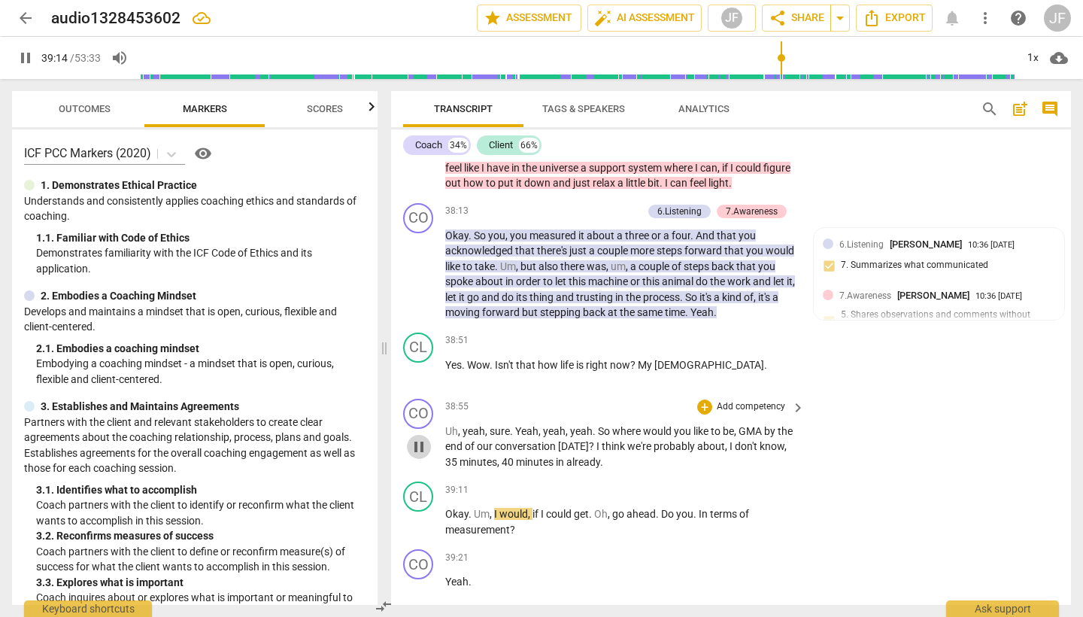
click at [424, 438] on span "pause" at bounding box center [419, 447] width 18 height 18
click at [701, 399] on div "+" at bounding box center [704, 406] width 15 height 15
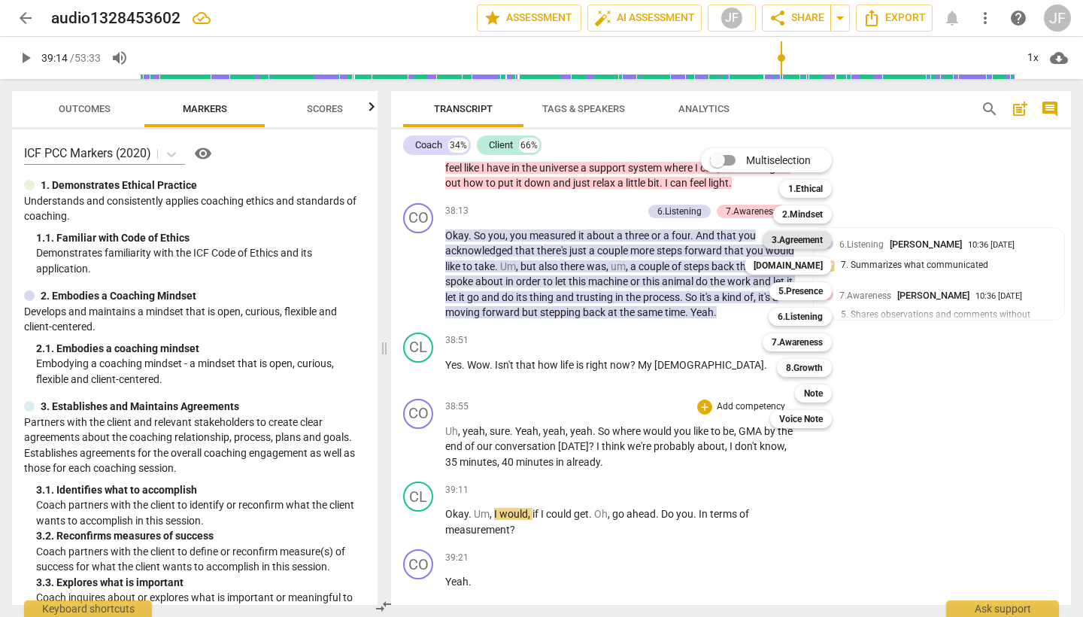
click at [828, 244] on div "3.Agreement" at bounding box center [797, 240] width 69 height 18
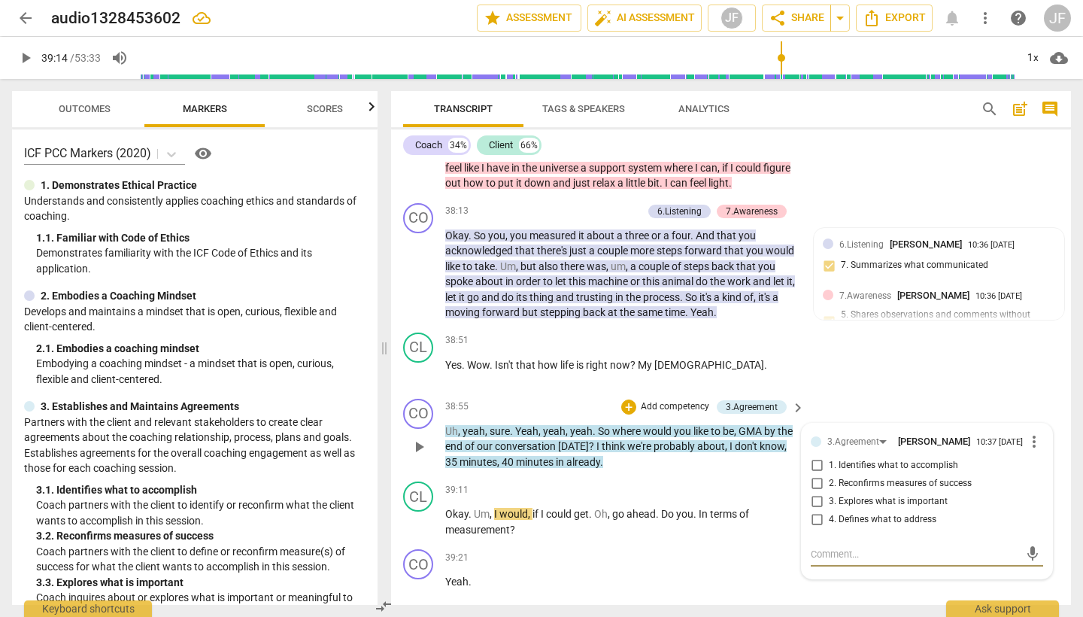
click at [818, 457] on input "1. Identifies what to accomplish" at bounding box center [817, 466] width 24 height 18
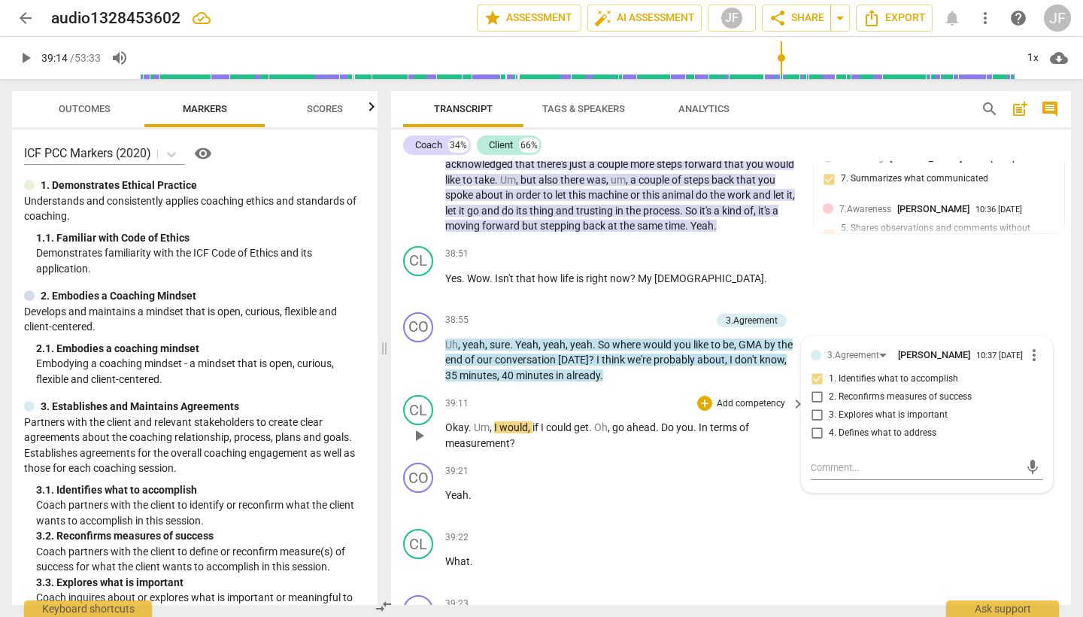
scroll to position [8079, 0]
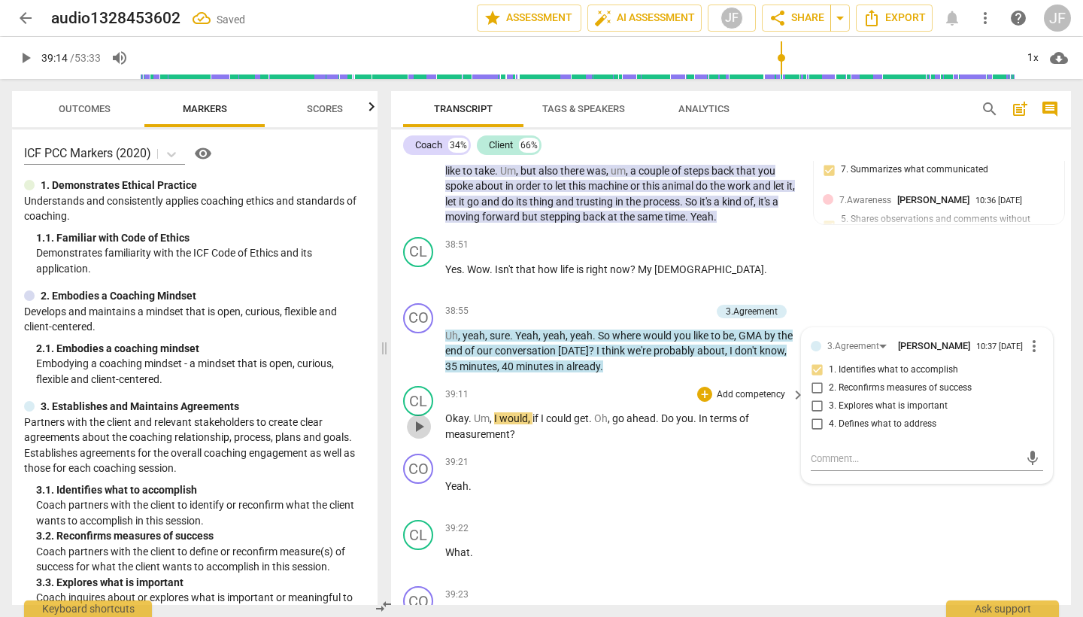
click at [419, 418] on span "play_arrow" at bounding box center [419, 427] width 18 height 18
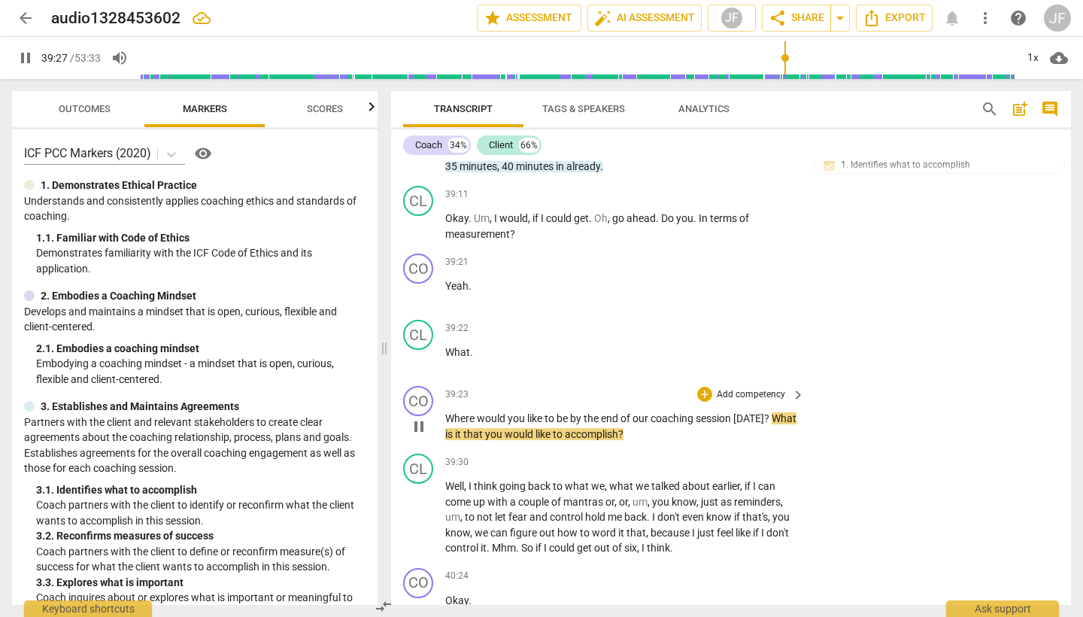
scroll to position [8281, 0]
click at [703, 385] on div "+" at bounding box center [704, 392] width 15 height 15
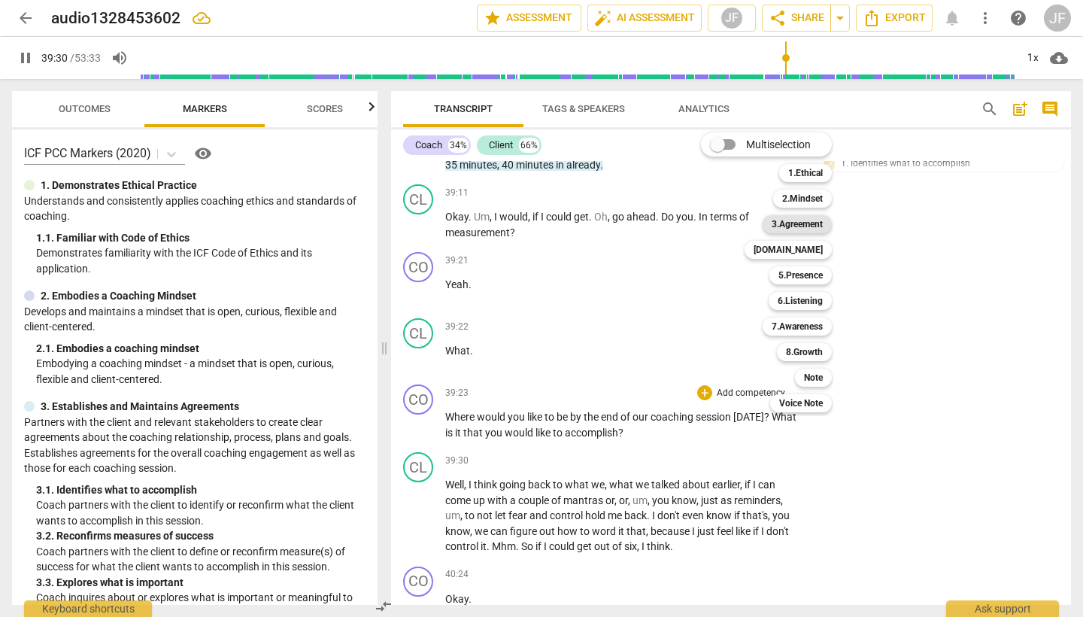
click at [807, 217] on b "3.Agreement" at bounding box center [797, 224] width 51 height 18
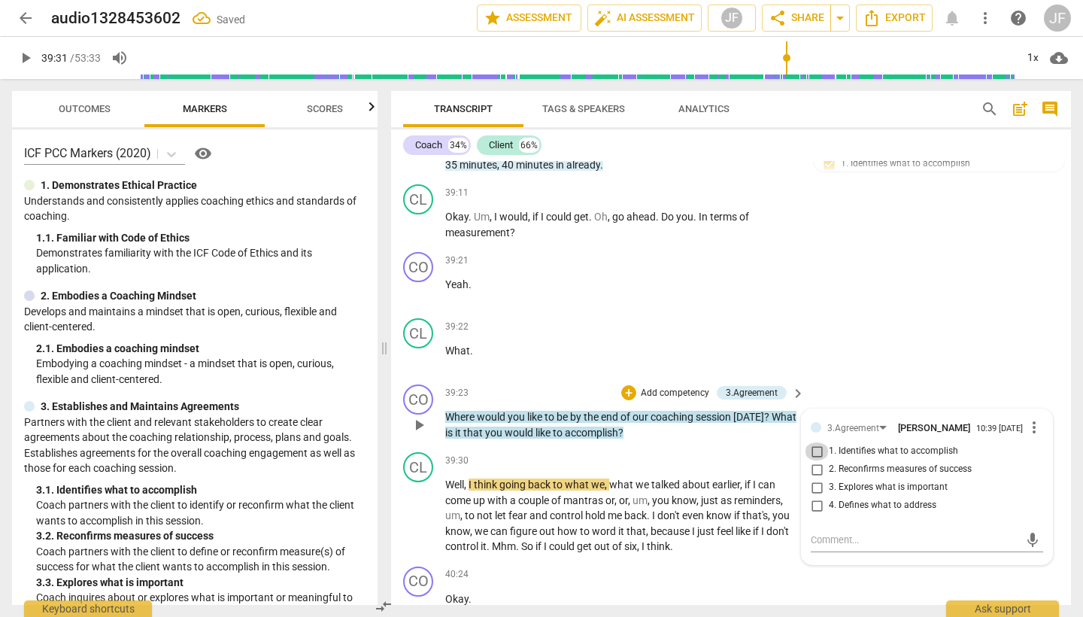
click at [811, 442] on input "1. Identifies what to accomplish" at bounding box center [817, 451] width 24 height 18
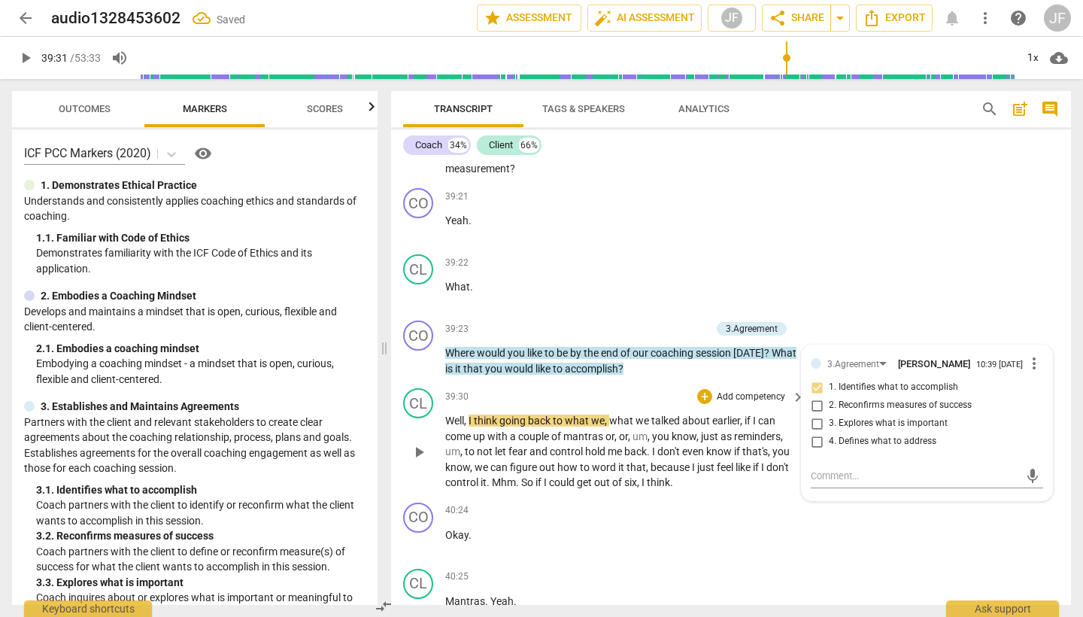
scroll to position [8356, 0]
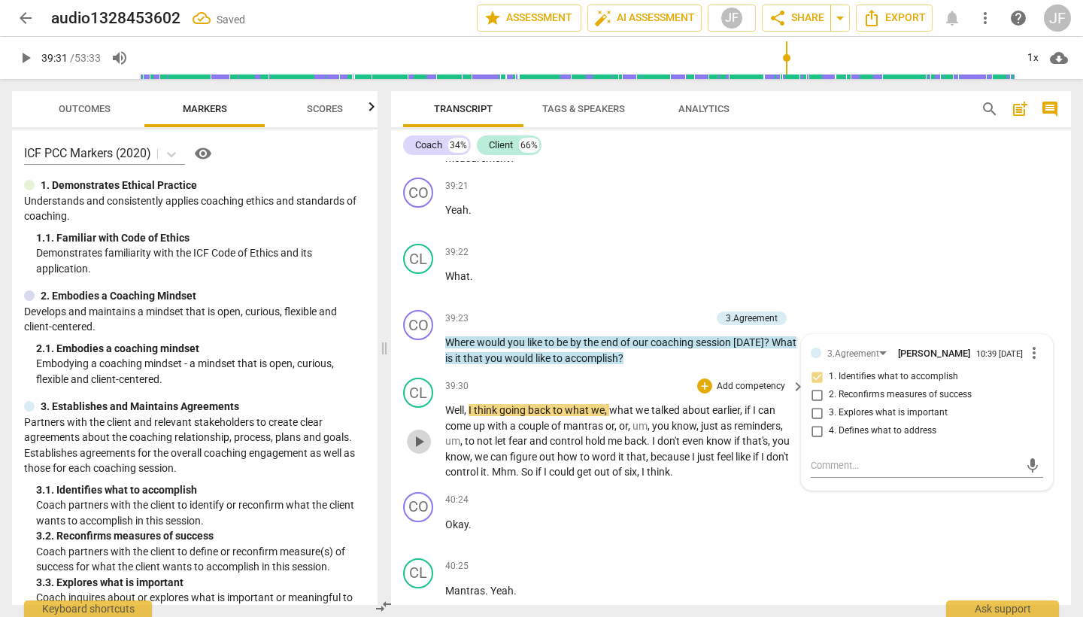
click at [418, 433] on span "play_arrow" at bounding box center [419, 442] width 18 height 18
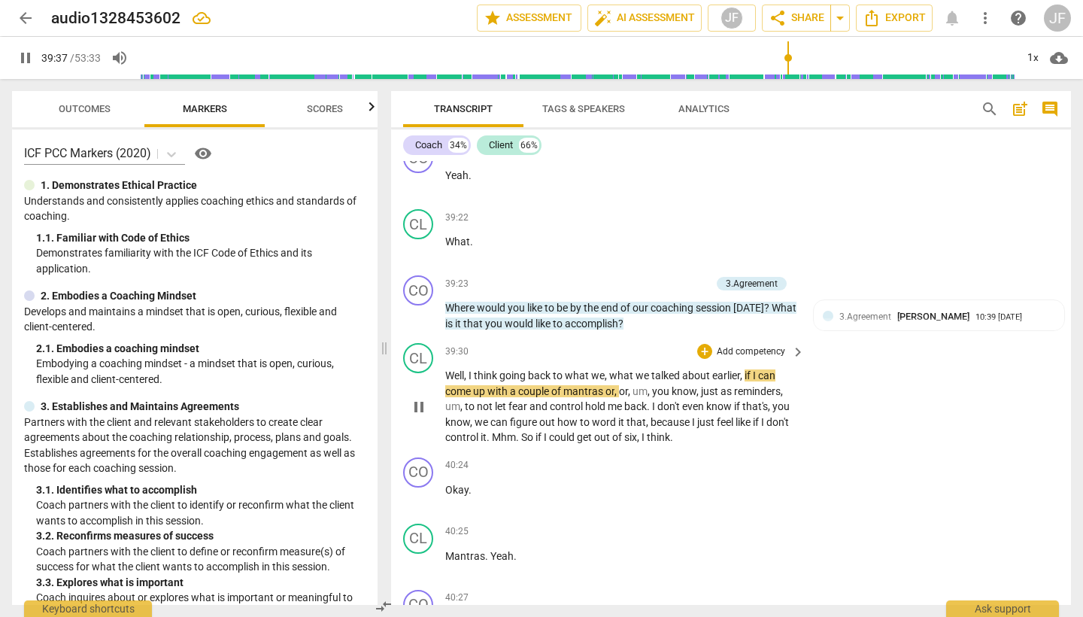
scroll to position [0, 0]
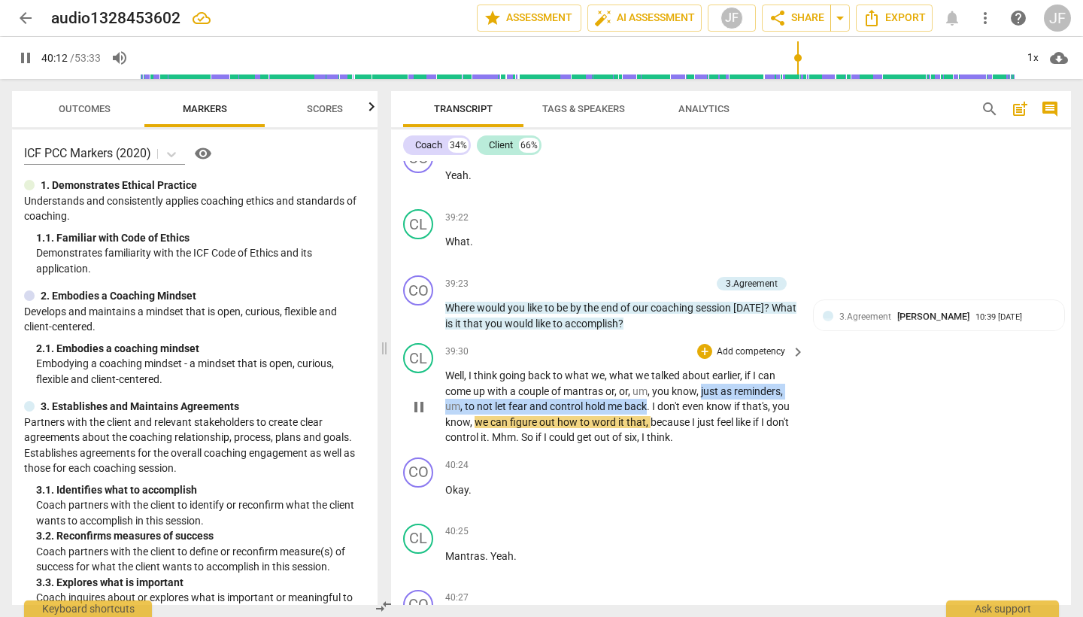
drag, startPoint x: 705, startPoint y: 268, endPoint x: 649, endPoint y: 287, distance: 59.0
click at [649, 368] on p "Well , I think going back to what we , what we talked about earlier , if I can …" at bounding box center [621, 406] width 352 height 77
click at [679, 263] on icon "button" at bounding box center [682, 262] width 9 height 11
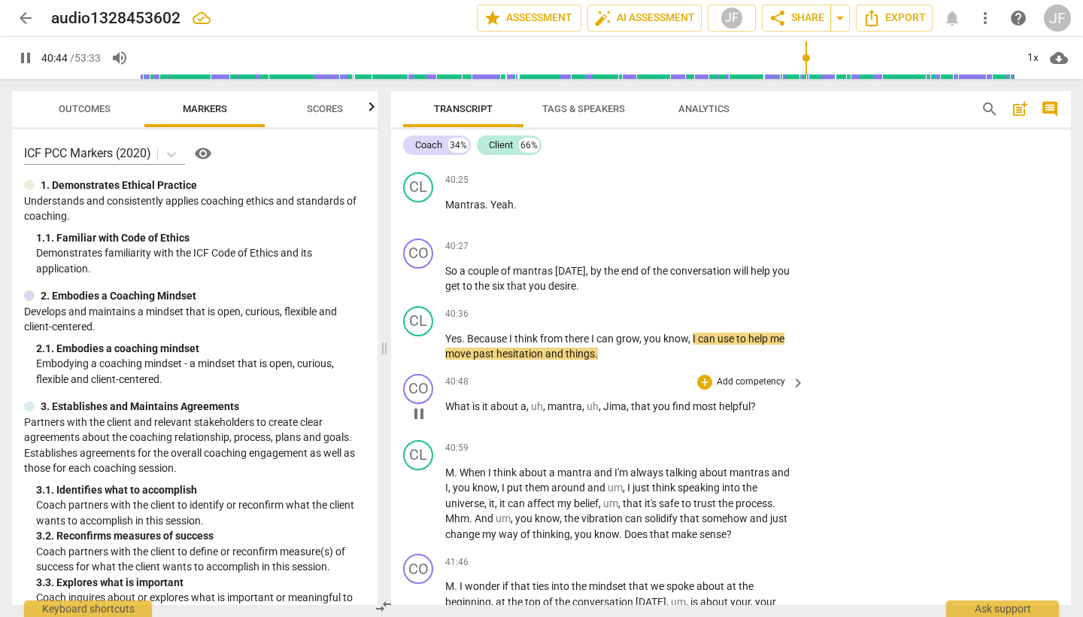
scroll to position [8744, 0]
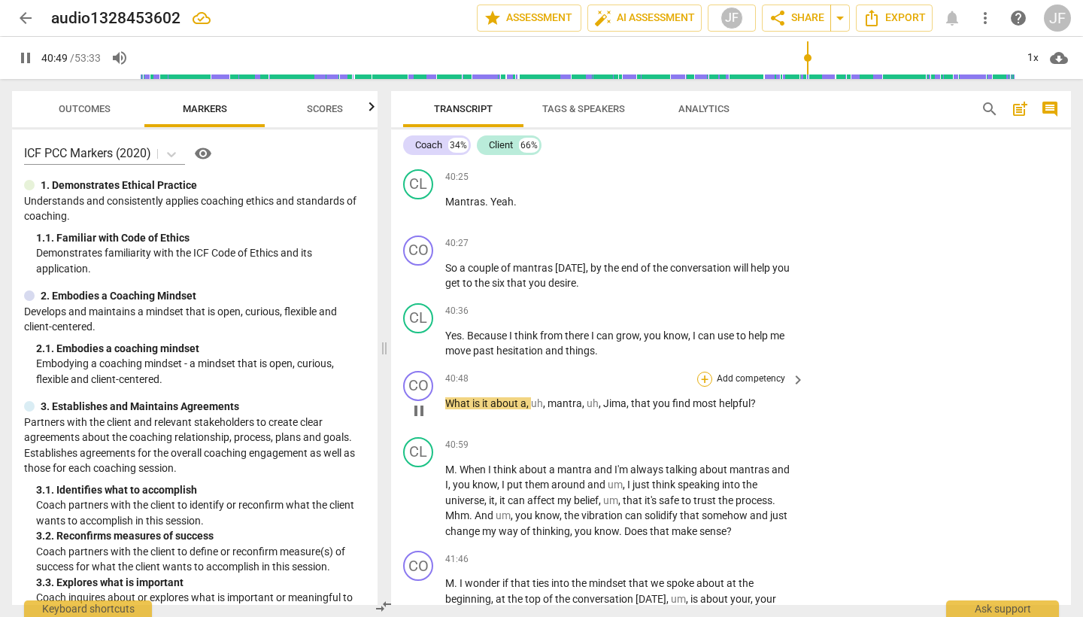
click at [700, 372] on div "+" at bounding box center [704, 379] width 15 height 15
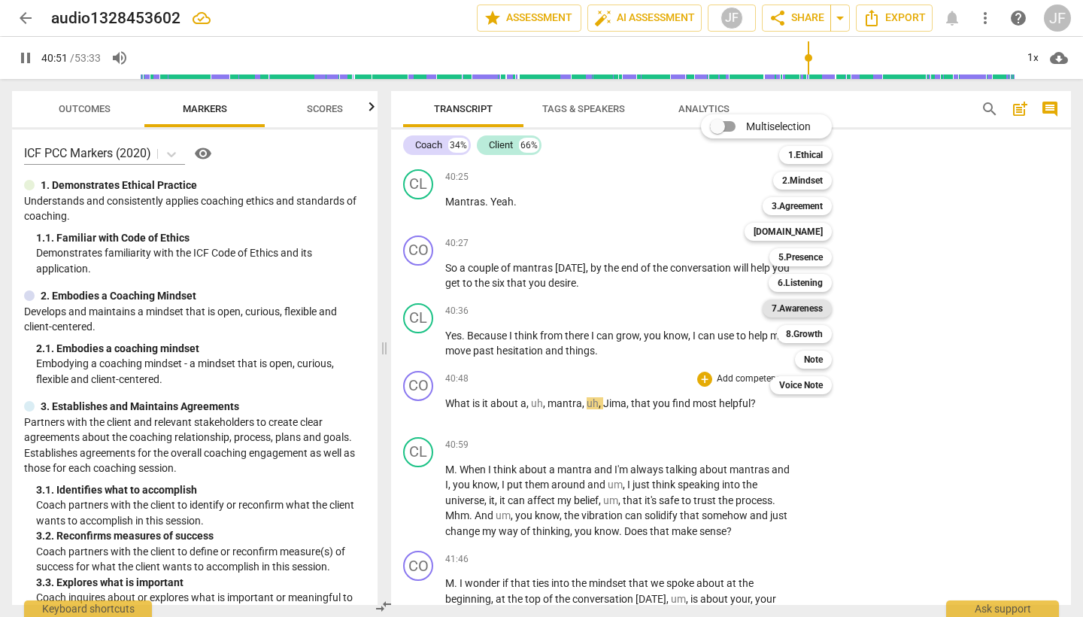
click at [820, 314] on b "7.Awareness" at bounding box center [797, 308] width 51 height 18
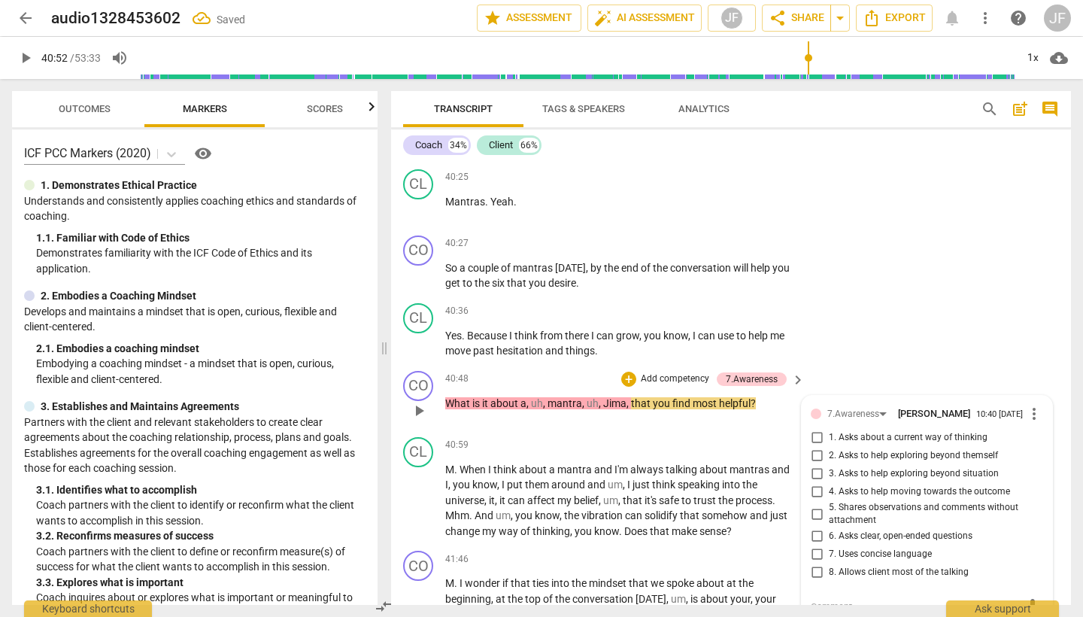
click at [813, 429] on input "1. Asks about a current way of thinking" at bounding box center [817, 438] width 24 height 18
click at [815, 483] on input "4. Asks to help moving towards the outcome" at bounding box center [817, 492] width 24 height 18
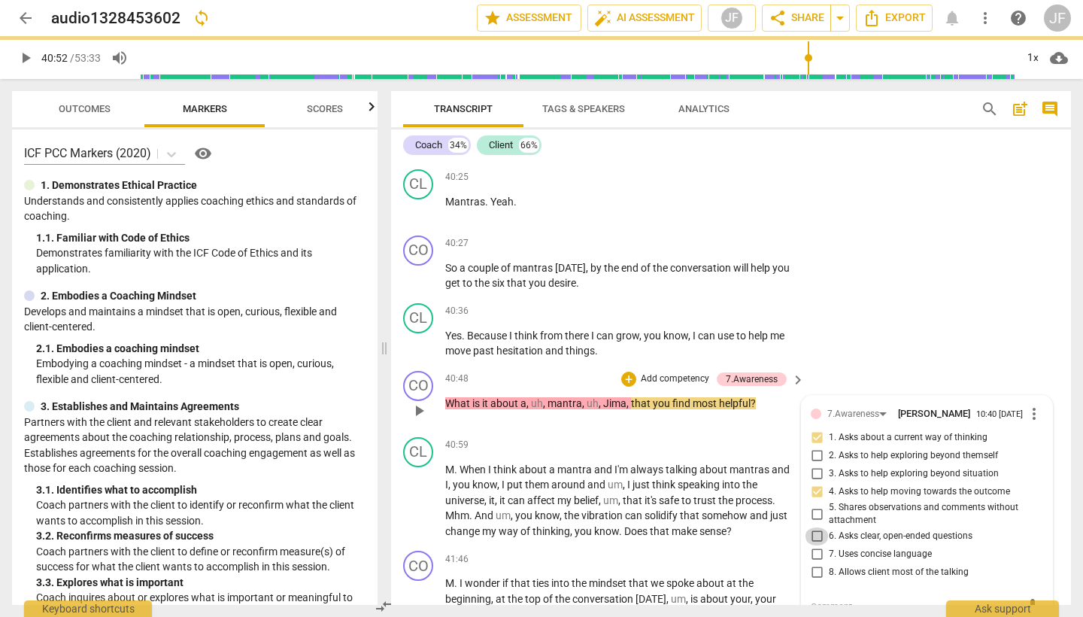
click at [815, 527] on input "6. Asks clear, open-ended questions" at bounding box center [817, 536] width 24 height 18
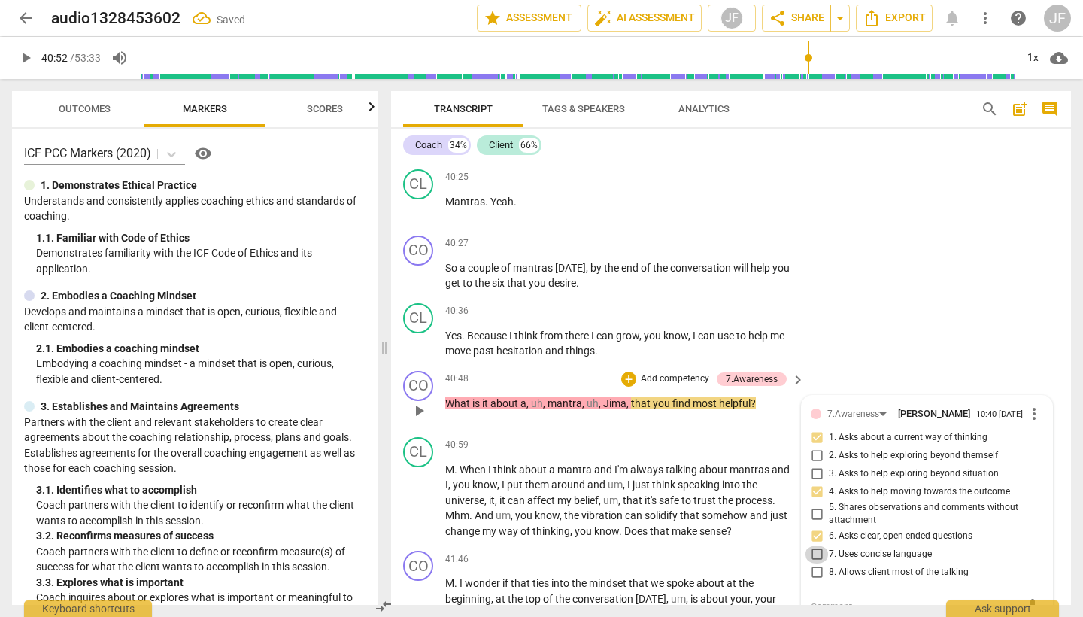
click at [814, 545] on input "7. Uses concise language" at bounding box center [817, 554] width 24 height 18
click at [815, 563] on input "8. Allows client most of the talking" at bounding box center [817, 572] width 24 height 18
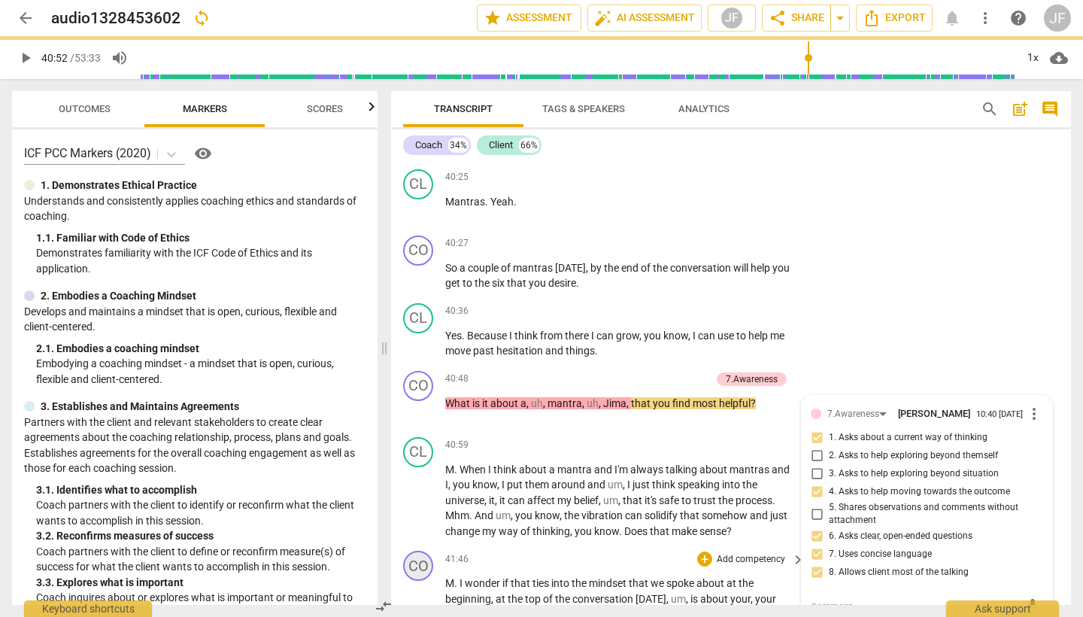
click at [421, 369] on div "CO play_arrow pause 00:05 + Add competency keyboard_arrow_right Okay . Hi Gima …" at bounding box center [731, 383] width 680 height 444
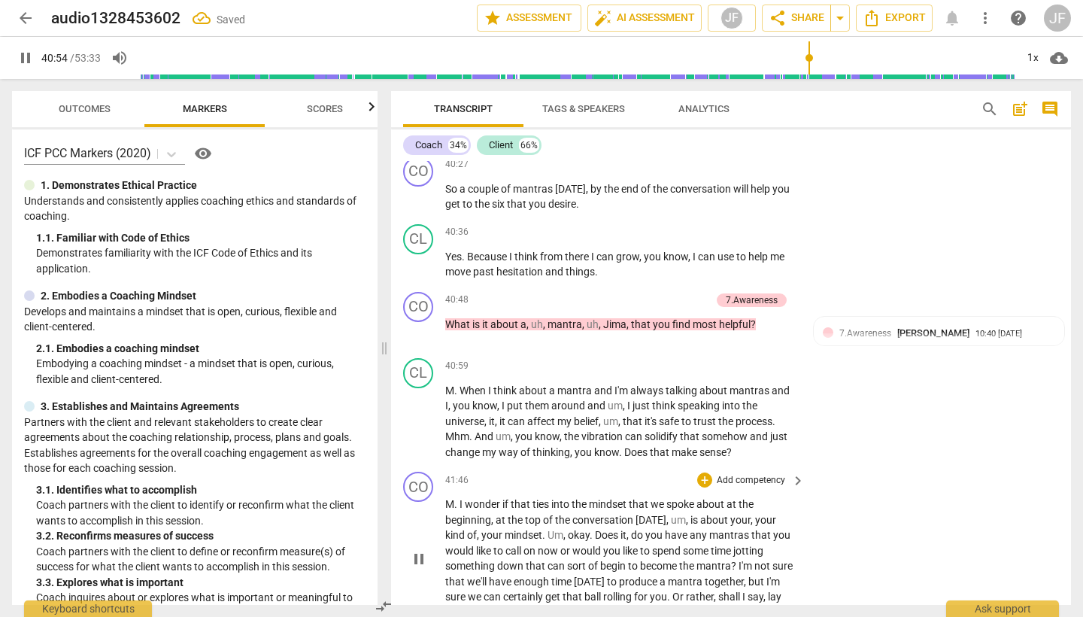
scroll to position [8845, 0]
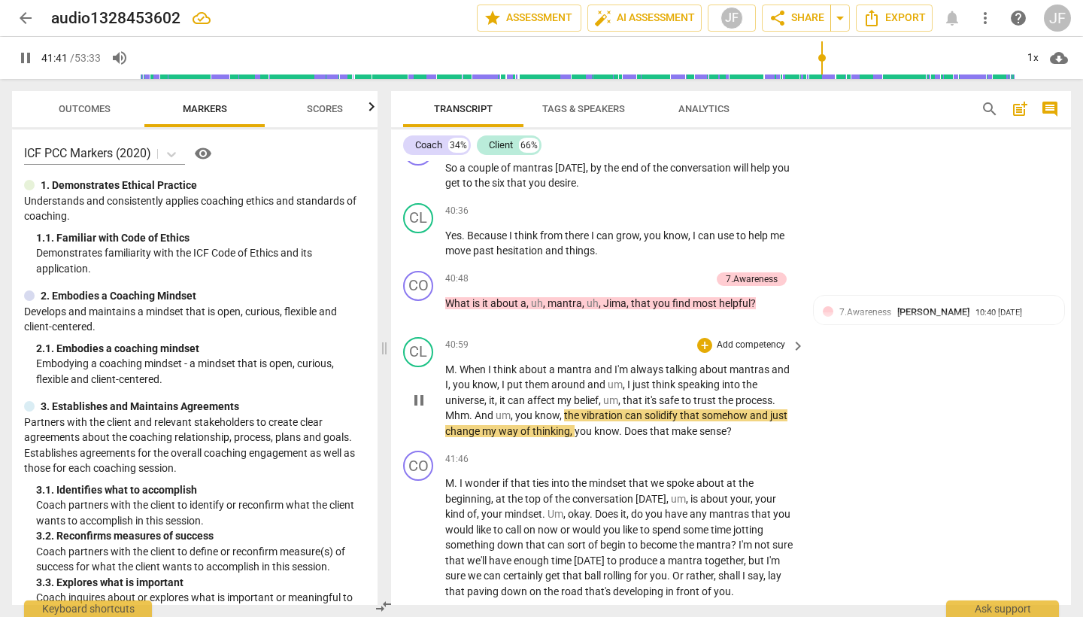
click at [418, 391] on span "pause" at bounding box center [419, 400] width 18 height 18
click at [413, 391] on span "play_arrow" at bounding box center [419, 400] width 18 height 18
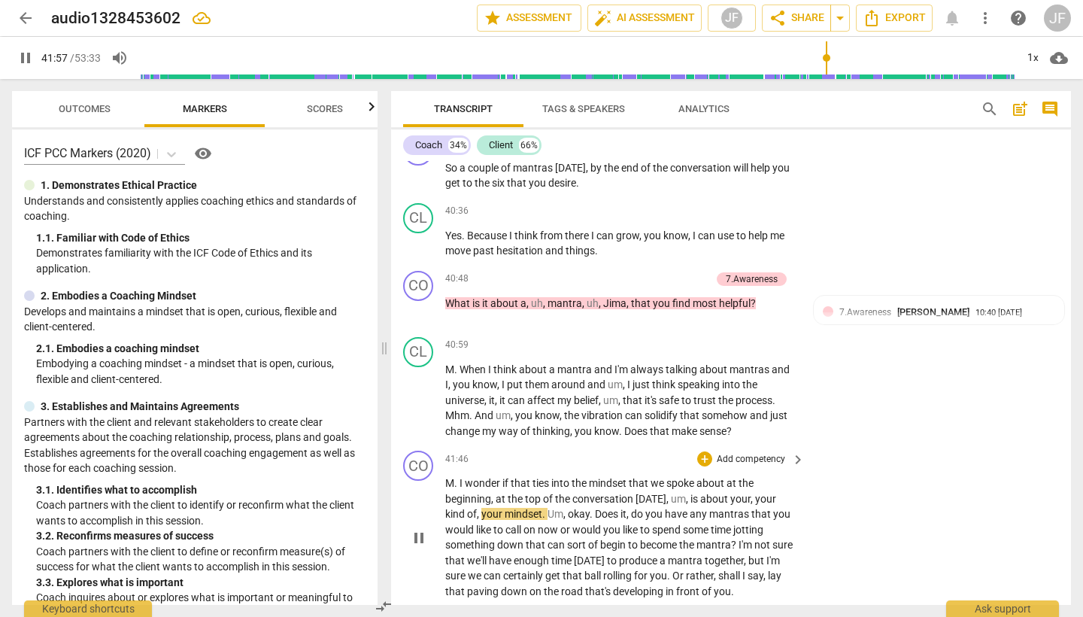
scroll to position [0, 1]
click at [420, 529] on span "pause" at bounding box center [419, 538] width 18 height 18
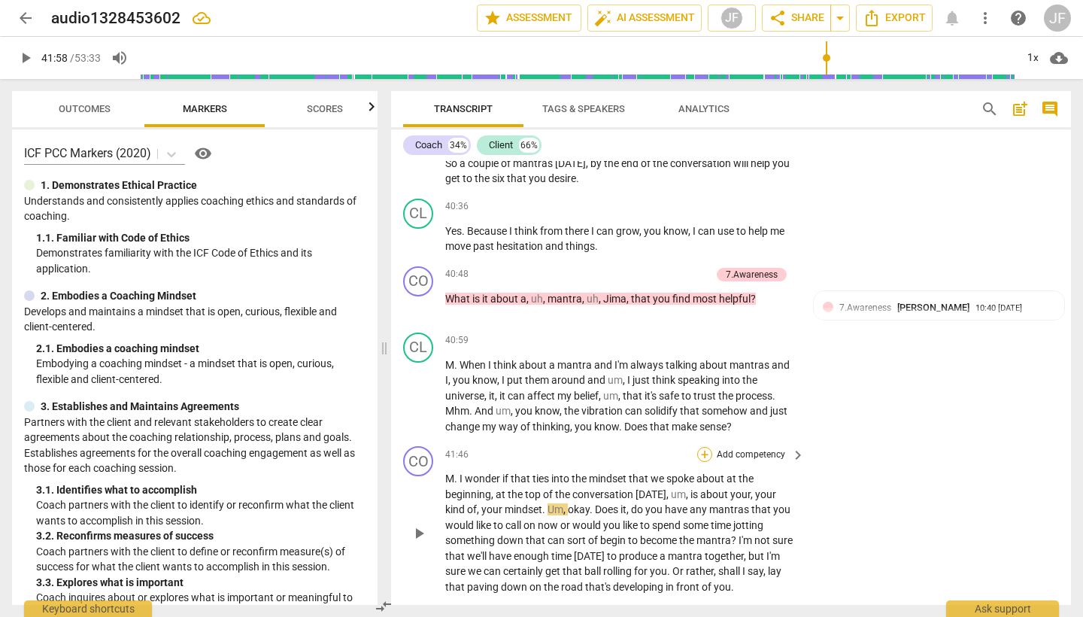
click at [703, 447] on div "+" at bounding box center [704, 454] width 15 height 15
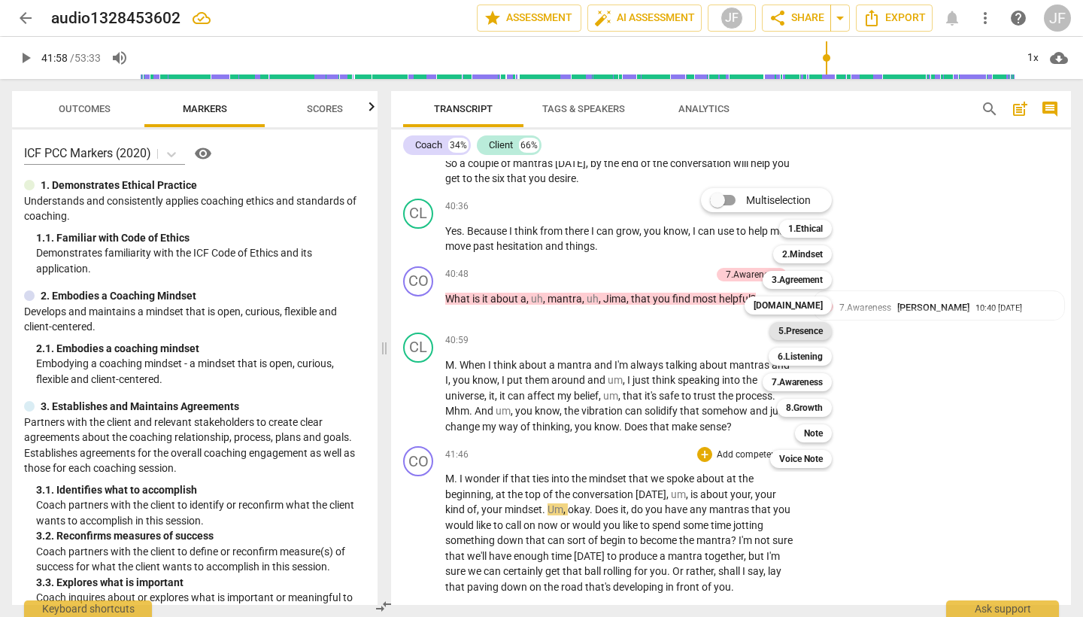
click at [806, 333] on b "5.Presence" at bounding box center [801, 331] width 44 height 18
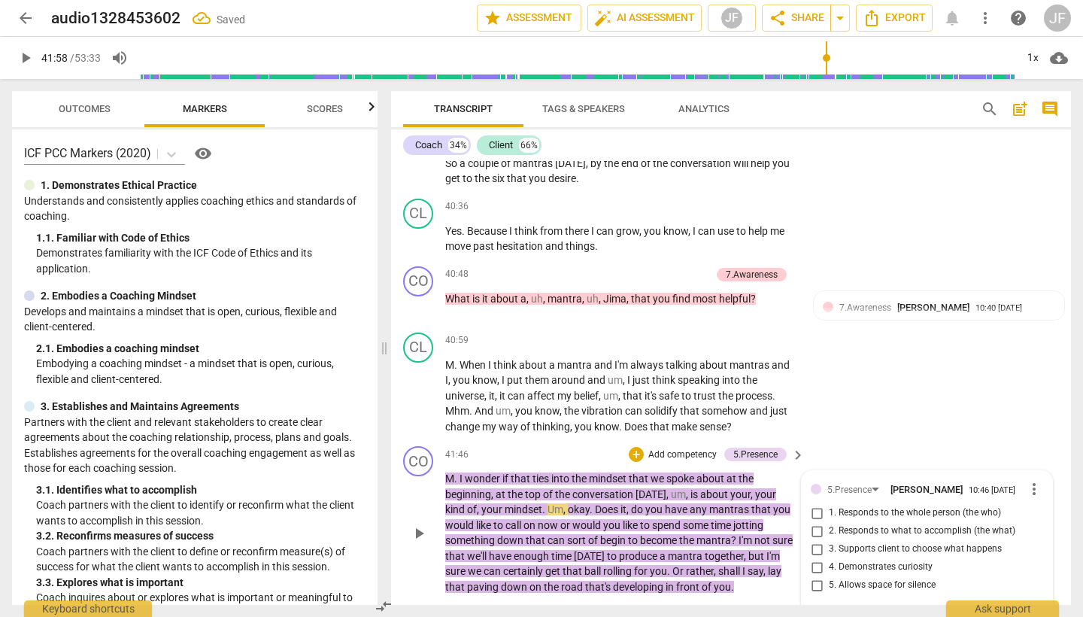
click at [813, 558] on input "4. Demonstrates curiosity" at bounding box center [817, 567] width 24 height 18
click at [418, 524] on span "play_arrow" at bounding box center [419, 533] width 18 height 18
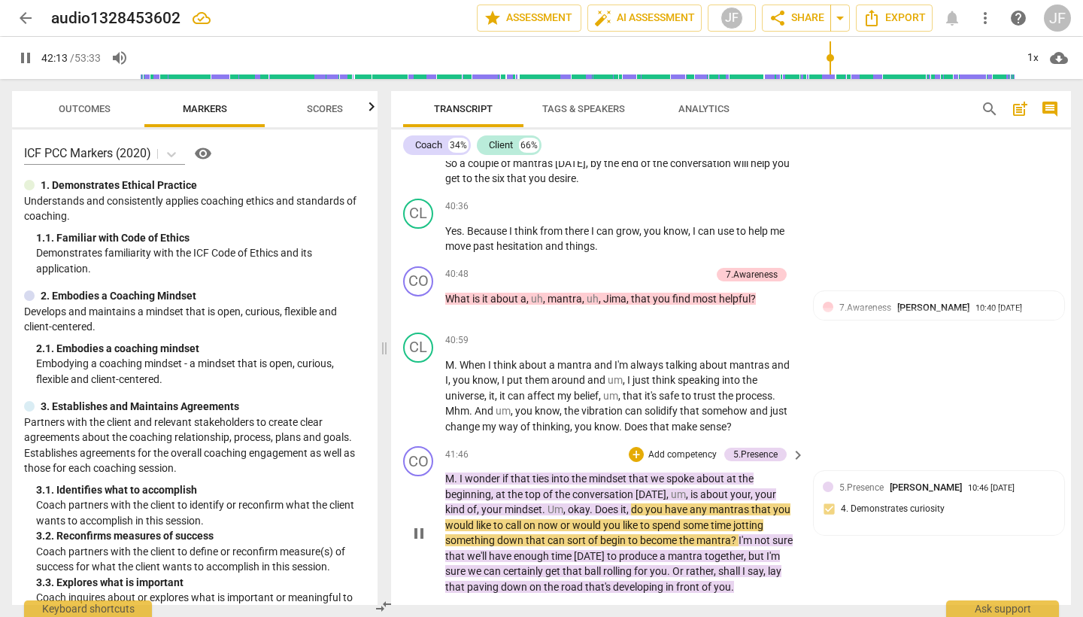
click at [418, 524] on span "pause" at bounding box center [419, 533] width 18 height 18
click at [630, 447] on div "+" at bounding box center [636, 454] width 15 height 15
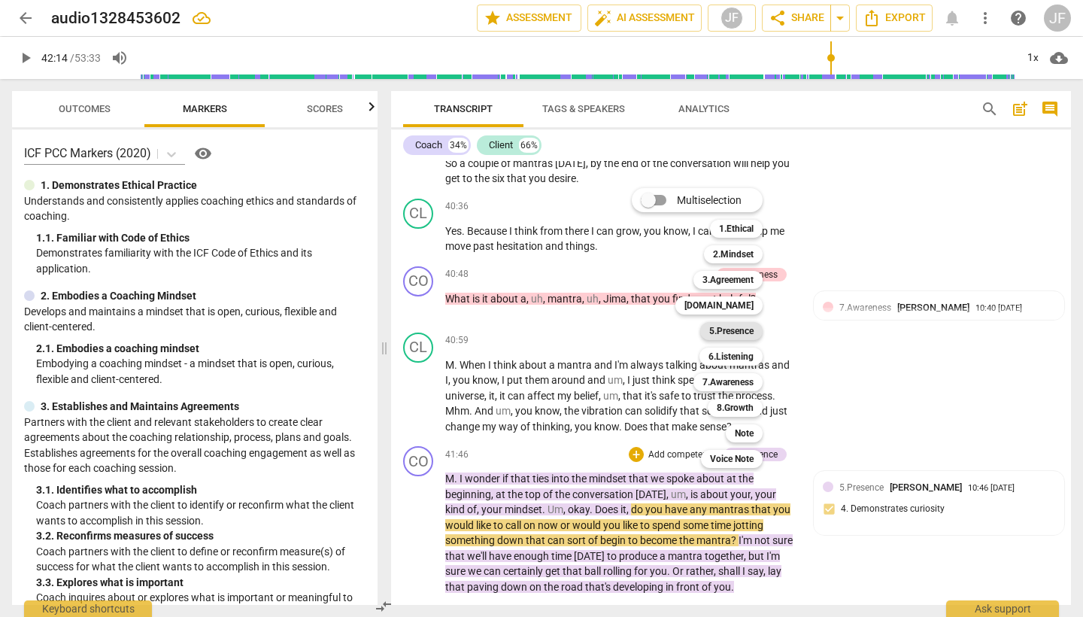
click at [736, 336] on b "5.Presence" at bounding box center [731, 331] width 44 height 18
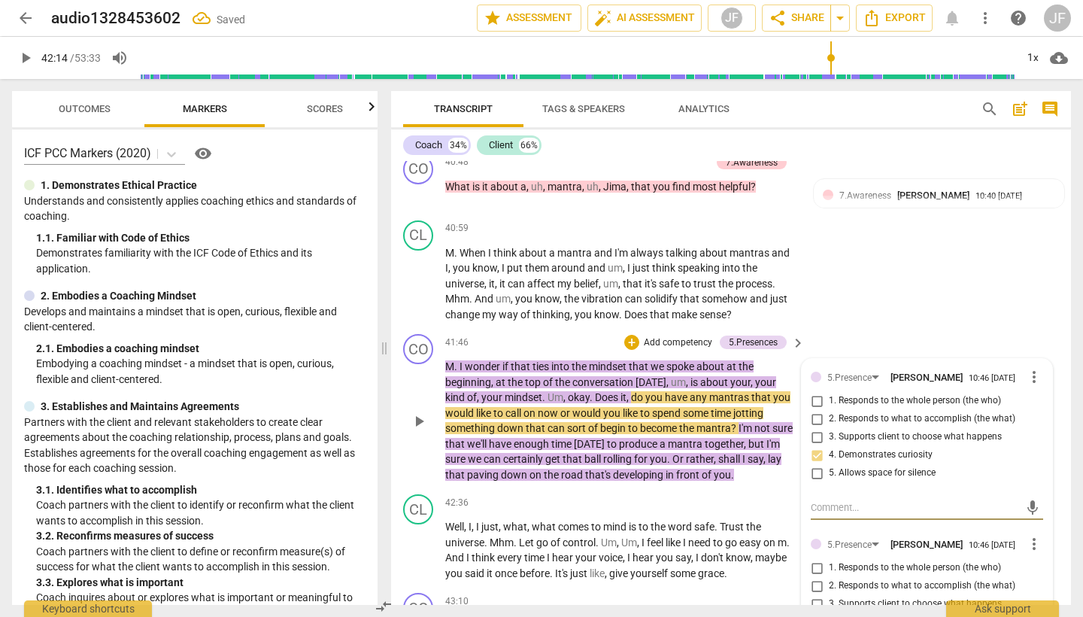
scroll to position [8963, 0]
click at [1029, 533] on span "more_vert" at bounding box center [1034, 542] width 18 height 18
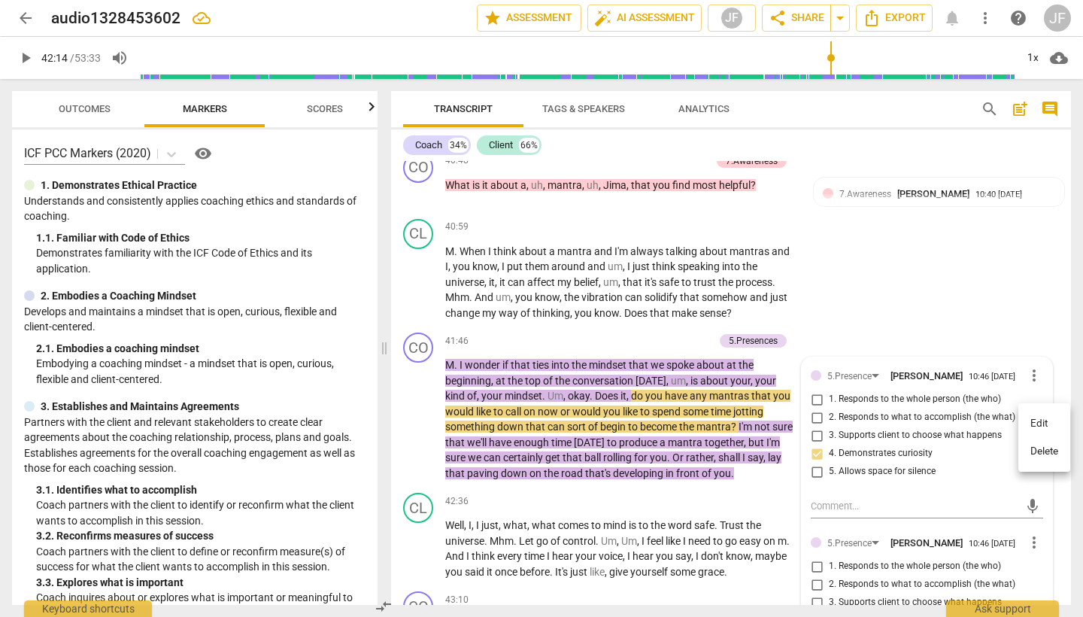
click at [1055, 453] on li "Delete" at bounding box center [1045, 451] width 52 height 29
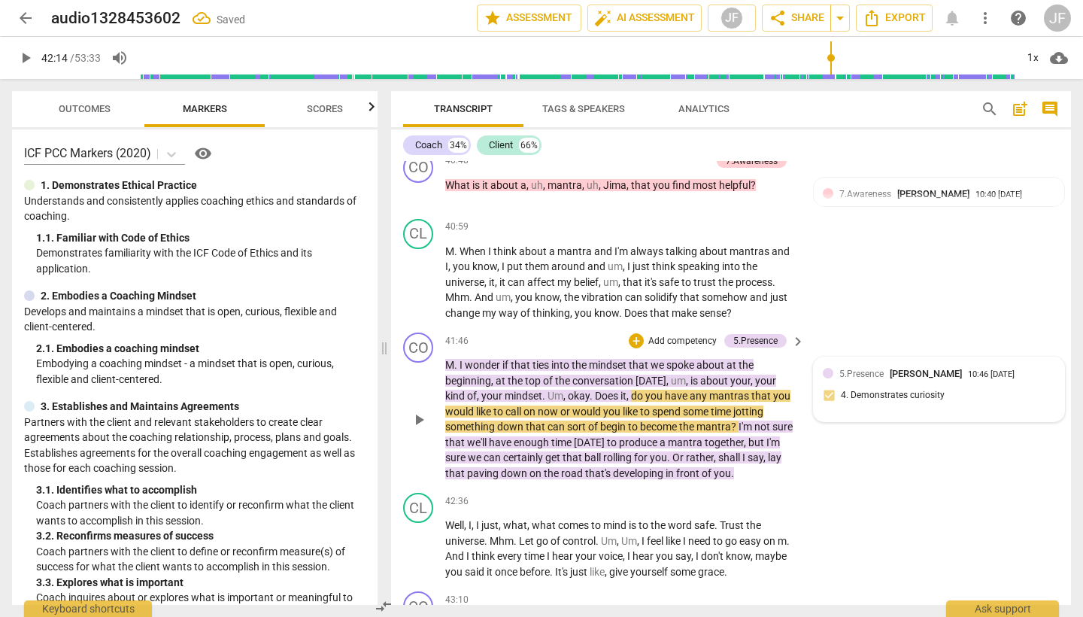
click at [834, 366] on div "5.Presence Jennifer Fisher 10:46 09-24-2025 4. Demonstrates curiosity" at bounding box center [939, 389] width 232 height 46
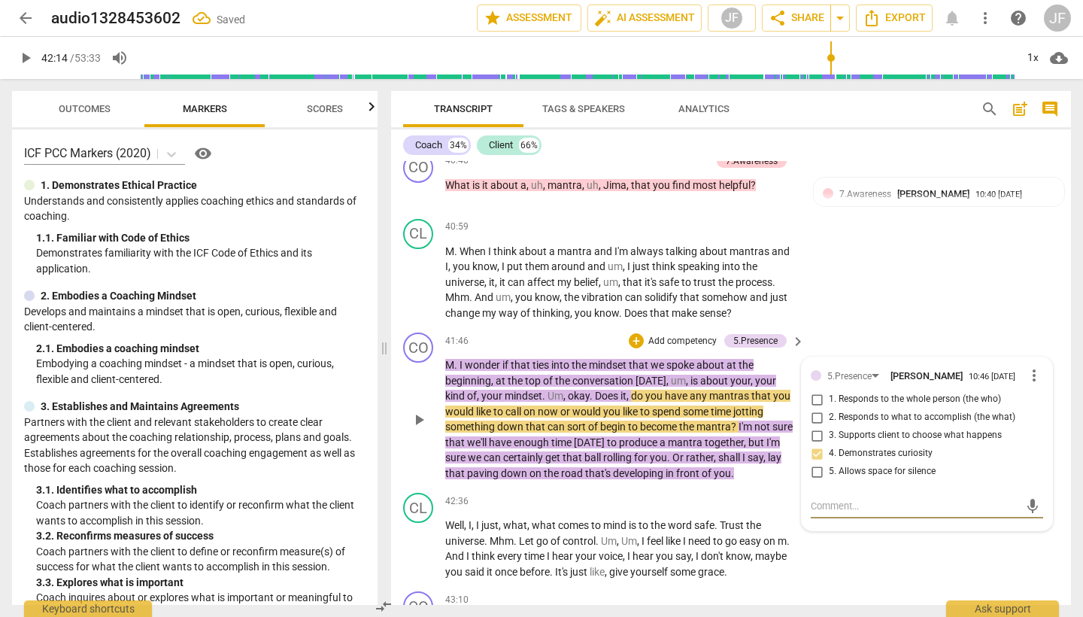
click at [815, 427] on input "3. Supports client to choose what happens" at bounding box center [817, 436] width 24 height 18
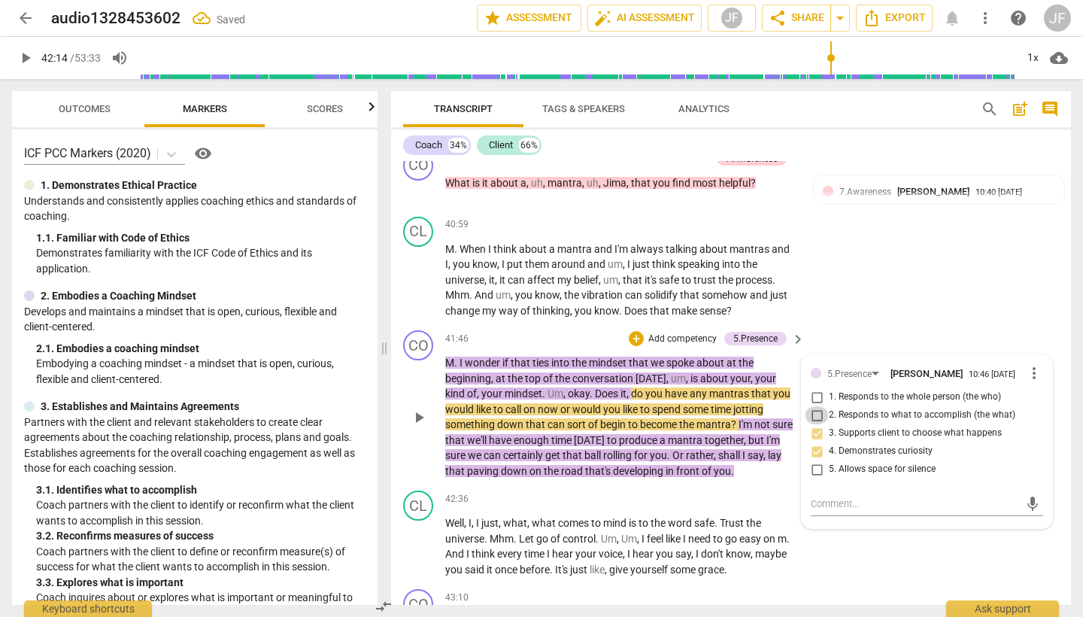
click at [818, 406] on input "2. Responds to what to accomplish (the what)" at bounding box center [817, 415] width 24 height 18
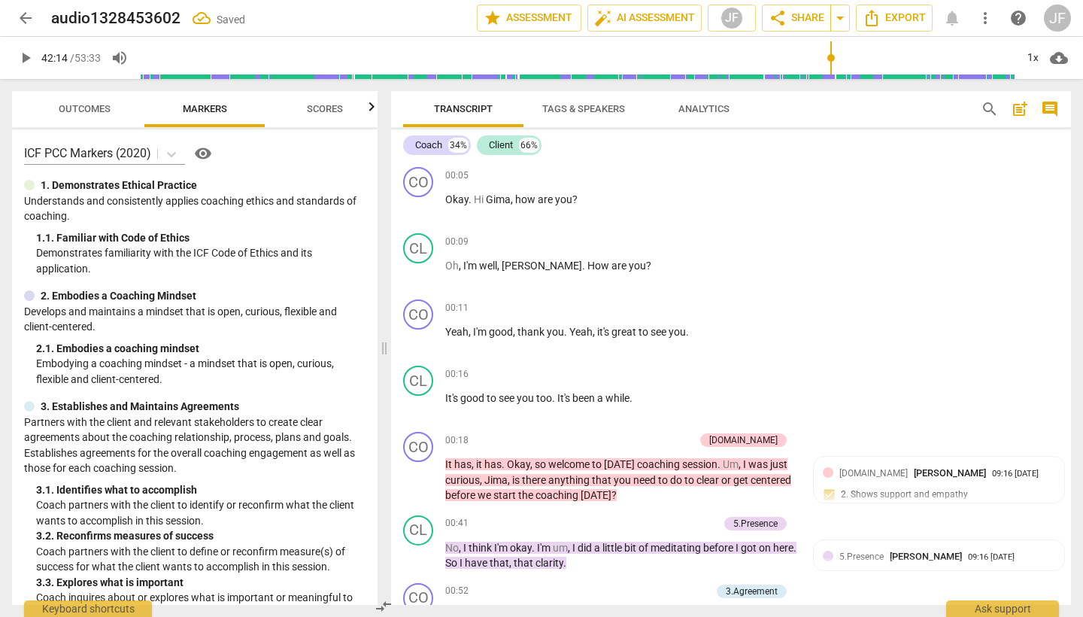
scroll to position [8965, 0]
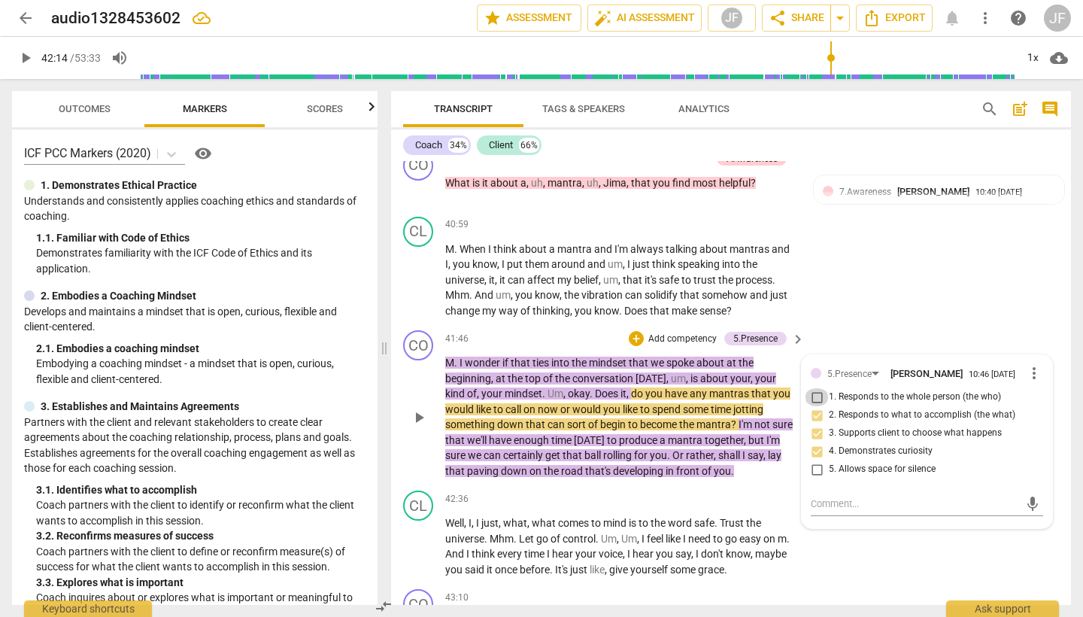
click at [815, 388] on input "1. Responds to the whole person (the who)" at bounding box center [817, 397] width 24 height 18
checkbox input "true"
click at [418, 408] on span "play_arrow" at bounding box center [419, 417] width 18 height 18
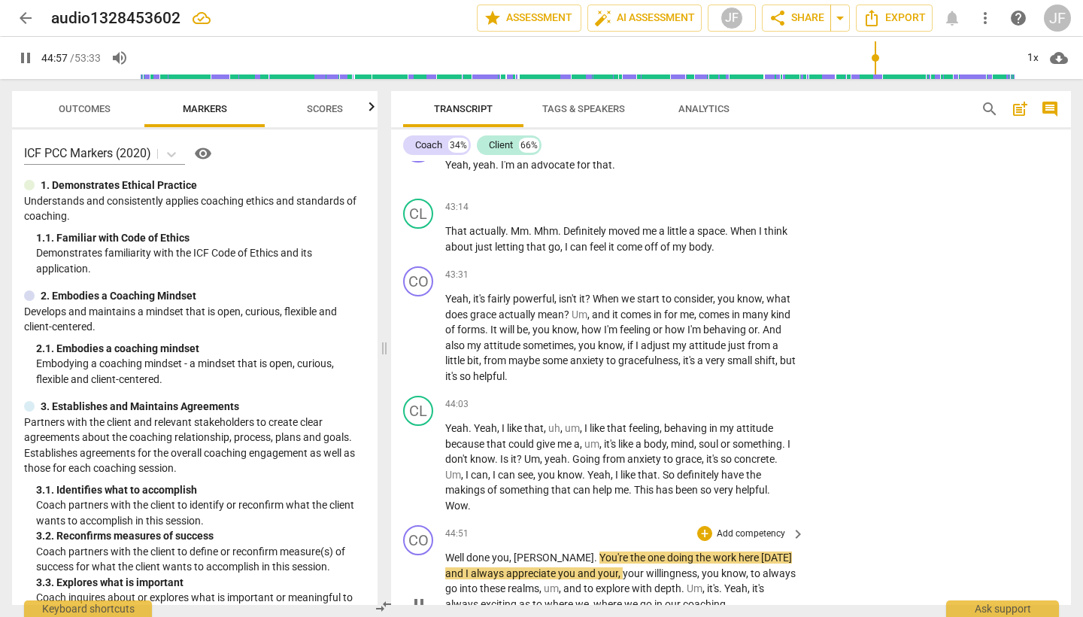
scroll to position [9461, 0]
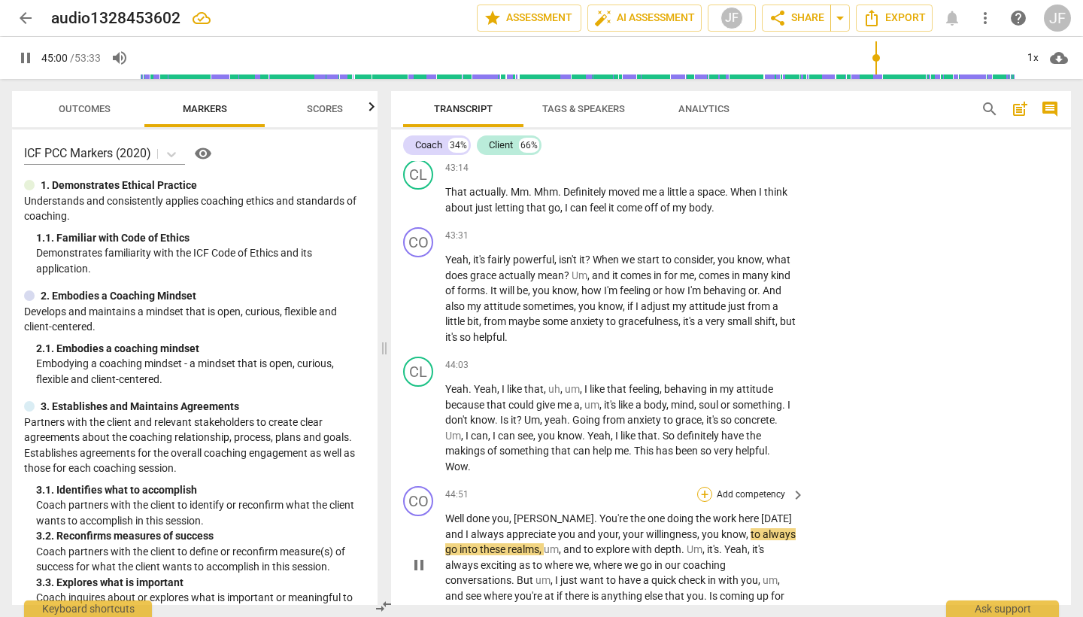
click at [703, 487] on div "+" at bounding box center [704, 494] width 15 height 15
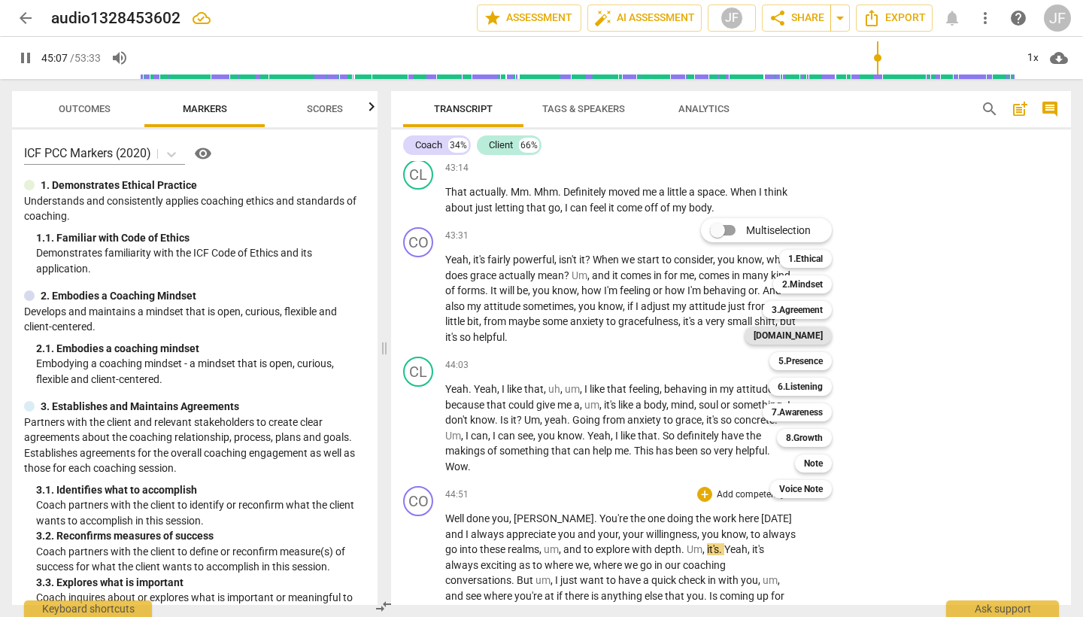
click at [816, 335] on b "[DOMAIN_NAME]" at bounding box center [788, 335] width 69 height 18
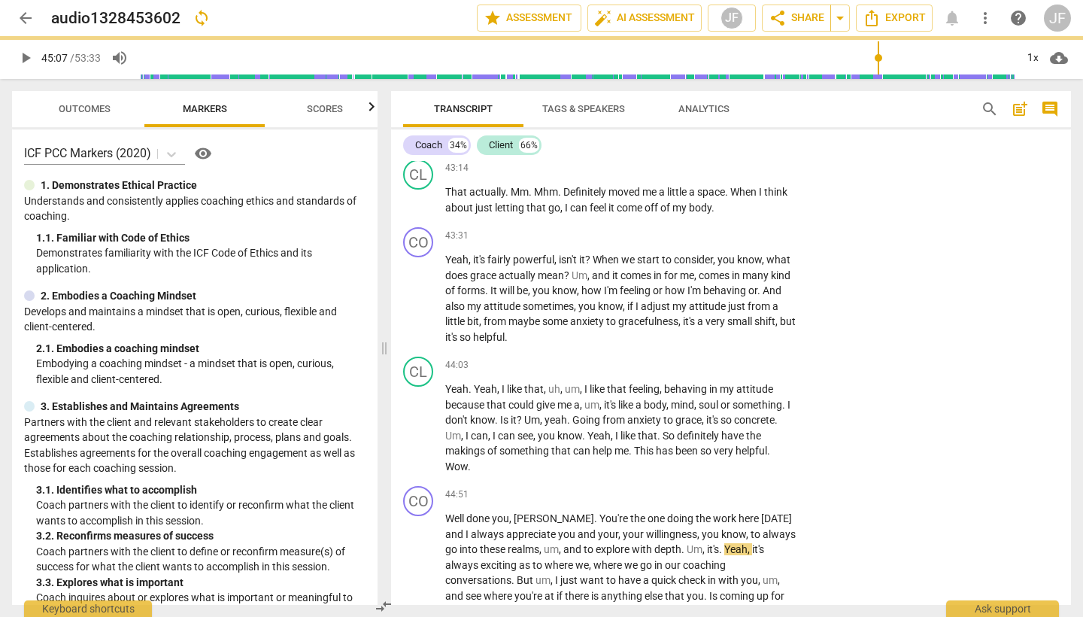
type input "2708"
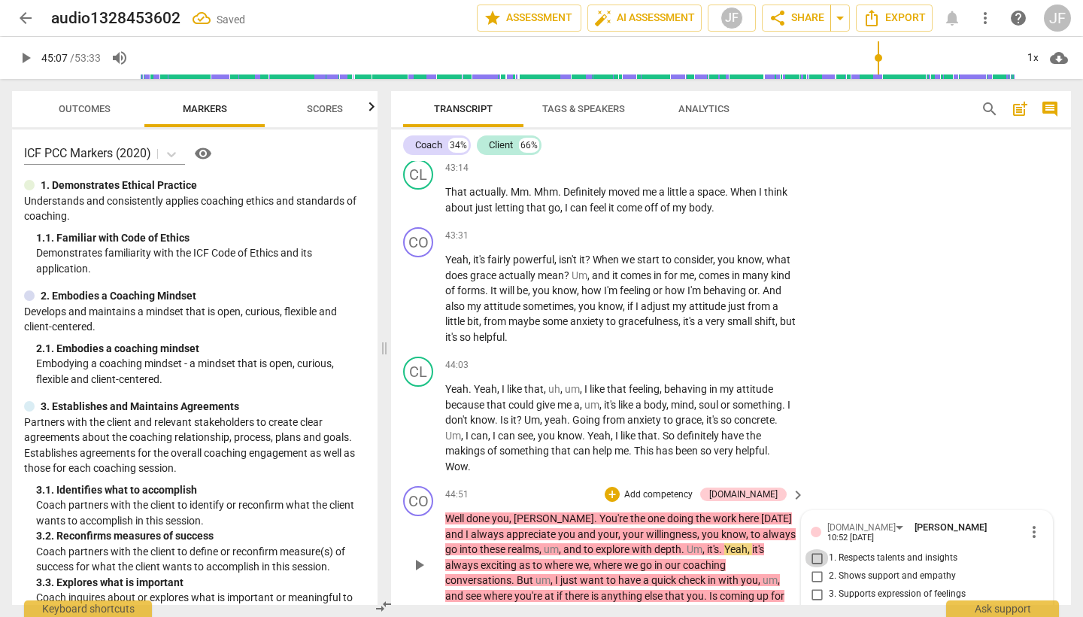
click at [814, 549] on input "1. Respects talents and insights" at bounding box center [817, 558] width 24 height 18
checkbox input "true"
click at [812, 567] on input "2. Shows support and empathy" at bounding box center [817, 576] width 24 height 18
checkbox input "true"
click at [620, 487] on div "+" at bounding box center [612, 494] width 15 height 15
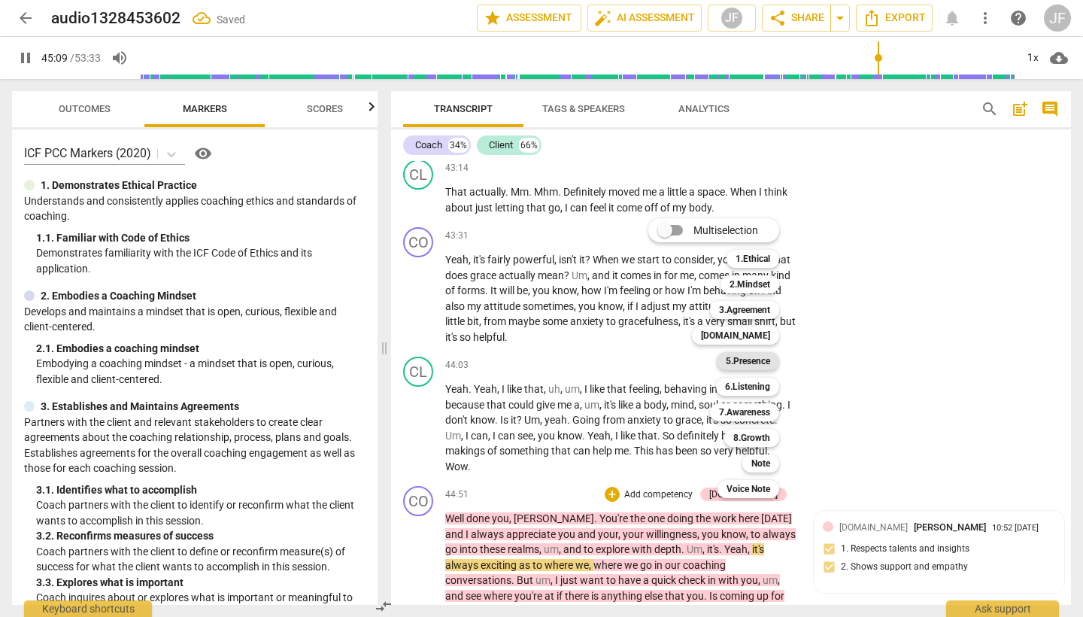
click at [758, 360] on b "5.Presence" at bounding box center [748, 361] width 44 height 18
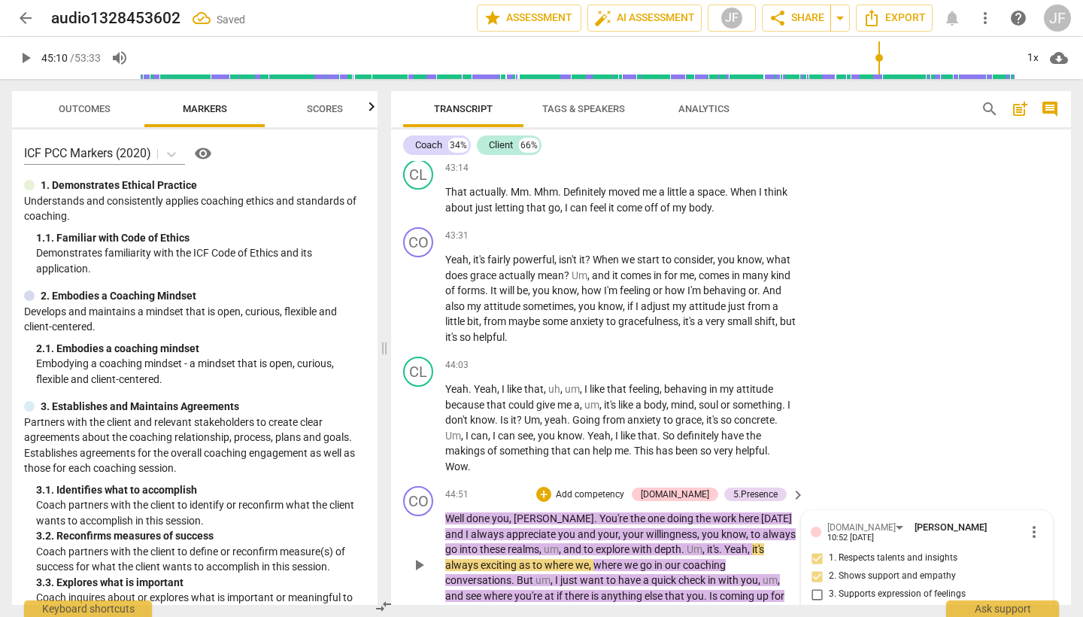
scroll to position [9554, 0]
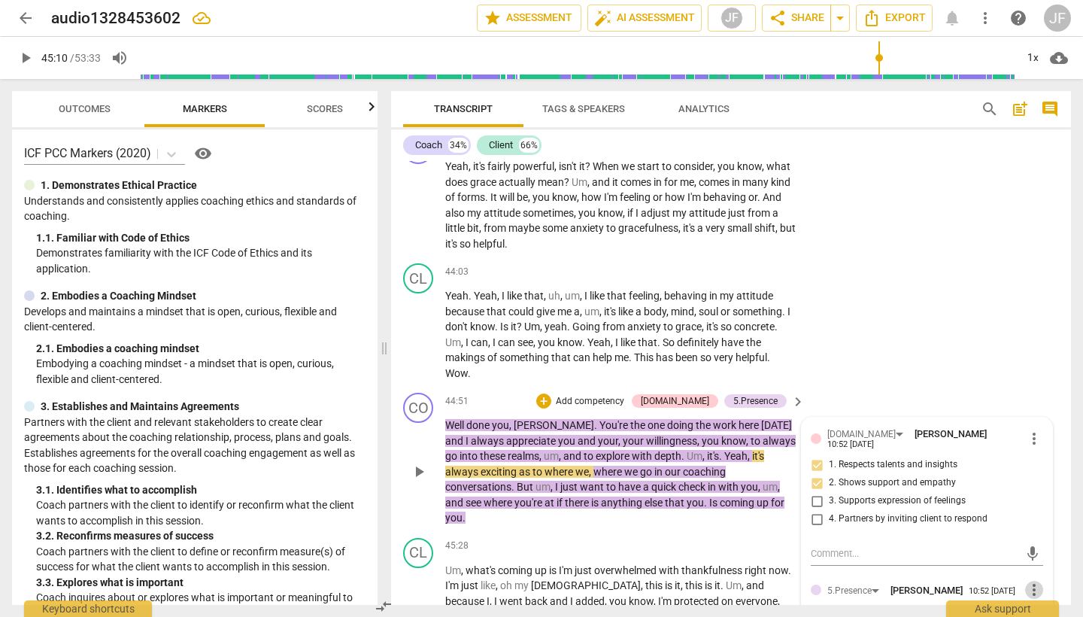
click at [1027, 581] on span "more_vert" at bounding box center [1034, 590] width 18 height 18
click at [1046, 482] on li "Delete" at bounding box center [1045, 479] width 52 height 29
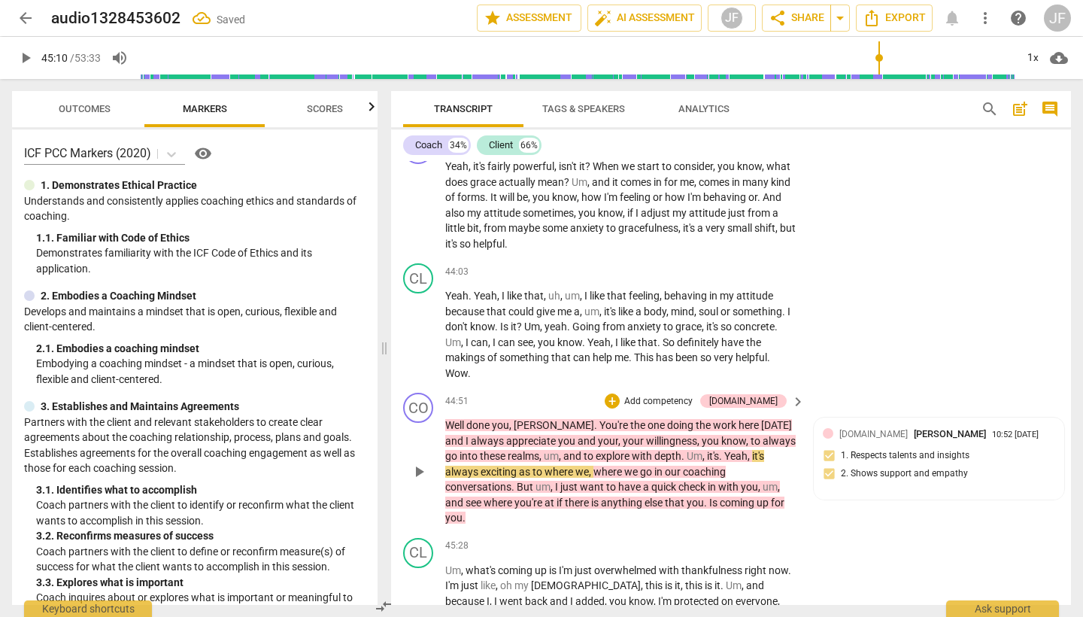
click at [421, 463] on span "play_arrow" at bounding box center [419, 472] width 18 height 18
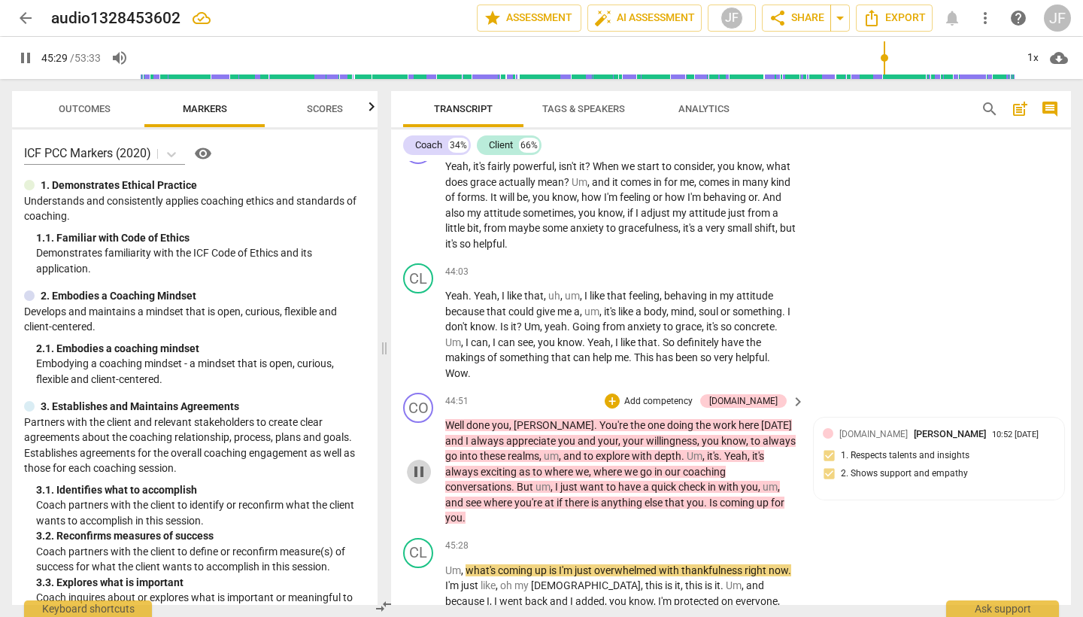
click at [422, 463] on span "pause" at bounding box center [419, 472] width 18 height 18
click at [420, 608] on span "play_arrow" at bounding box center [419, 617] width 18 height 18
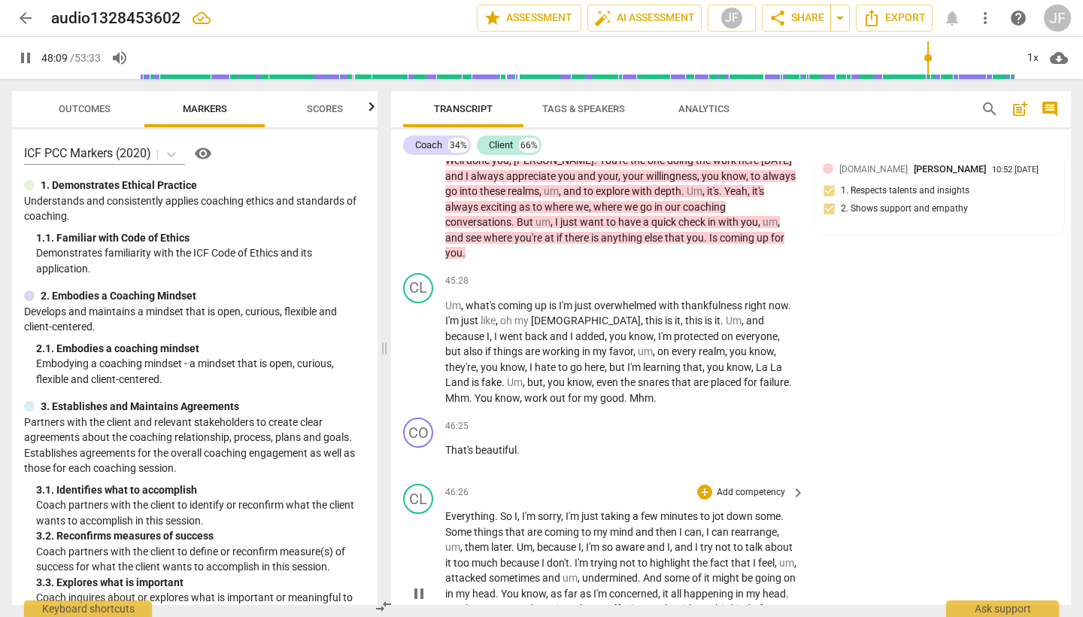
scroll to position [10280, 0]
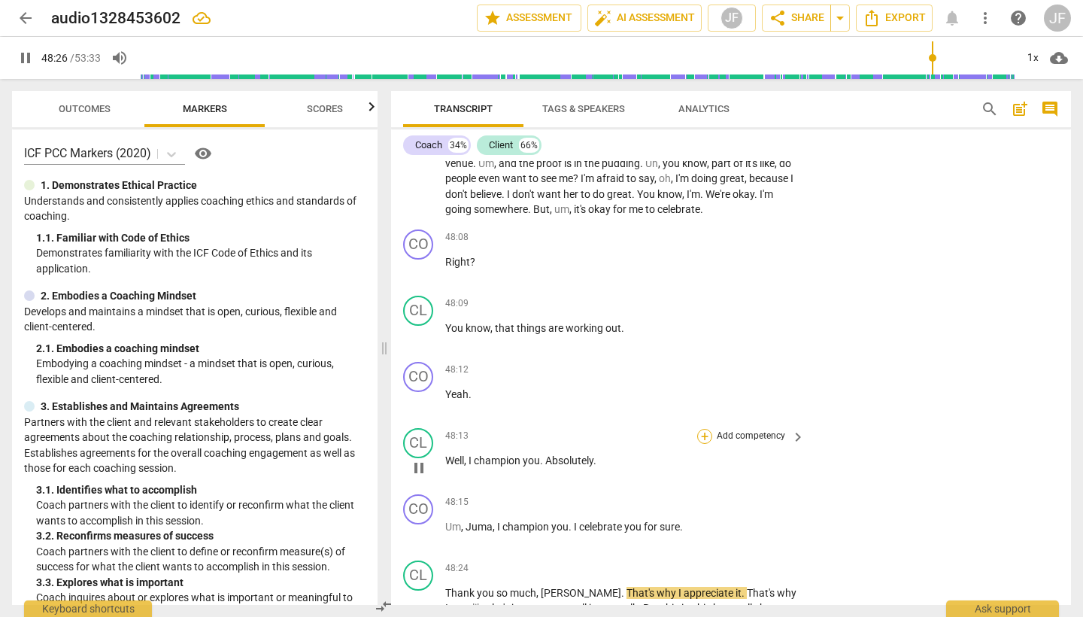
click at [709, 429] on div "+" at bounding box center [704, 436] width 15 height 15
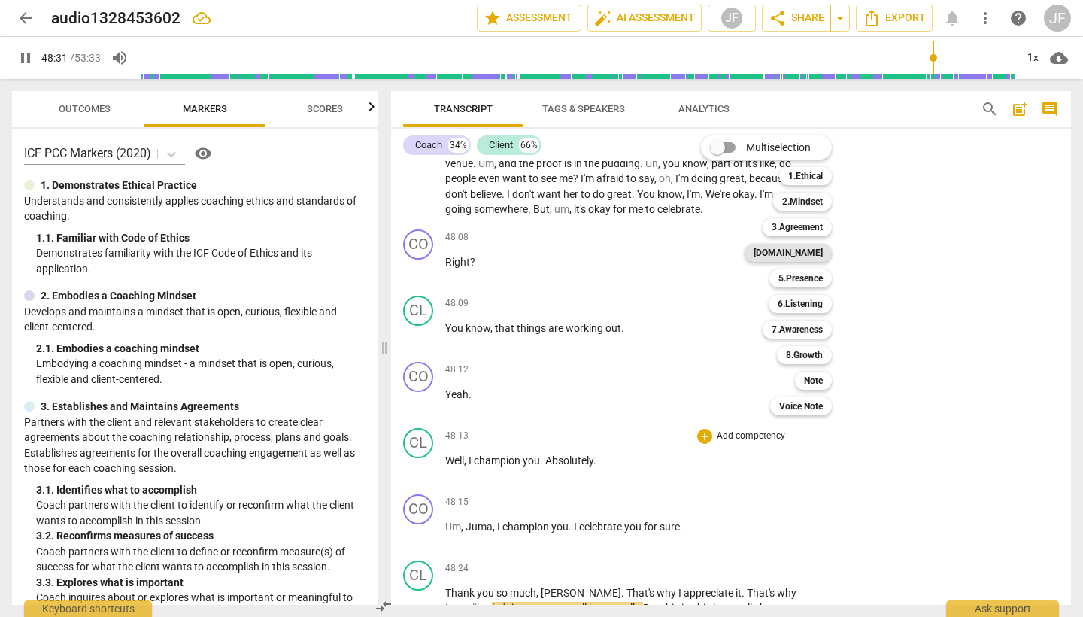
click at [809, 256] on b "[DOMAIN_NAME]" at bounding box center [788, 253] width 69 height 18
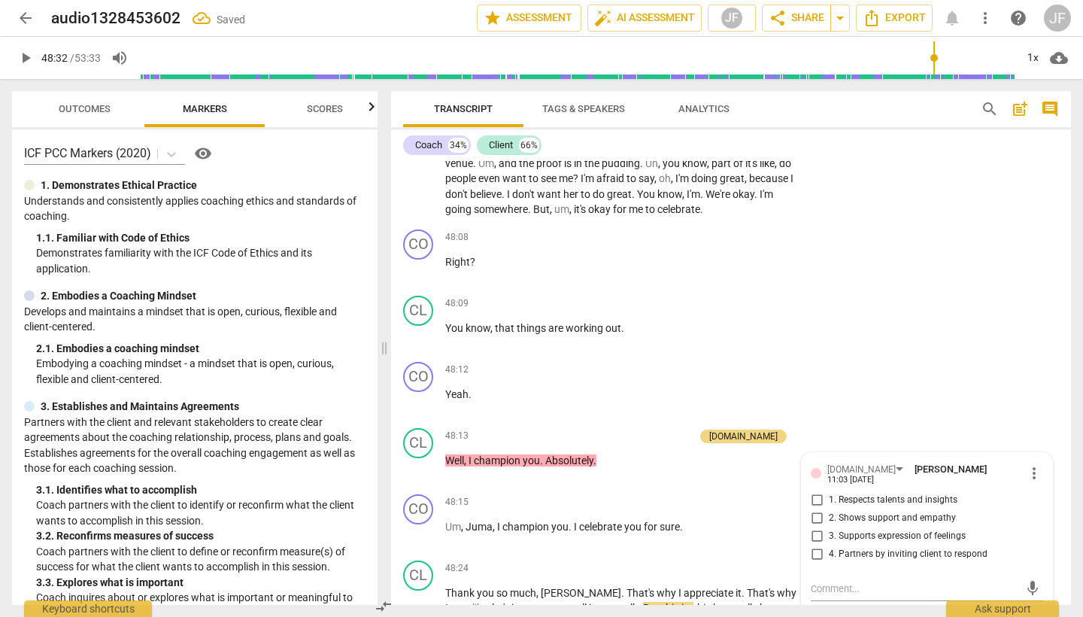
type input "2913"
click at [818, 509] on input "2. Shows support and empathy" at bounding box center [817, 518] width 24 height 18
checkbox input "true"
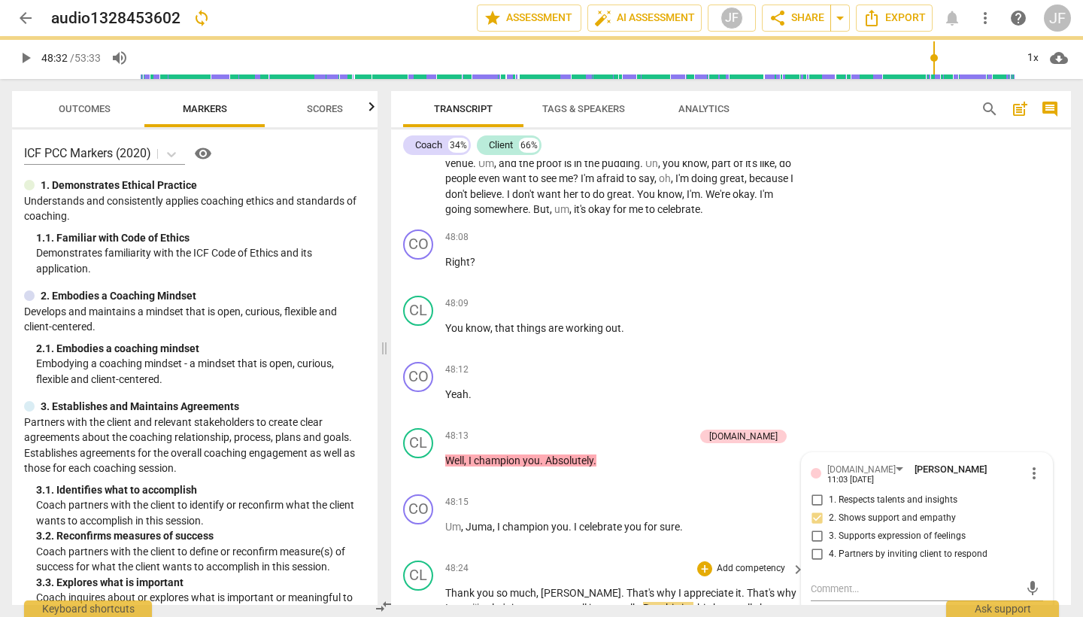
click at [410, 607] on span "play_arrow" at bounding box center [419, 616] width 18 height 18
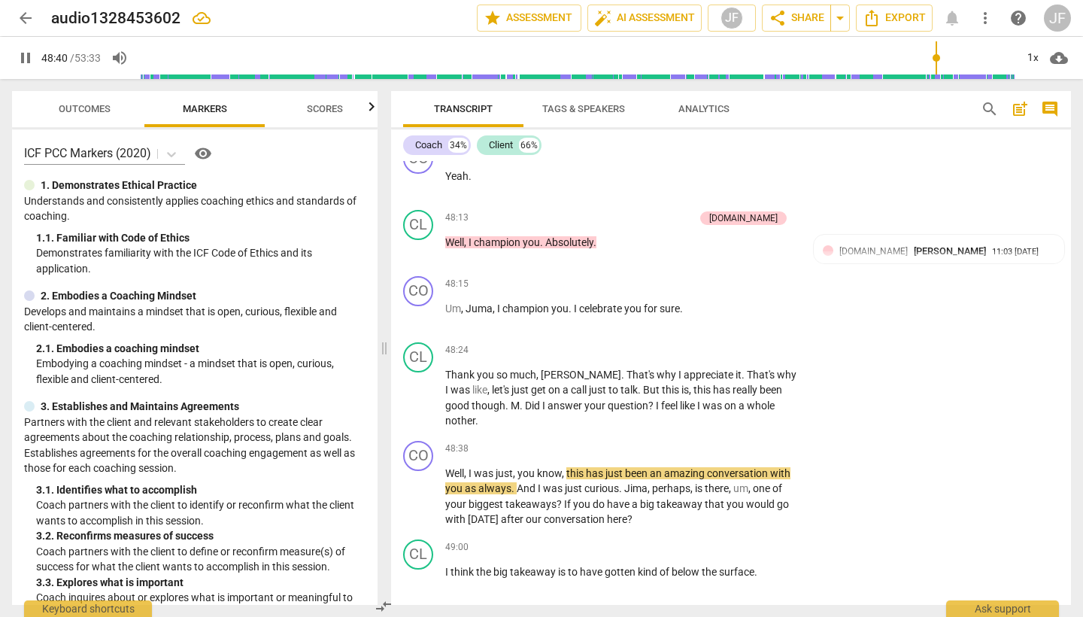
scroll to position [10495, 0]
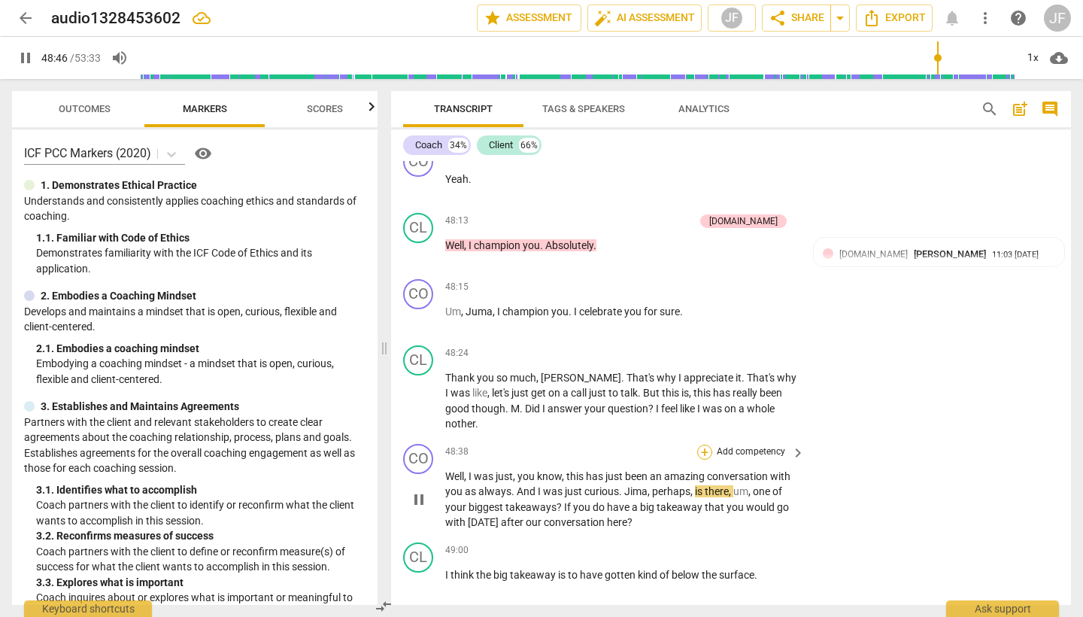
click at [701, 445] on div "+" at bounding box center [704, 452] width 15 height 15
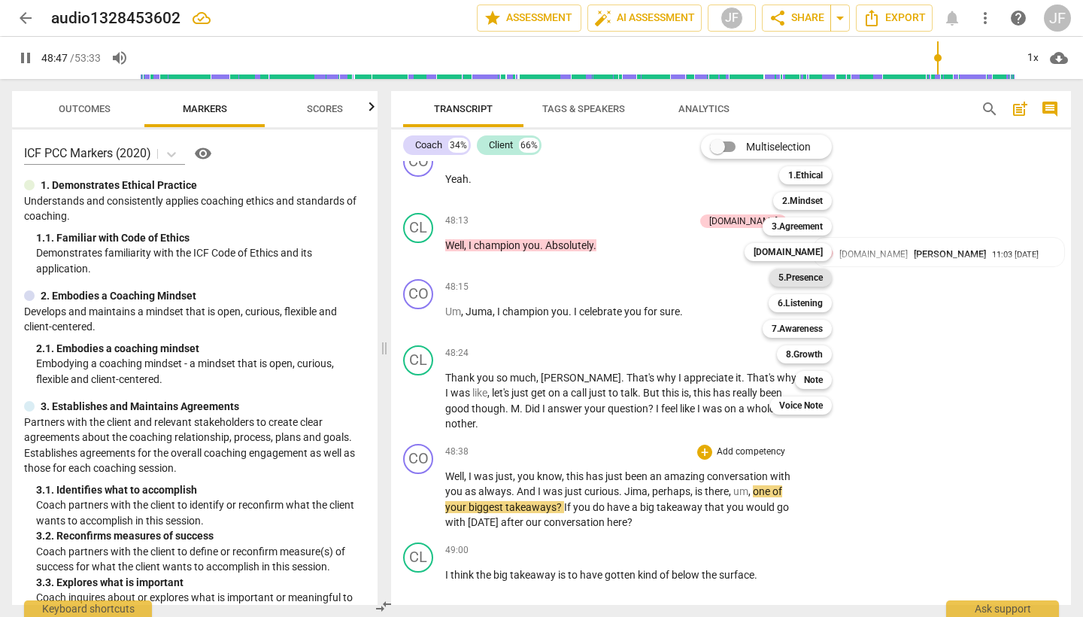
click at [798, 272] on b "5.Presence" at bounding box center [801, 278] width 44 height 18
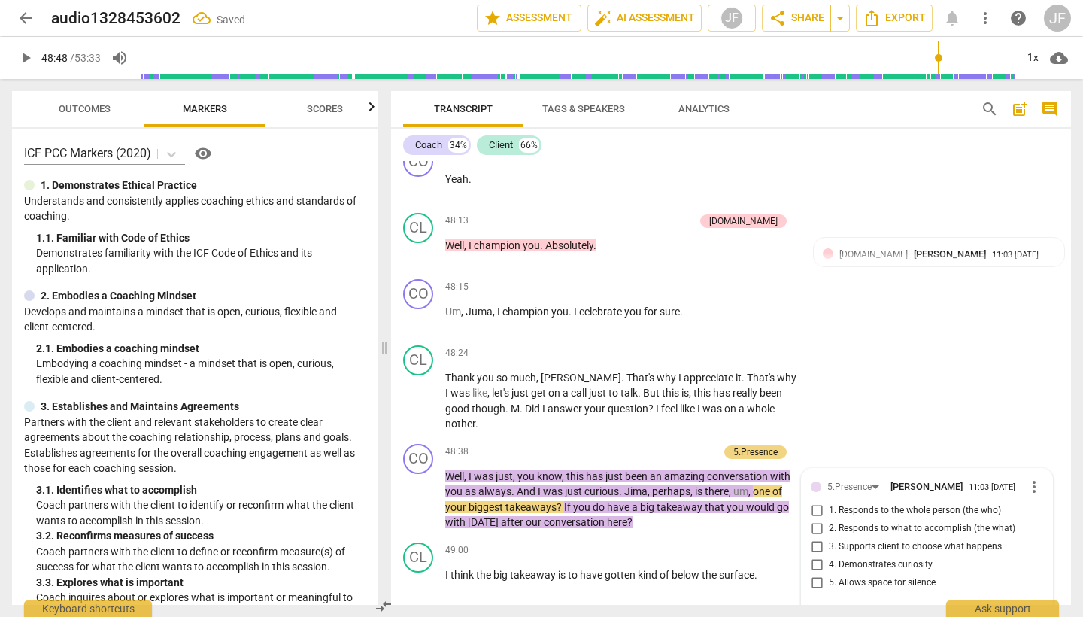
type input "2929"
click at [815, 556] on input "4. Demonstrates curiosity" at bounding box center [817, 565] width 24 height 18
checkbox input "true"
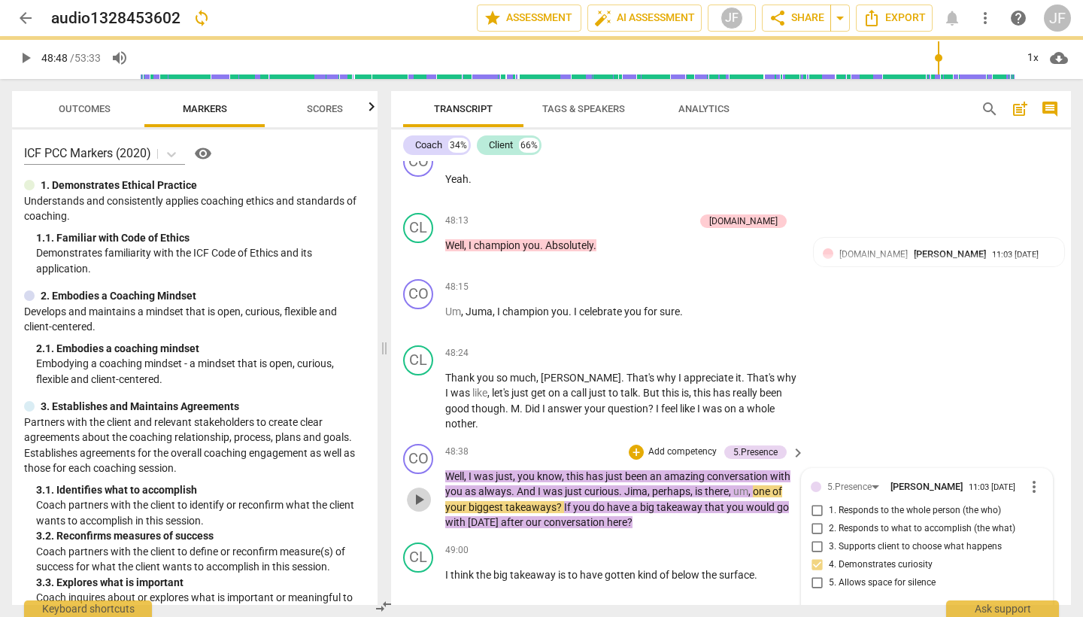
click at [413, 490] on span "play_arrow" at bounding box center [419, 499] width 18 height 18
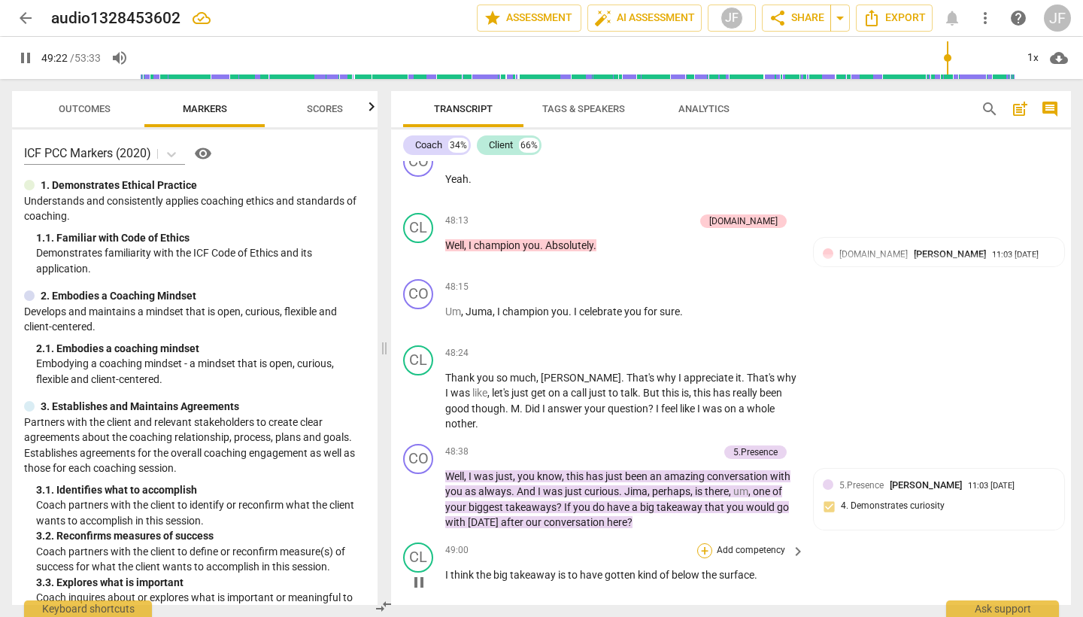
click at [709, 543] on div "+" at bounding box center [704, 550] width 15 height 15
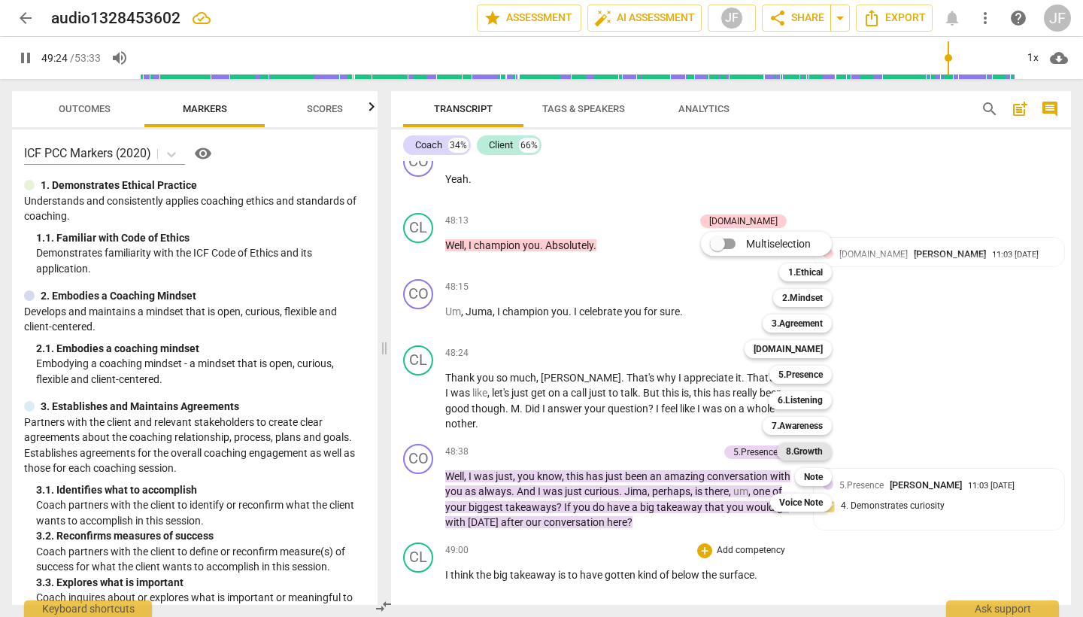
click at [817, 448] on b "8.Growth" at bounding box center [804, 451] width 37 height 18
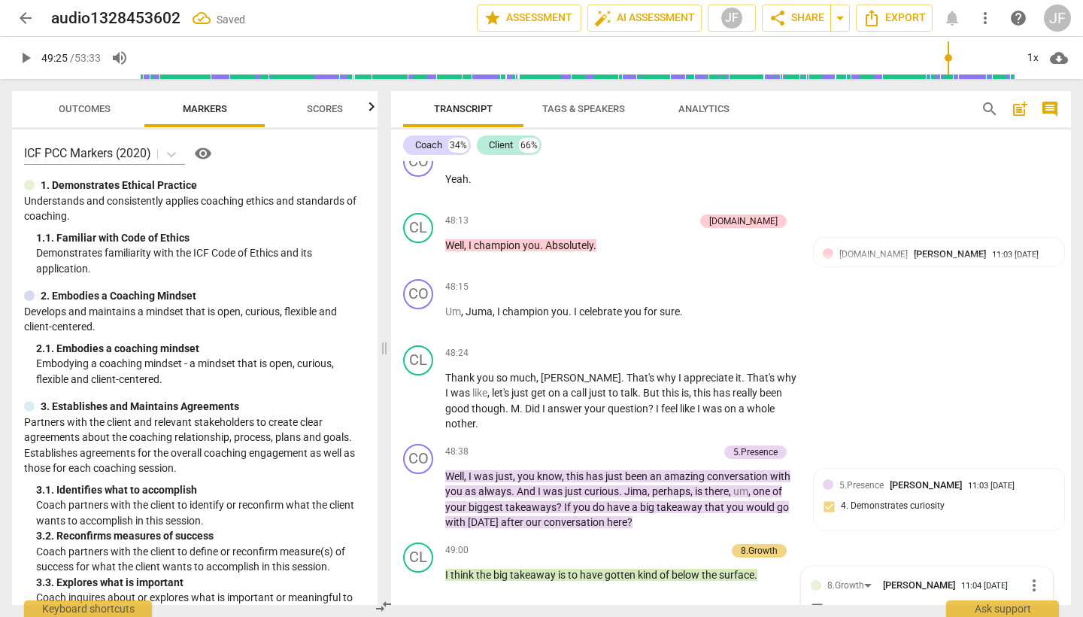
type input "2966"
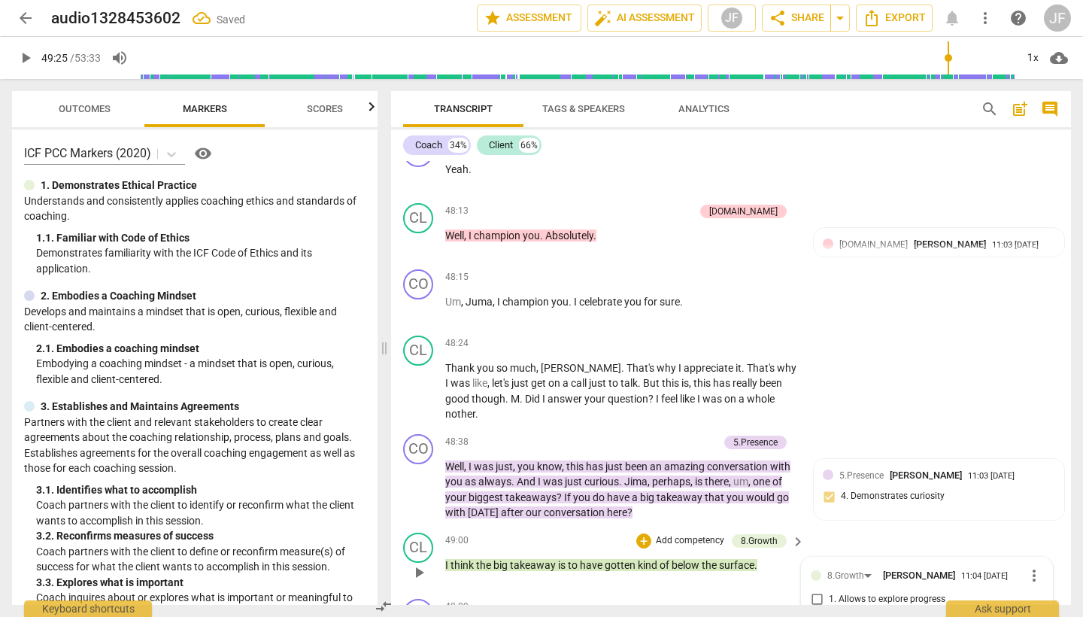
checkbox input "true"
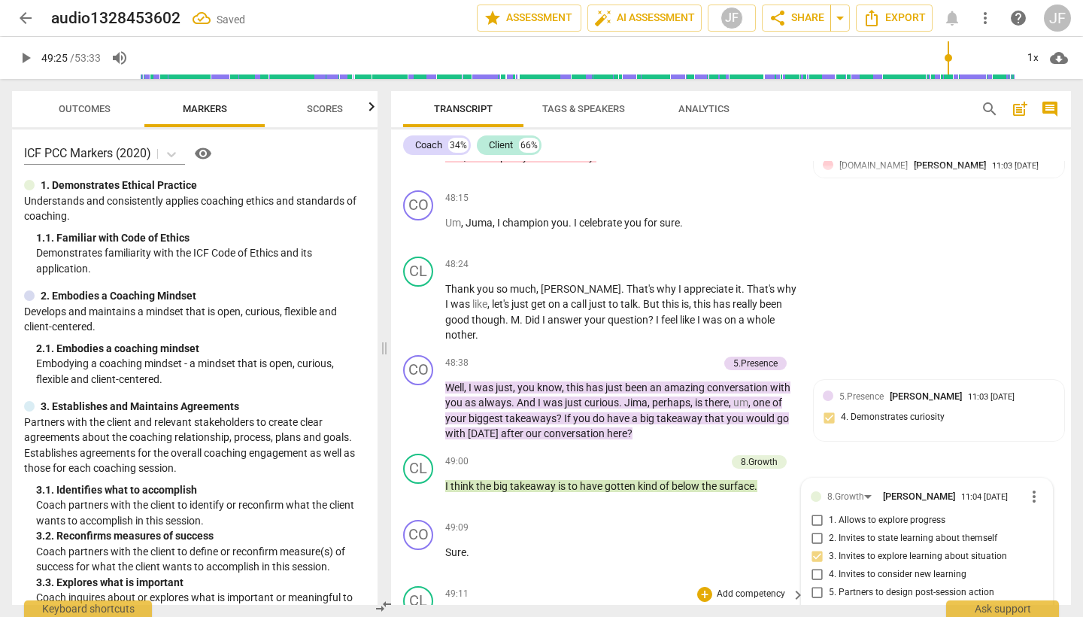
scroll to position [10591, 0]
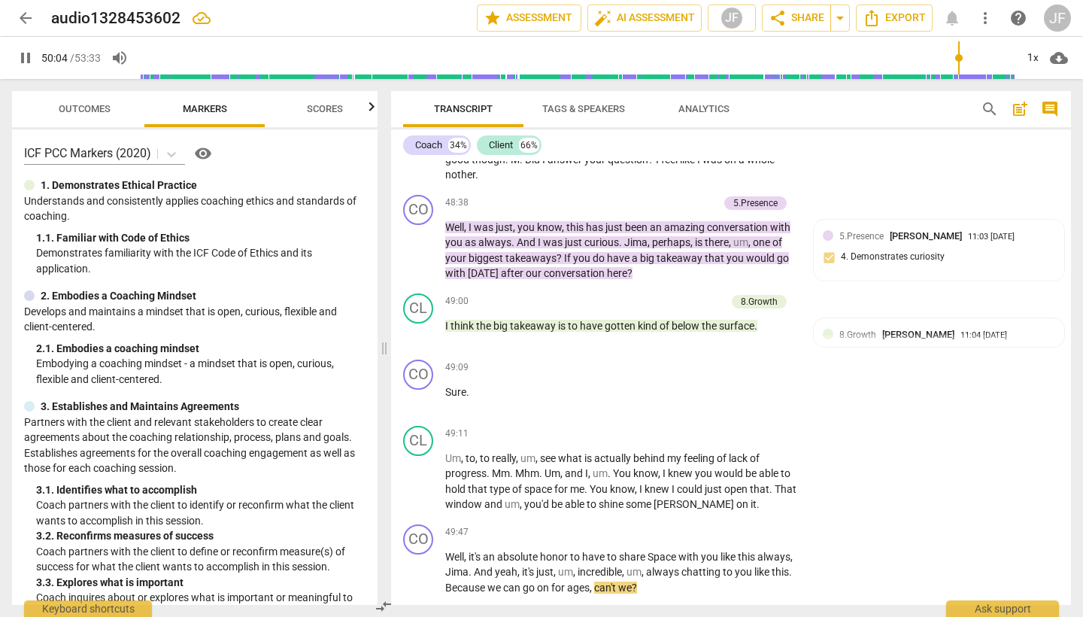
scroll to position [10782, 0]
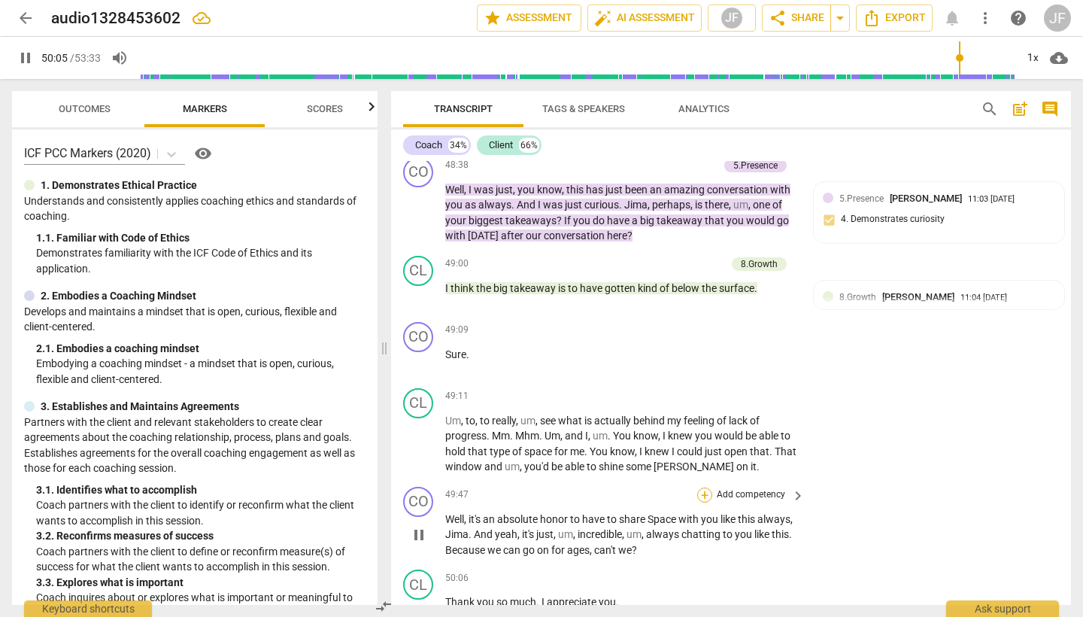
click at [706, 487] on div "+" at bounding box center [704, 494] width 15 height 15
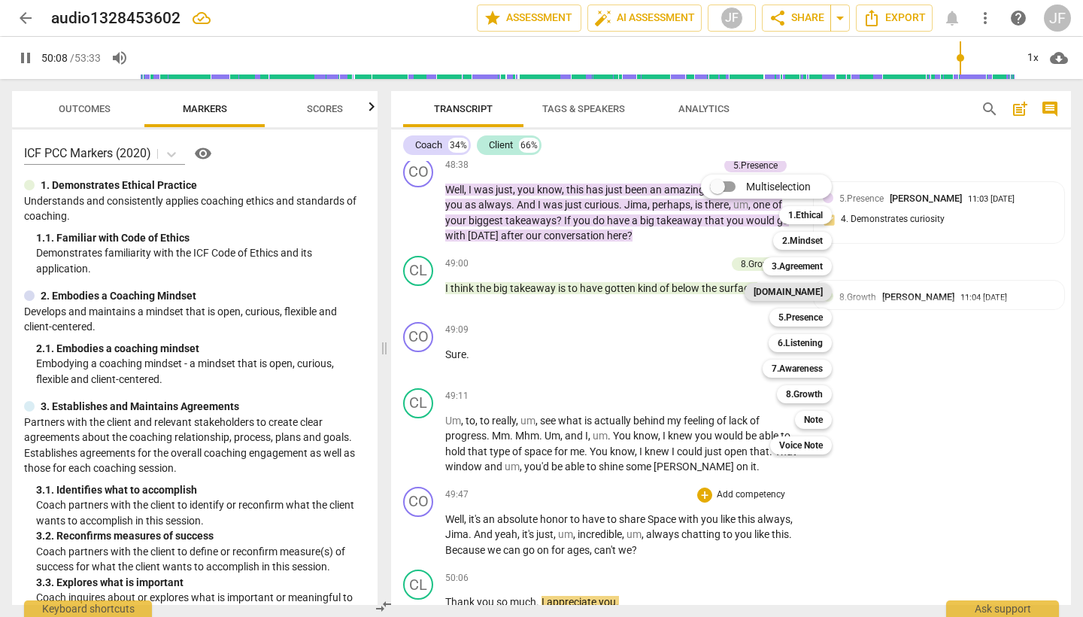
click at [815, 291] on b "[DOMAIN_NAME]" at bounding box center [788, 292] width 69 height 18
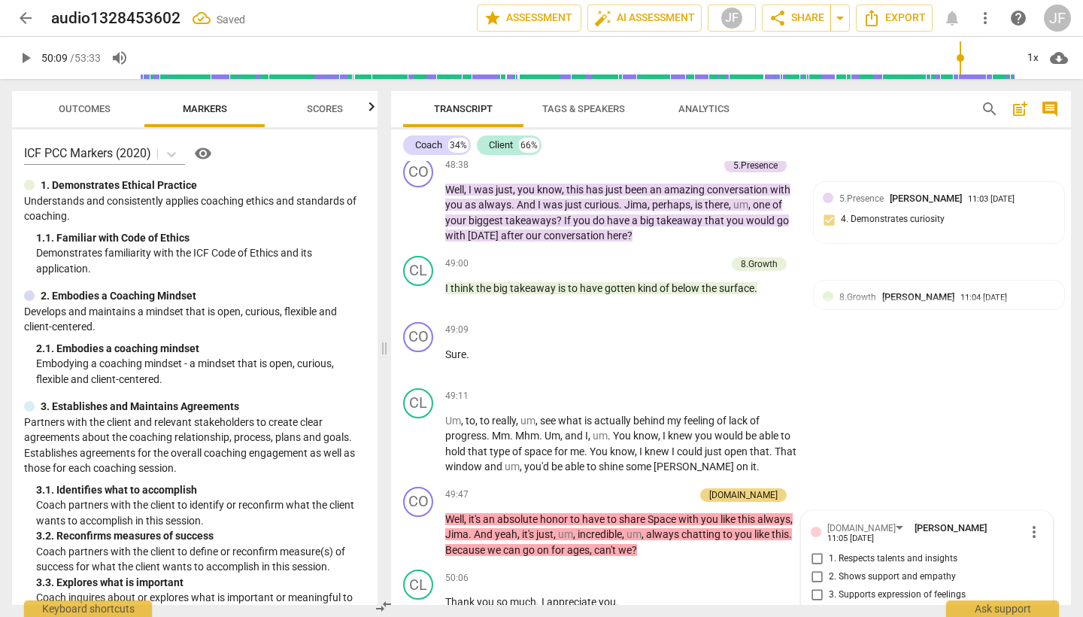
type input "3009"
click at [815, 568] on input "2. Shows support and empathy" at bounding box center [817, 577] width 24 height 18
checkbox input "true"
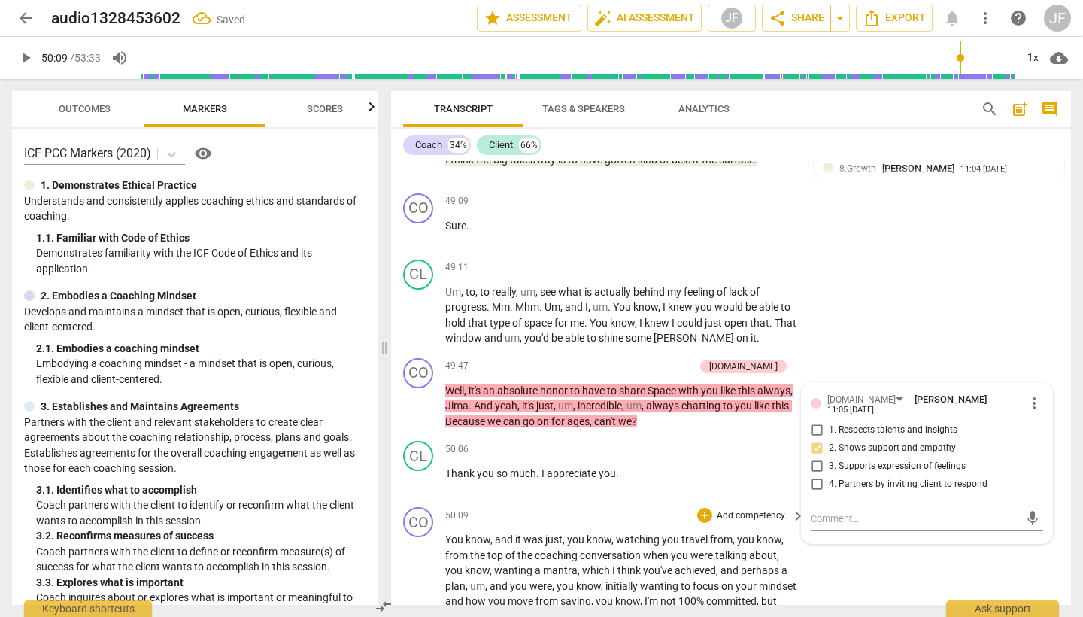
scroll to position [10949, 0]
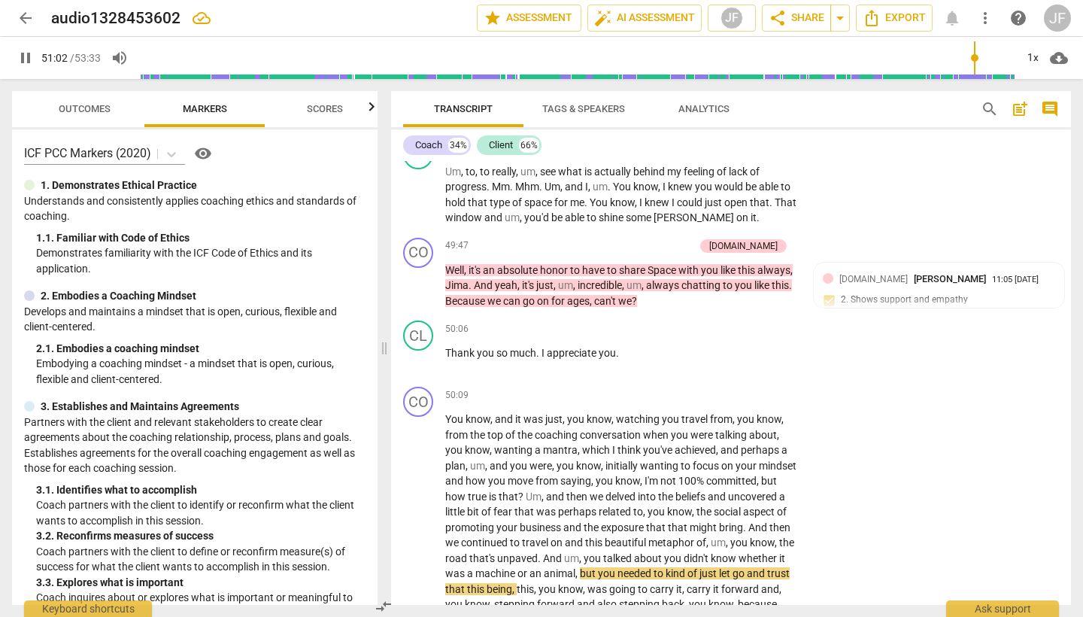
scroll to position [11028, 0]
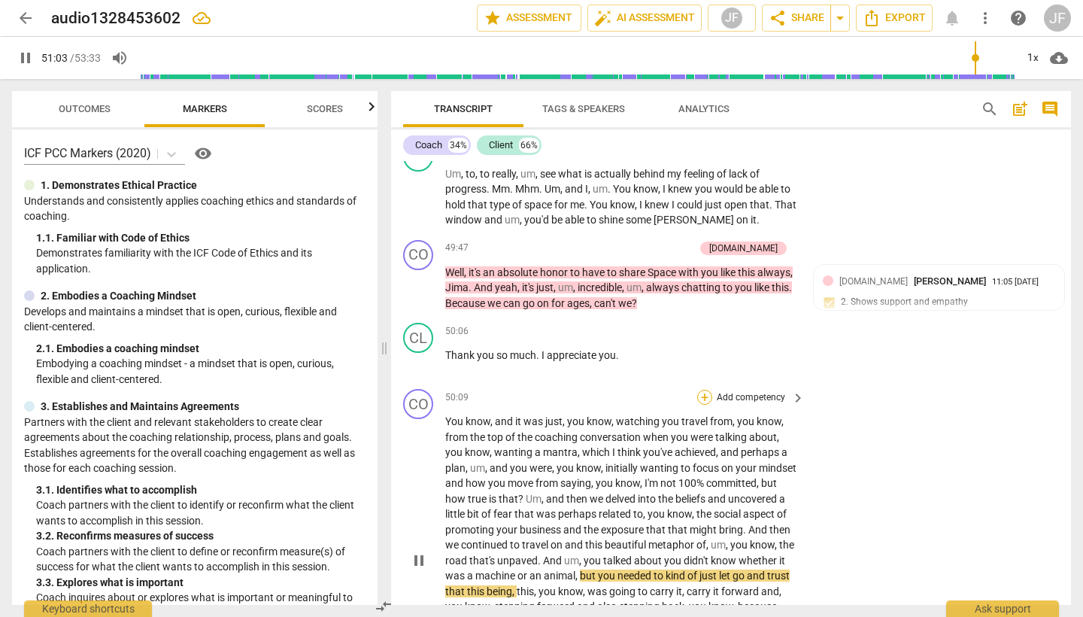
click at [700, 390] on div "+" at bounding box center [704, 397] width 15 height 15
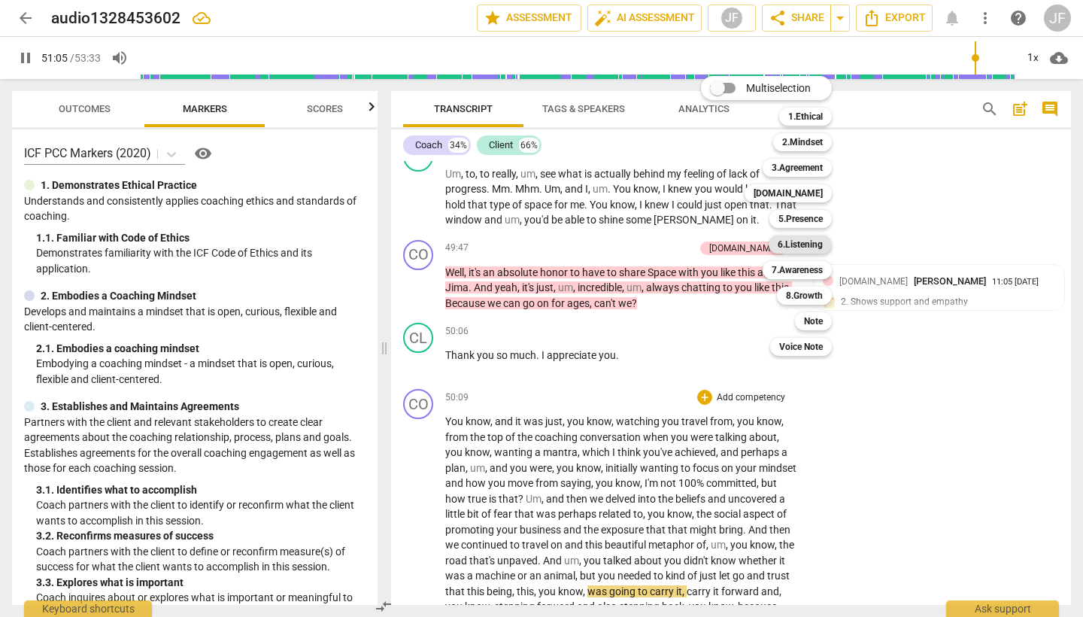
click at [813, 250] on b "6.Listening" at bounding box center [800, 244] width 45 height 18
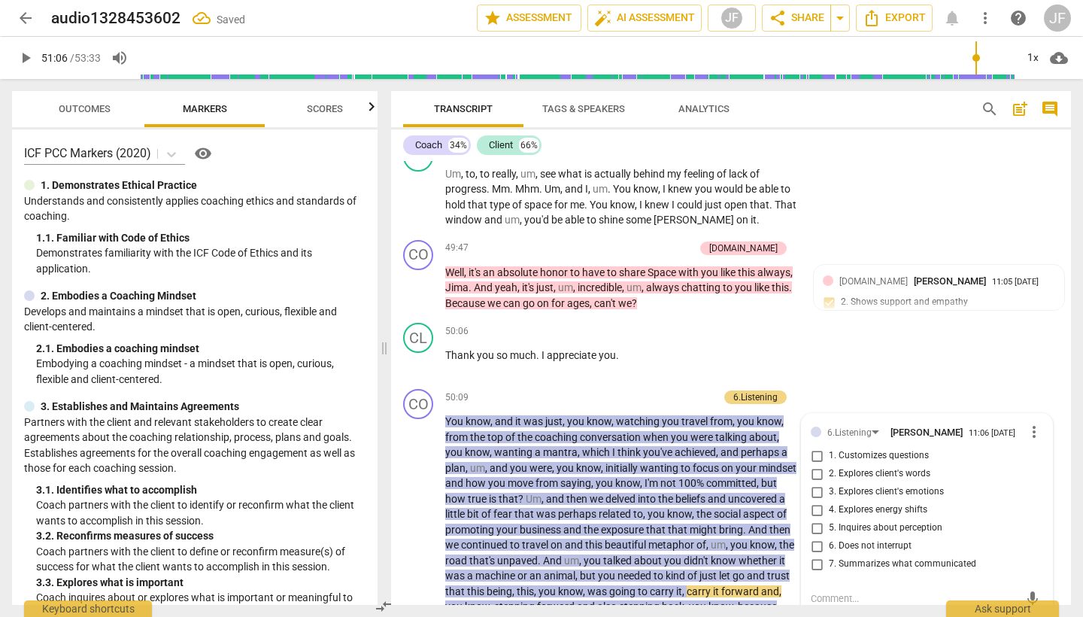
type input "3067"
click at [815, 555] on input "7. Summarizes what communicated" at bounding box center [817, 564] width 24 height 18
checkbox input "true"
click at [422, 551] on span "play_arrow" at bounding box center [419, 560] width 18 height 18
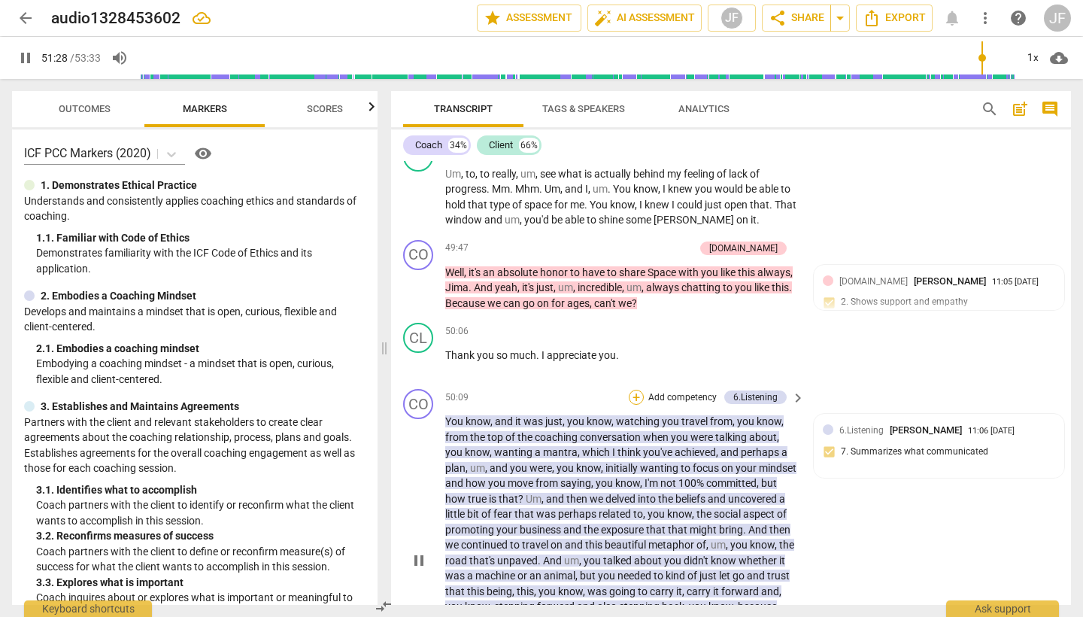
click at [631, 390] on div "+" at bounding box center [636, 397] width 15 height 15
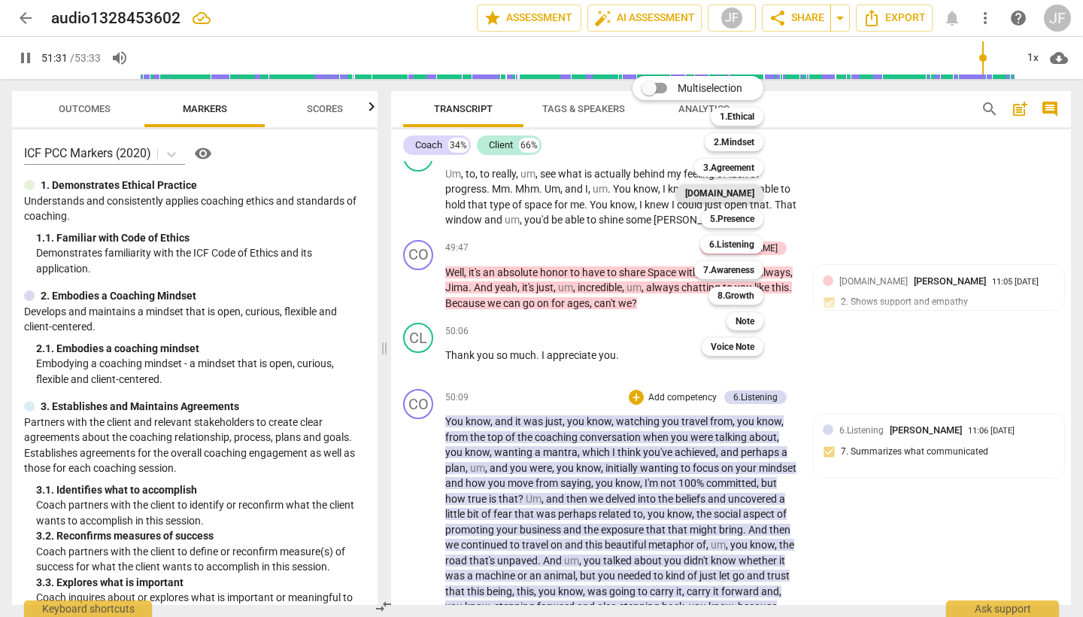
click at [741, 196] on b "[DOMAIN_NAME]" at bounding box center [719, 193] width 69 height 18
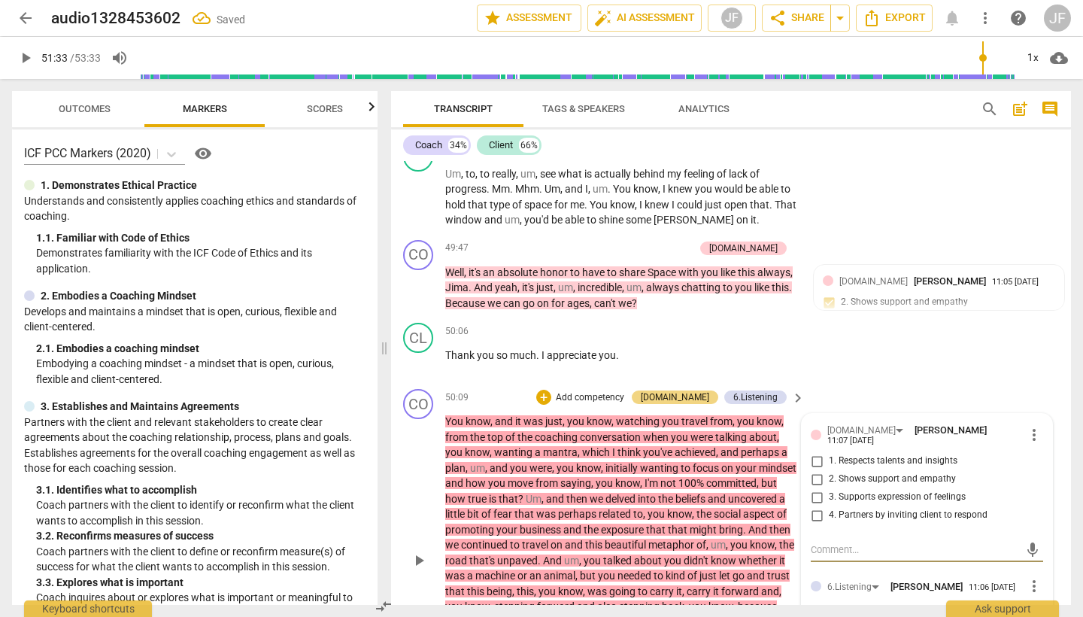
type input "3093"
click at [818, 506] on input "4. Partners by inviting client to respond" at bounding box center [817, 515] width 24 height 18
checkbox input "true"
drag, startPoint x: 418, startPoint y: 383, endPoint x: 436, endPoint y: 383, distance: 18.1
click at [418, 551] on span "play_arrow" at bounding box center [419, 560] width 18 height 18
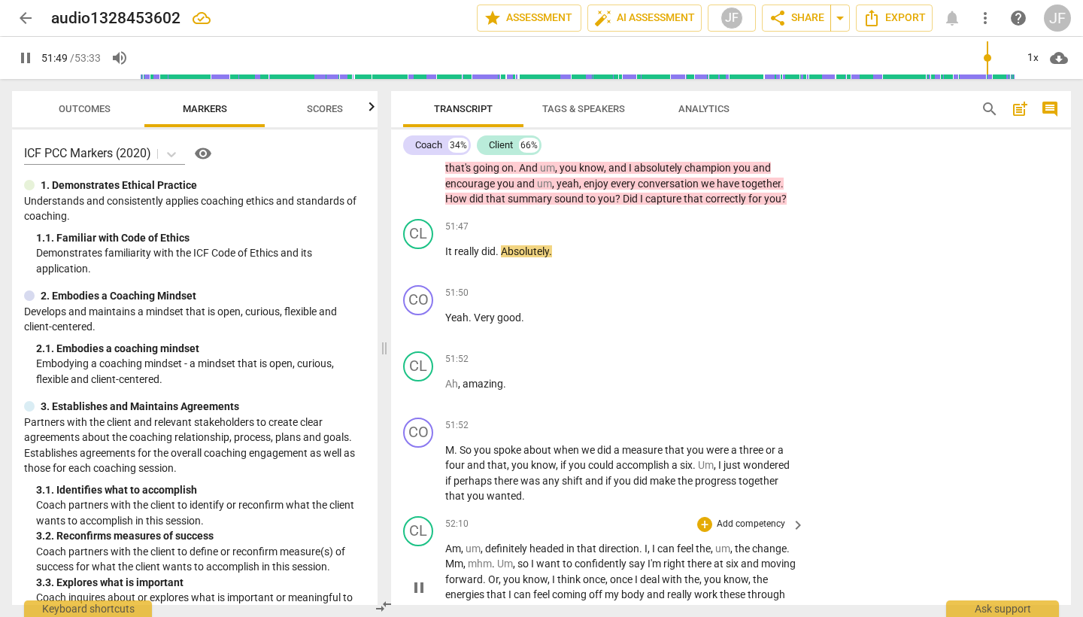
scroll to position [11536, 0]
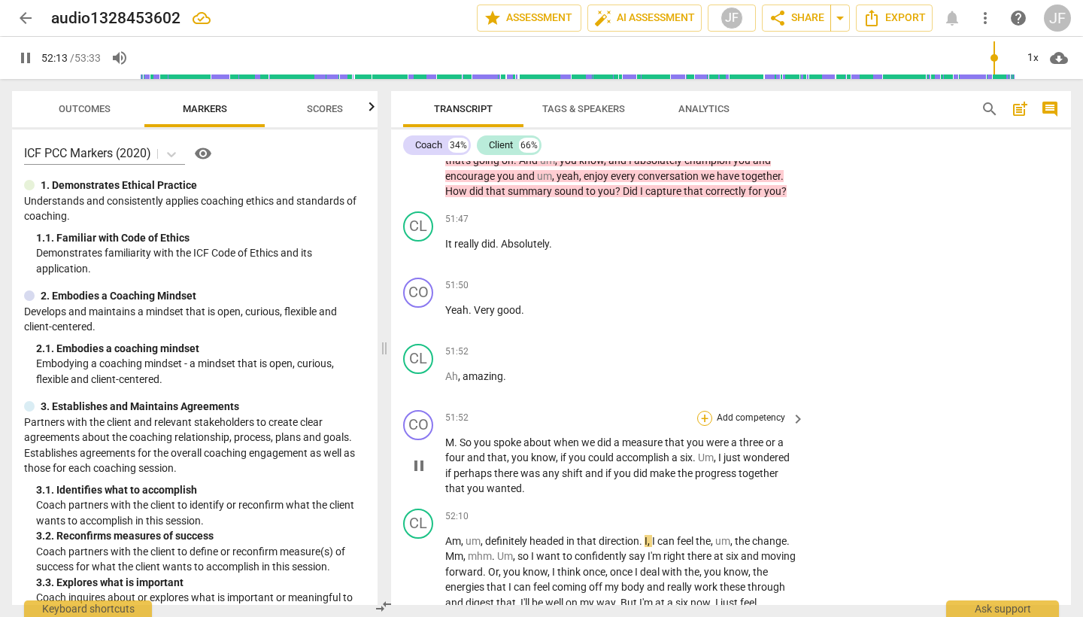
click at [700, 411] on div "+" at bounding box center [704, 418] width 15 height 15
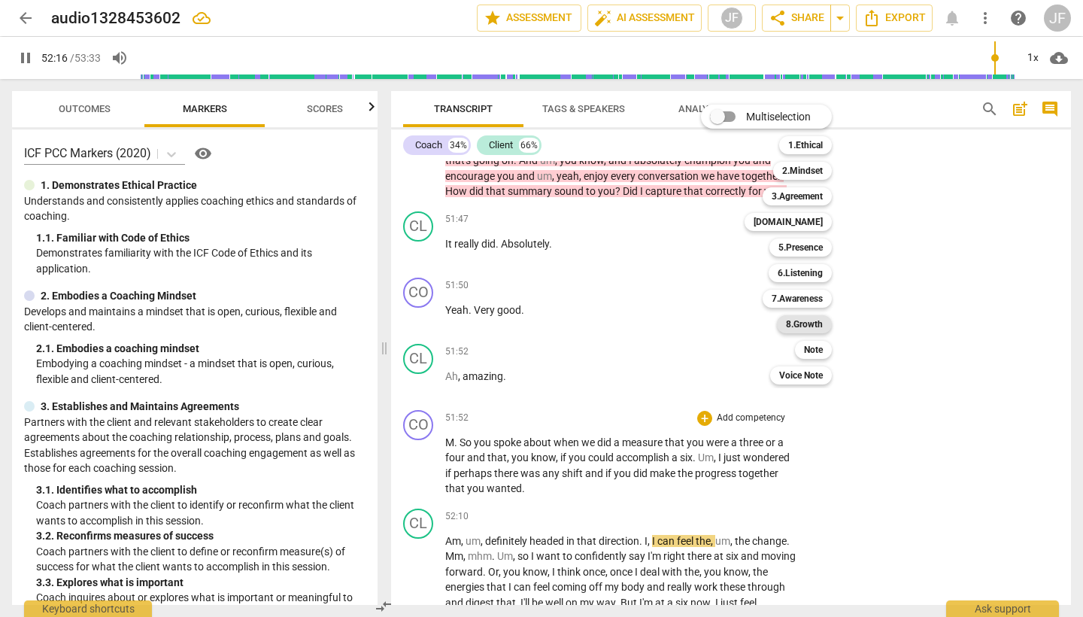
click at [815, 322] on b "8.Growth" at bounding box center [804, 324] width 37 height 18
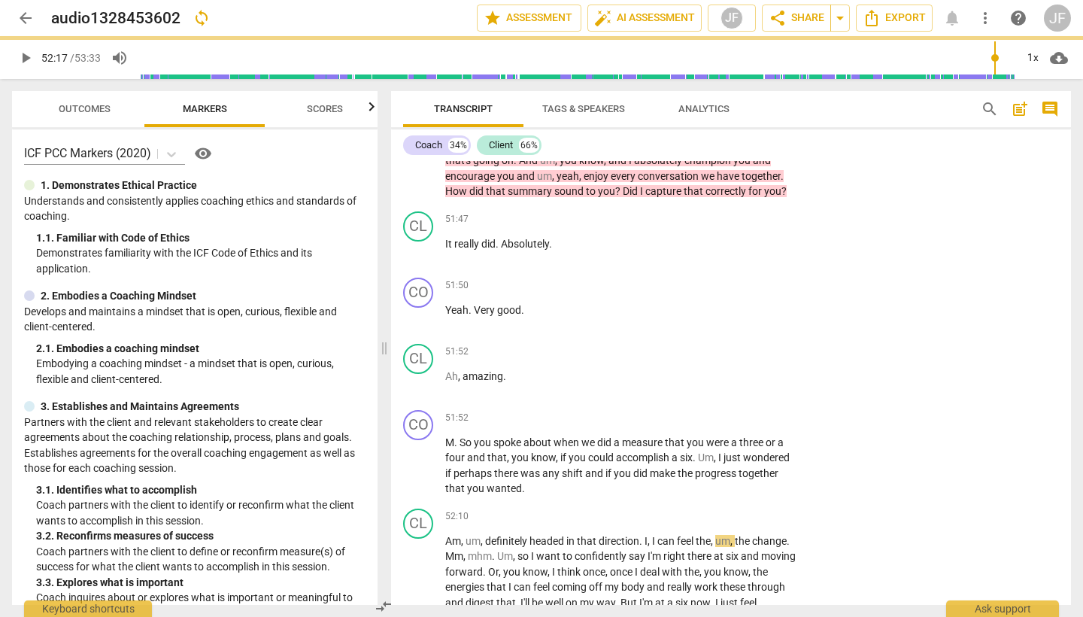
type input "3137"
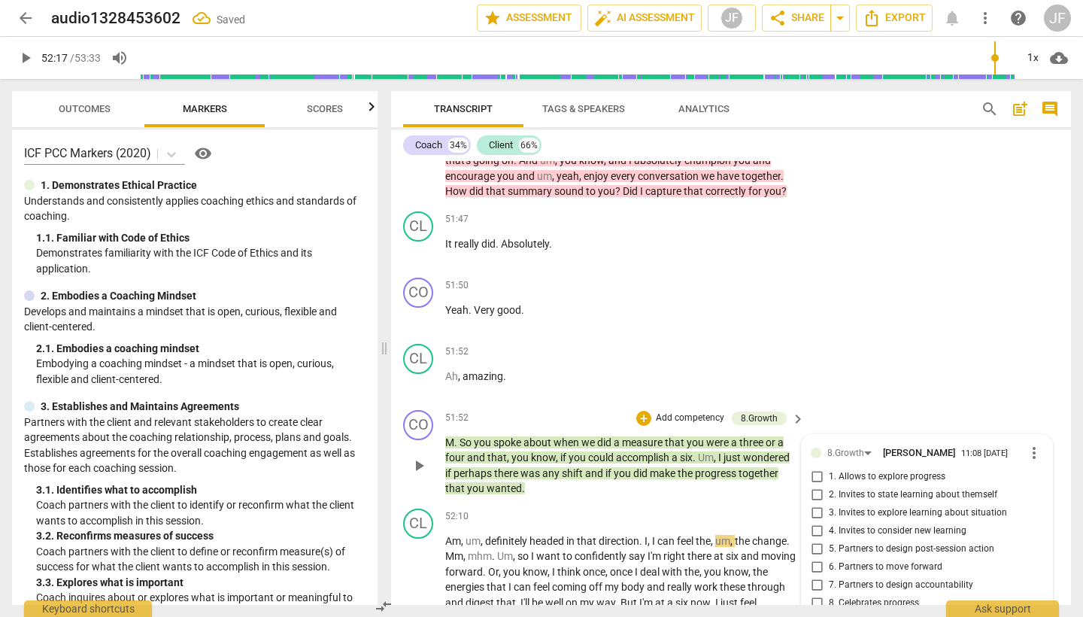
click at [816, 468] on input "1. Allows to explore progress" at bounding box center [817, 477] width 24 height 18
checkbox input "true"
click at [421, 571] on span "play_arrow" at bounding box center [419, 580] width 18 height 18
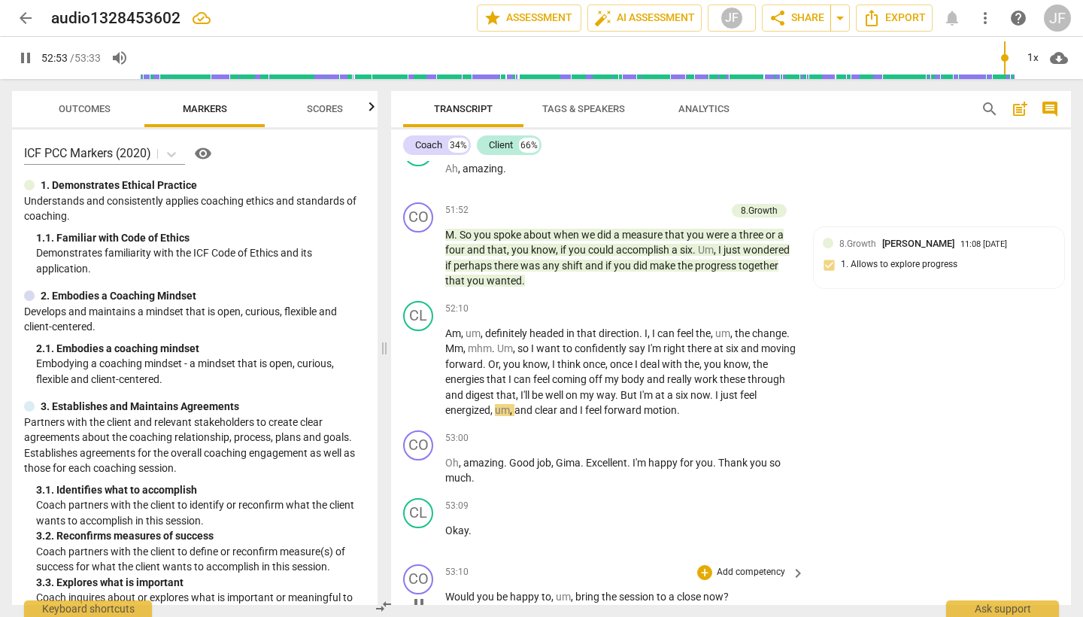
scroll to position [0, 0]
click at [703, 565] on div "+" at bounding box center [704, 572] width 15 height 15
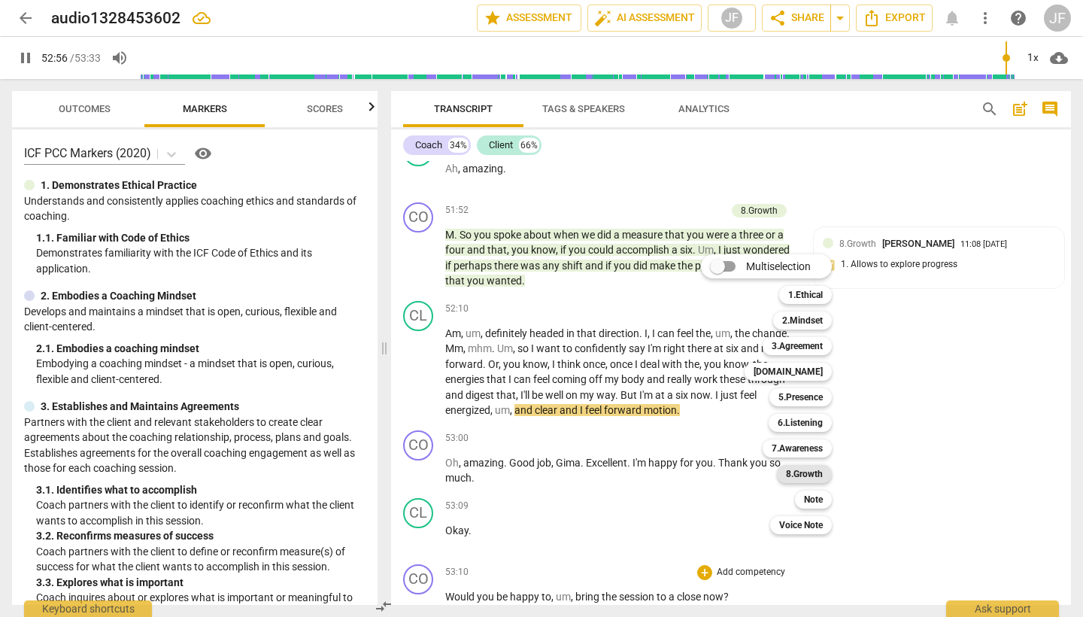
click at [823, 472] on b "8.Growth" at bounding box center [804, 474] width 37 height 18
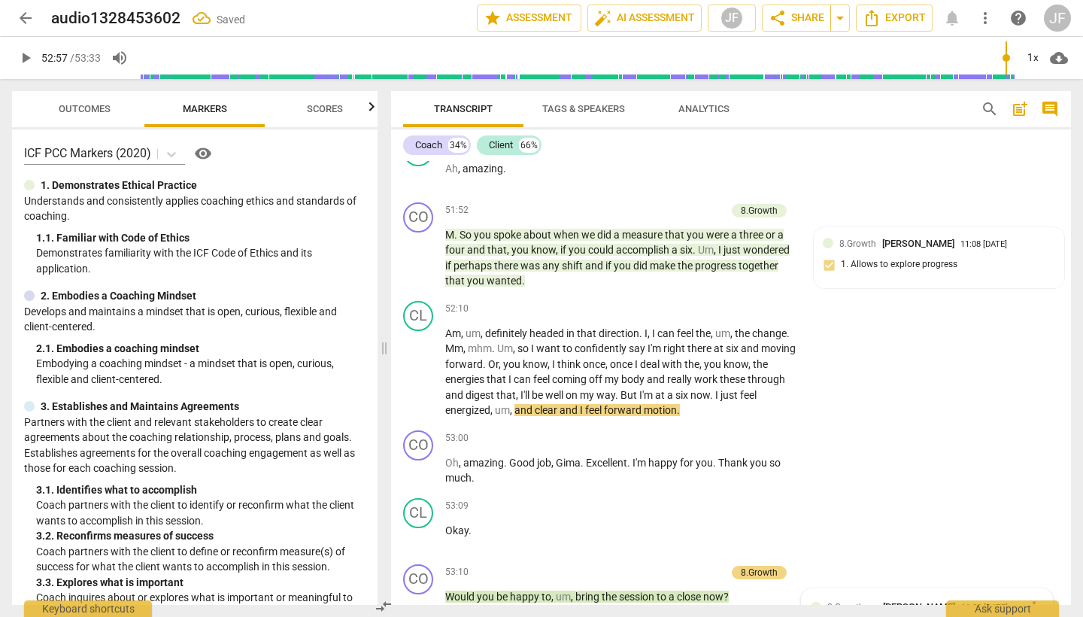
type input "3178"
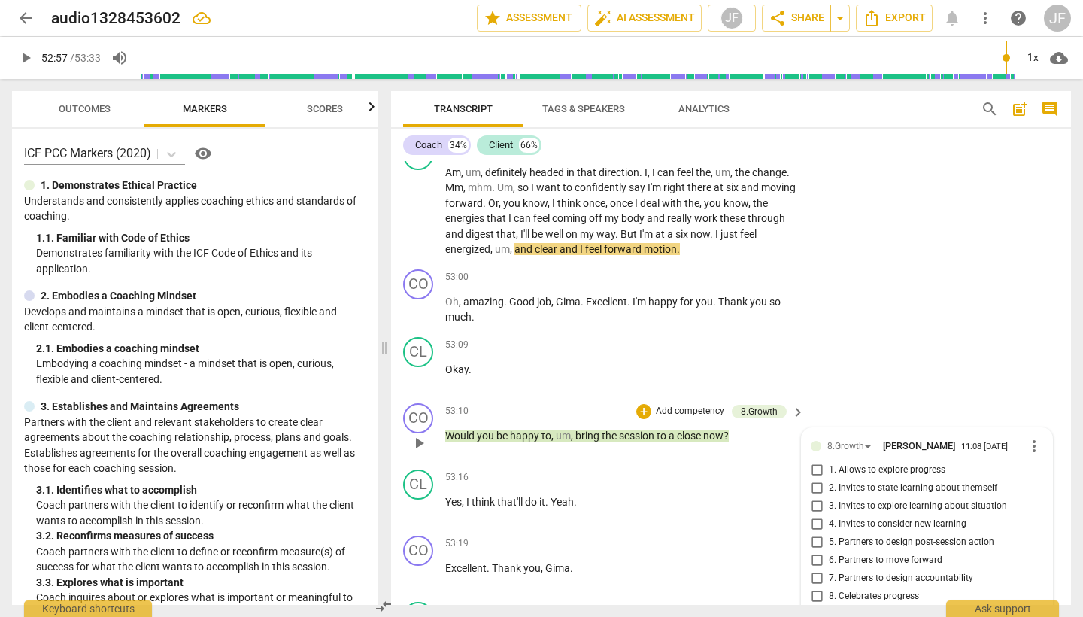
click at [817, 606] on input "9. Partners on how to close session" at bounding box center [817, 615] width 24 height 18
checkbox input "true"
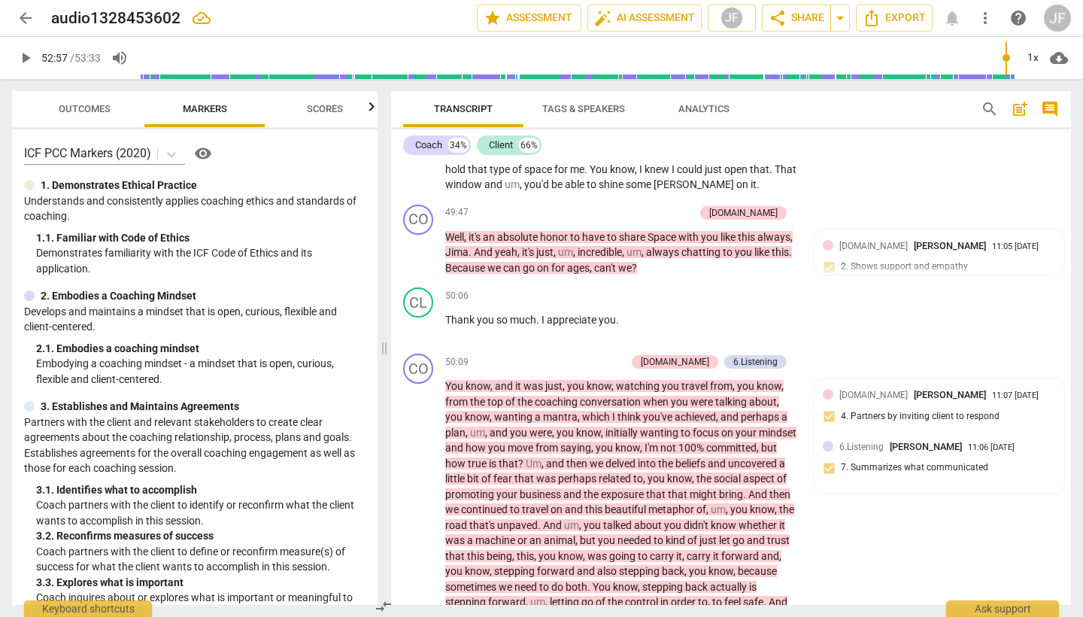
scroll to position [11063, 0]
click at [551, 355] on div "+" at bounding box center [543, 362] width 15 height 15
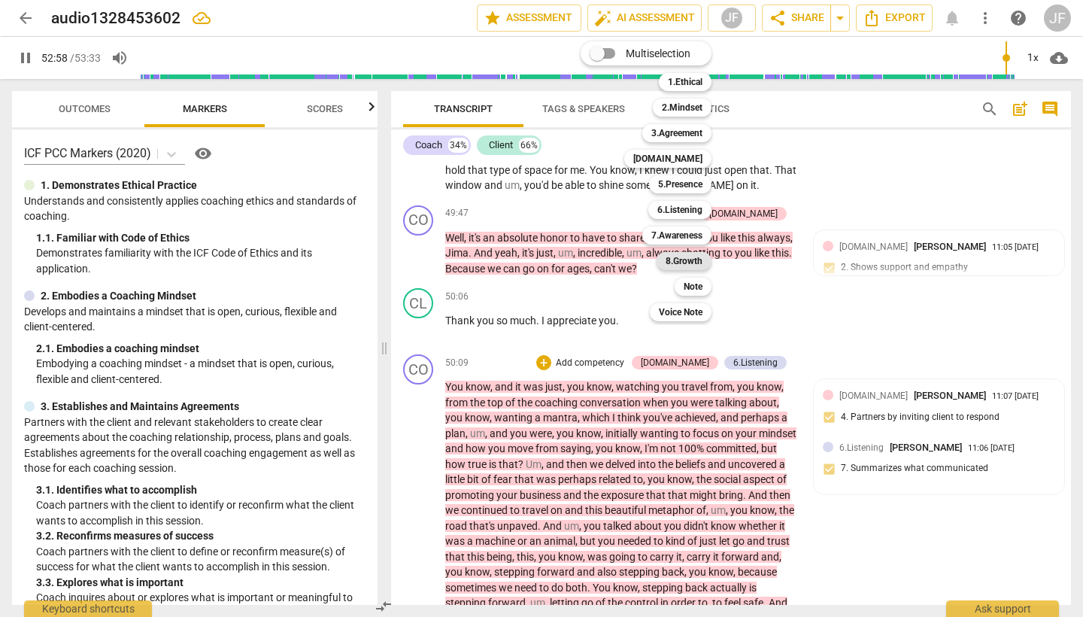
click at [680, 260] on b "8.Growth" at bounding box center [684, 261] width 37 height 18
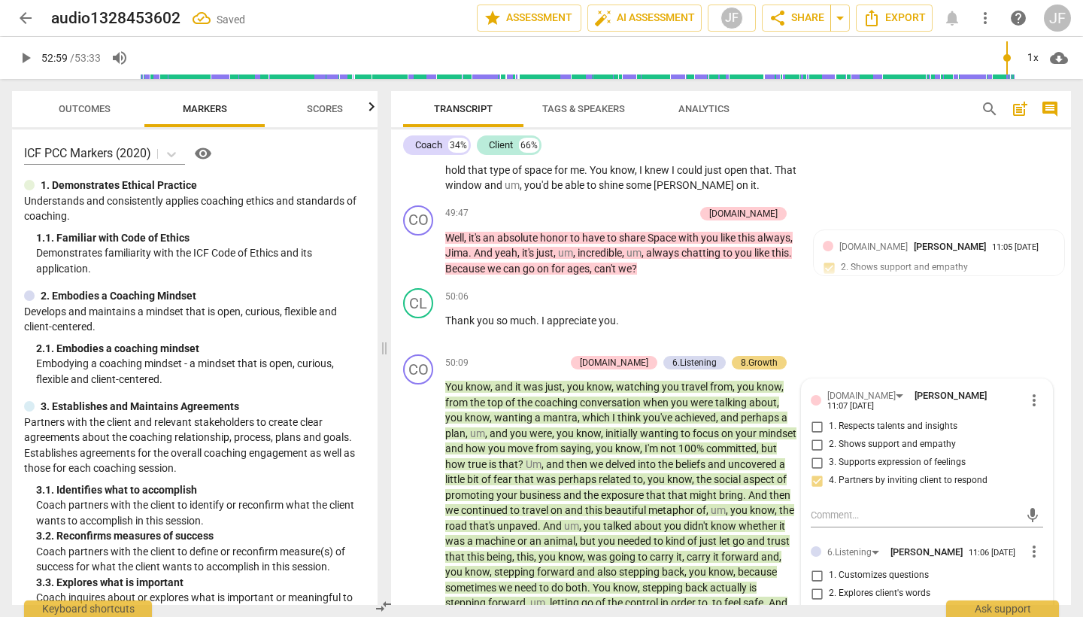
type input "3180"
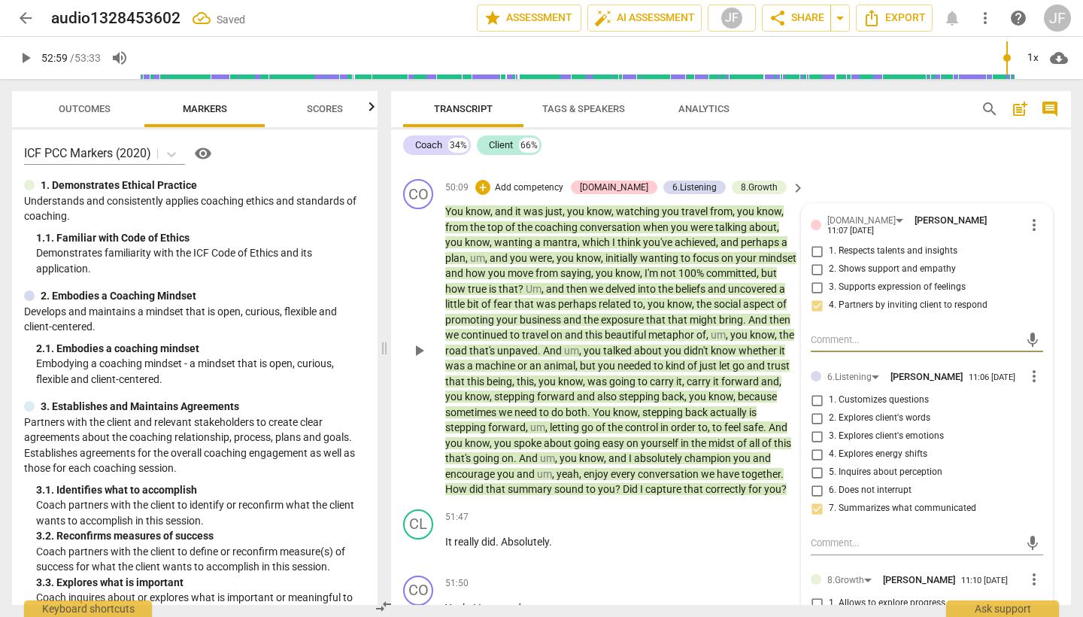
scroll to position [11247, 0]
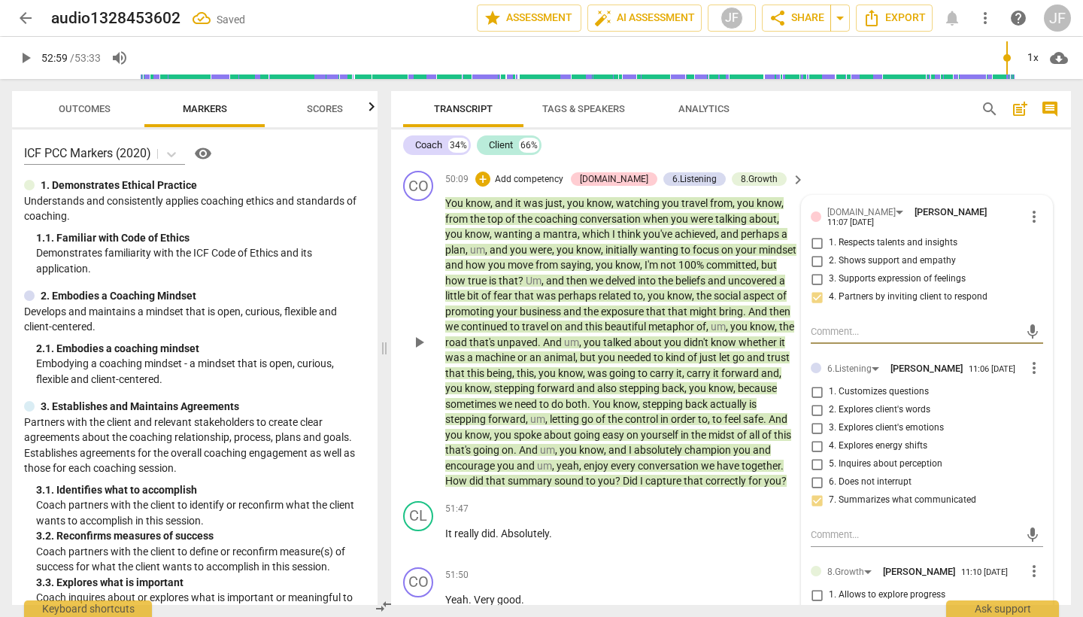
checkbox input "true"
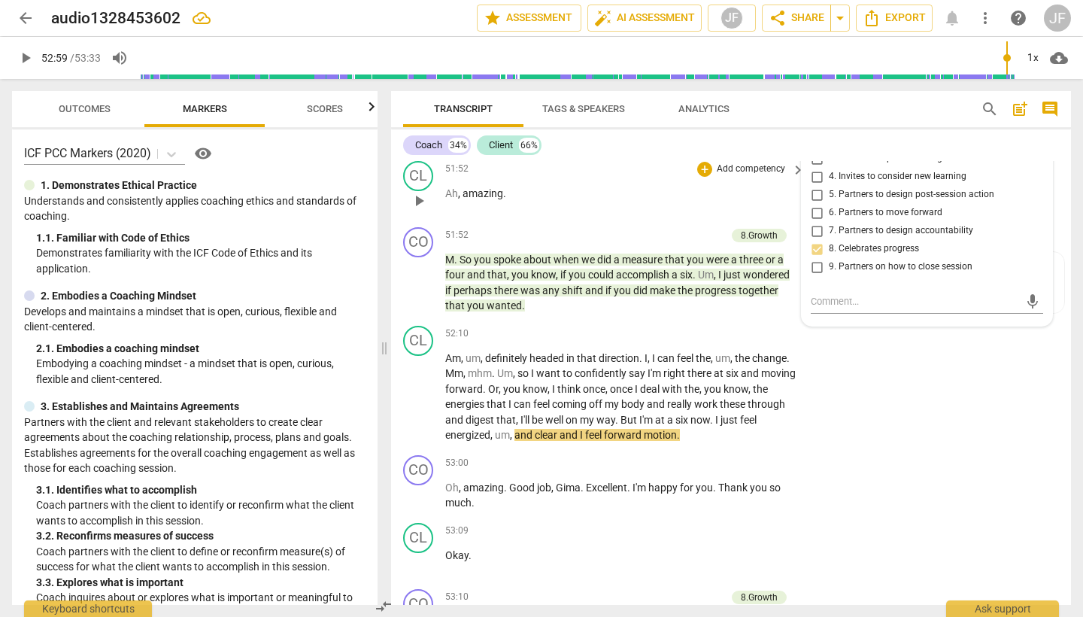
scroll to position [11724, 0]
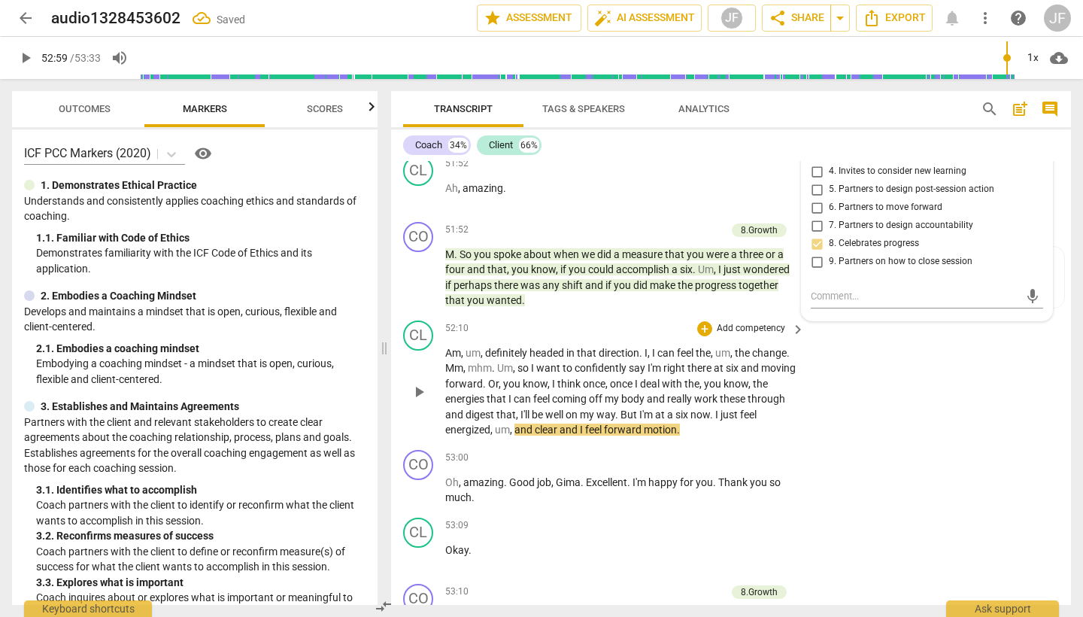
click at [422, 383] on span "play_arrow" at bounding box center [419, 392] width 18 height 18
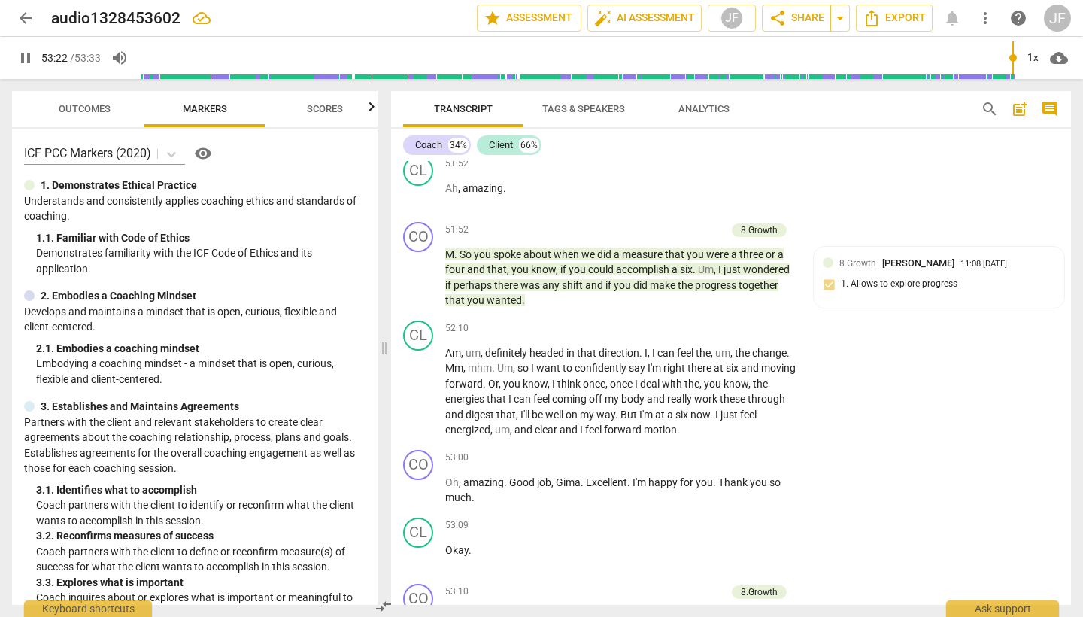
scroll to position [11906, 0]
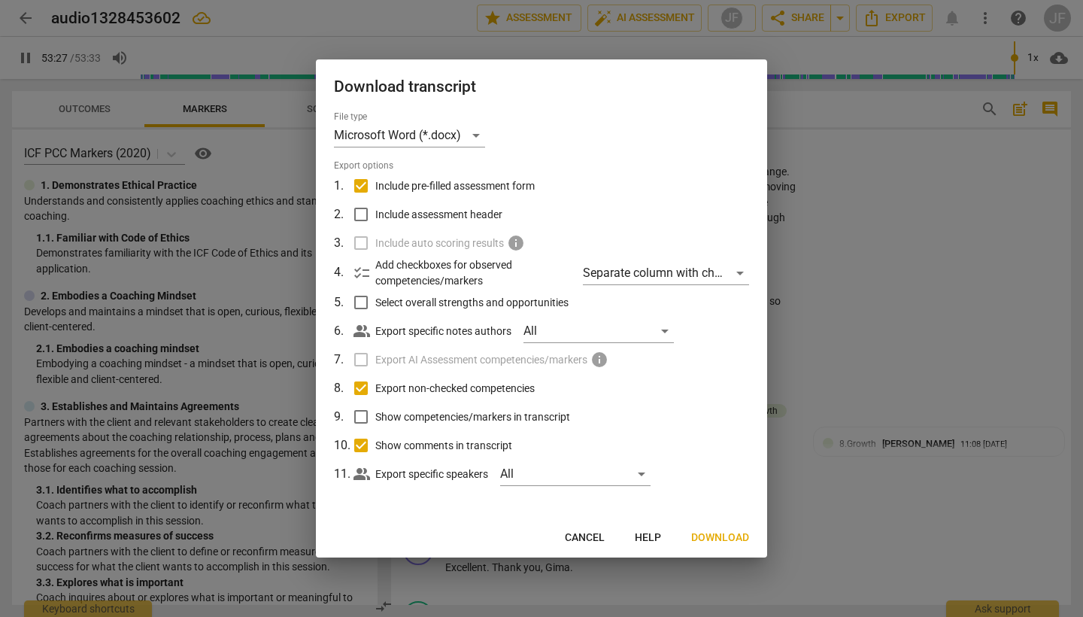
click at [730, 536] on span "Download" at bounding box center [720, 537] width 58 height 15
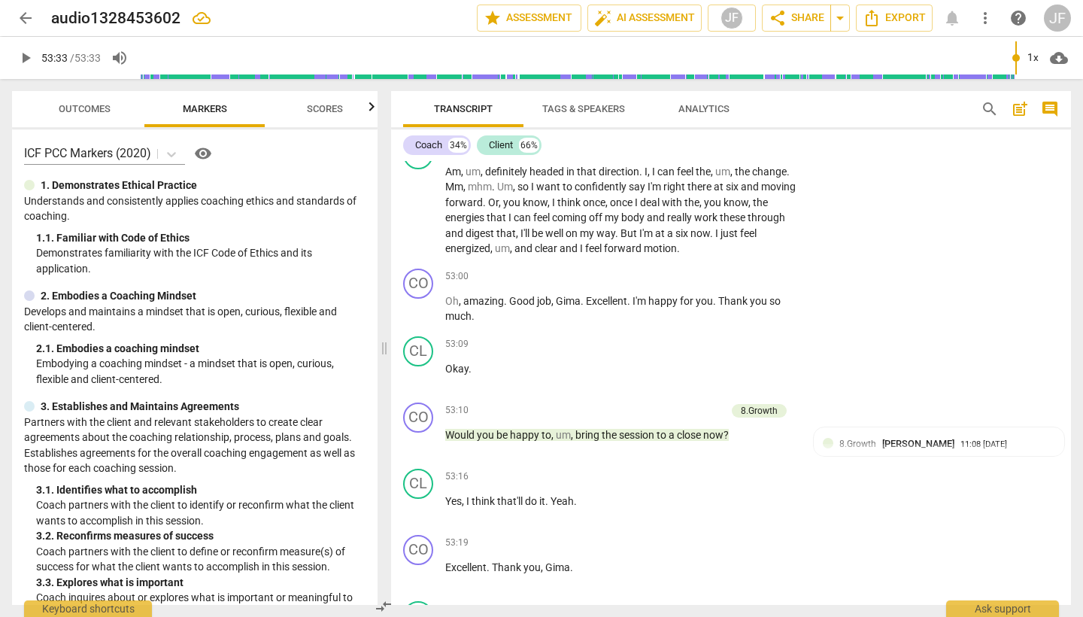
type input "3213"
click at [202, 20] on icon at bounding box center [202, 18] width 18 height 18
click at [234, 17] on span "edit" at bounding box center [236, 18] width 18 height 18
drag, startPoint x: 181, startPoint y: 18, endPoint x: 29, endPoint y: 7, distance: 152.4
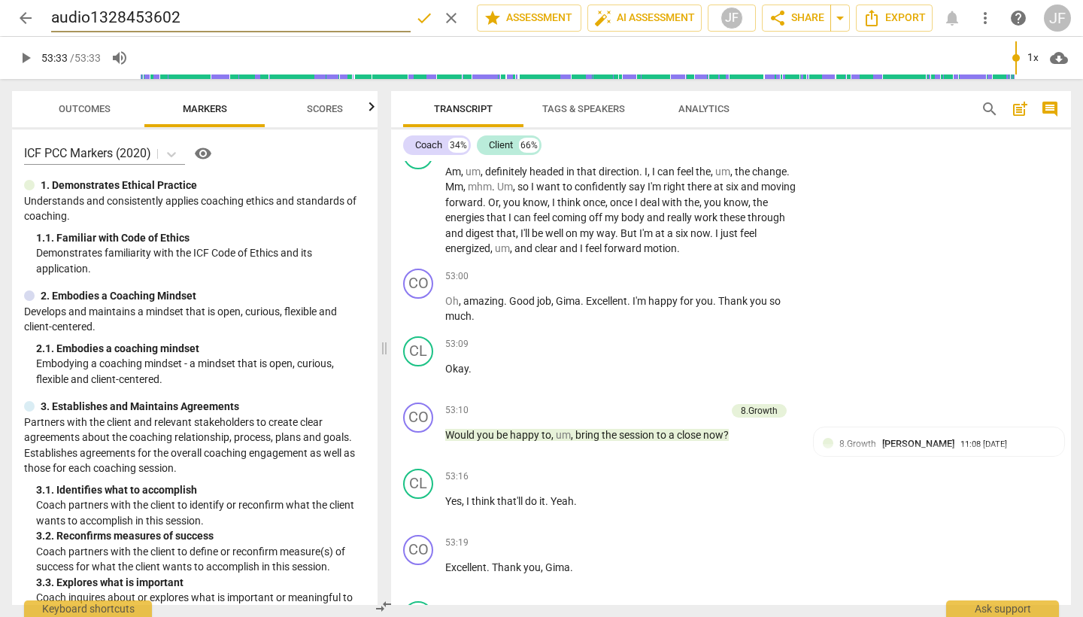
click at [29, 7] on div "arrow_back audio1328453602 done clear star Assessment auto_fix_high AI Assessme…" at bounding box center [541, 18] width 1059 height 29
click at [130, 20] on input "Melanie A. 2/2" at bounding box center [231, 18] width 360 height 29
type input "[PERSON_NAME] Exam 2/2"
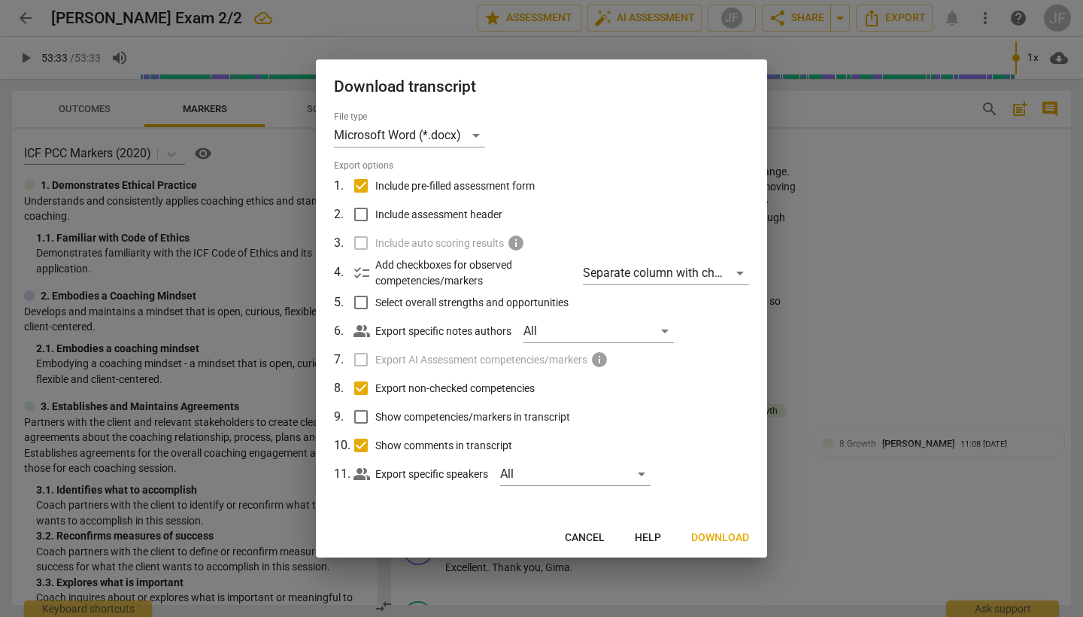
click at [725, 540] on span "Download" at bounding box center [720, 537] width 58 height 15
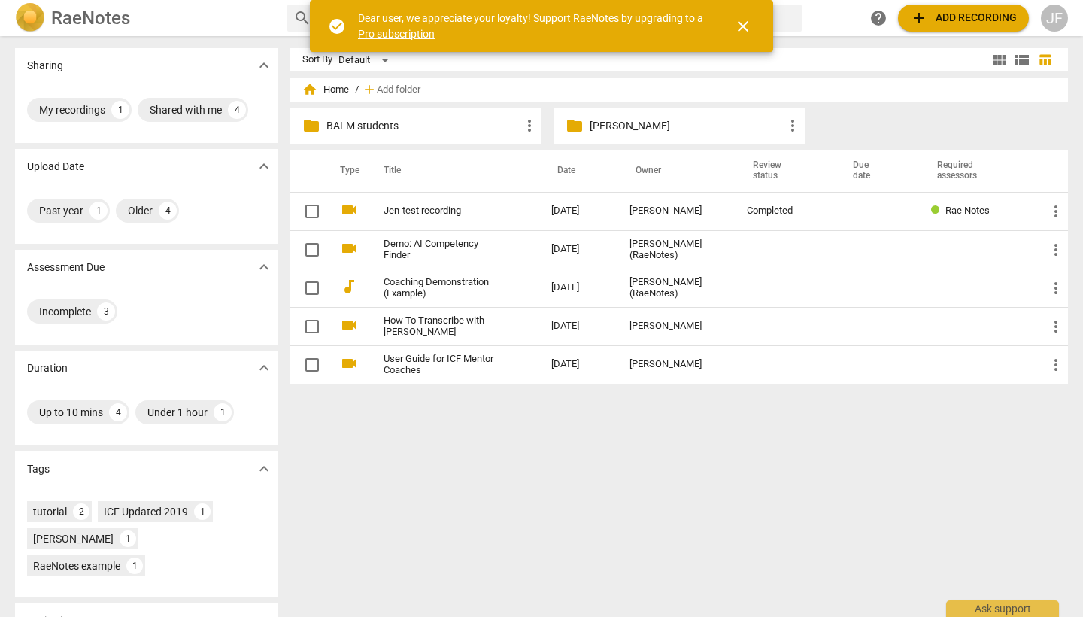
click at [517, 128] on p "BALM students" at bounding box center [423, 126] width 194 height 16
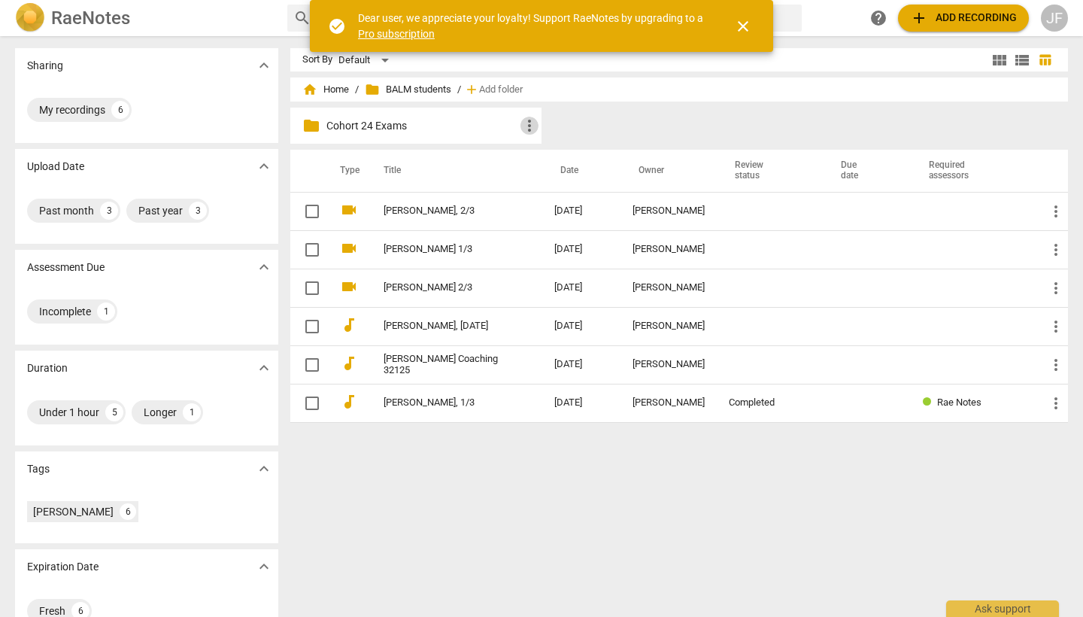
click at [521, 127] on span "more_vert" at bounding box center [530, 126] width 18 height 18
click at [484, 123] on div at bounding box center [541, 308] width 1083 height 617
click at [429, 121] on p "Cohort 24 Exams" at bounding box center [423, 126] width 194 height 16
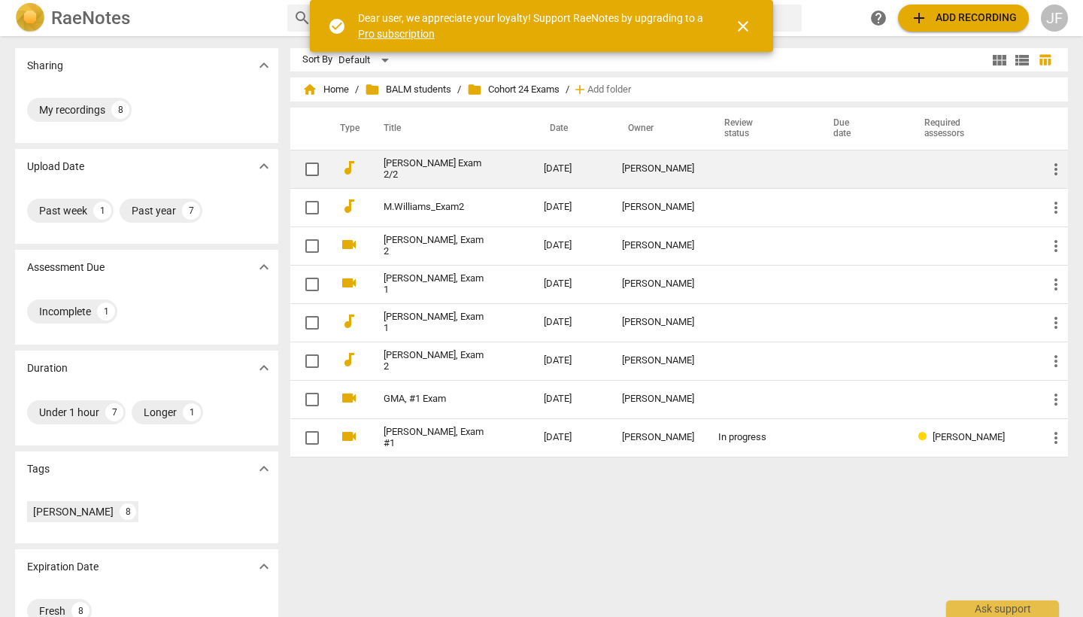
click at [445, 169] on link "[PERSON_NAME] Exam 2/2" at bounding box center [437, 169] width 106 height 23
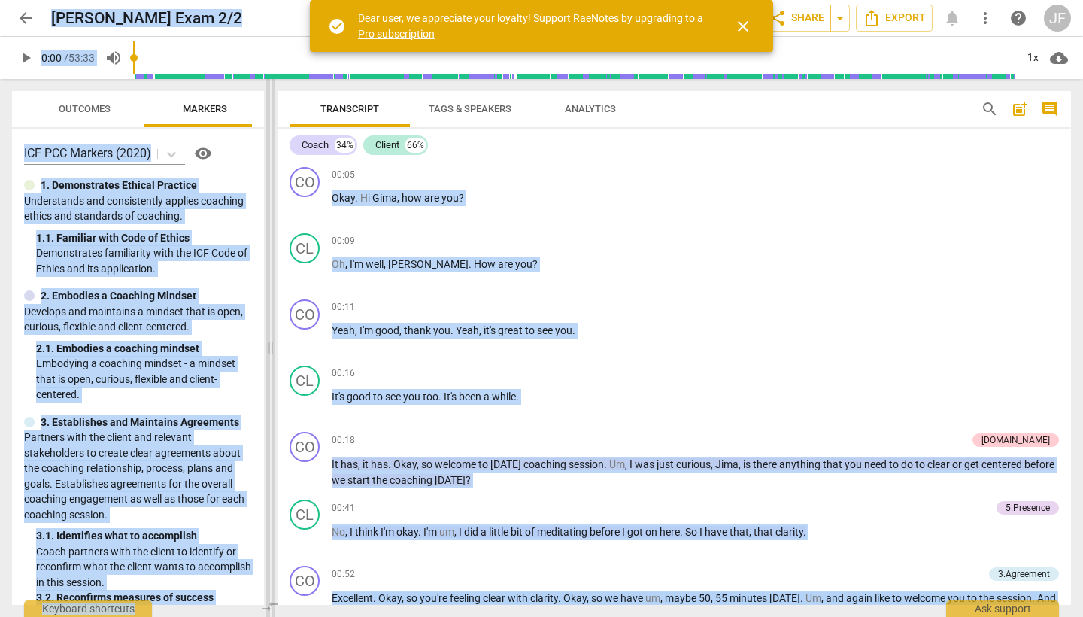
drag, startPoint x: 543, startPoint y: 343, endPoint x: 267, endPoint y: 336, distance: 276.2
click at [267, 336] on span at bounding box center [270, 348] width 9 height 538
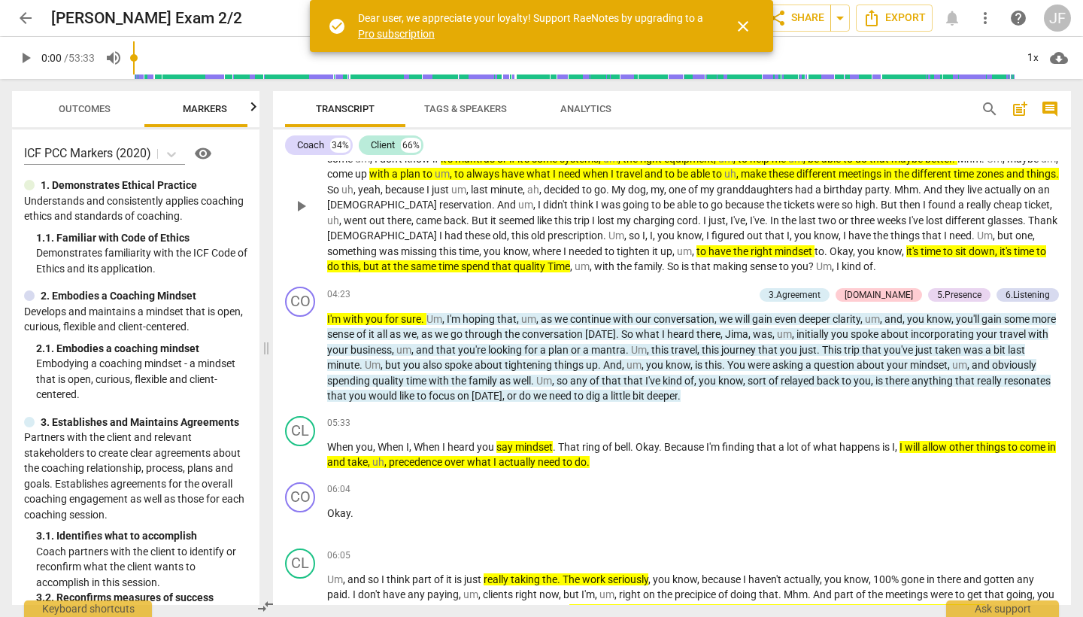
scroll to position [656, 0]
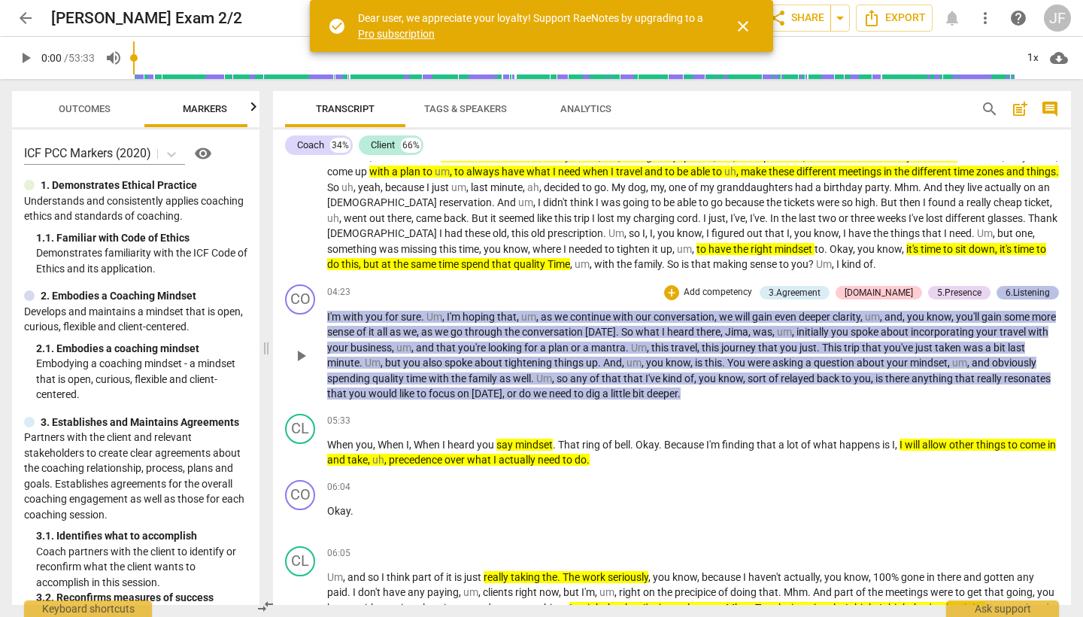
click at [1012, 288] on div "6.Listening" at bounding box center [1028, 293] width 44 height 14
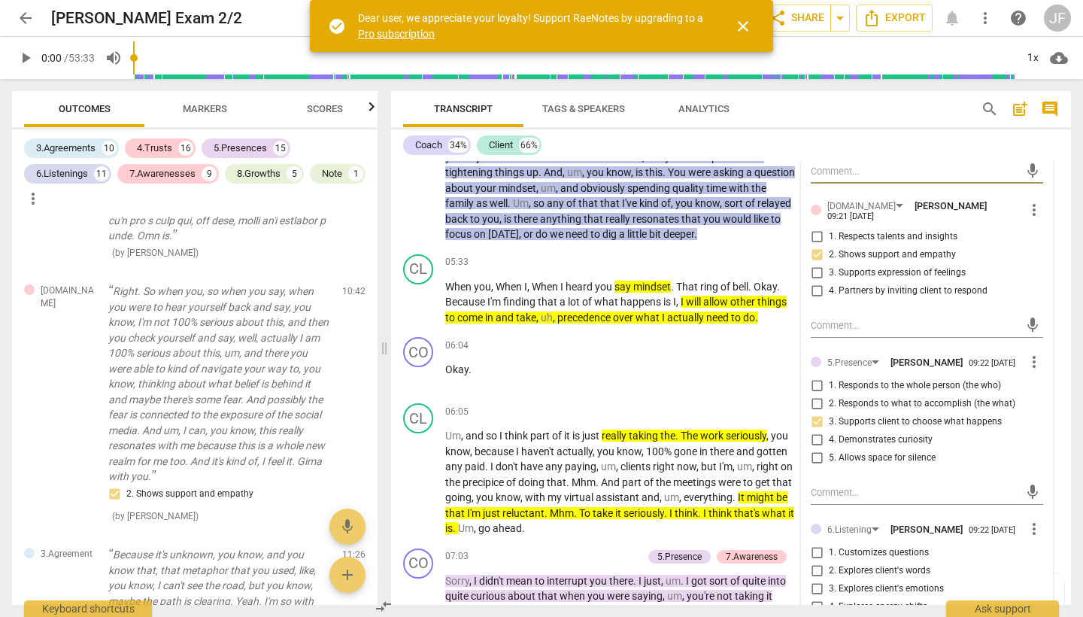
scroll to position [1142, 0]
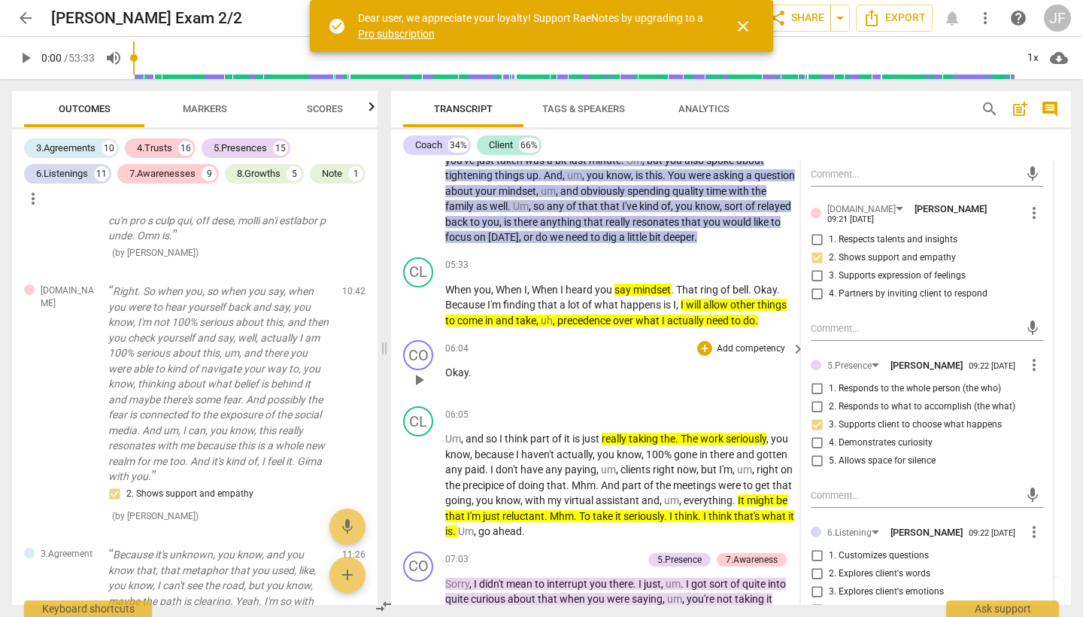
click at [634, 365] on p "Okay ." at bounding box center [621, 373] width 352 height 16
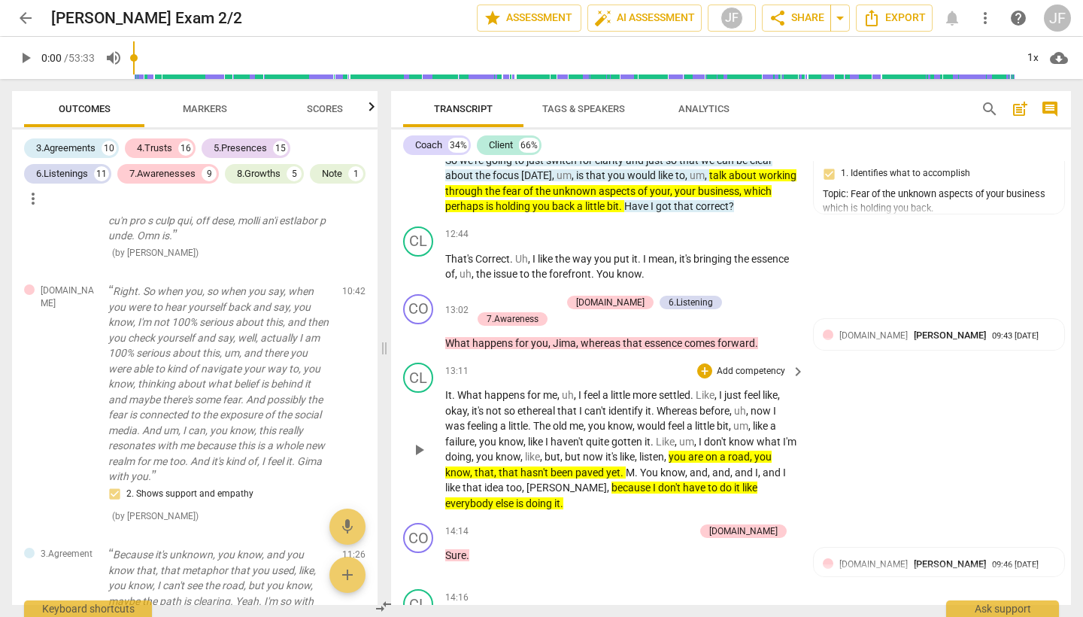
scroll to position [2534, 0]
